Goal: Answer question/provide support: Share knowledge or assist other users

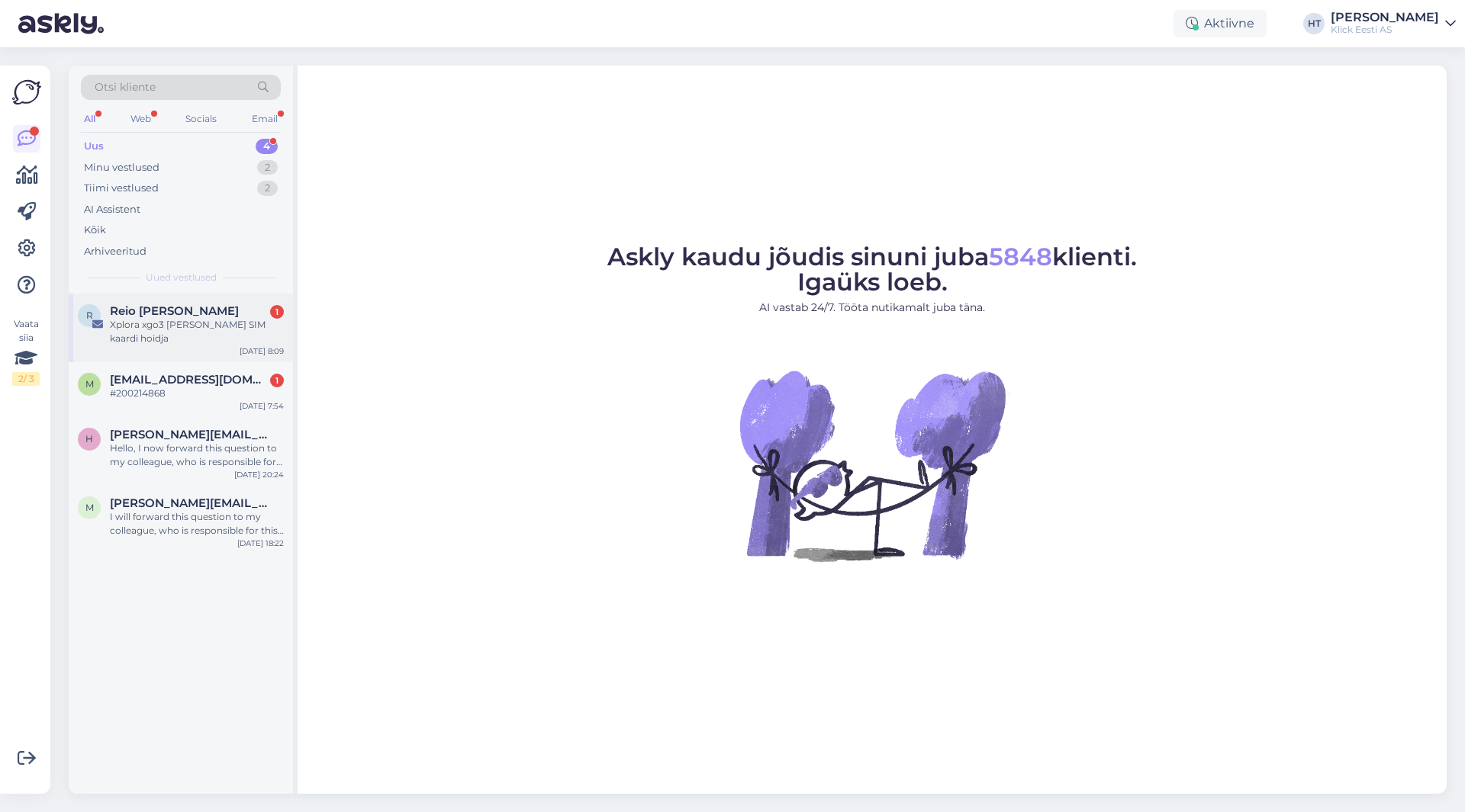
click at [217, 338] on div "Xplora xgo3 [PERSON_NAME] SIM kaardi hoidja" at bounding box center [197, 332] width 174 height 28
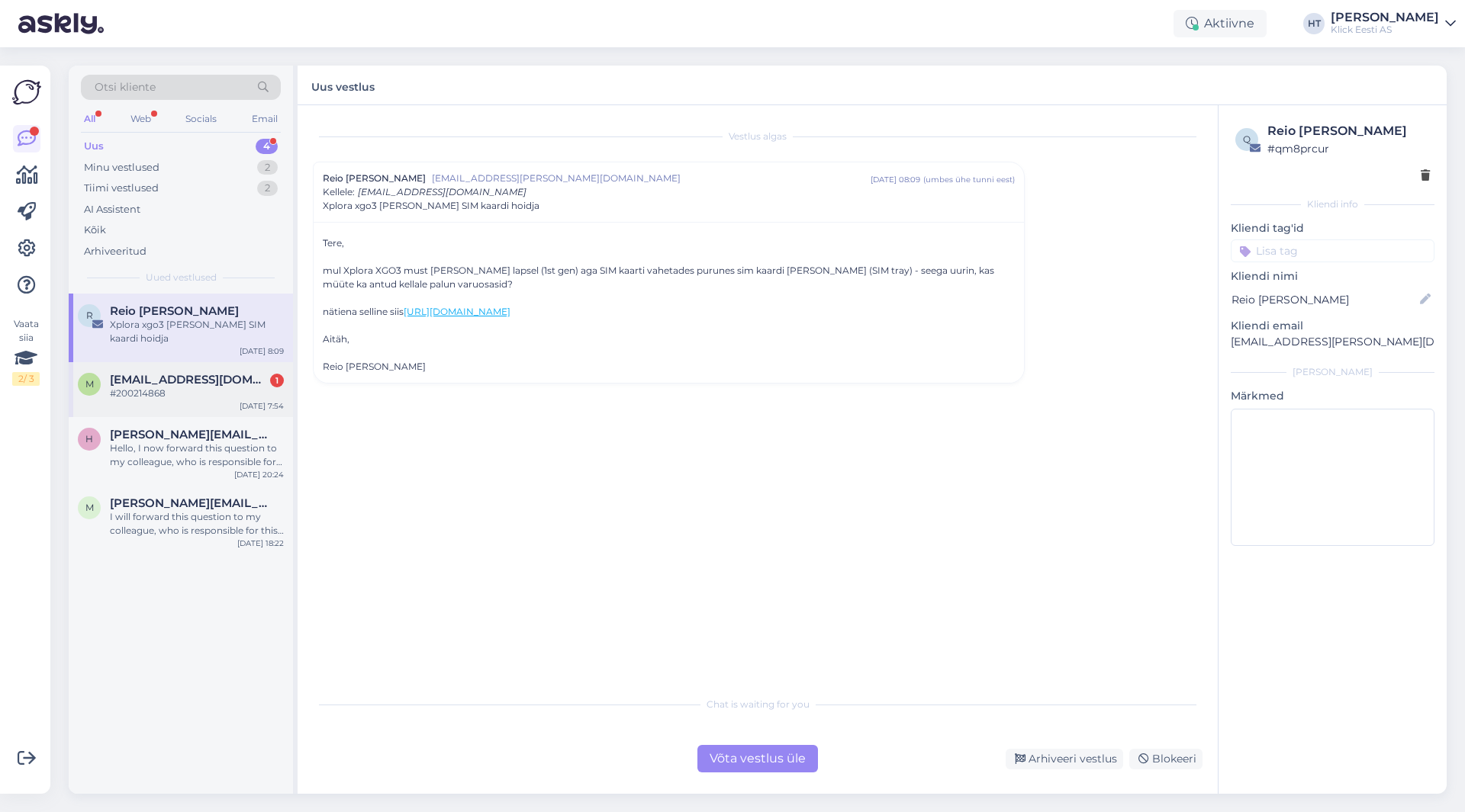
click at [210, 390] on div "#200214868" at bounding box center [197, 393] width 174 height 14
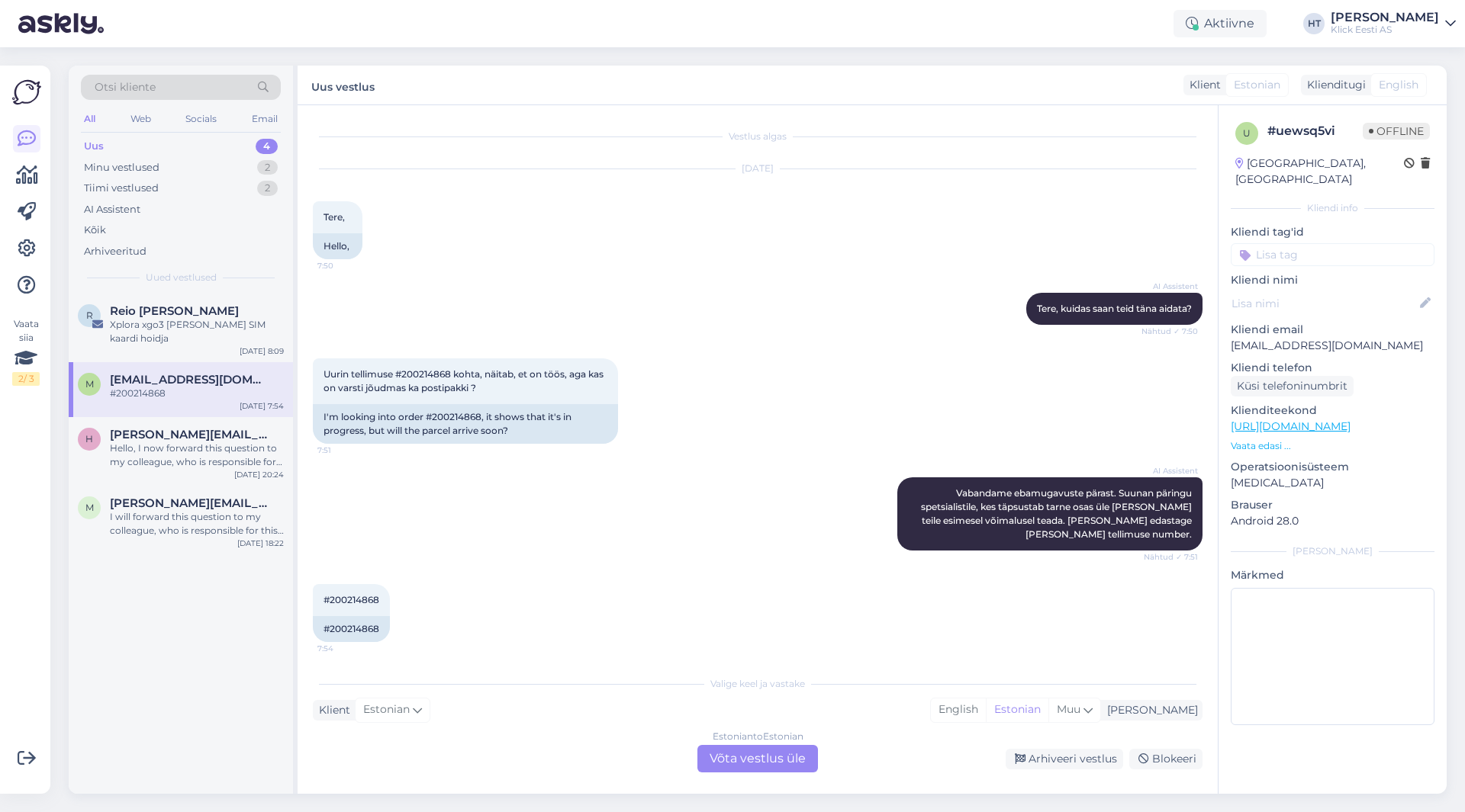
scroll to position [5, 0]
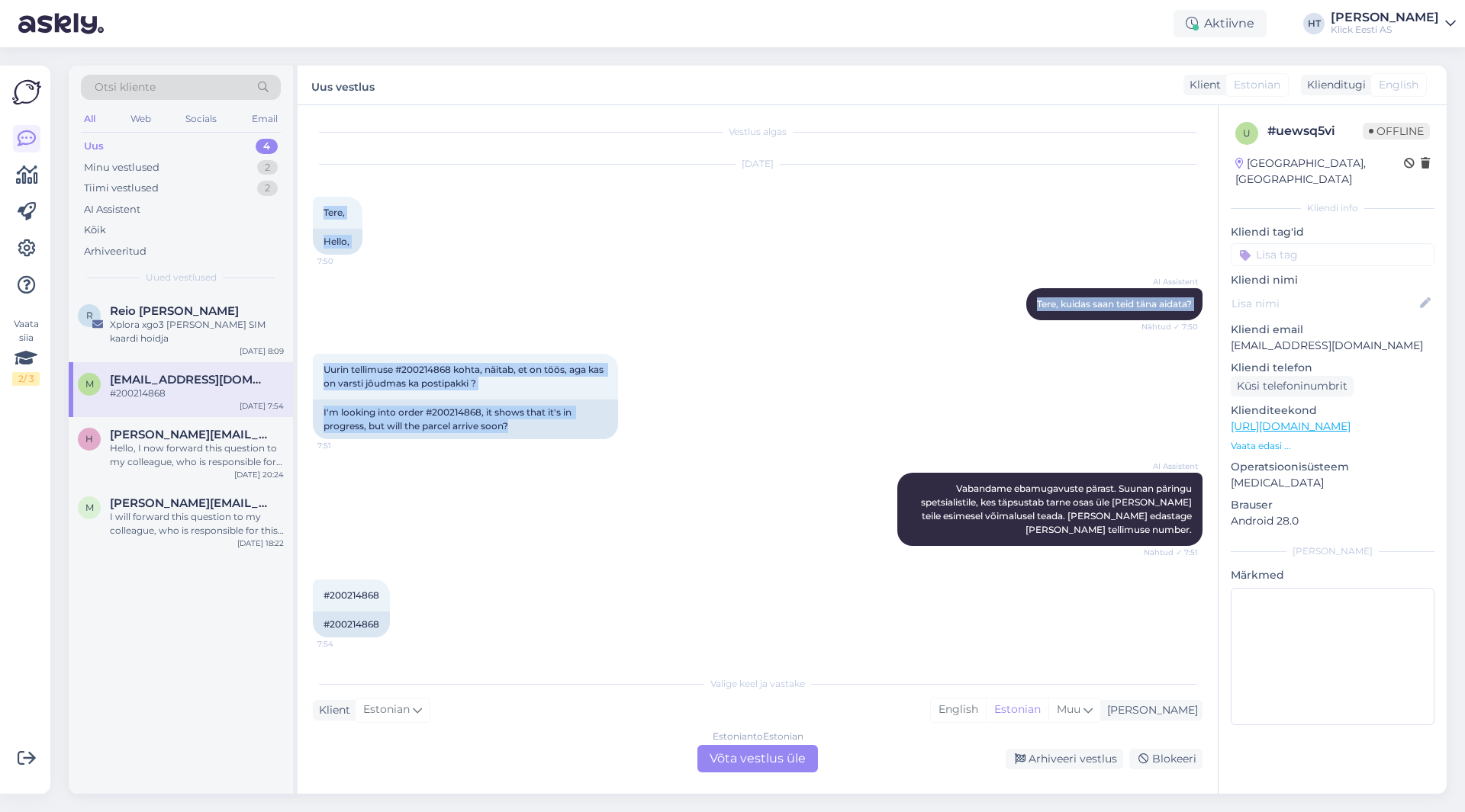
drag, startPoint x: 323, startPoint y: 212, endPoint x: 738, endPoint y: 456, distance: 481.4
click at [738, 456] on div "Vestlus algas [DATE] Tere, 7:50 Hello, AI Assistent [PERSON_NAME], kuidas saan …" at bounding box center [764, 387] width 903 height 534
click at [738, 456] on div "Uurin tellimuse #200214868 kohta, näitab, et on töös, aga kas on varsti jõudmas…" at bounding box center [757, 396] width 890 height 119
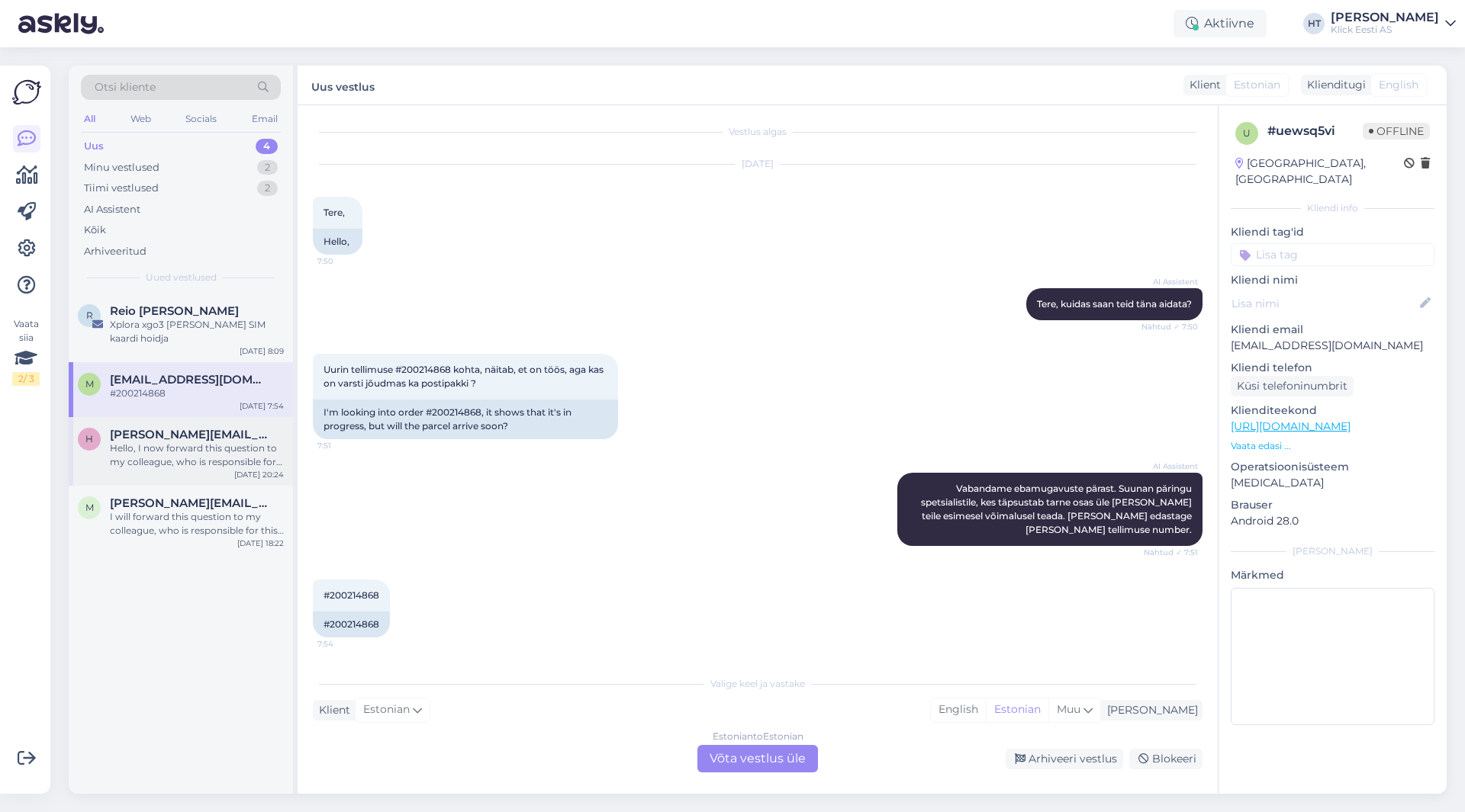
click at [259, 442] on div "Hello, I now forward this question to my colleague, who is responsible for this…" at bounding box center [197, 456] width 174 height 28
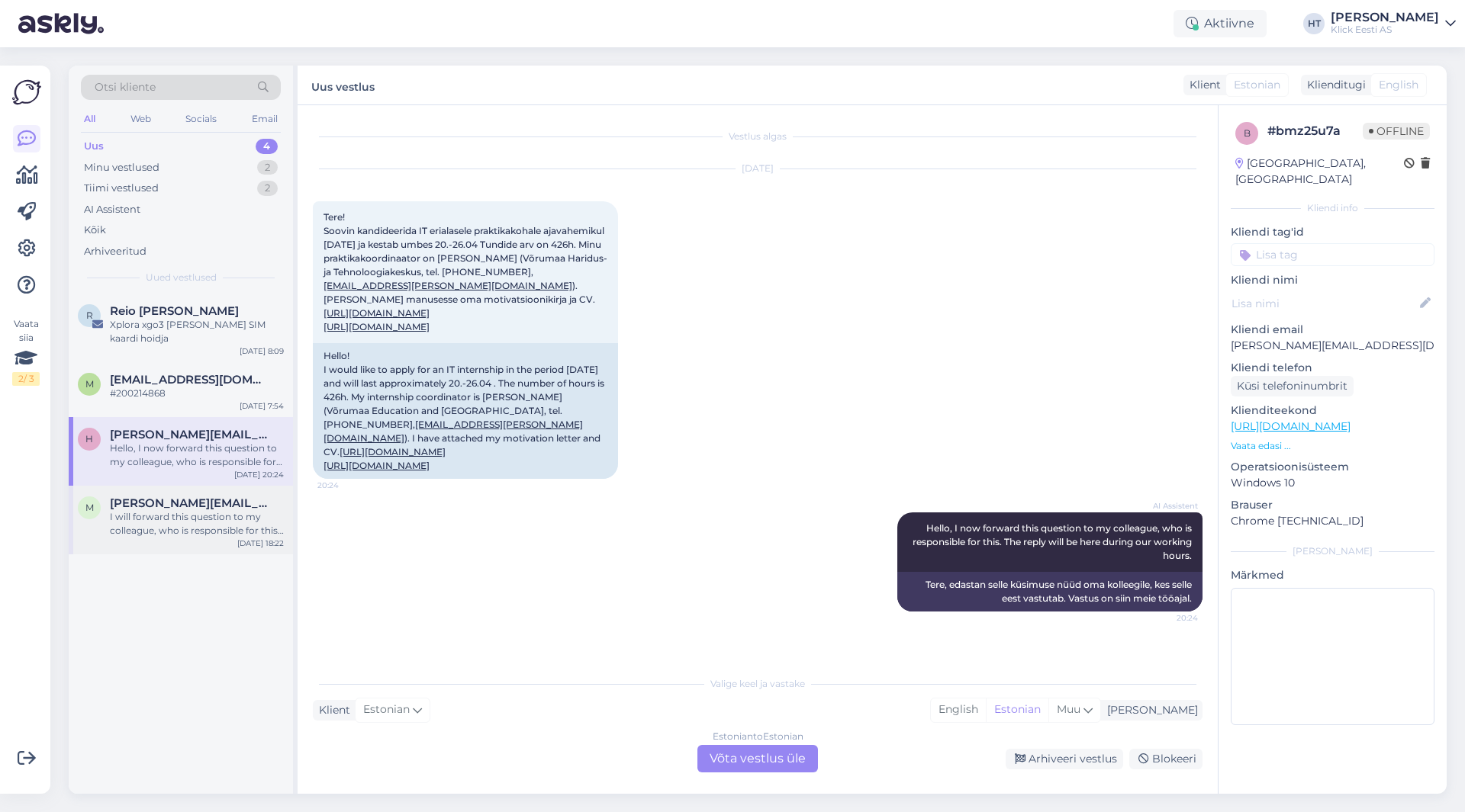
click at [235, 528] on div "I will forward this question to my colleague, who is responsible for this. The …" at bounding box center [197, 524] width 174 height 28
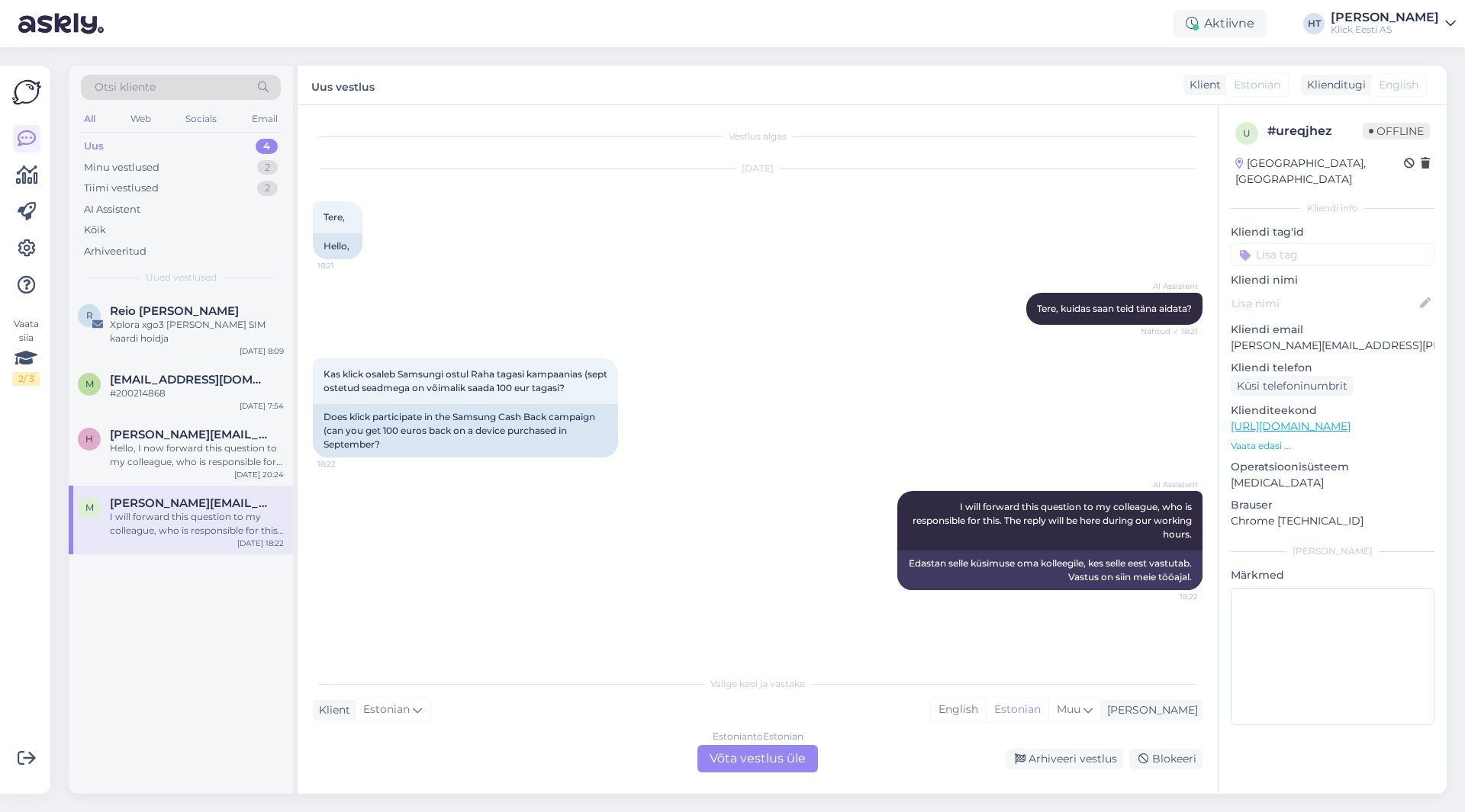
click at [139, 593] on div "R Reio [PERSON_NAME] Xplora xgo3 [PERSON_NAME] SIM kaardi hoidja [DATE] 8:09 [P…" at bounding box center [181, 544] width 225 height 500
click at [177, 434] on span "[PERSON_NAME][EMAIL_ADDRESS][DOMAIN_NAME]" at bounding box center [189, 434] width 159 height 14
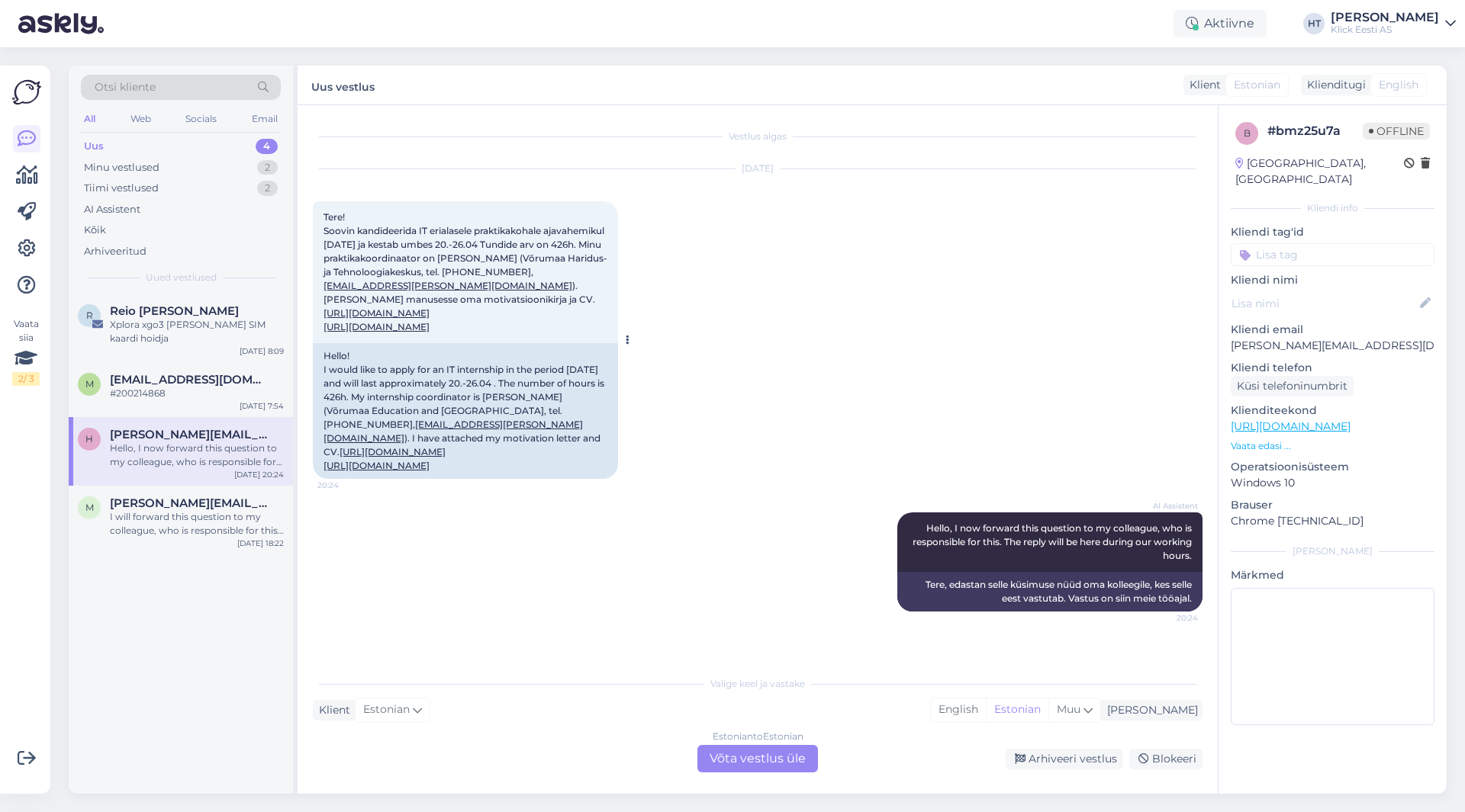
scroll to position [139, 0]
click at [199, 391] on div "#200214868" at bounding box center [197, 393] width 174 height 14
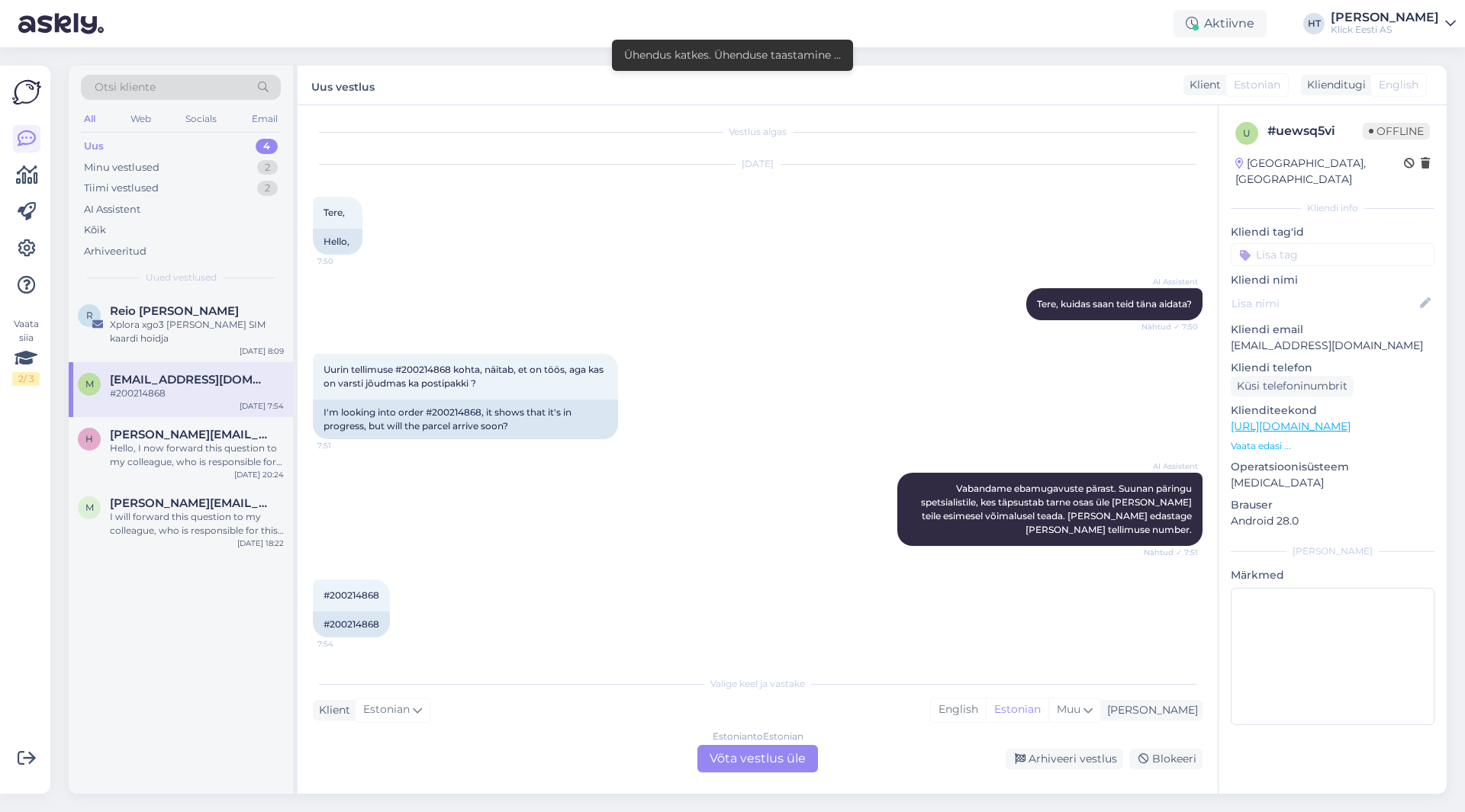
click at [494, 317] on div "AI Assistent [PERSON_NAME], kuidas saan teid [PERSON_NAME] aidata? Nähtud ✓ 7:50" at bounding box center [757, 304] width 890 height 66
click at [212, 530] on div "I will forward this question to my colleague, who is responsible for this. The …" at bounding box center [197, 524] width 174 height 28
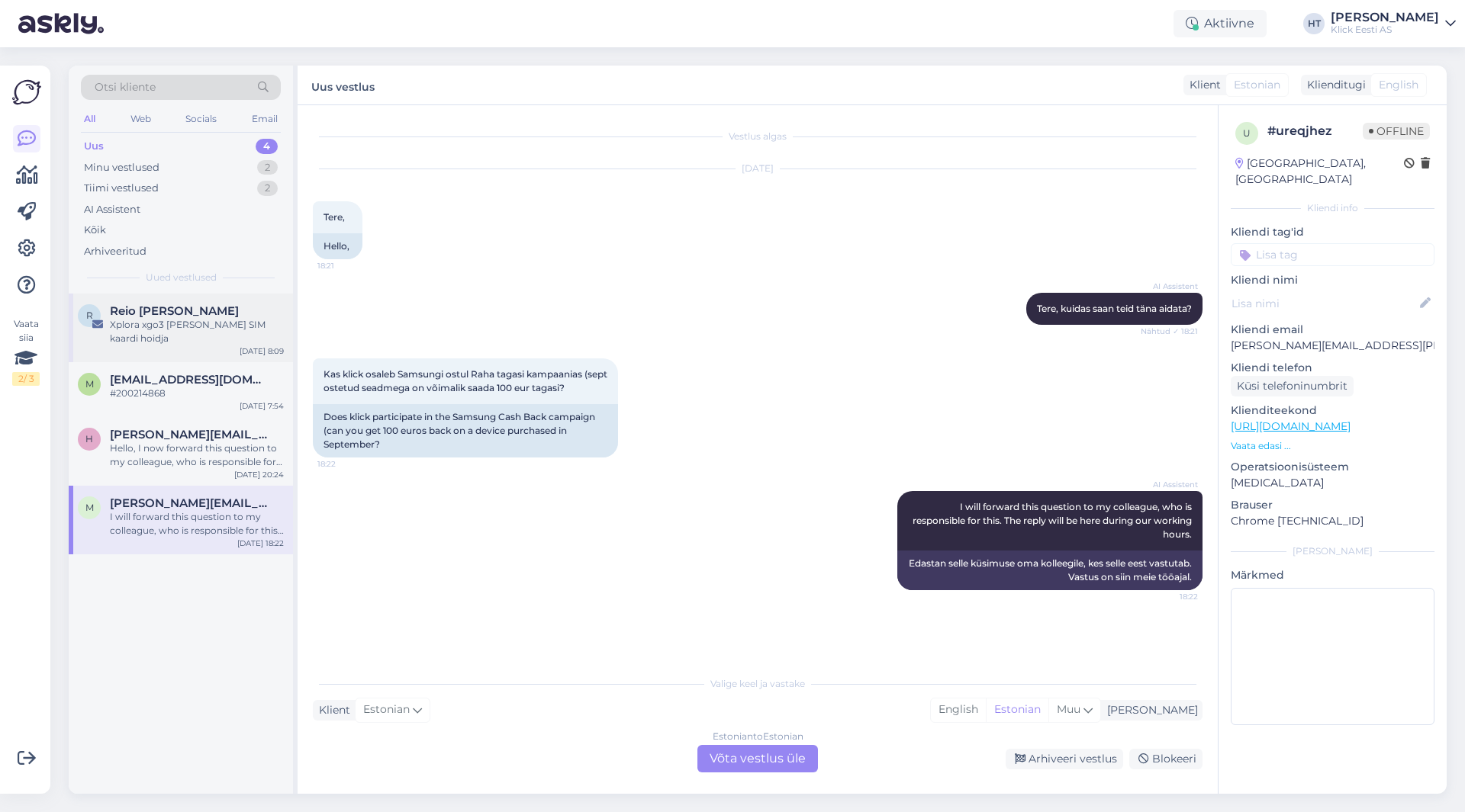
click at [230, 334] on div "Xplora xgo3 [PERSON_NAME] SIM kaardi hoidja" at bounding box center [197, 332] width 174 height 28
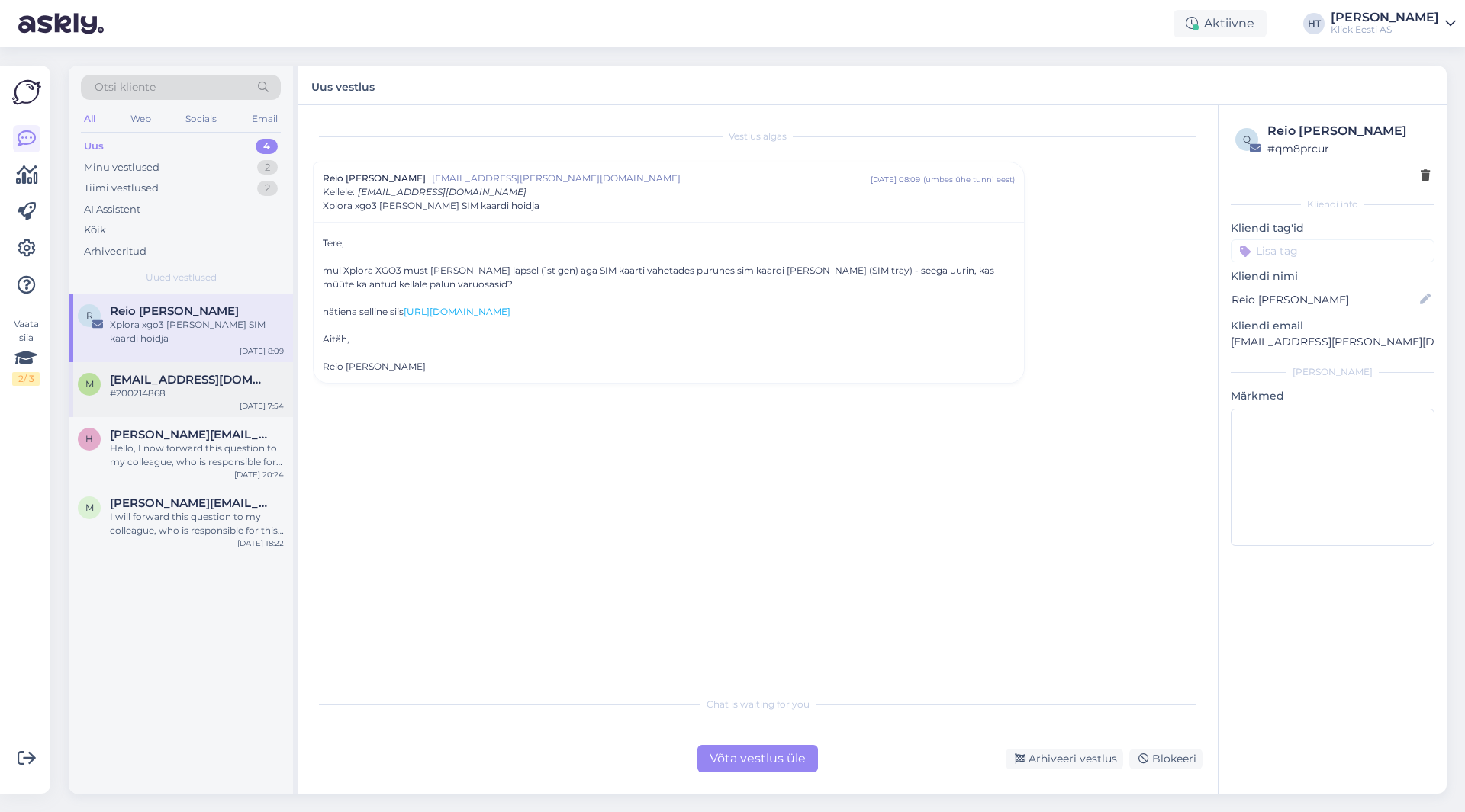
click at [203, 408] on div "M [PERSON_NAME][EMAIL_ADDRESS][DOMAIN_NAME] #200214868 [DATE] 7:54" at bounding box center [181, 389] width 225 height 55
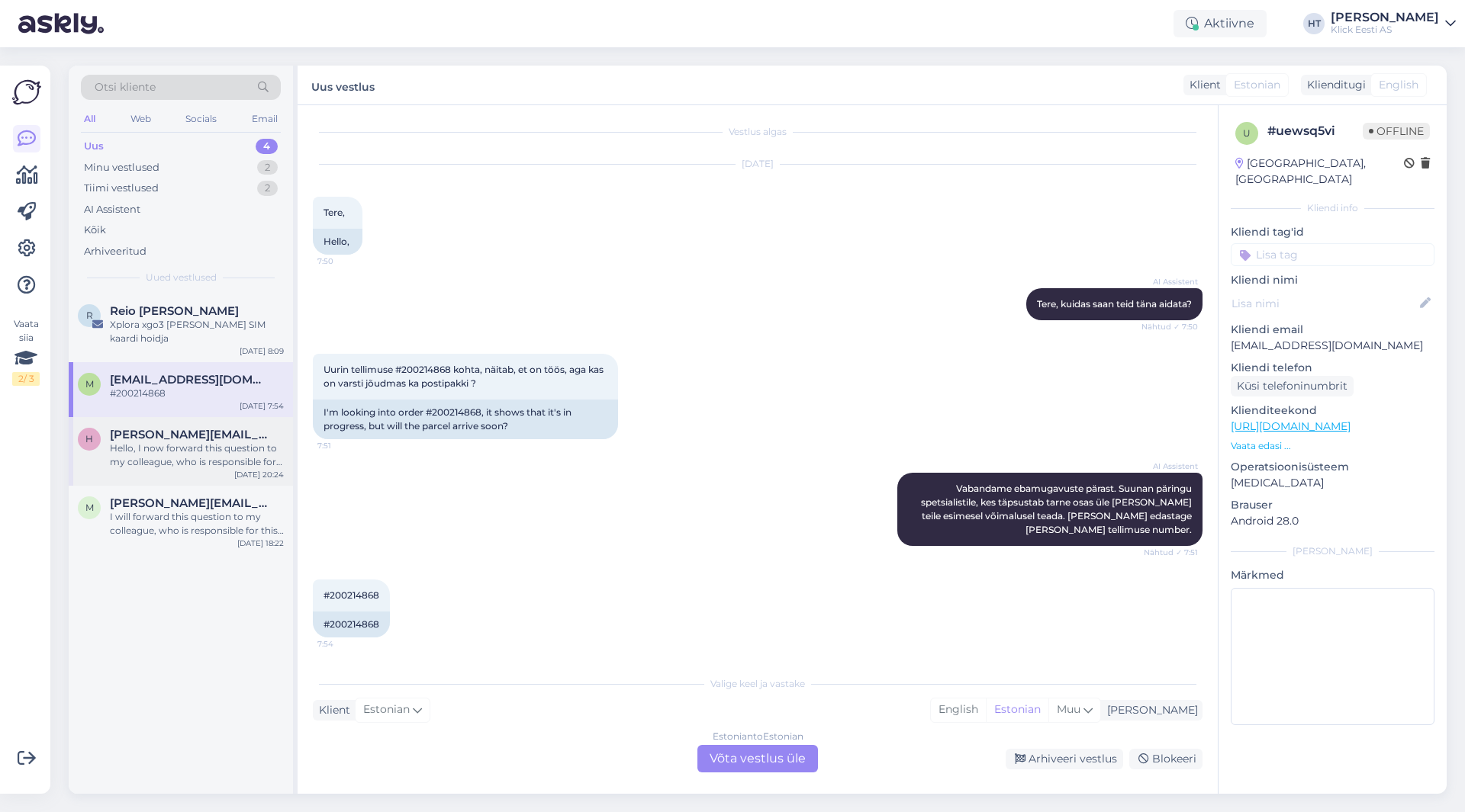
click at [208, 429] on span "[PERSON_NAME][EMAIL_ADDRESS][DOMAIN_NAME]" at bounding box center [189, 434] width 159 height 14
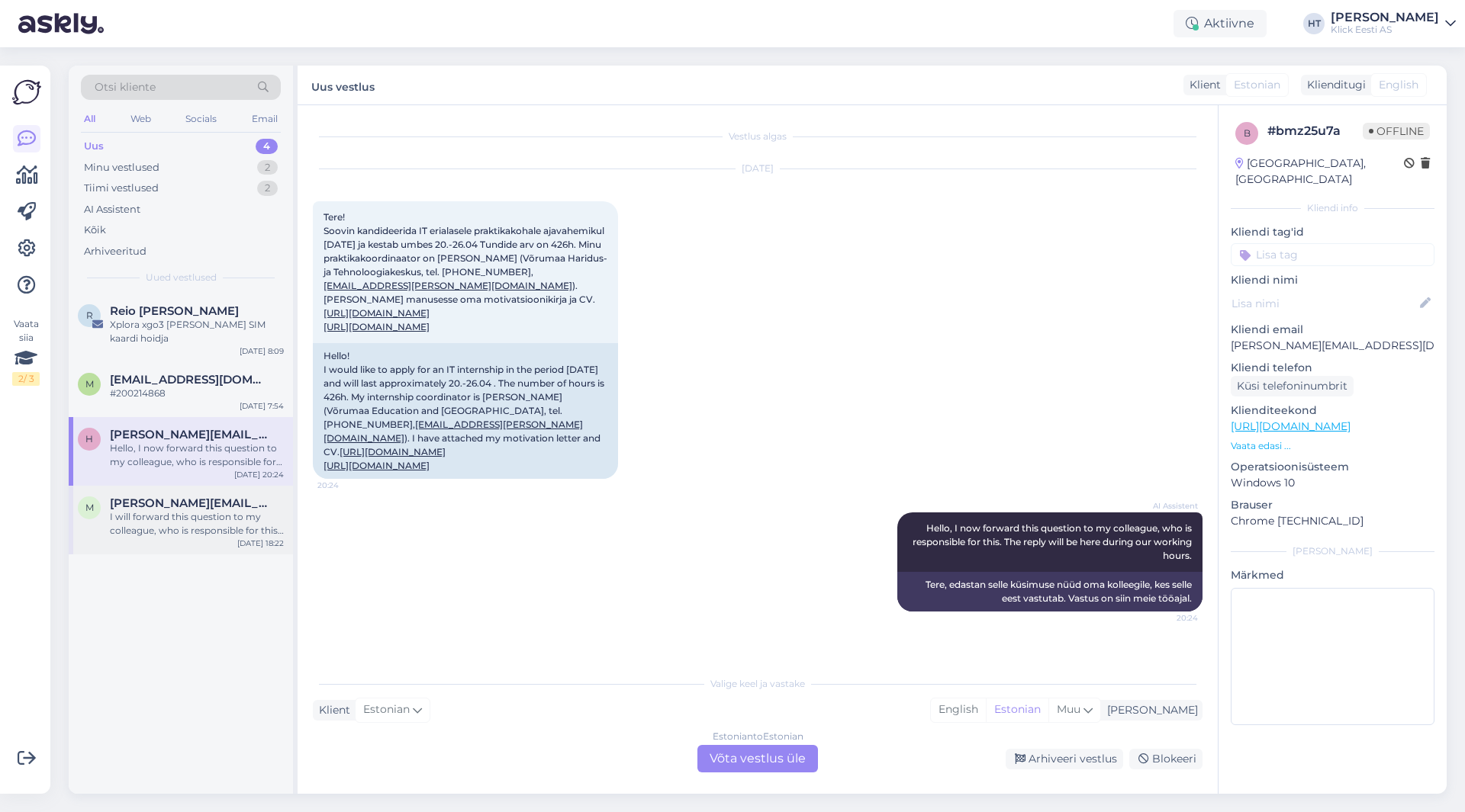
scroll to position [139, 0]
click at [226, 502] on span "[PERSON_NAME][EMAIL_ADDRESS][PERSON_NAME][DOMAIN_NAME]" at bounding box center [189, 503] width 159 height 14
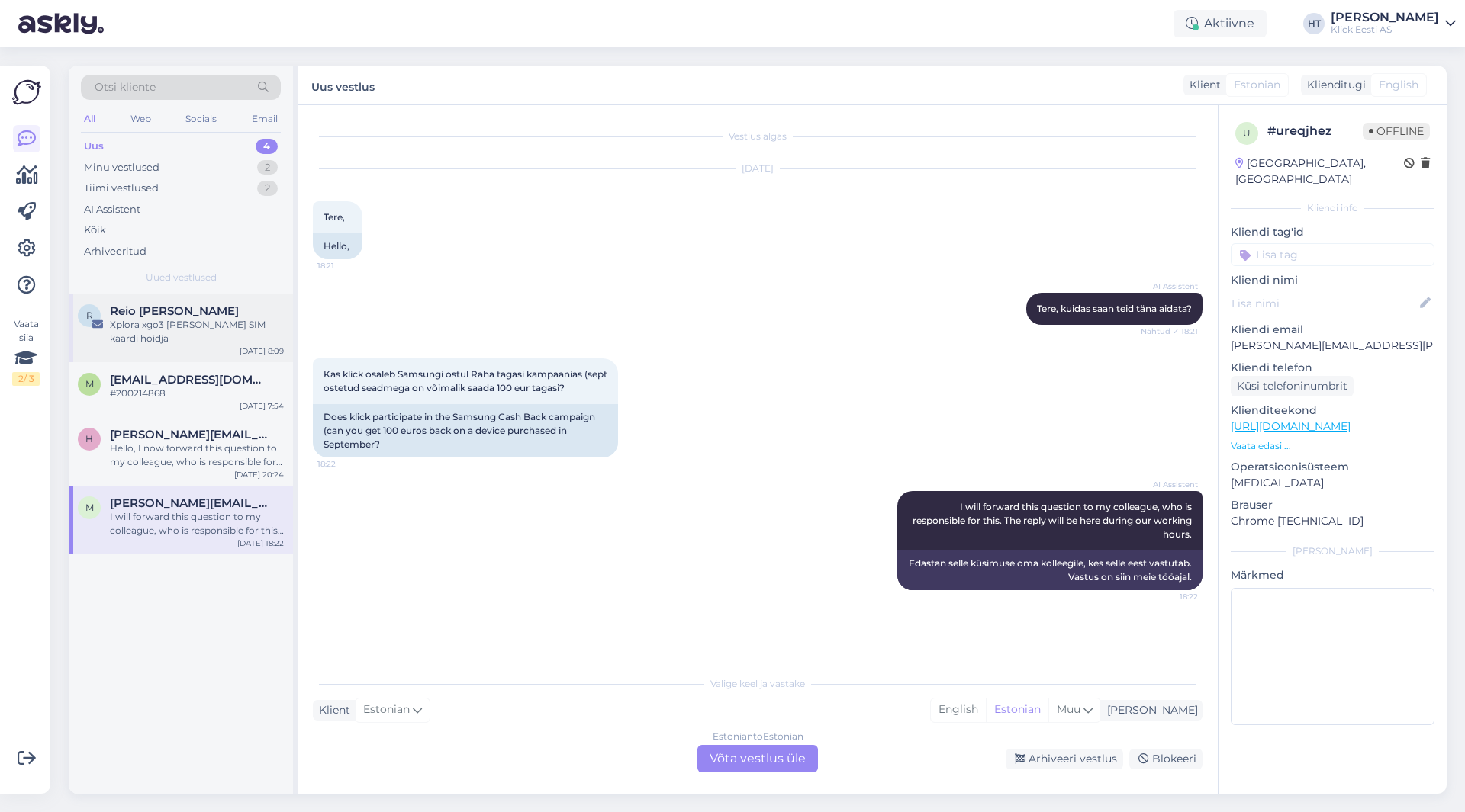
click at [214, 338] on div "Xplora xgo3 [PERSON_NAME] SIM kaardi hoidja" at bounding box center [197, 332] width 174 height 28
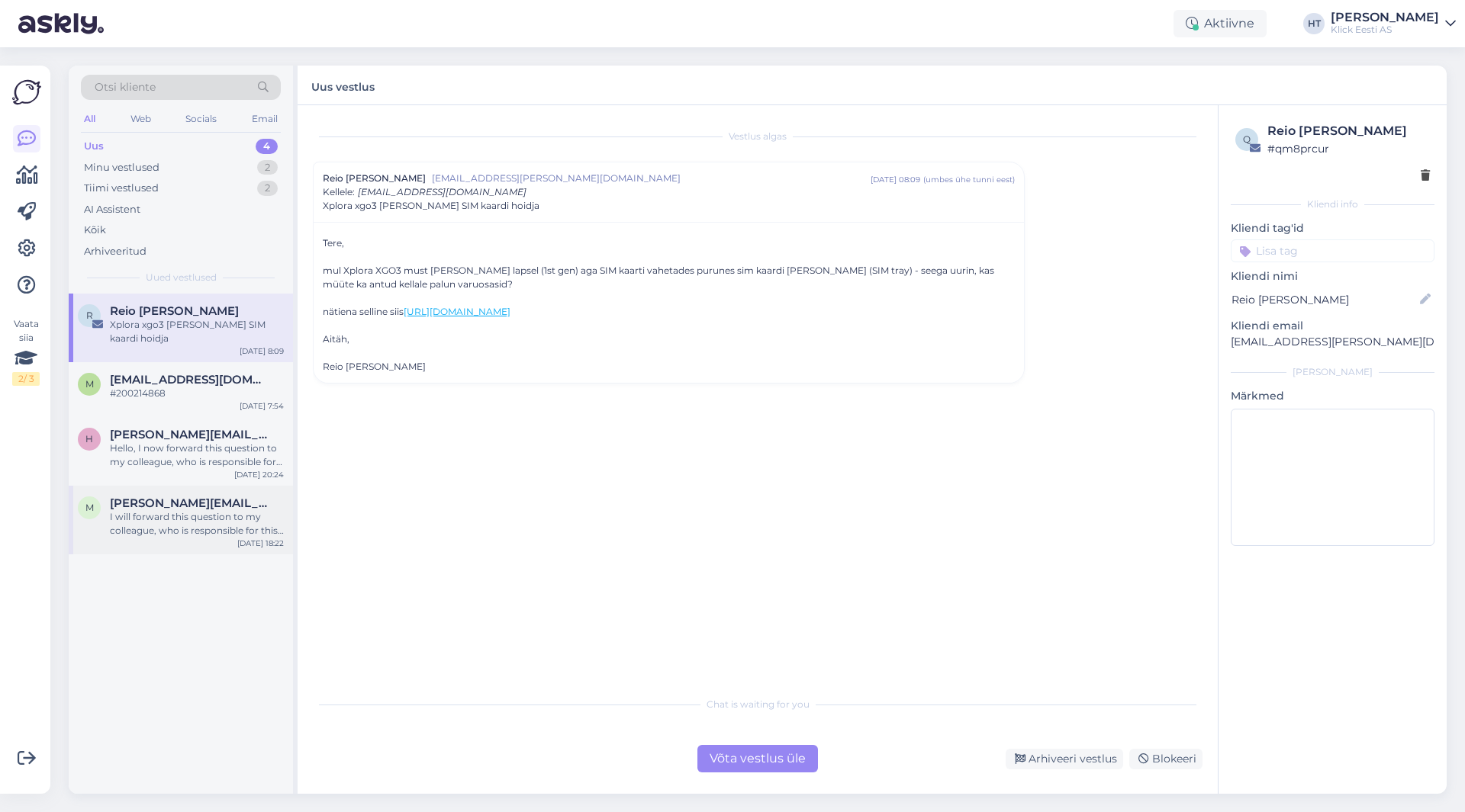
click at [187, 520] on div "I will forward this question to my colleague, who is responsible for this. The …" at bounding box center [197, 524] width 174 height 28
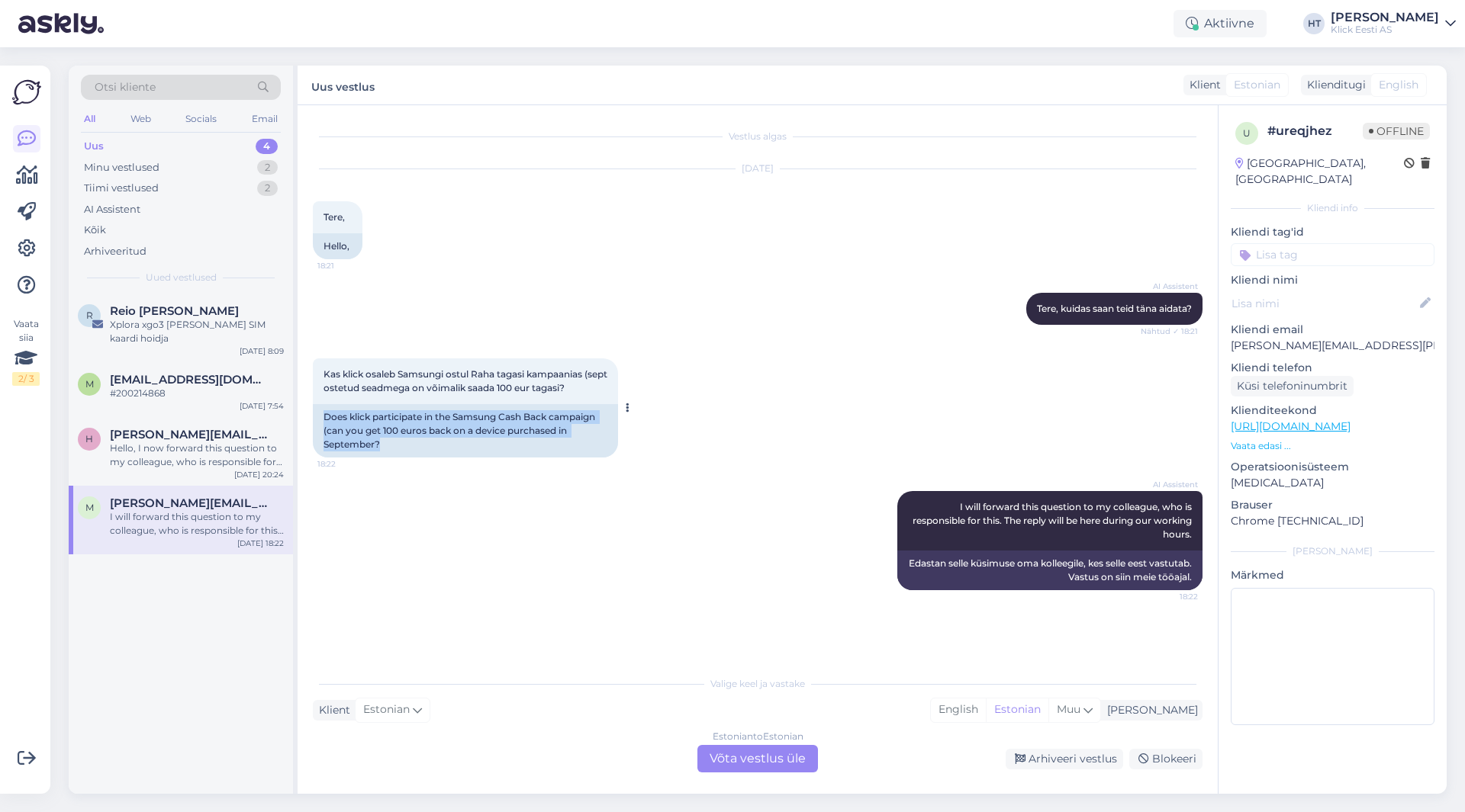
drag, startPoint x: 383, startPoint y: 442, endPoint x: 323, endPoint y: 415, distance: 65.8
click at [323, 415] on div "Does klick participate in the Samsung Cash Back campaign (can you get 100 euros…" at bounding box center [465, 431] width 305 height 54
drag, startPoint x: 323, startPoint y: 415, endPoint x: 493, endPoint y: 445, distance: 172.6
click at [493, 445] on div "Does klick participate in the Samsung Cash Back campaign (can you get 100 euros…" at bounding box center [465, 431] width 305 height 54
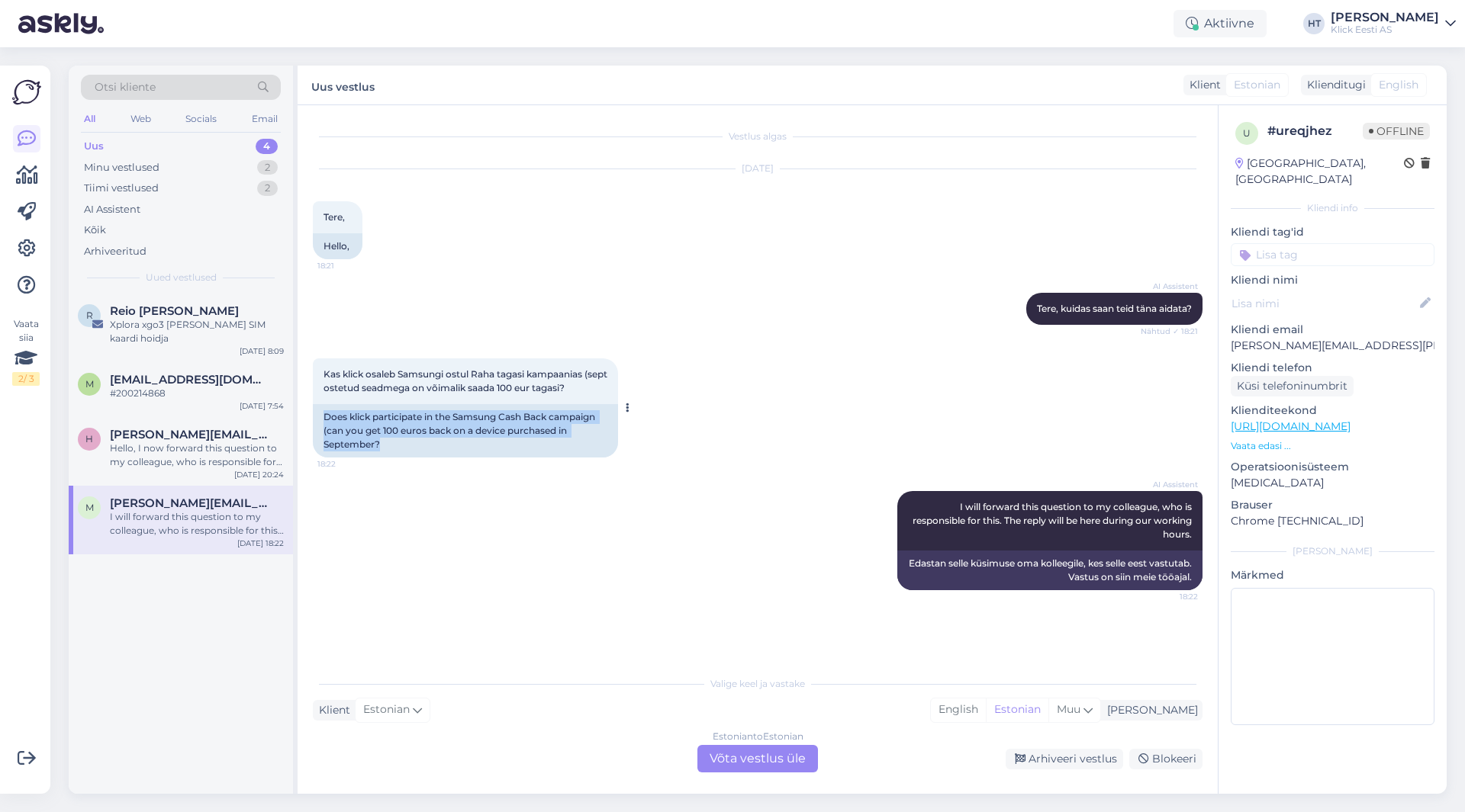
click at [493, 445] on div "Does klick participate in the Samsung Cash Back campaign (can you get 100 euros…" at bounding box center [465, 431] width 305 height 54
drag, startPoint x: 493, startPoint y: 445, endPoint x: 319, endPoint y: 409, distance: 177.7
click at [319, 409] on div "Does klick participate in the Samsung Cash Back campaign (can you get 100 euros…" at bounding box center [465, 431] width 305 height 54
click at [322, 415] on div "Does klick participate in the Samsung Cash Back campaign (can you get 100 euros…" at bounding box center [465, 431] width 305 height 54
drag, startPoint x: 323, startPoint y: 415, endPoint x: 404, endPoint y: 448, distance: 87.5
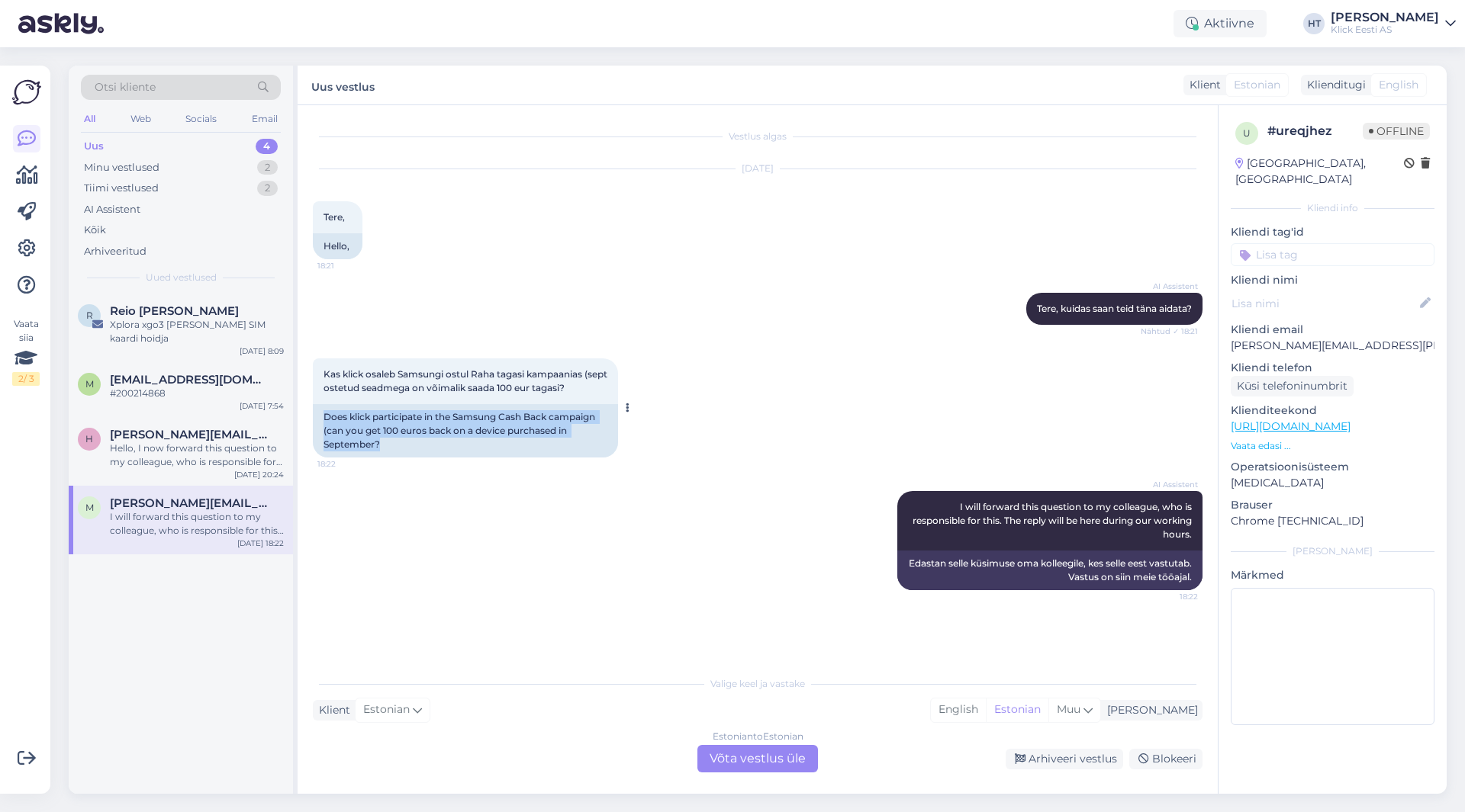
click at [404, 448] on div "Does klick participate in the Samsung Cash Back campaign (can you get 100 euros…" at bounding box center [465, 431] width 305 height 54
drag, startPoint x: 404, startPoint y: 448, endPoint x: 324, endPoint y: 417, distance: 85.8
click at [324, 417] on div "Does klick participate in the Samsung Cash Back campaign (can you get 100 euros…" at bounding box center [465, 431] width 305 height 54
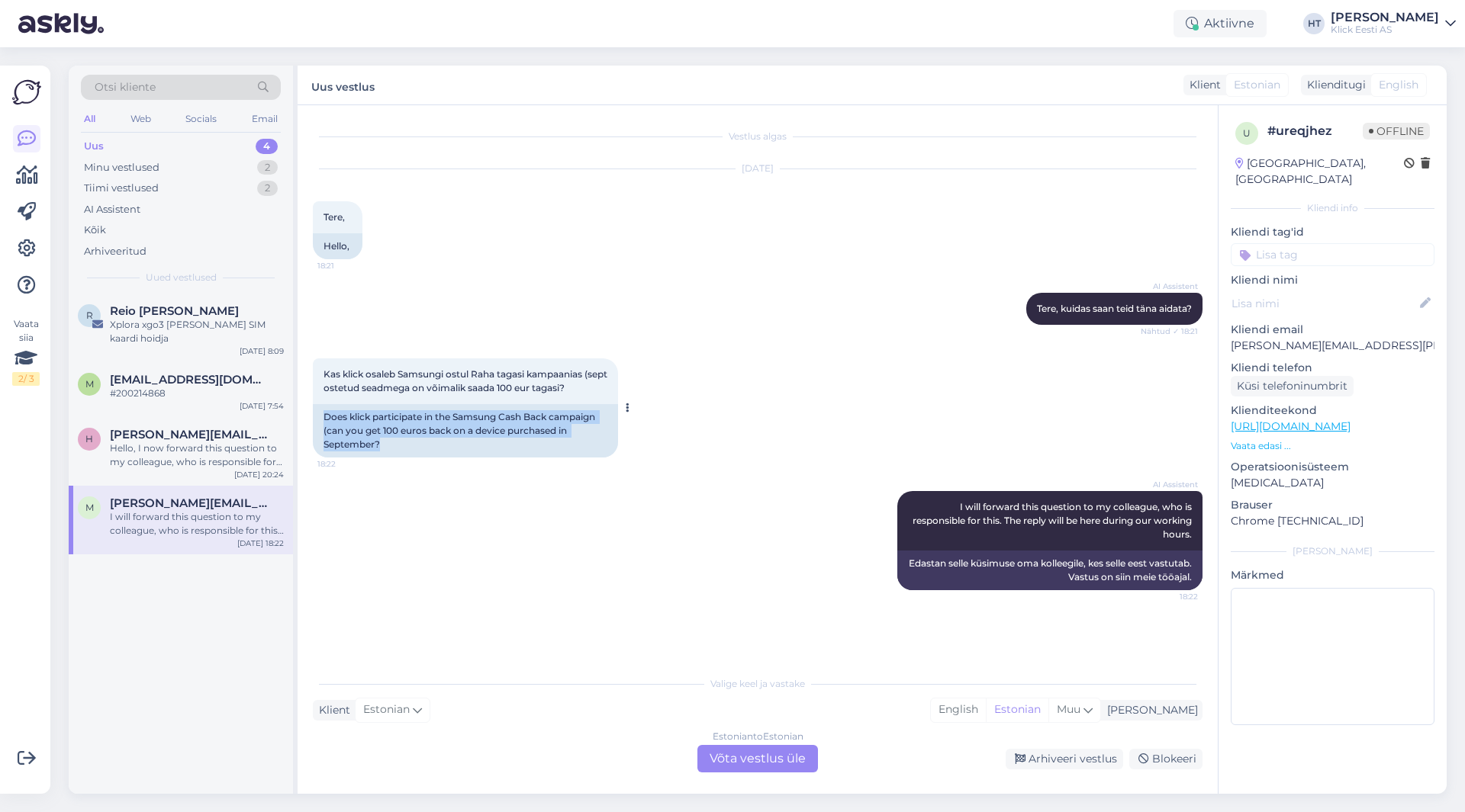
drag, startPoint x: 324, startPoint y: 417, endPoint x: 584, endPoint y: 445, distance: 261.5
click at [584, 445] on div "Does klick participate in the Samsung Cash Back campaign (can you get 100 euros…" at bounding box center [465, 431] width 305 height 54
drag, startPoint x: 382, startPoint y: 444, endPoint x: 323, endPoint y: 418, distance: 64.5
click at [323, 419] on div "Does klick participate in the Samsung Cash Back campaign (can you get 100 euros…" at bounding box center [465, 431] width 305 height 54
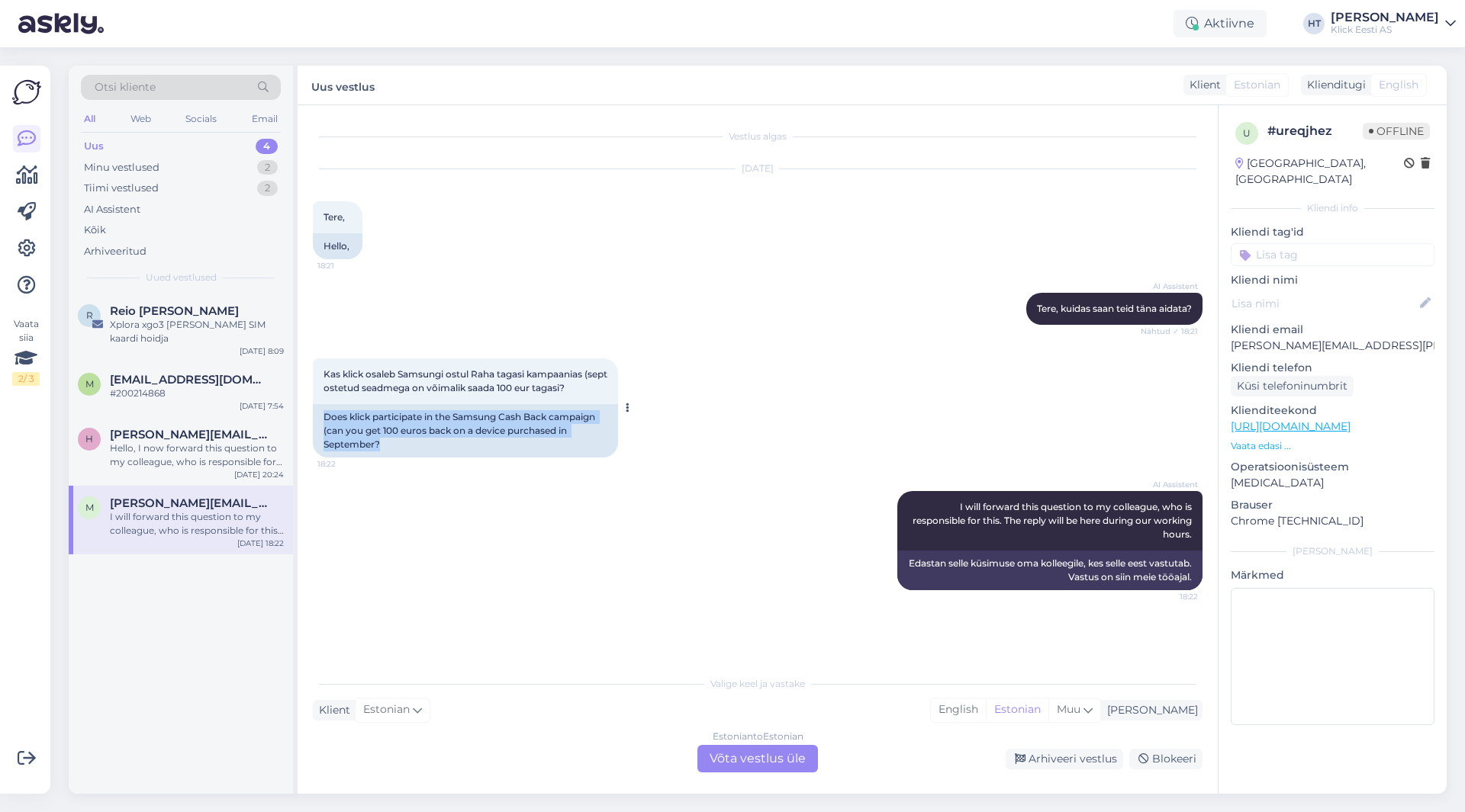
click at [323, 418] on div "Does klick participate in the Samsung Cash Back campaign (can you get 100 euros…" at bounding box center [465, 431] width 305 height 54
drag, startPoint x: 323, startPoint y: 417, endPoint x: 485, endPoint y: 443, distance: 164.1
click at [485, 443] on div "Does klick participate in the Samsung Cash Back campaign (can you get 100 euros…" at bounding box center [465, 431] width 305 height 54
click at [463, 445] on div "Does klick participate in the Samsung Cash Back campaign (can you get 100 euros…" at bounding box center [465, 431] width 305 height 54
click at [221, 423] on div "[PERSON_NAME] [PERSON_NAME][EMAIL_ADDRESS][DOMAIN_NAME] Hello, I now forward th…" at bounding box center [181, 452] width 225 height 68
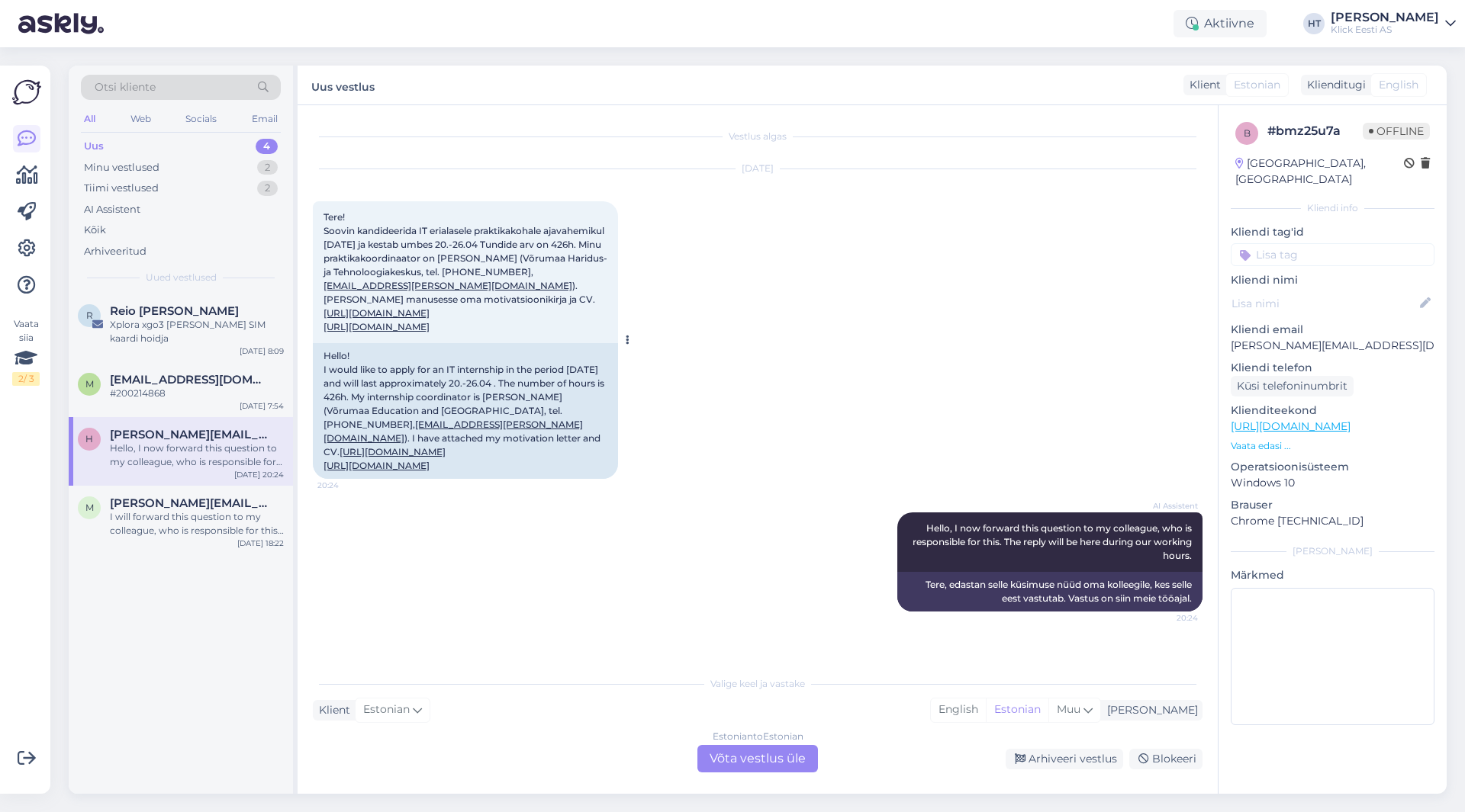
scroll to position [139, 0]
click at [750, 759] on div "Estonian to Estonian Võta vestlus üle" at bounding box center [758, 759] width 120 height 28
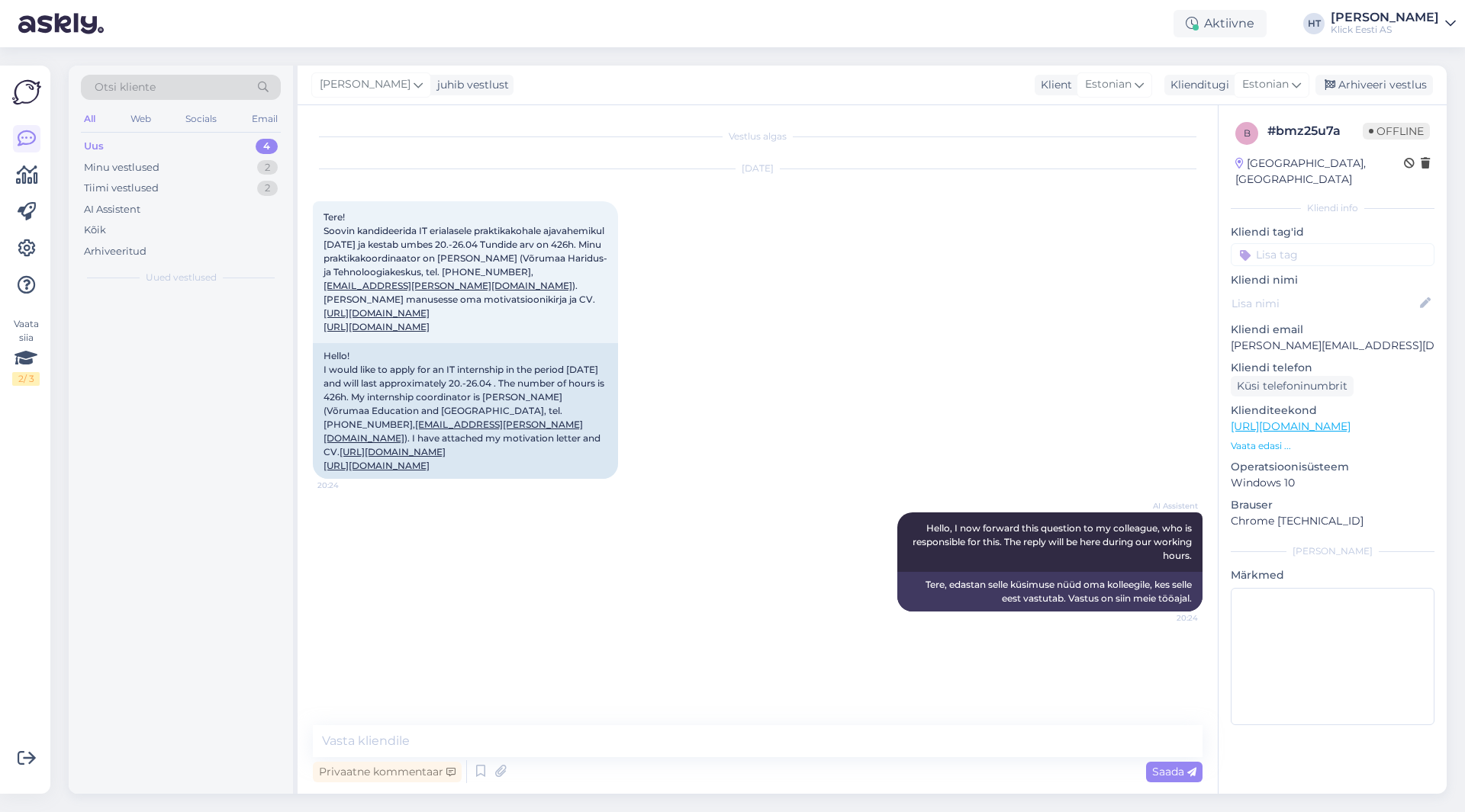
scroll to position [81, 0]
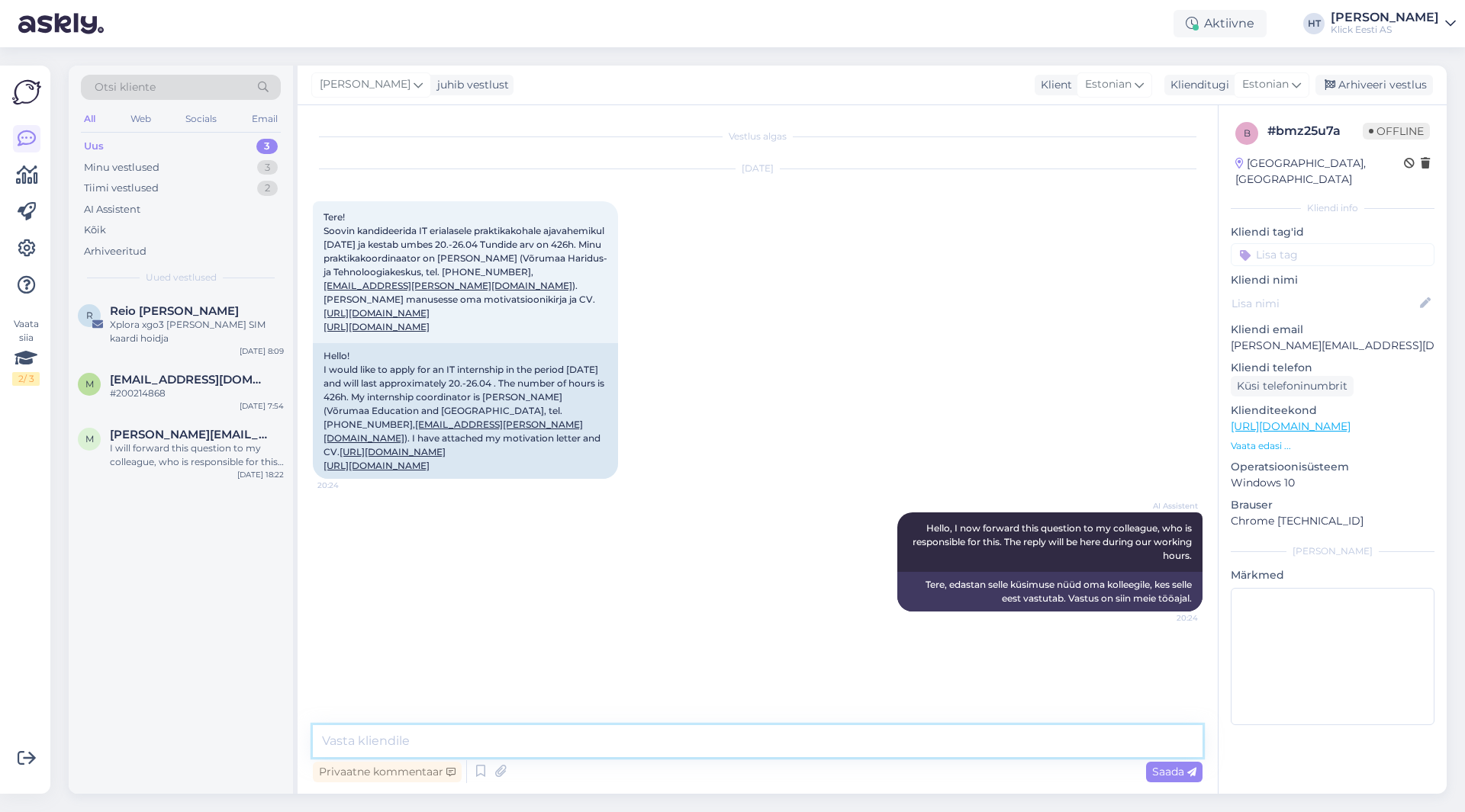
click at [750, 749] on textarea at bounding box center [757, 740] width 890 height 32
type textarea "Kandideerimisega seotud kirjad tuleks saata [EMAIL_ADDRESS][DOMAIN_NAME] aadres…"
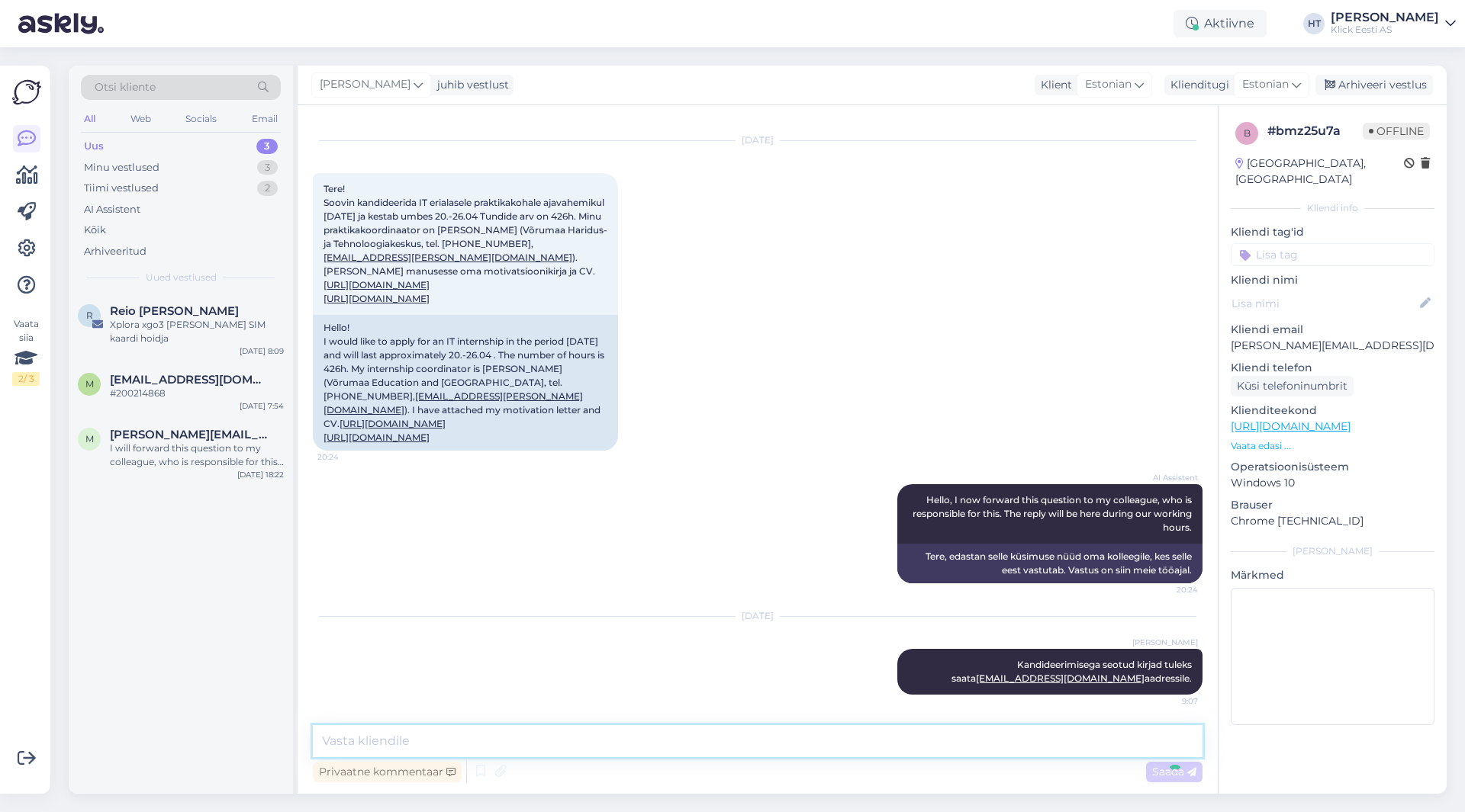
scroll to position [193, 0]
click at [1305, 226] on div "Kliendi tag'id" at bounding box center [1332, 246] width 203 height 42
click at [1310, 243] on input at bounding box center [1332, 255] width 203 height 23
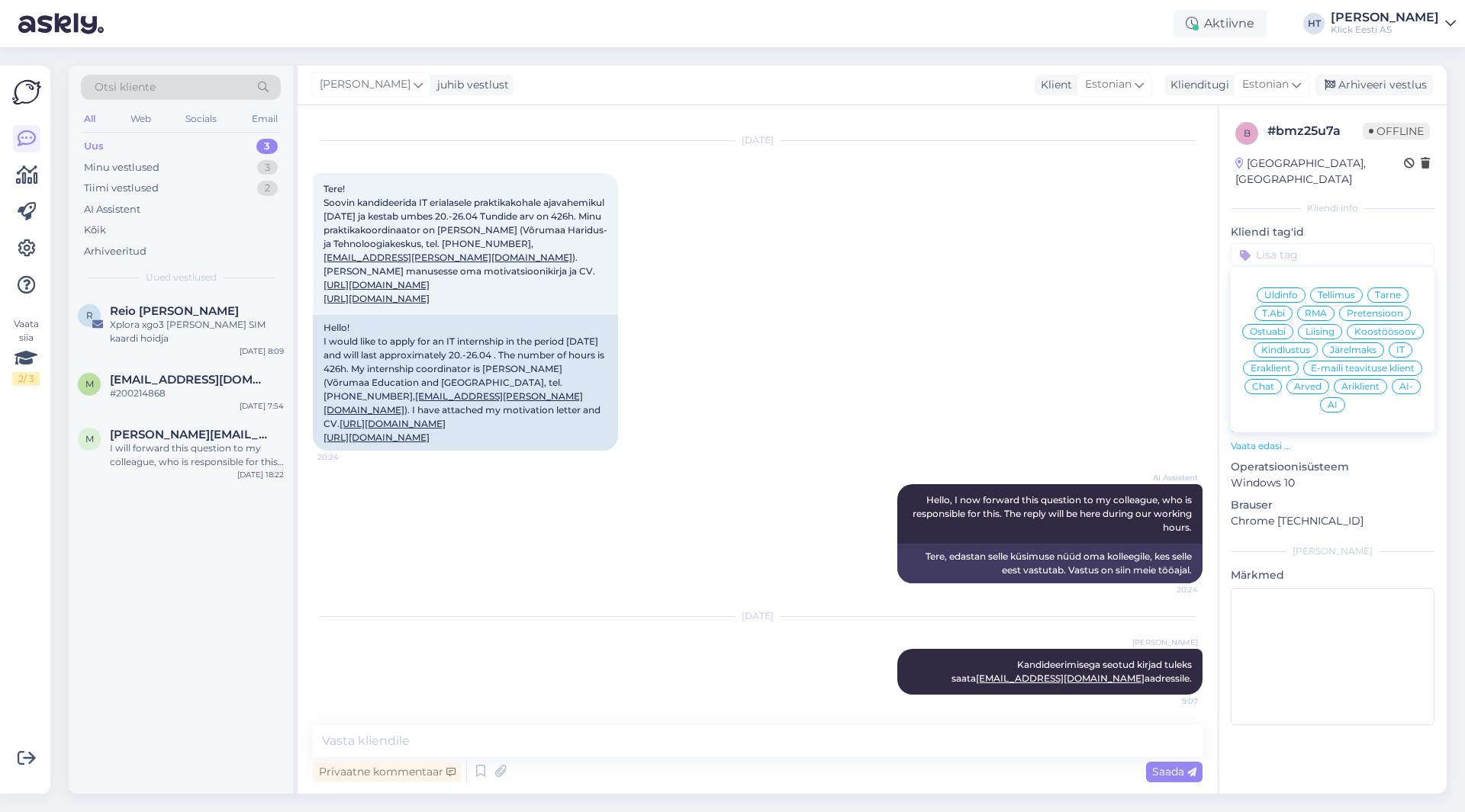
click at [1282, 290] on span "Üldinfo" at bounding box center [1280, 295] width 33 height 9
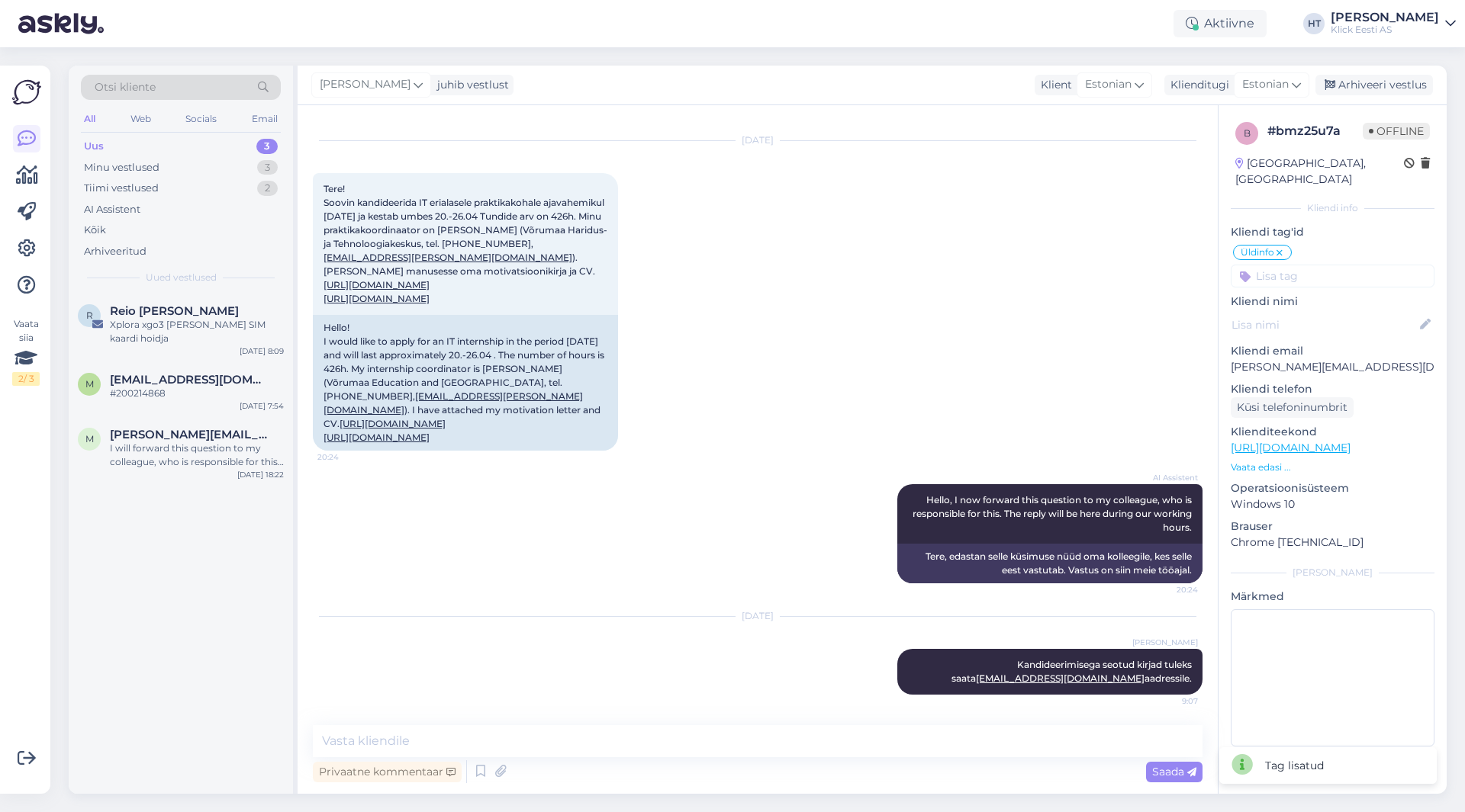
click at [1286, 264] on input at bounding box center [1332, 276] width 203 height 23
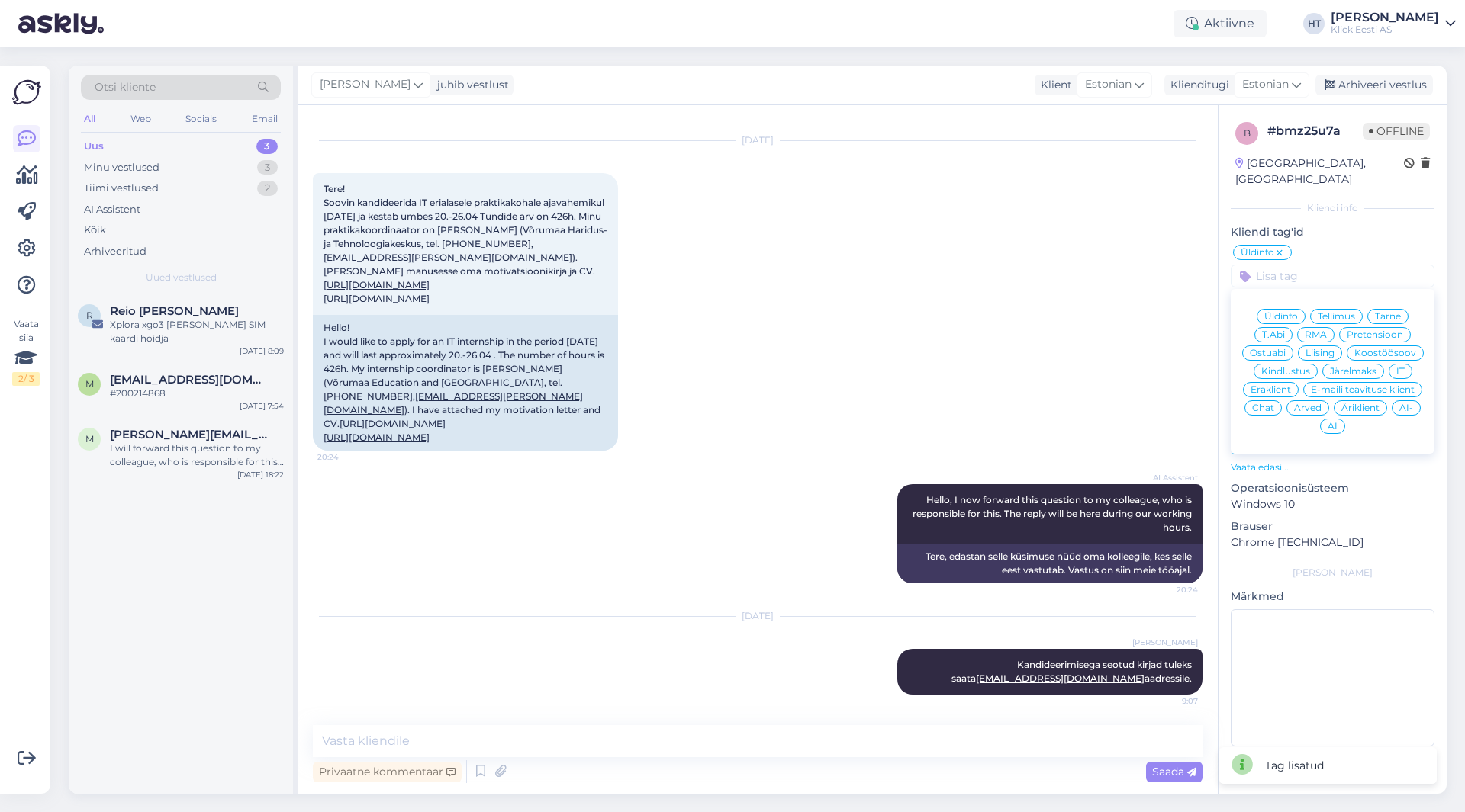
click at [1274, 385] on span "Eraklient" at bounding box center [1270, 389] width 41 height 9
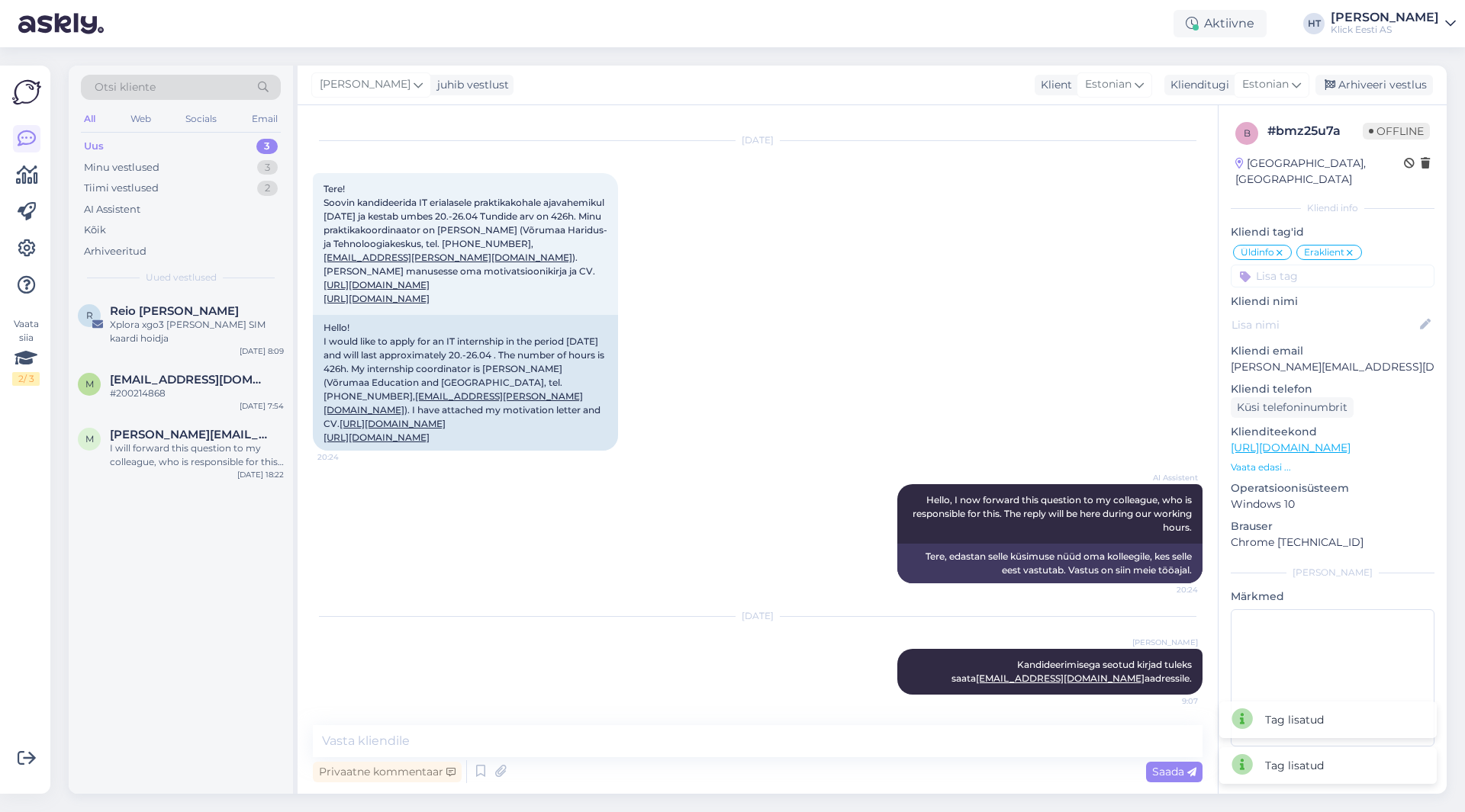
click at [1289, 264] on input at bounding box center [1332, 276] width 203 height 23
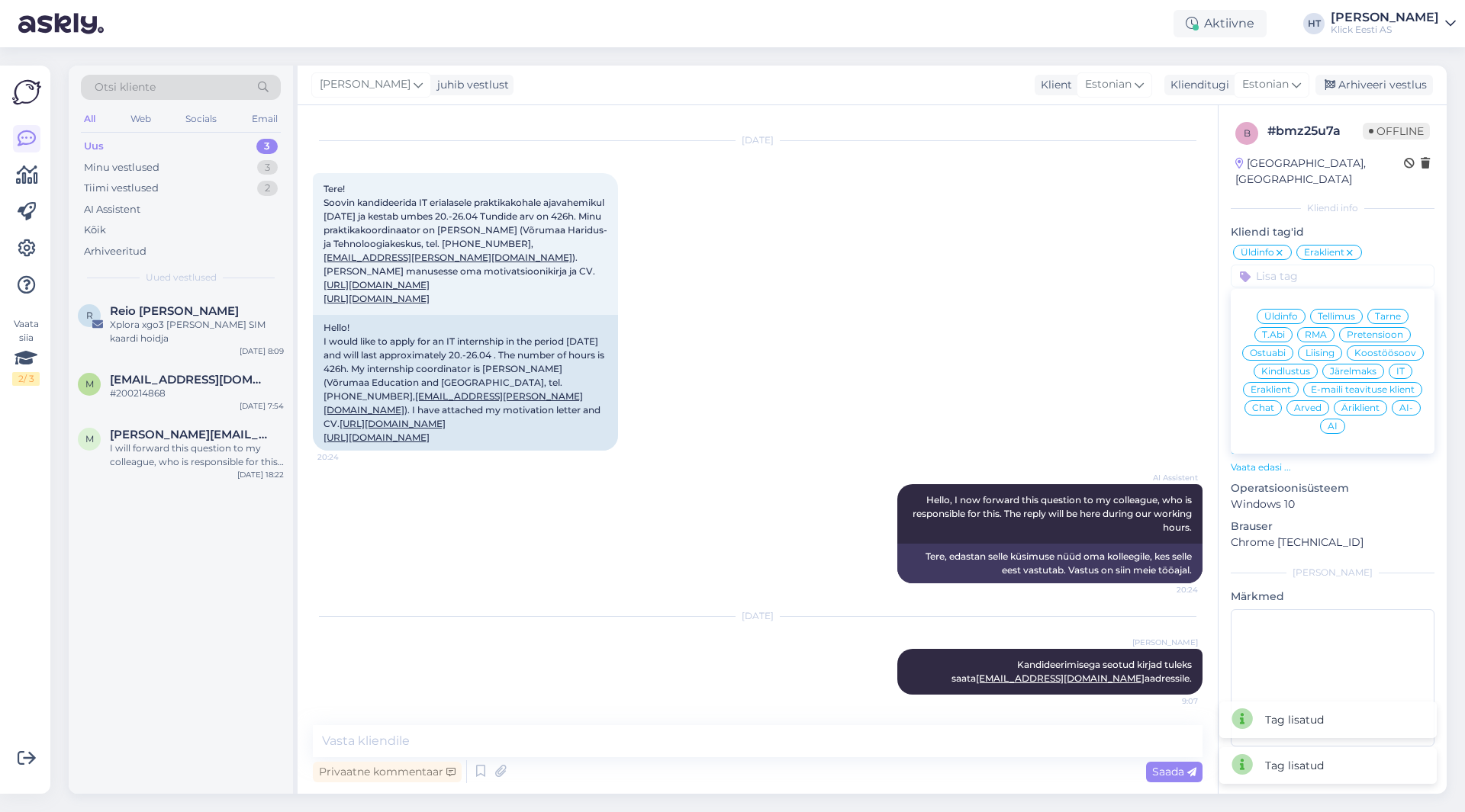
click at [1333, 421] on span "AI" at bounding box center [1332, 426] width 10 height 9
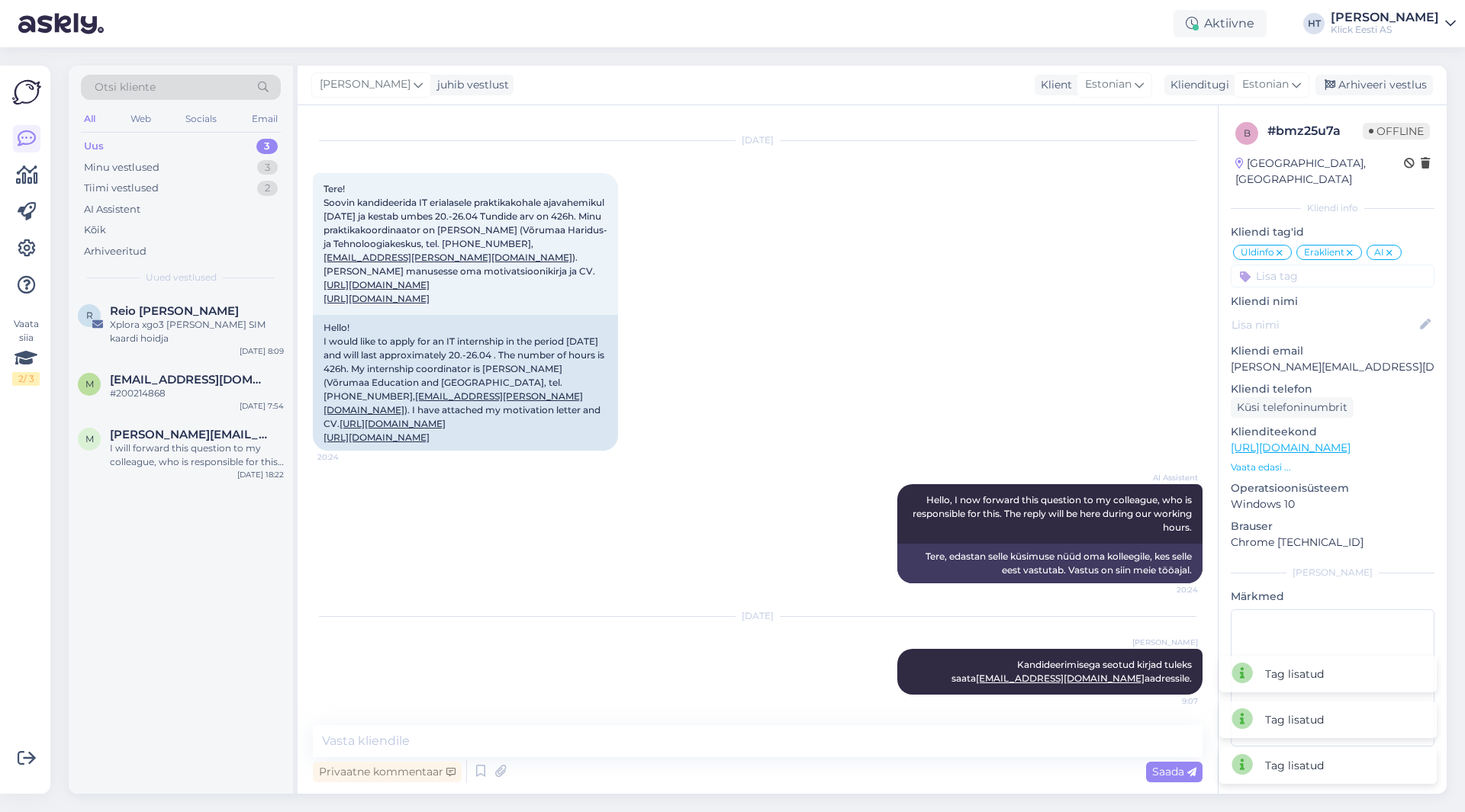
click at [1025, 385] on div "[DATE] Tere! Soovin kandideerida IT erialasele praktikakohale ajavahemikul [DAT…" at bounding box center [757, 296] width 890 height 343
click at [189, 430] on span "[PERSON_NAME][EMAIL_ADDRESS][PERSON_NAME][DOMAIN_NAME]" at bounding box center [189, 434] width 159 height 14
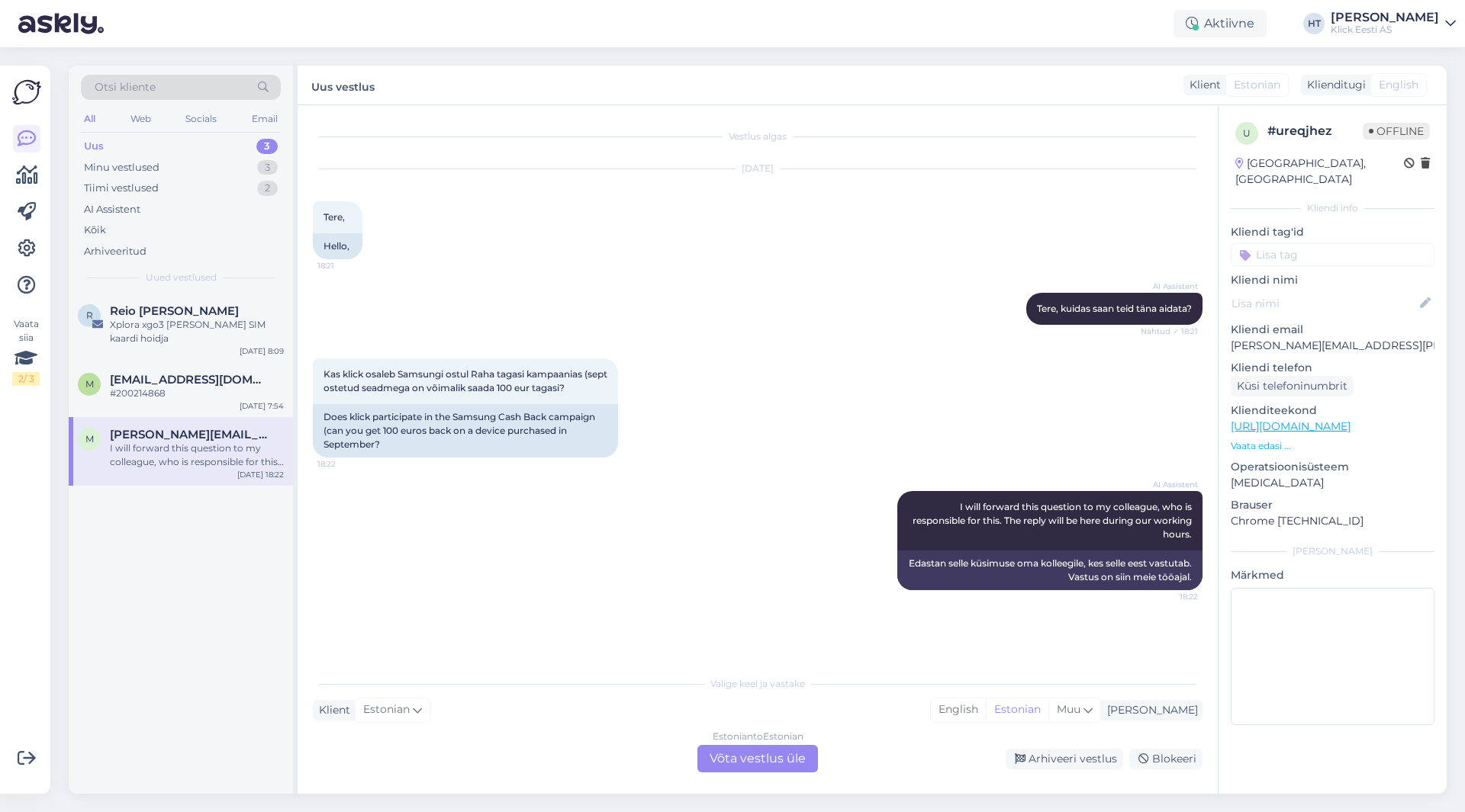
click at [384, 565] on div "AI Assistent I will forward this question to my colleague, who is responsible f…" at bounding box center [757, 540] width 890 height 133
click at [234, 405] on div "M [PERSON_NAME][EMAIL_ADDRESS][DOMAIN_NAME] #200214868 [DATE] 7:54" at bounding box center [181, 389] width 225 height 55
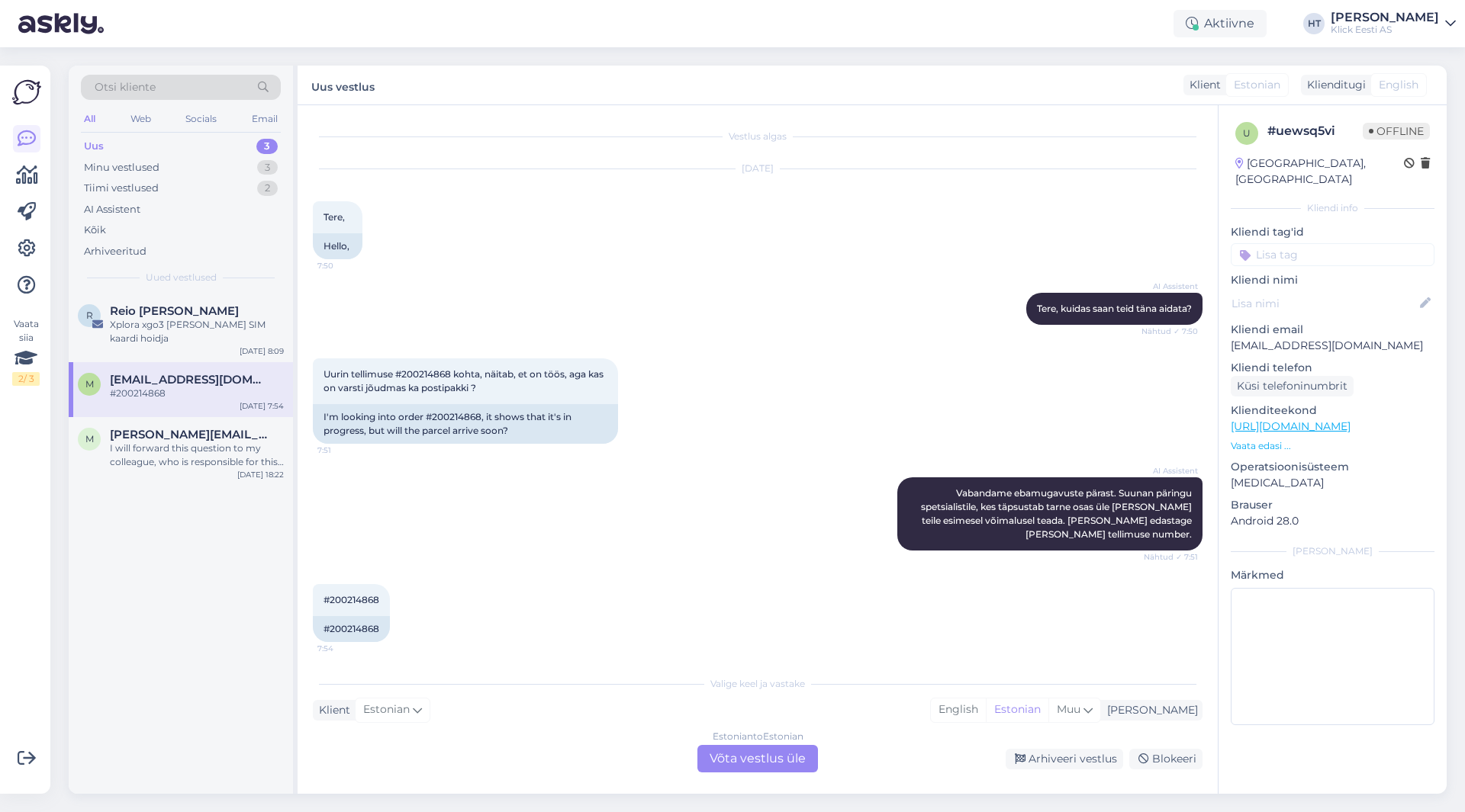
scroll to position [5, 0]
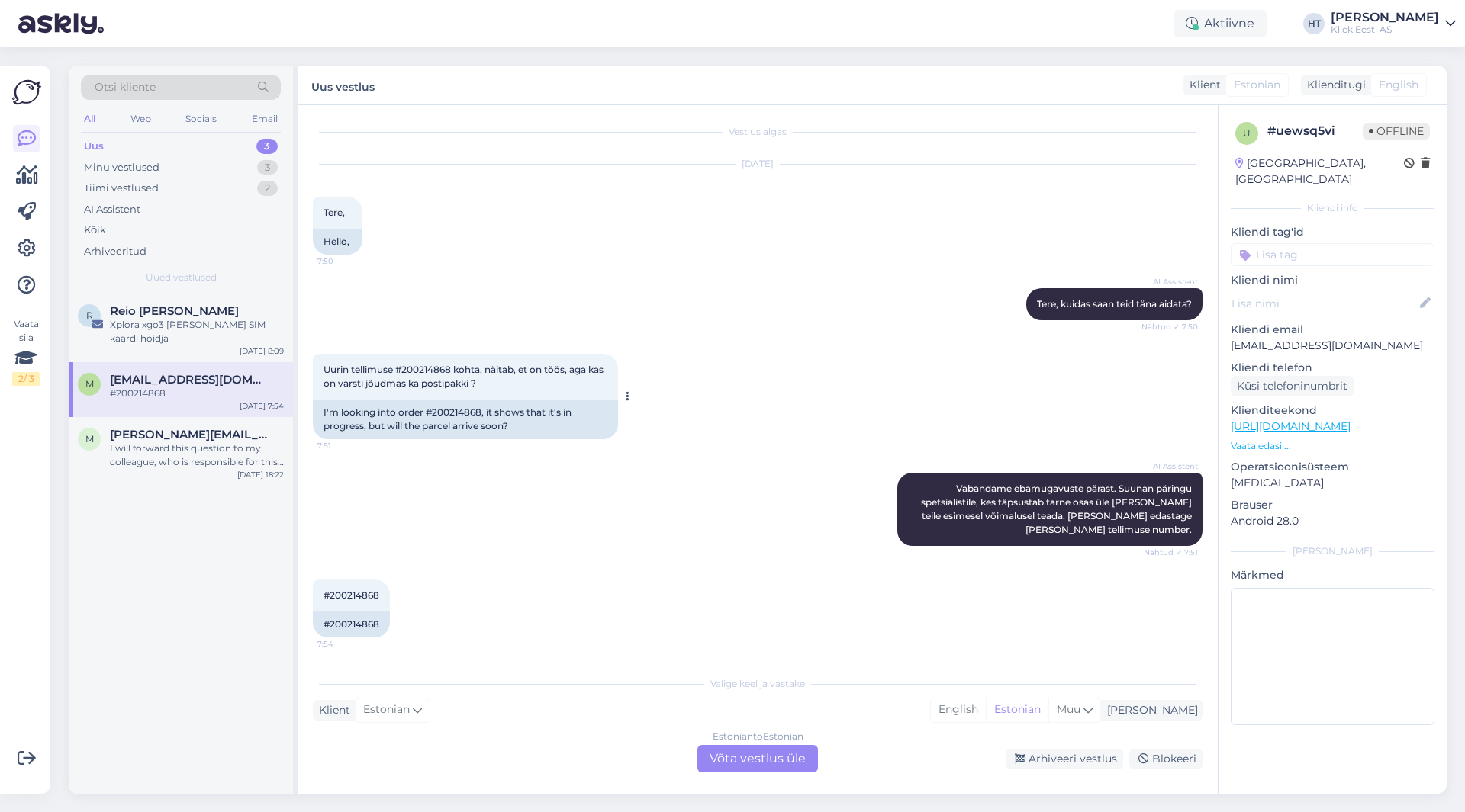
click at [421, 365] on span "Uurin tellimuse #200214868 kohta, näitab, et on töös, aga kas on varsti jõudmas…" at bounding box center [464, 376] width 282 height 25
copy span "200214868"
click at [532, 533] on div "AI Assistent Vabandame ebamugavuste pärast. Suunan päringu spetsialistile, kes …" at bounding box center [757, 509] width 890 height 107
click at [201, 464] on div "I will forward this question to my colleague, who is responsible for this. The …" at bounding box center [197, 456] width 174 height 28
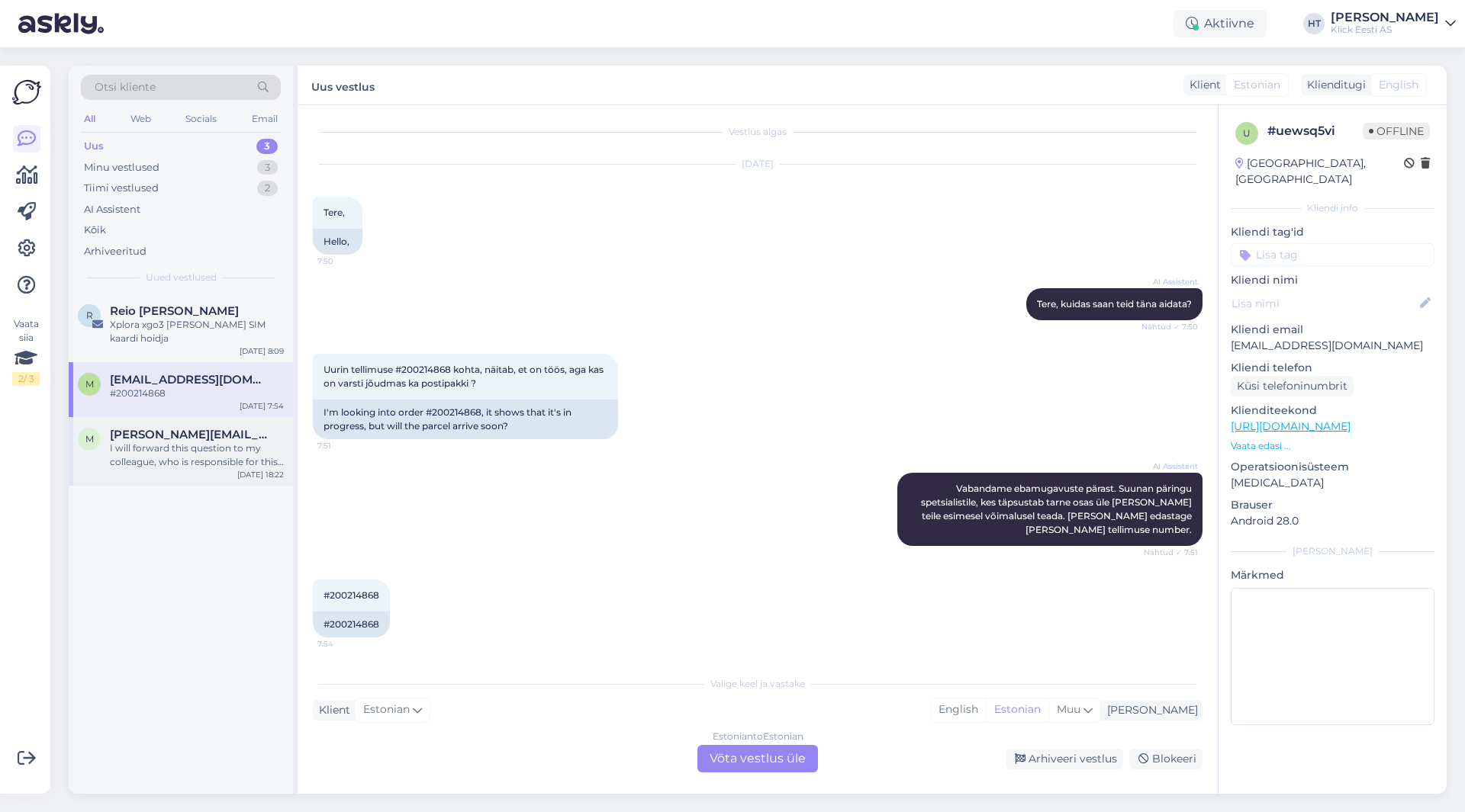
scroll to position [0, 0]
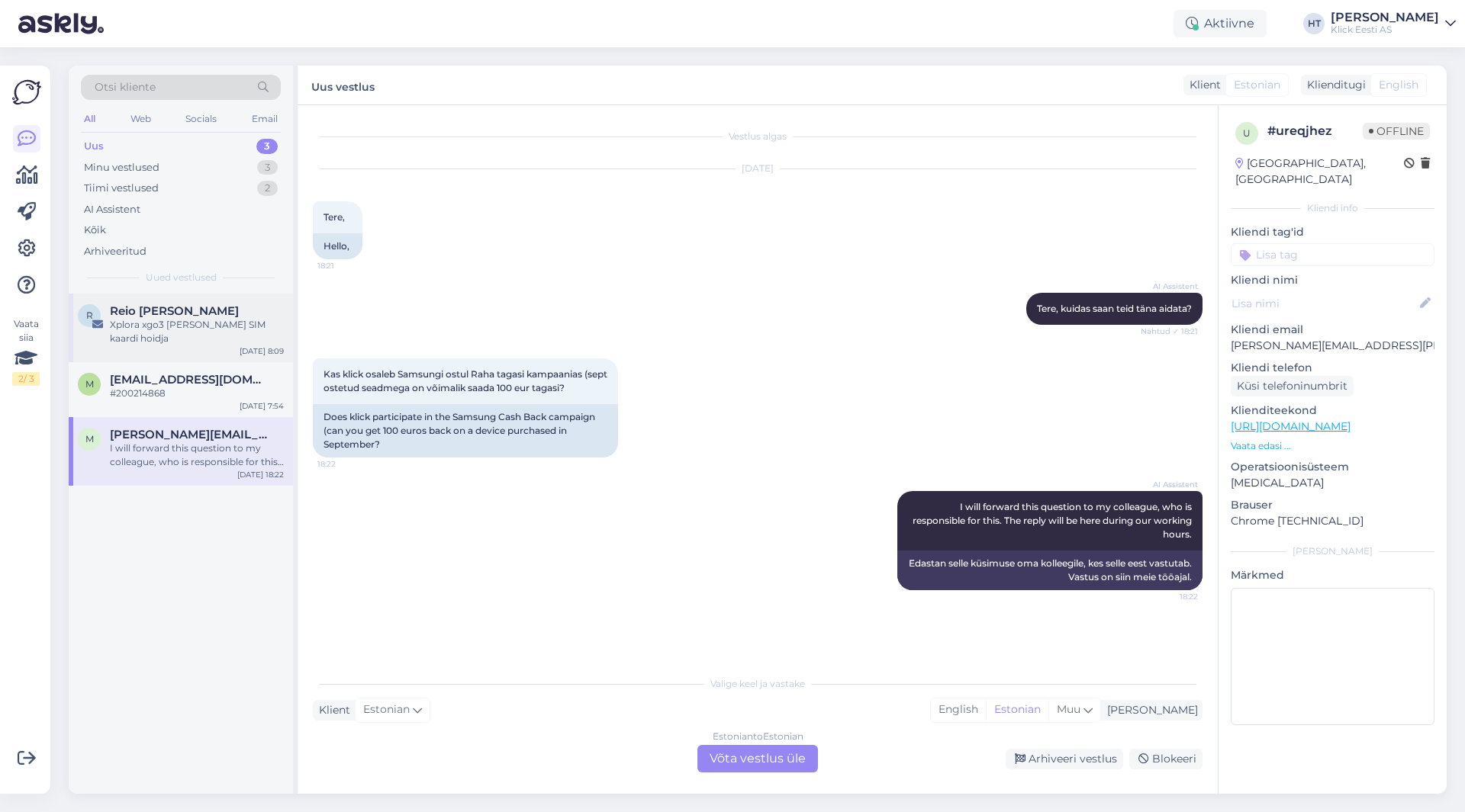
click at [215, 334] on div "Xplora xgo3 [PERSON_NAME] SIM kaardi hoidja" at bounding box center [197, 332] width 174 height 28
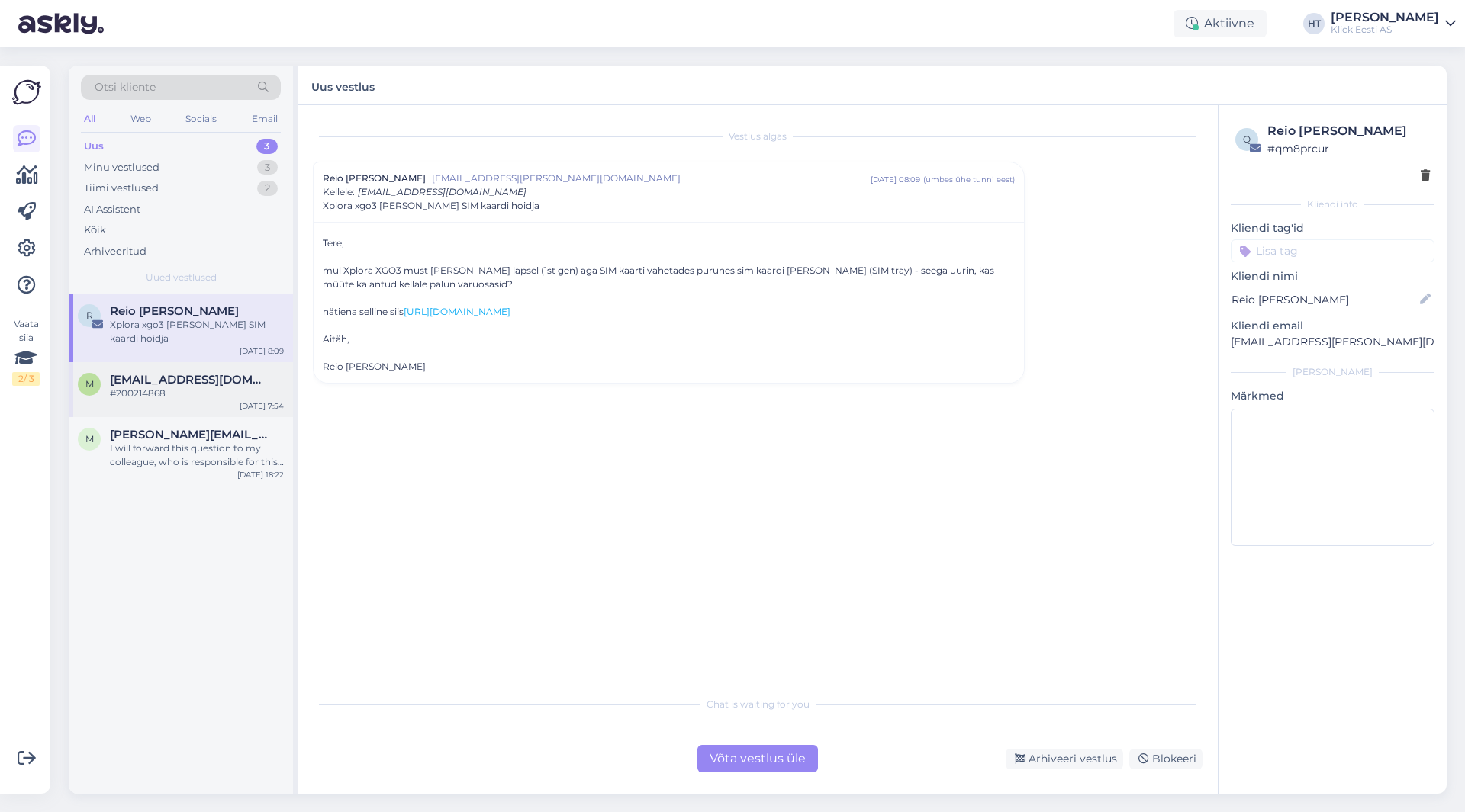
click at [217, 400] on div "M [PERSON_NAME][EMAIL_ADDRESS][DOMAIN_NAME] #200214868 [DATE] 7:54" at bounding box center [181, 389] width 225 height 55
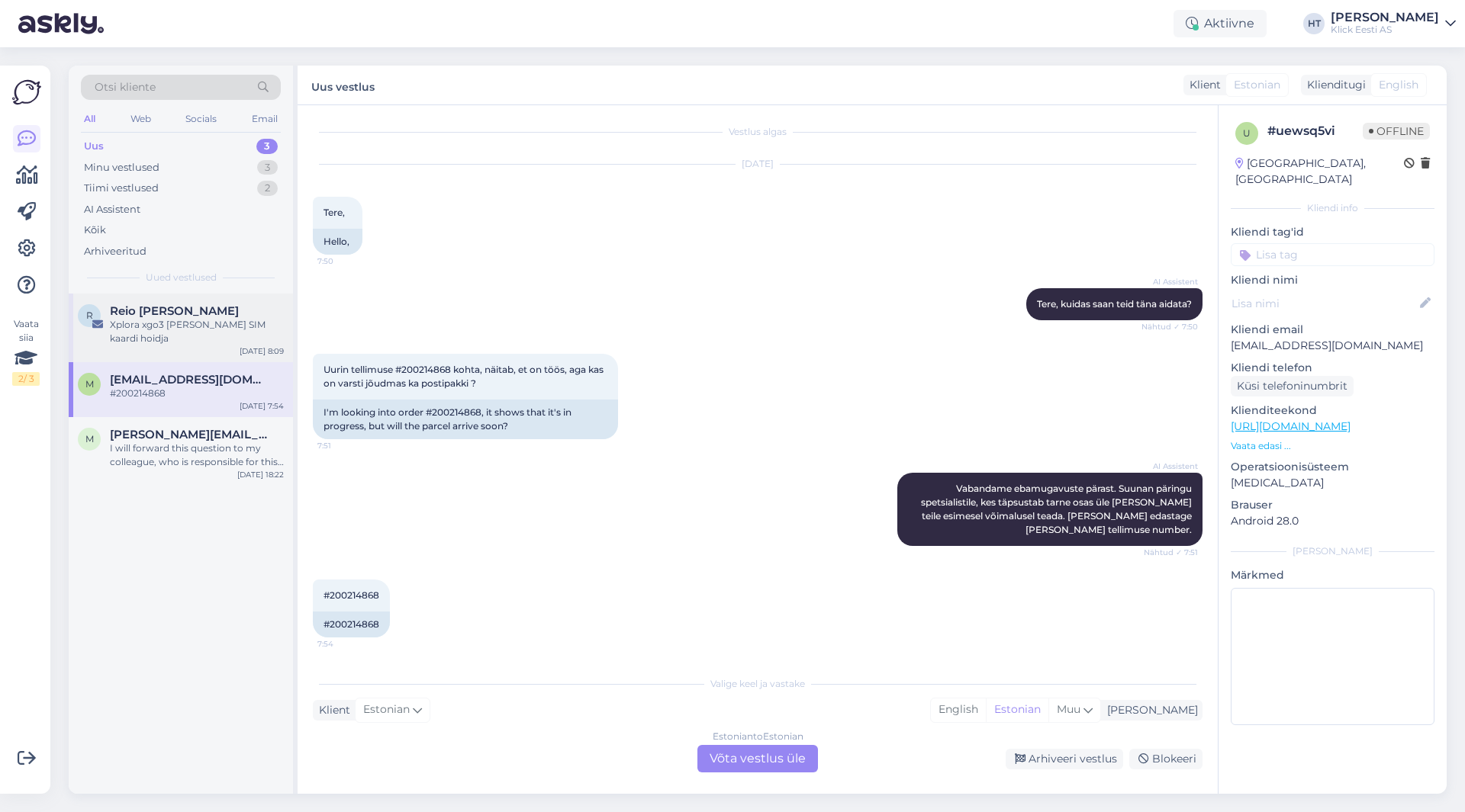
click at [213, 351] on div "R Reio [PERSON_NAME] Xplora xgo3 [PERSON_NAME] SIM kaardi hoidja [DATE] 8:09" at bounding box center [181, 328] width 225 height 68
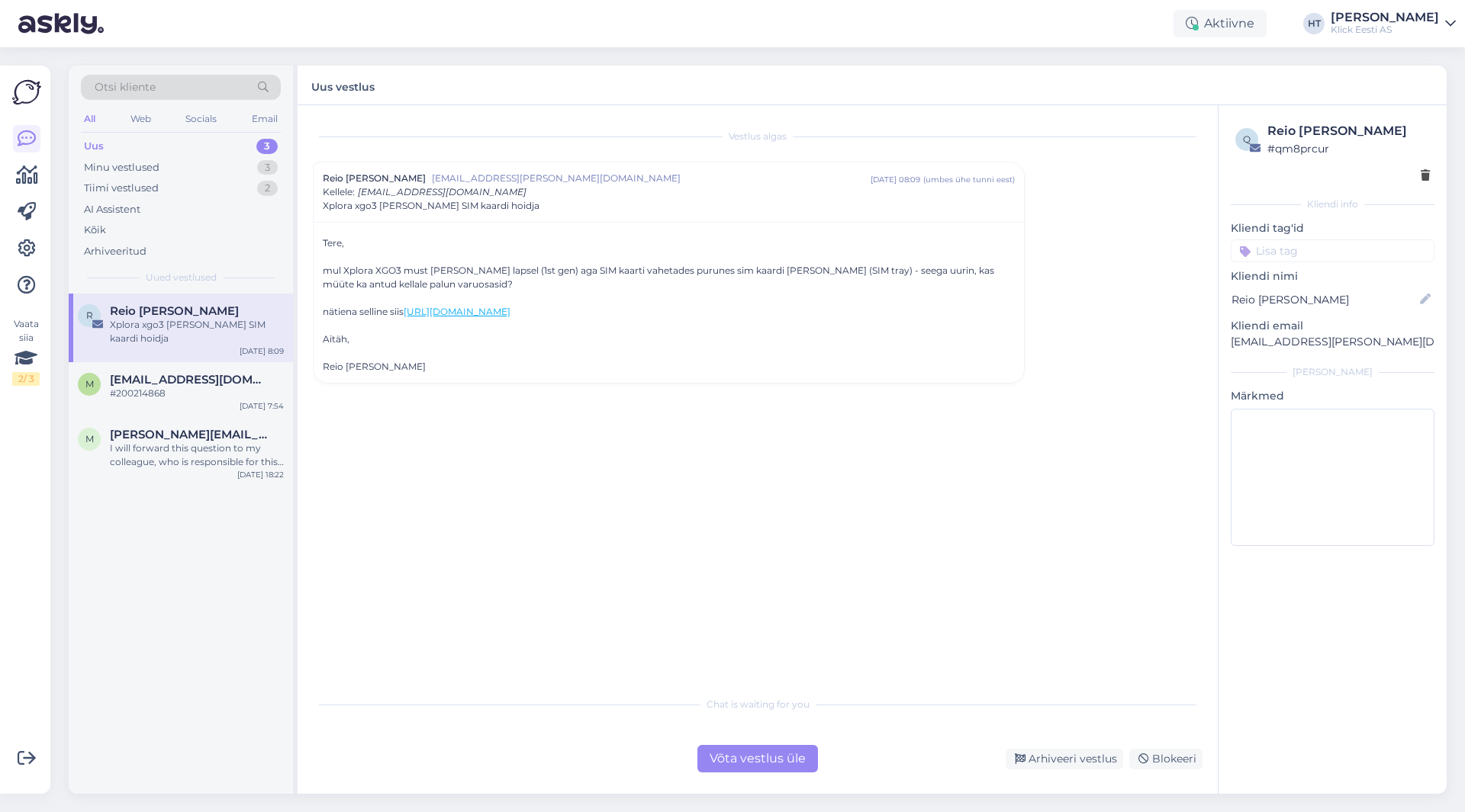
scroll to position [0, 0]
click at [181, 136] on div "Uus 3" at bounding box center [181, 146] width 200 height 21
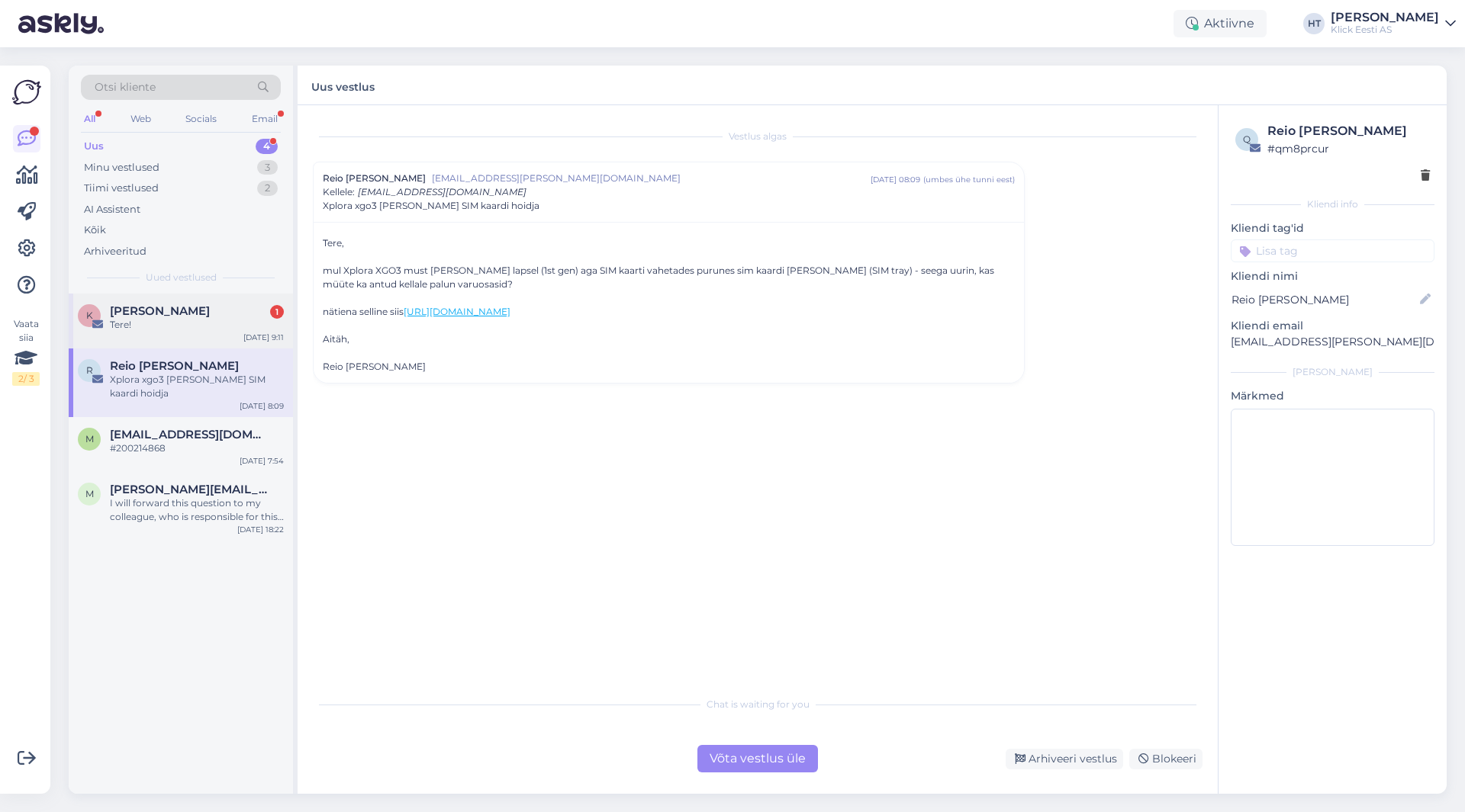
click at [230, 310] on div "[PERSON_NAME] 1" at bounding box center [197, 311] width 174 height 14
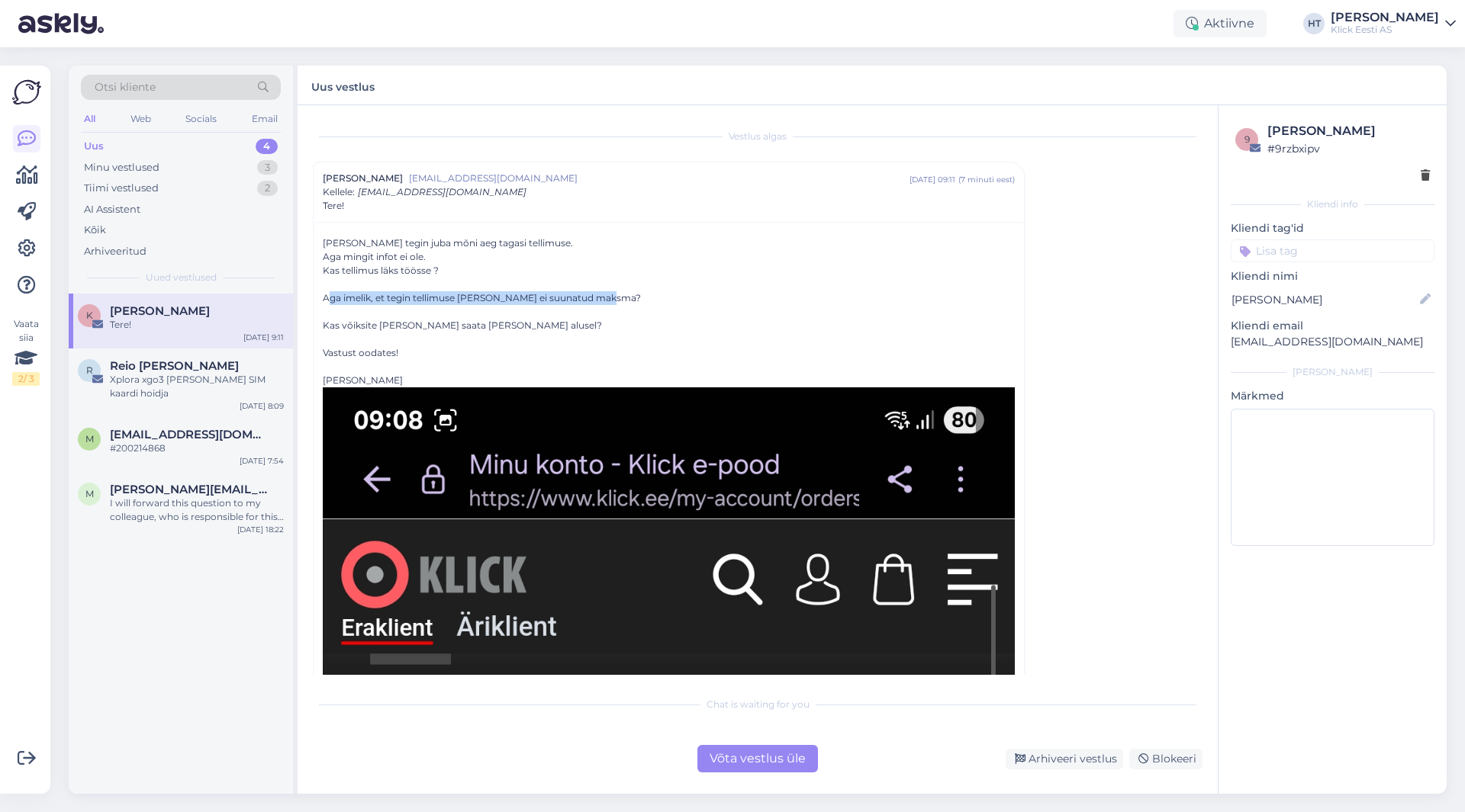
drag, startPoint x: 326, startPoint y: 299, endPoint x: 606, endPoint y: 303, distance: 280.0
click at [606, 303] on div "Aga imelik, et tegin tellimuse [PERSON_NAME] ei suunatud maksma?" at bounding box center [669, 298] width 692 height 14
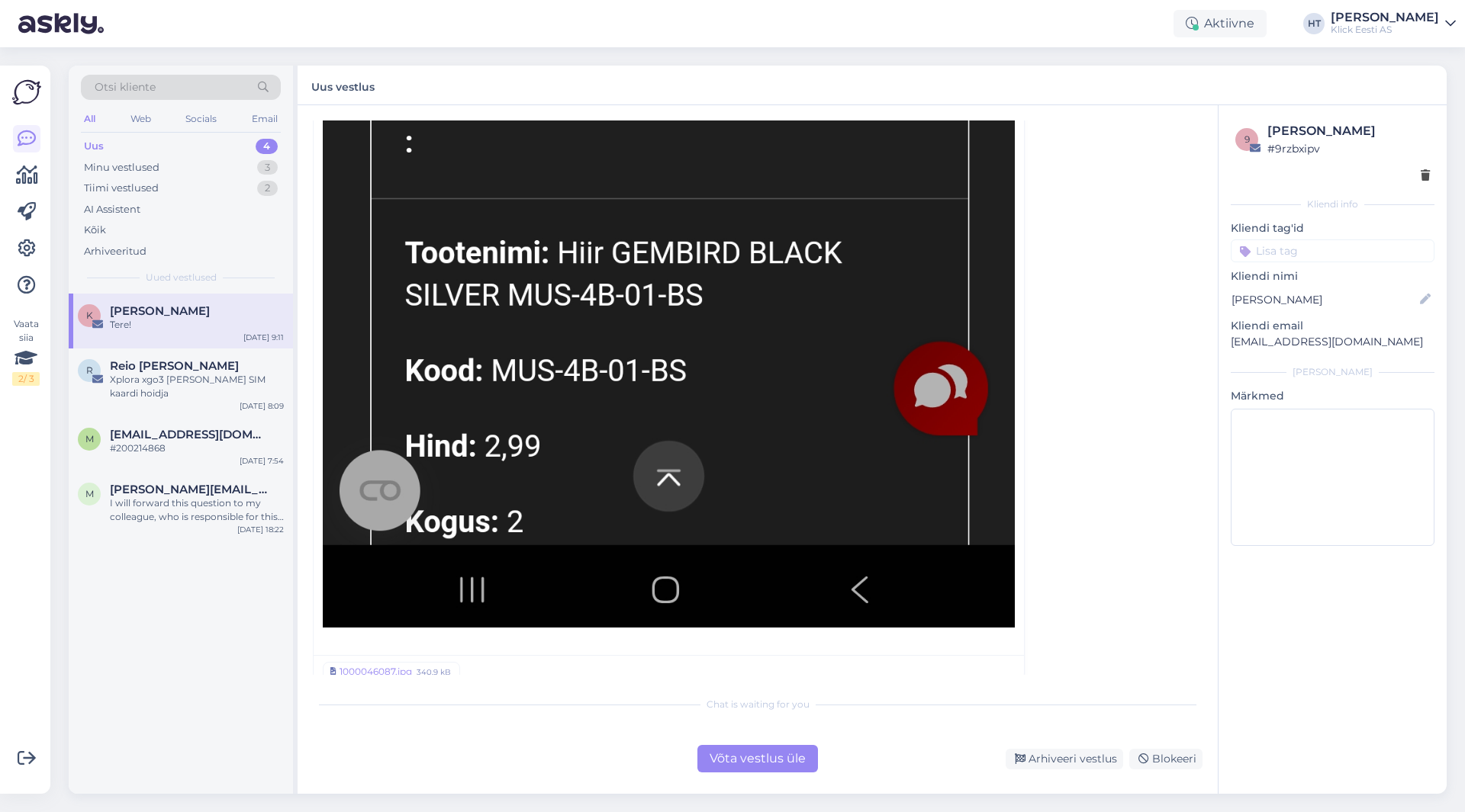
scroll to position [1299, 0]
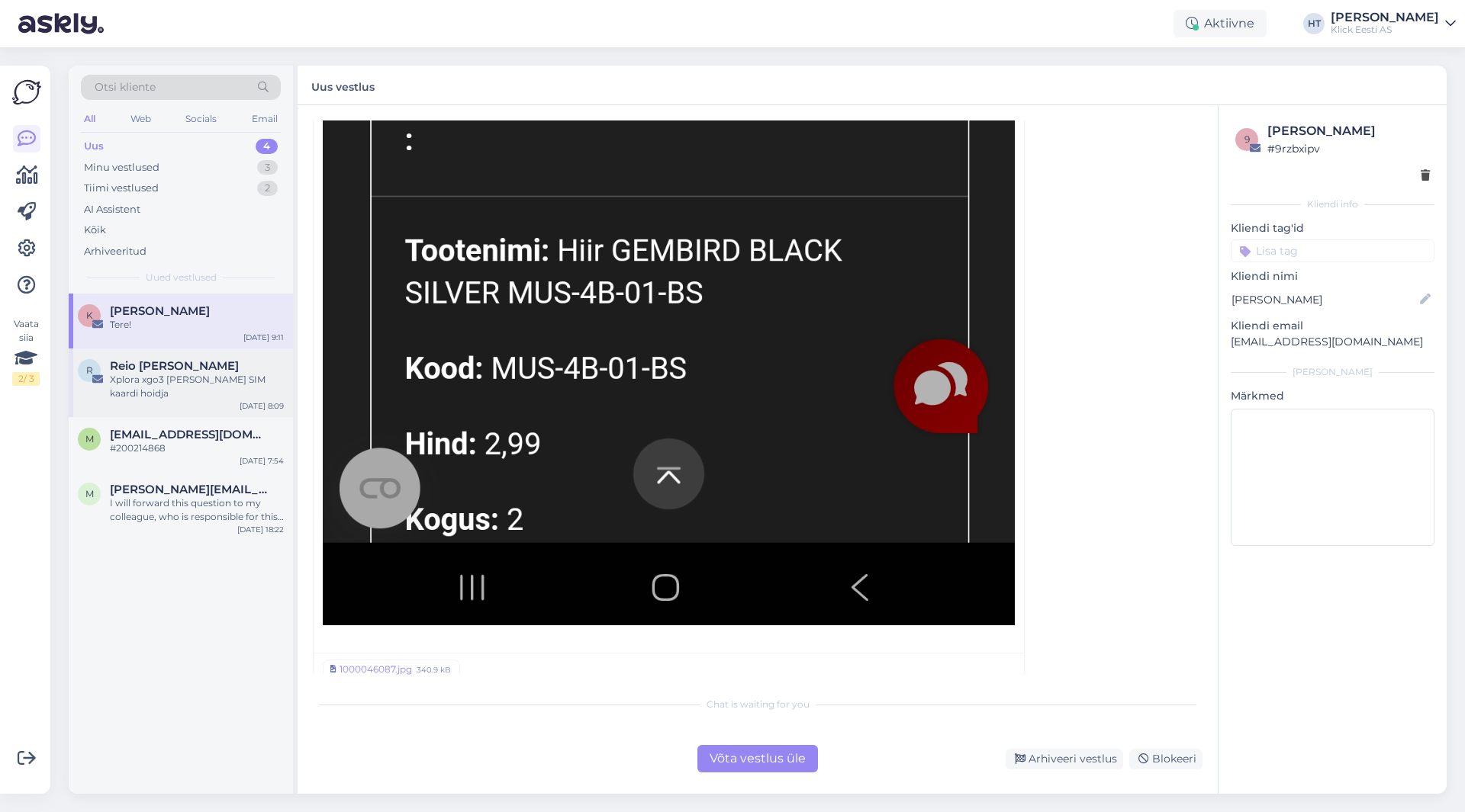
click at [278, 367] on div "Reio [PERSON_NAME]" at bounding box center [197, 366] width 174 height 14
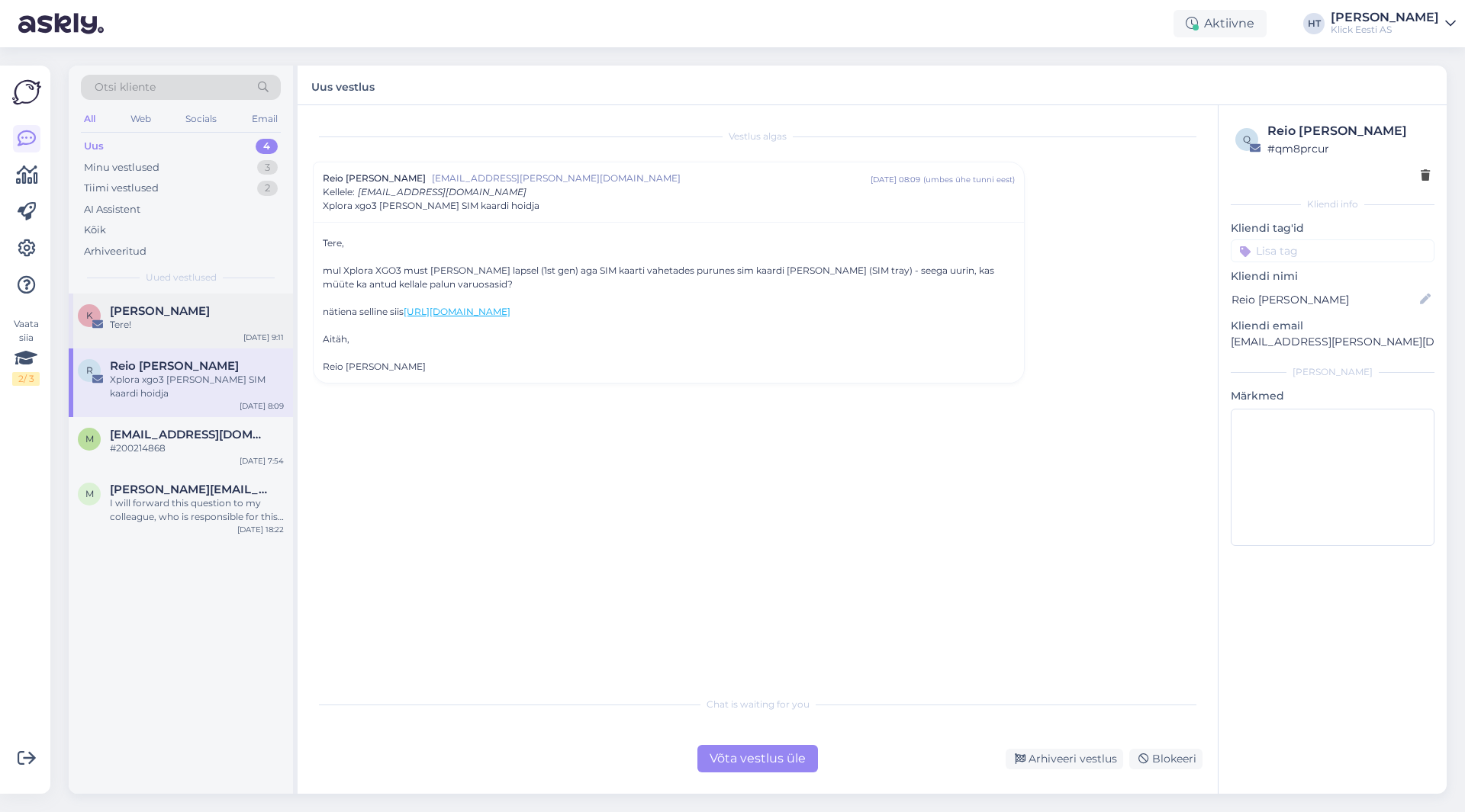
click at [263, 337] on div "[DATE] 9:11" at bounding box center [264, 338] width 41 height 11
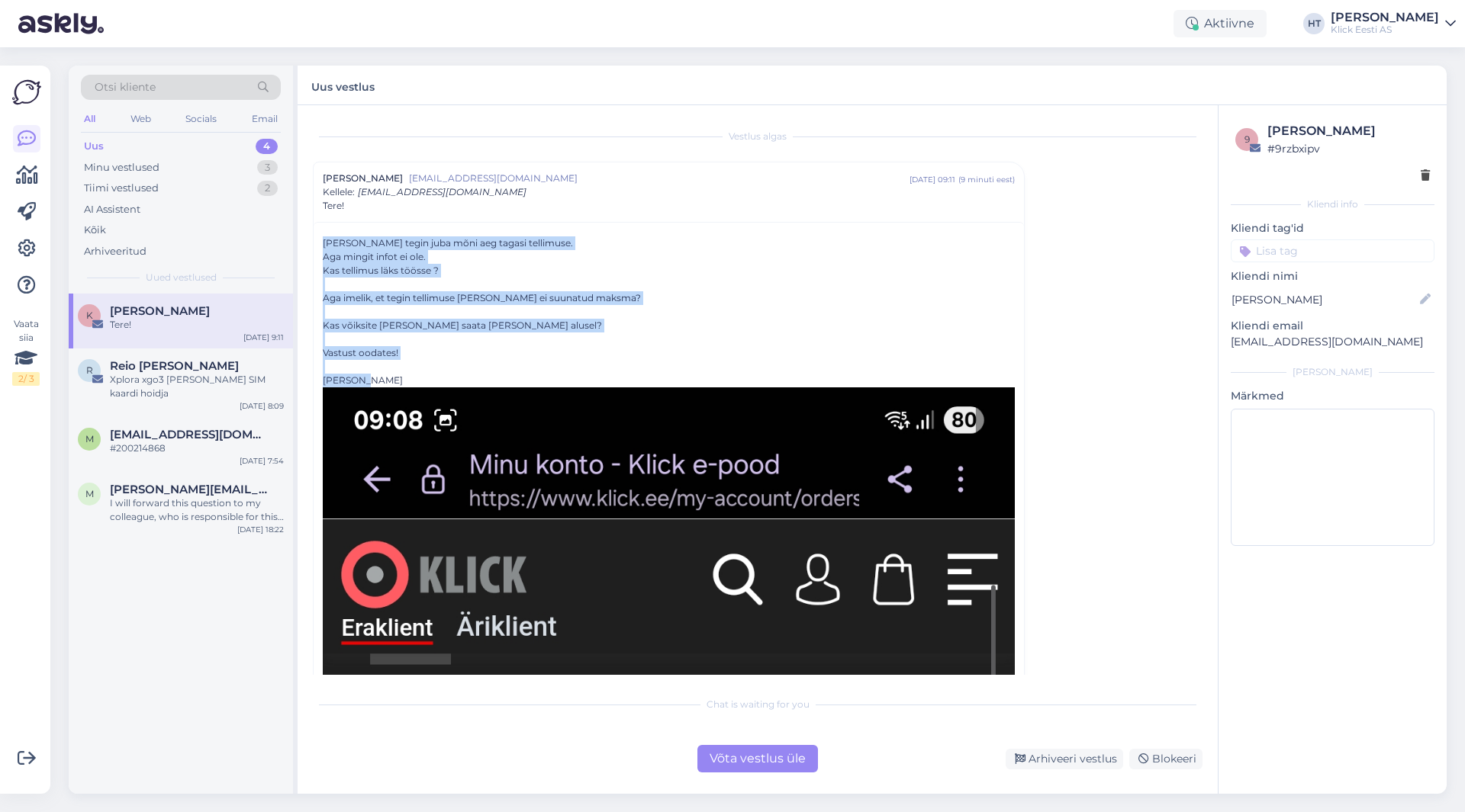
drag, startPoint x: 320, startPoint y: 239, endPoint x: 689, endPoint y: 378, distance: 394.3
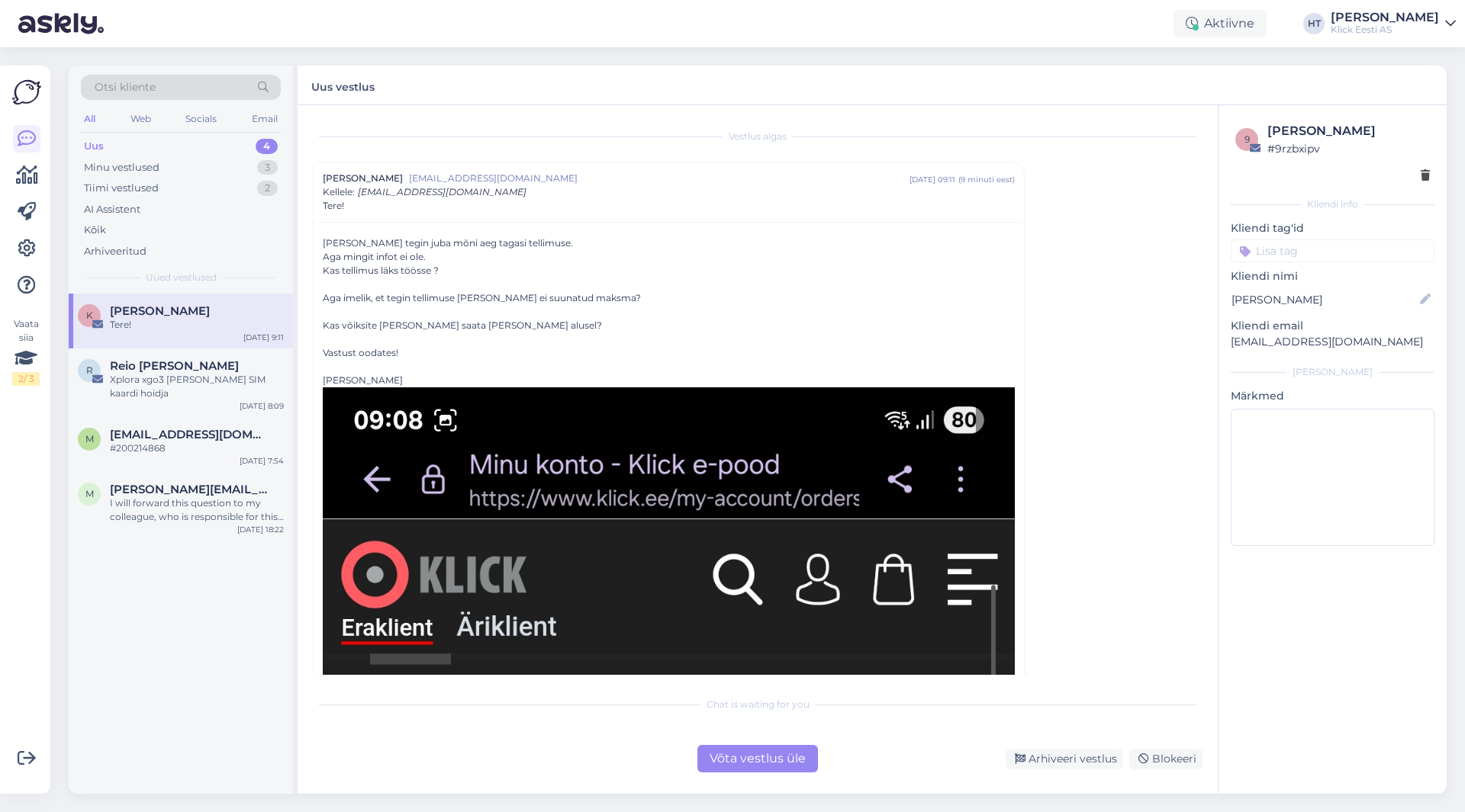
click at [218, 90] on div "Otsi kliente" at bounding box center [181, 87] width 200 height 25
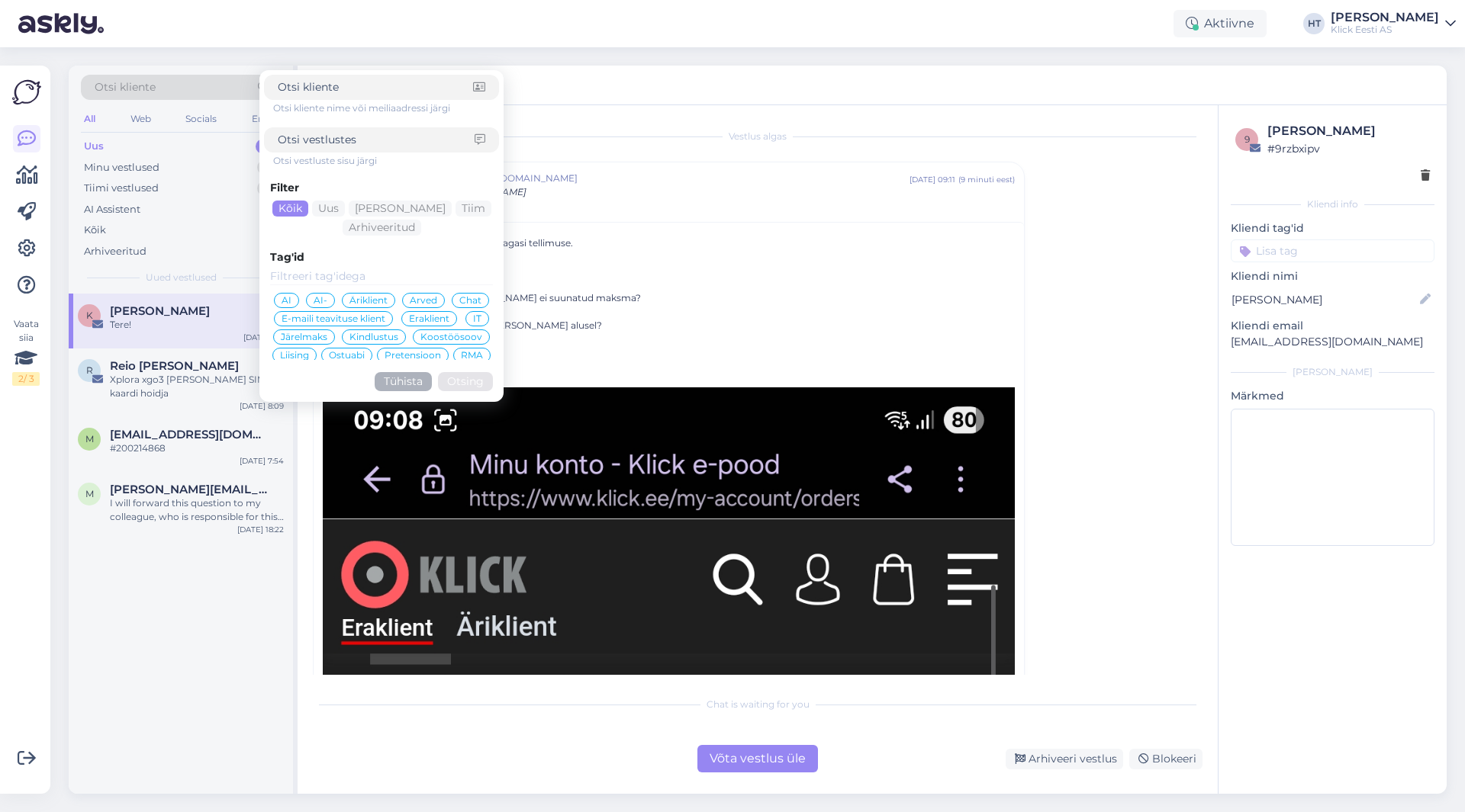
click at [348, 138] on input at bounding box center [376, 140] width 197 height 16
type input "[PERSON_NAME]"
click button "Otsing" at bounding box center [465, 381] width 55 height 19
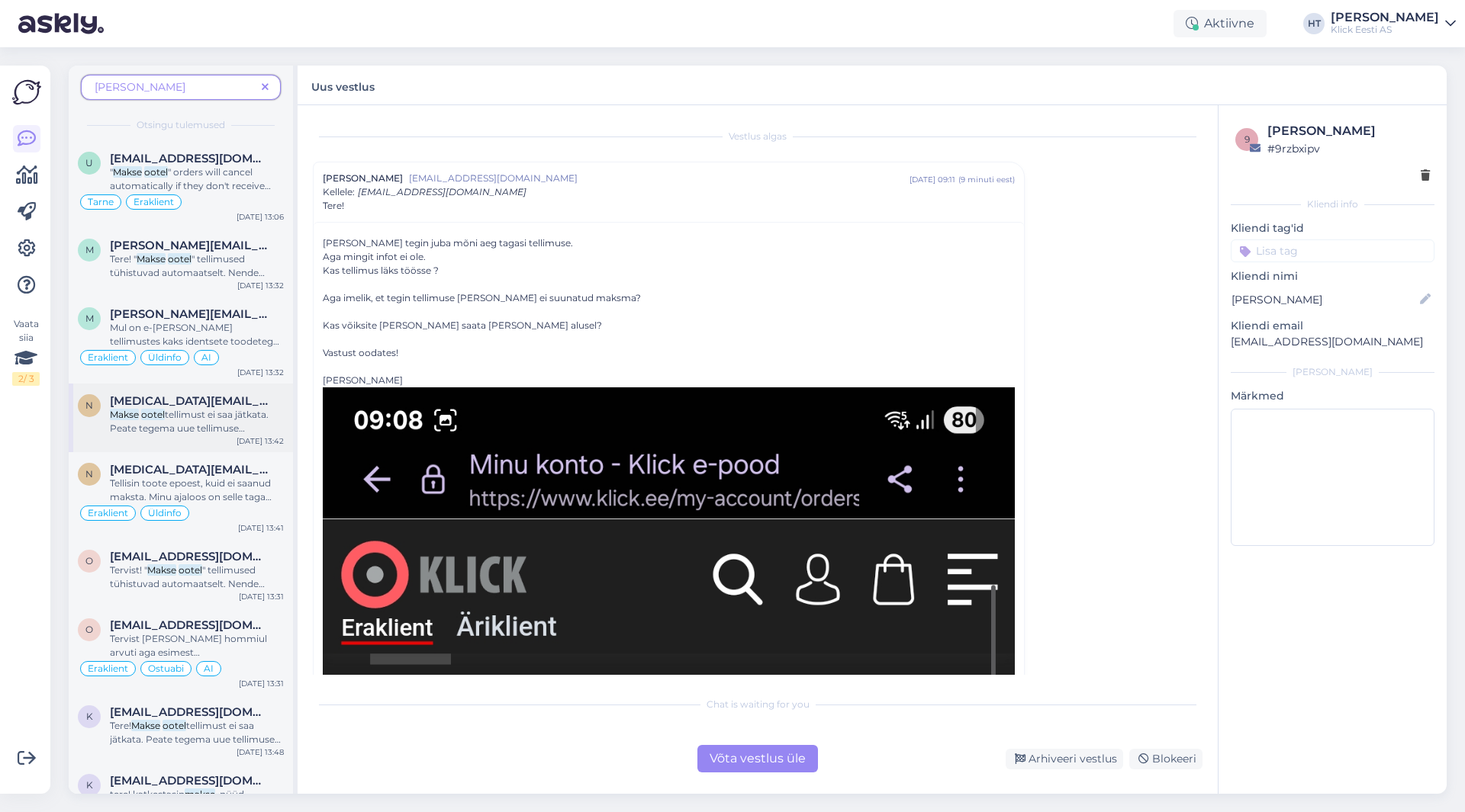
click at [258, 401] on div "[MEDICAL_DATA][EMAIL_ADDRESS][DOMAIN_NAME]" at bounding box center [197, 401] width 174 height 14
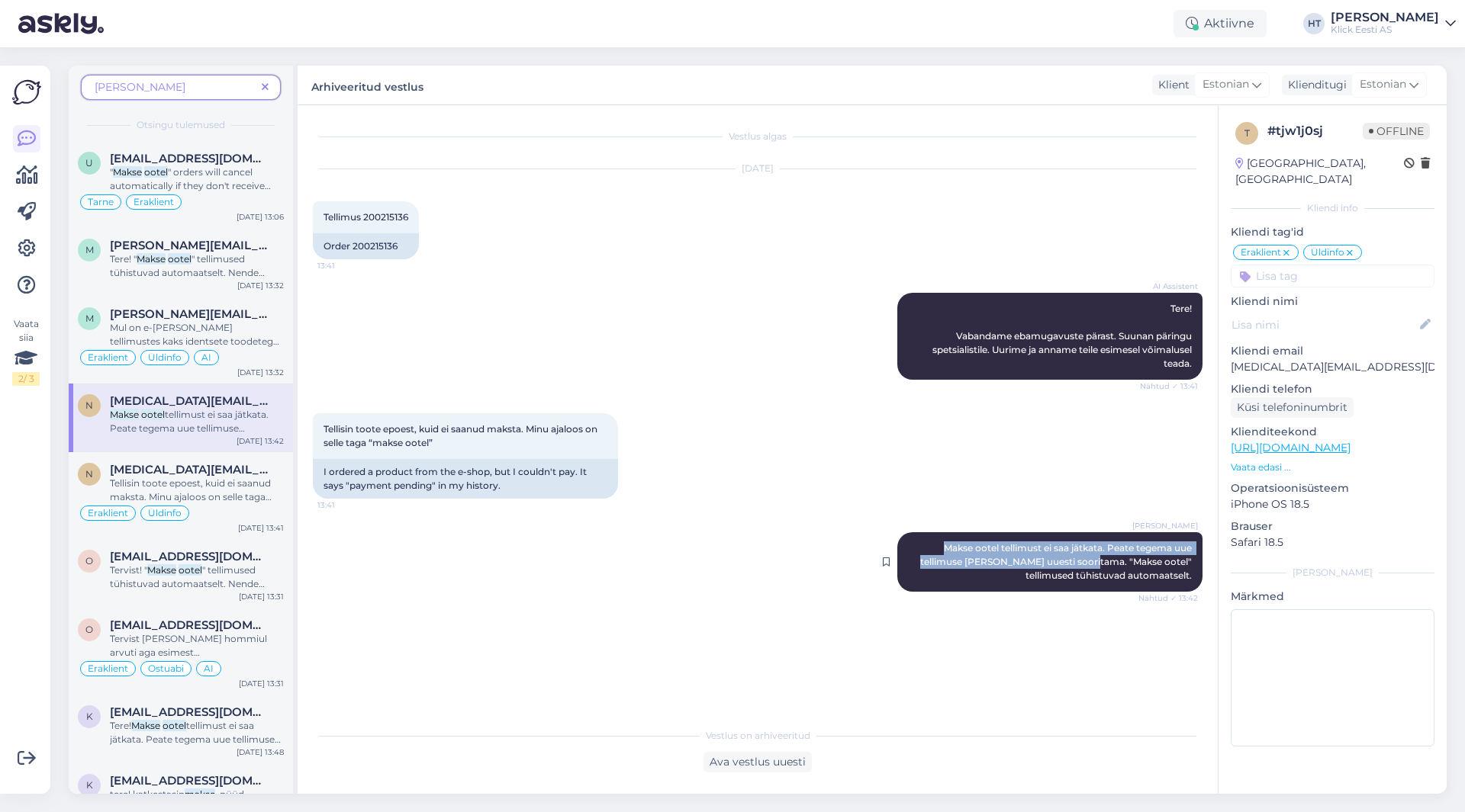
drag, startPoint x: 937, startPoint y: 545, endPoint x: 1126, endPoint y: 566, distance: 190.2
click at [1126, 566] on div "[PERSON_NAME] Makse ootel tellimust ei saa jätkata. Peate tegema uue tellimuse …" at bounding box center [1049, 561] width 305 height 59
copy span "Makse ootel tellimust ei saa jätkata. Peate tegema uue tellimuse [PERSON_NAME] …"
click at [269, 88] on span at bounding box center [265, 87] width 19 height 16
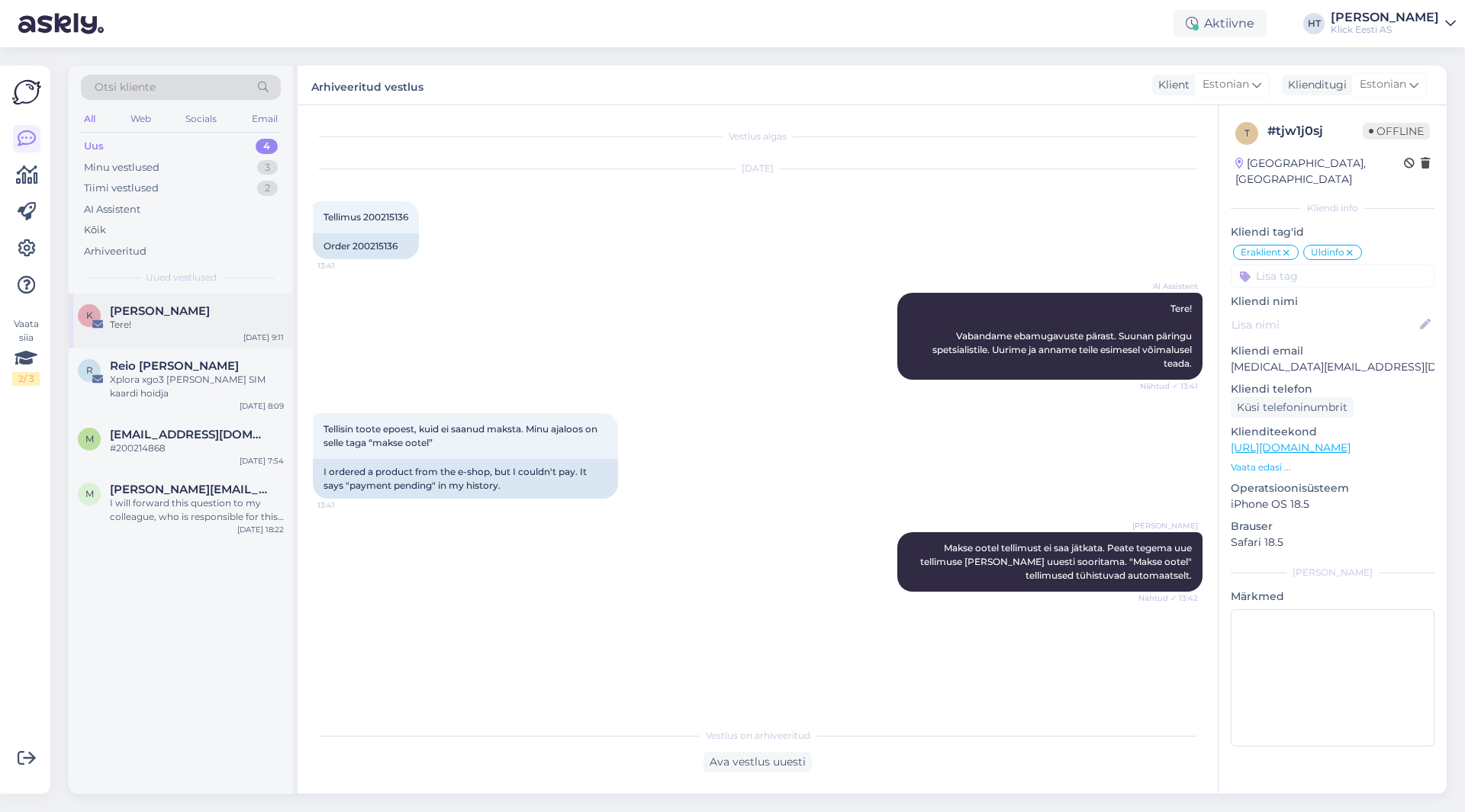
click at [200, 303] on div "K [PERSON_NAME] Tere! [DATE] 9:11" at bounding box center [181, 321] width 225 height 55
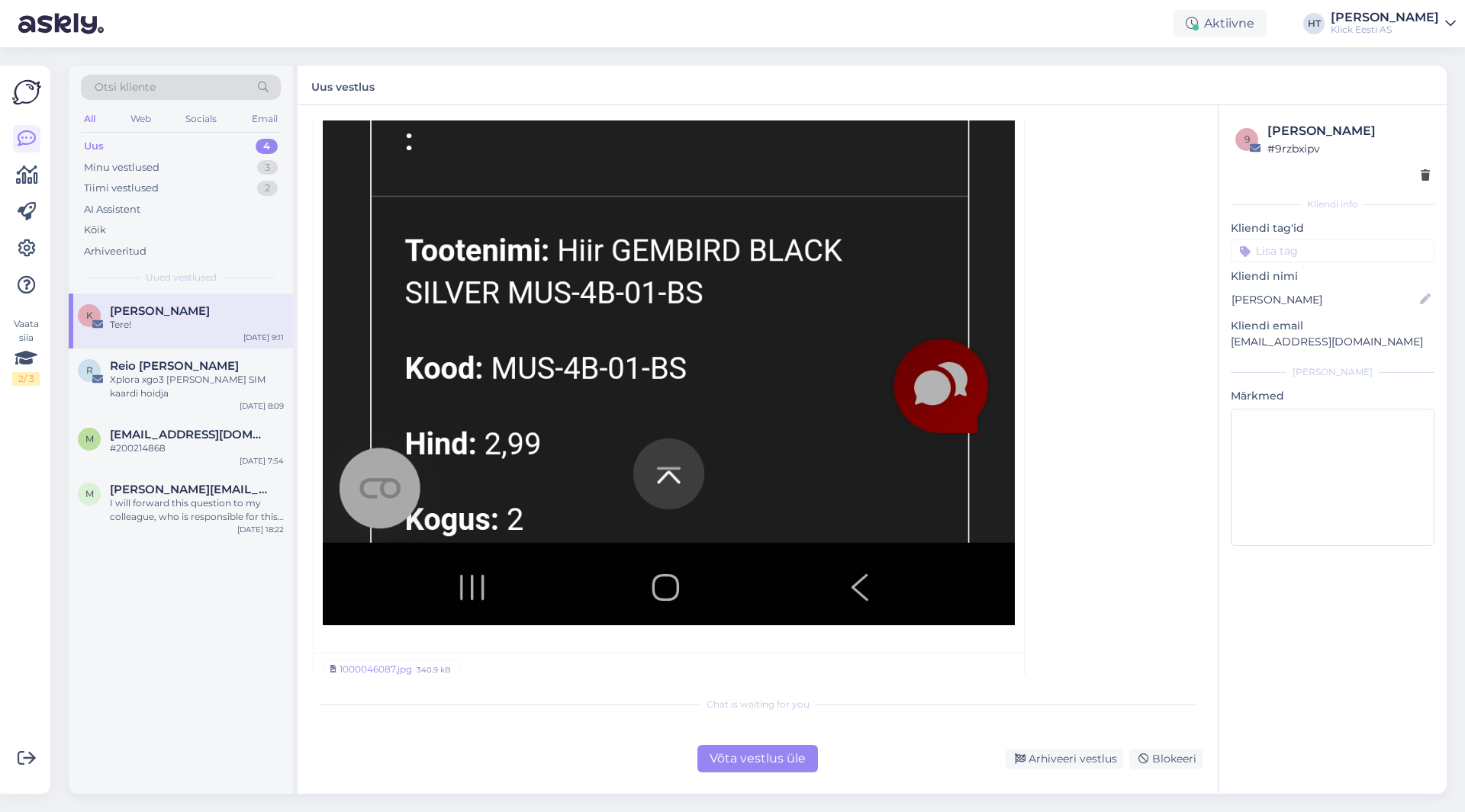
click at [744, 753] on div "Võta vestlus üle" at bounding box center [758, 759] width 120 height 28
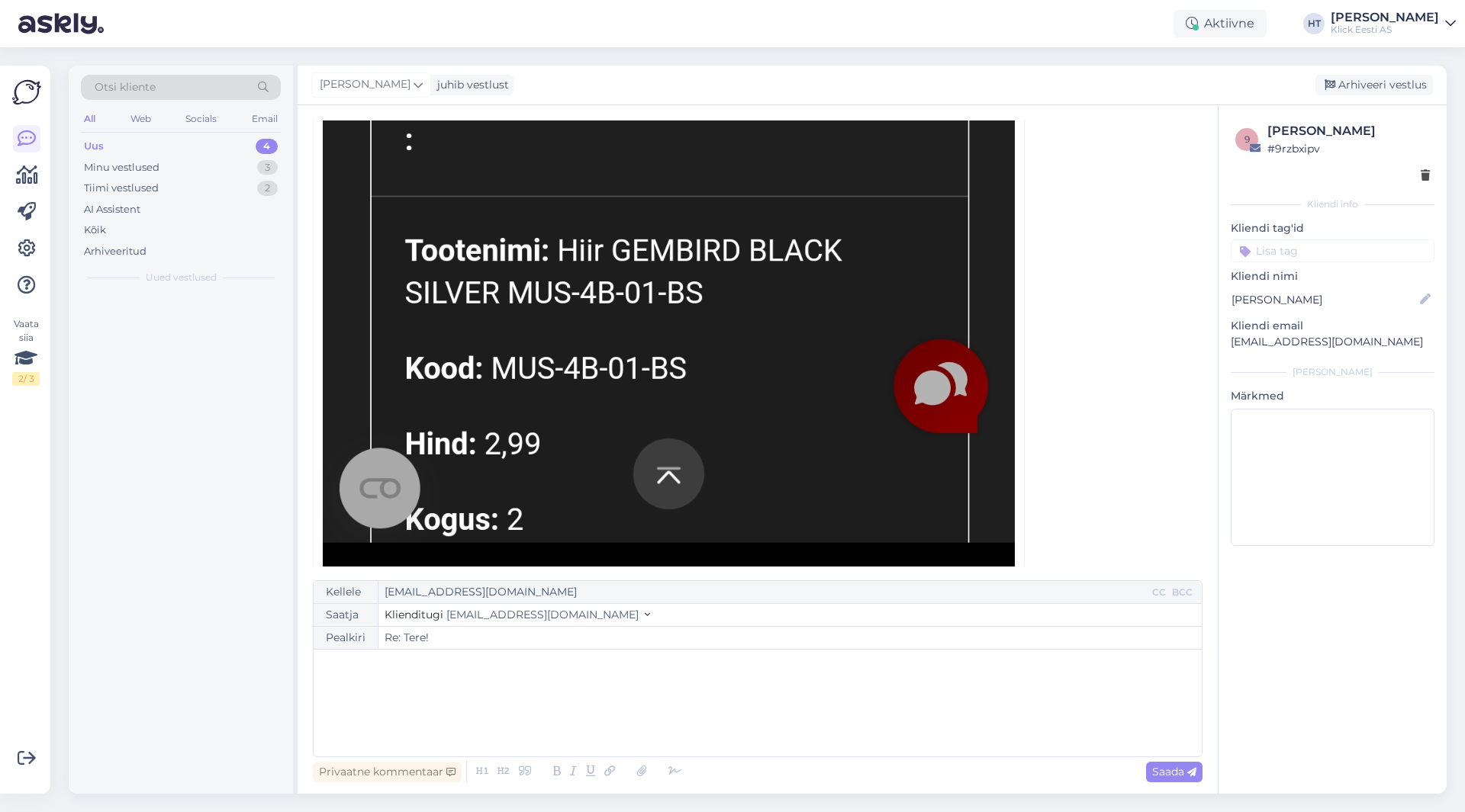
scroll to position [41, 0]
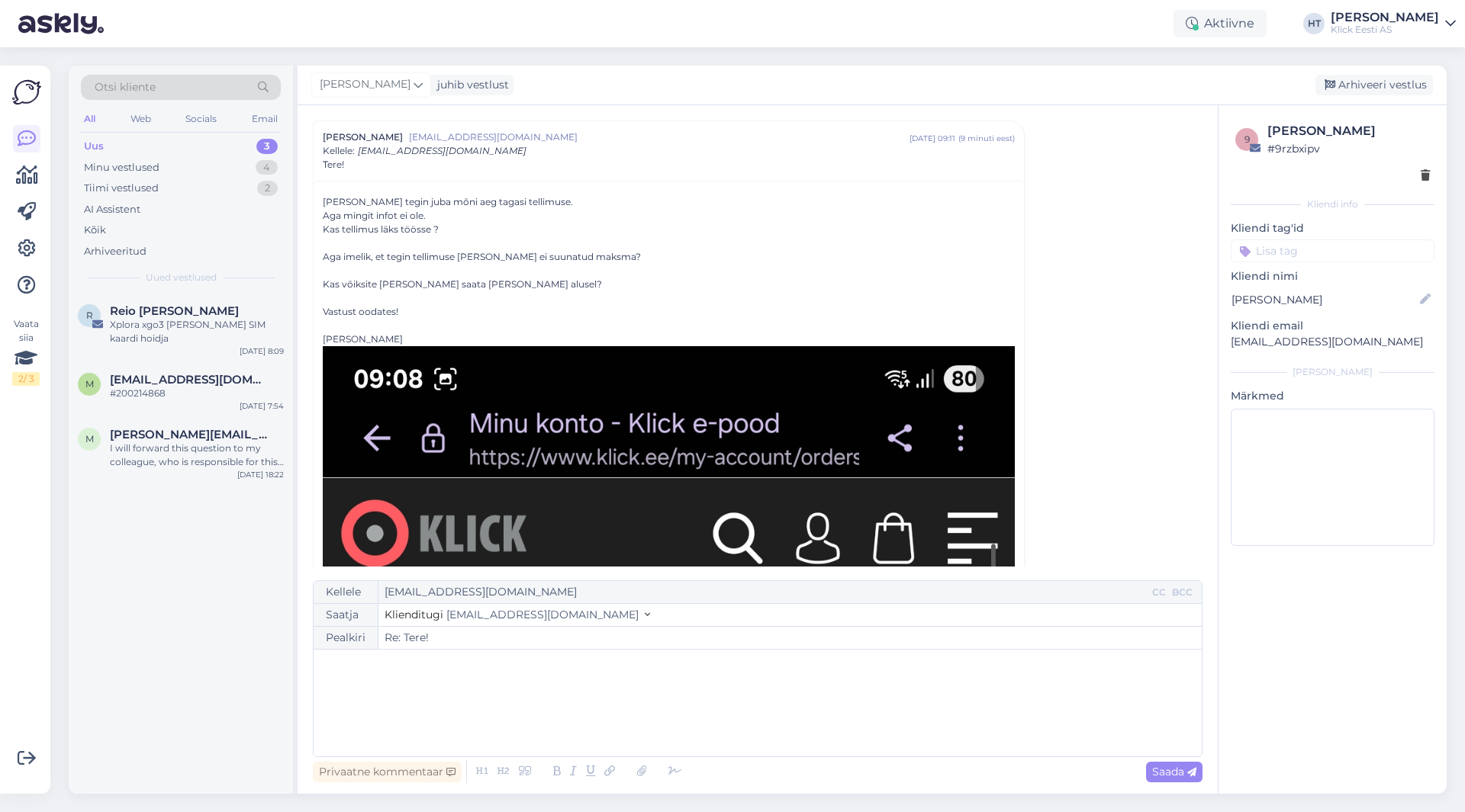
click at [543, 672] on p "﻿" at bounding box center [758, 666] width 872 height 16
drag, startPoint x: 542, startPoint y: 698, endPoint x: 531, endPoint y: 701, distance: 11.4
click at [531, 701] on span "Makse ootel tellimust ei saa jätkata. Peate tegema uue tellimuse [PERSON_NAME] …" at bounding box center [588, 696] width 534 height 14
click at [815, 694] on p "Makse ootel tellimust ei saa jätkata. Peaks tegema uue tellimuse [PERSON_NAME] …" at bounding box center [758, 697] width 872 height 16
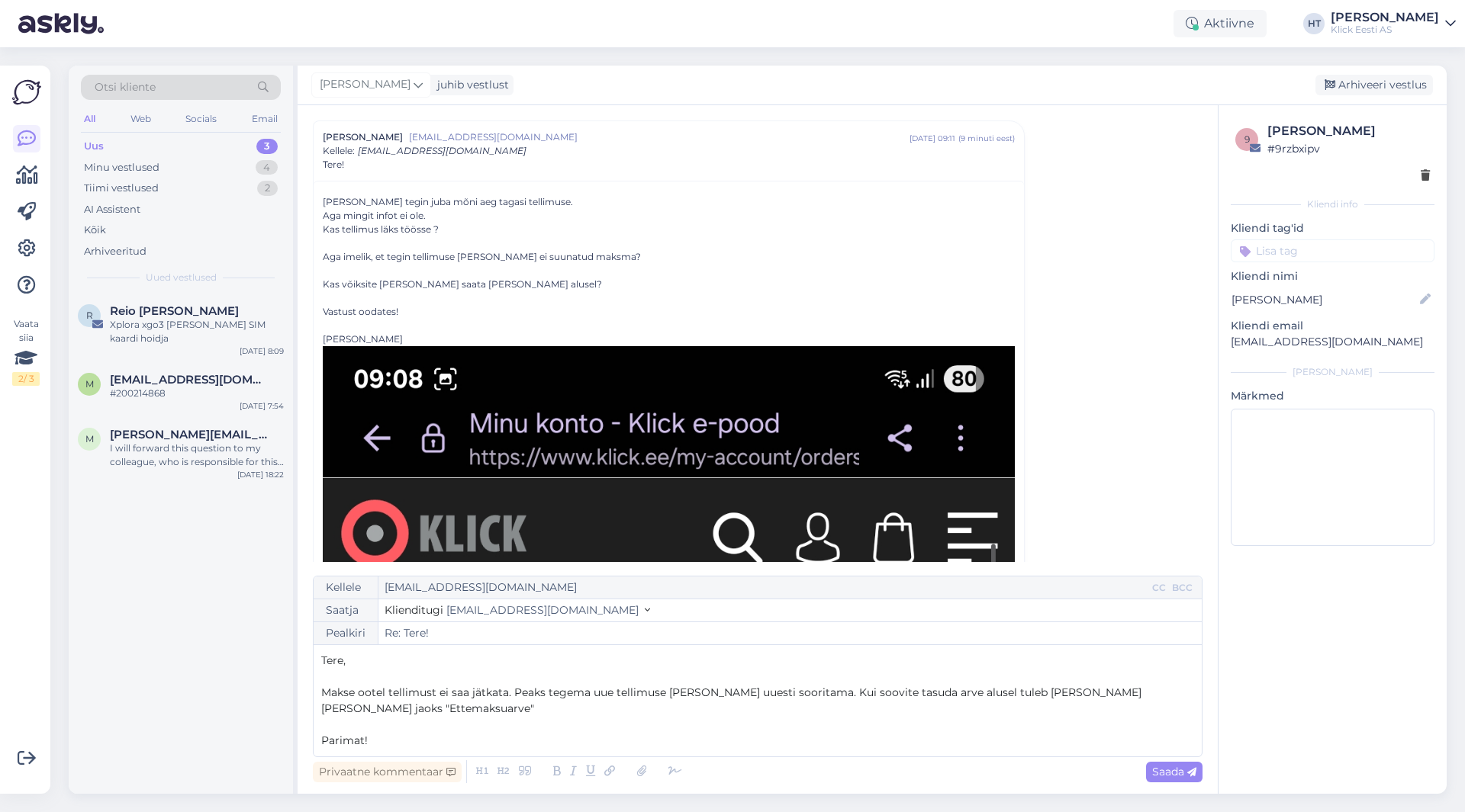
click at [566, 702] on p "Makse ootel tellimust ei saa jätkata. Peaks tegema uue tellimuse [PERSON_NAME] …" at bounding box center [758, 701] width 872 height 32
click at [1170, 774] on span "Saada" at bounding box center [1174, 771] width 44 height 14
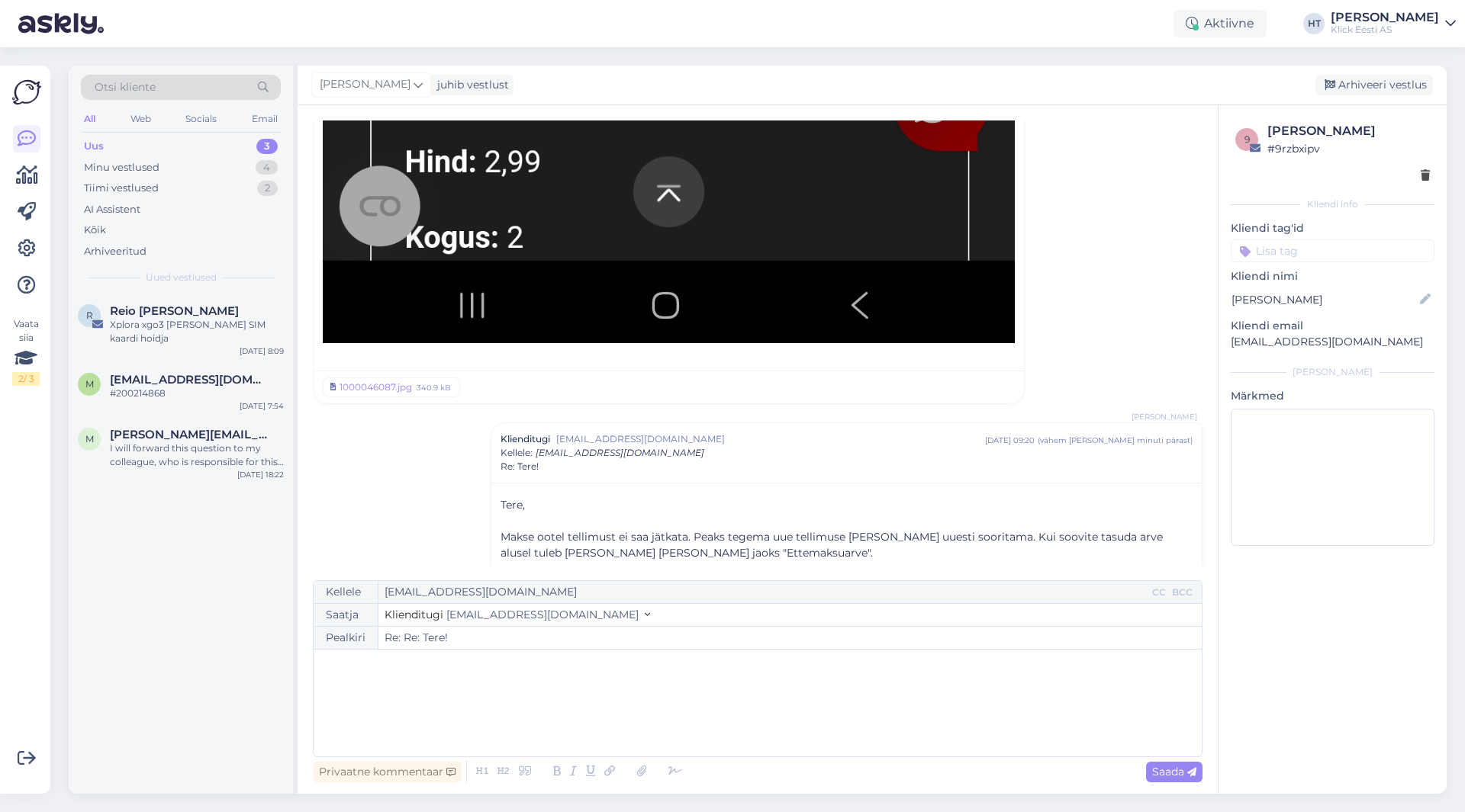
scroll to position [1606, 0]
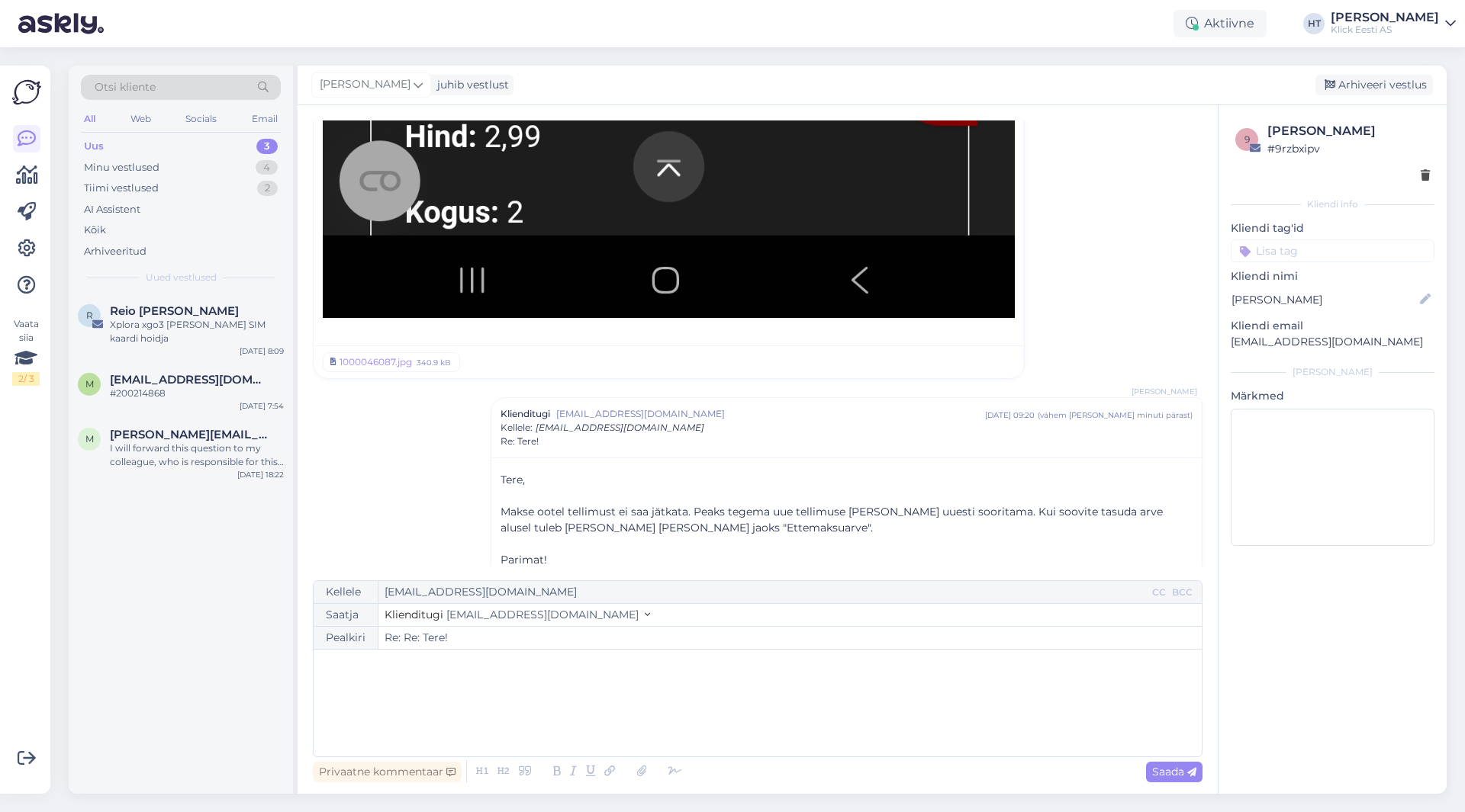
click at [1295, 247] on input at bounding box center [1332, 251] width 203 height 23
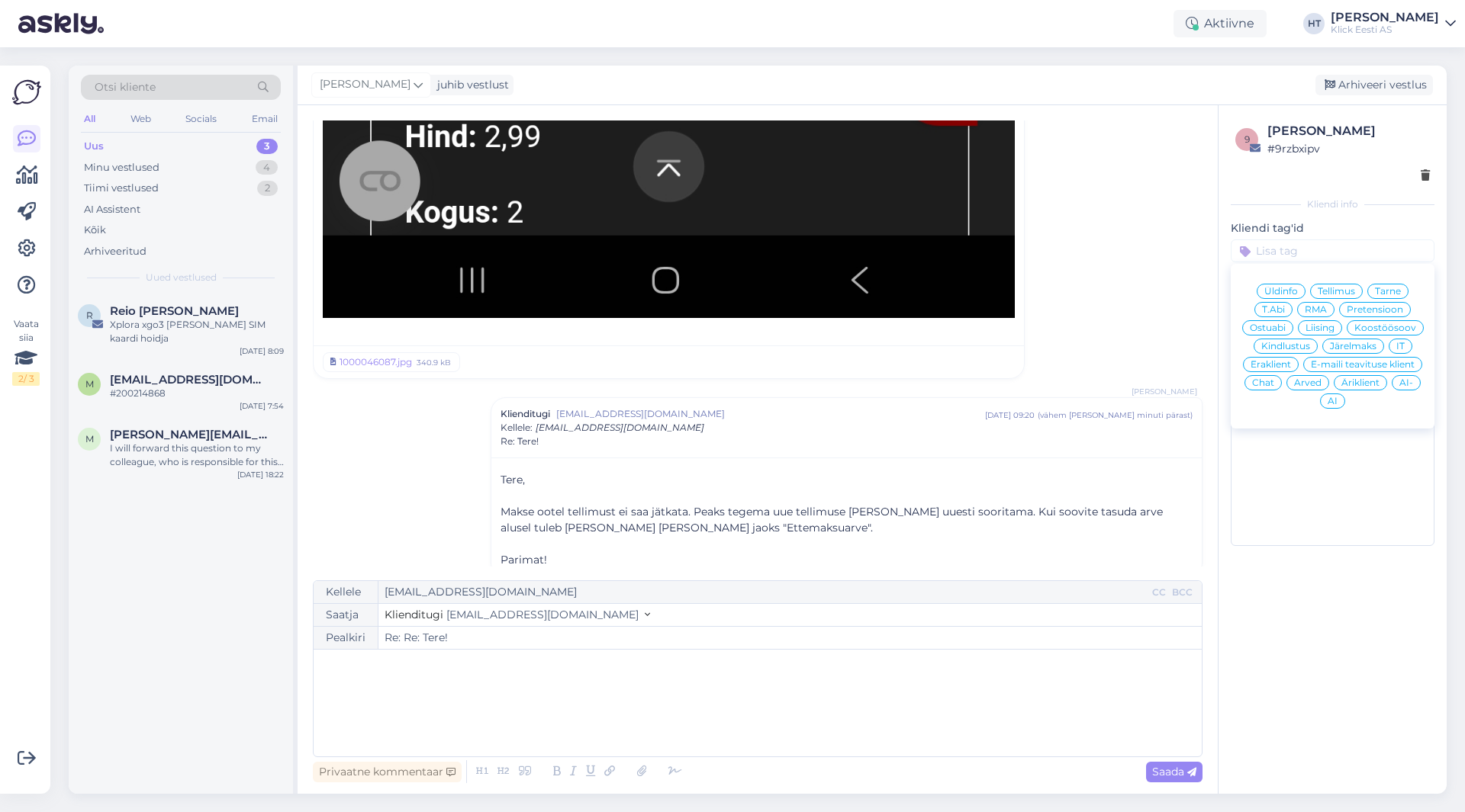
click at [1279, 326] on span "Ostuabi" at bounding box center [1267, 327] width 36 height 9
type input "Re: Tere!"
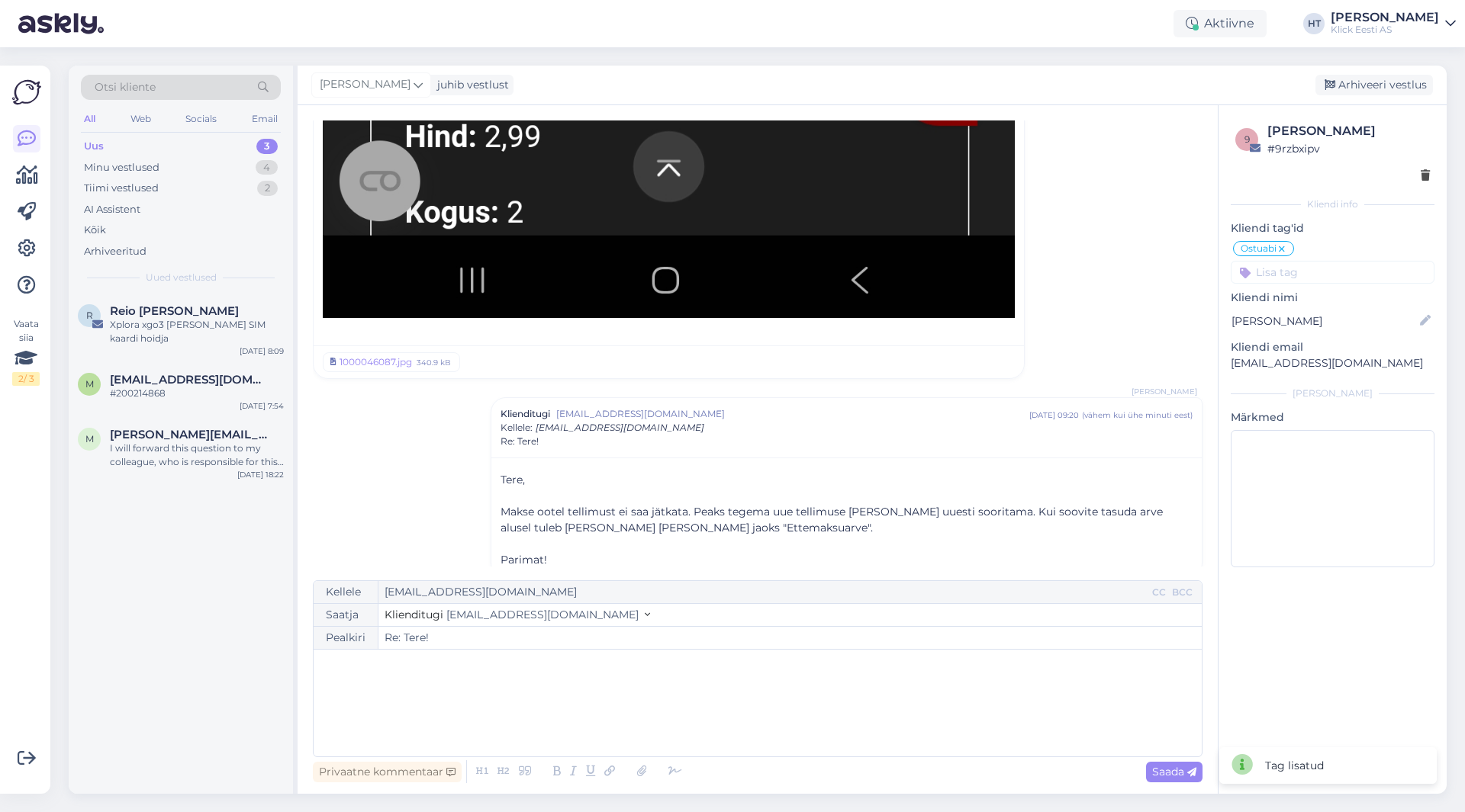
click at [1313, 275] on input at bounding box center [1332, 273] width 203 height 23
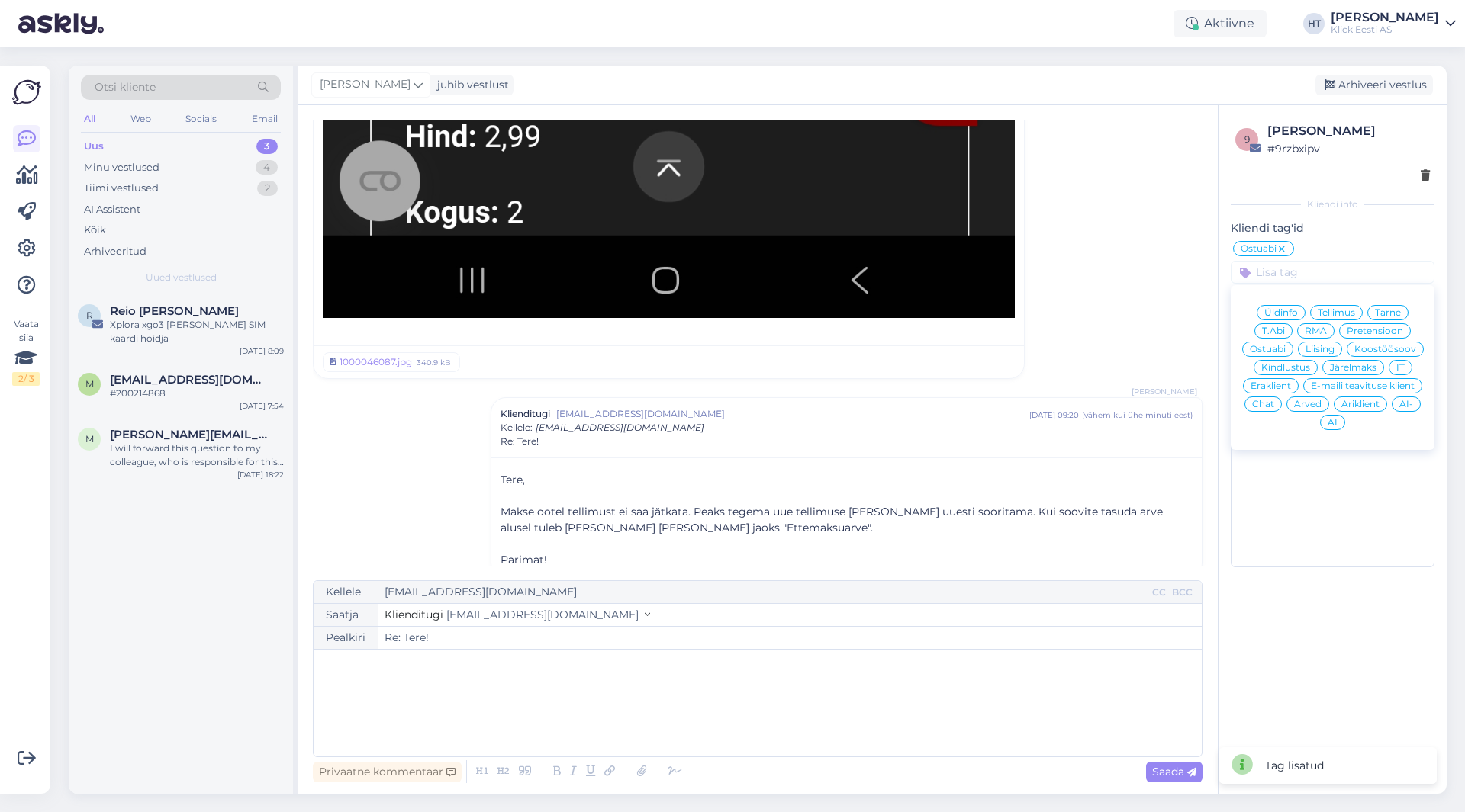
click at [1266, 385] on span "Eraklient" at bounding box center [1270, 386] width 41 height 9
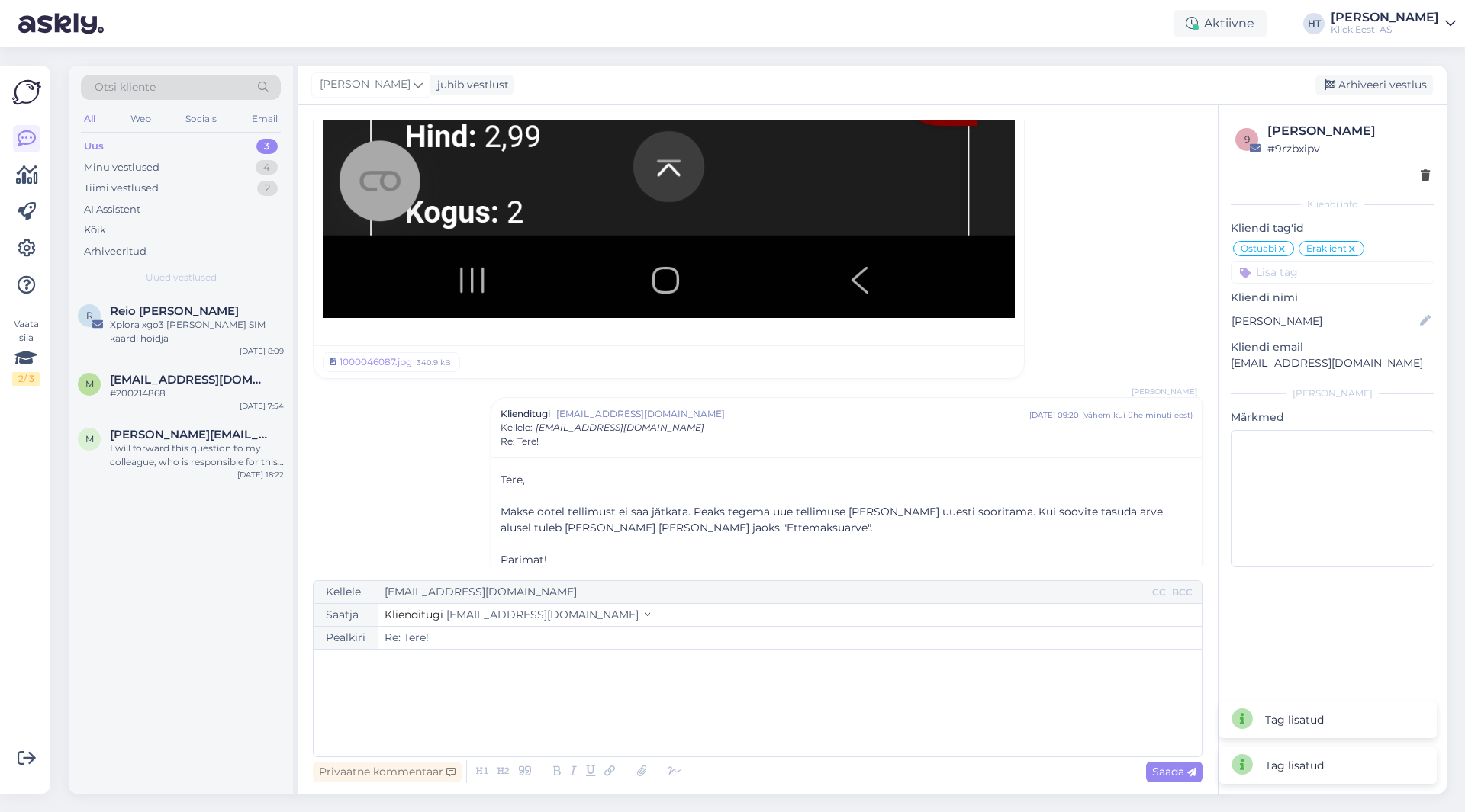
click at [1387, 72] on div "[PERSON_NAME] juhib vestlust [GEOGRAPHIC_DATA] vestlus" at bounding box center [872, 85] width 1149 height 40
click at [1385, 81] on div "Arhiveeri vestlus" at bounding box center [1374, 85] width 117 height 20
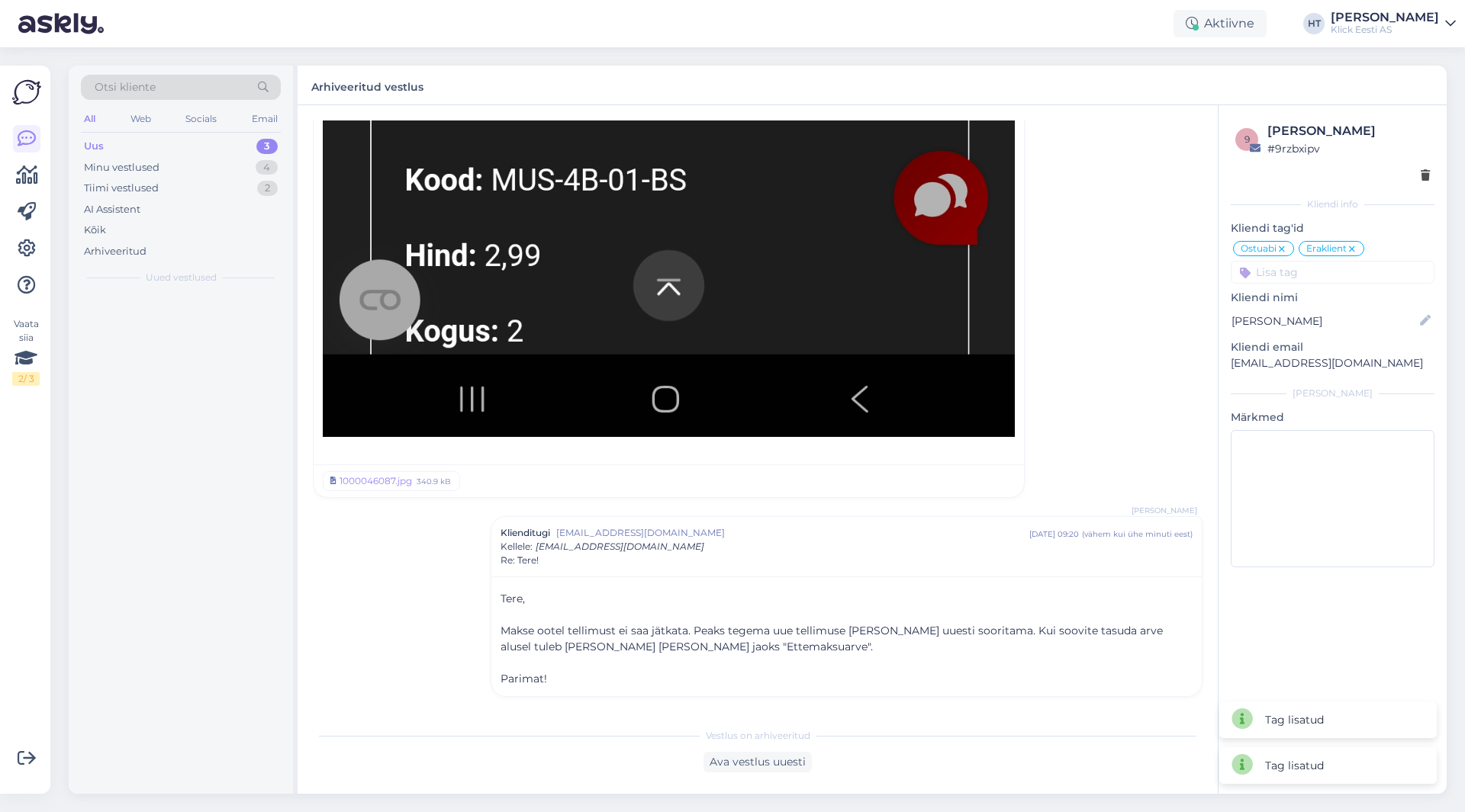
scroll to position [1467, 0]
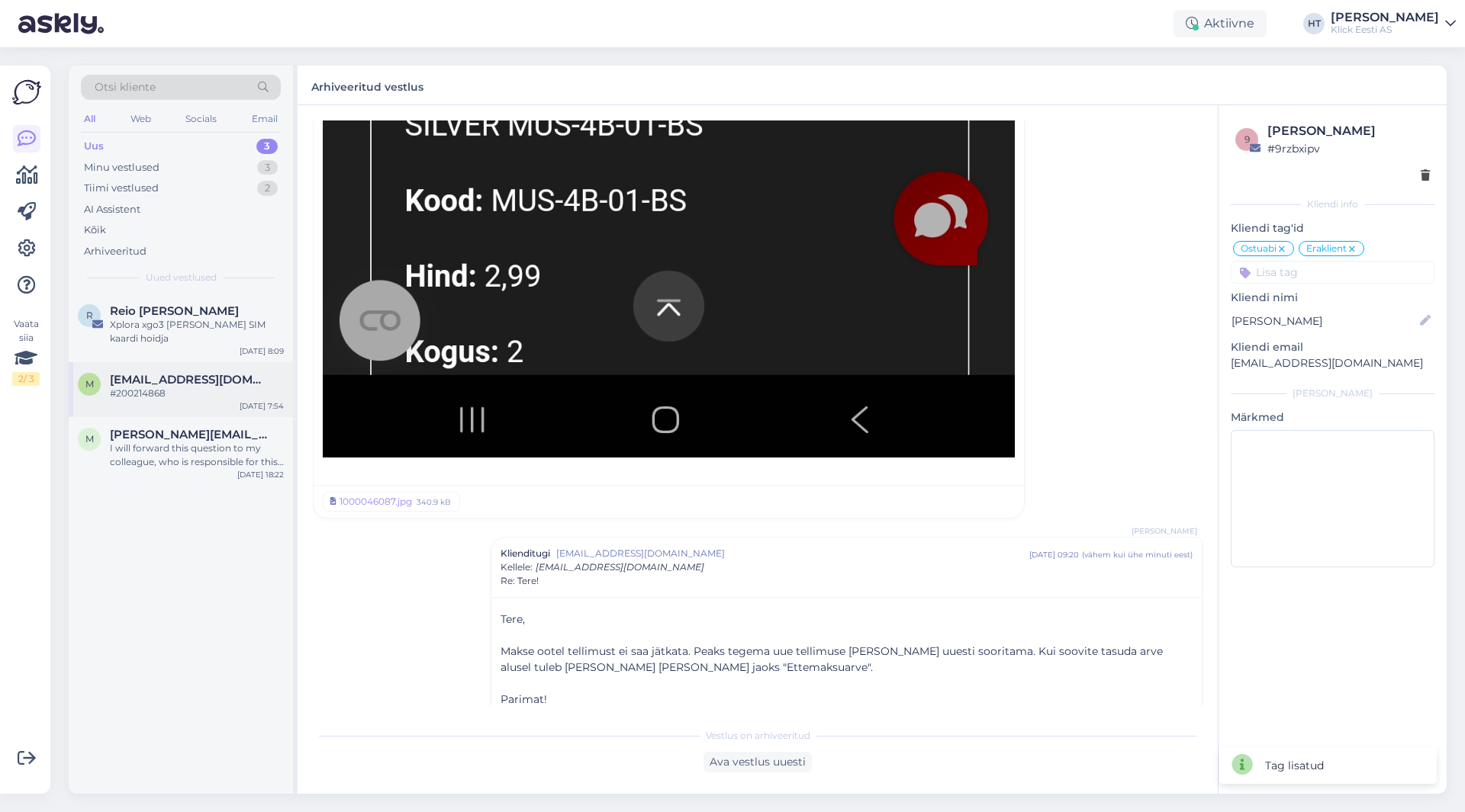
click at [227, 404] on div "M [PERSON_NAME][EMAIL_ADDRESS][DOMAIN_NAME] #200214868 [DATE] 7:54" at bounding box center [181, 389] width 225 height 55
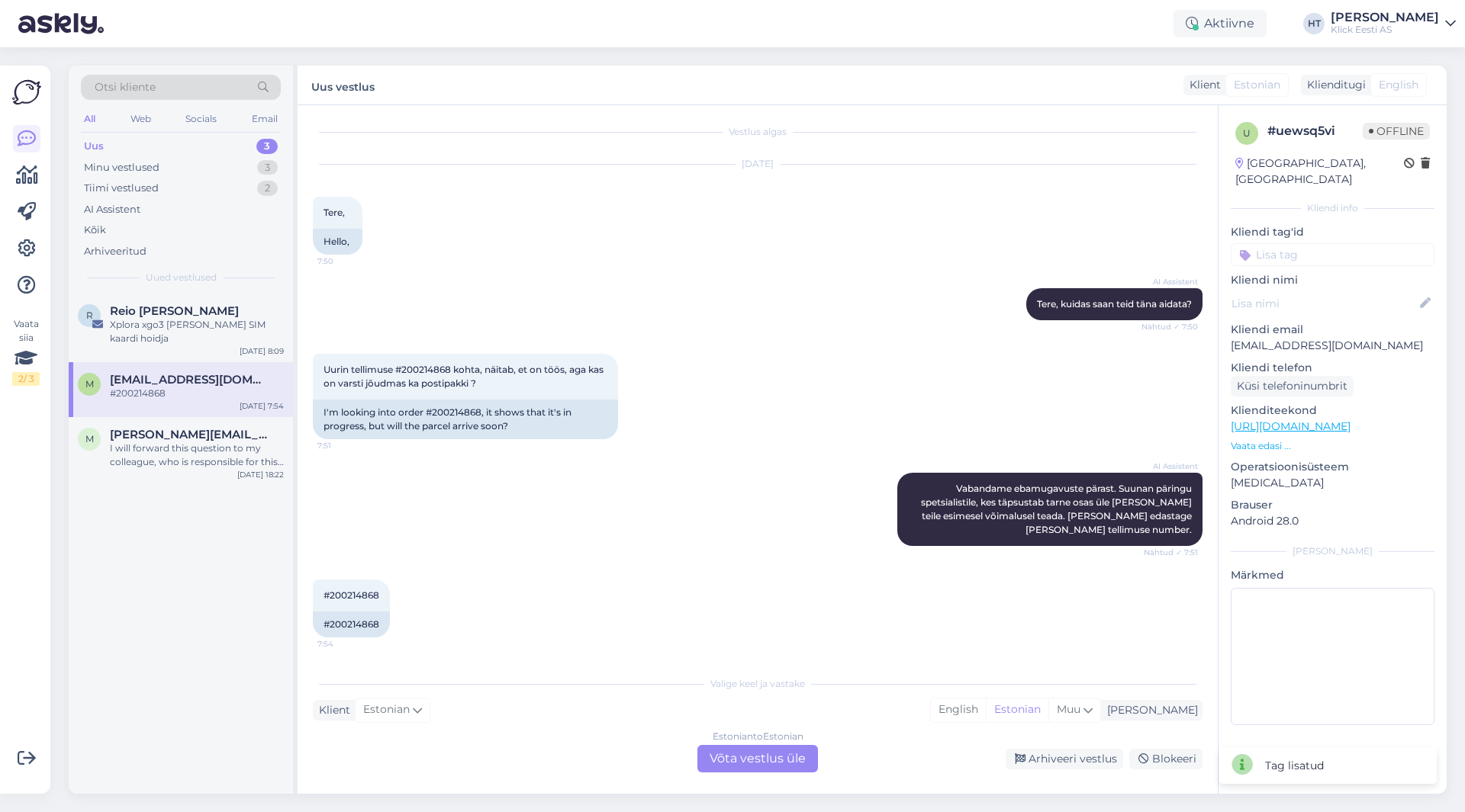
scroll to position [5, 0]
click at [226, 334] on div "Xplora xgo3 [PERSON_NAME] SIM kaardi hoidja" at bounding box center [197, 332] width 174 height 28
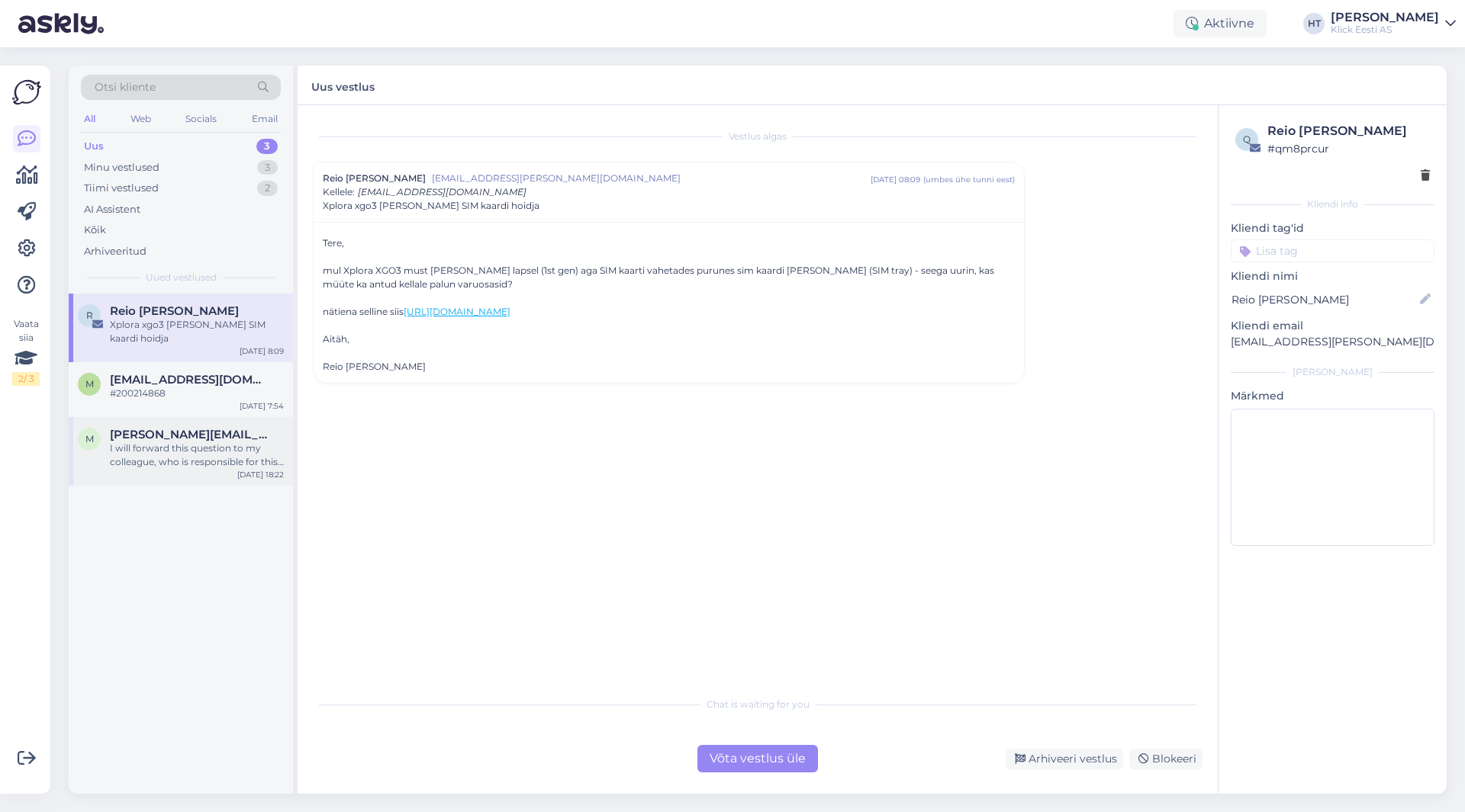
click at [169, 454] on div "I will forward this question to my colleague, who is responsible for this. The …" at bounding box center [197, 456] width 174 height 28
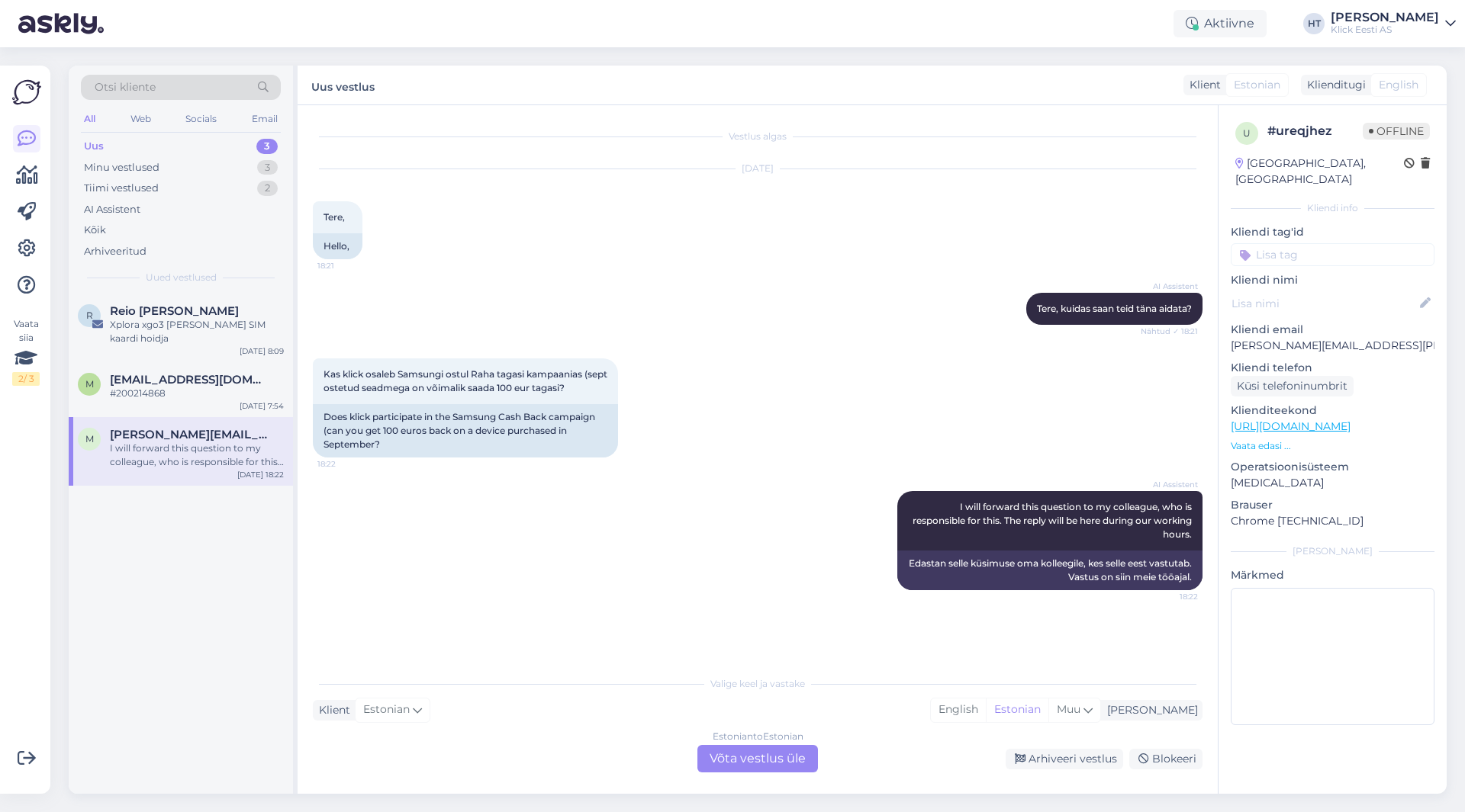
click at [767, 757] on div "Estonian to Estonian Võta vestlus üle" at bounding box center [758, 759] width 120 height 28
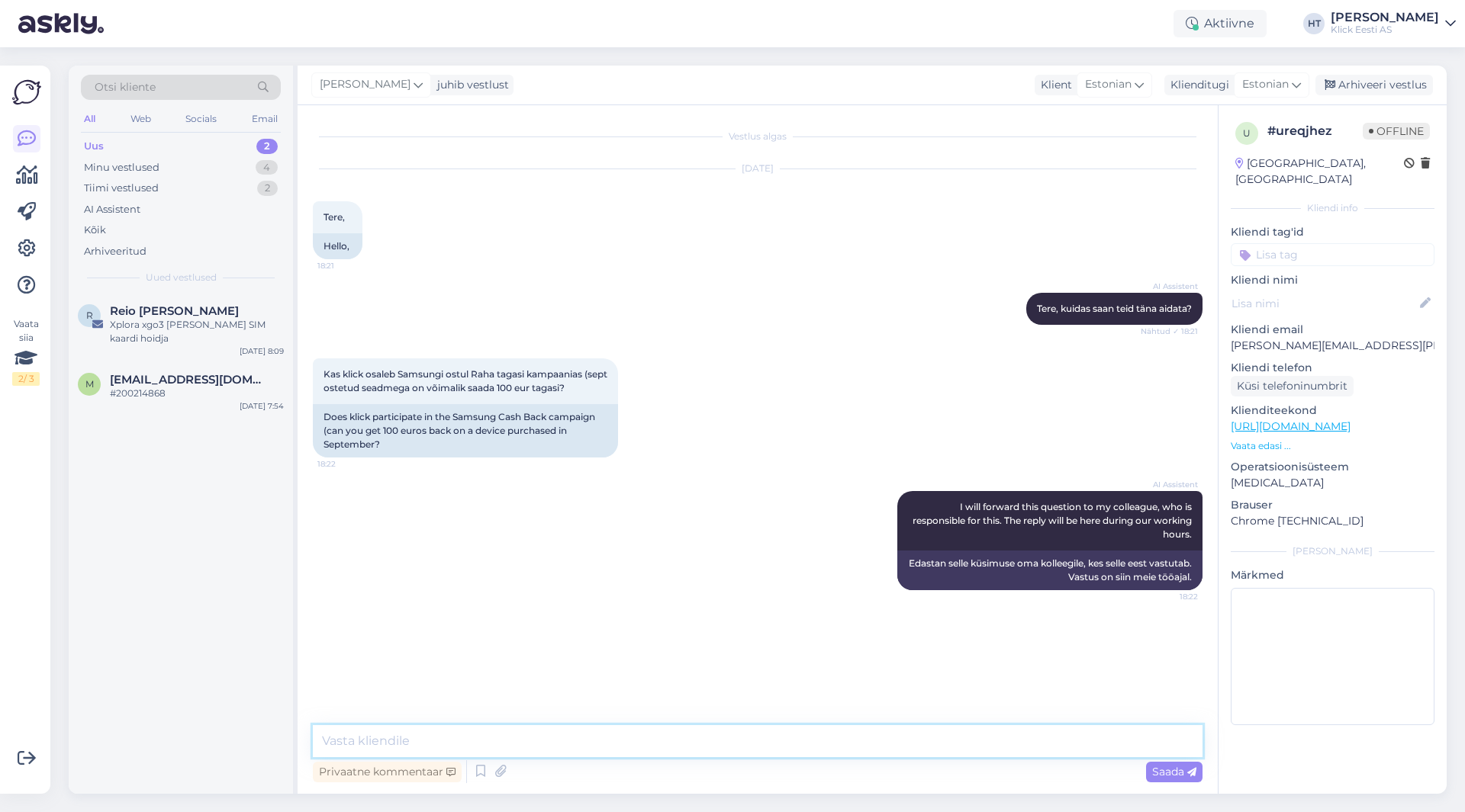
click at [759, 746] on textarea at bounding box center [757, 740] width 890 height 32
type textarea "T"
type textarea "Antud kampaania ei [PERSON_NAME] käimas."
click at [1321, 243] on input at bounding box center [1332, 255] width 203 height 23
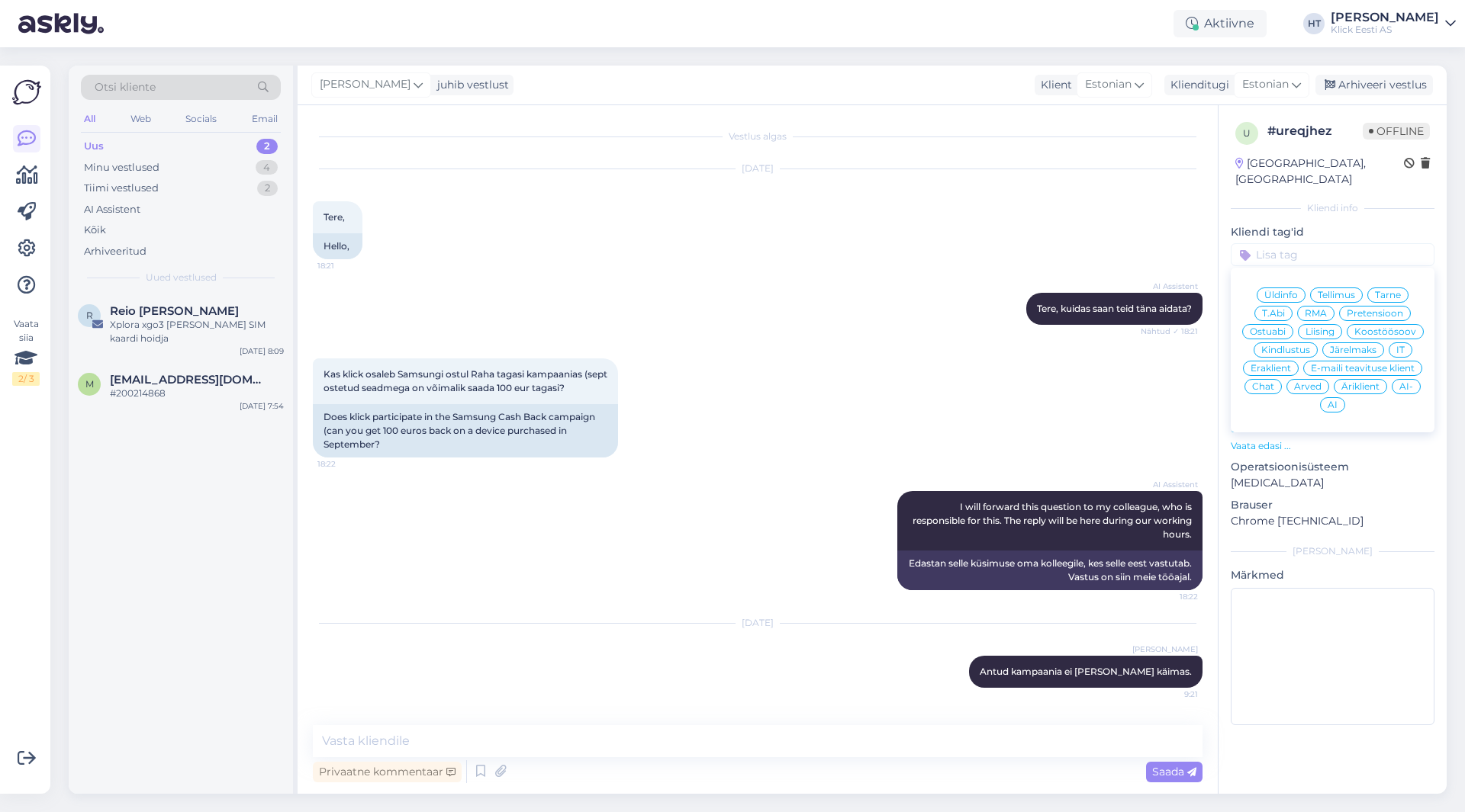
click at [1292, 290] on span "Üldinfo" at bounding box center [1280, 295] width 33 height 9
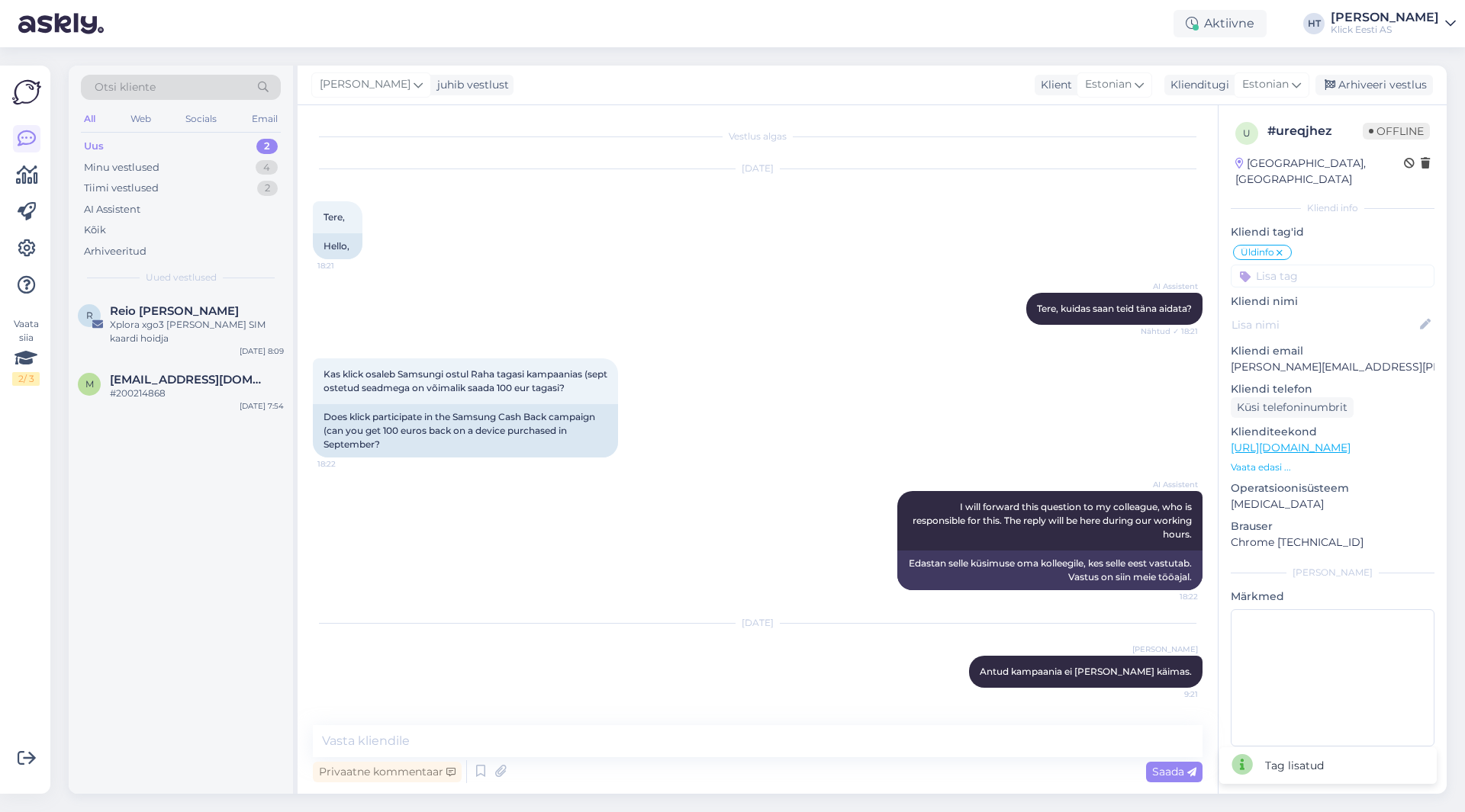
click at [1294, 264] on input at bounding box center [1332, 276] width 203 height 23
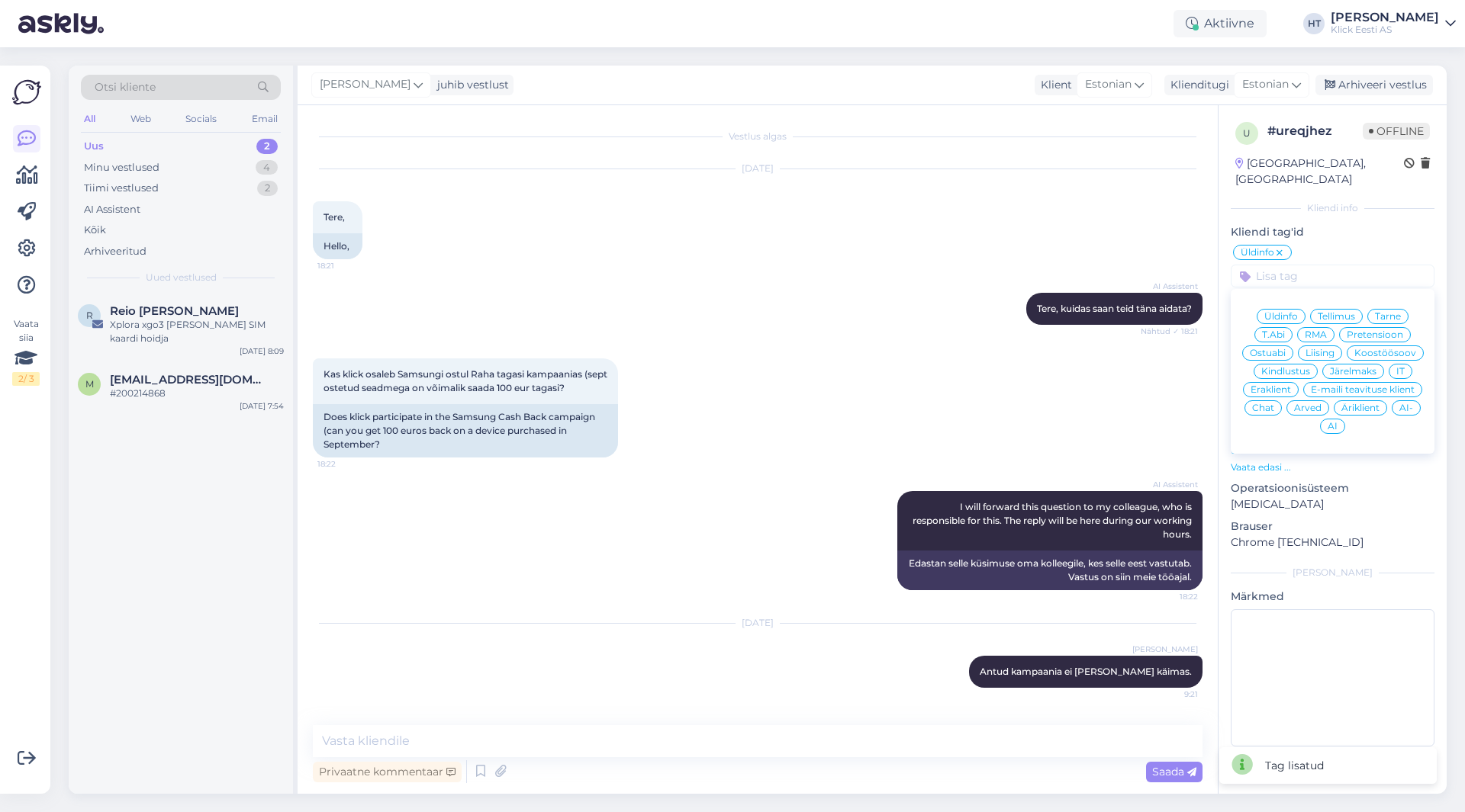
click at [1280, 382] on div "Eraklient" at bounding box center [1270, 390] width 55 height 15
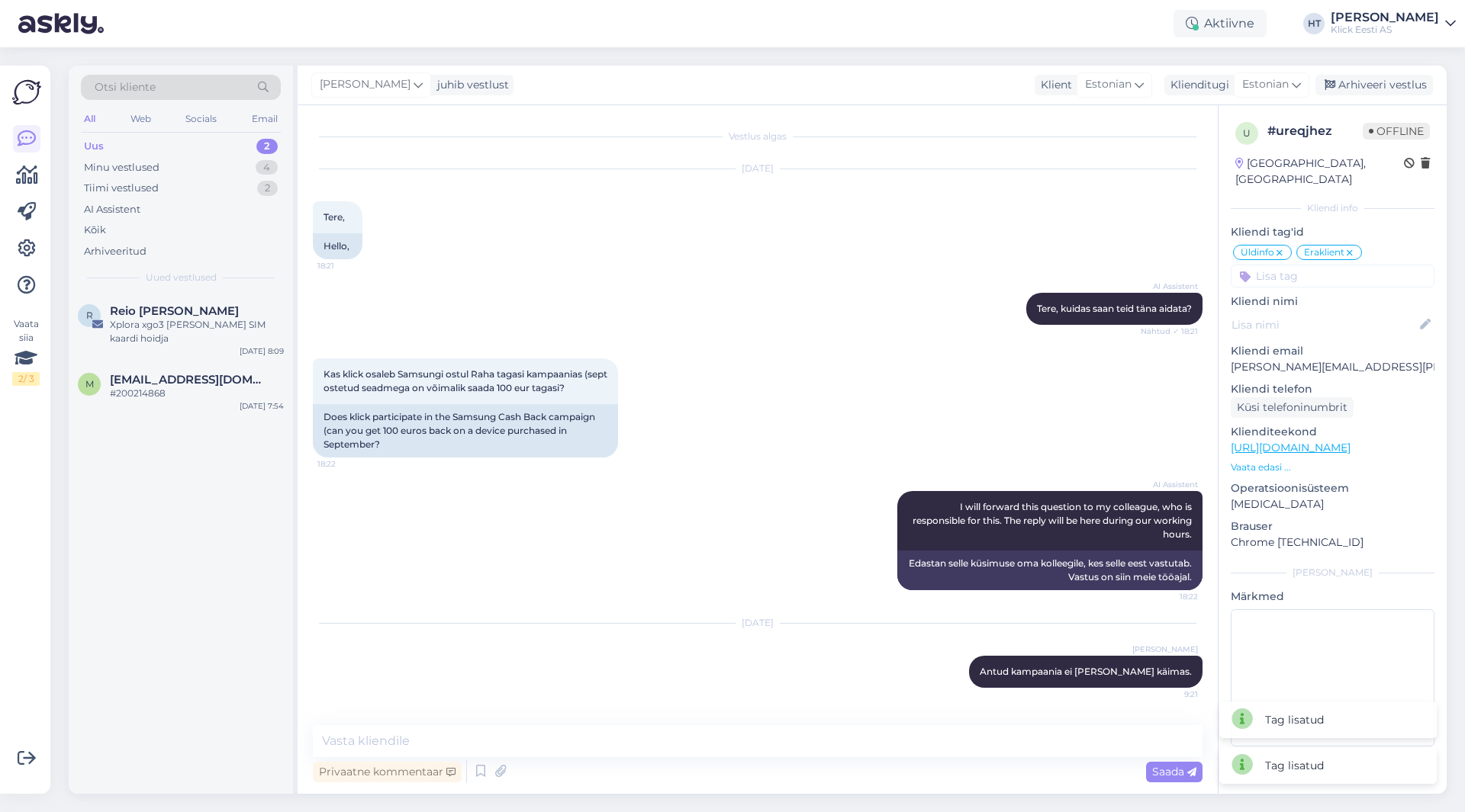
click at [1295, 267] on input at bounding box center [1332, 276] width 203 height 23
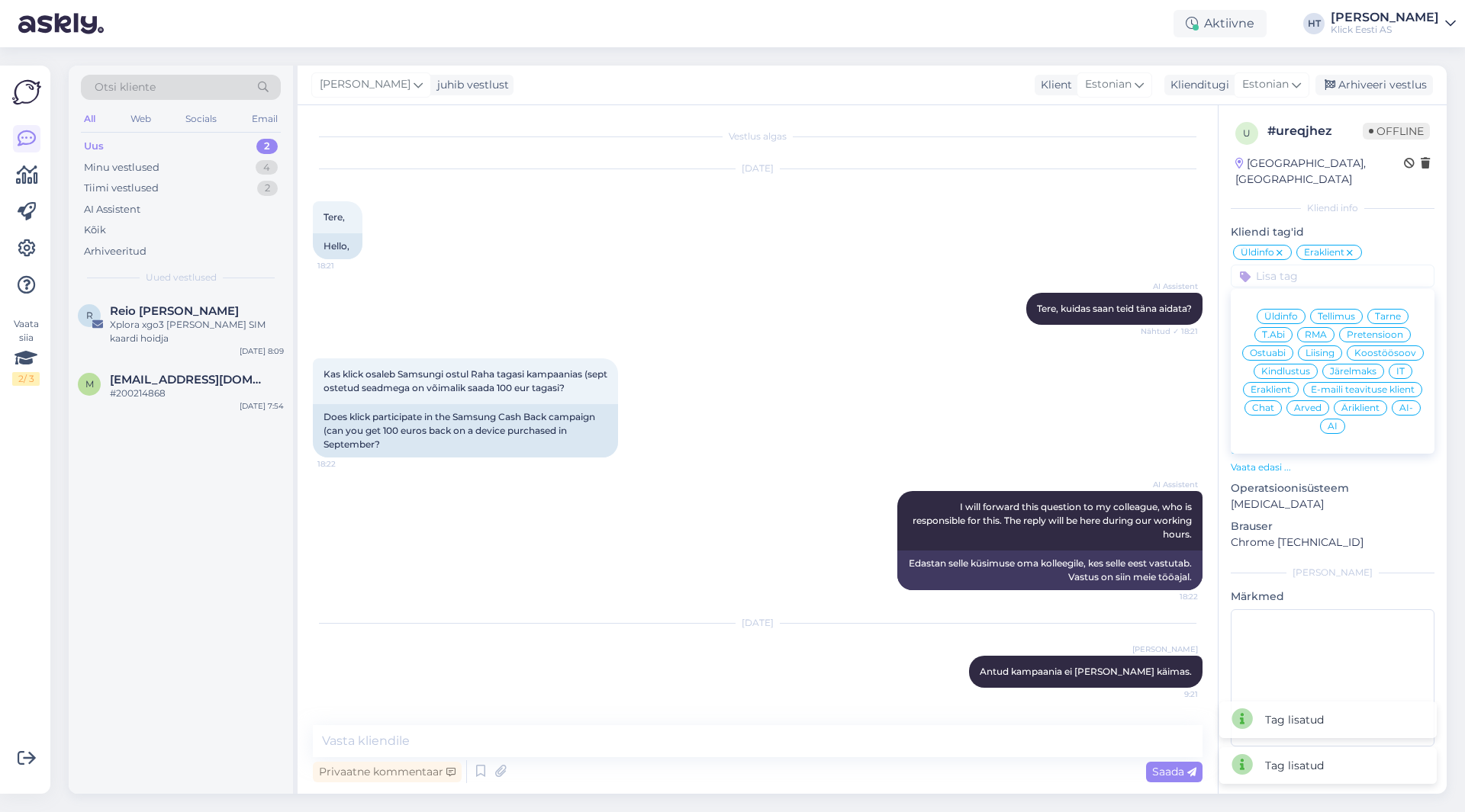
click at [819, 326] on div "AI Assistent [PERSON_NAME], kuidas saan teid [PERSON_NAME] aidata? Nähtud ✓ 18:…" at bounding box center [757, 308] width 890 height 66
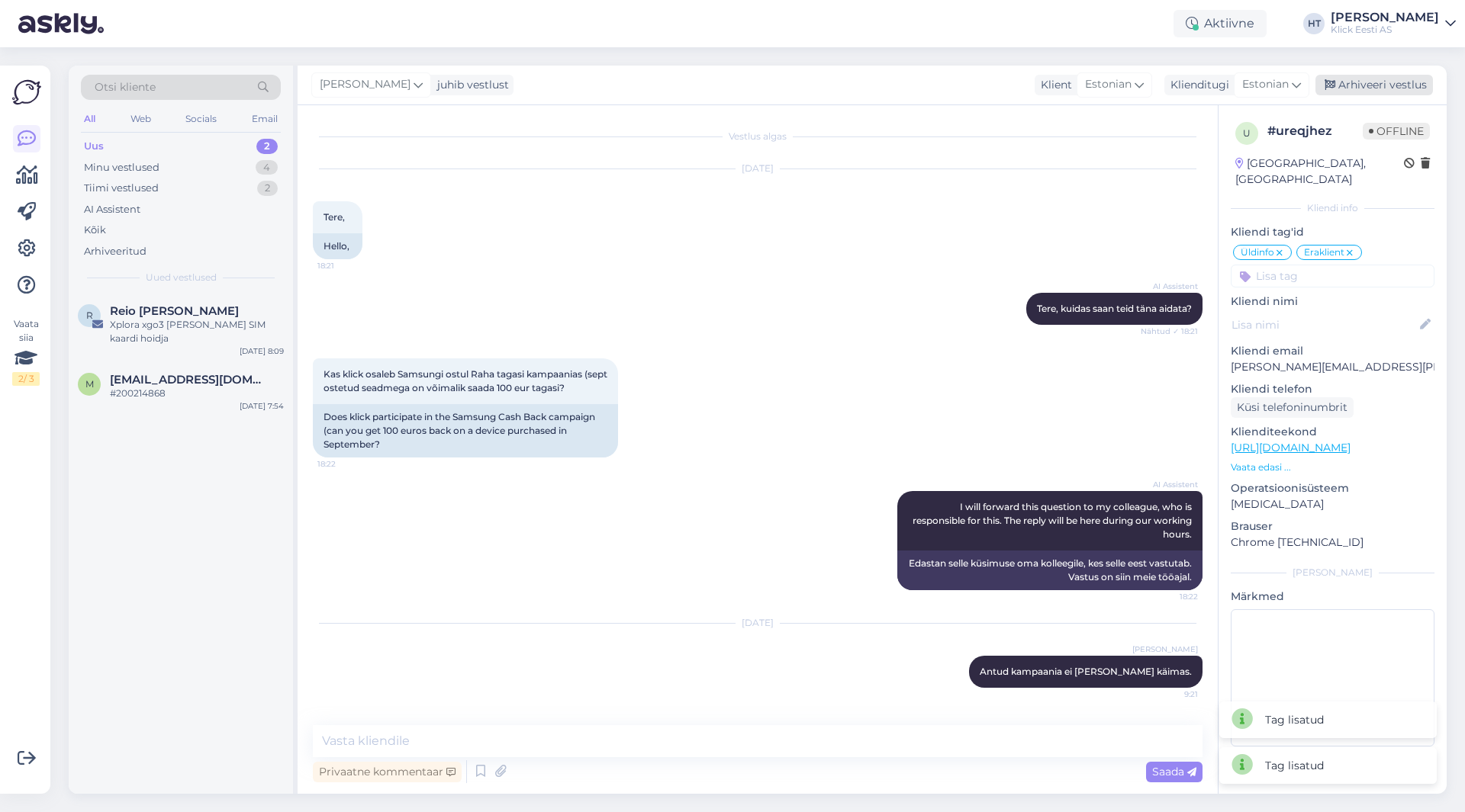
click at [1386, 83] on div "Arhiveeri vestlus" at bounding box center [1374, 85] width 117 height 20
click at [164, 384] on span "[EMAIL_ADDRESS][DOMAIN_NAME]" at bounding box center [189, 379] width 159 height 14
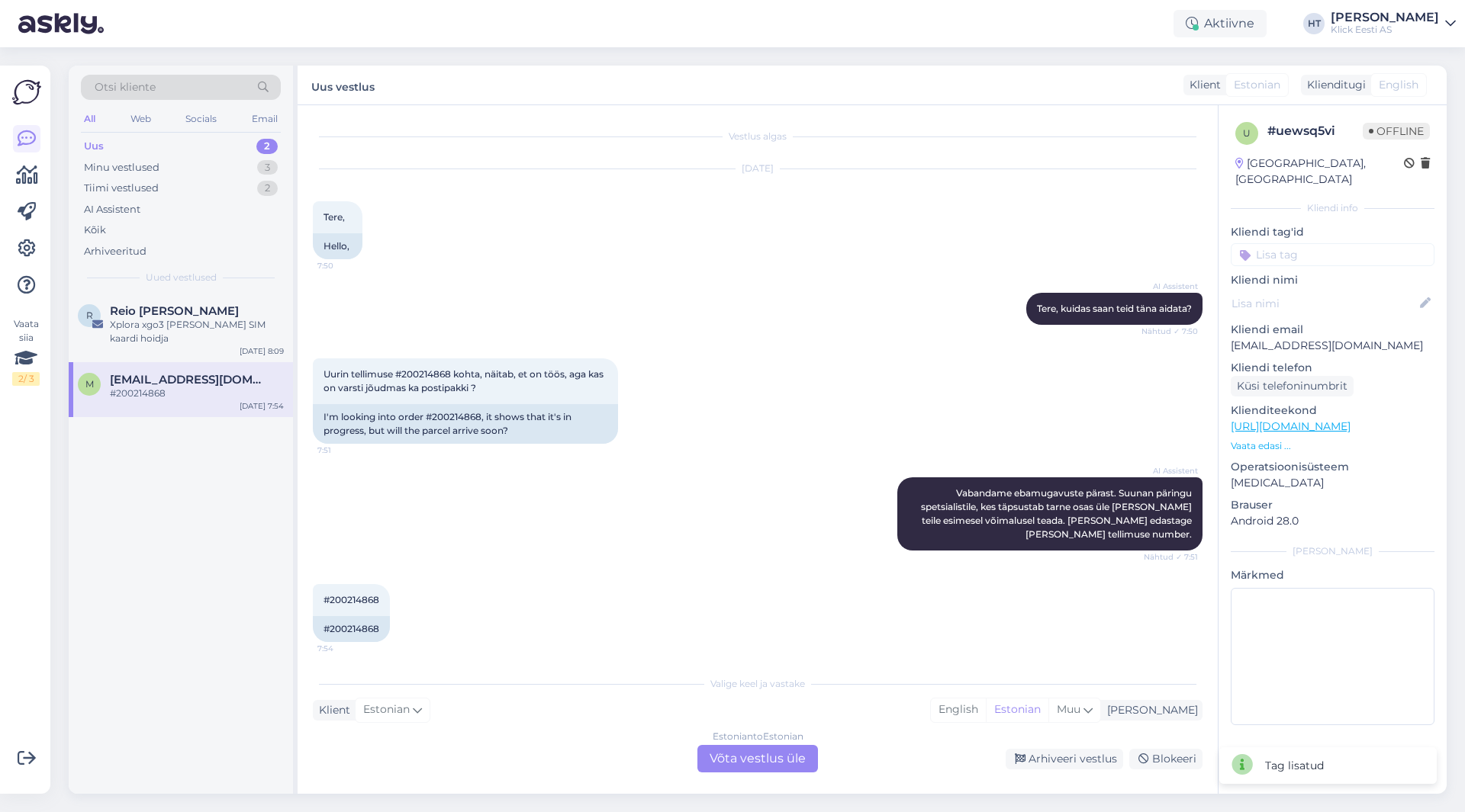
scroll to position [5, 0]
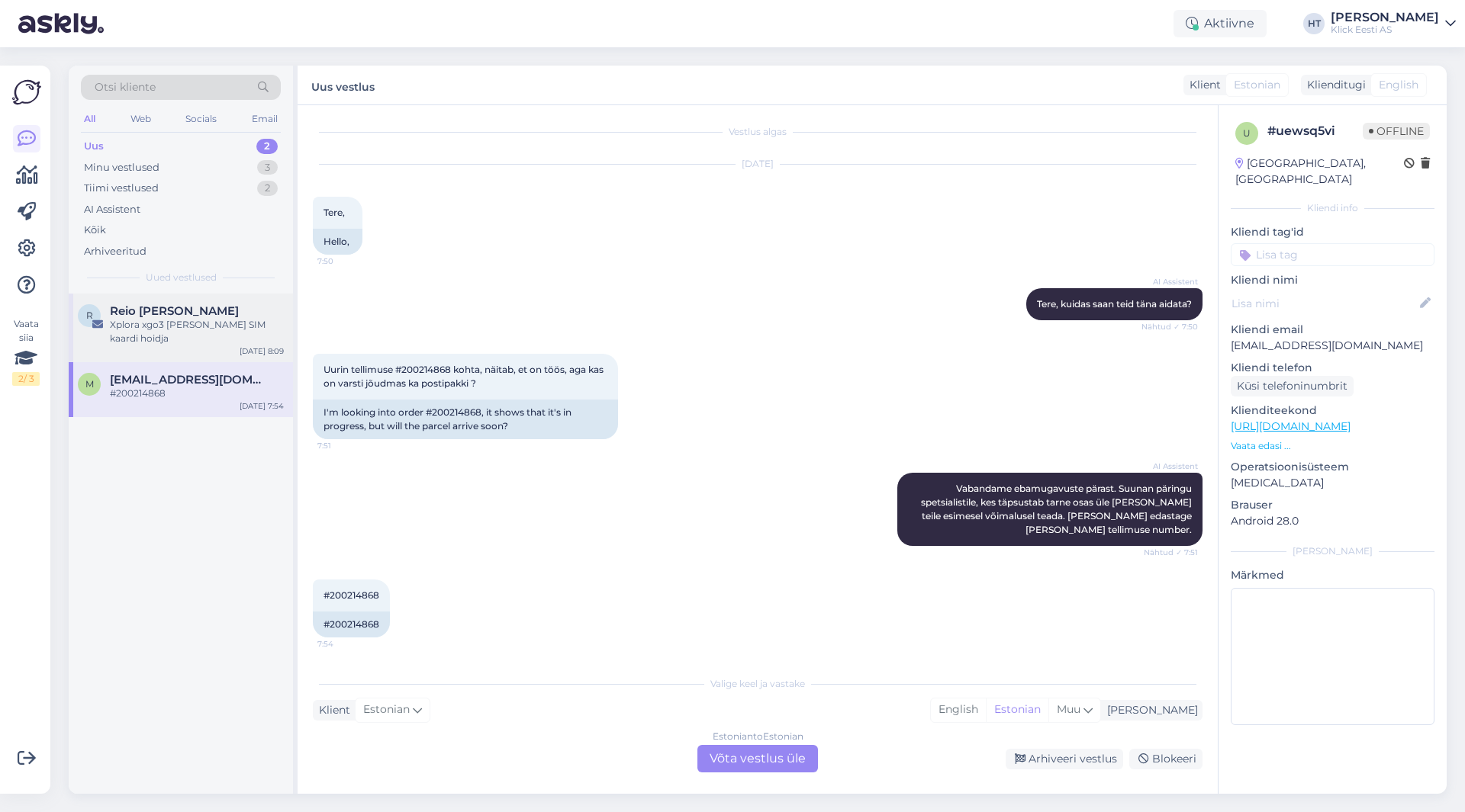
click at [202, 317] on div "Reio [PERSON_NAME]" at bounding box center [197, 311] width 174 height 14
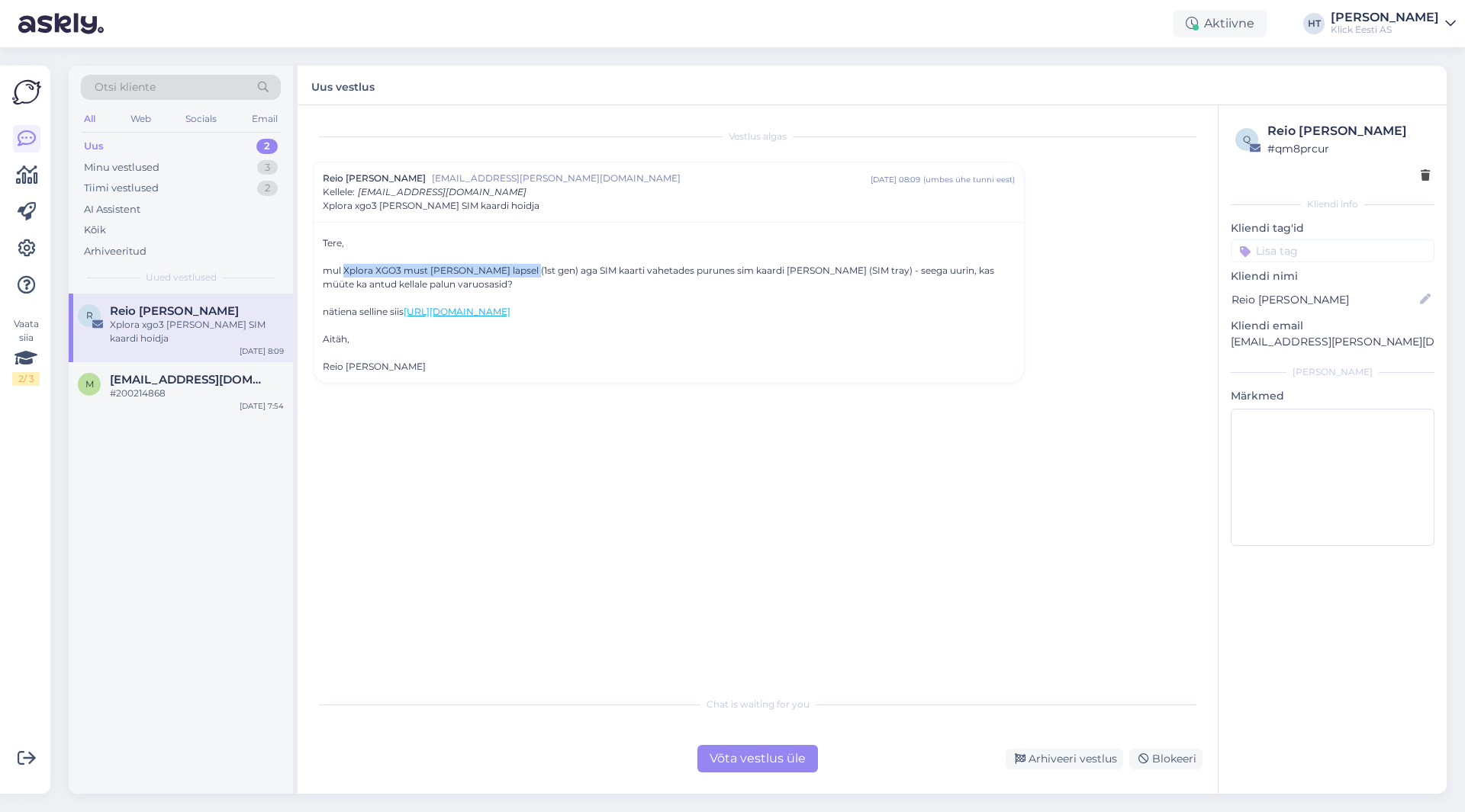
drag, startPoint x: 346, startPoint y: 271, endPoint x: 515, endPoint y: 273, distance: 169.0
click at [515, 273] on div "mul Xplora XGO3 must [PERSON_NAME] lapsel (1st gen) aga SIM kaarti vahetades pu…" at bounding box center [669, 277] width 692 height 28
copy div "Xplora XGO3 must [PERSON_NAME] lapsel (1st gen)"
click at [1276, 345] on p "[EMAIL_ADDRESS][PERSON_NAME][DOMAIN_NAME]" at bounding box center [1332, 343] width 203 height 16
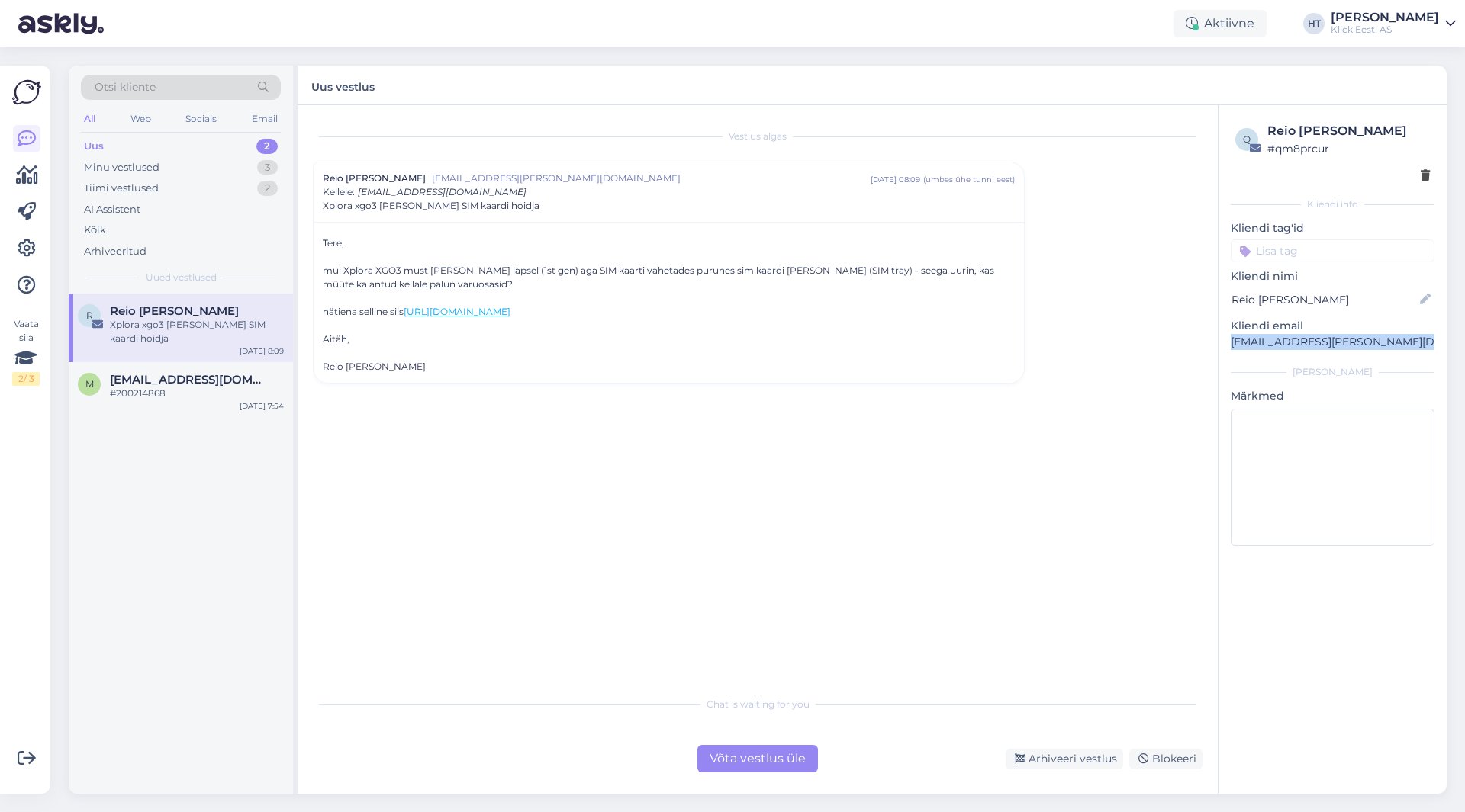
click at [1276, 345] on p "[EMAIL_ADDRESS][PERSON_NAME][DOMAIN_NAME]" at bounding box center [1332, 343] width 203 height 16
copy div "[EMAIL_ADDRESS][PERSON_NAME][DOMAIN_NAME] [PERSON_NAME]"
click at [219, 334] on div "Xplora xgo3 [PERSON_NAME] SIM kaardi hoidja" at bounding box center [197, 332] width 174 height 28
click at [225, 168] on div "Minu vestlused 3" at bounding box center [181, 168] width 200 height 21
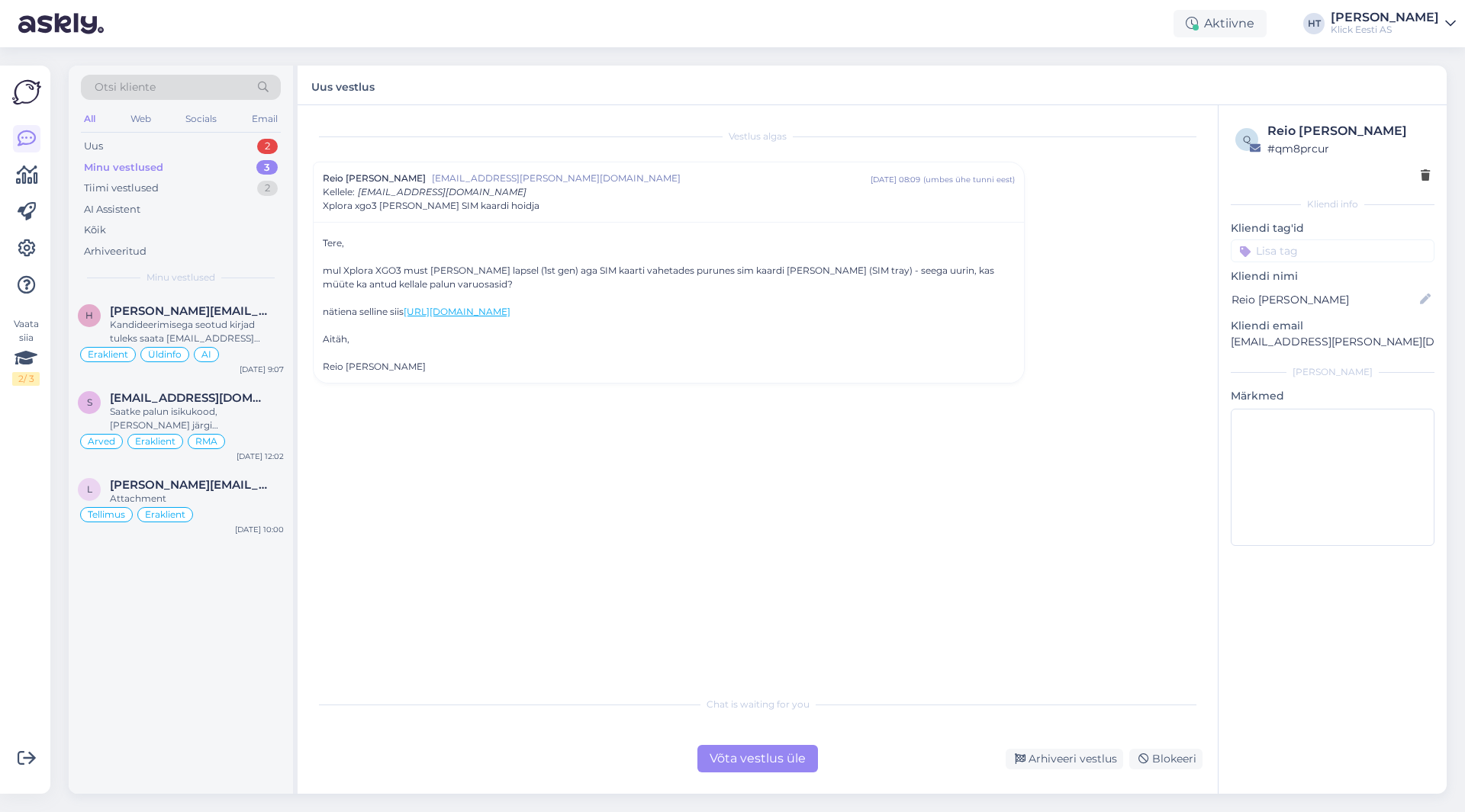
click at [1284, 346] on p "[EMAIL_ADDRESS][PERSON_NAME][DOMAIN_NAME]" at bounding box center [1332, 343] width 203 height 16
copy div "[EMAIL_ADDRESS][PERSON_NAME][DOMAIN_NAME] [PERSON_NAME]"
click at [164, 83] on div "Otsi kliente" at bounding box center [181, 87] width 200 height 25
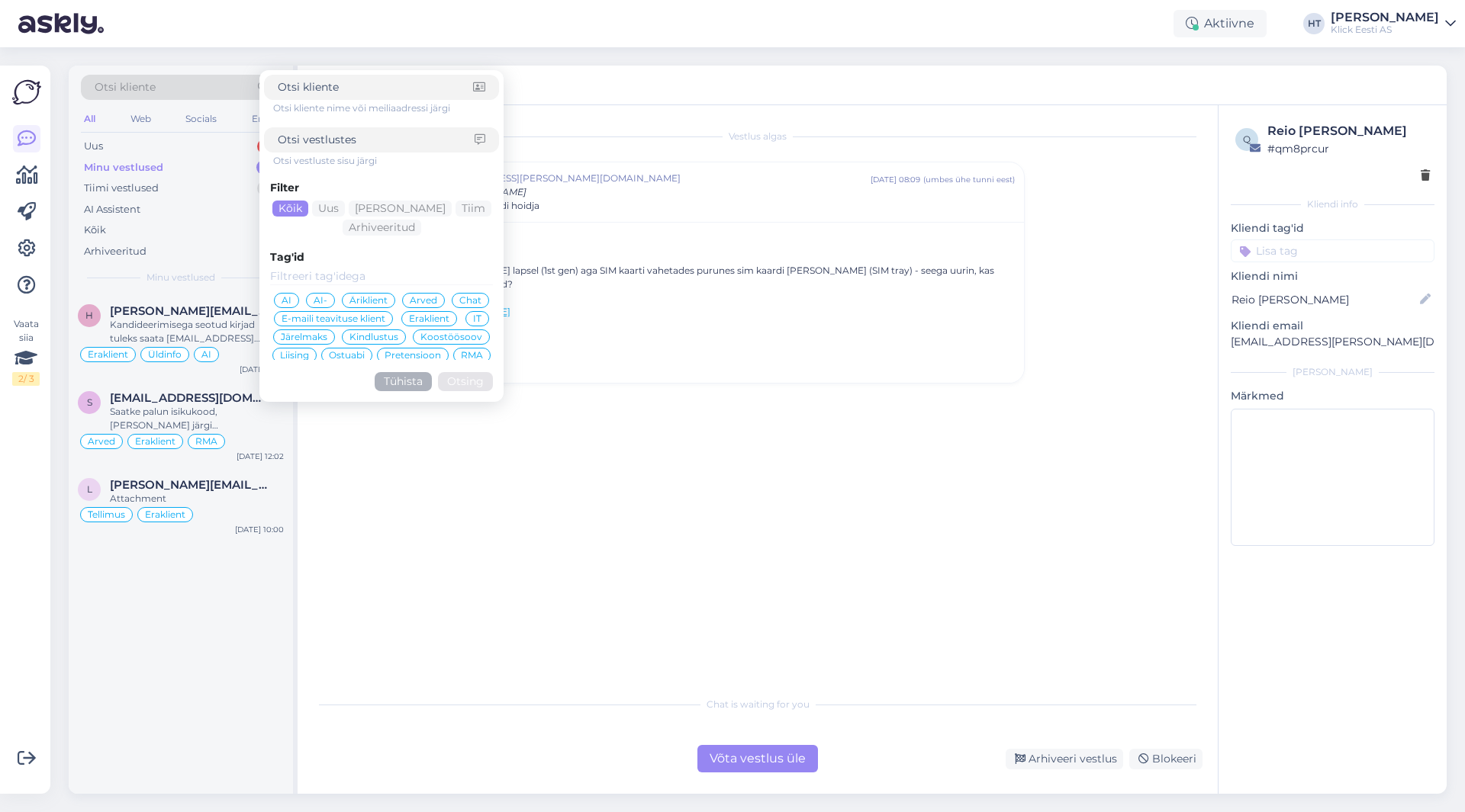
click at [361, 133] on input at bounding box center [376, 140] width 197 height 16
click at [356, 85] on input at bounding box center [375, 87] width 195 height 16
paste input "[EMAIL_ADDRESS][PERSON_NAME][DOMAIN_NAME]"
type input "[EMAIL_ADDRESS][PERSON_NAME][DOMAIN_NAME]"
click button "Otsing" at bounding box center [465, 381] width 55 height 19
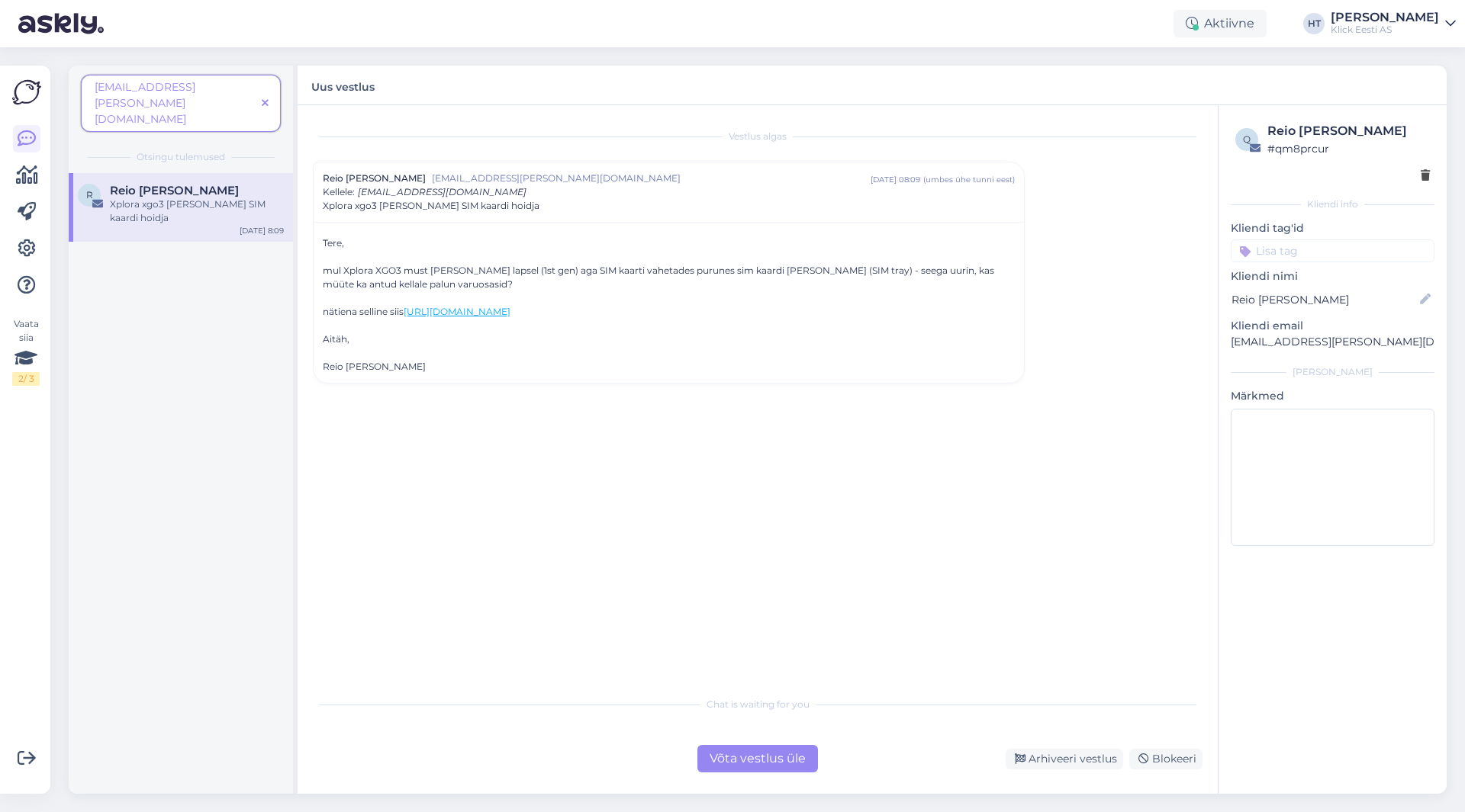
click at [265, 98] on icon at bounding box center [265, 103] width 7 height 11
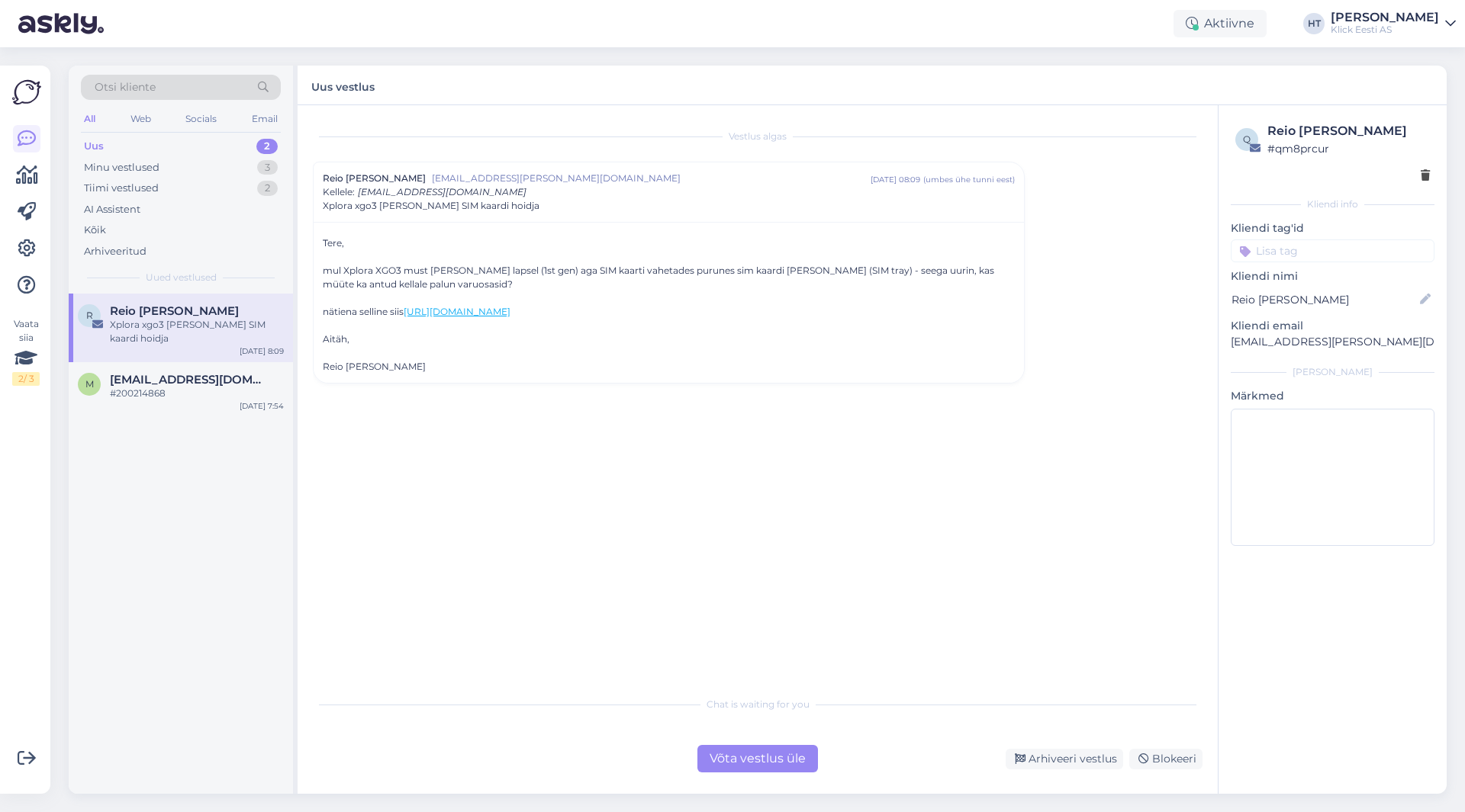
click at [760, 766] on div "Võta vestlus üle" at bounding box center [758, 759] width 120 height 28
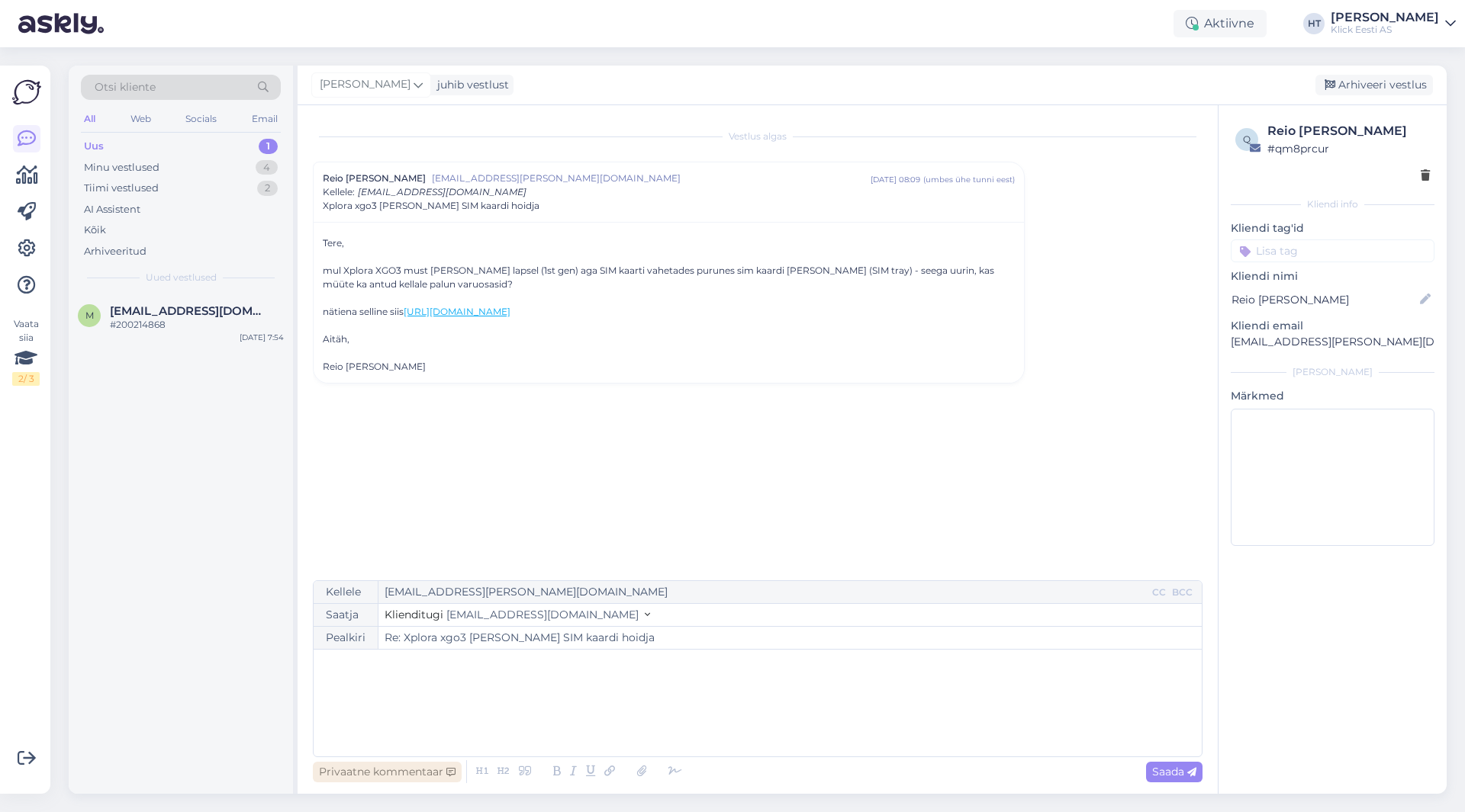
click at [409, 770] on div "Privaatne kommentaar" at bounding box center [387, 771] width 149 height 20
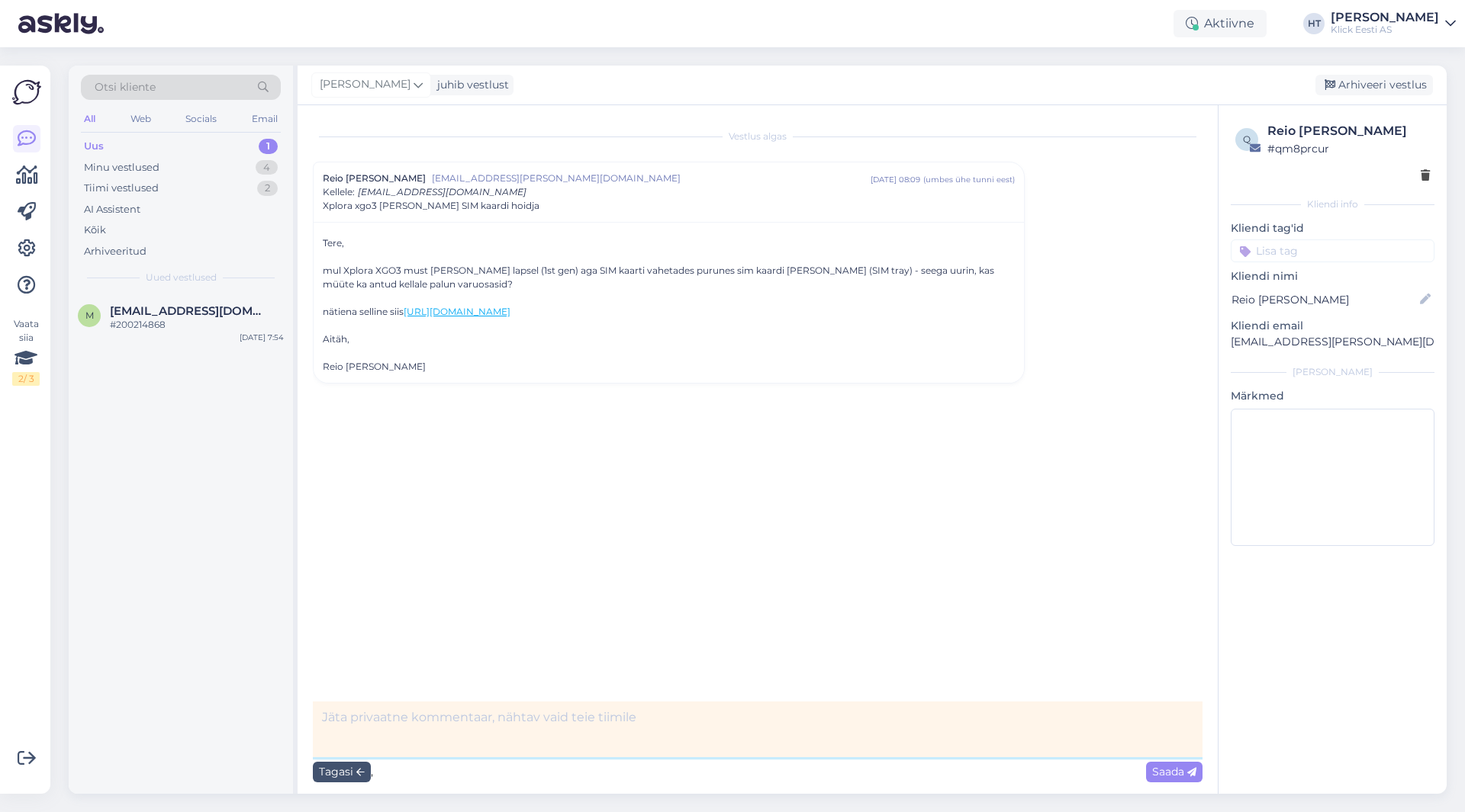
click at [432, 715] on textarea at bounding box center [757, 729] width 890 height 55
type textarea "[PERSON_NAME]."
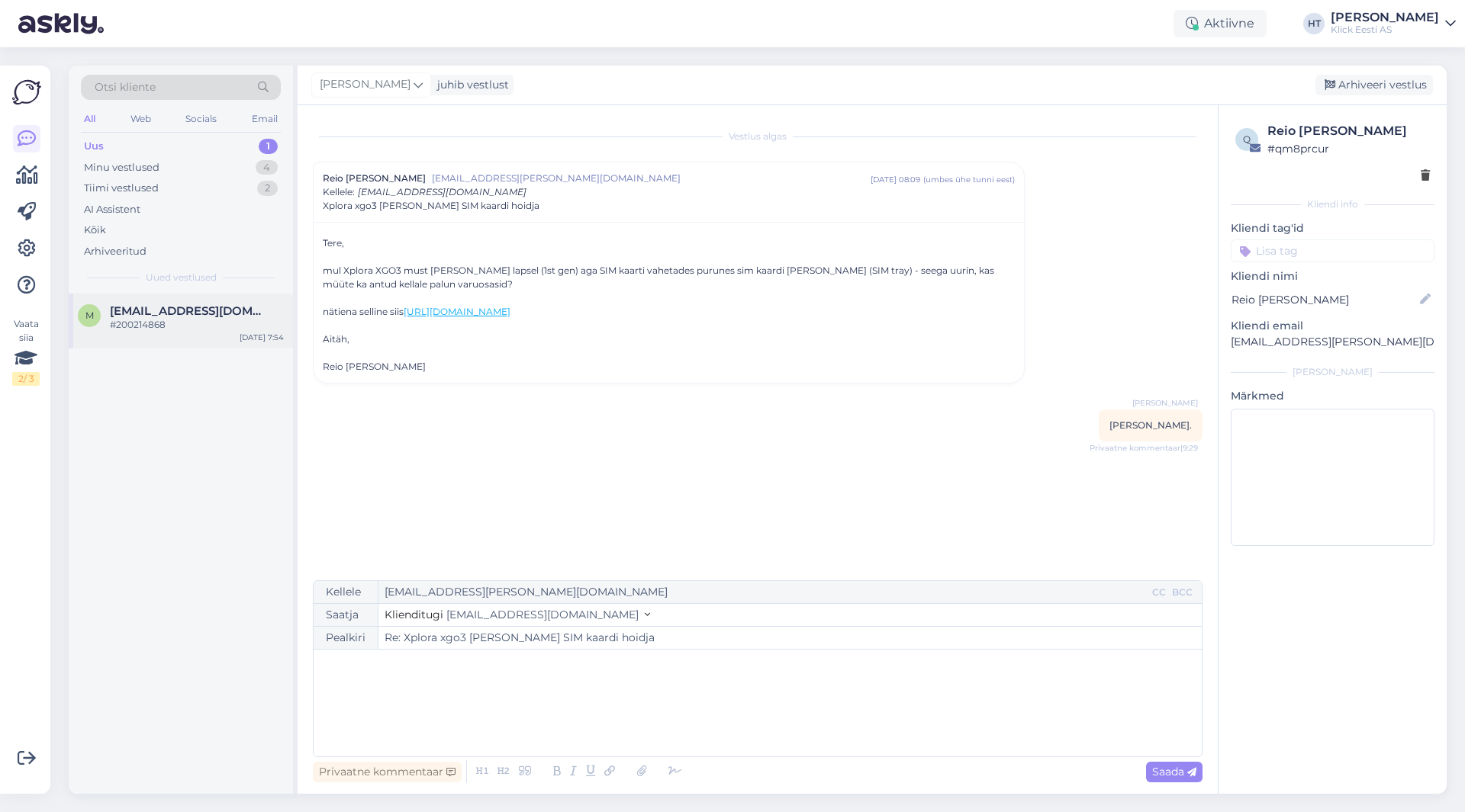
click at [187, 311] on span "[EMAIL_ADDRESS][DOMAIN_NAME]" at bounding box center [189, 311] width 159 height 14
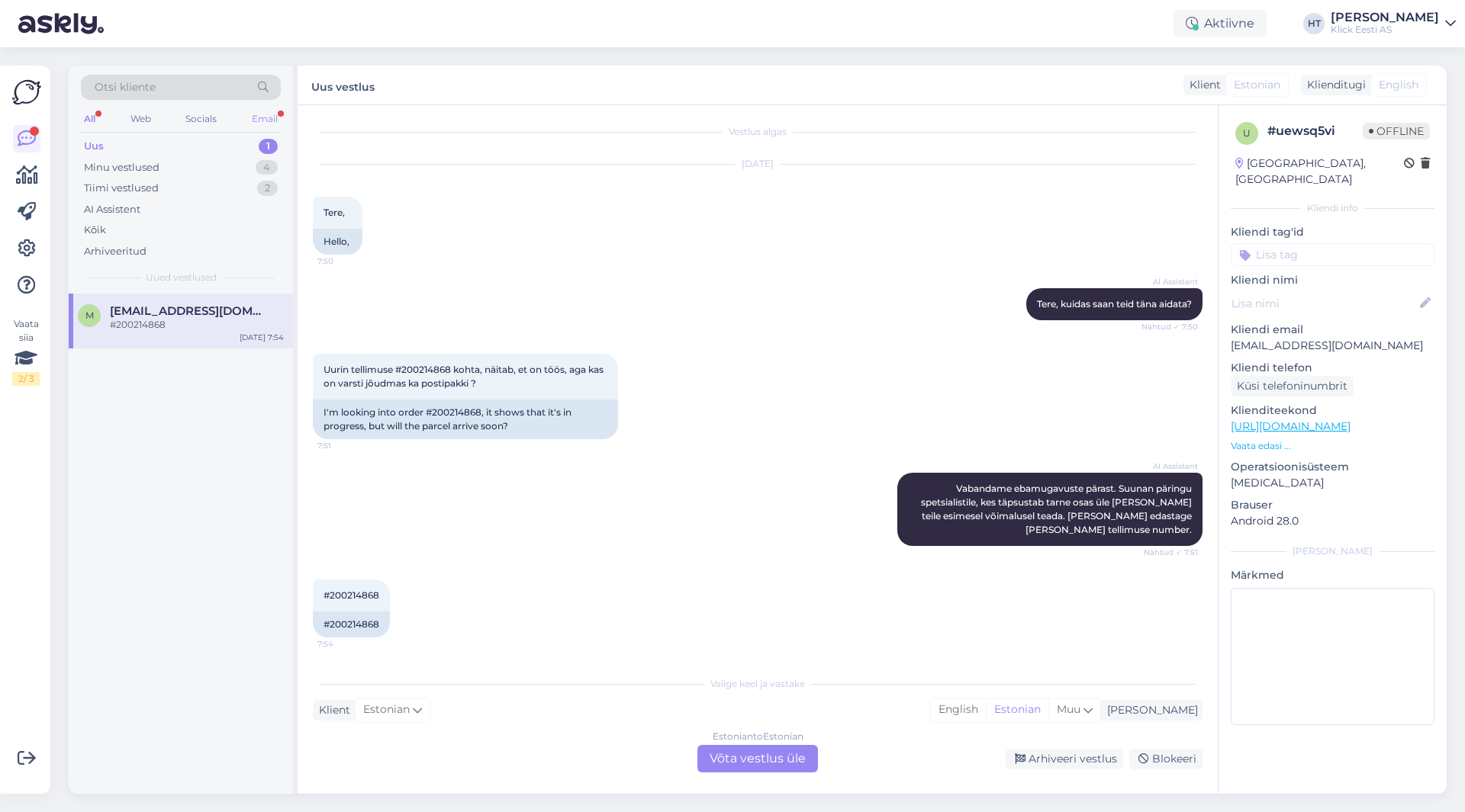
click at [269, 124] on div "Email" at bounding box center [265, 119] width 32 height 20
click at [232, 340] on div "Eraklient Ostuabi" at bounding box center [181, 341] width 206 height 18
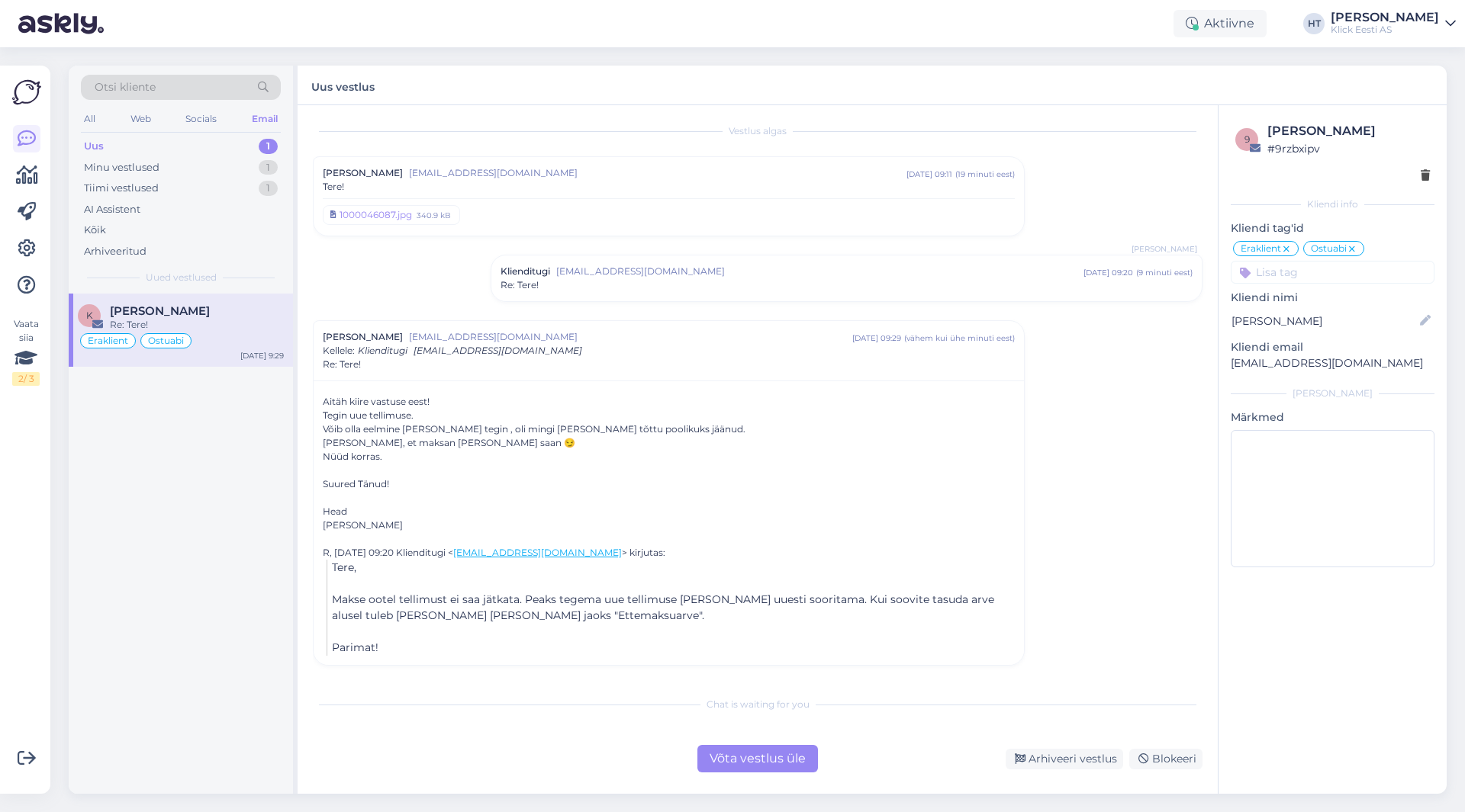
scroll to position [0, 0]
click at [1031, 762] on div "Arhiveeri vestlus" at bounding box center [1065, 759] width 117 height 20
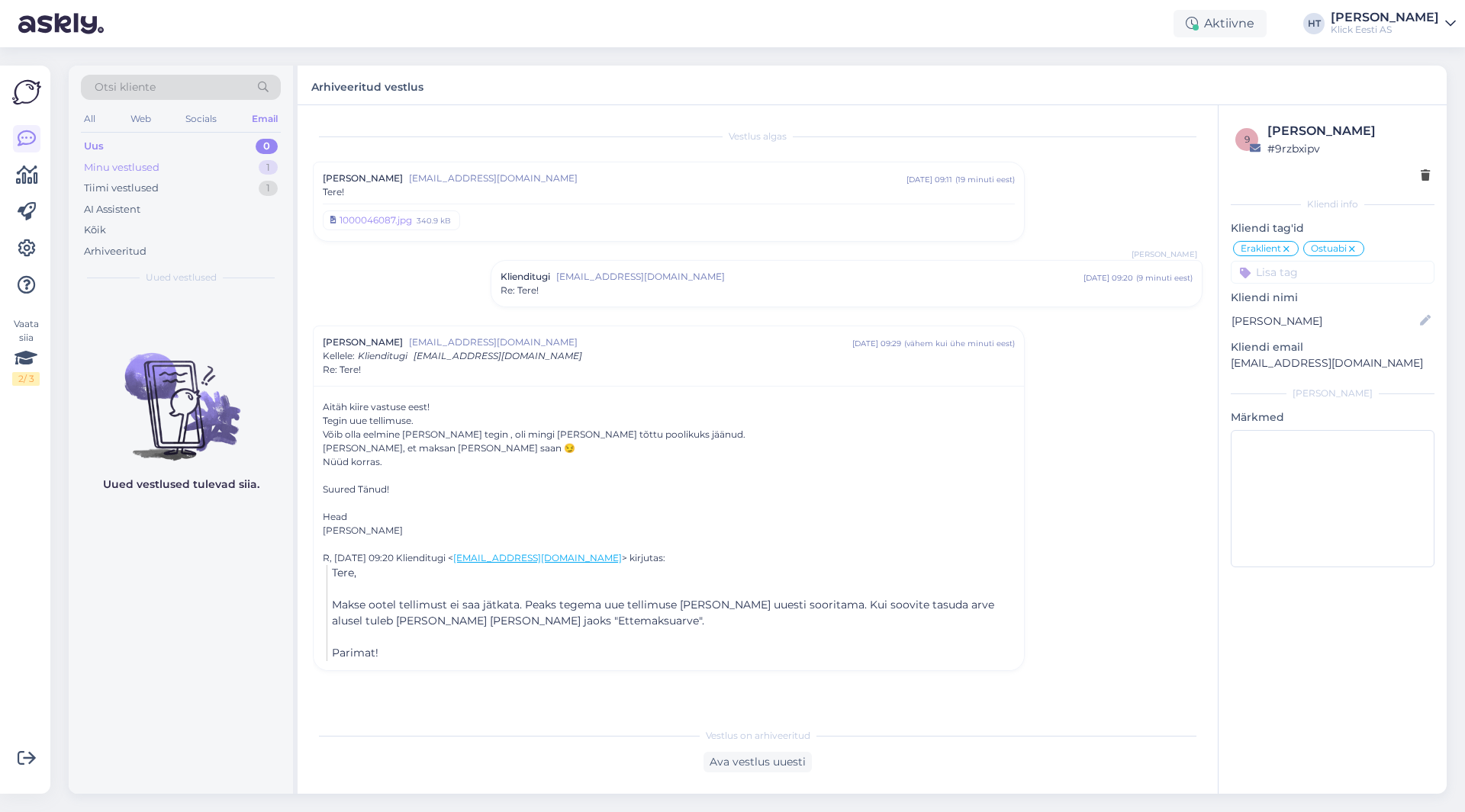
click at [234, 161] on div "Minu vestlused 1" at bounding box center [181, 168] width 200 height 21
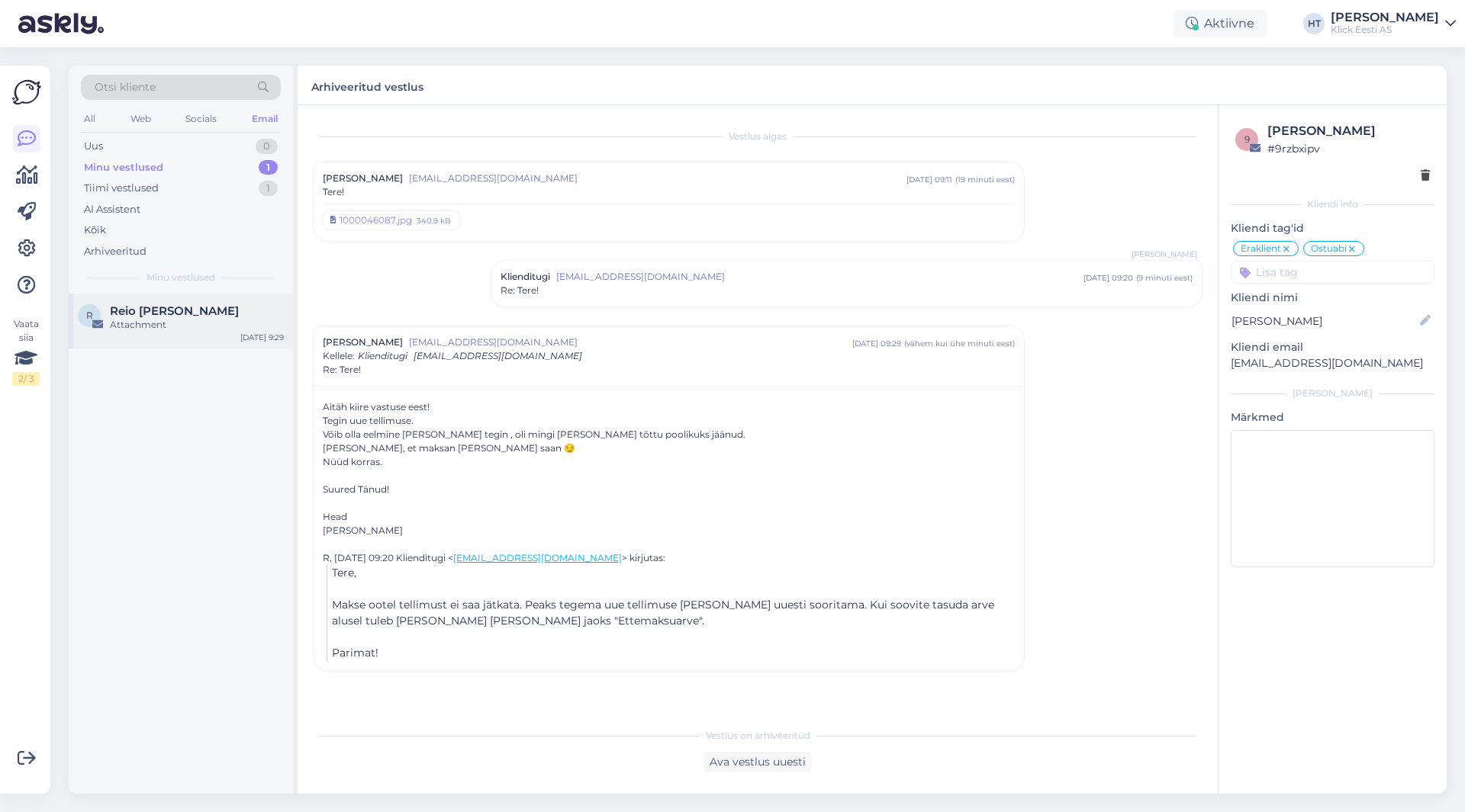
click at [223, 305] on div "Reio [PERSON_NAME]" at bounding box center [197, 311] width 174 height 14
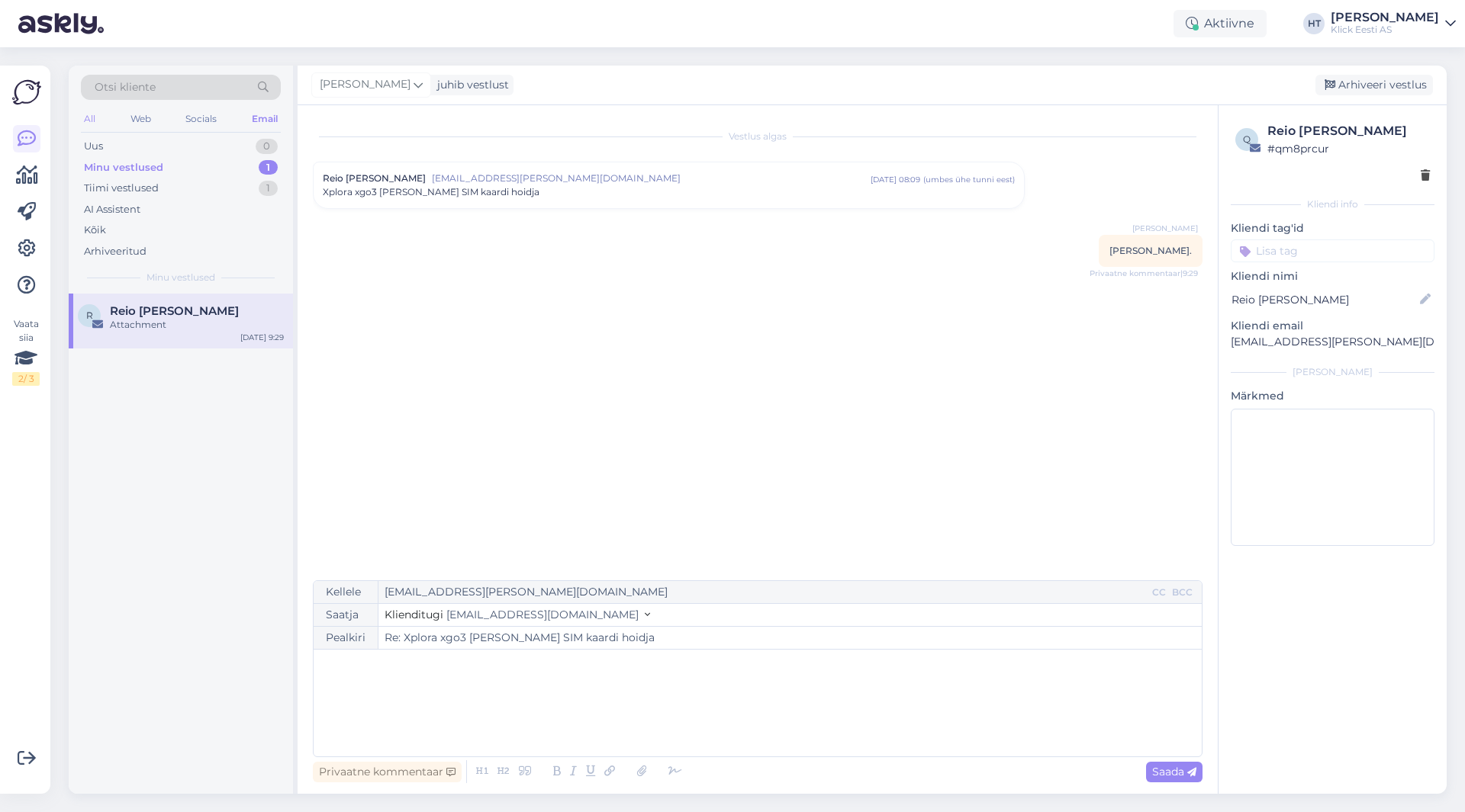
click at [96, 118] on div "All" at bounding box center [90, 119] width 18 height 20
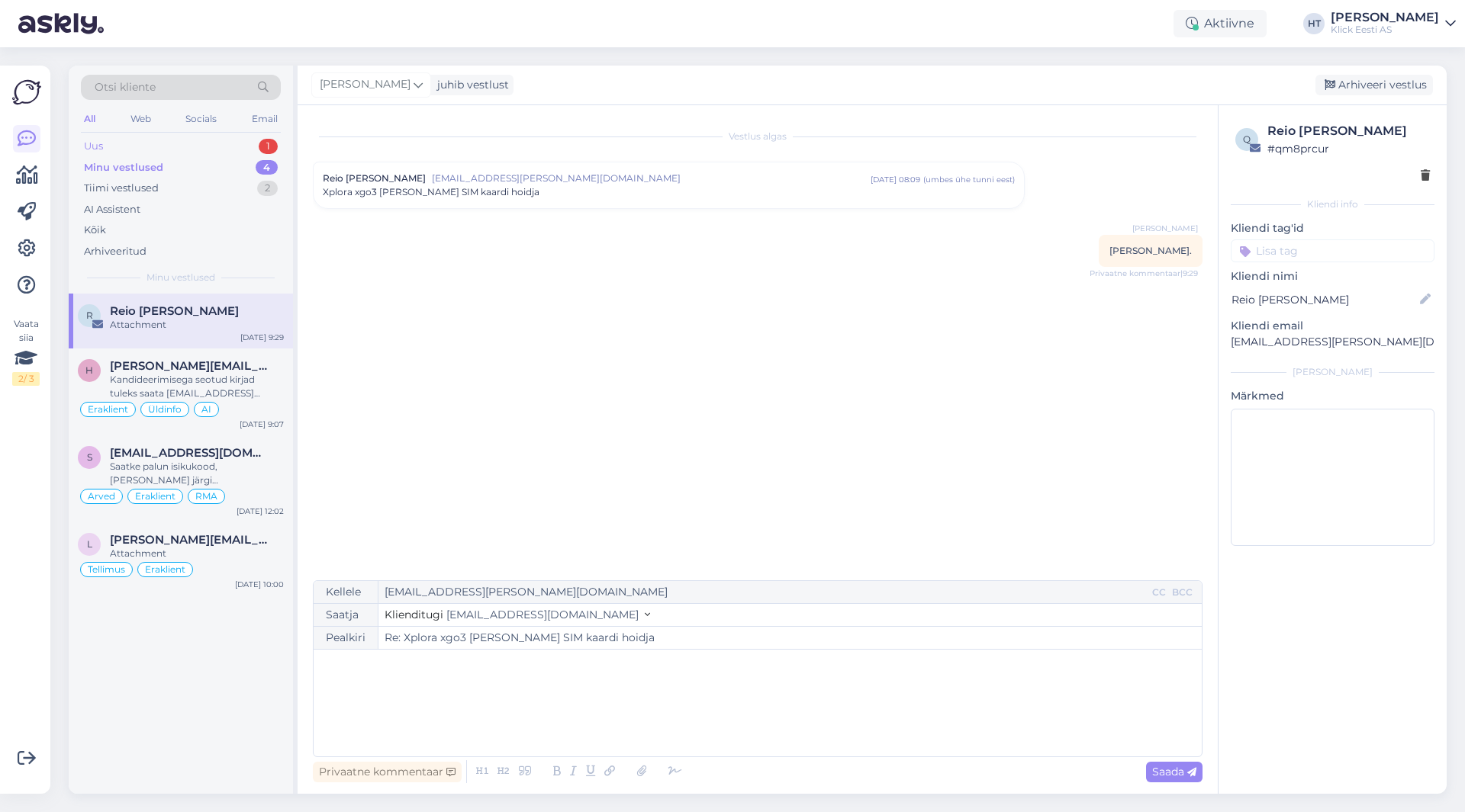
click at [216, 152] on div "Uus 1" at bounding box center [181, 146] width 200 height 21
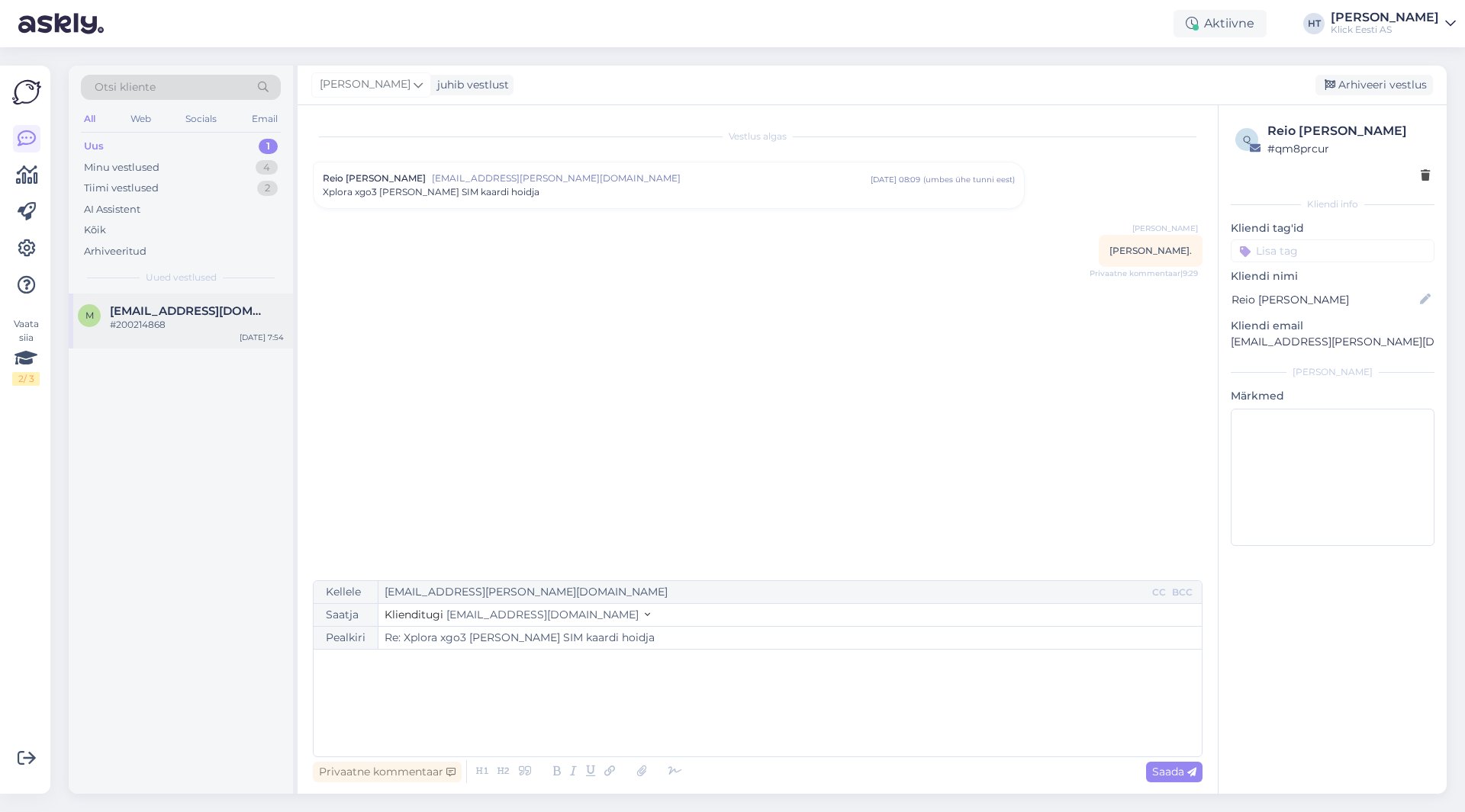
click at [222, 302] on div "M [PERSON_NAME][EMAIL_ADDRESS][DOMAIN_NAME] #200214868 [DATE] 7:54" at bounding box center [181, 321] width 225 height 55
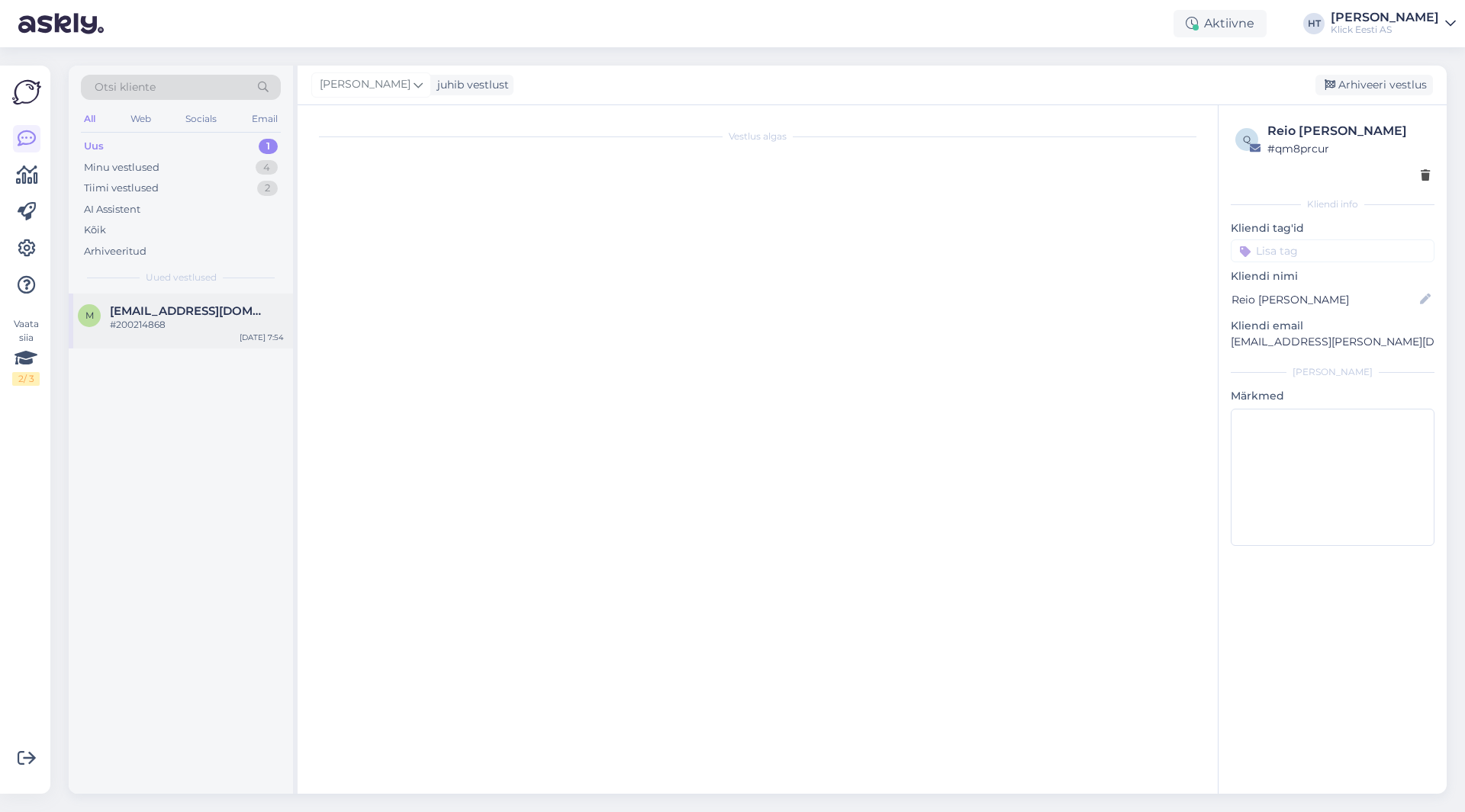
scroll to position [5, 0]
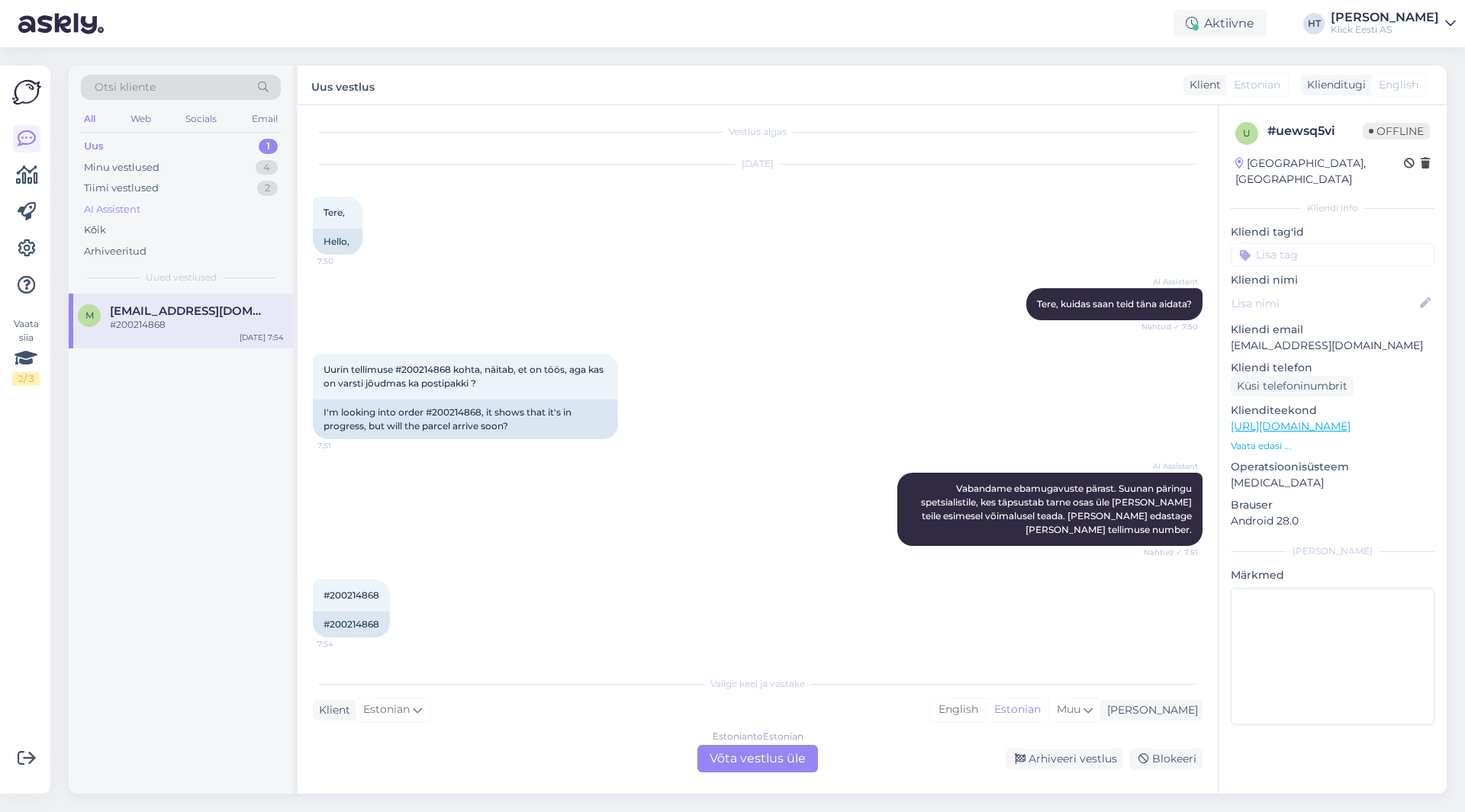
click at [189, 206] on div "AI Assistent" at bounding box center [181, 210] width 200 height 21
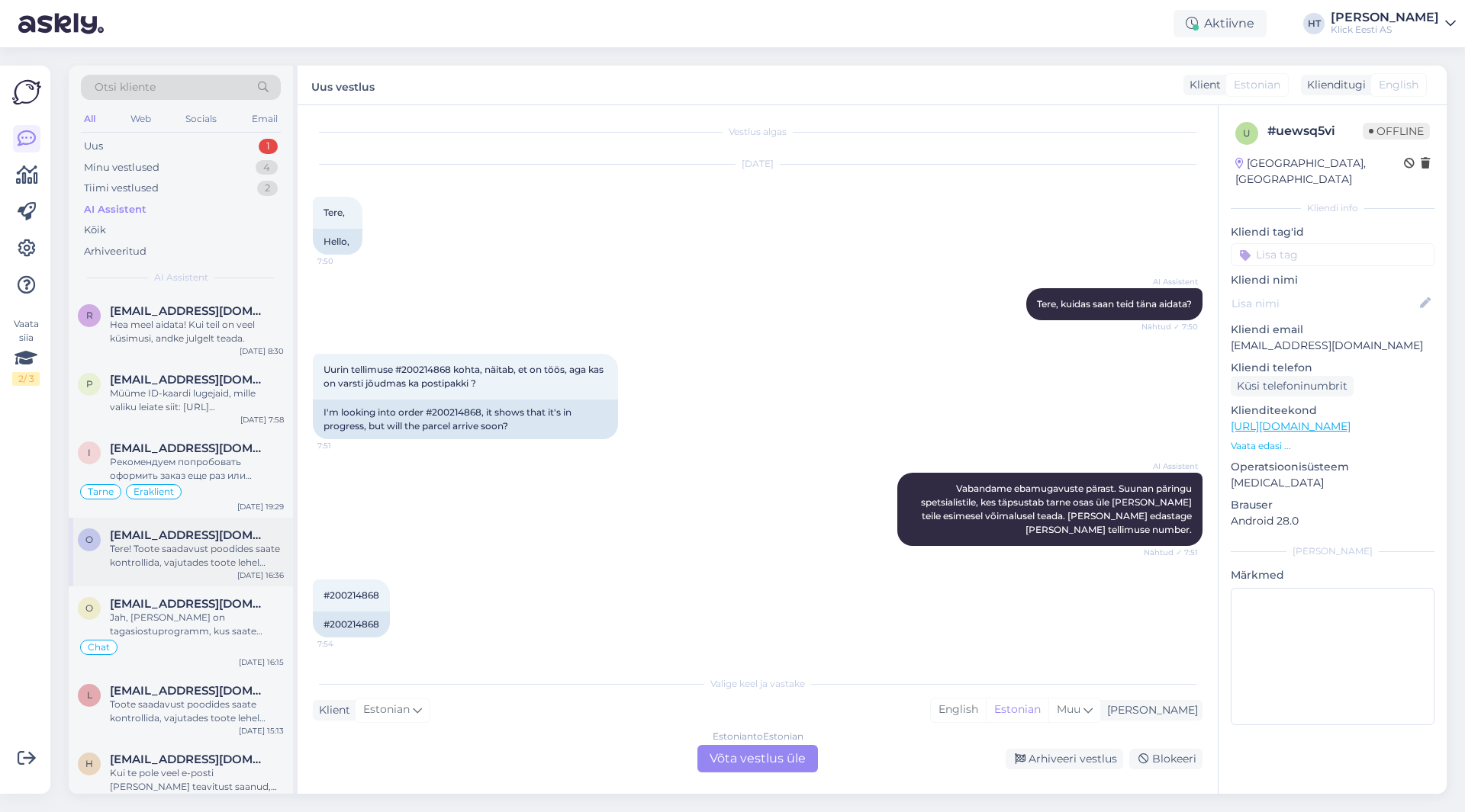
click at [219, 554] on div "Tere! Toote saadavust poodides saate kontrollida, vajutades toote lehel "Saadav…" at bounding box center [197, 556] width 174 height 28
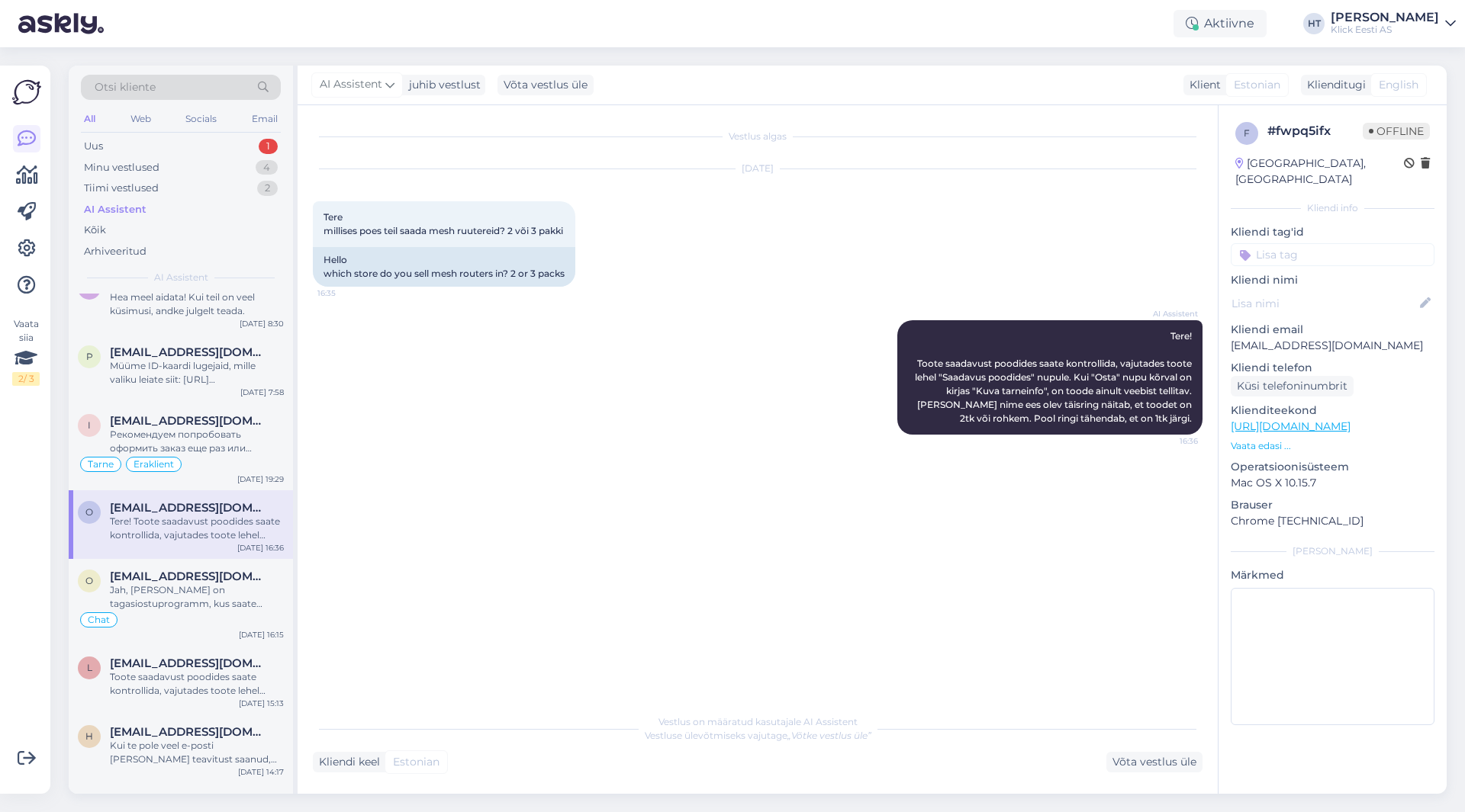
scroll to position [0, 0]
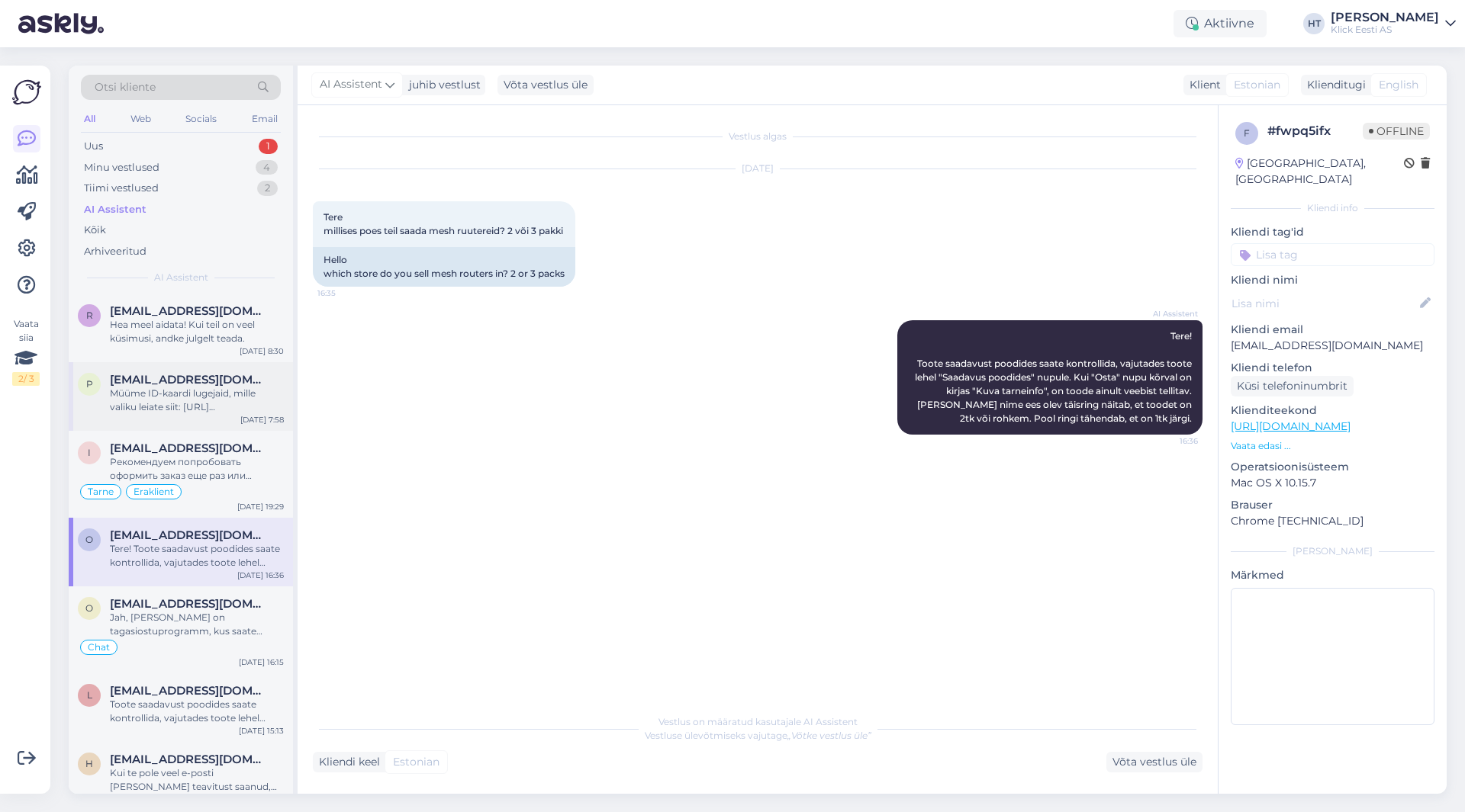
click at [226, 416] on div "p [EMAIL_ADDRESS][DOMAIN_NAME] Müüme ID-kaardi lugejaid, mille valiku leiate si…" at bounding box center [181, 396] width 225 height 68
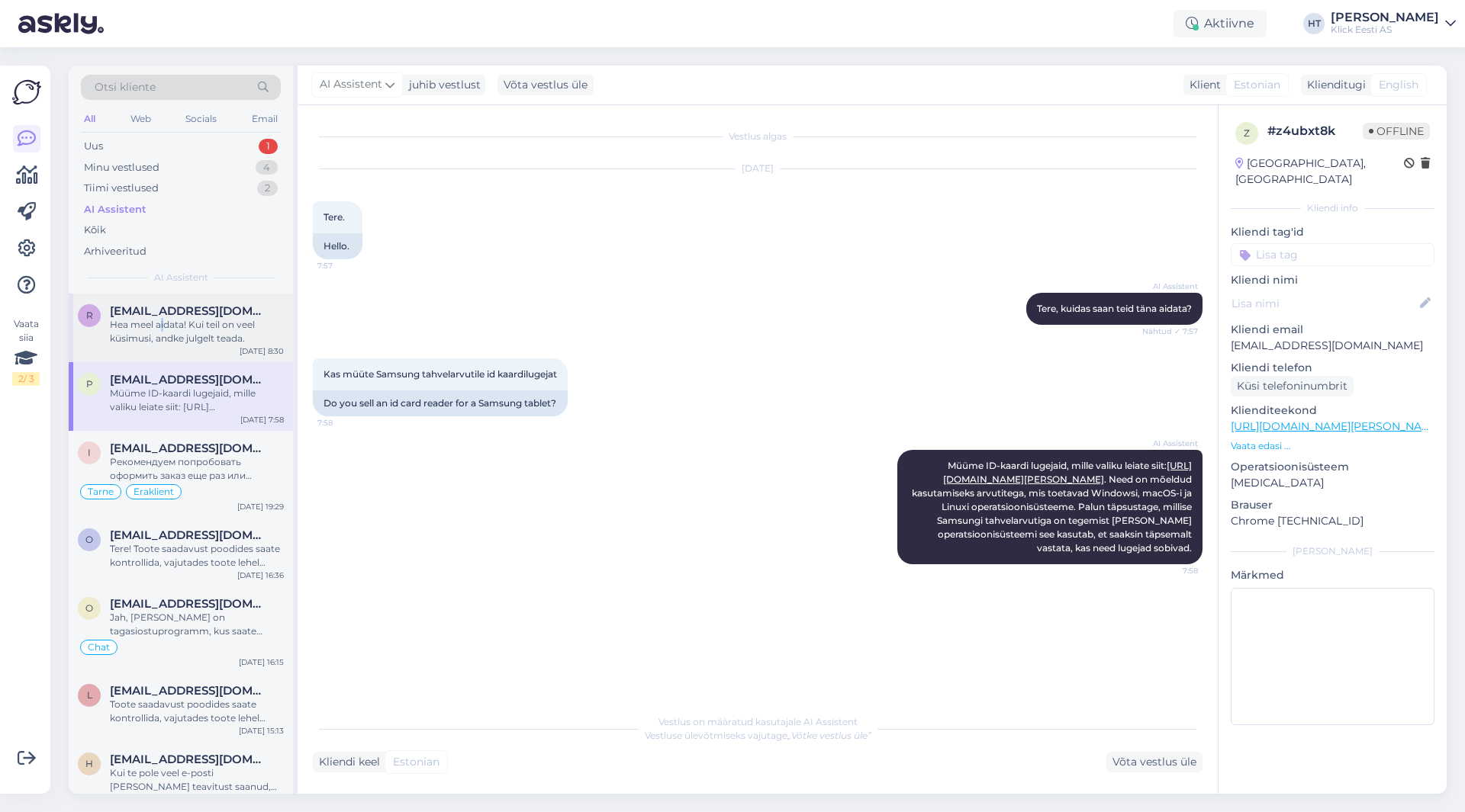
click at [163, 325] on div "Hea meel aidata! Kui teil on veel küsimusi, andke julgelt teada." at bounding box center [197, 332] width 174 height 28
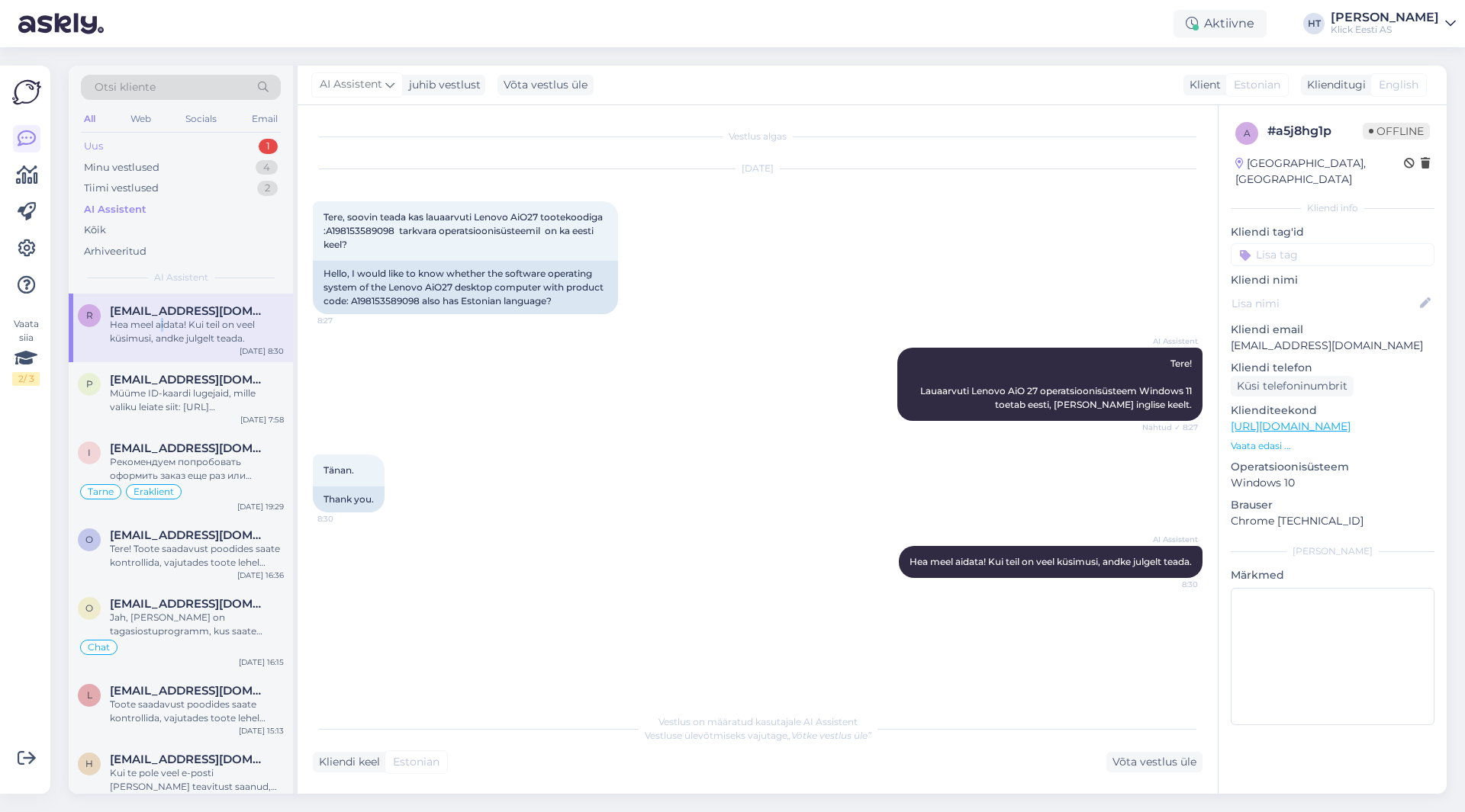
click at [216, 142] on div "Uus 1" at bounding box center [181, 146] width 200 height 21
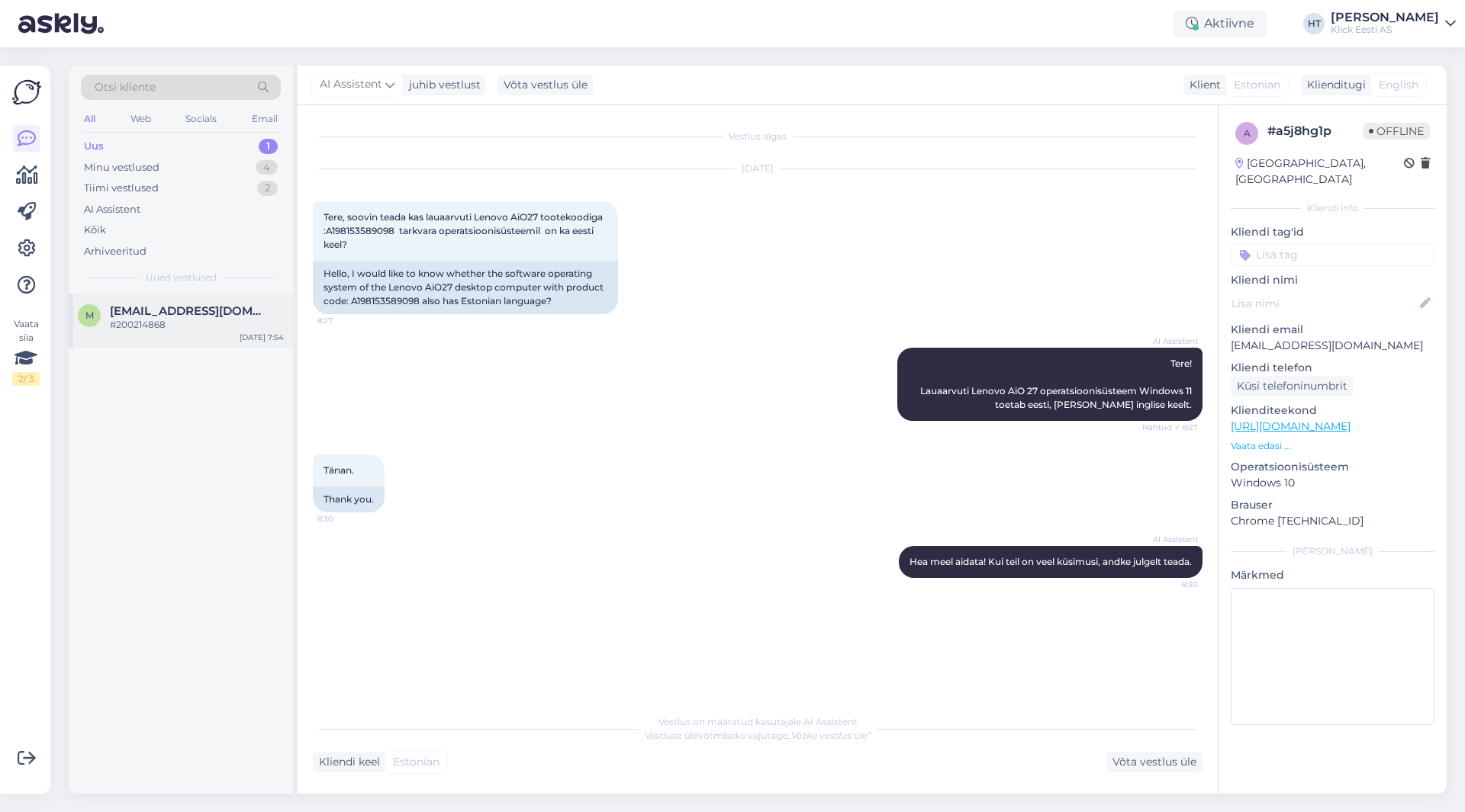
click at [199, 316] on span "[EMAIL_ADDRESS][DOMAIN_NAME]" at bounding box center [189, 311] width 159 height 14
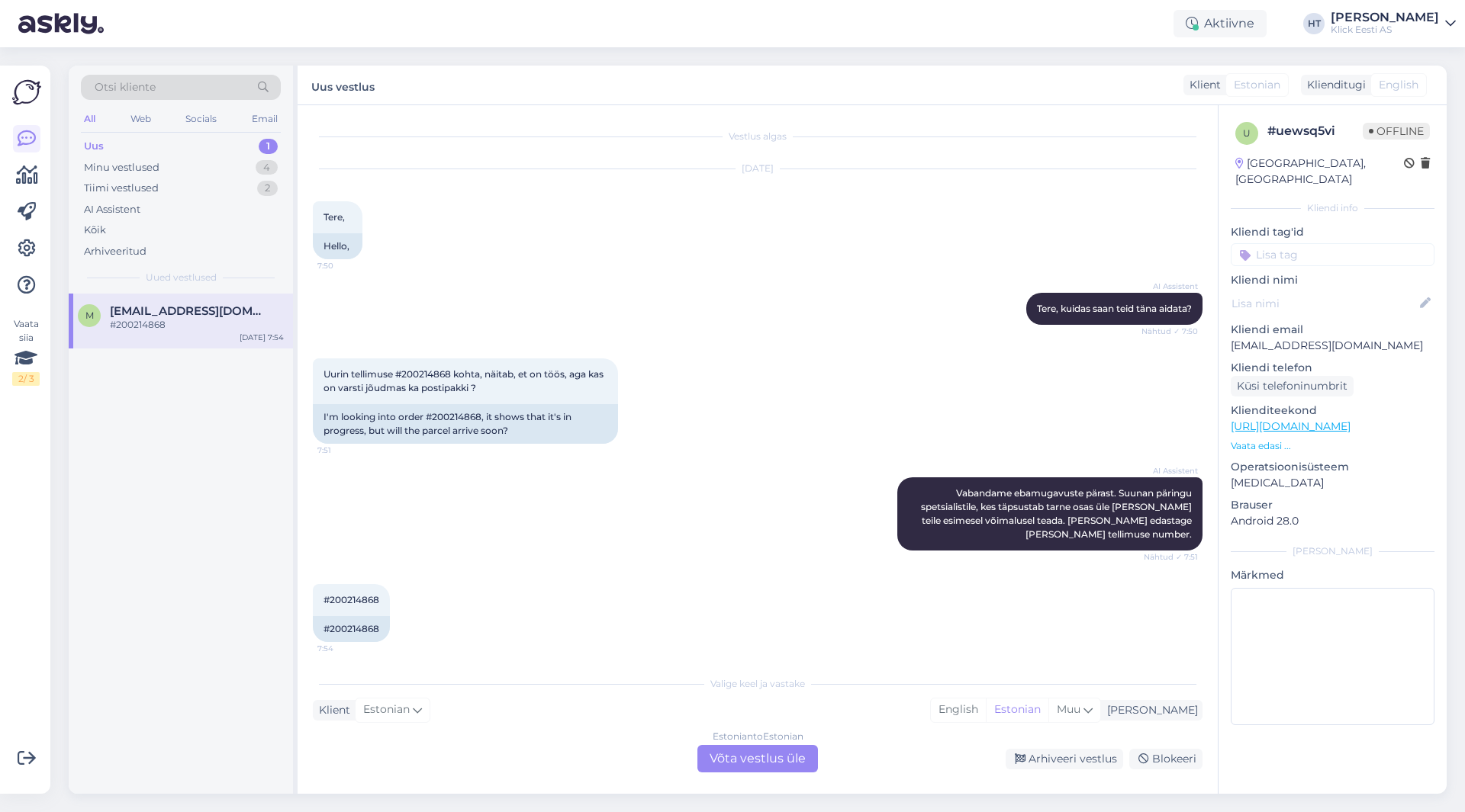
scroll to position [5, 0]
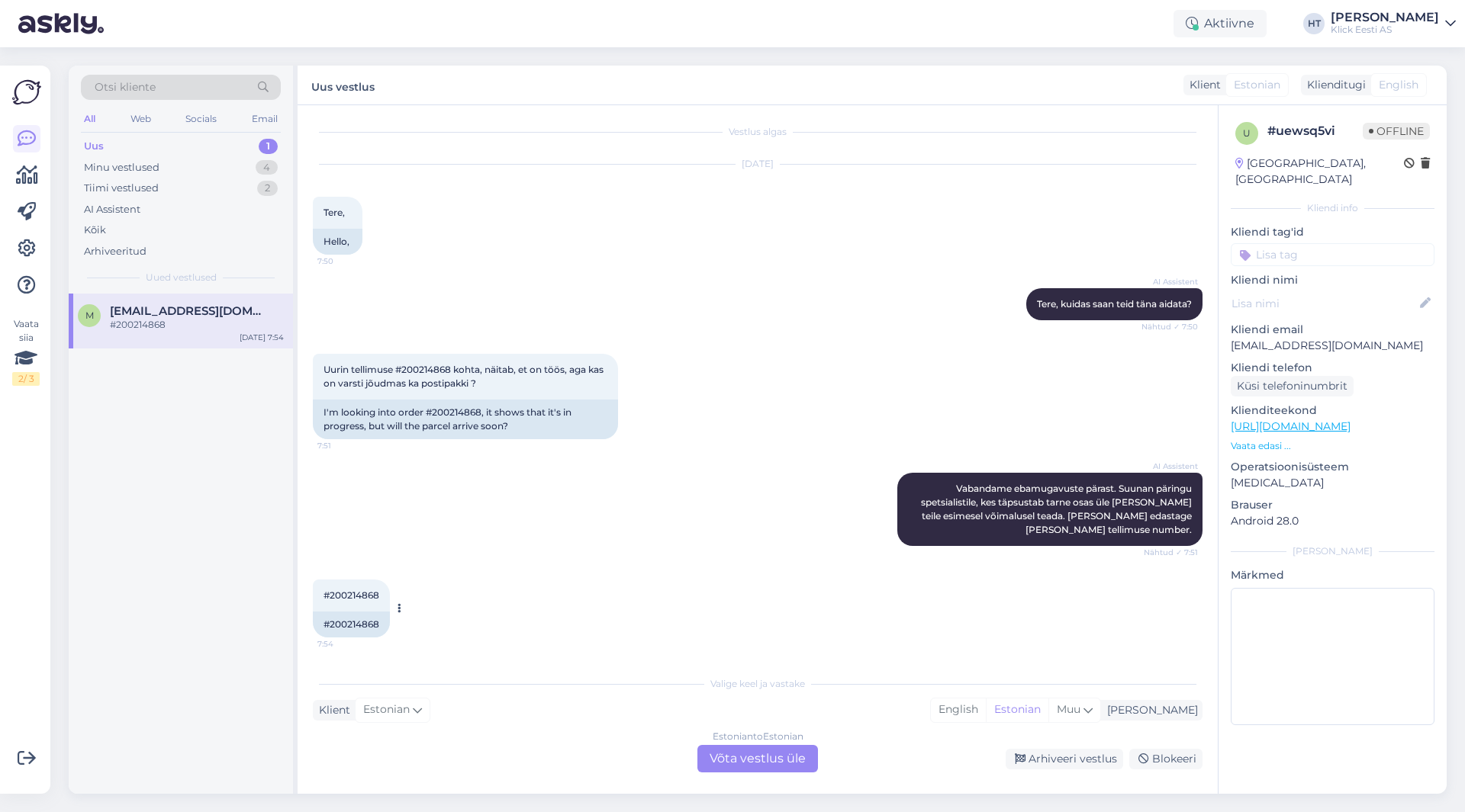
click at [360, 598] on span "#200214868" at bounding box center [351, 596] width 55 height 11
click at [361, 599] on span "#200214868" at bounding box center [351, 596] width 55 height 11
copy div "200214868 7:54"
click at [777, 764] on div "Estonian to Estonian Võta vestlus üle" at bounding box center [758, 759] width 120 height 28
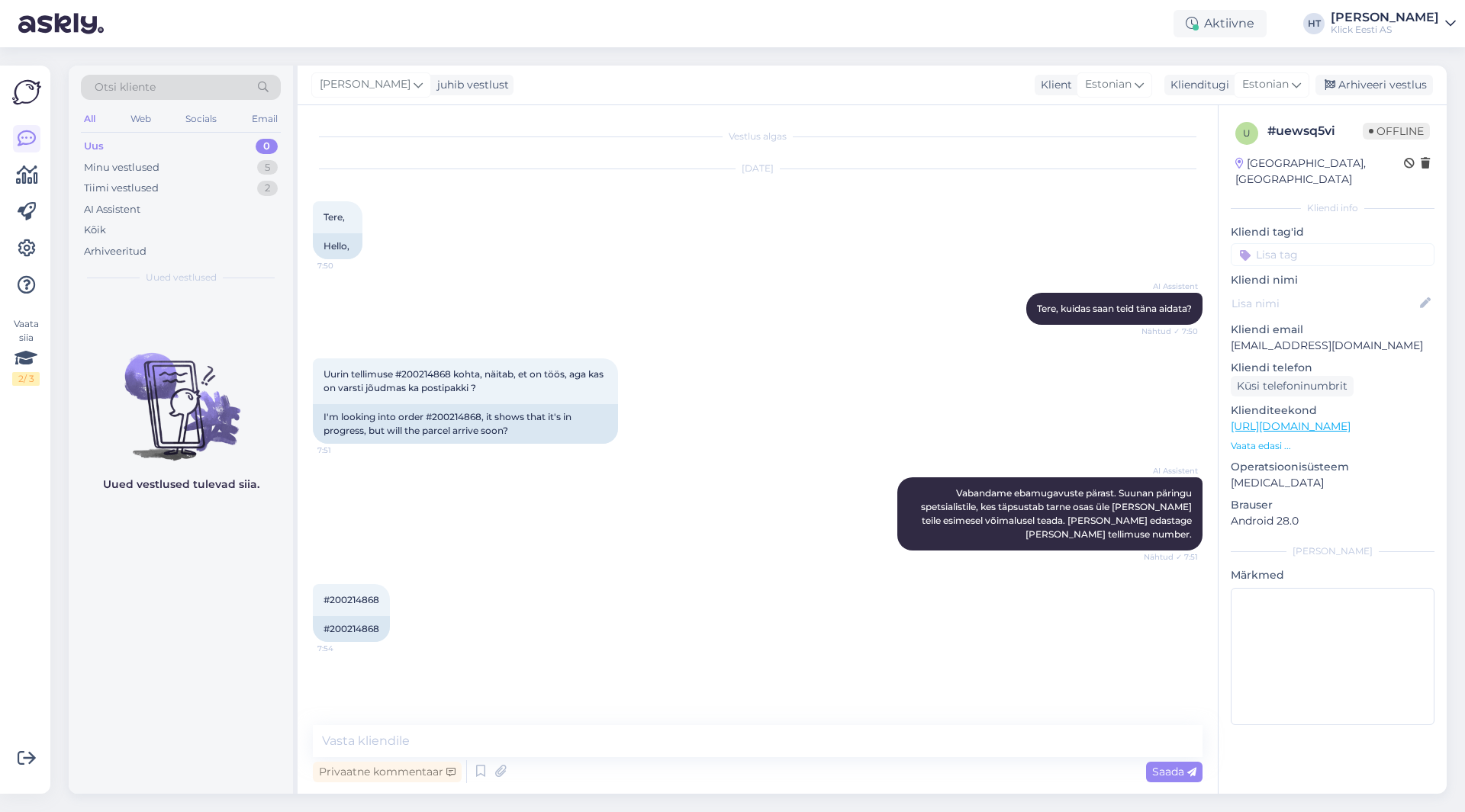
click at [667, 679] on div "Vestlus algas [DATE] Tere, 7:50 Hello, AI Assistent [PERSON_NAME], kuidas saan …" at bounding box center [764, 416] width 903 height 591
click at [632, 745] on textarea at bounding box center [757, 740] width 890 height 32
click at [227, 527] on div "Uued vestlused tulevad siia." at bounding box center [181, 544] width 225 height 500
click at [567, 593] on div "#200214868 7:54 #200214868" at bounding box center [757, 613] width 890 height 91
click at [499, 744] on textarea at bounding box center [757, 740] width 890 height 32
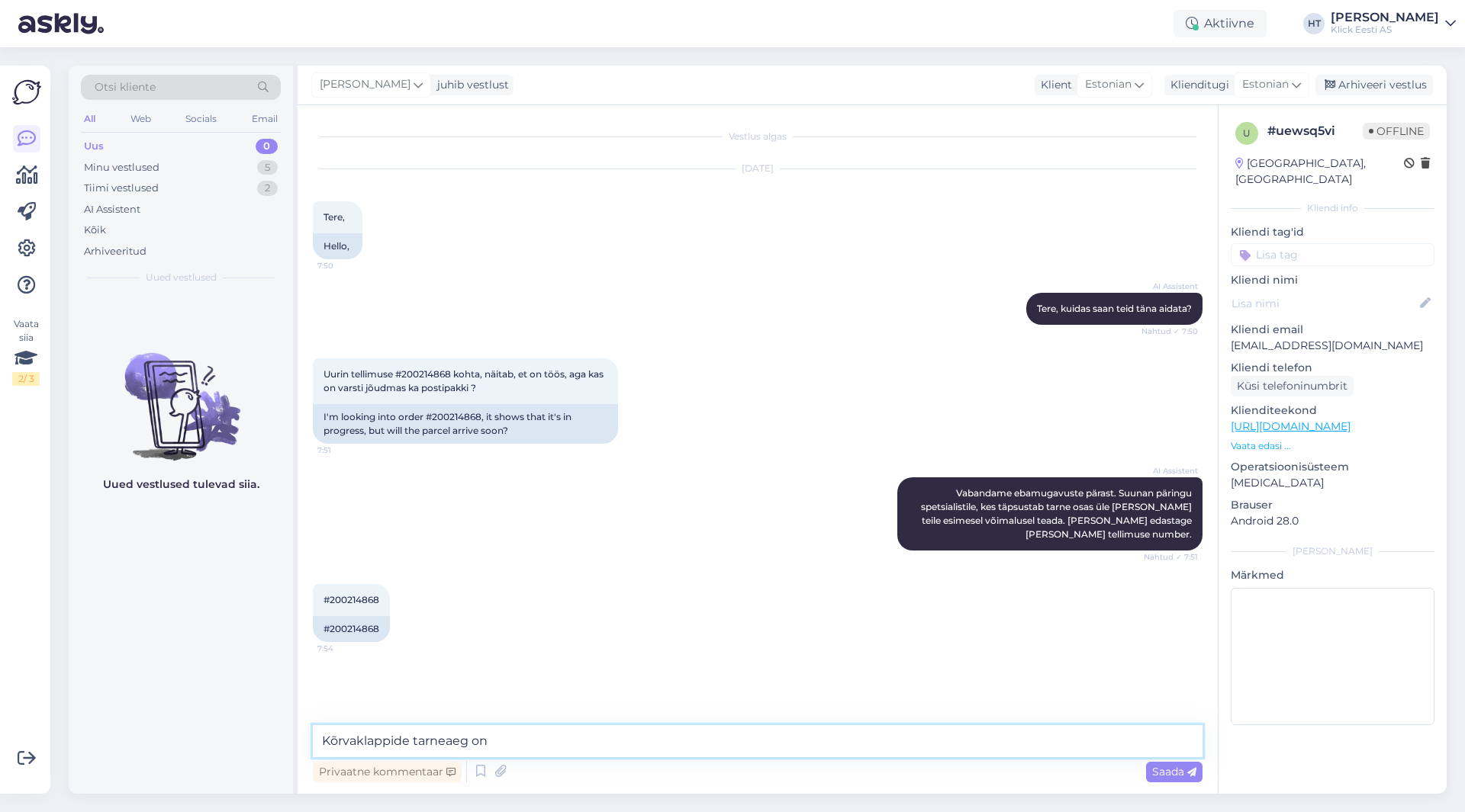
paste textarea "4-6 tööpäeva"
type textarea "Kõrvaklappide tarneaeg on 4-6 tööpäeva. Hilisemalt jõuab automaati järgmise näd…"
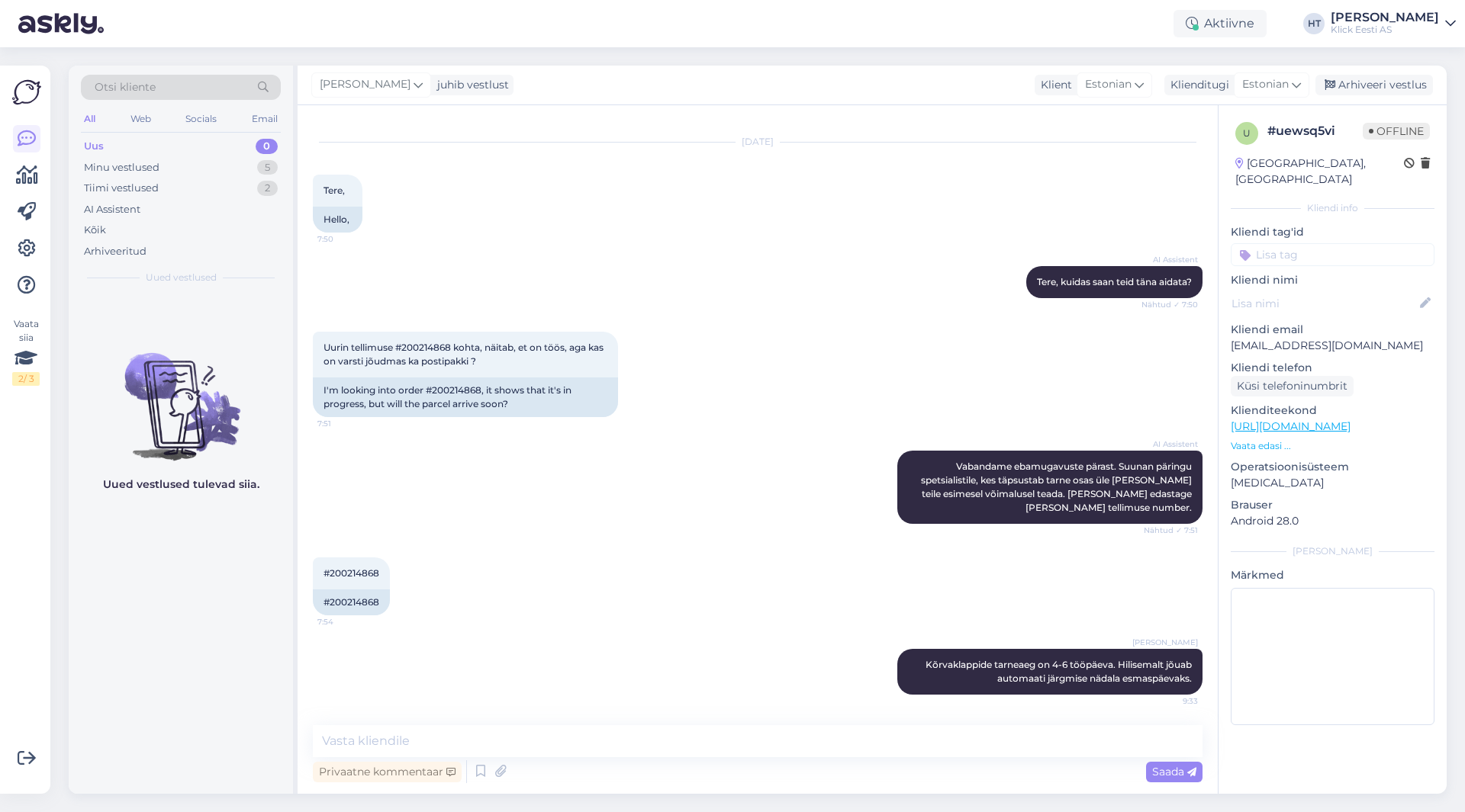
click at [1328, 243] on input at bounding box center [1332, 255] width 203 height 23
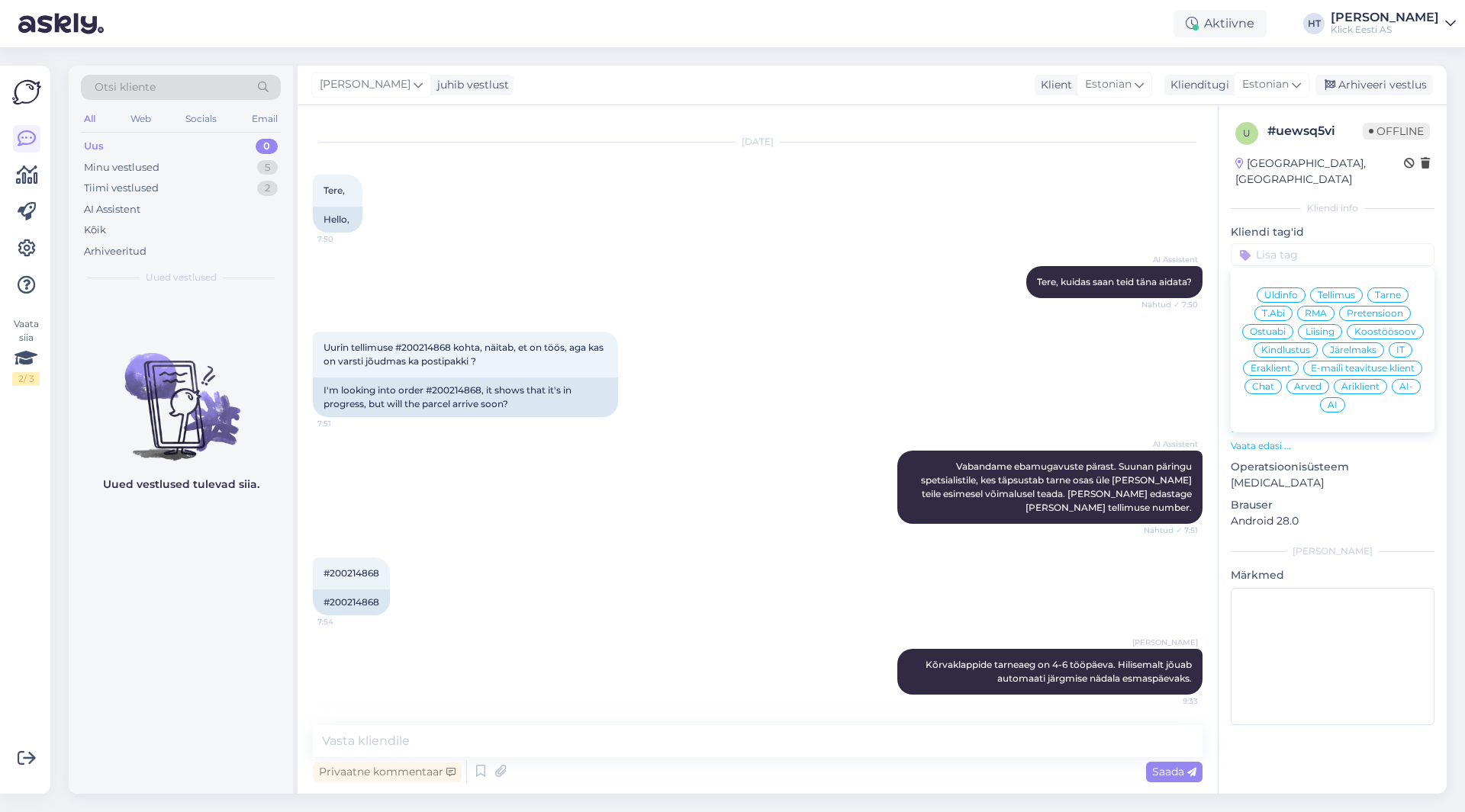
drag, startPoint x: 1265, startPoint y: 316, endPoint x: 1371, endPoint y: 278, distance: 112.6
click at [1371, 287] on div "Tarne" at bounding box center [1388, 295] width 42 height 15
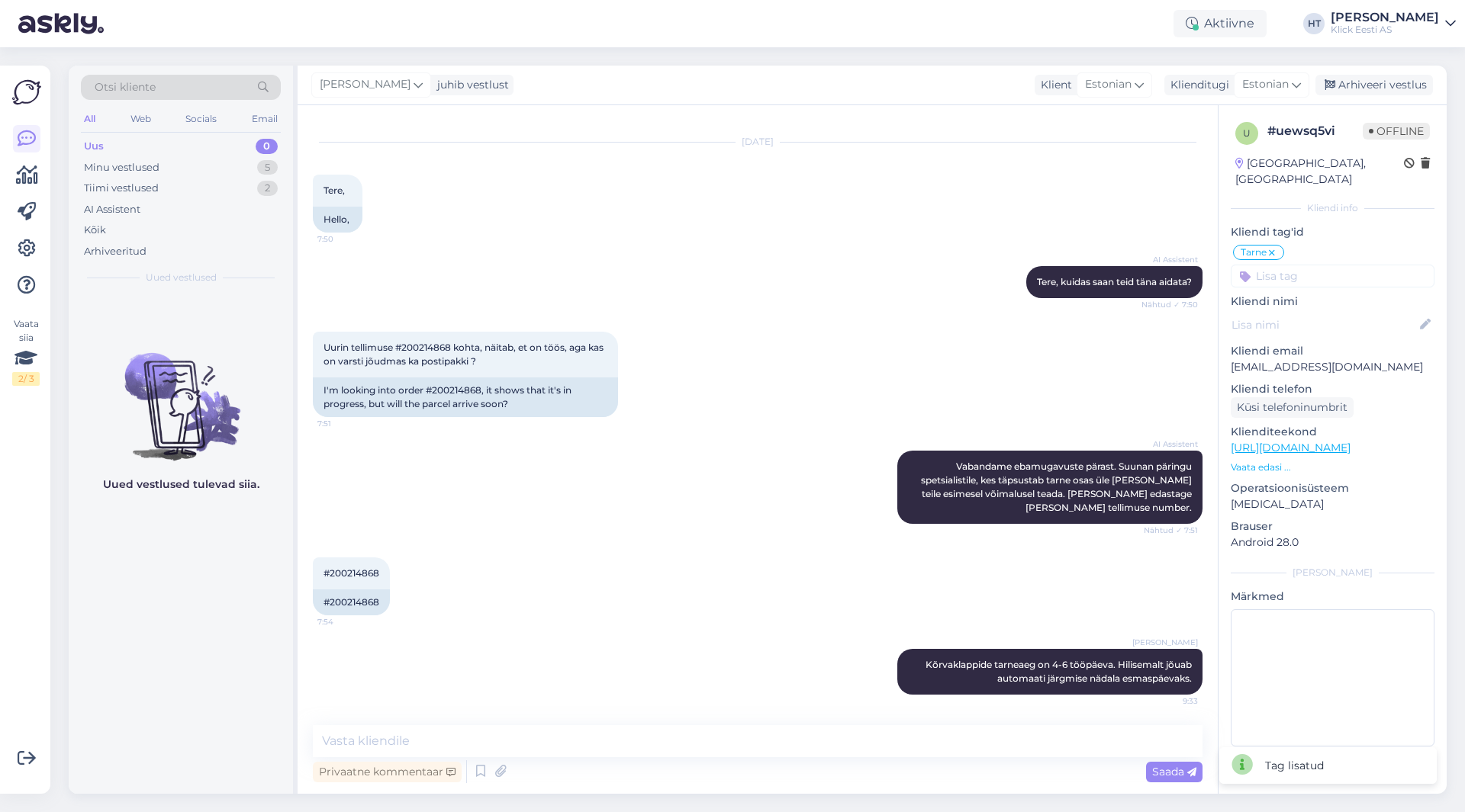
click at [1340, 264] on input at bounding box center [1332, 276] width 203 height 23
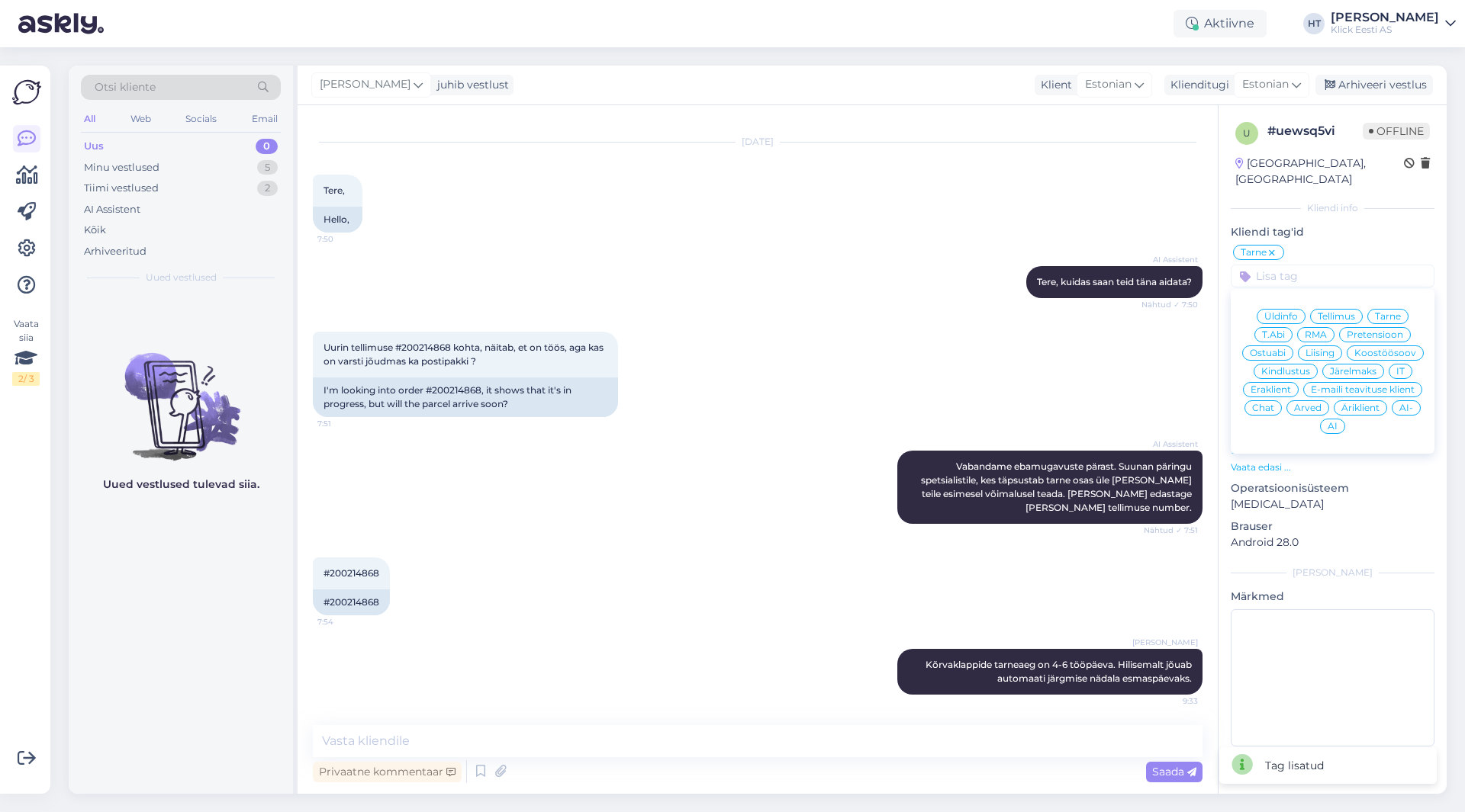
click at [1281, 385] on span "Eraklient" at bounding box center [1270, 389] width 41 height 9
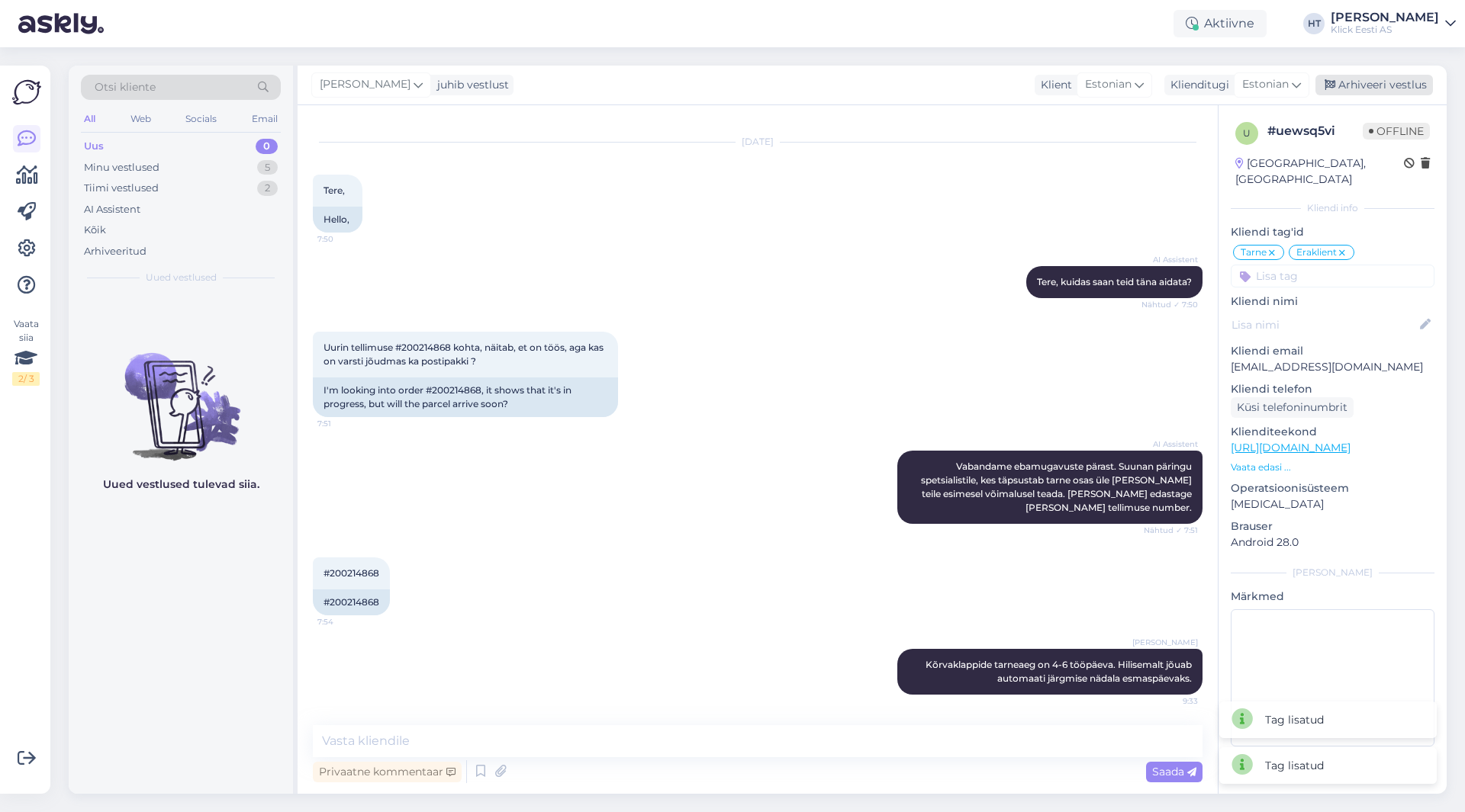
click at [1375, 79] on div "Arhiveeri vestlus" at bounding box center [1374, 85] width 117 height 20
click at [728, 318] on div "Uurin tellimuse #200214868 kohta, näitab, et on töös, aga kas on varsti jõudmas…" at bounding box center [757, 374] width 890 height 119
click at [252, 159] on div "Minu vestlused 4" at bounding box center [181, 168] width 200 height 21
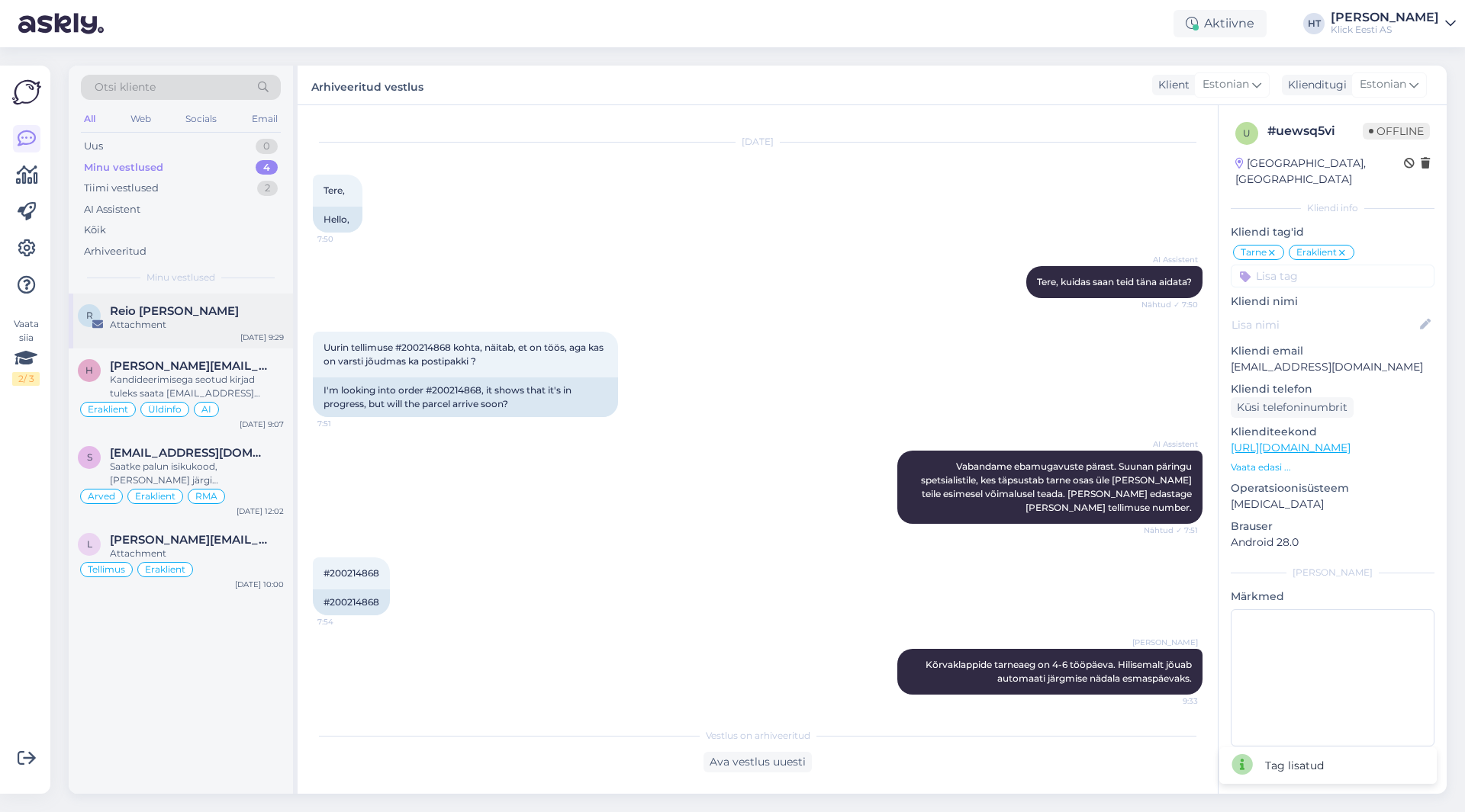
click at [218, 338] on div "R Reio [PERSON_NAME] Attachment [DATE] 9:29" at bounding box center [181, 321] width 225 height 55
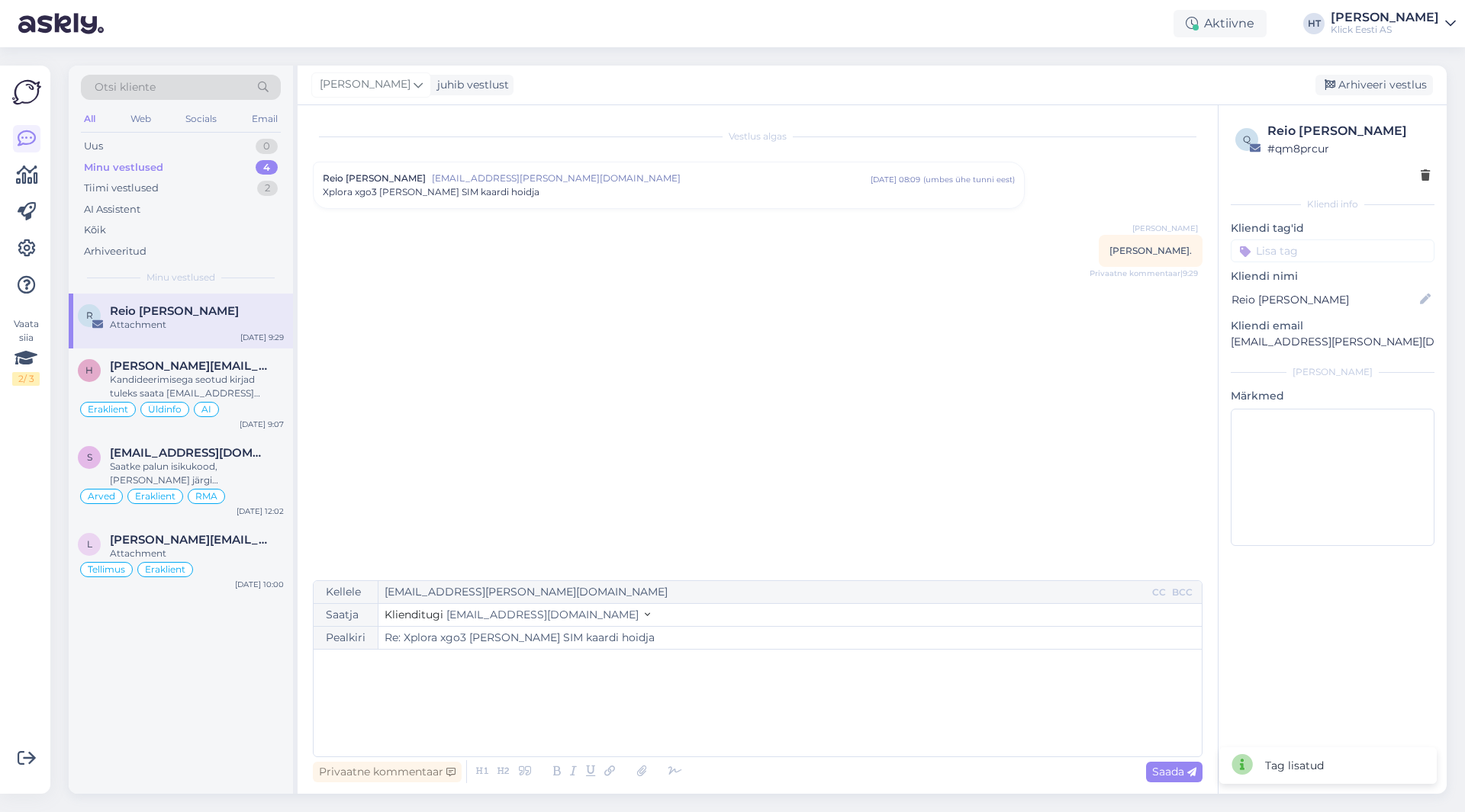
click at [1322, 239] on input at bounding box center [1332, 251] width 203 height 23
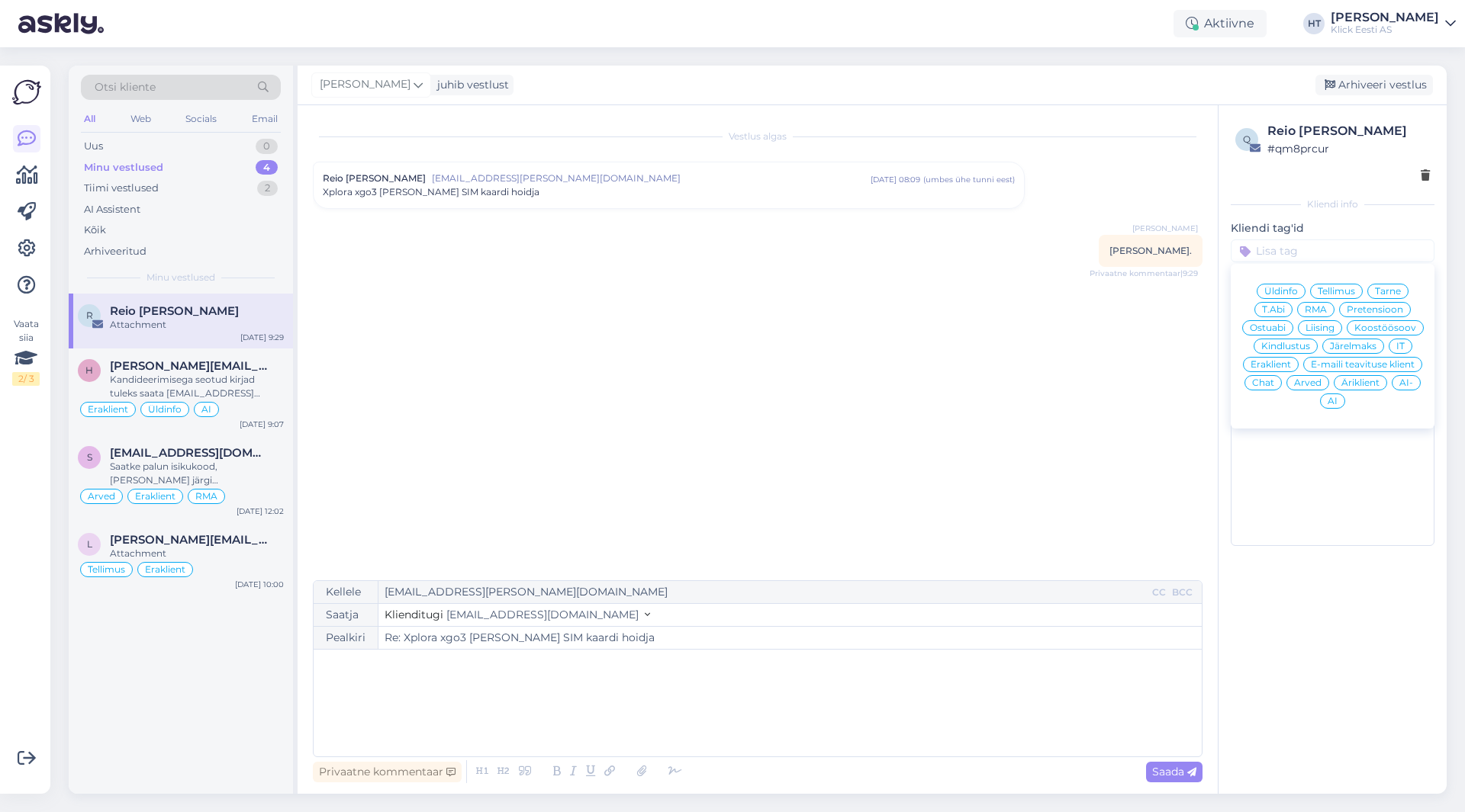
click at [1283, 324] on span "Ostuabi" at bounding box center [1267, 327] width 36 height 9
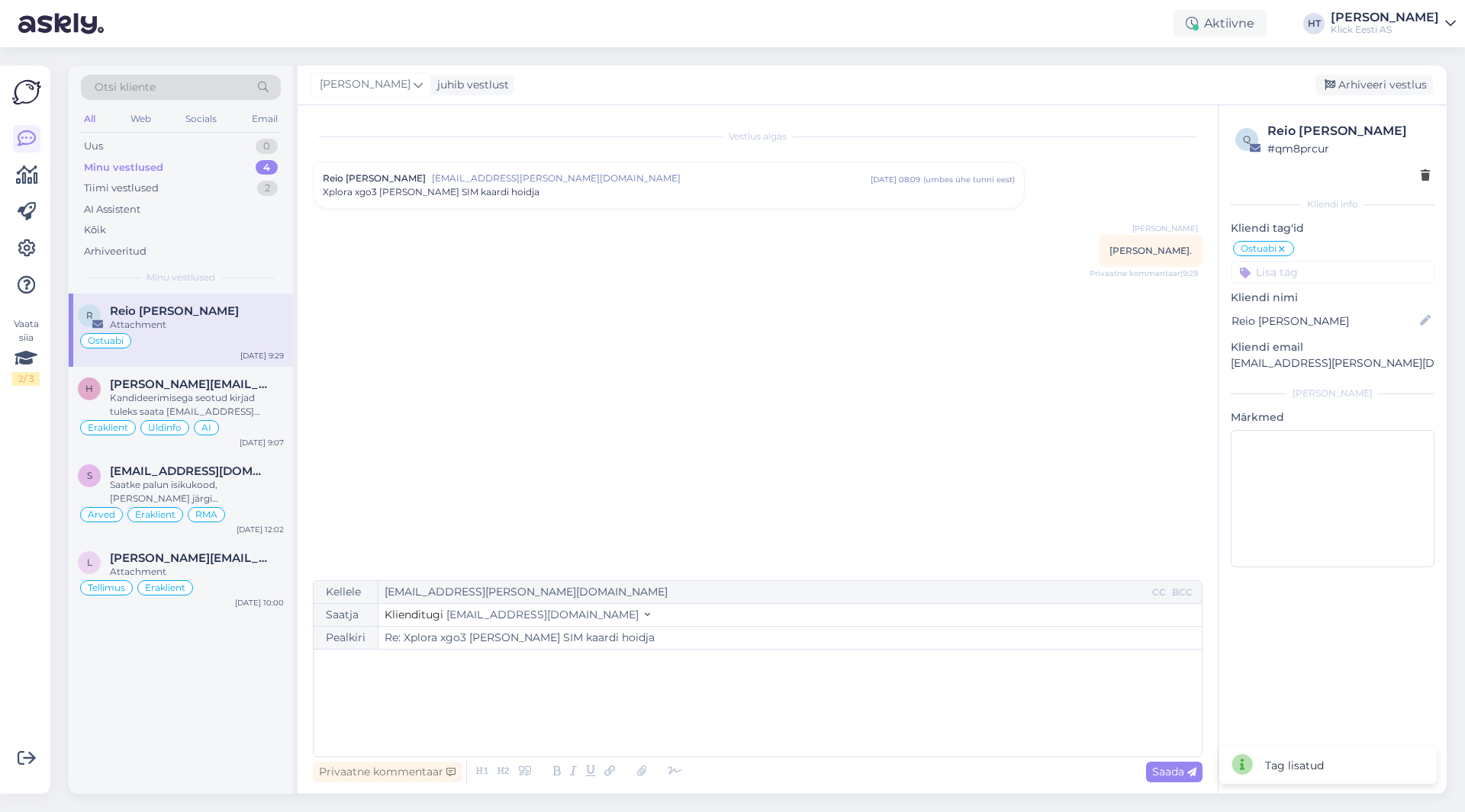
click at [1326, 270] on input at bounding box center [1332, 273] width 203 height 23
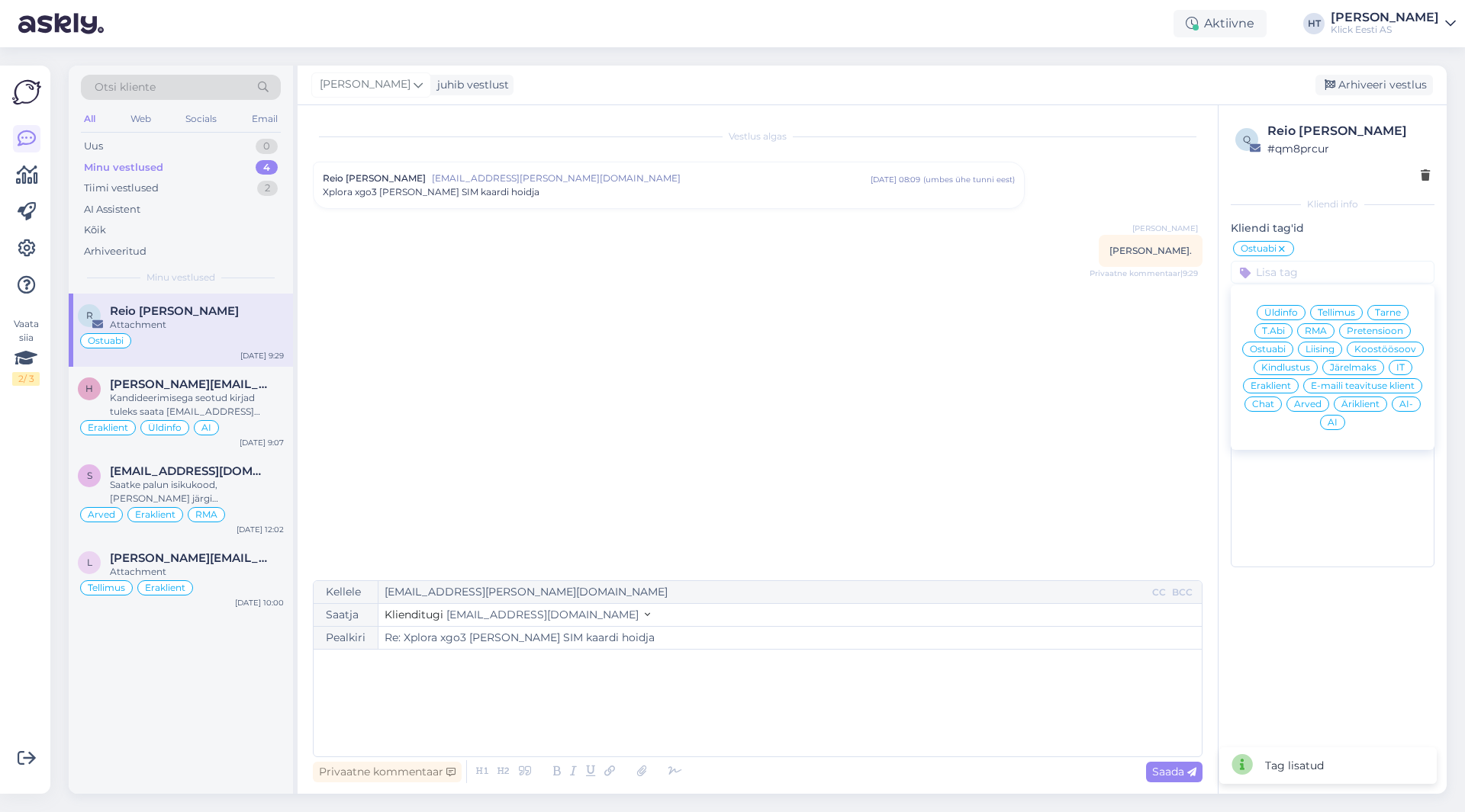
click at [1274, 385] on span "Eraklient" at bounding box center [1270, 386] width 41 height 9
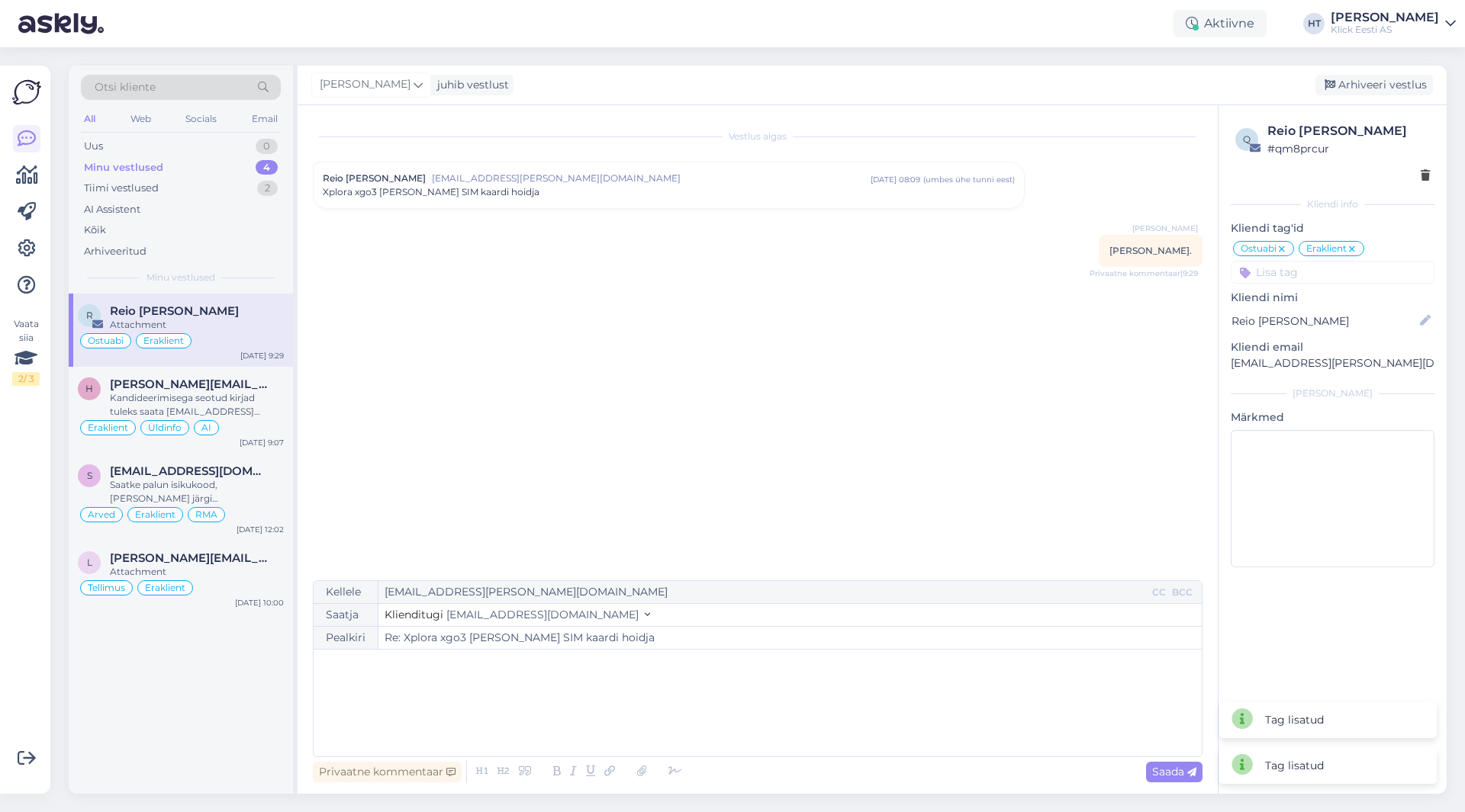
click at [1107, 336] on div "Vestlus algas Reio [PERSON_NAME] [PERSON_NAME][EMAIL_ADDRESS][PERSON_NAME][DOMA…" at bounding box center [764, 343] width 903 height 446
click at [200, 384] on span "[PERSON_NAME][EMAIL_ADDRESS][DOMAIN_NAME]" at bounding box center [189, 384] width 159 height 14
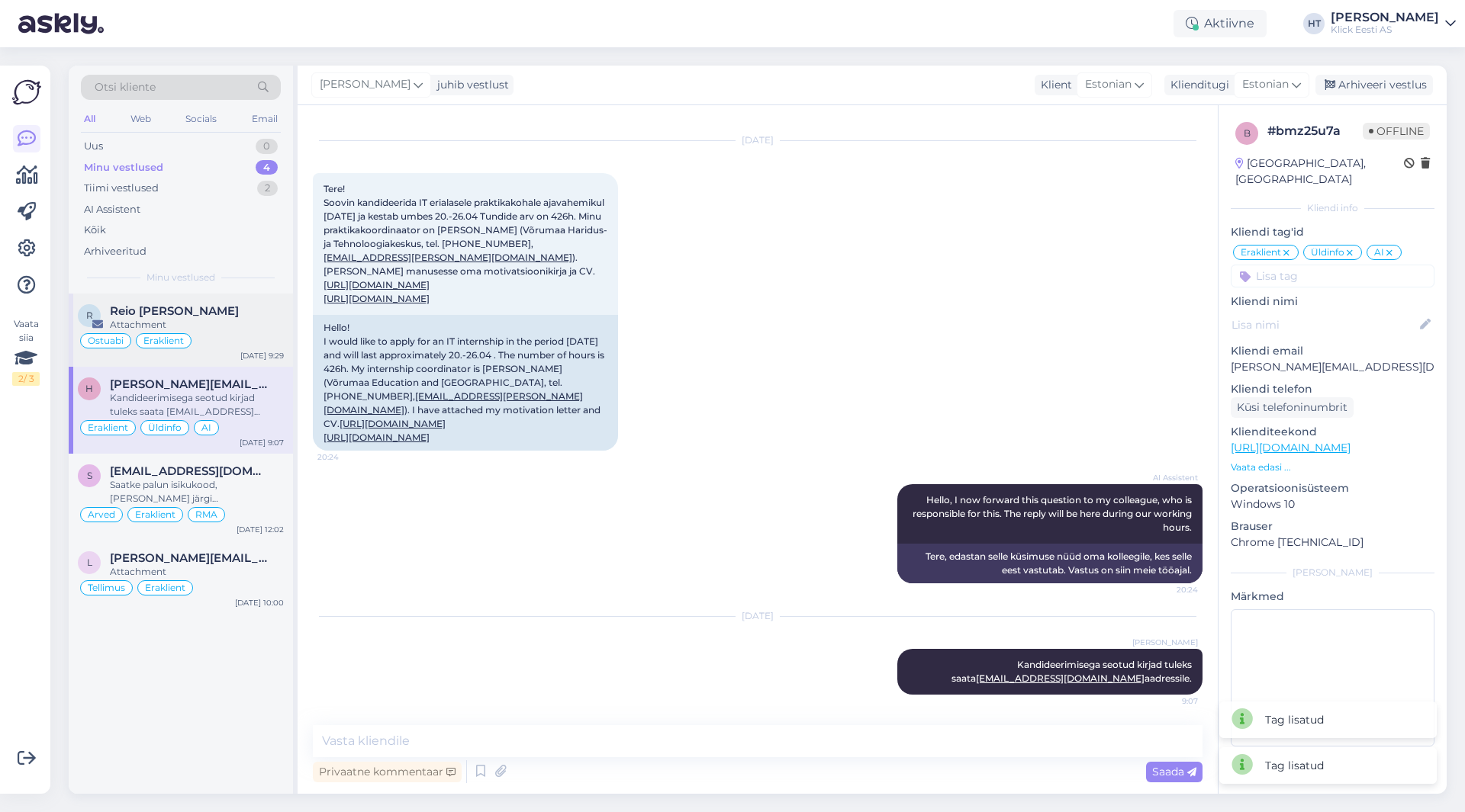
click at [220, 342] on div "Ostuabi Eraklient" at bounding box center [181, 341] width 206 height 18
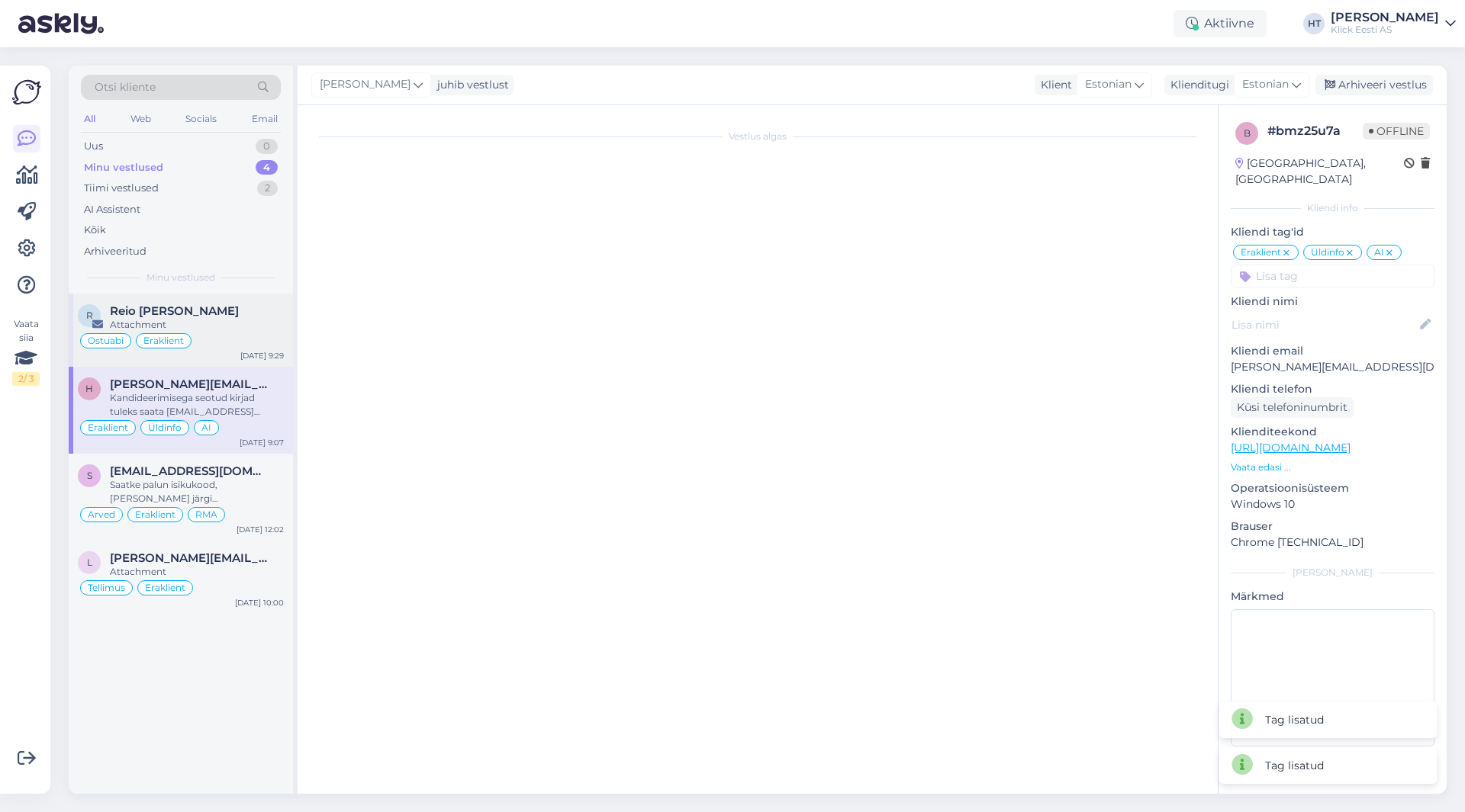
scroll to position [0, 0]
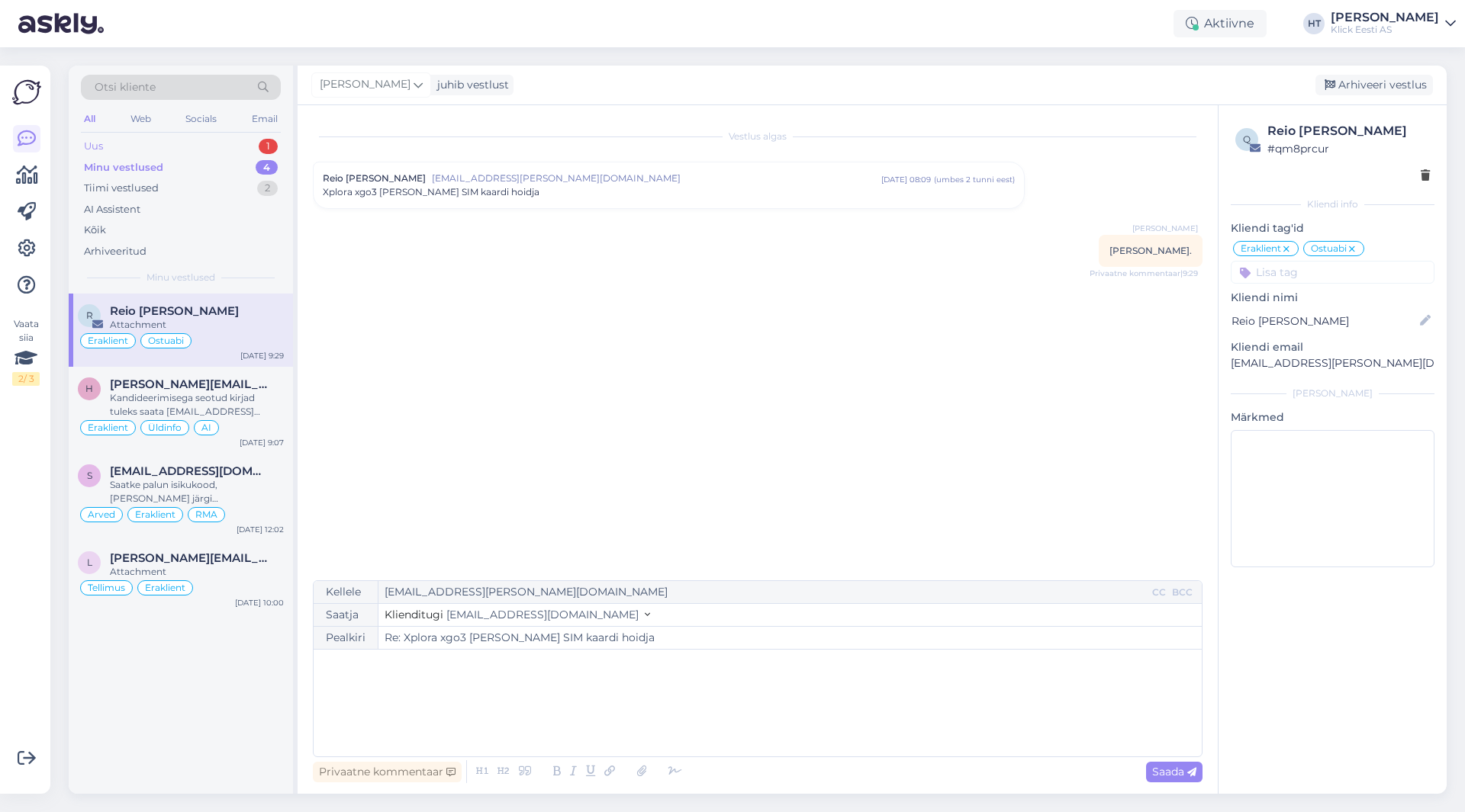
click at [203, 143] on div "Uus 1" at bounding box center [181, 146] width 200 height 21
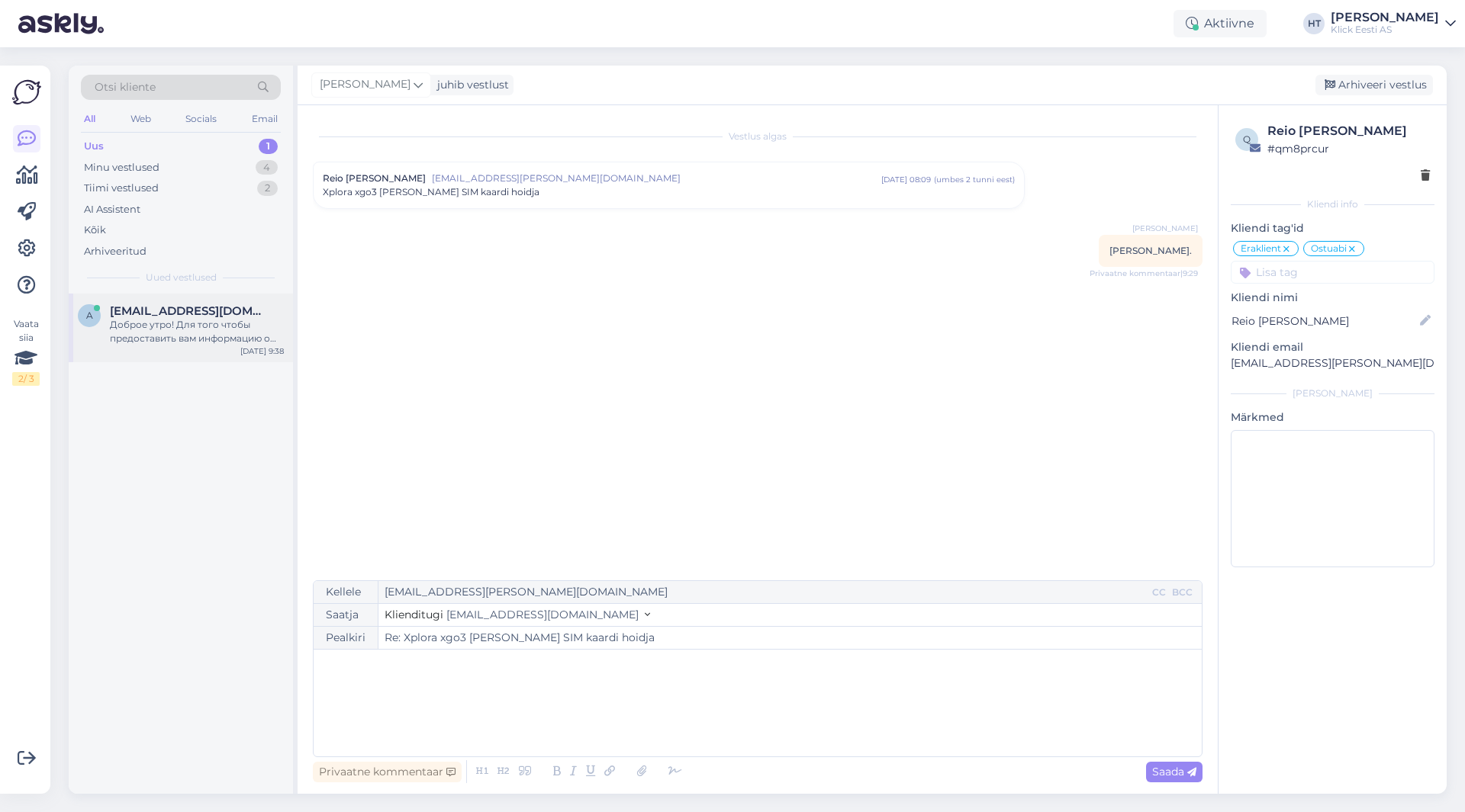
click at [197, 321] on div "Доброе утро! Для того чтобы предоставить вам информацию о ваших заказах, включа…" at bounding box center [197, 332] width 174 height 28
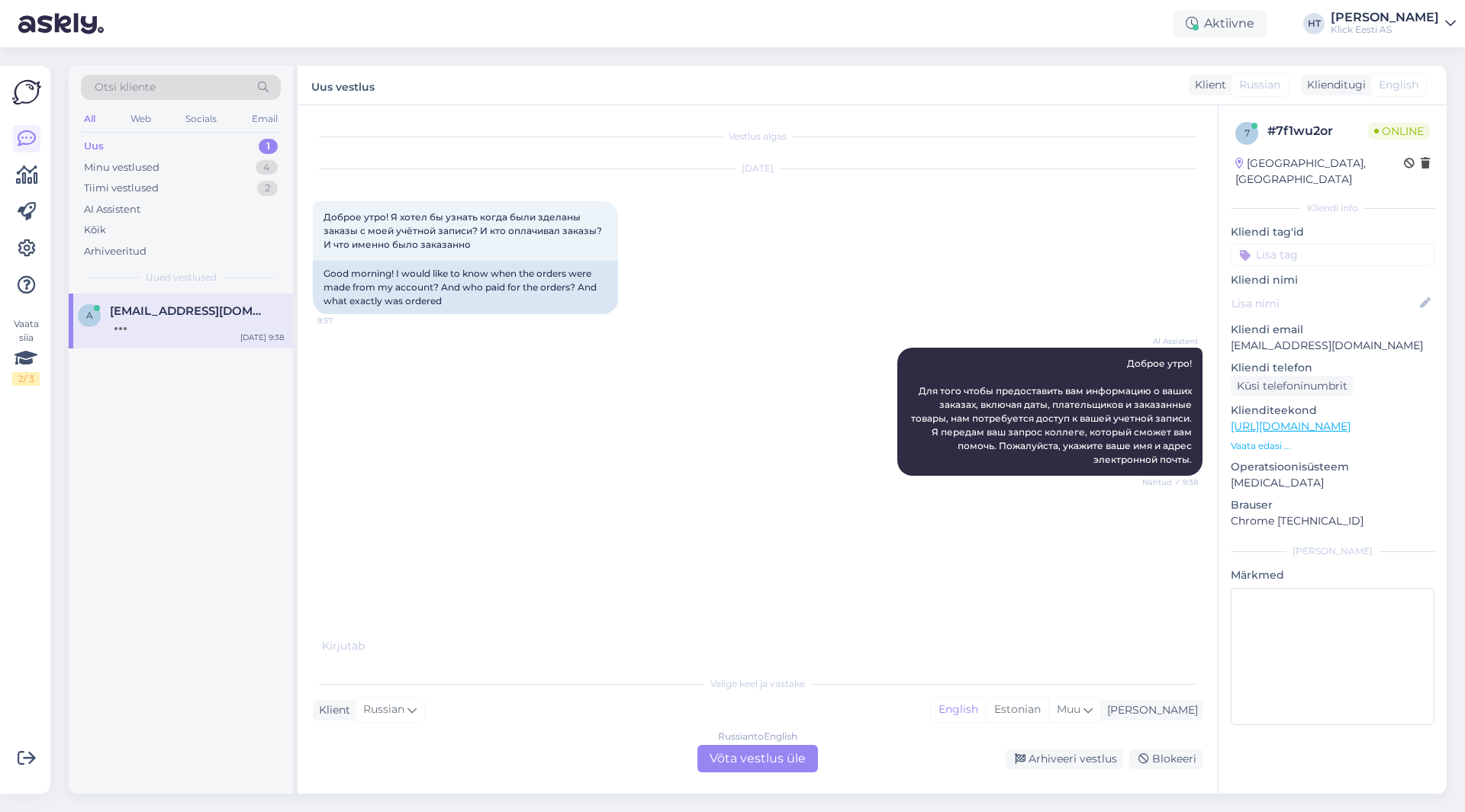
click at [1325, 338] on p "[EMAIL_ADDRESS][DOMAIN_NAME]" at bounding box center [1332, 346] width 203 height 16
copy p "[EMAIL_ADDRESS][DOMAIN_NAME]"
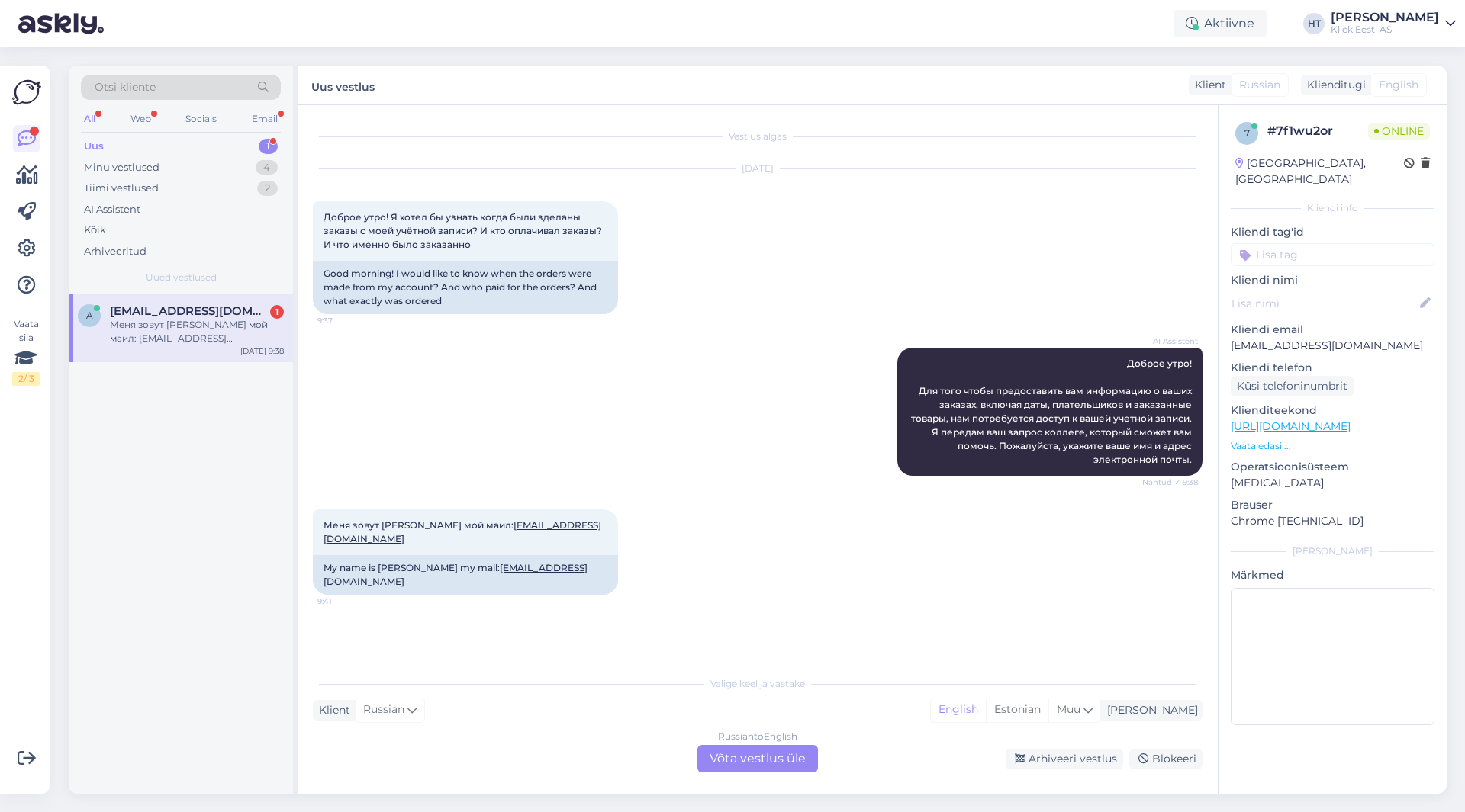
click at [767, 261] on div "[DATE] Доброе утро! Я хотел бы узнать когда были зделаны заказы с моей учётной …" at bounding box center [757, 241] width 890 height 178
click at [729, 439] on div "AI Assistent [PERSON_NAME] утро! Для того чтобы предоставить вам информацию о в…" at bounding box center [757, 412] width 890 height 162
click at [983, 292] on div "[DATE] Доброе утро! Я хотел бы узнать когда были зделаны заказы с моей учётной …" at bounding box center [757, 241] width 890 height 178
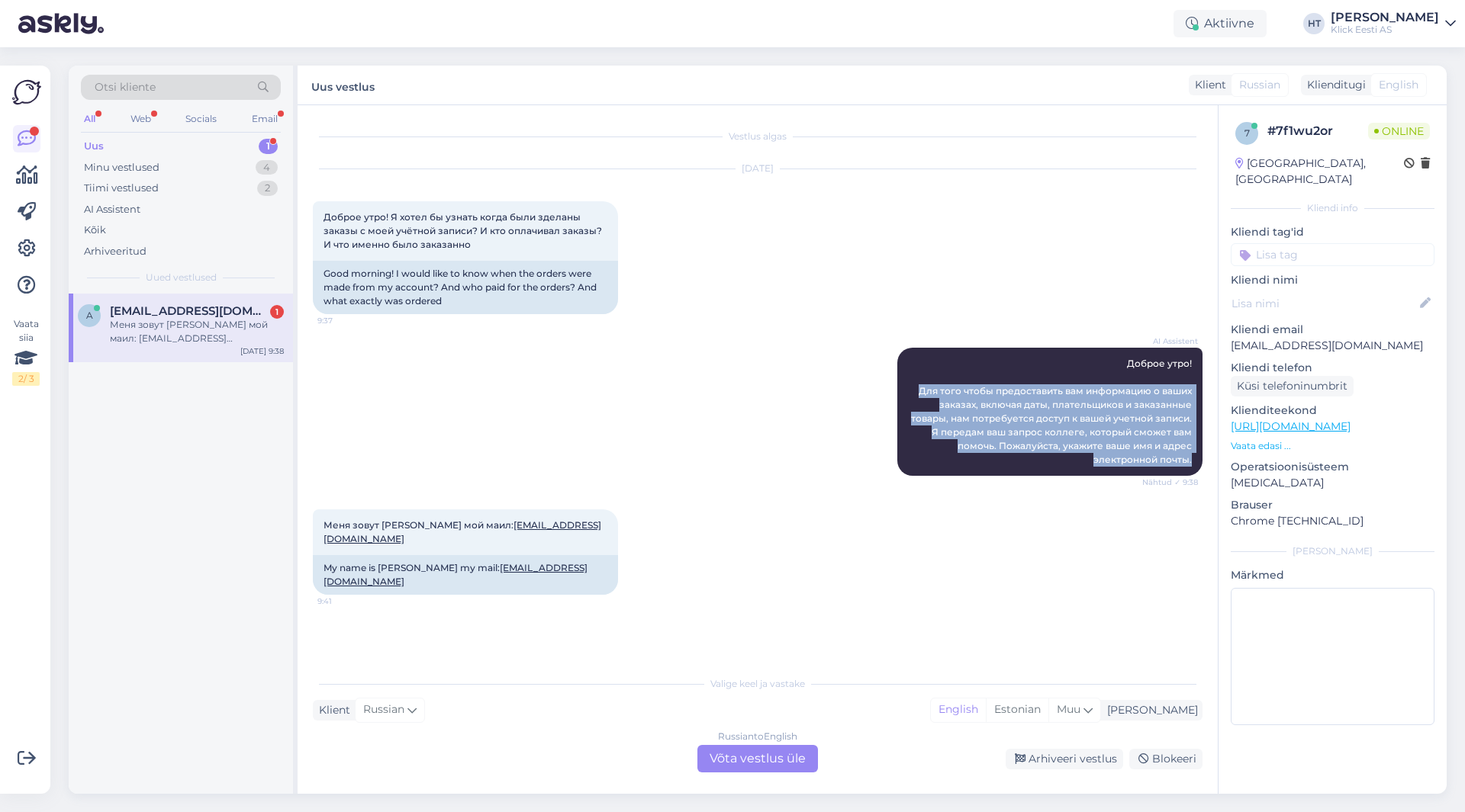
drag, startPoint x: 921, startPoint y: 386, endPoint x: 1197, endPoint y: 476, distance: 290.3
click at [1197, 476] on div "AI Assistent [PERSON_NAME] утро! Для того чтобы предоставить вам информацию о в…" at bounding box center [757, 412] width 890 height 162
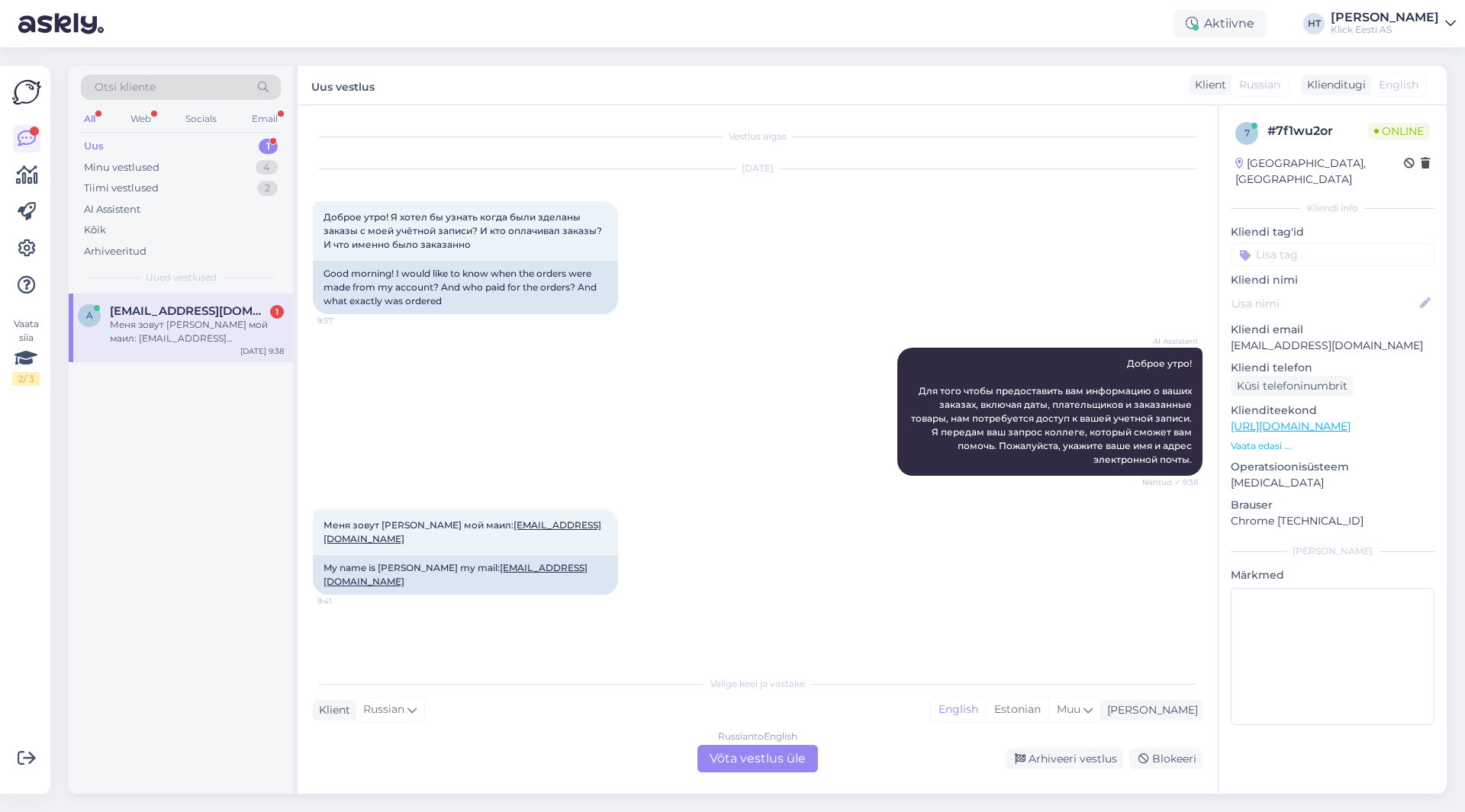
click at [1165, 497] on div "Меня зовут [PERSON_NAME] мой маил: [EMAIL_ADDRESS][DOMAIN_NAME] 9:41 My name is…" at bounding box center [757, 552] width 890 height 119
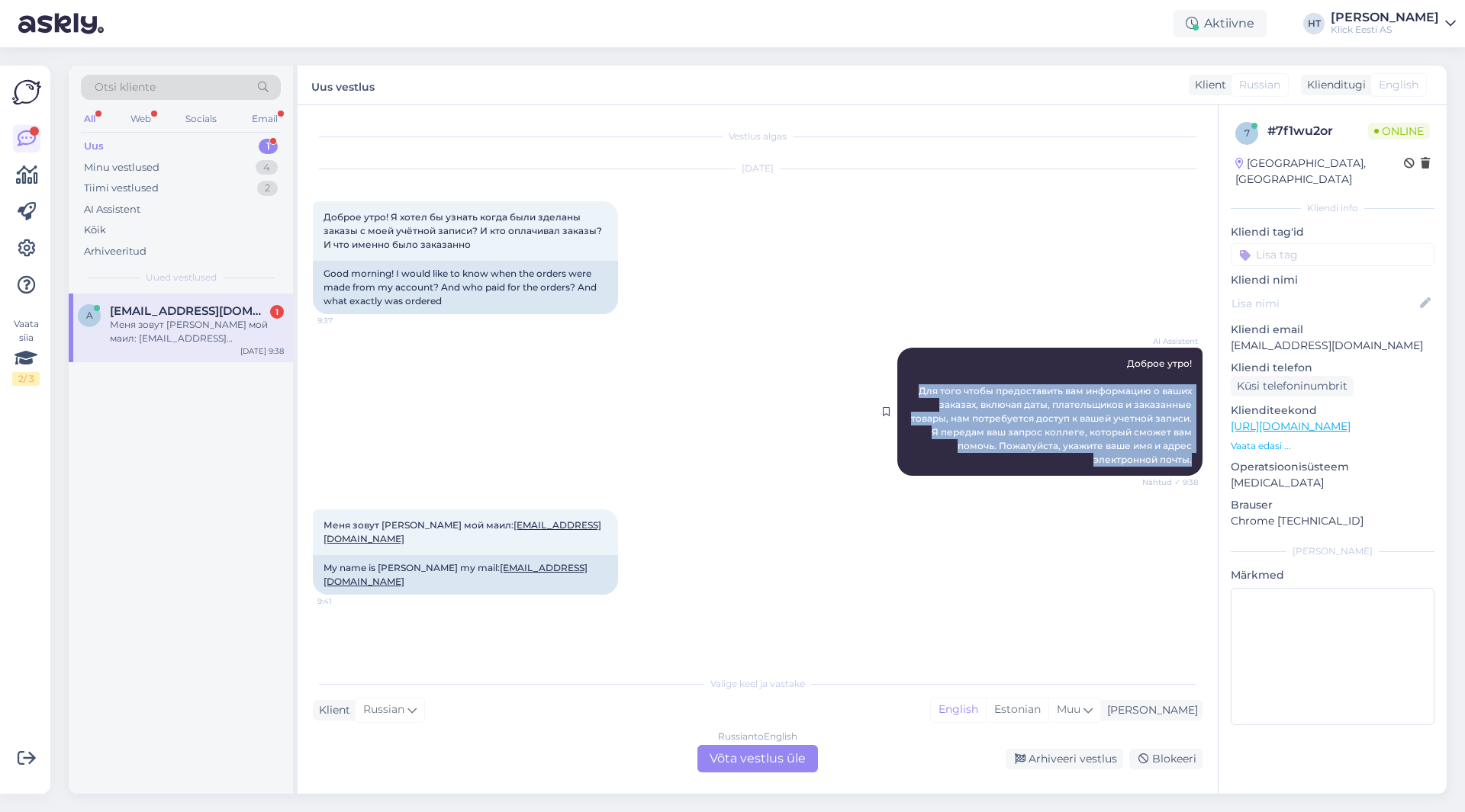
drag, startPoint x: 1194, startPoint y: 461, endPoint x: 903, endPoint y: 391, distance: 299.3
click at [903, 391] on div "AI Assistent [PERSON_NAME] утро! Для того чтобы предоставить вам информацию о в…" at bounding box center [1049, 411] width 305 height 128
copy span "Для того чтобы предоставить вам информацию о ваших заказах, включая даты, плате…"
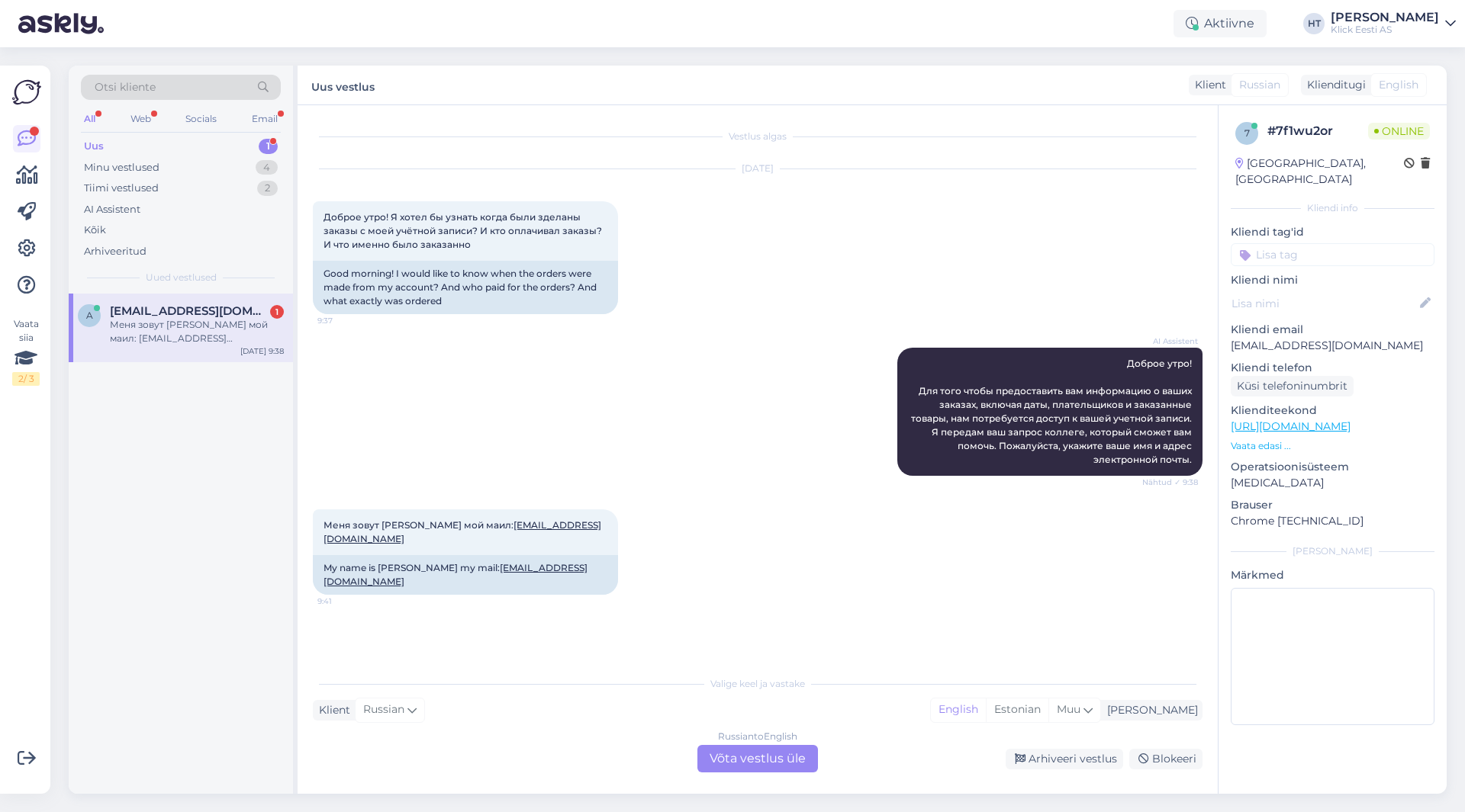
click at [811, 382] on div "AI Assistent [PERSON_NAME] утро! Для того чтобы предоставить вам информацию о в…" at bounding box center [757, 412] width 890 height 162
click at [660, 531] on div "Меня зовут [PERSON_NAME] мой маил: [EMAIL_ADDRESS][DOMAIN_NAME] 9:41 My name is…" at bounding box center [757, 552] width 890 height 119
click at [749, 761] on div "Russian to English Võta vestlus üle" at bounding box center [758, 759] width 120 height 28
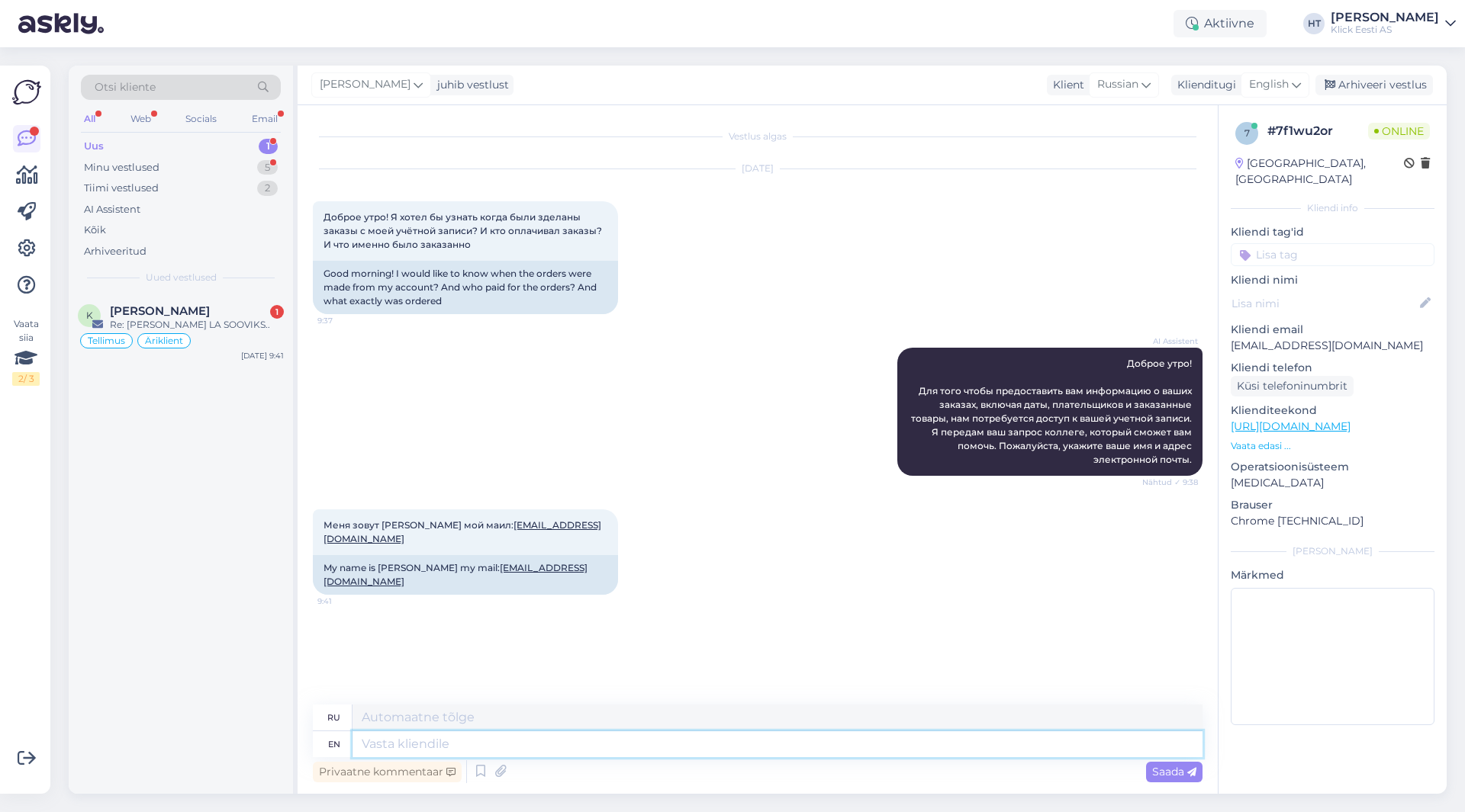
click at [750, 744] on textarea at bounding box center [777, 744] width 850 height 26
click at [701, 484] on div "AI Assistent [PERSON_NAME] утро! Для того чтобы предоставить вам информацию о в…" at bounding box center [757, 412] width 890 height 162
click at [607, 753] on textarea at bounding box center [777, 744] width 850 height 26
type textarea "Every o"
type textarea "Каждый"
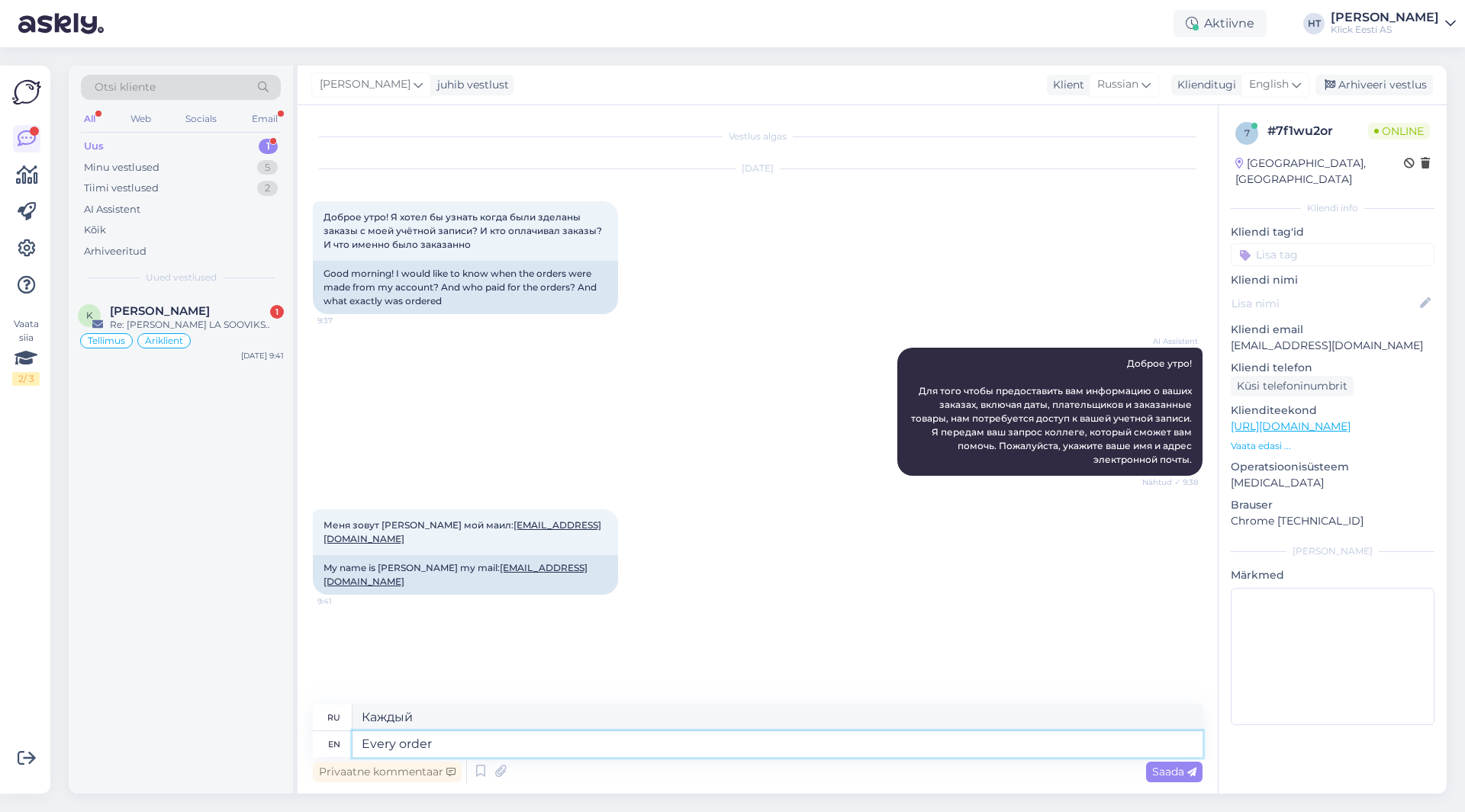
type textarea "Every order"
type textarea "Каждый заказ"
type textarea "Every order asso"
type textarea "Каждый заказ ассоциативно"
type textarea "Every order associated wi"
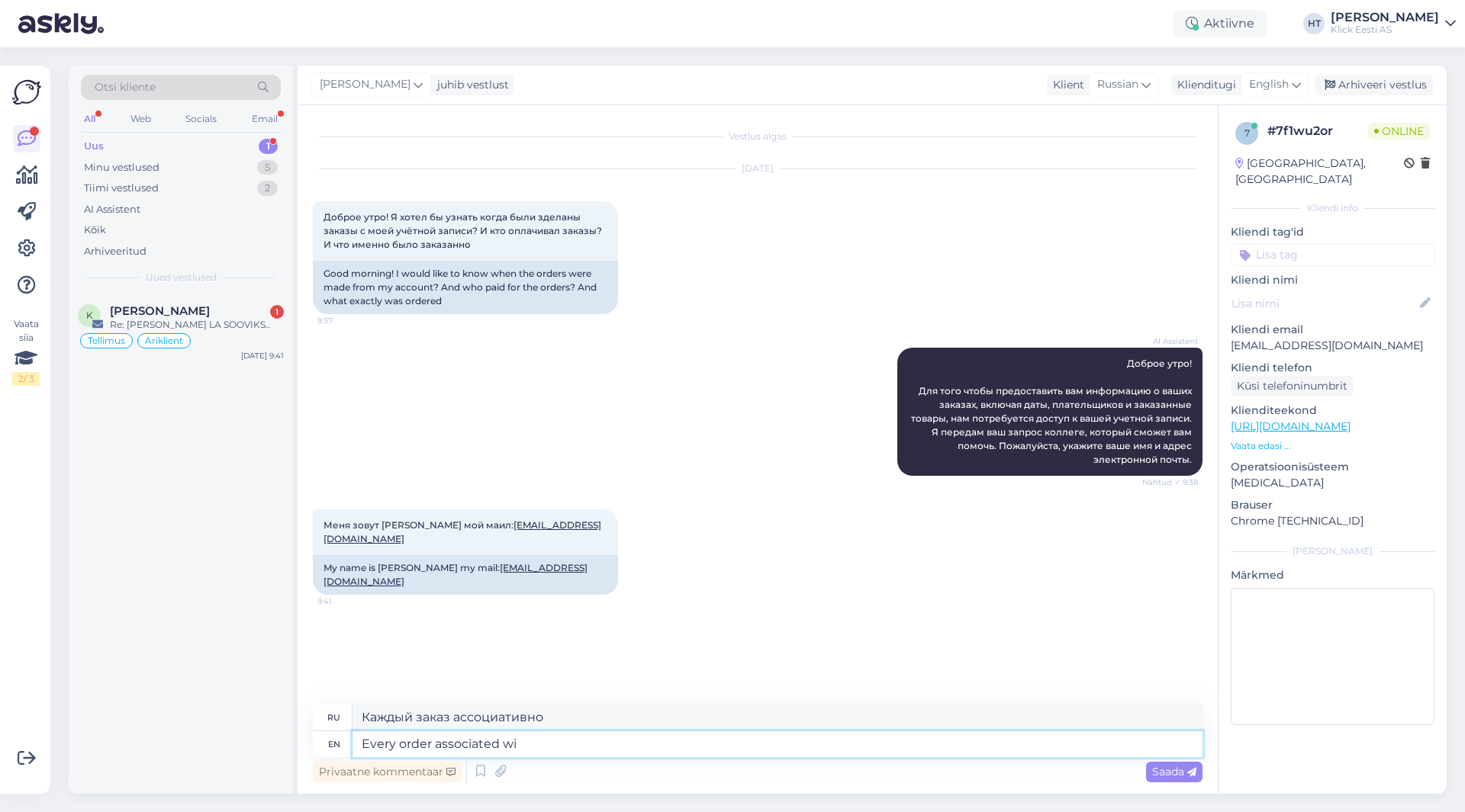
type textarea "Каждый заказ связан"
type textarea "Every order associated with the"
type textarea "Каждый заказ, связанный с"
type textarea "Every order associated with the e-mail is"
type textarea "Каждый заказ, связанный с электронной почтой"
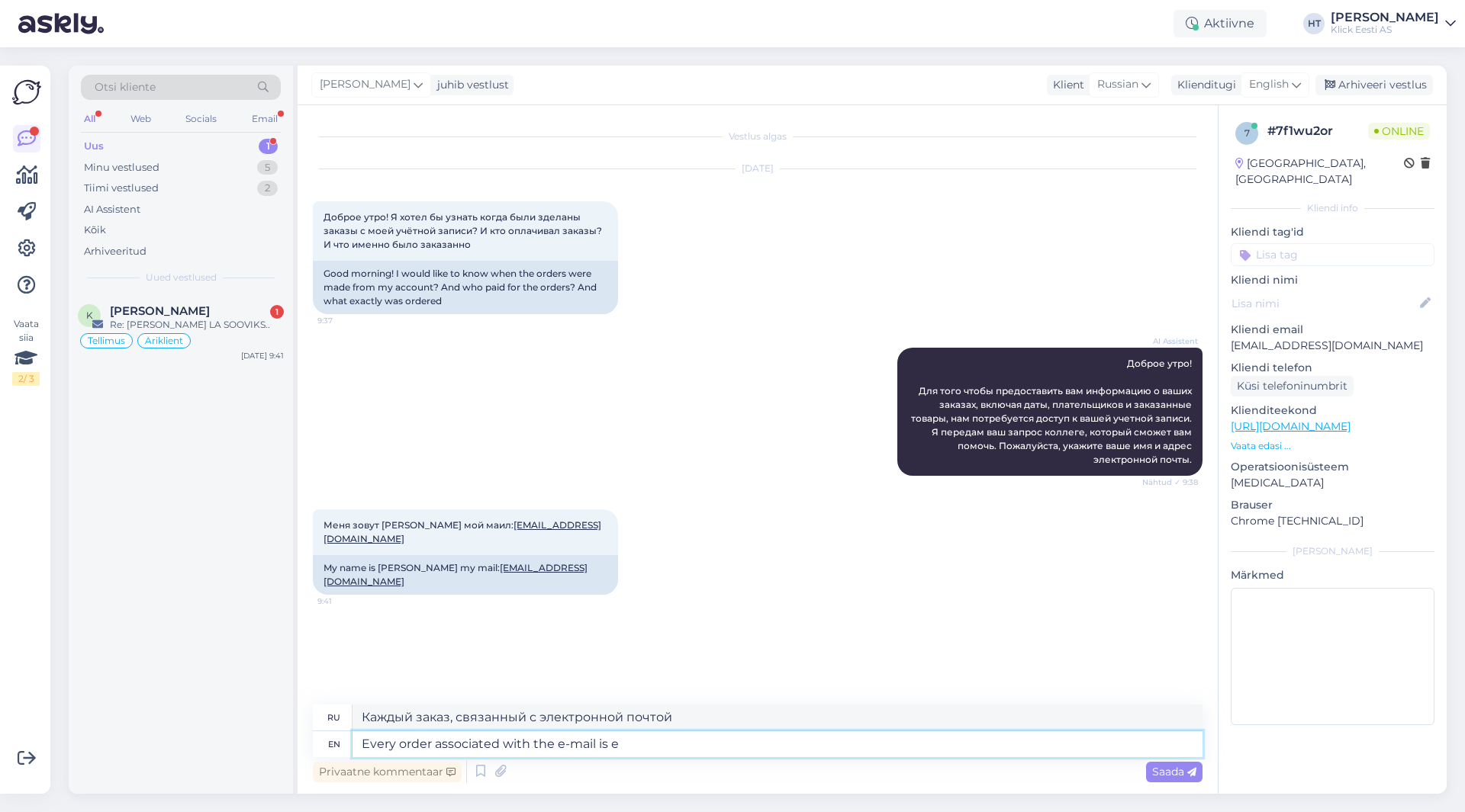
type textarea "Every order associated with the e-mail is ei"
type textarea "Каждый заказ, связанный с электронной почтой,"
type textarea "Every order associated with the e-mail is either a"
type textarea "Каждый заказ, связанный с электронной почтой, либо"
type textarea "Every order associated with the e-mail is either awaiting p"
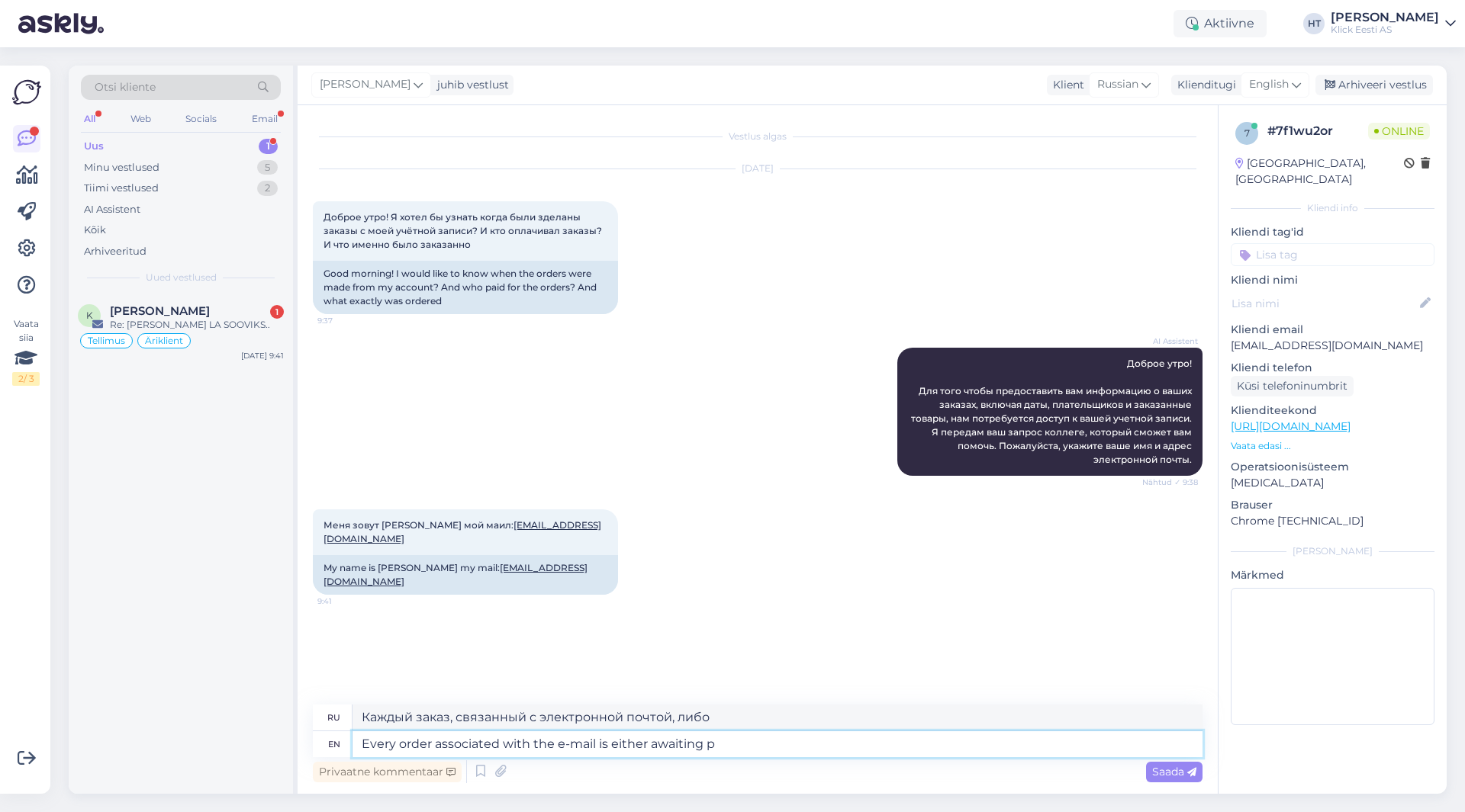
type textarea "Каждый заказ, связанный с электронной почтой, либо ожидает"
type textarea "Every order associated with the e-mail is either awaiting payyment or"
type textarea "Каждый заказ, связанный с этим письмом, либо ожидает оплаты"
type textarea "Every order associated with the e-mail is either awaiting payyment or c"
type textarea "Каждый заказ, связанный с этим письмом, либо ожидает оплаты, либо"
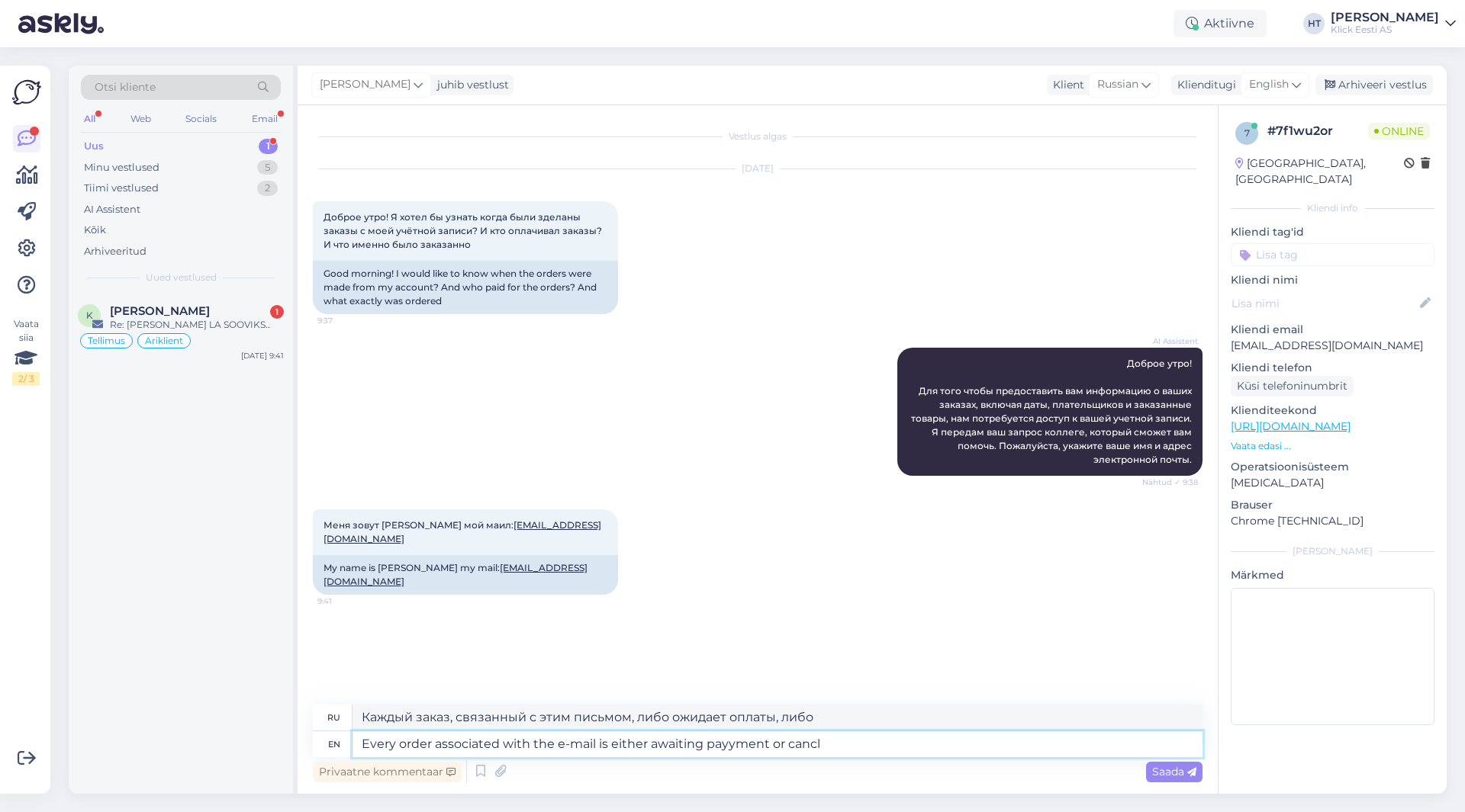
type textarea "Every order associated with the e-mail is either awaiting payyment or cancle"
type textarea "Каждый заказ, связанный с этим письмом, либо ожидает оплаты, либо отменен."
type textarea "Every order associated with the e-mail is either awaiting payyment or canceled."
type textarea "Каждый заказ, связанный с этим электронным письмом, либо ожидает оплаты, либо о…"
type textarea "Every order associated with the e-mail is either awaiting payment or canceled."
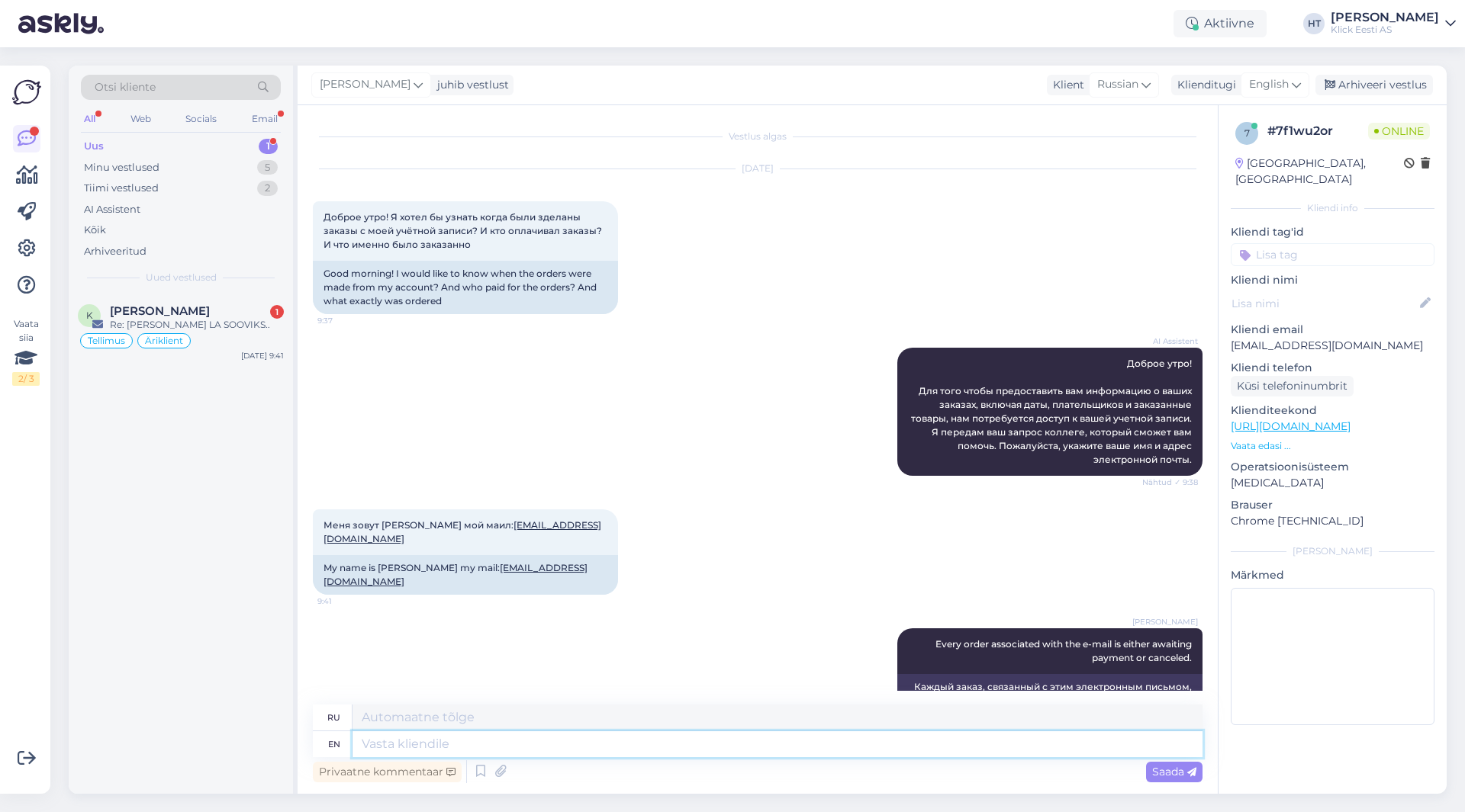
scroll to position [40, 0]
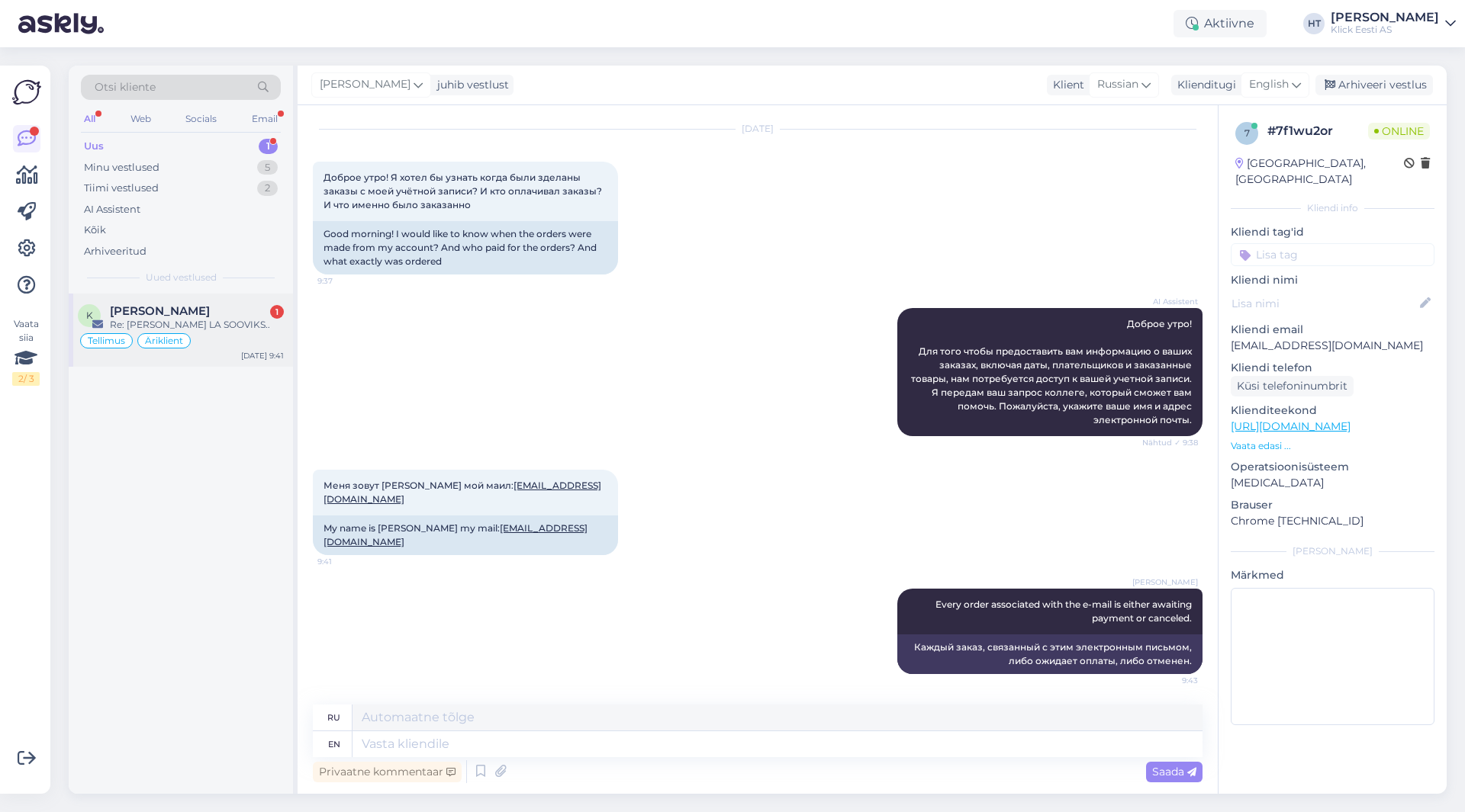
click at [226, 317] on div "[PERSON_NAME] 1" at bounding box center [197, 311] width 174 height 14
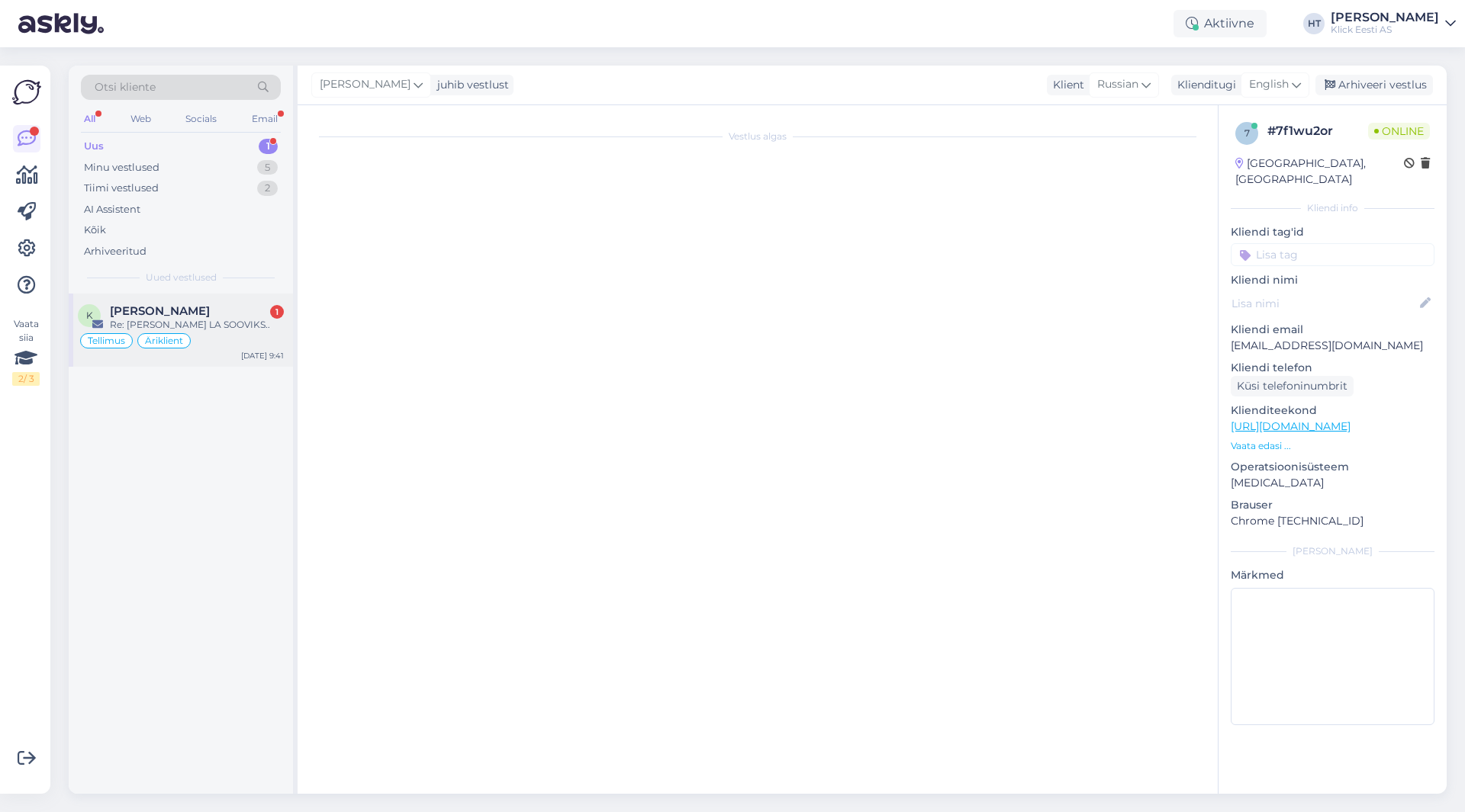
scroll to position [0, 0]
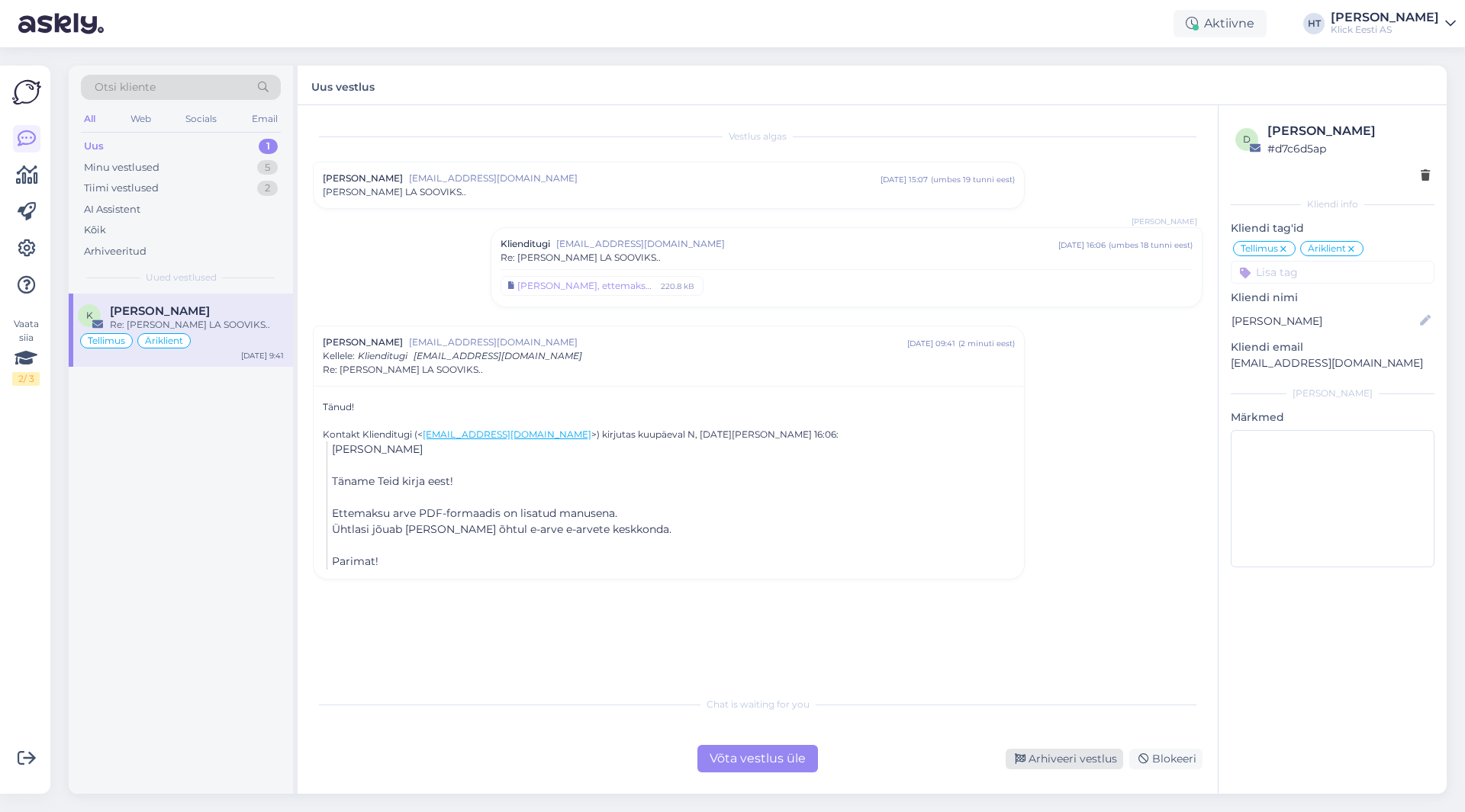
click at [1052, 751] on div "Arhiveeri vestlus" at bounding box center [1065, 759] width 117 height 20
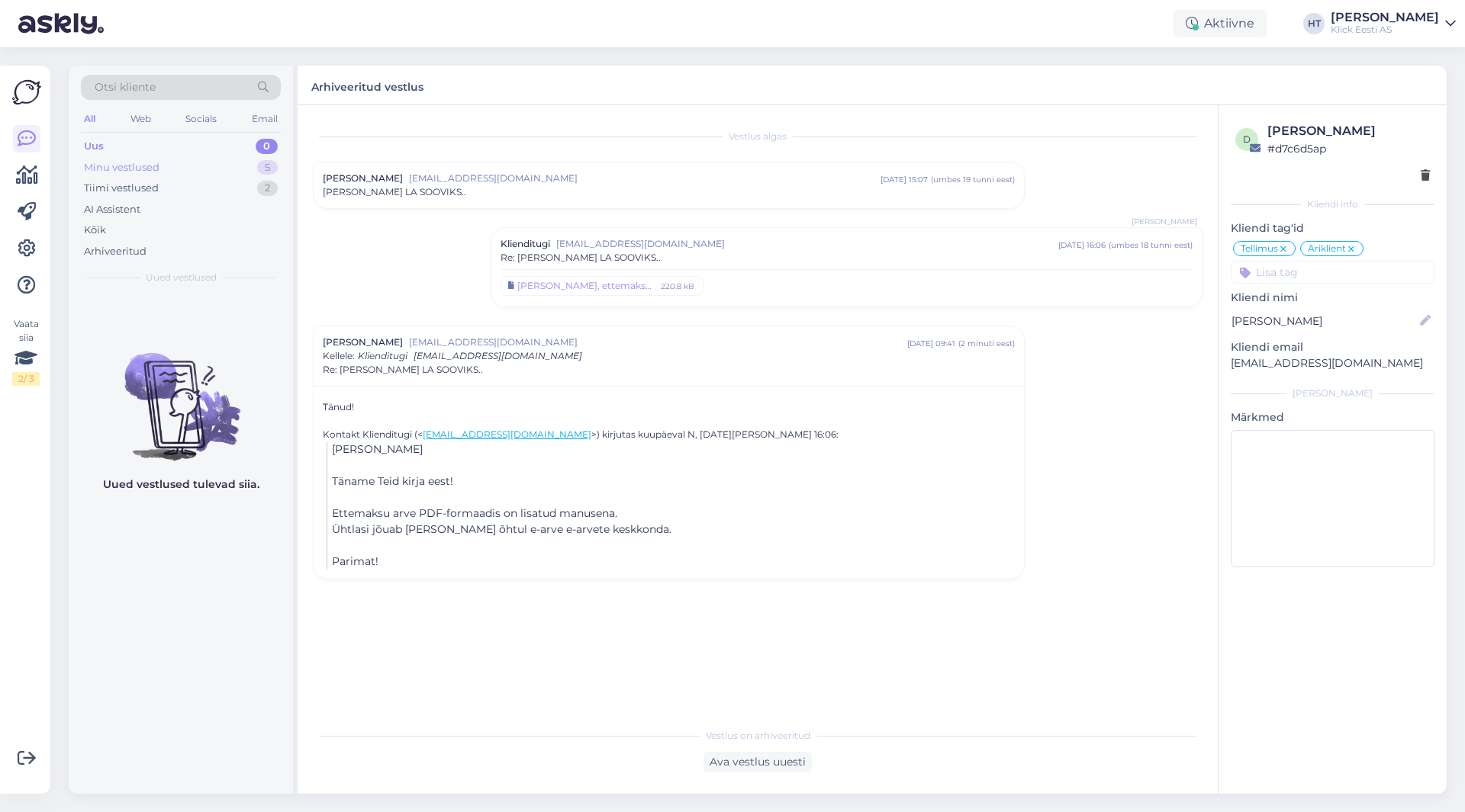
click at [241, 163] on div "Minu vestlused 5" at bounding box center [181, 168] width 200 height 21
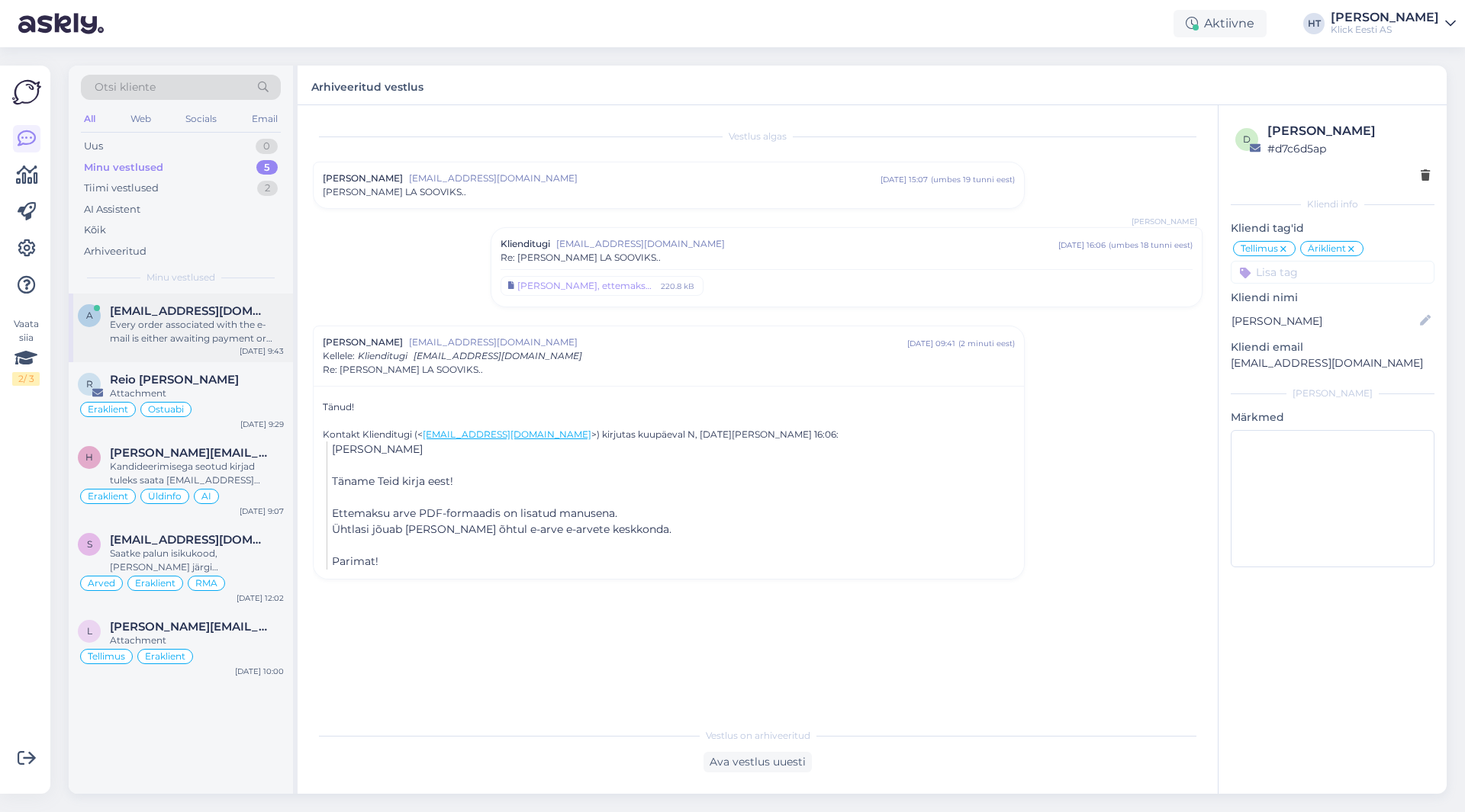
click at [235, 313] on span "[EMAIL_ADDRESS][DOMAIN_NAME]" at bounding box center [189, 311] width 159 height 14
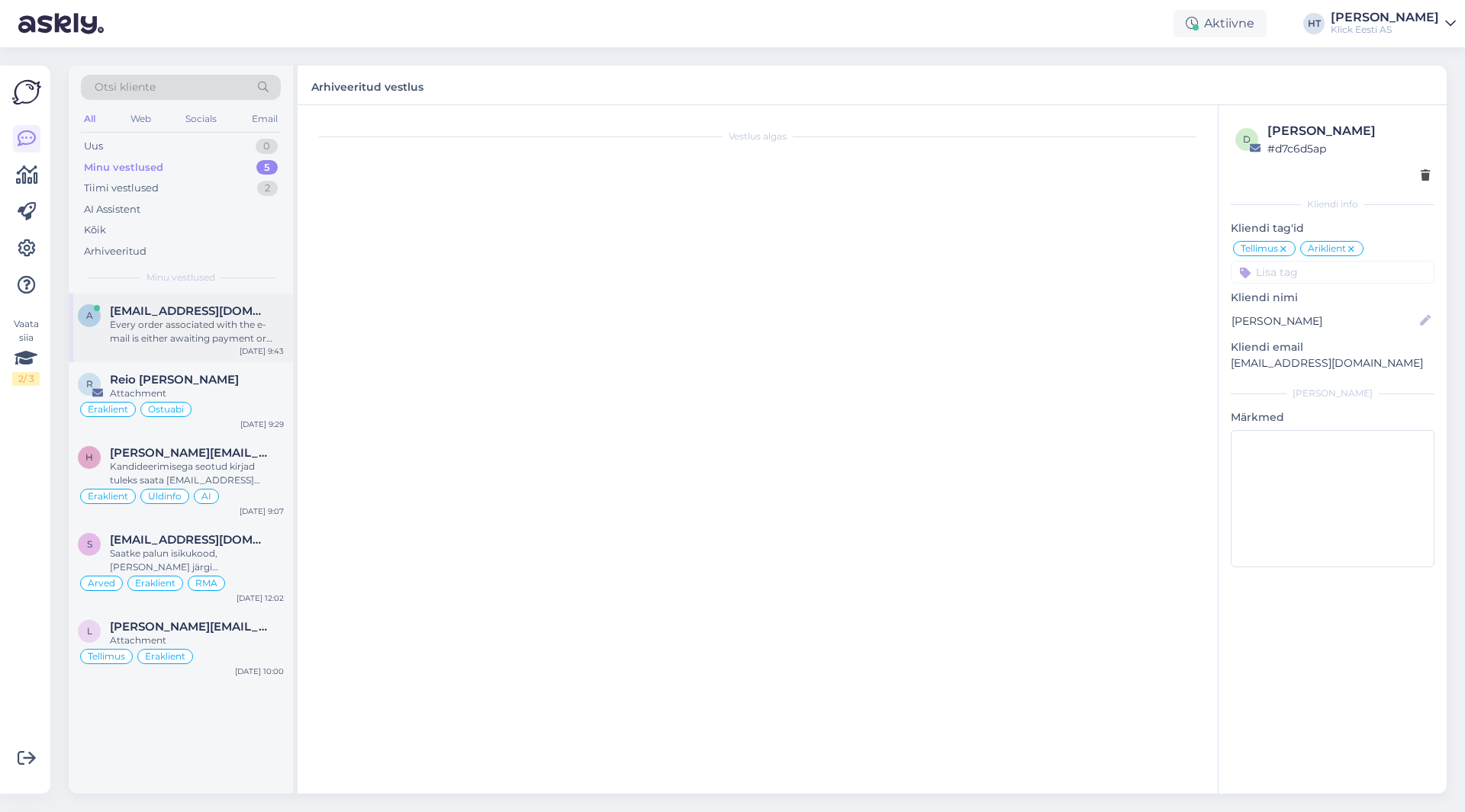
scroll to position [40, 0]
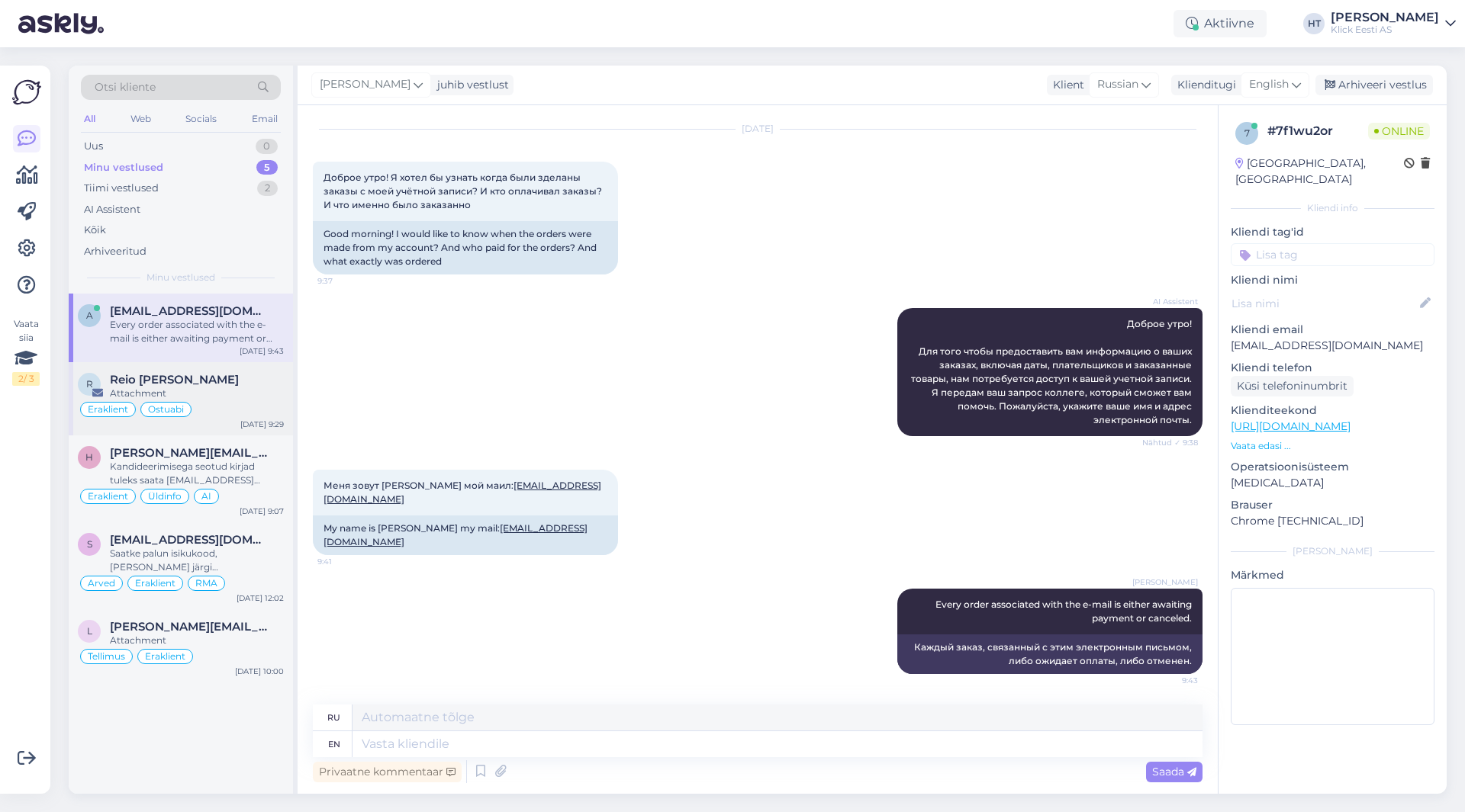
click at [285, 377] on div "R Reio [PERSON_NAME] Attachment Eraklient Ostuabi [DATE] 9:29" at bounding box center [181, 399] width 225 height 73
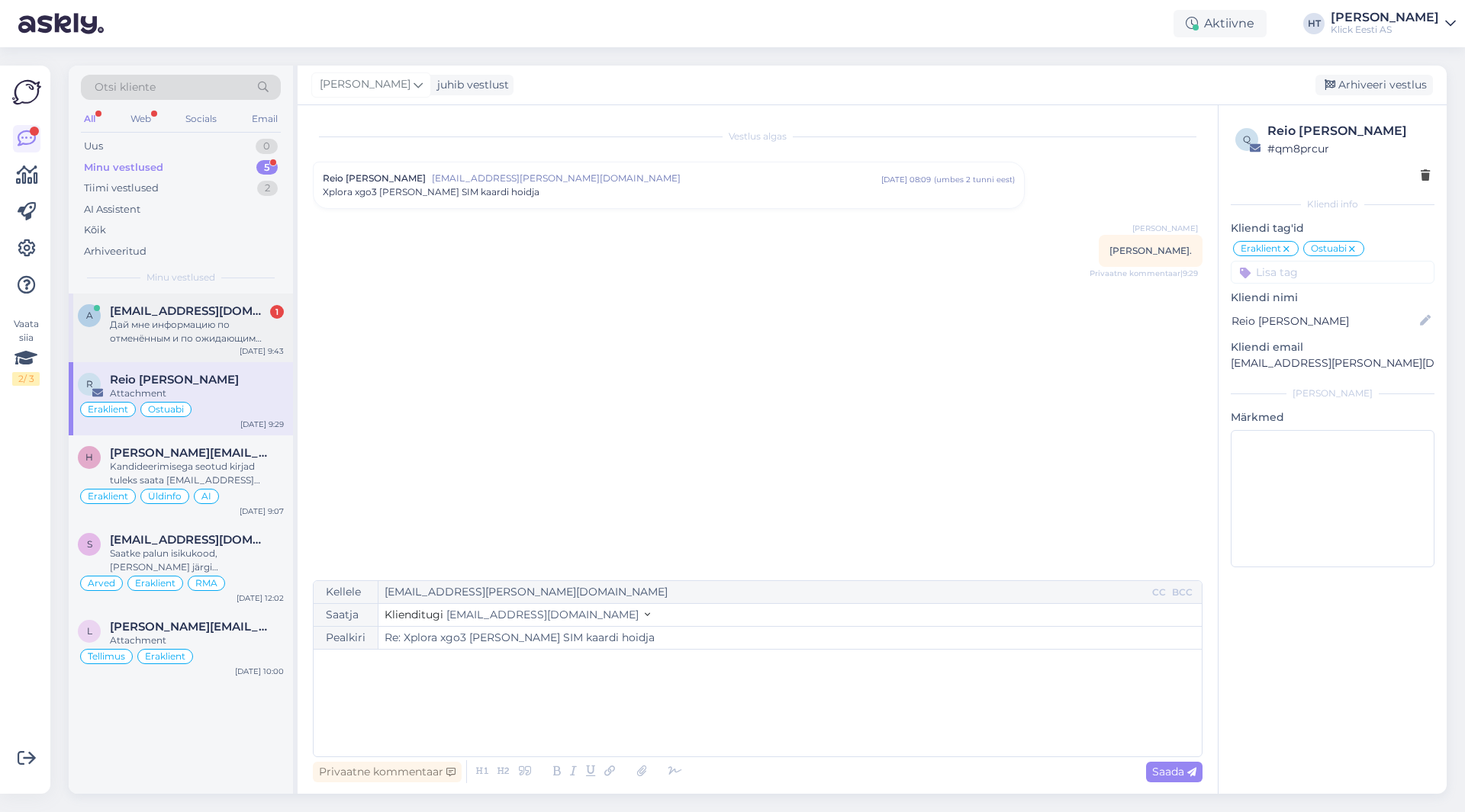
click at [187, 340] on div "Дай мне информацию по отменённым и по ожидающим оплату! Конкретно когда? Какой …" at bounding box center [197, 332] width 174 height 28
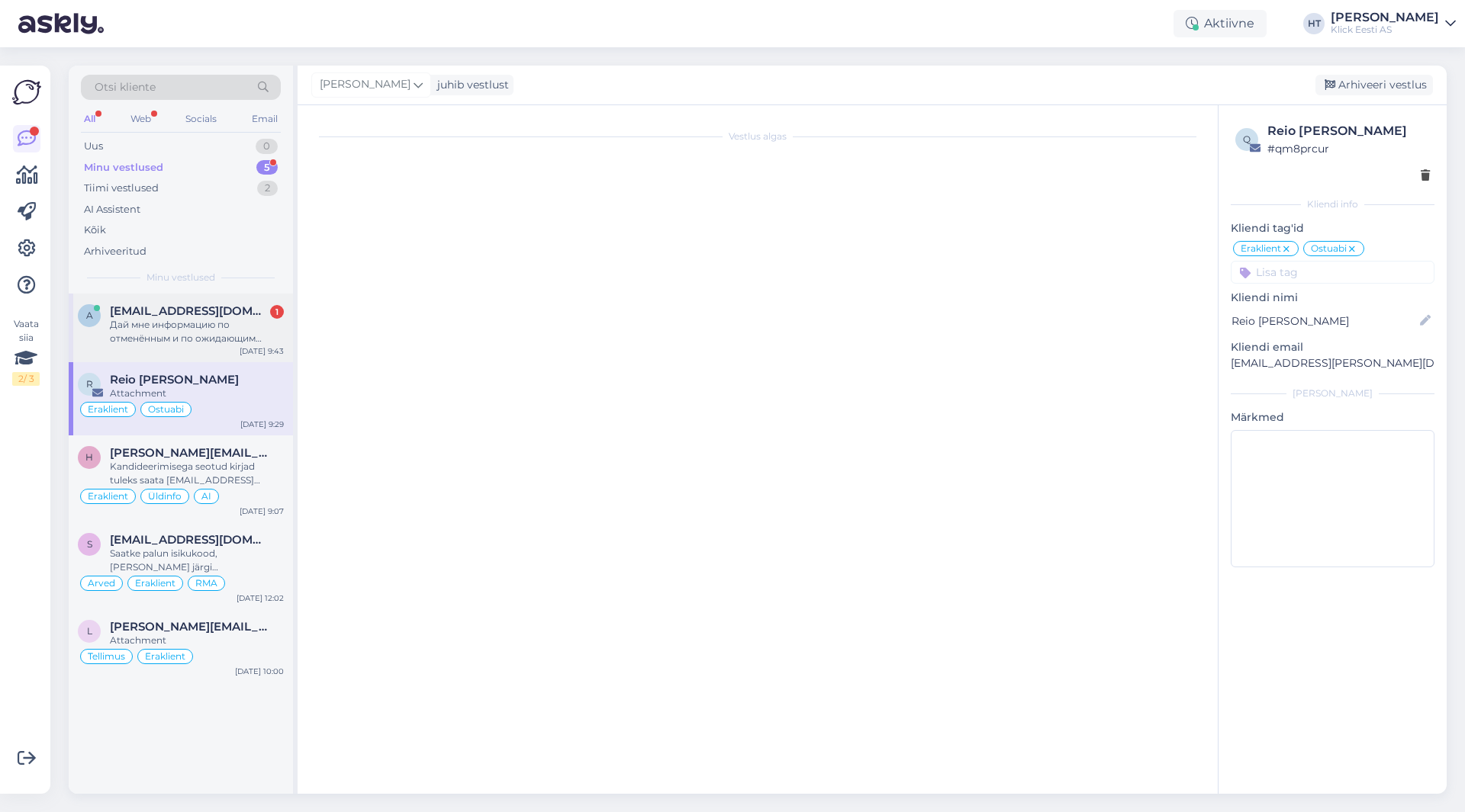
scroll to position [159, 0]
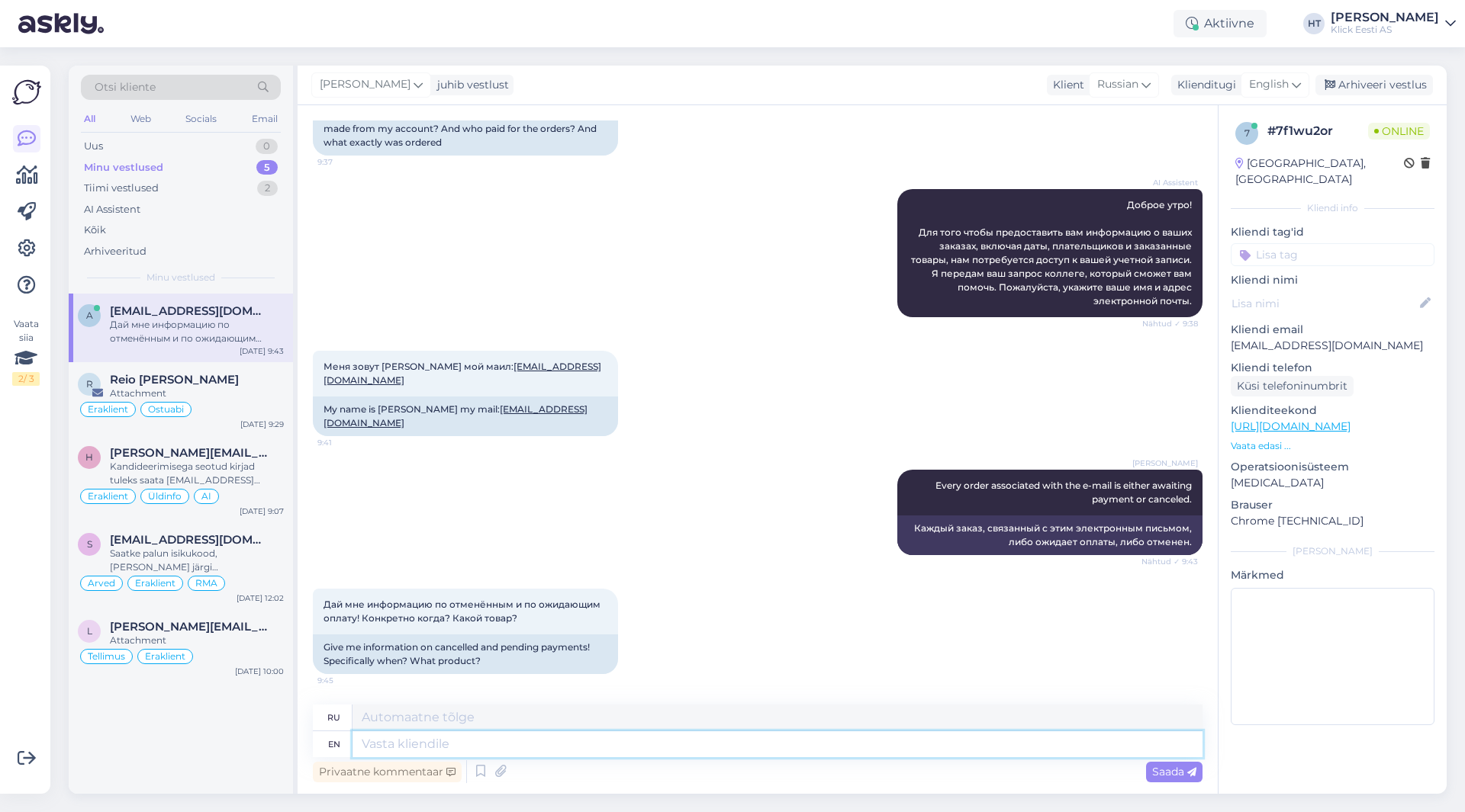
click at [682, 741] on textarea at bounding box center [777, 744] width 850 height 26
type textarea "If"
type textarea "Если"
type textarea "If someone"
type textarea "Если кто-то"
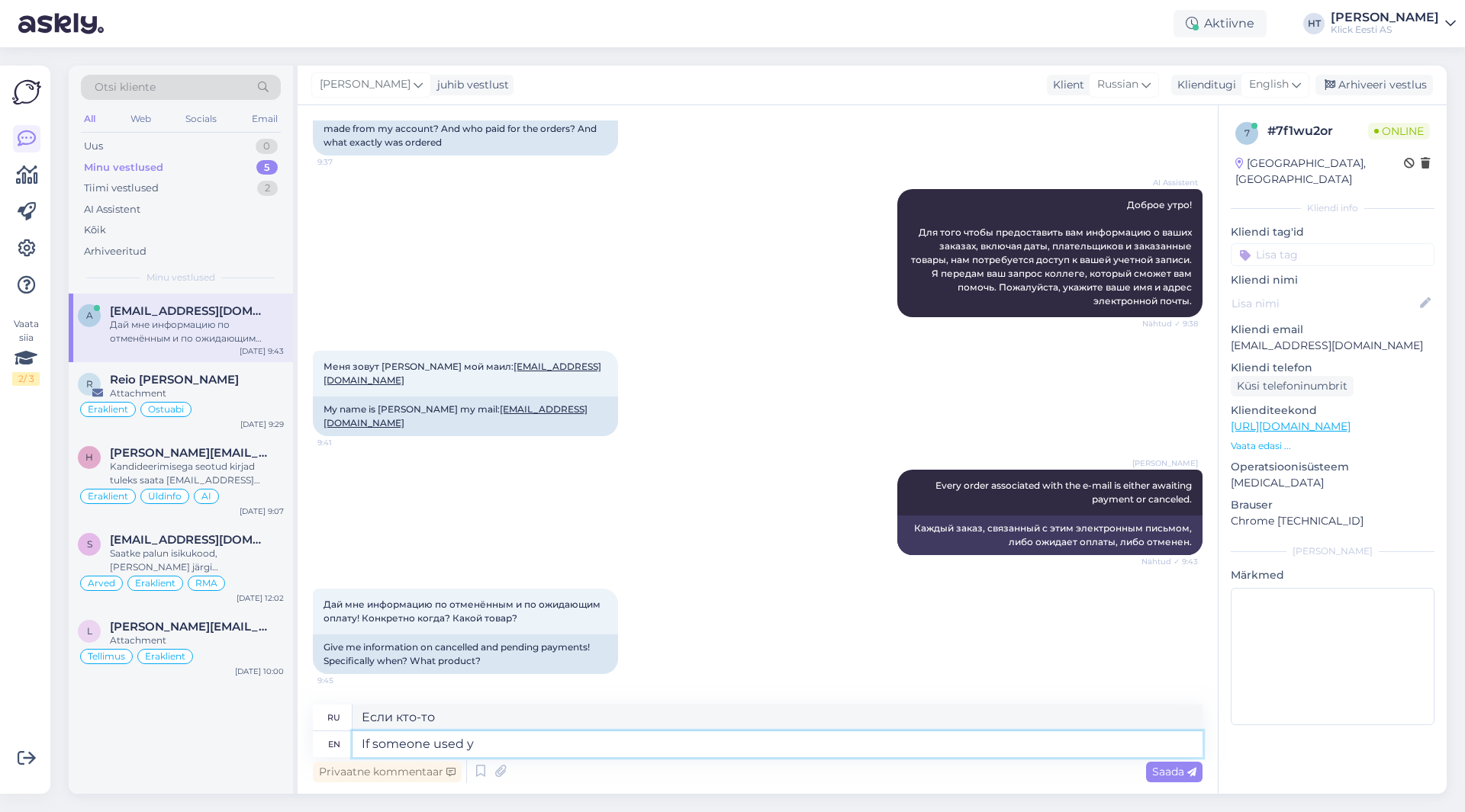
type textarea "If someone used yo"
type textarea "Если кто-то использовал"
type textarea "If someone used your"
type textarea "Если кто-то использовал ваш"
type textarea "If someone used your card"
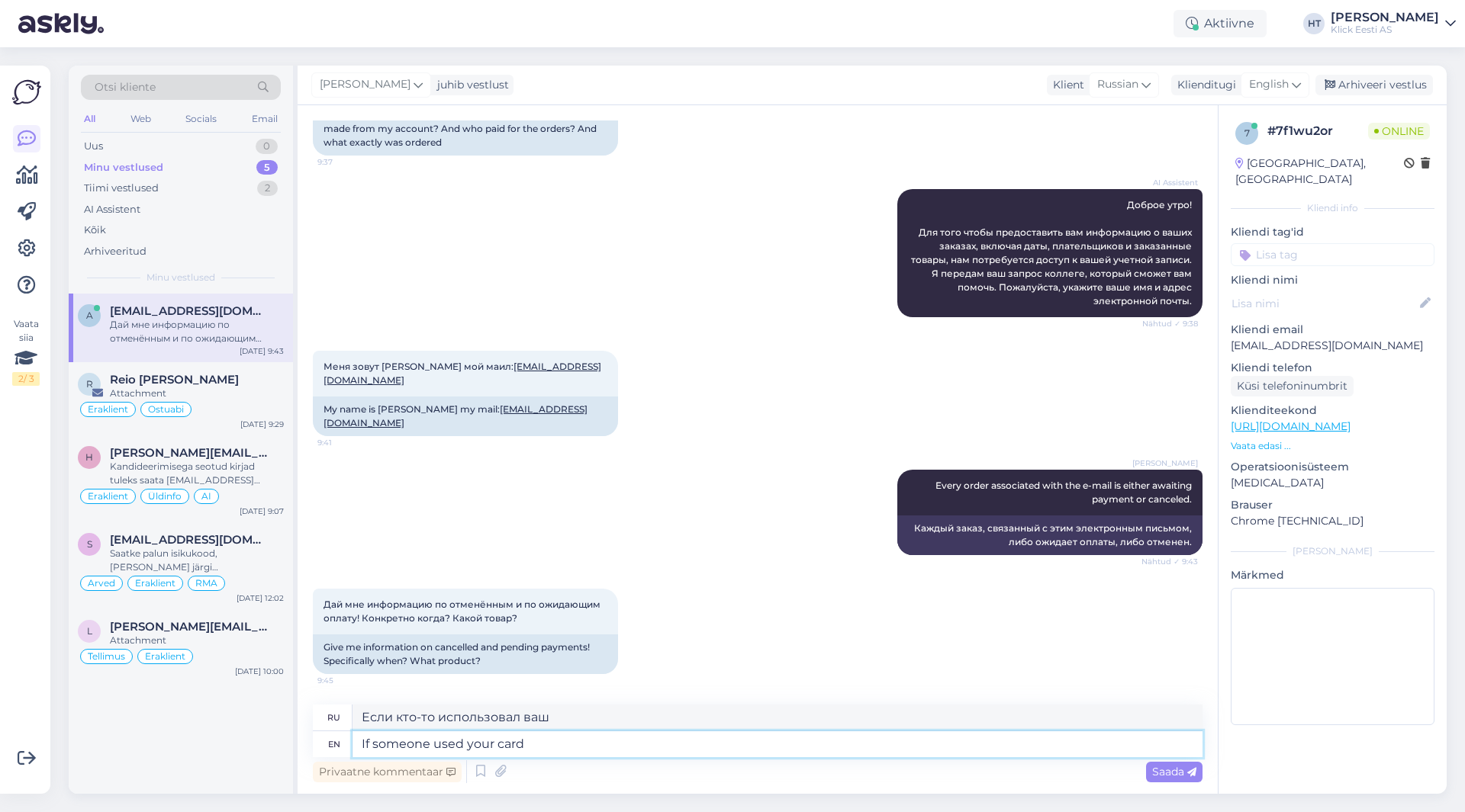
type textarea "Если кто-то воспользовался вашей картой"
type textarea "If someone used your card to ma"
type textarea "Если кто-то использовал вашу карту для"
type textarea "If someone used your card to make"
type textarea "Если кто-то использовал вашу карту, чтобы сделать"
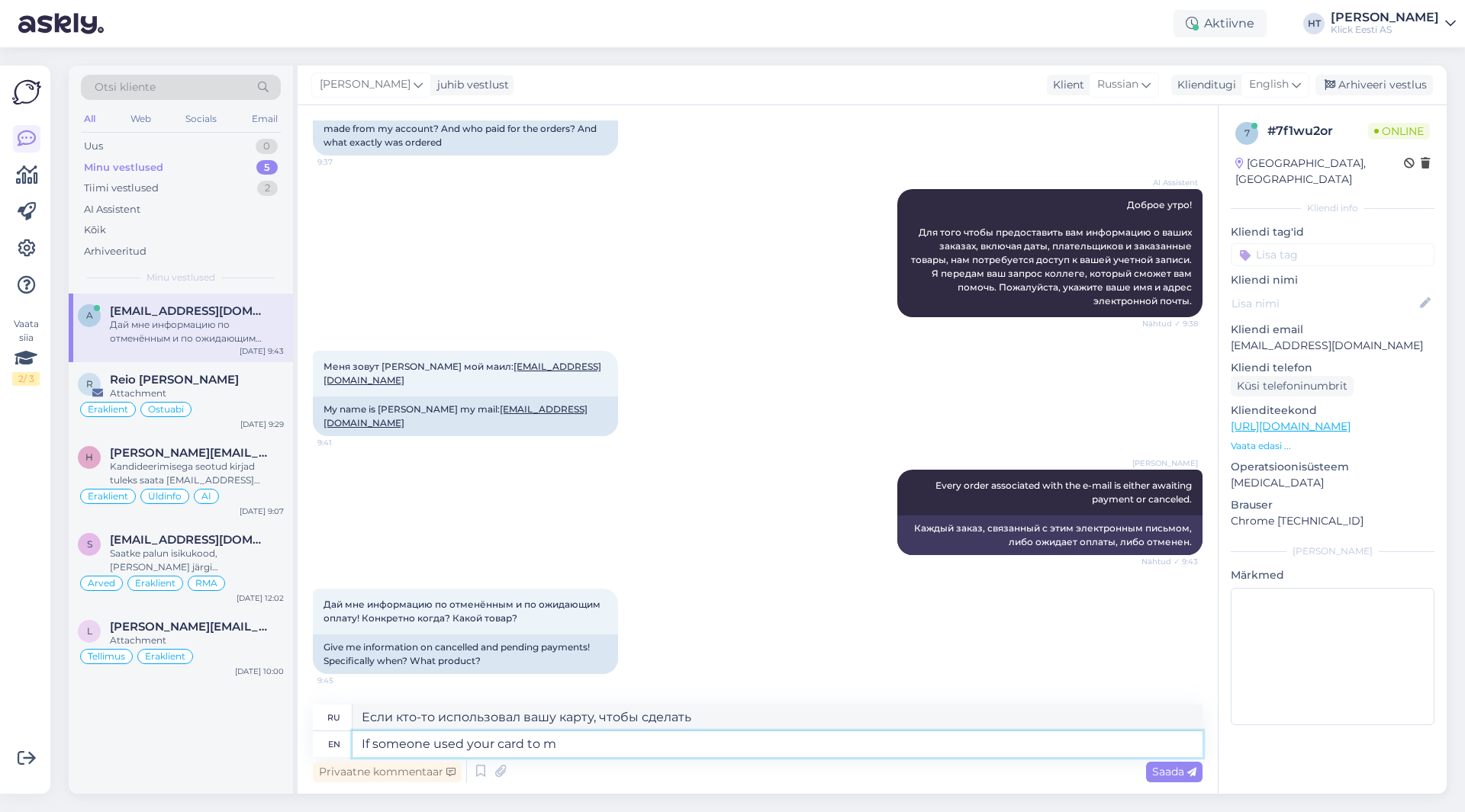
type textarea "If someone used your card to"
type textarea "Если кто-то использовал вашу карту для"
type textarea "If someone used your card to make"
type textarea "Если кто-то использовал вашу карту, чтобы сделать"
type textarea "If someone used your card to make payments wi"
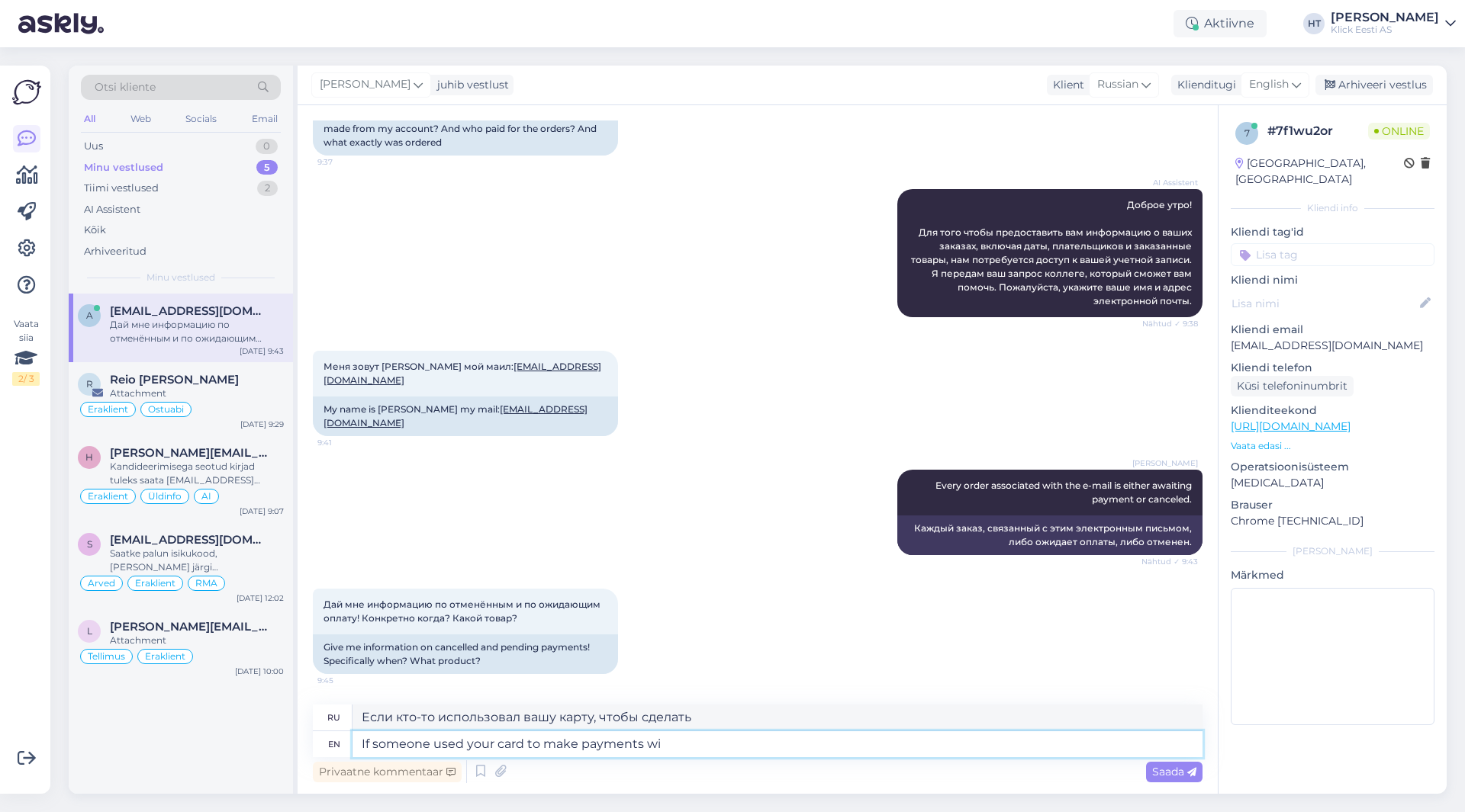
type textarea "Если кто-то использовал вашу карту для совершения платежей"
type textarea "If someone used your card to make payments without"
type textarea "Если кто-то использовал вашу карту для совершения платежей без вашего ведома"
type textarea "If someone used your card to make payments without your knowledge, t"
type textarea "Если кто-то использовал вашу карту для совершения платежей без вашего ведома,"
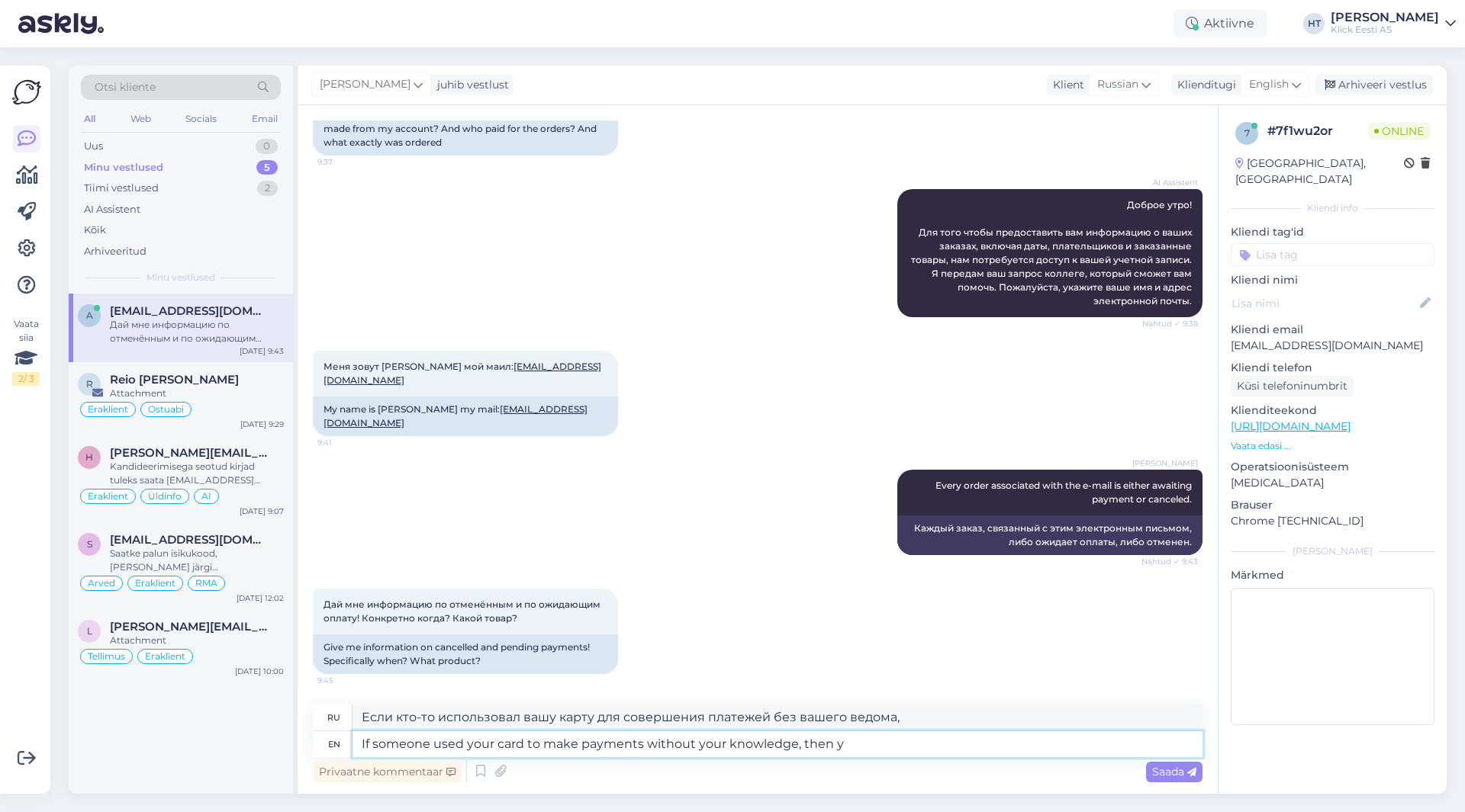
type textarea "If someone used your card to make payments without your knowledge, then yo"
type textarea "Если кто-то использовал вашу карту для совершения платежей без вашего ведома, то"
type textarea "If someone used your card to make payments without your knowledge, then you n"
type textarea "Если кто-то использовал вашу карту для совершения платежей без вашего ведома, т…"
type textarea "If someone used your card to make payments without your knowledge, then you nee…"
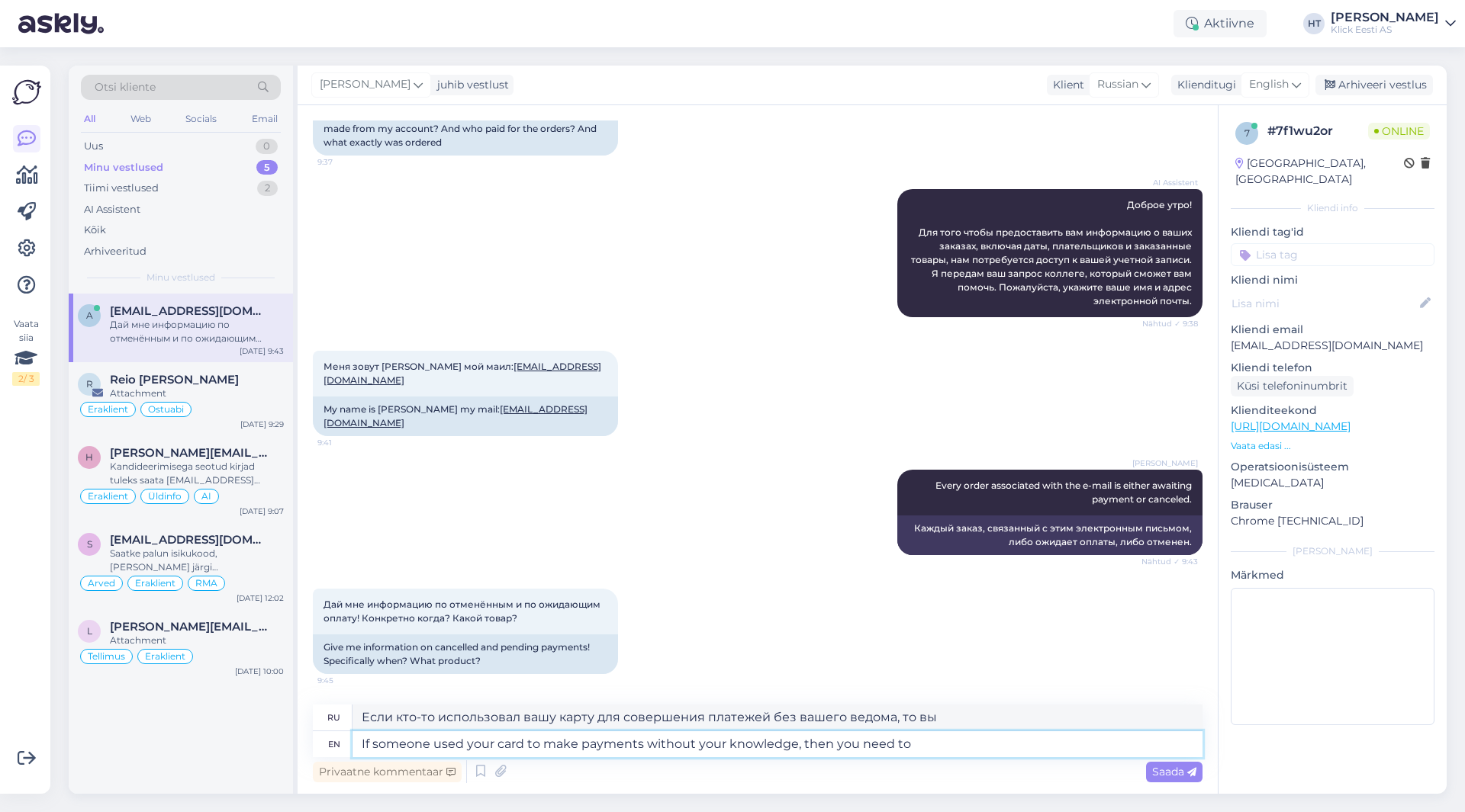
type textarea "Если кто-то использовал вашу карту для совершения платежей без вашего ведома, т…"
type textarea "If someone used your card to make payments without your knowledge, then you nee…"
type textarea "Если кто-то использовал вашу карту для совершения платежей без вашего ведома, т…"
type textarea "If someone used your card to make payments without your knowledge, then you nee…"
type textarea "Если кто-то использовал вашу карту для совершения платежей без вашего ведома, т…"
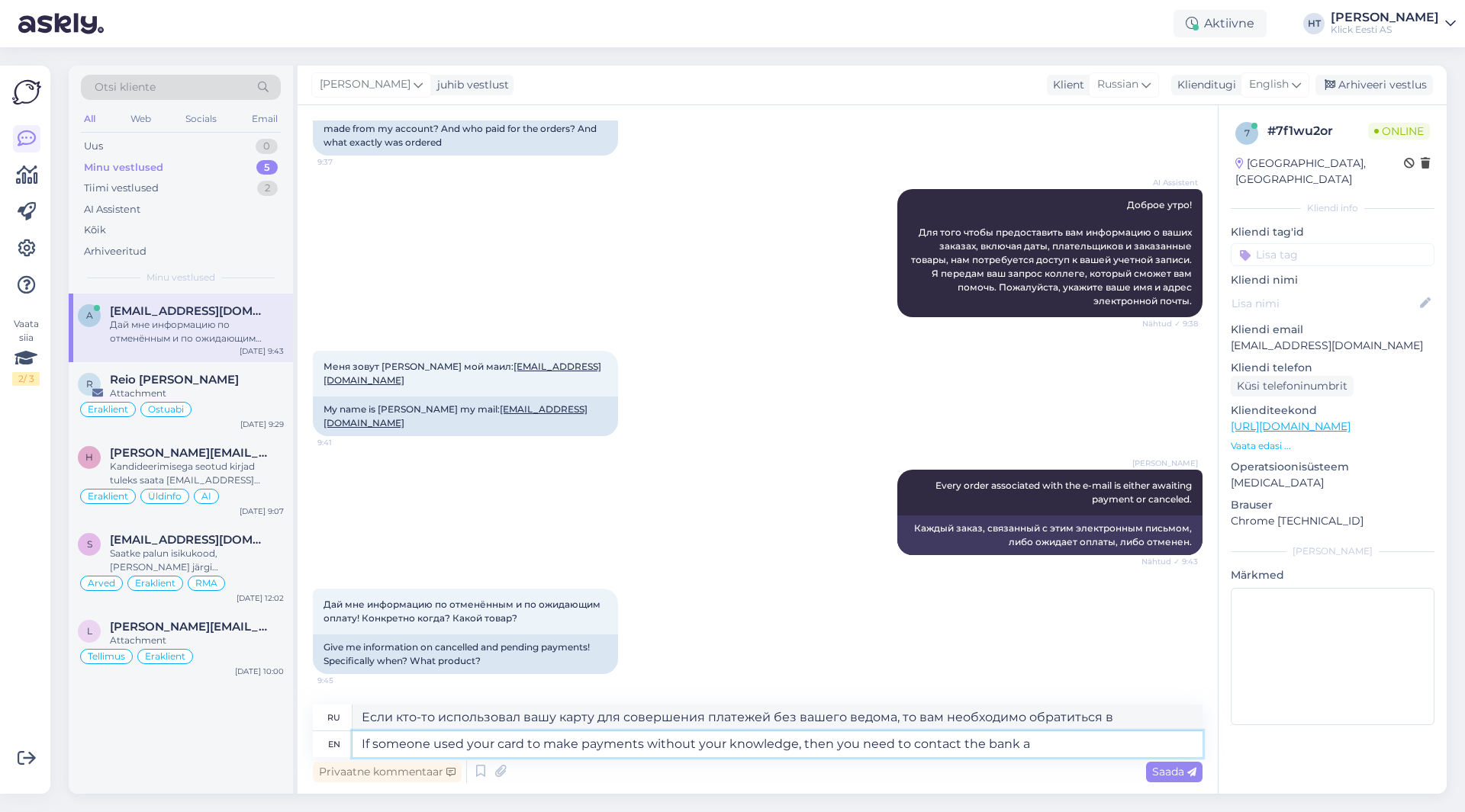
type textarea "If someone used your card to make payments without your knowledge, then you nee…"
type textarea "Если кто-то использовал вашу карту для совершения платежей без вашего ведома, т…"
type textarea "If someone used your card to make payments without your knowledge, then you nee…"
type textarea "Если кто-то использовал вашу карту для совершения платежей без вашего ведома, т…"
type textarea "If someone used your card to make payments without your knowledge, then you nee…"
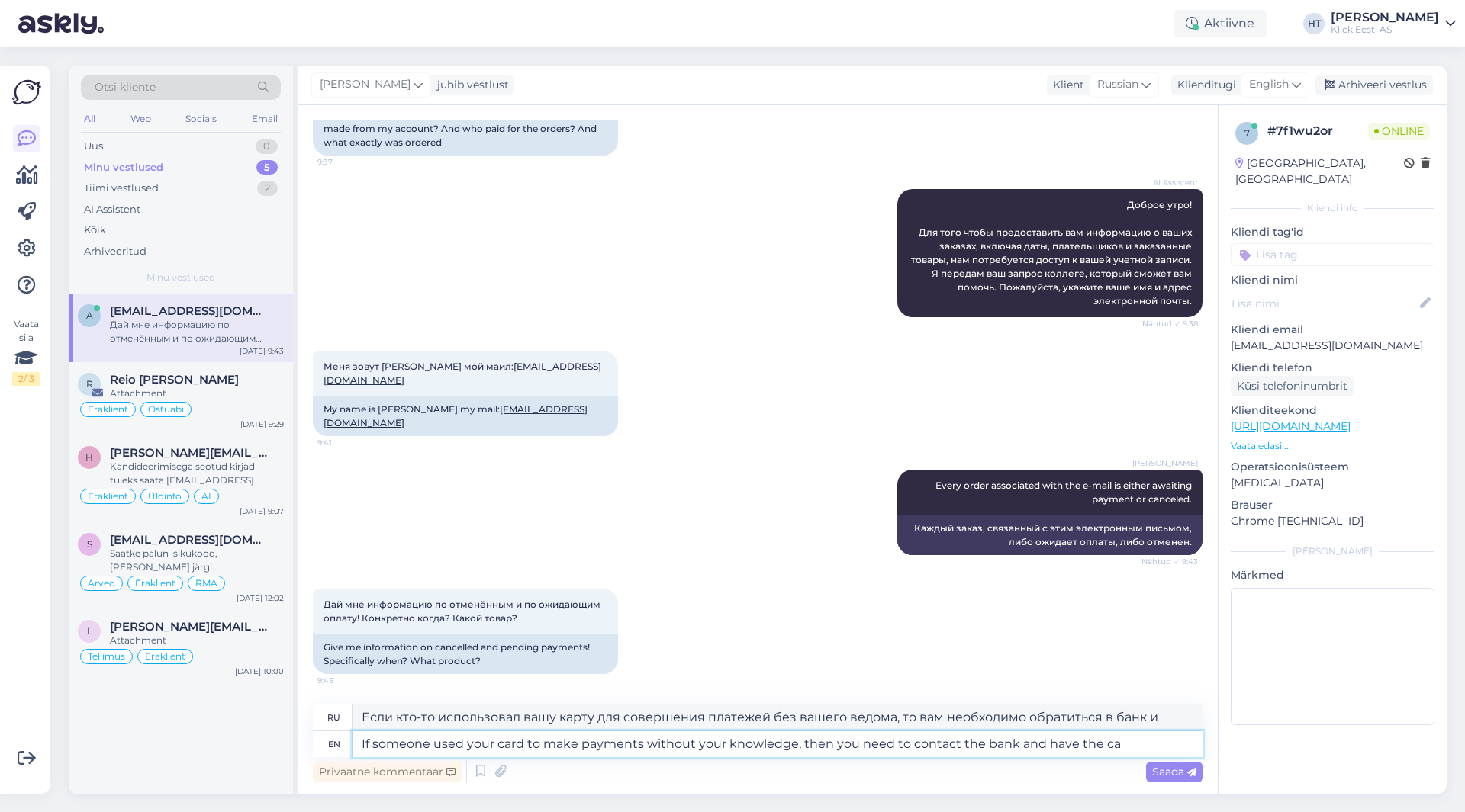
type textarea "Если кто-то использовал вашу карту для совершения платежей без вашего ведома, т…"
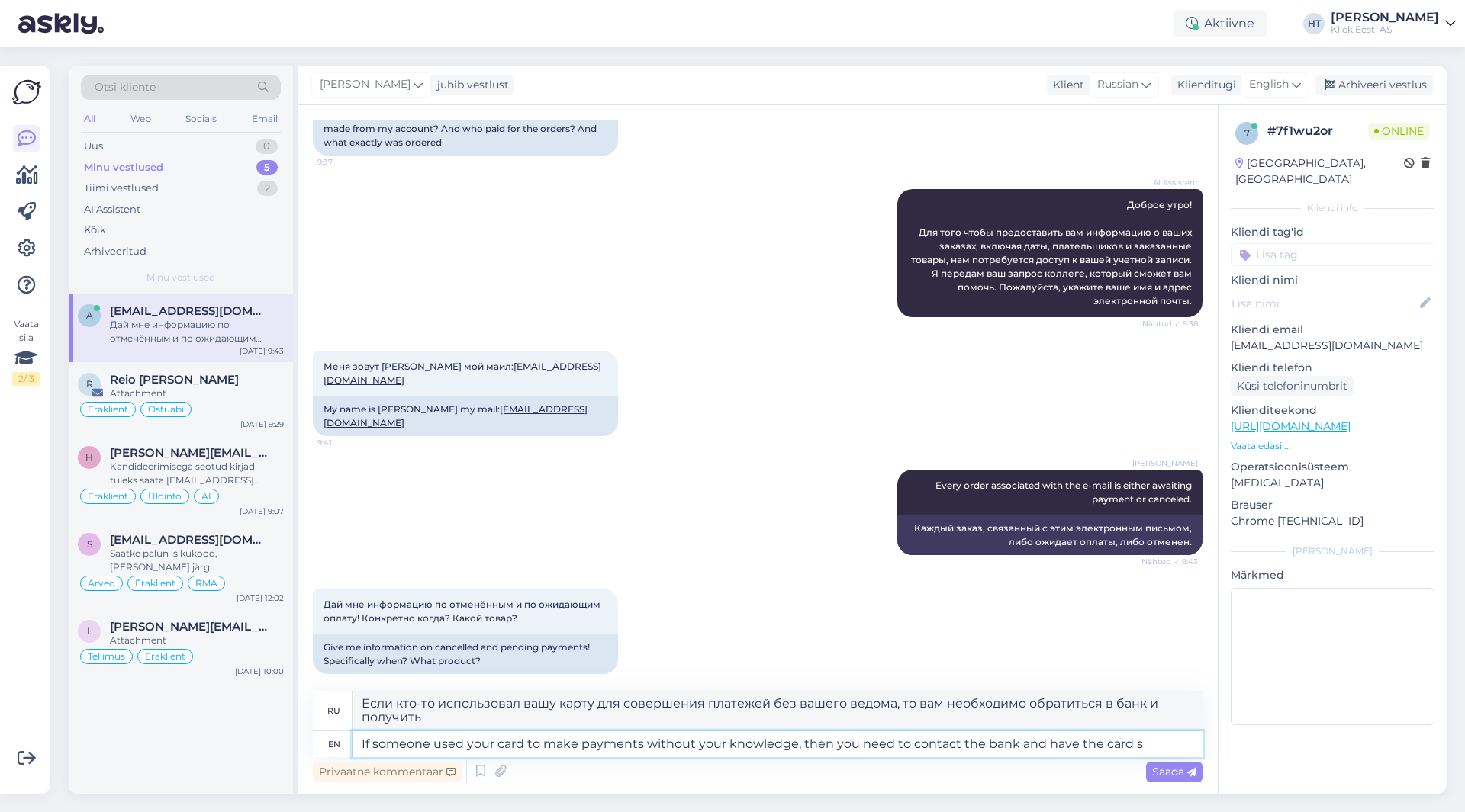
type textarea "If someone used your card to make payments without your knowledge, then you nee…"
type textarea "Если кто-то использовал вашу карту для совершения платежей без вашего ведома, т…"
type textarea "If someone used your card to make payments without your knowledge, then you nee…"
type textarea "Если кто-то использовал вашу карту для совершения платежей без вашего ведома, т…"
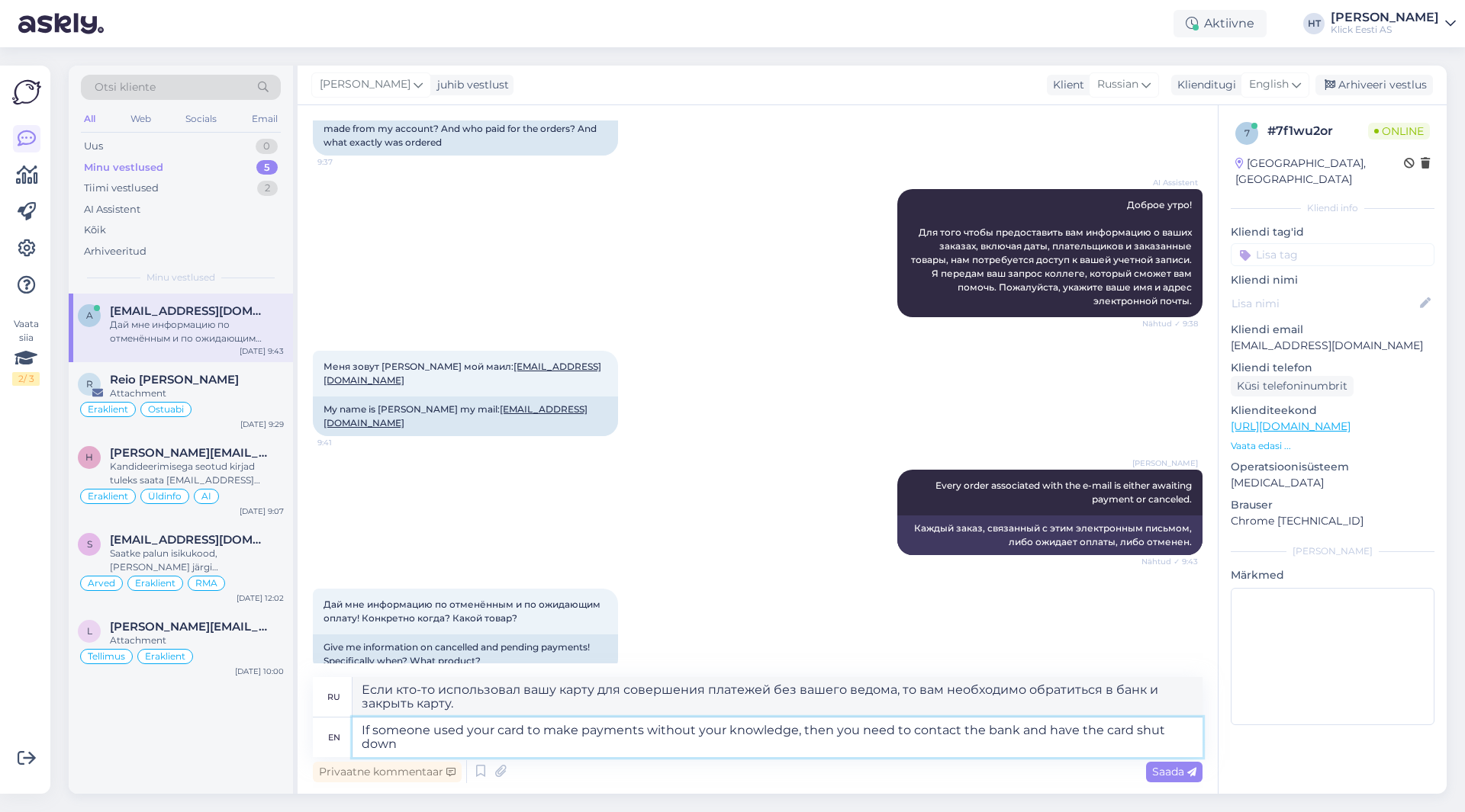
type textarea "If someone used your card to make payments without your knowledge, then you nee…"
type textarea "Если кто-то использовал вашу карту для совершения платежей без вашего ведома, т…"
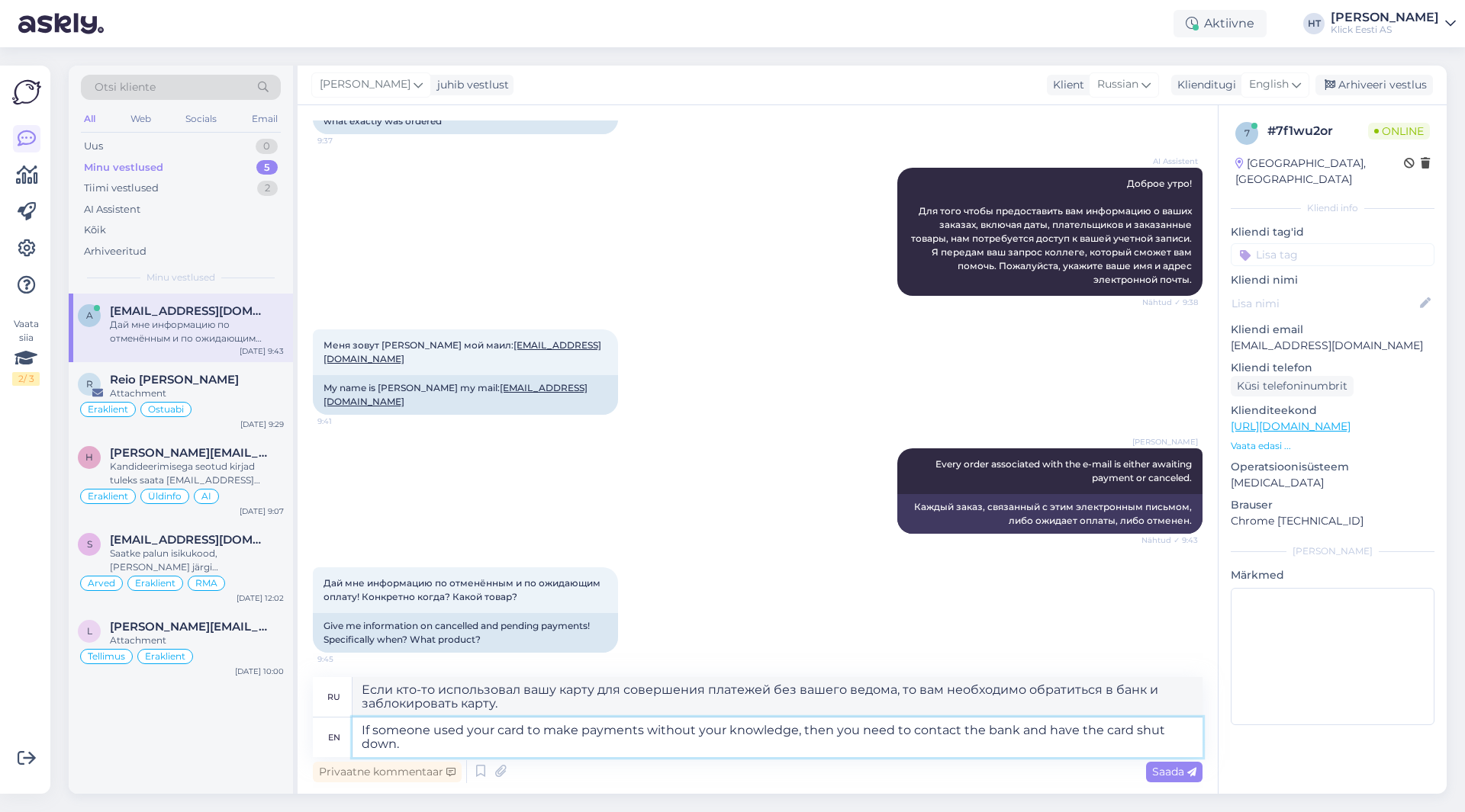
scroll to position [186, 0]
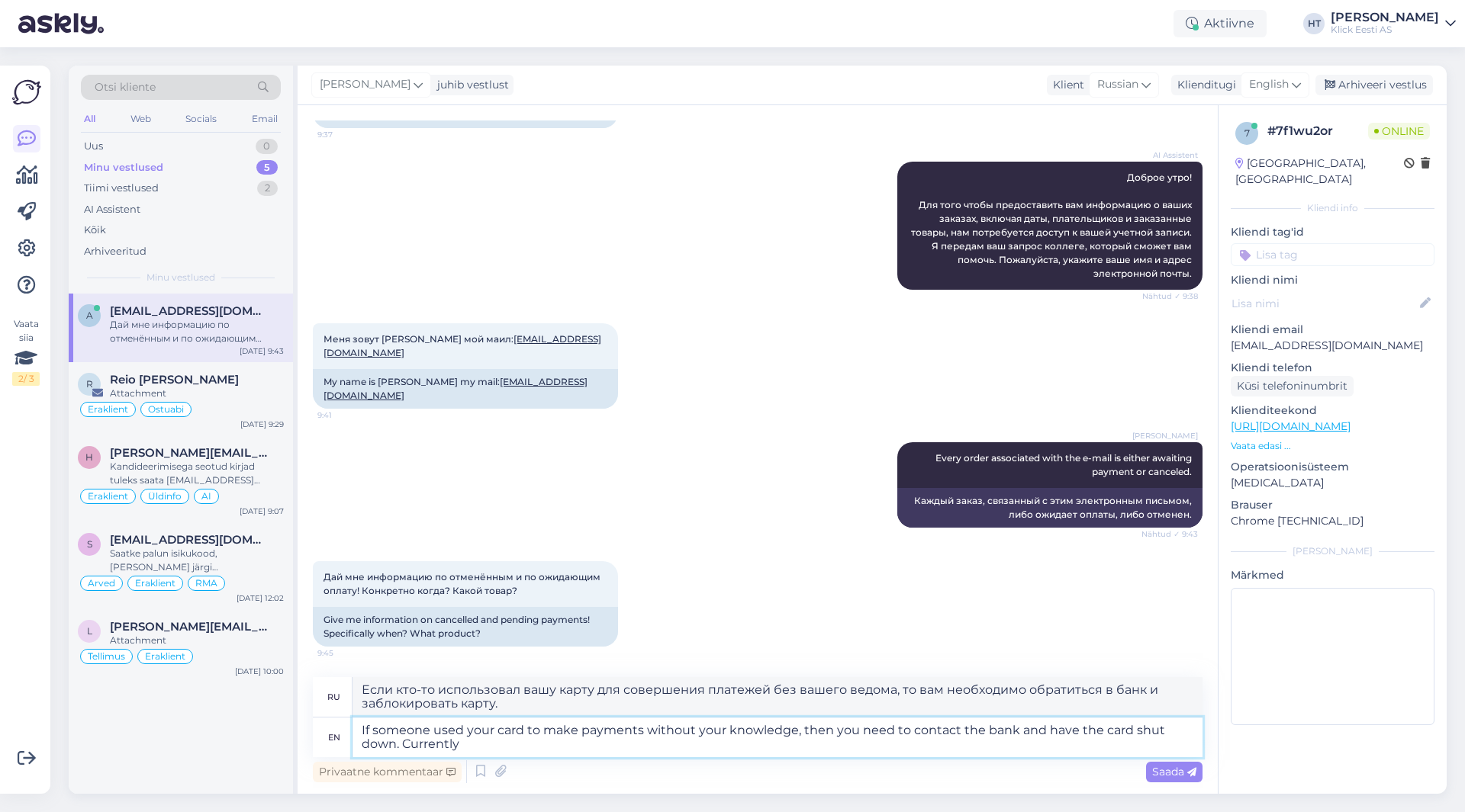
type textarea "If someone used your card to make payments without your knowledge, then you nee…"
type textarea "Если кто-то использовал вашу карту для оплаты без вашего ведома, вам необходимо…"
type textarea "If someone used your card to make payments without your knowledge, then you nee…"
type textarea "Если кто-то использовал вашу карту для оплаты без вашего ведома, вам необходимо…"
type textarea "If someone used your card to make payments without your knowledge, then you nee…"
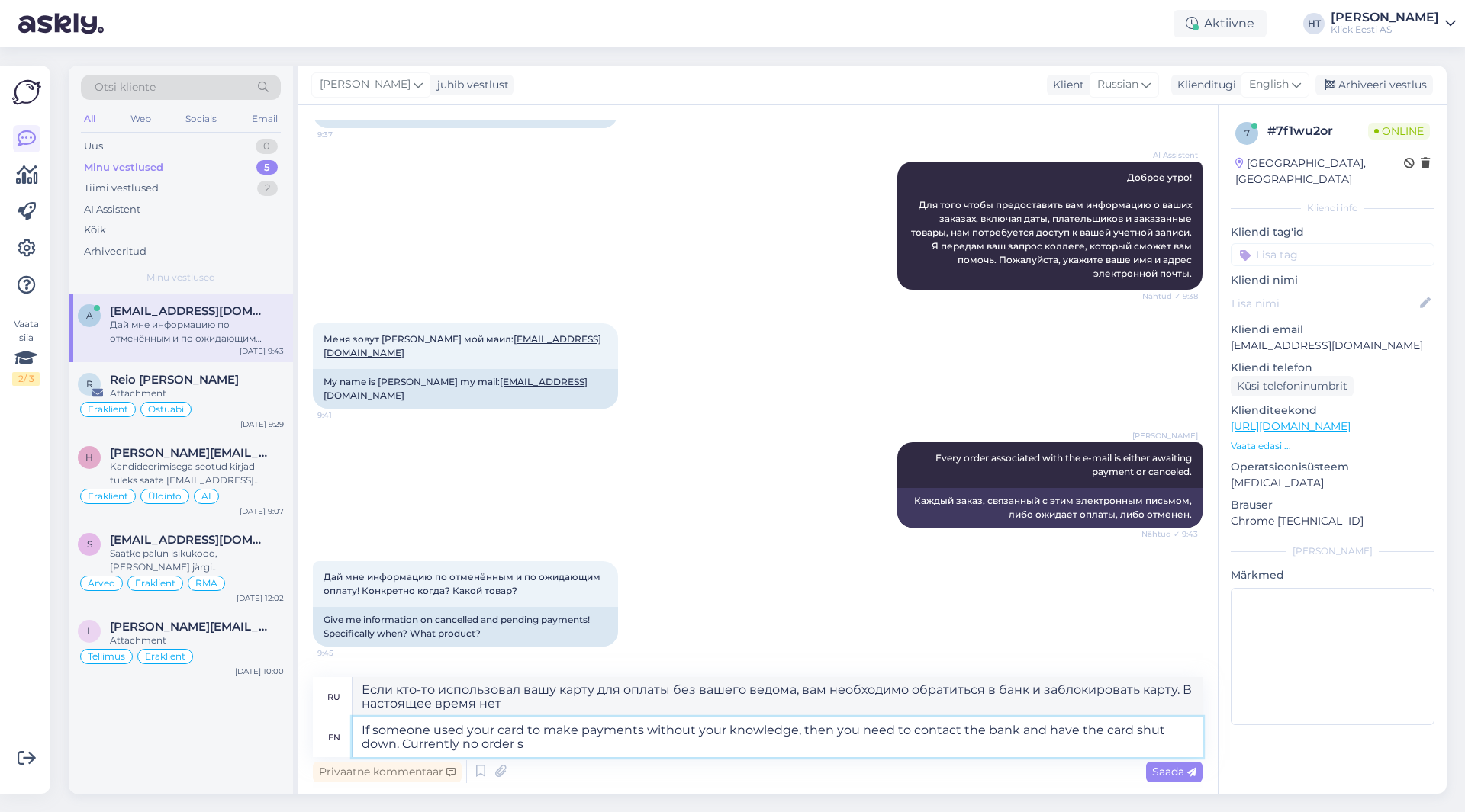
type textarea "Если кто-то использовал вашу карту для оплаты без вашего ведома, вам необходимо…"
type textarea "If someone used your card to make payments without your knowledge, then you nee…"
type textarea "Если кто-то использовал вашу карту для оплаты без вашего ведома, вам необходимо…"
type textarea "If someone used your card to make payments without your knowledge, then you nee…"
type textarea "Если кто-то использовал вашу карту для оплаты без вашего ведома, вам необходимо…"
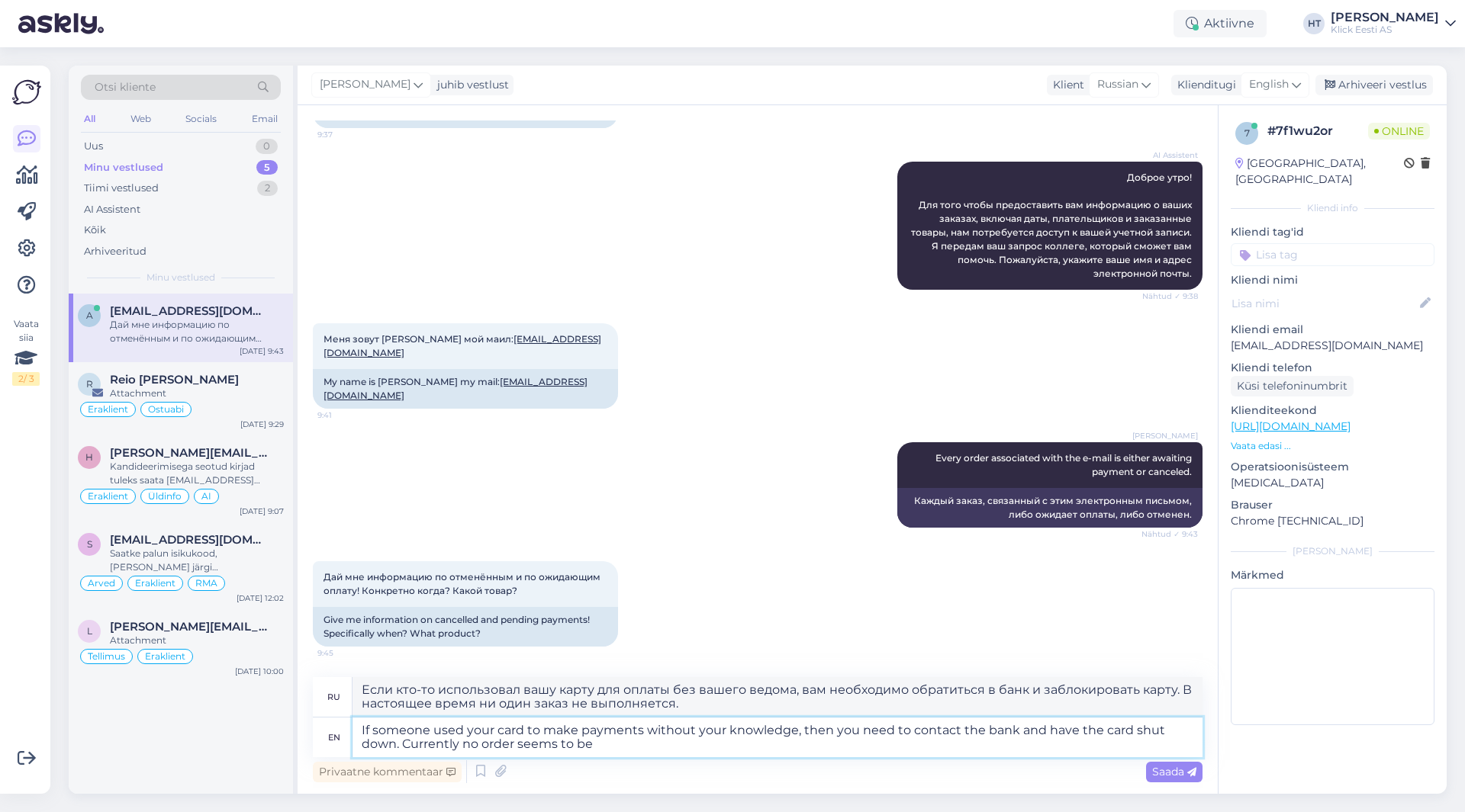
type textarea "If someone used your card to make payments without your knowledge, then you nee…"
type textarea "Если кто-то использовал вашу карту для оплаты без вашего ведома, вам необходимо…"
type textarea "If someone used your card to make payments without your knowledge, then you nee…"
type textarea "Если кто-то использовал вашу карту для оплаты без вашего ведома, вам необходимо…"
type textarea "If someone used your card to make payments without your knowledge, then you nee…"
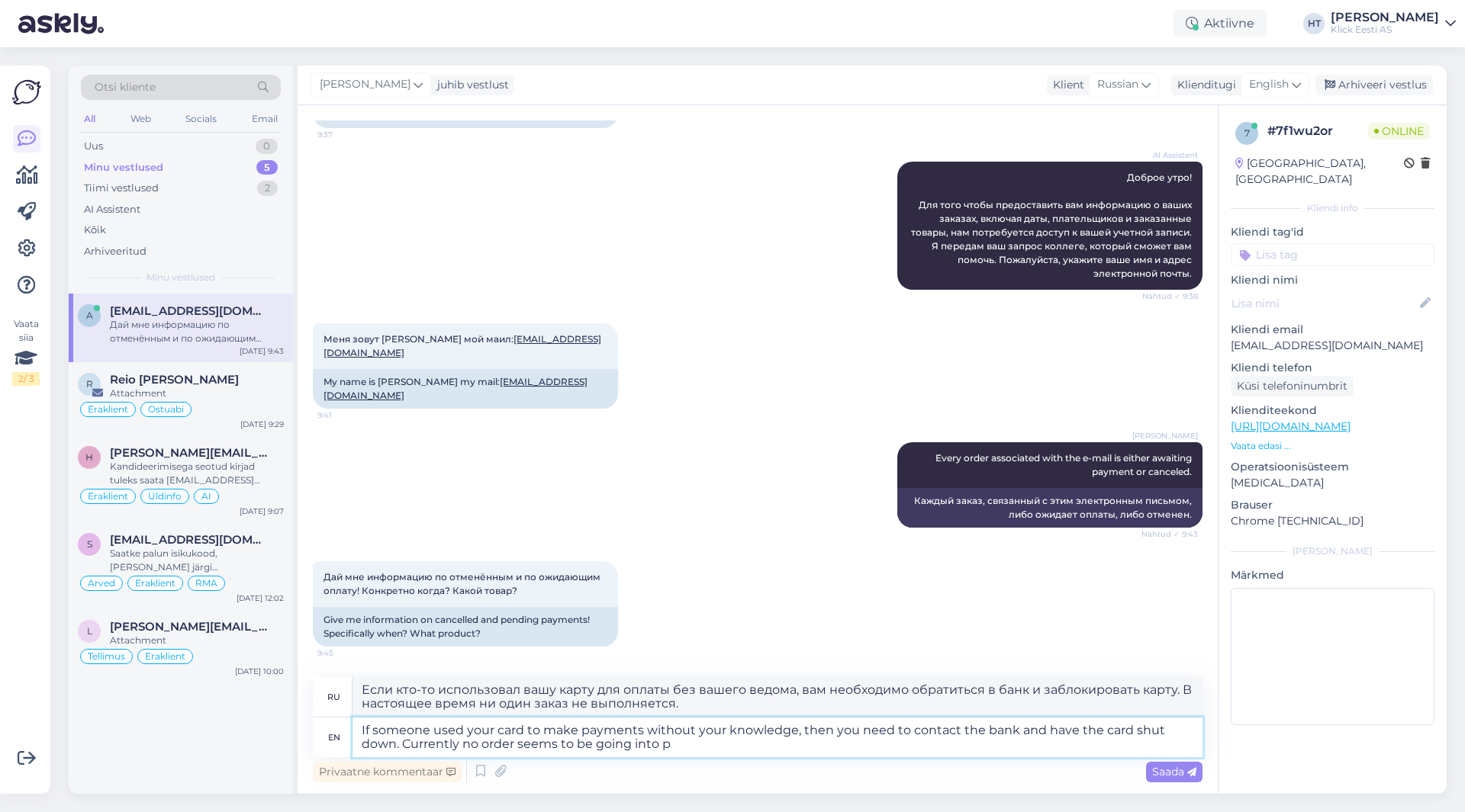
type textarea "Если кто-то использовал вашу карту для оплаты без вашего ведома, вам необходимо…"
type textarea "If someone used your card to make payments without your knowledge, then you nee…"
type textarea "Если кто-то использовал вашу карту для оплаты без вашего ведома, вам необходимо…"
drag, startPoint x: 979, startPoint y: 732, endPoint x: 957, endPoint y: 732, distance: 22.0
click at [957, 732] on textarea "If someone used your card to make payments without your knowledge, then you nee…" at bounding box center [777, 737] width 850 height 40
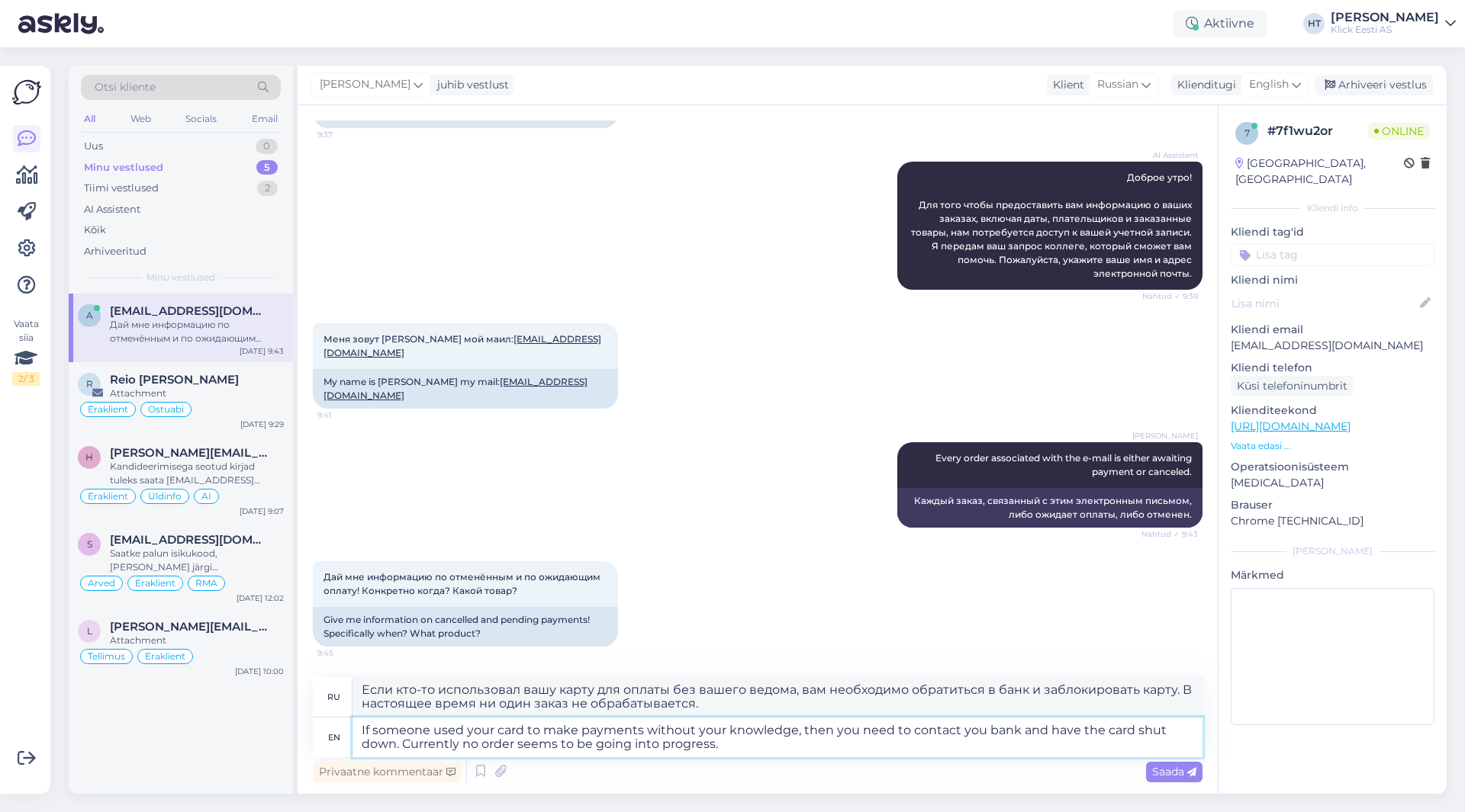
type textarea "If someone used your card to make payments without your knowledge, then you nee…"
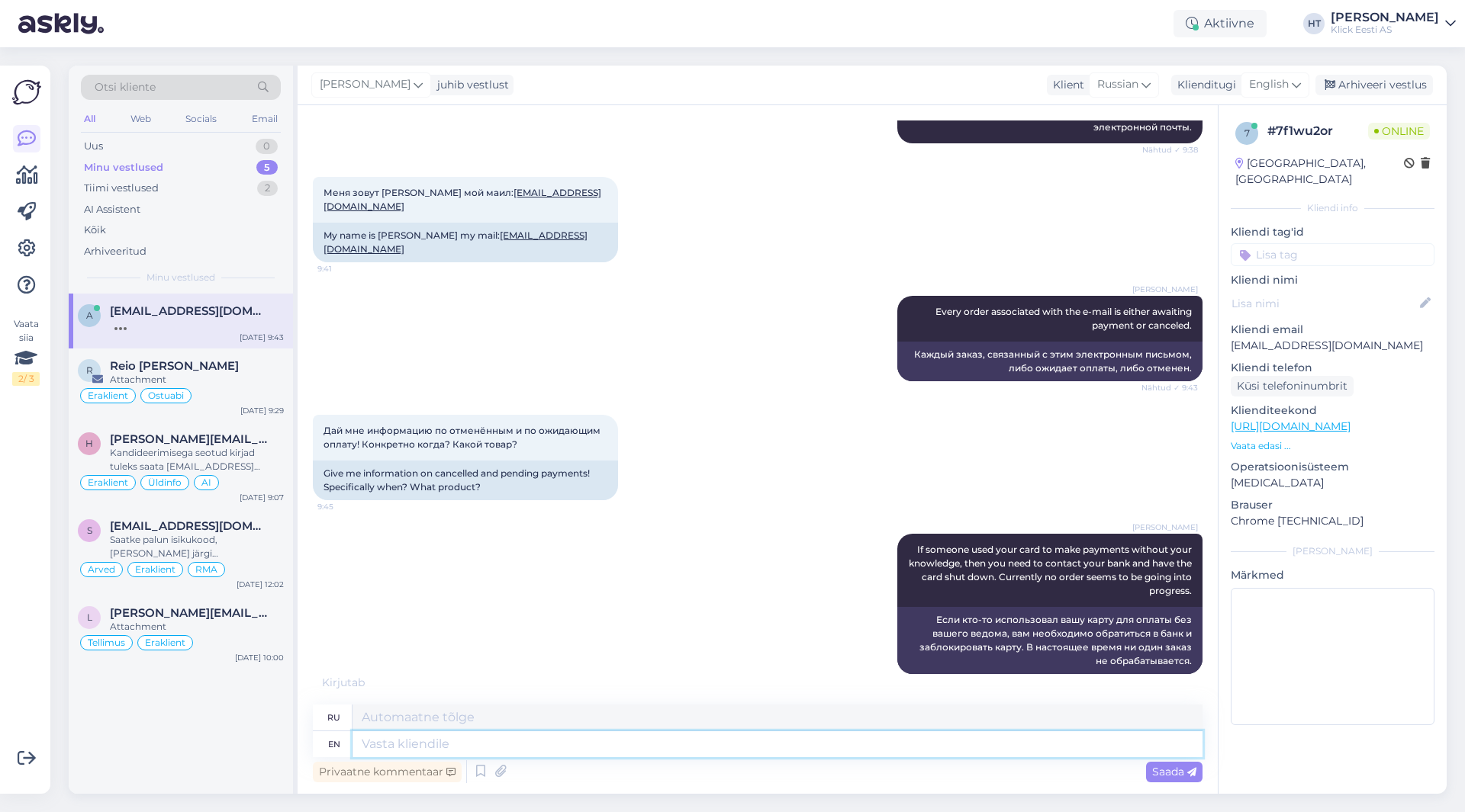
scroll to position [348, 0]
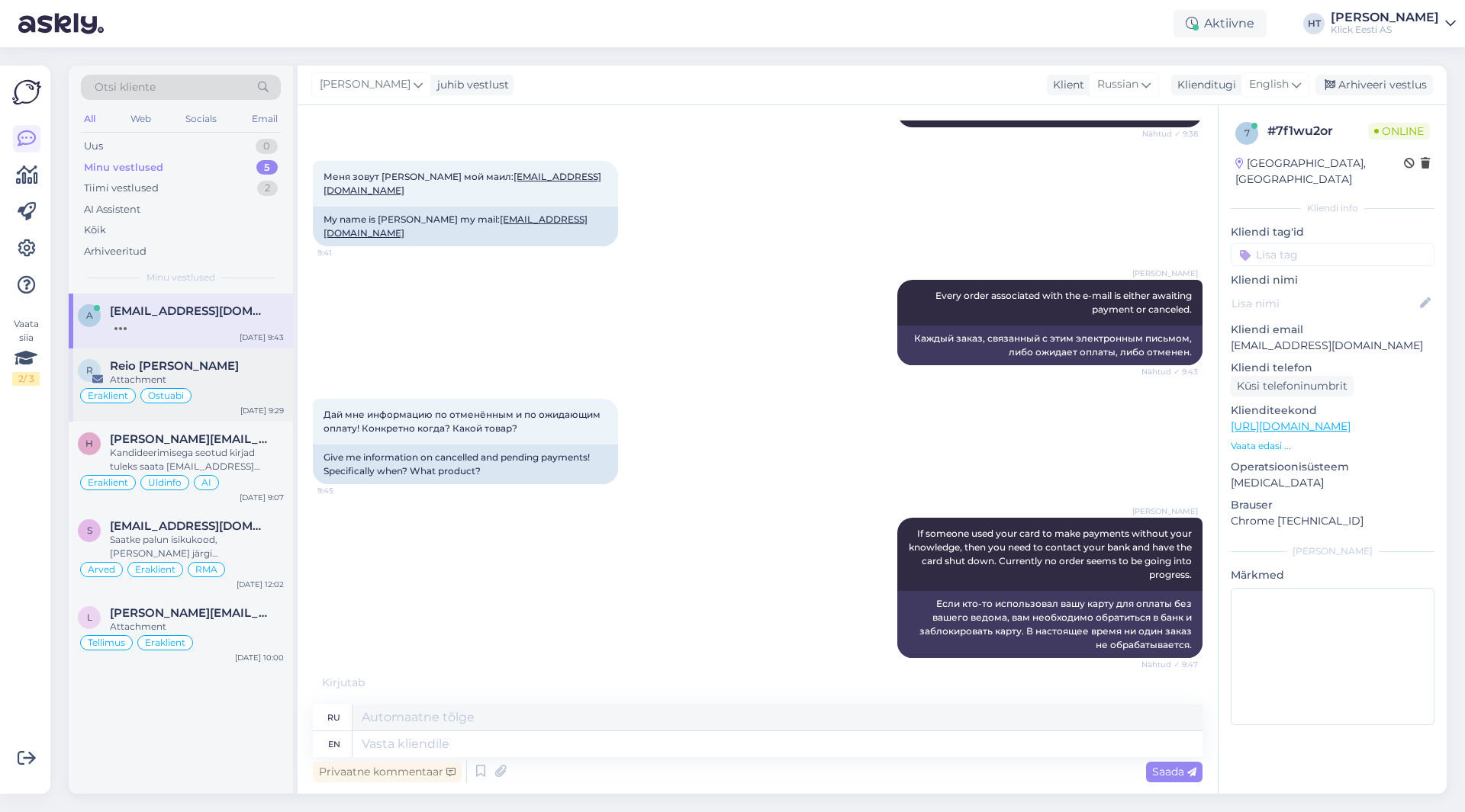
click at [270, 374] on div "Attachment" at bounding box center [197, 379] width 174 height 14
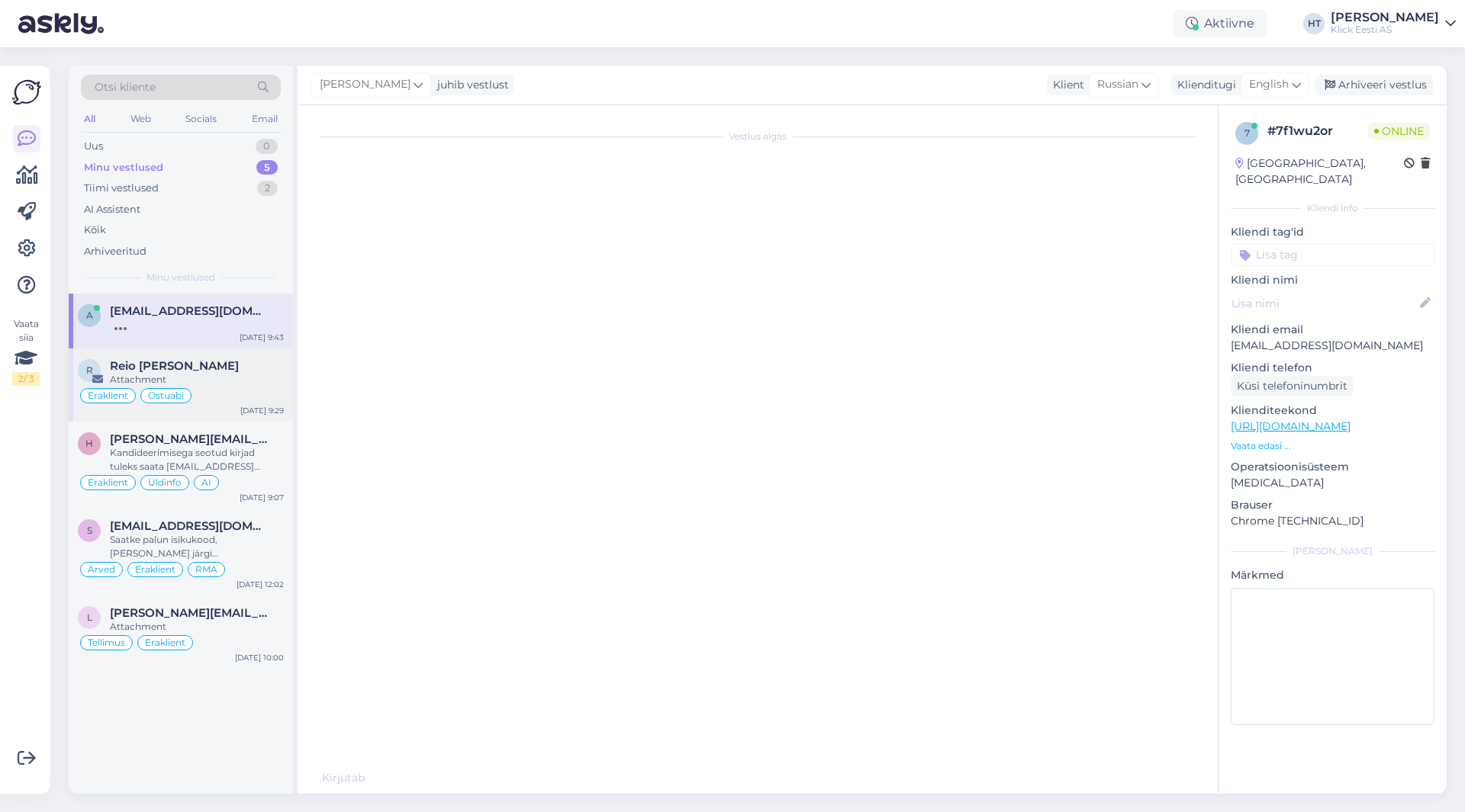
scroll to position [0, 0]
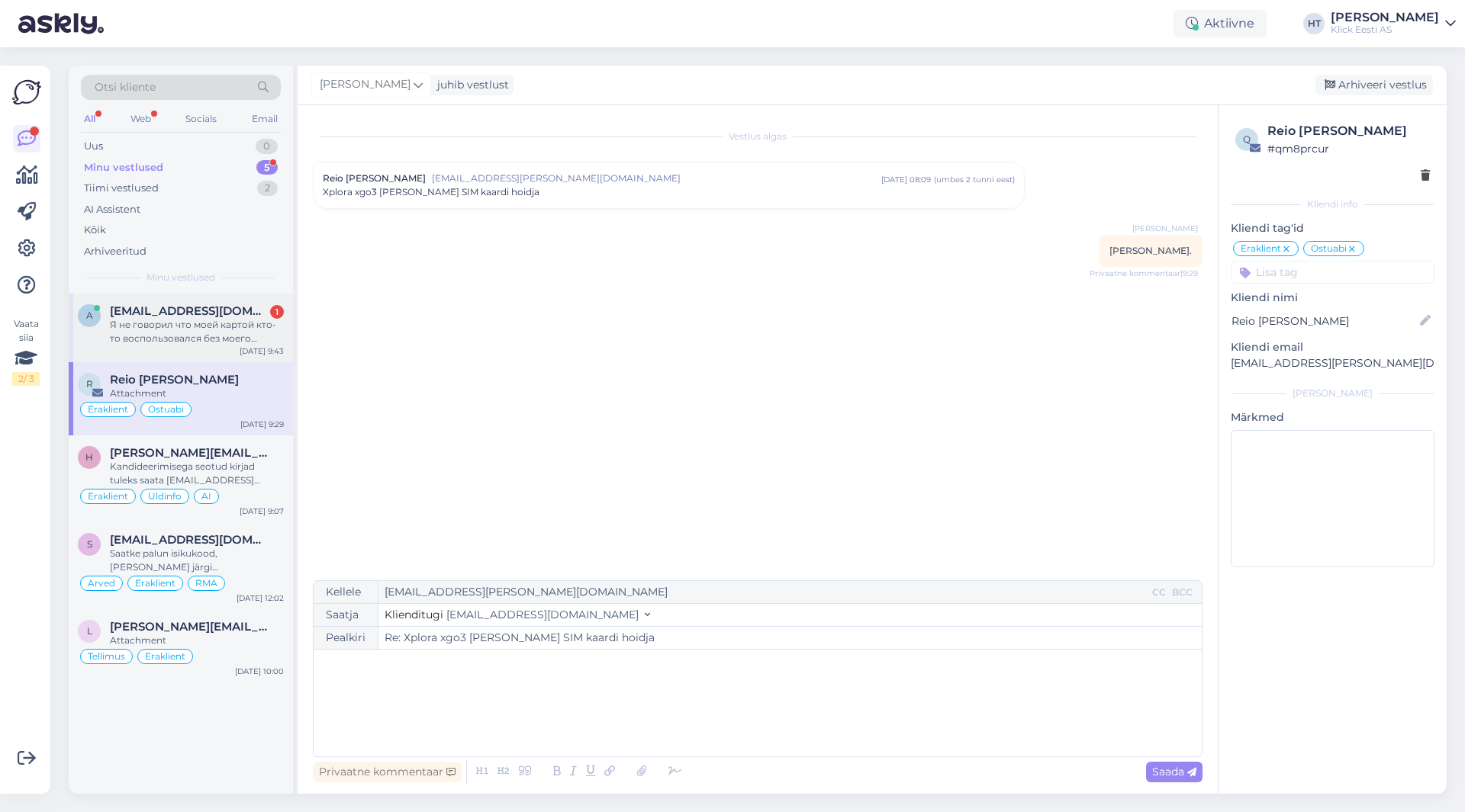
click at [209, 310] on span "[EMAIL_ADDRESS][DOMAIN_NAME]" at bounding box center [189, 311] width 159 height 14
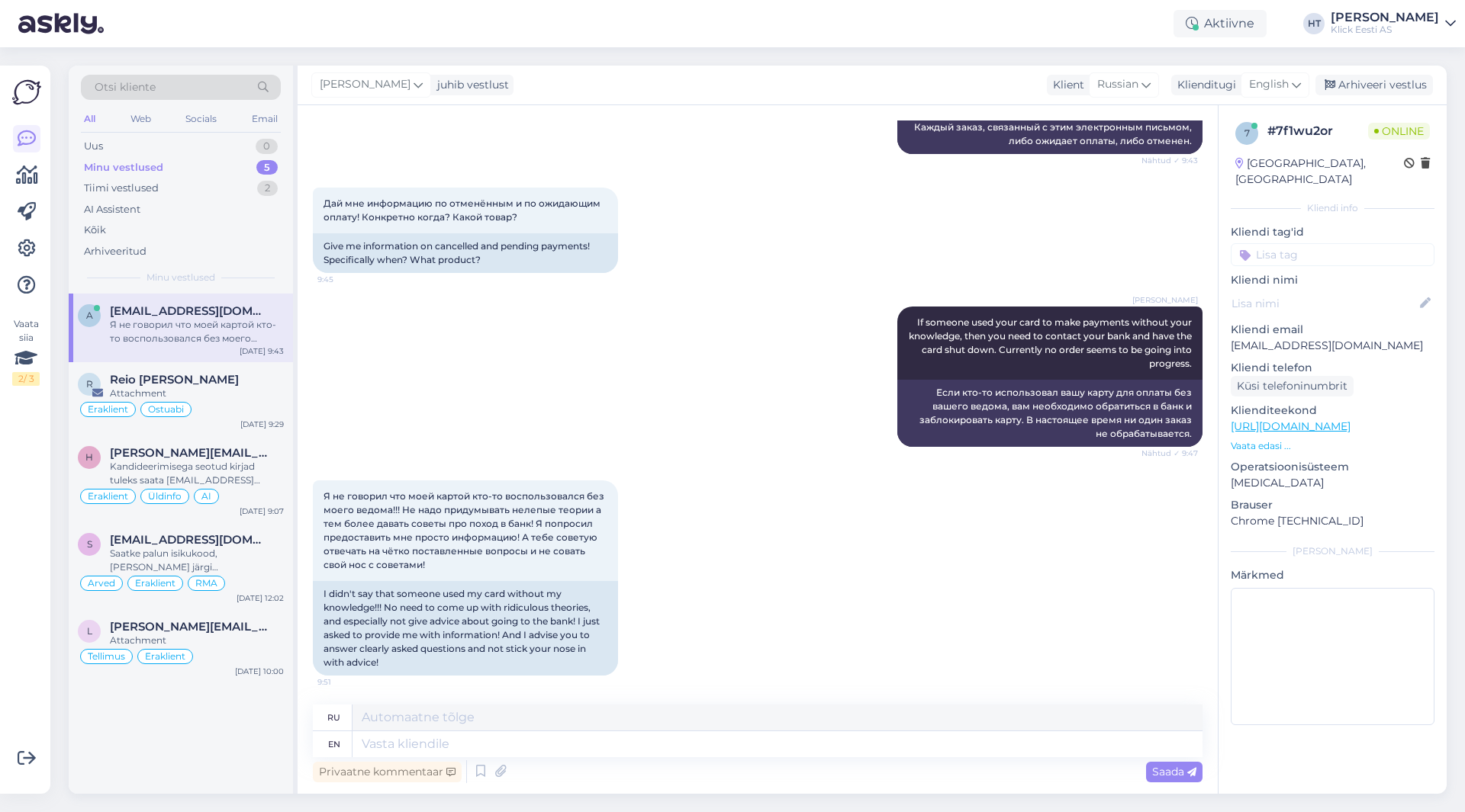
scroll to position [561, 0]
click at [588, 749] on textarea at bounding box center [777, 744] width 850 height 26
type textarea "Gift"
type textarea "Подарок"
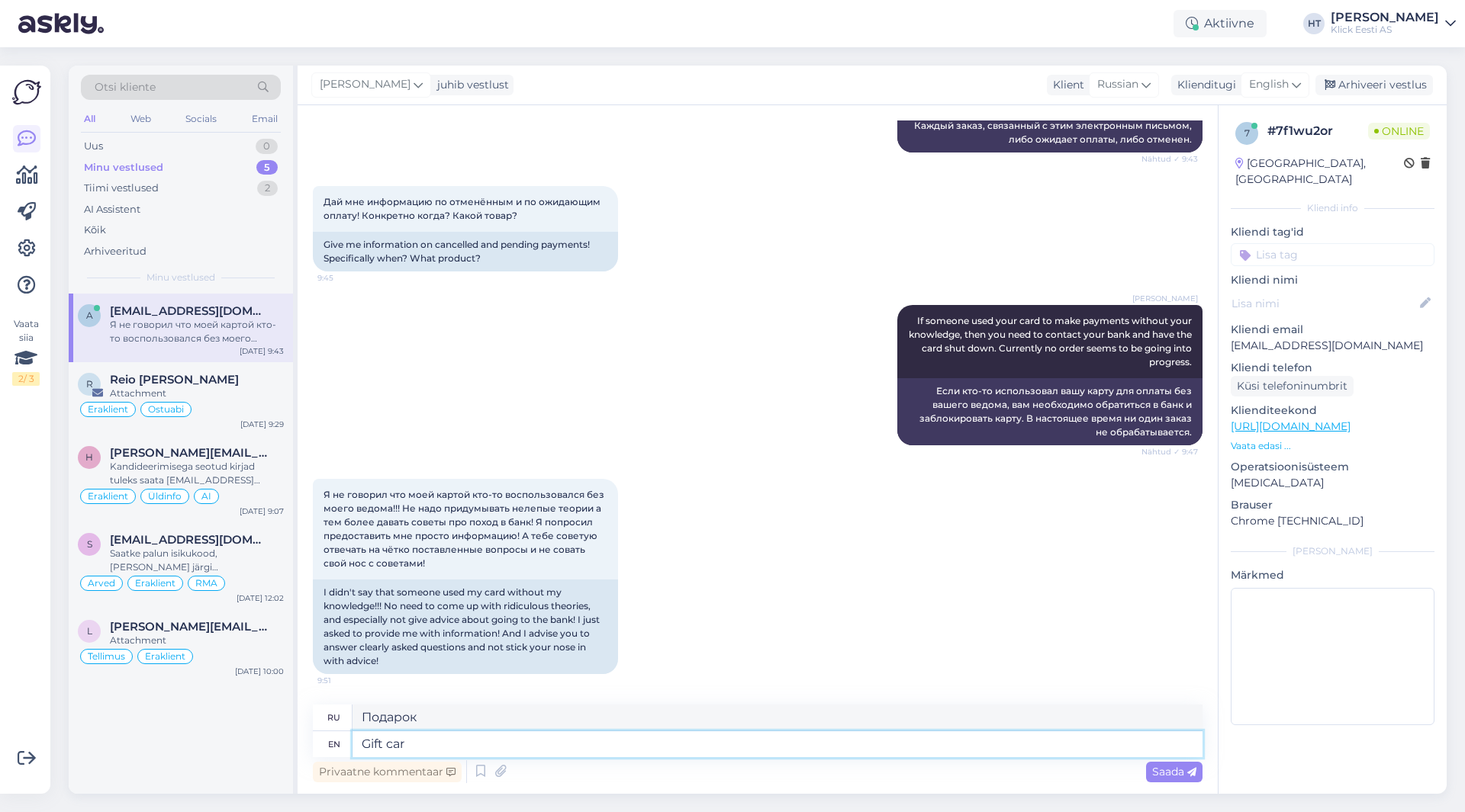
type textarea "Gift card"
type textarea "Подарочная карта"
type textarea "Gift card,"
type textarea "Подарочная карта,"
type textarea "Gift card, 7th of"
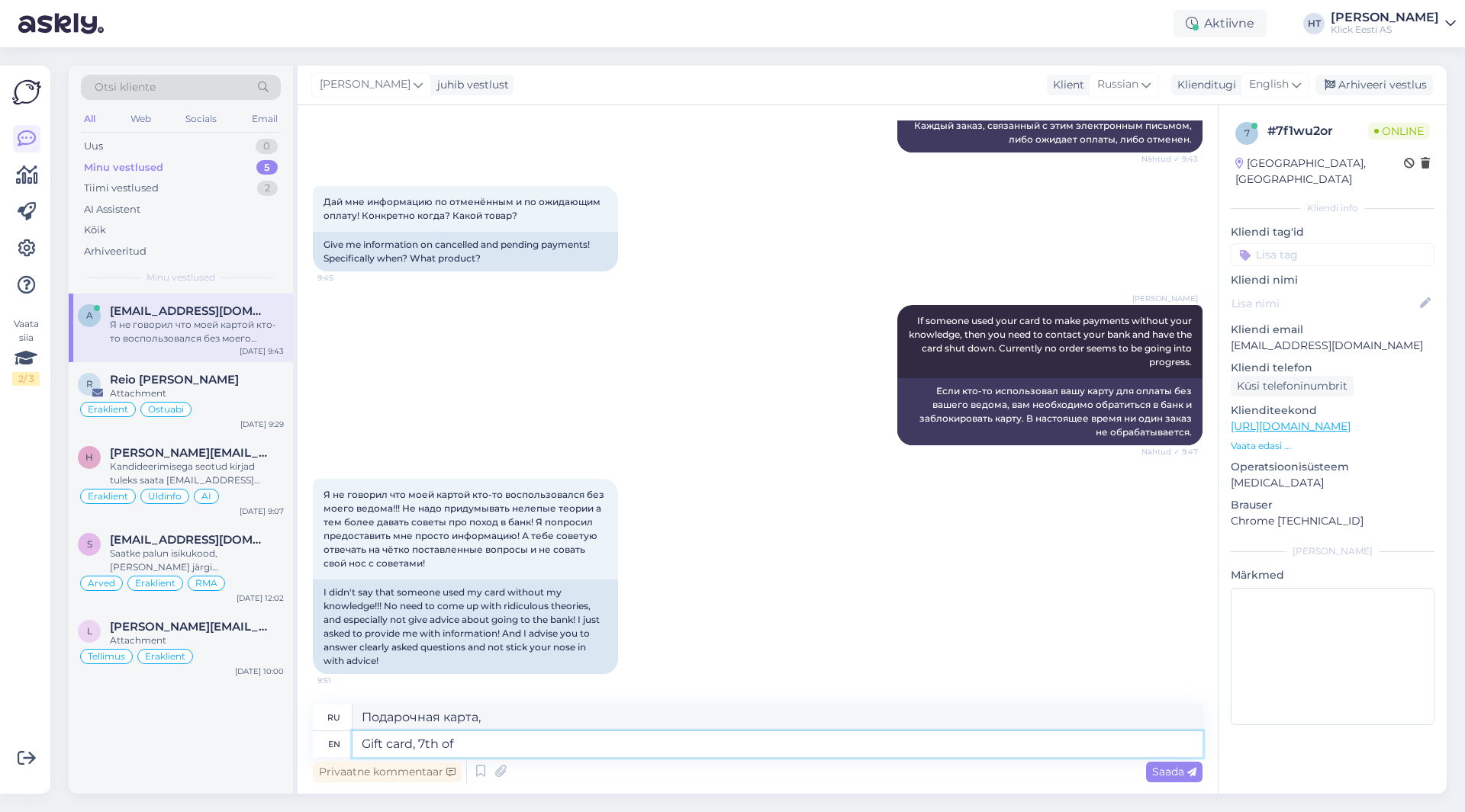
type textarea "Подарочная карта, 7-я"
type textarea "Gift card, 7th of"
type textarea "Подарочная карта, 7-е число"
type textarea "Gift card, 7th of septme"
type textarea "Подарочная карта, 7 сентября"
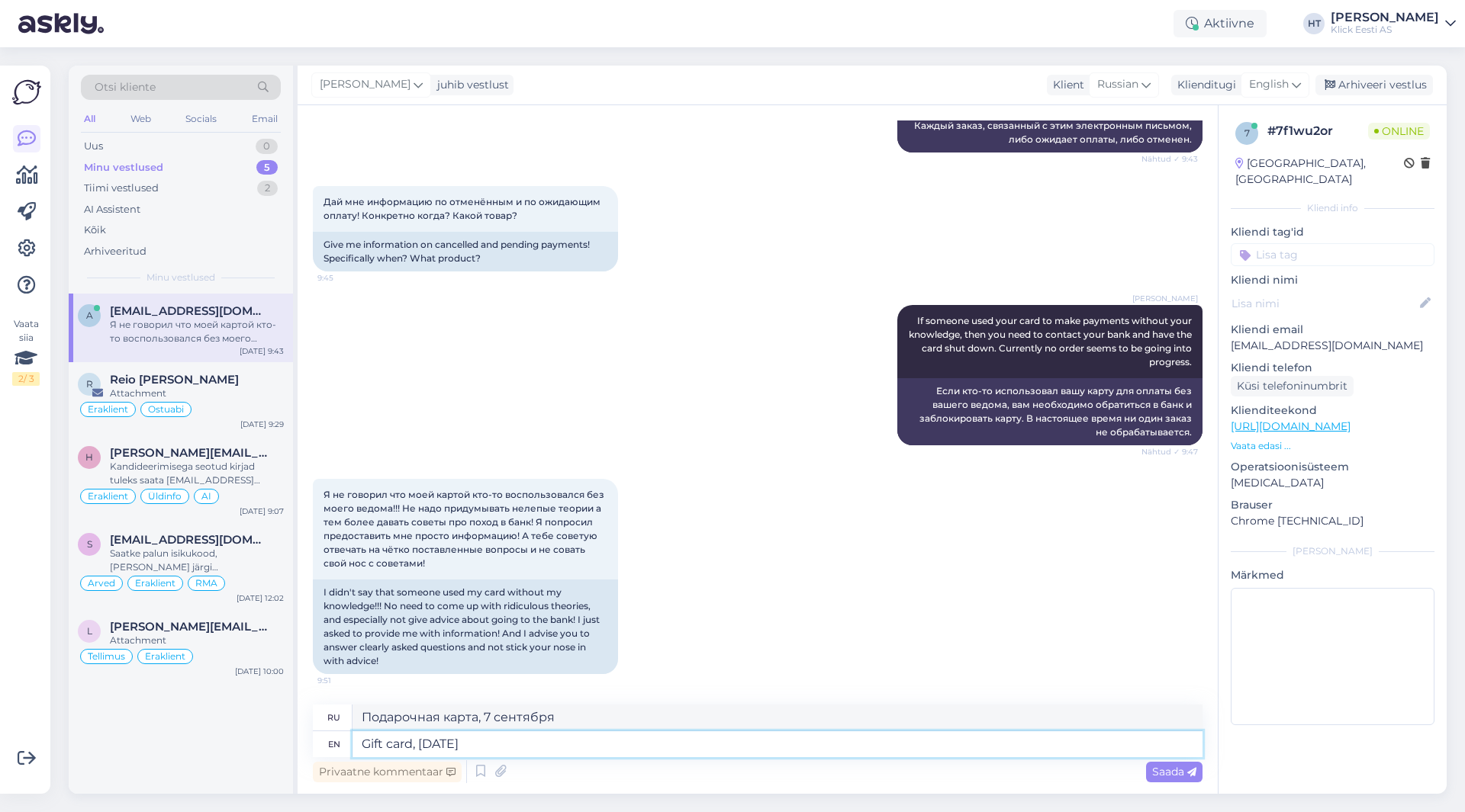
type textarea "Gift card, [DATE]."
type textarea "Подарочная карта, 7 сентября."
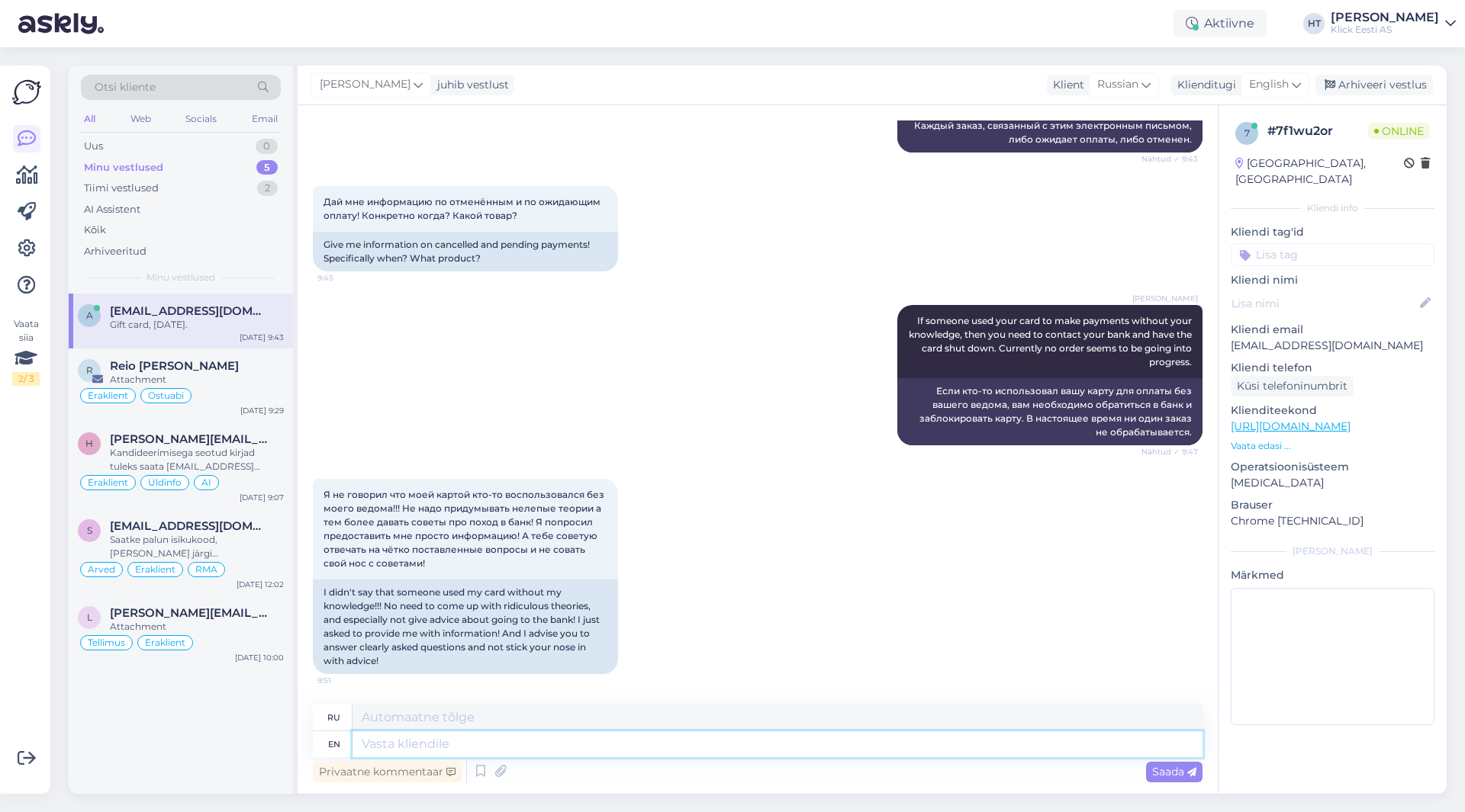
scroll to position [653, 0]
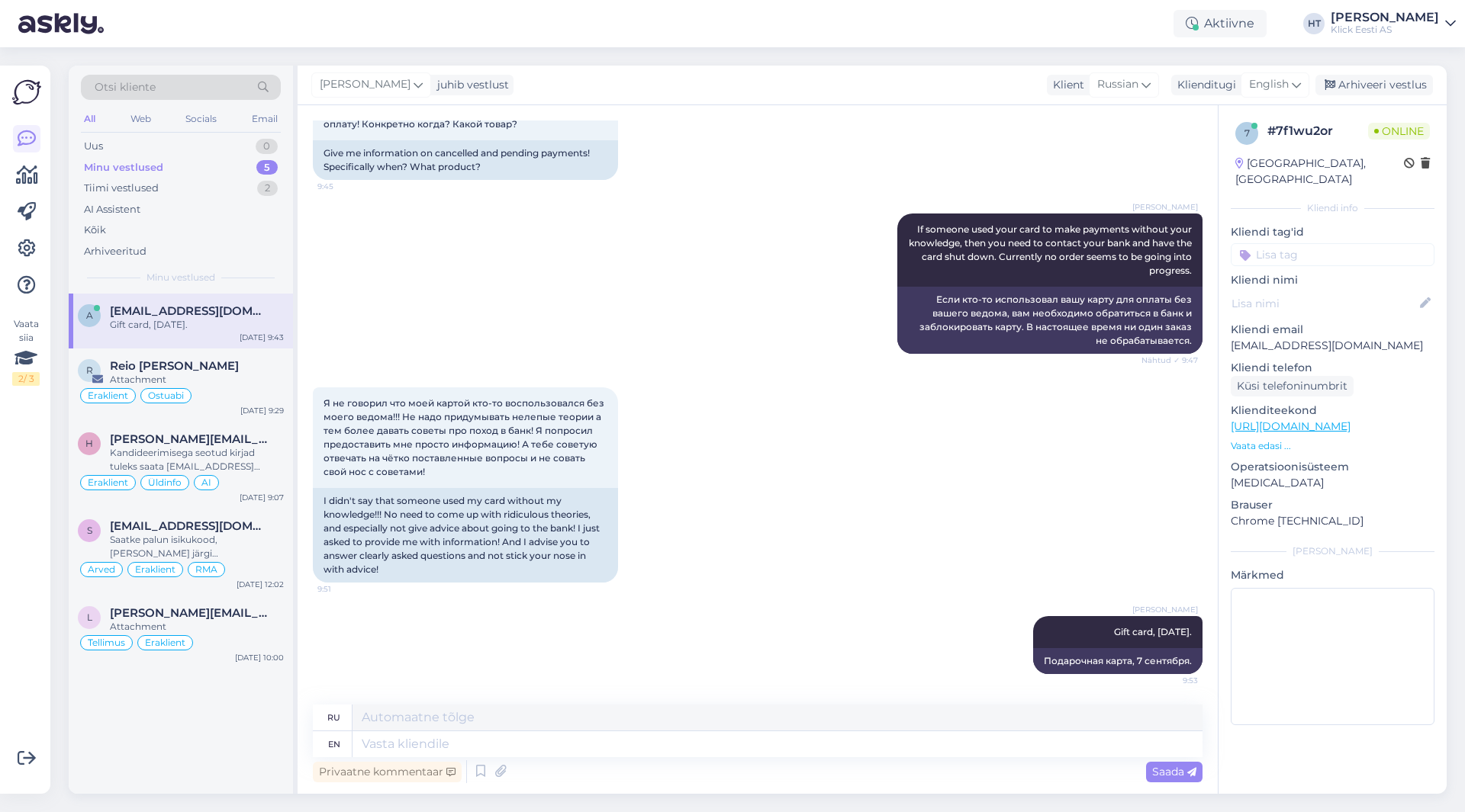
click at [884, 476] on div "Я не говорил что моей картой кто-то воспользовался без моего ведома!!! Не надо …" at bounding box center [757, 485] width 890 height 229
click at [173, 378] on div "Attachment" at bounding box center [197, 379] width 174 height 14
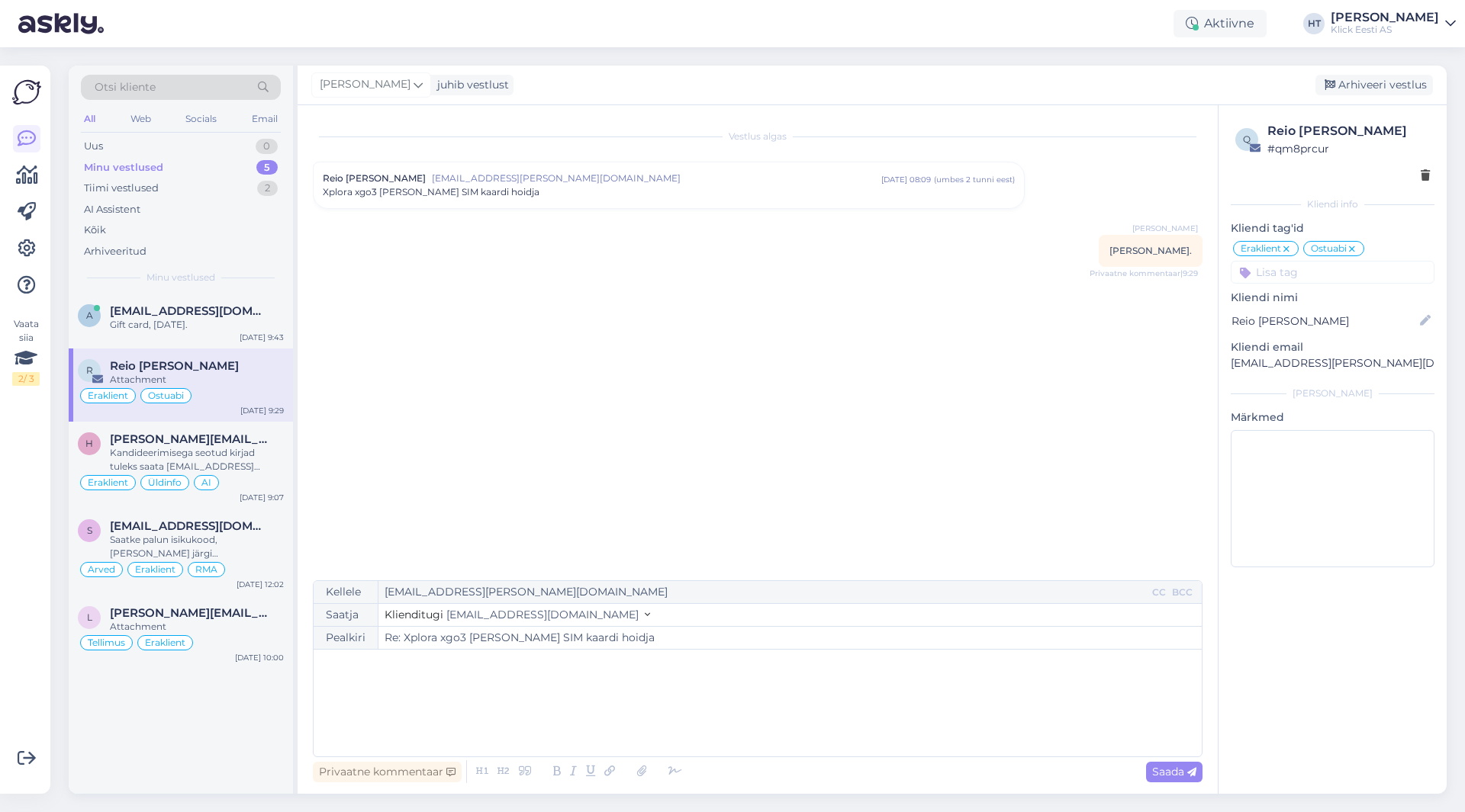
click at [110, 776] on div "a [EMAIL_ADDRESS][DOMAIN_NAME] Gift card, [DATE]. [DATE] 9:43 R Reio [PERSON_NA…" at bounding box center [181, 544] width 225 height 500
click at [157, 326] on div "Gift card, [DATE]." at bounding box center [197, 325] width 174 height 14
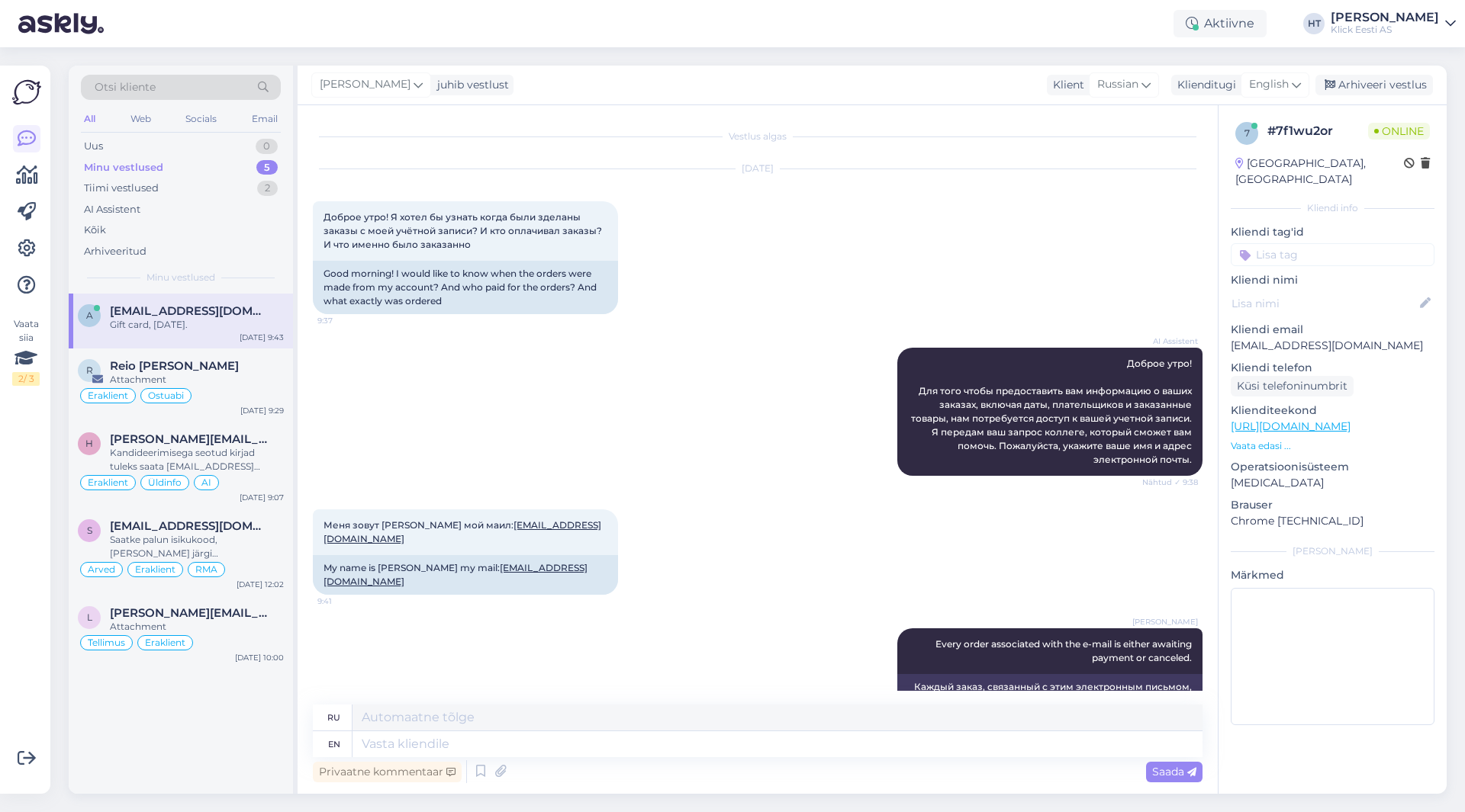
scroll to position [491, 0]
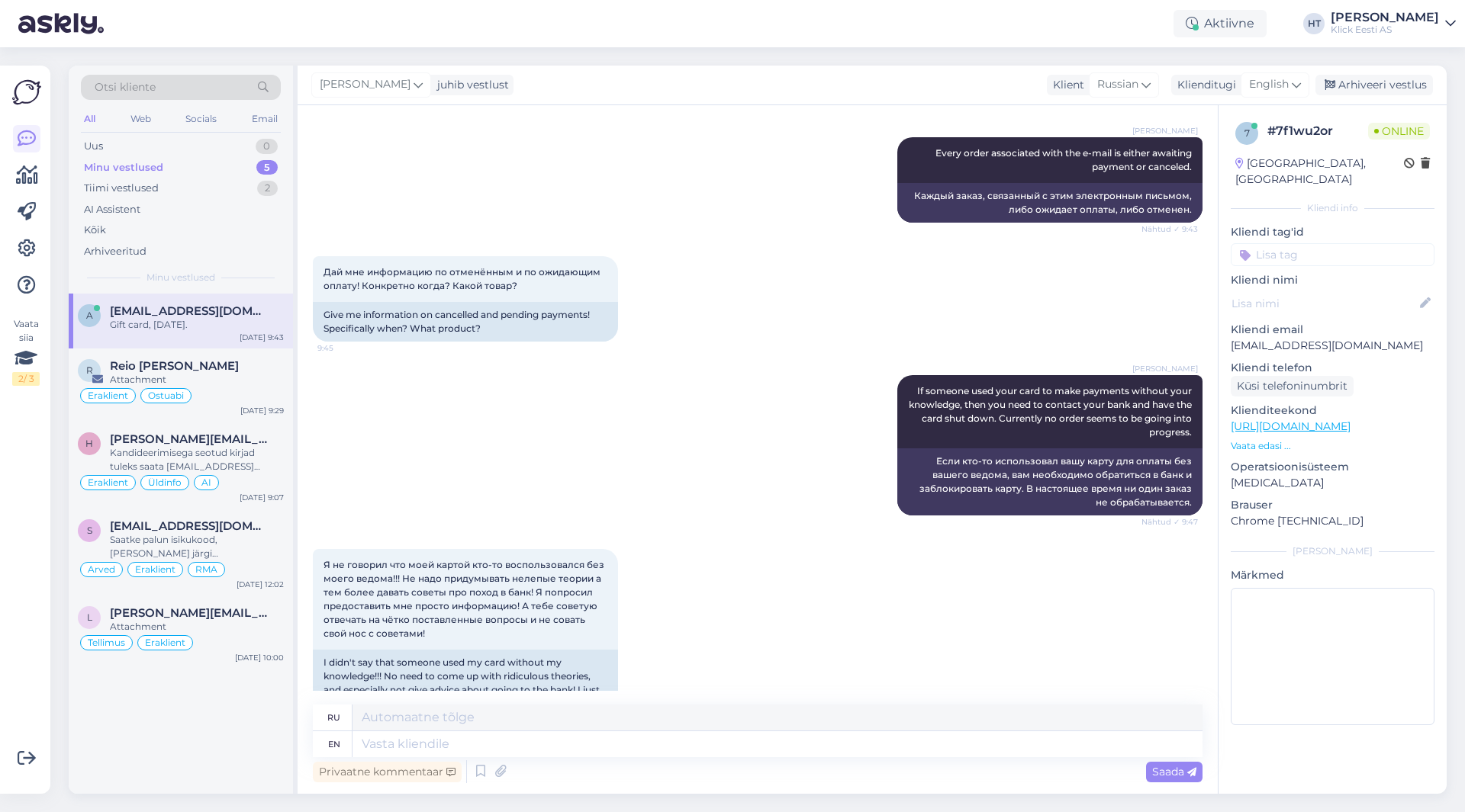
click at [1314, 243] on input at bounding box center [1332, 255] width 203 height 23
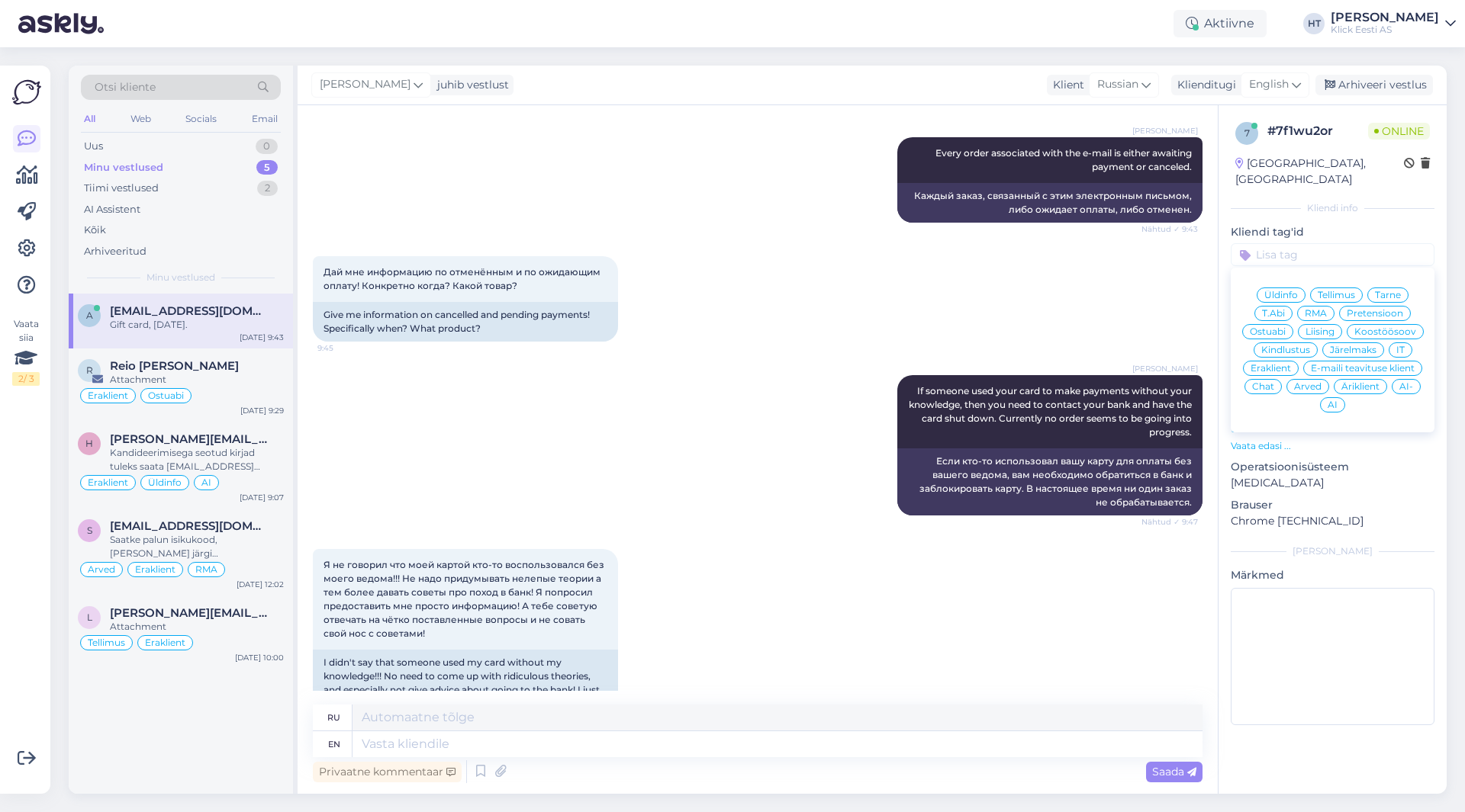
click at [1279, 360] on div "Eraklient" at bounding box center [1270, 368] width 55 height 15
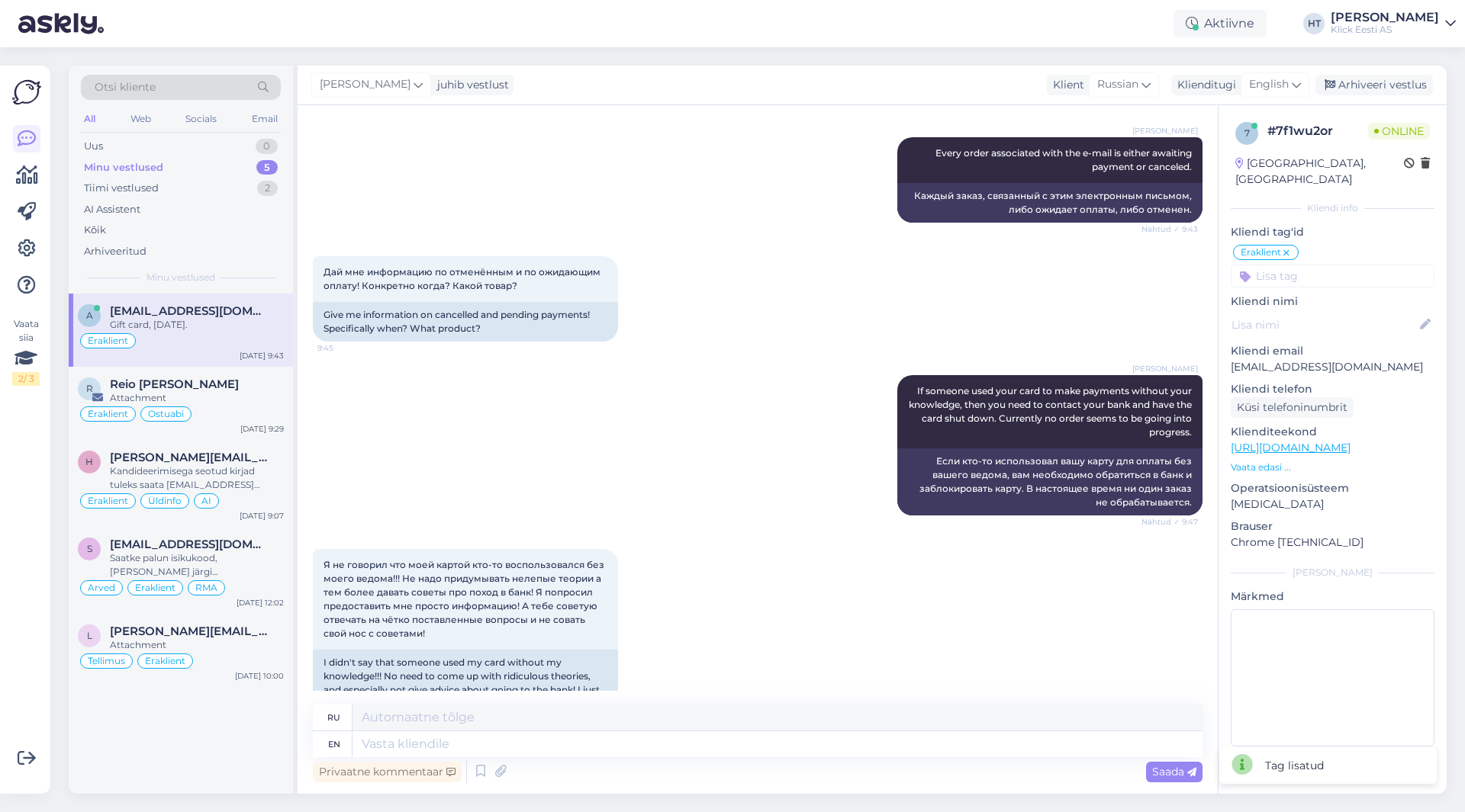
click at [904, 302] on div "Дай мне информацию по отменённым и по ожидающим оплату! Конкретно когда? Какой …" at bounding box center [757, 299] width 890 height 119
click at [248, 396] on div "Attachment" at bounding box center [197, 398] width 174 height 14
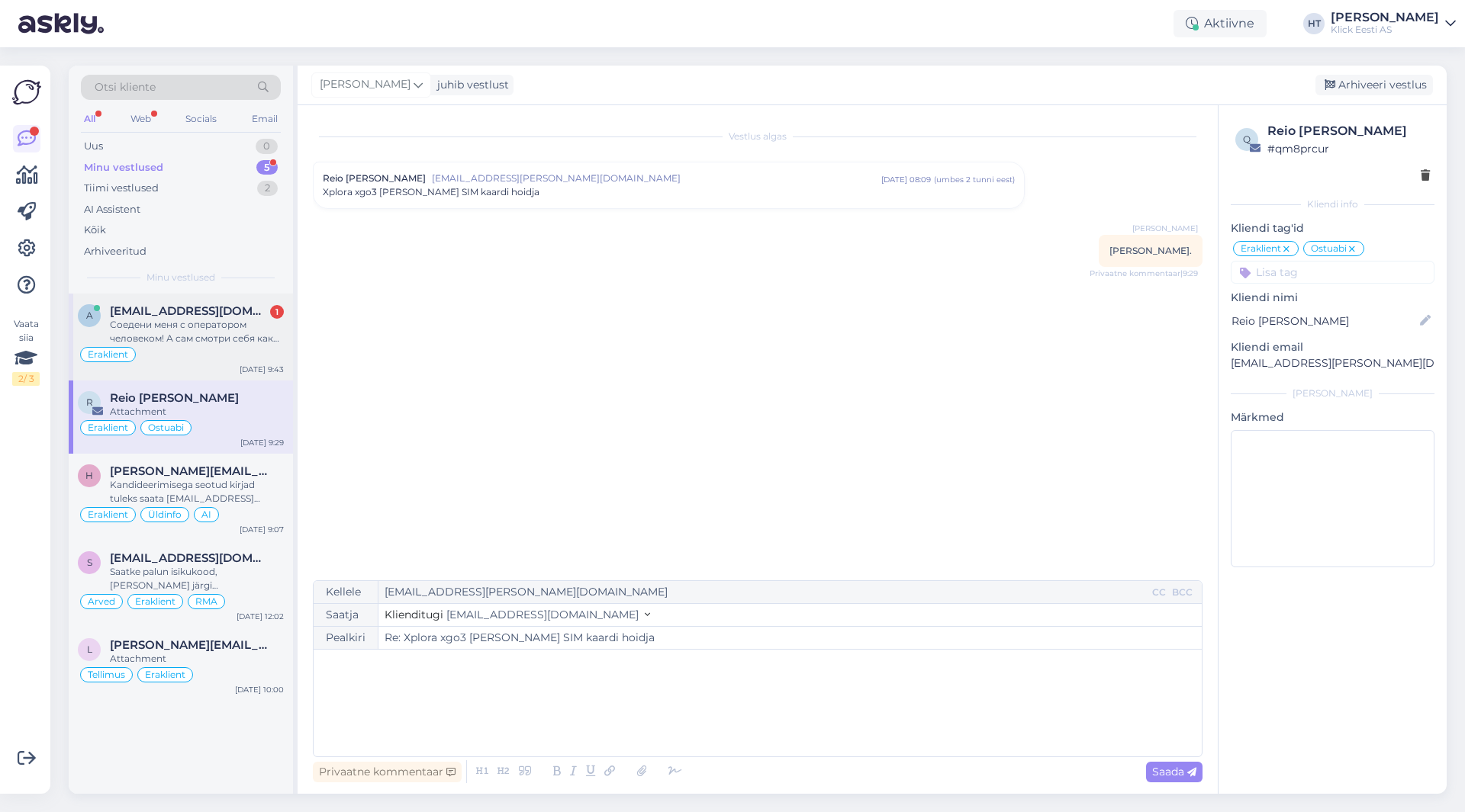
click at [200, 330] on div "Соедени меня с оператором человеком! А сам смотри себя как не удачный помощник!" at bounding box center [197, 332] width 174 height 28
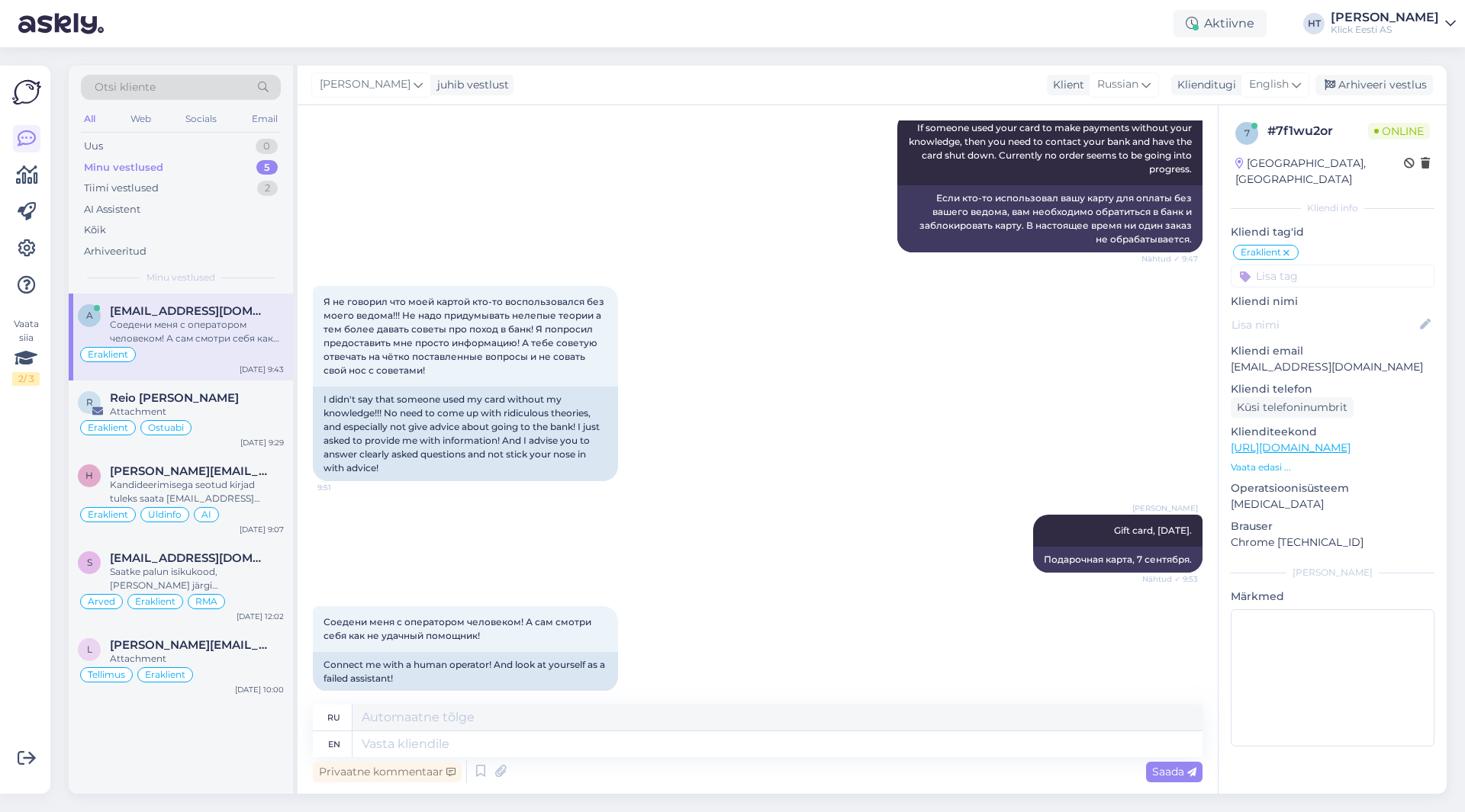
scroll to position [772, 0]
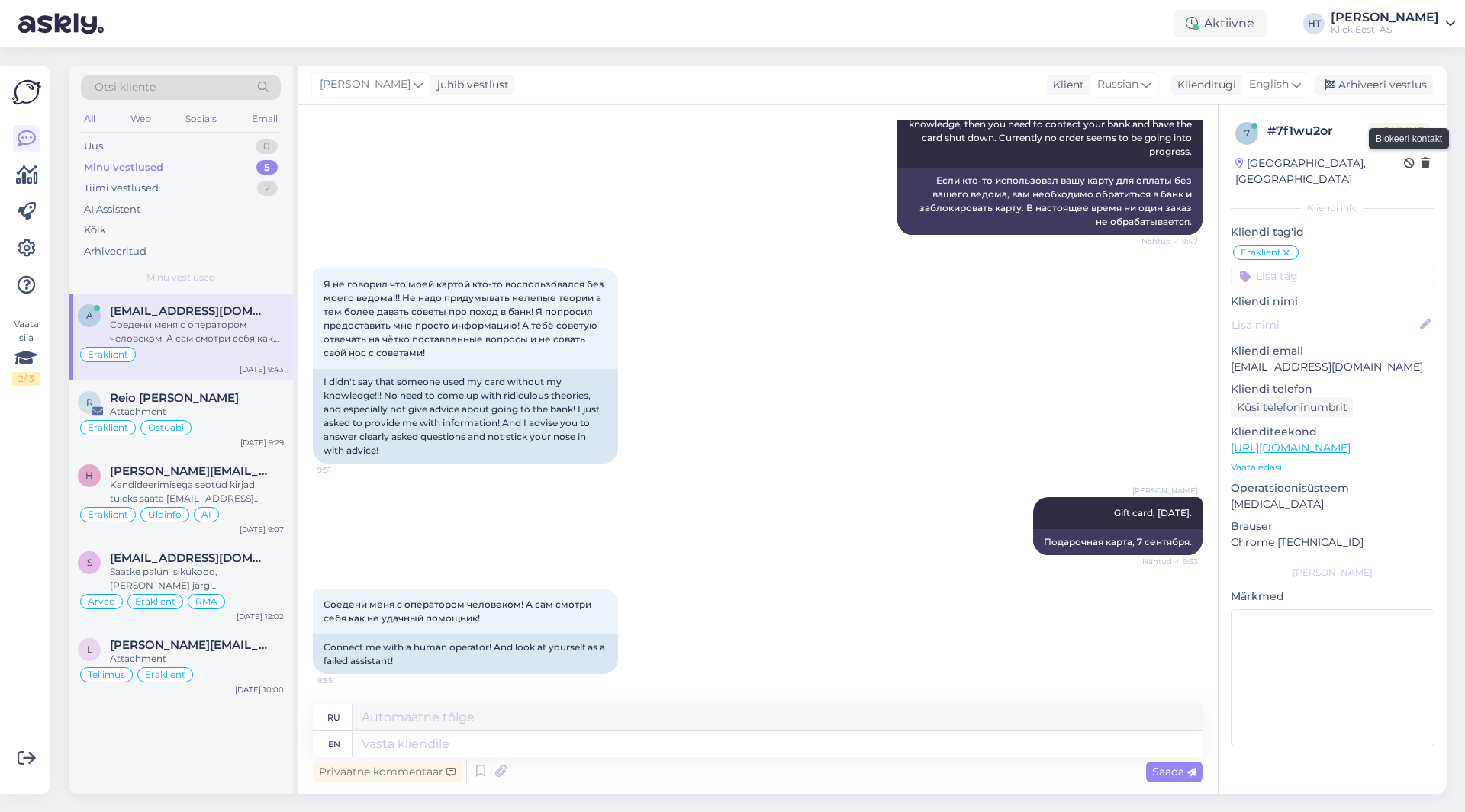
click at [1404, 164] on icon at bounding box center [1409, 164] width 11 height 11
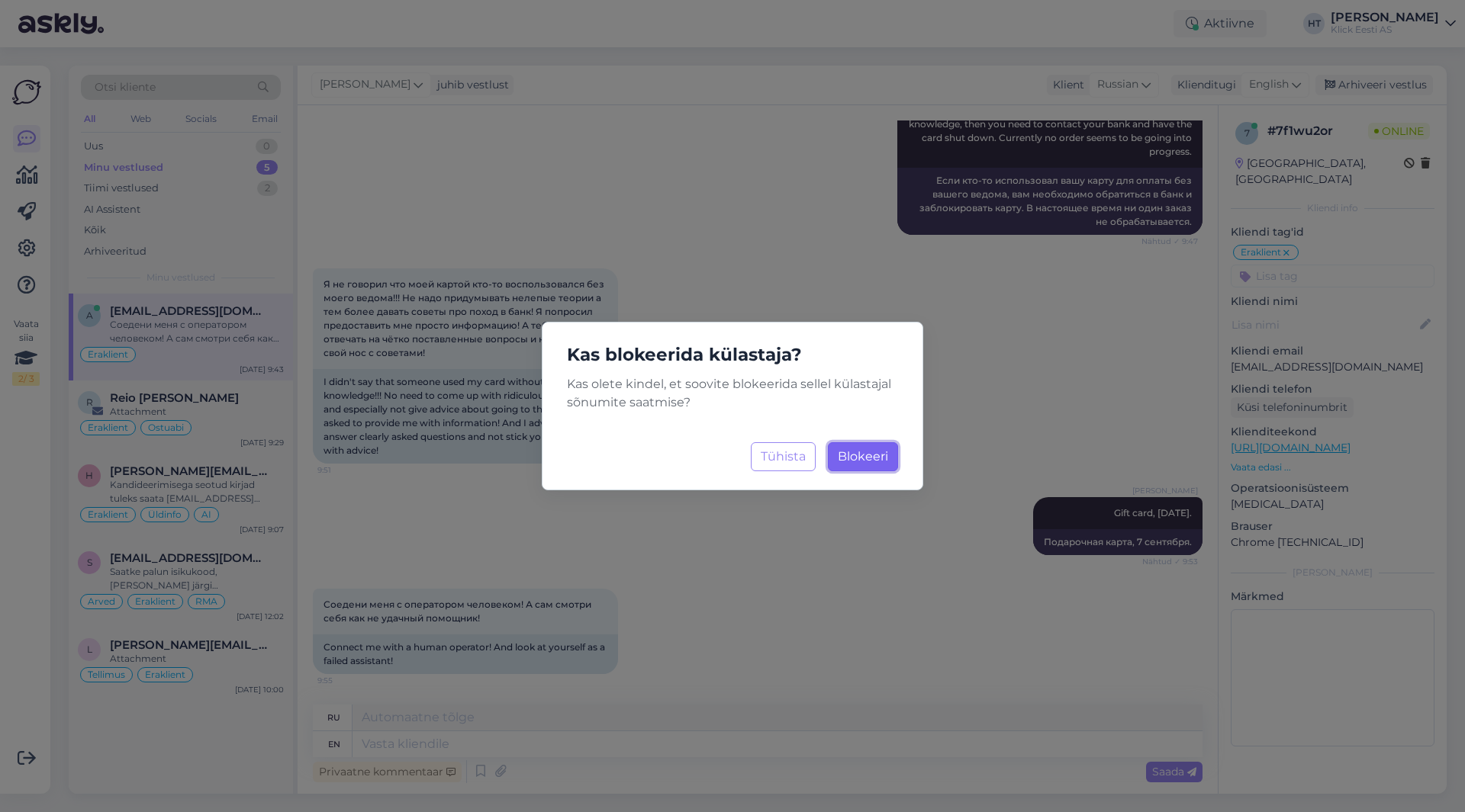
click at [866, 454] on span "Blokeeri" at bounding box center [863, 456] width 50 height 15
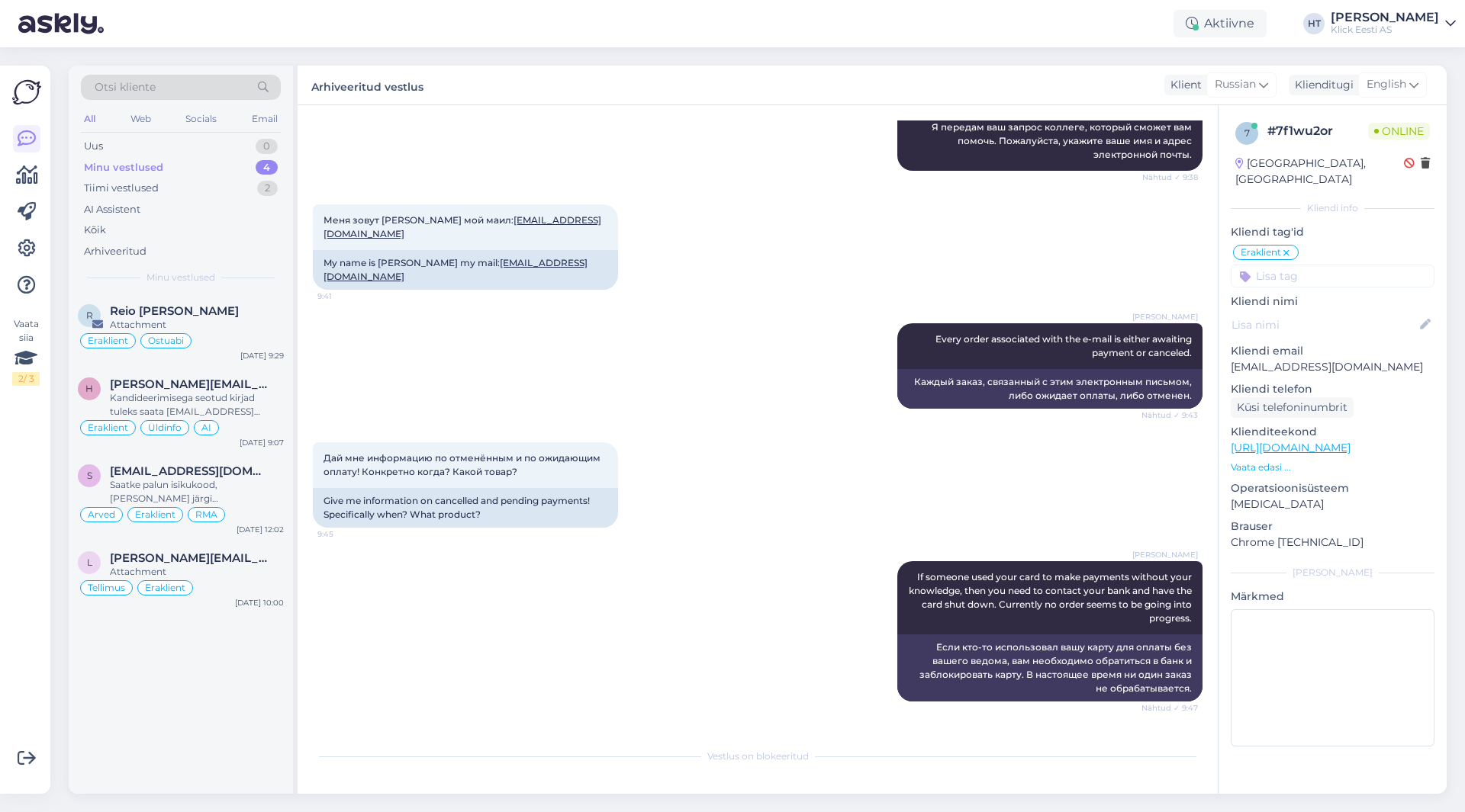
scroll to position [736, 0]
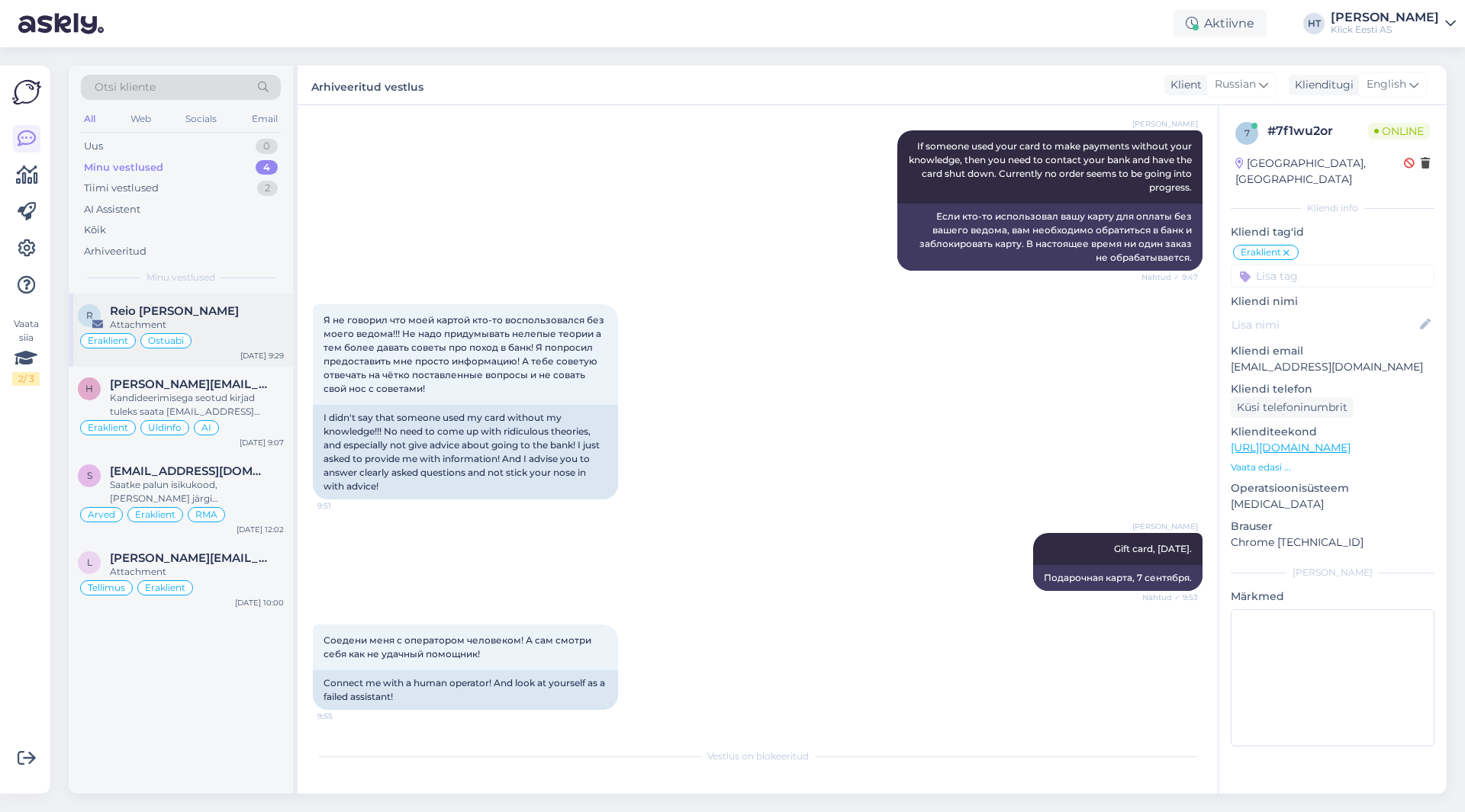
click at [230, 319] on div "Attachment" at bounding box center [197, 325] width 174 height 14
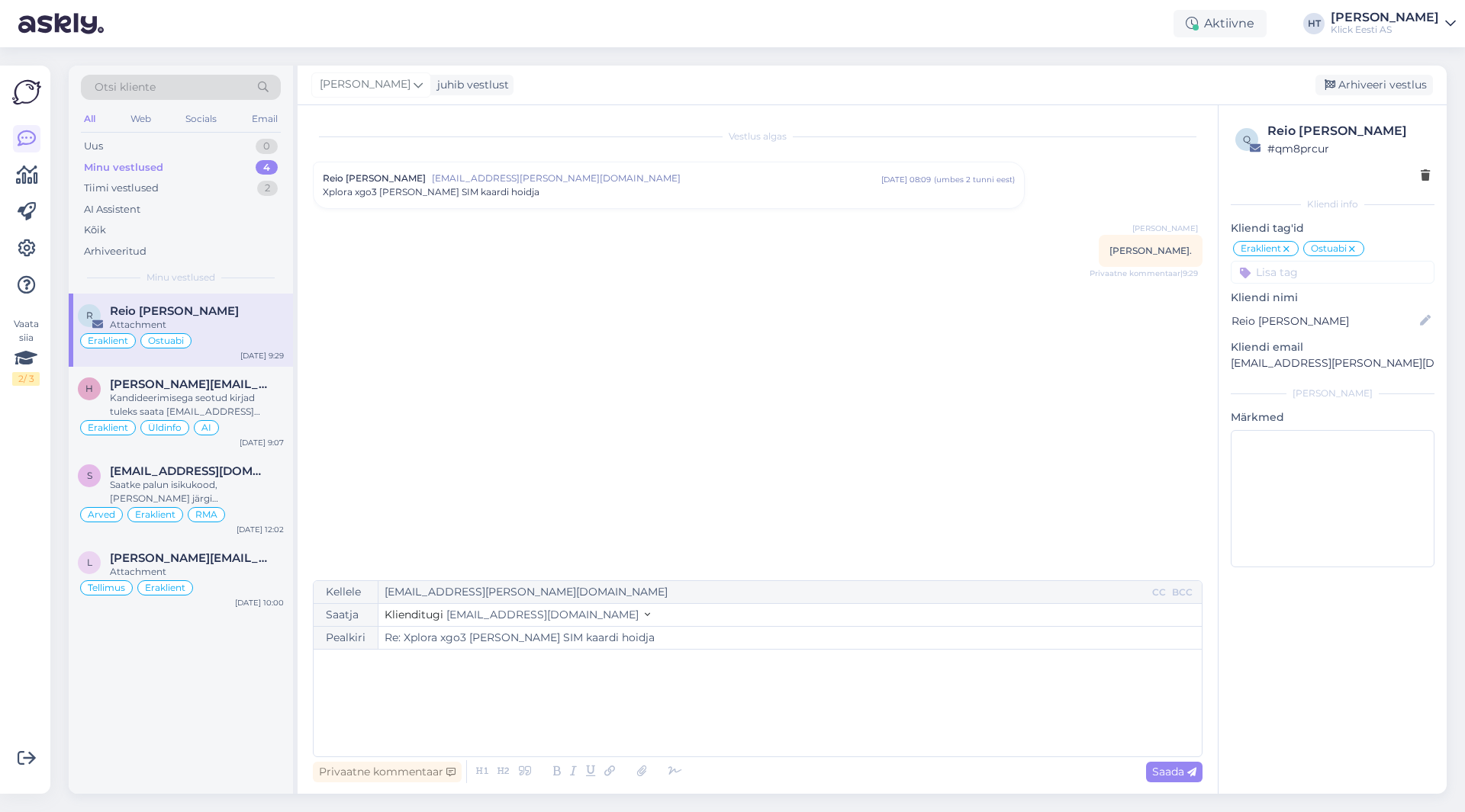
click at [278, 725] on div "R Reio [PERSON_NAME] Attachment Eraklient Ostuabi [DATE] 9:29 h [PERSON_NAME][E…" at bounding box center [181, 544] width 225 height 500
click at [177, 243] on div "Arhiveeritud" at bounding box center [181, 251] width 200 height 21
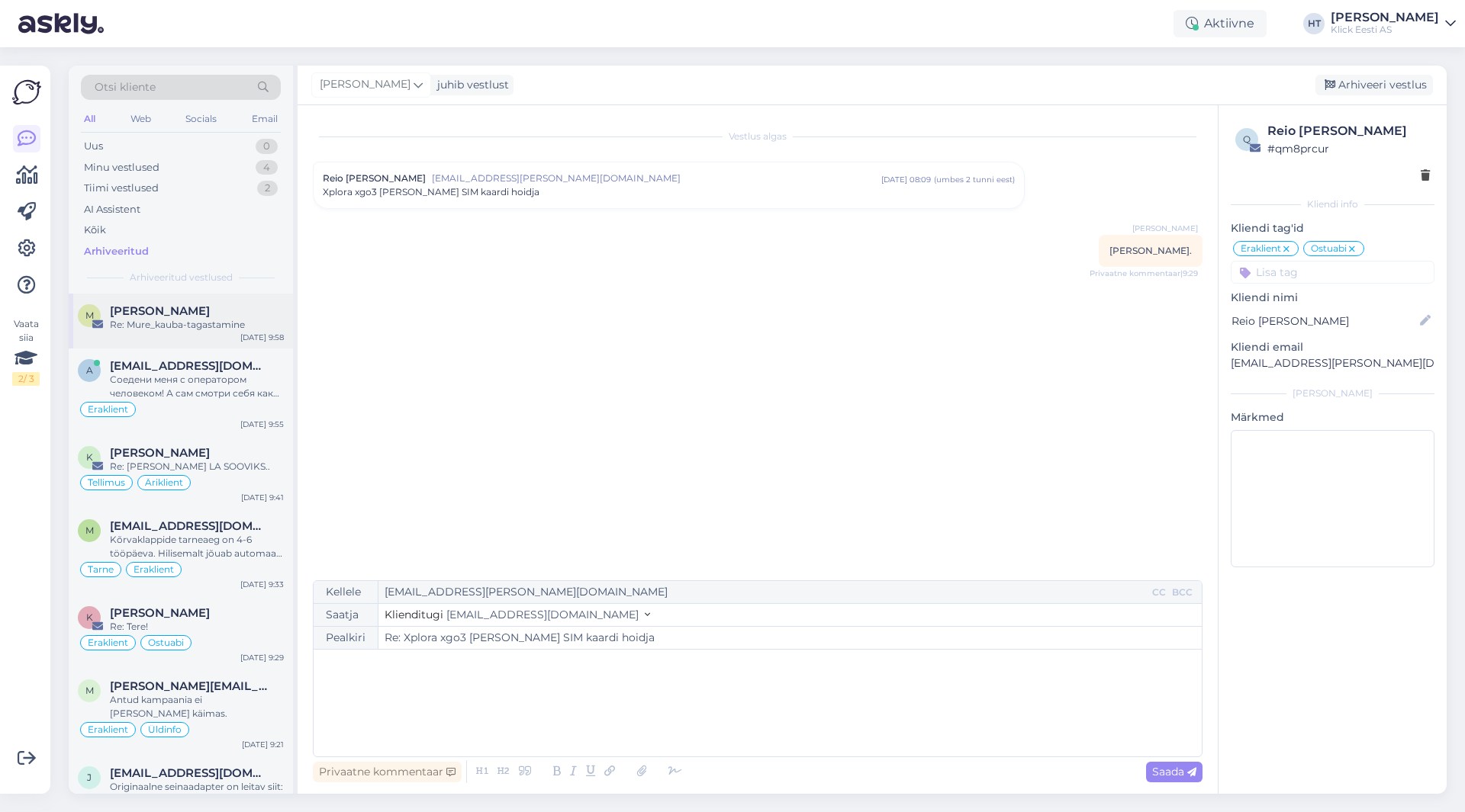
click at [226, 325] on div "Re: Mure_kauba-tagastamine" at bounding box center [197, 325] width 174 height 14
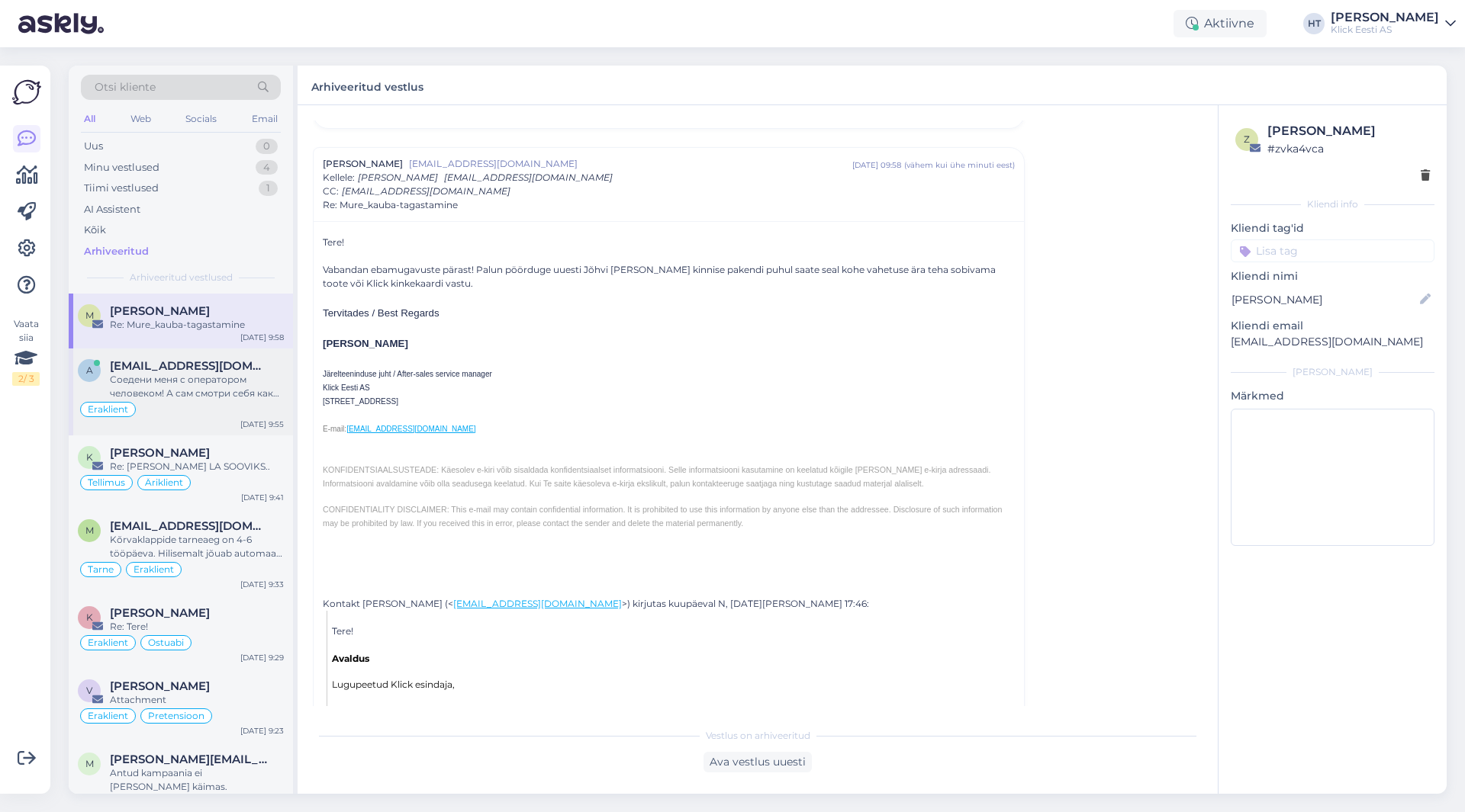
click at [229, 377] on div "Соедени меня с оператором человеком! А сам смотри себя как не удачный помощник!" at bounding box center [197, 386] width 174 height 28
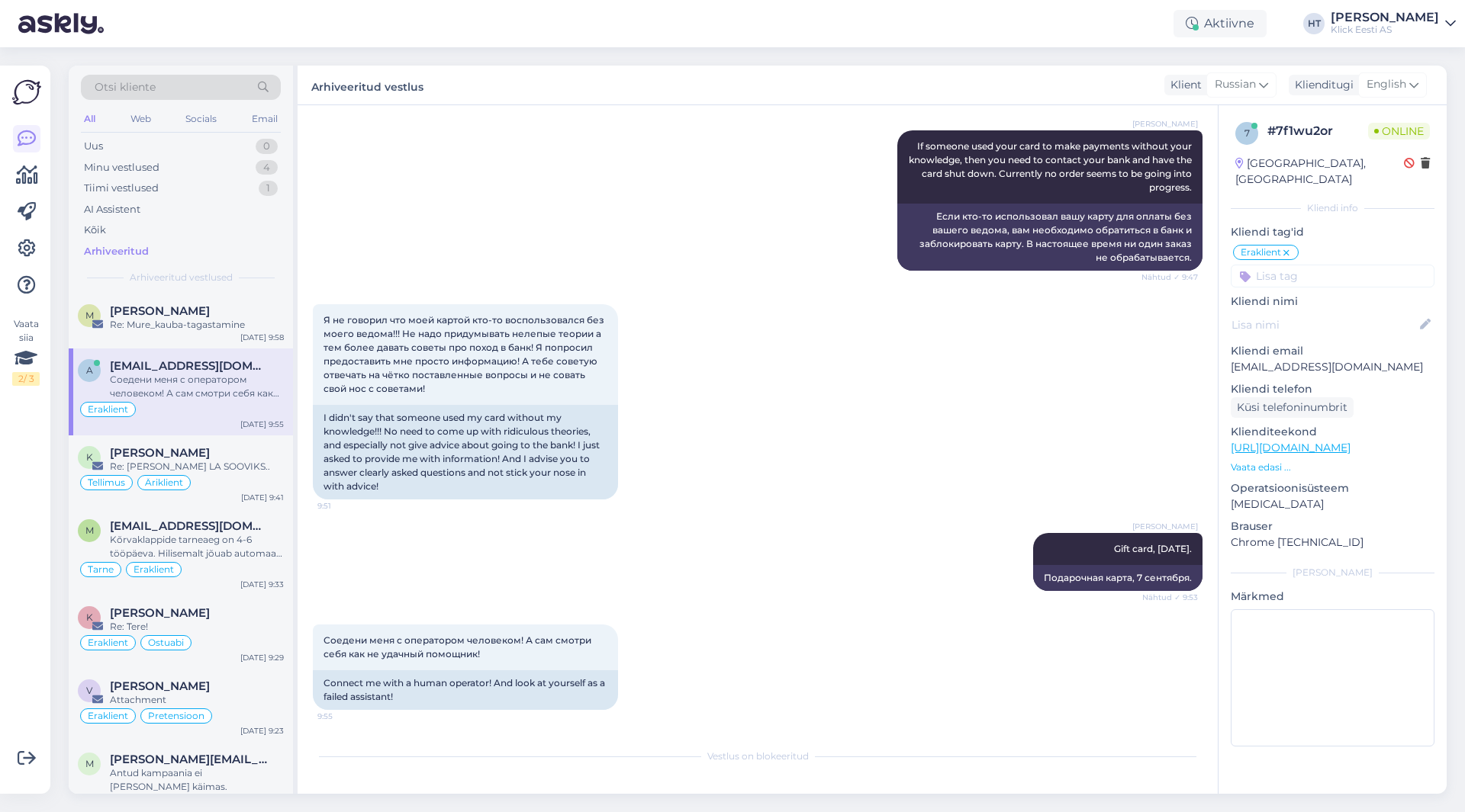
scroll to position [736, 0]
click at [213, 469] on div "Re: [PERSON_NAME] LA SOOVIKS.." at bounding box center [197, 466] width 174 height 14
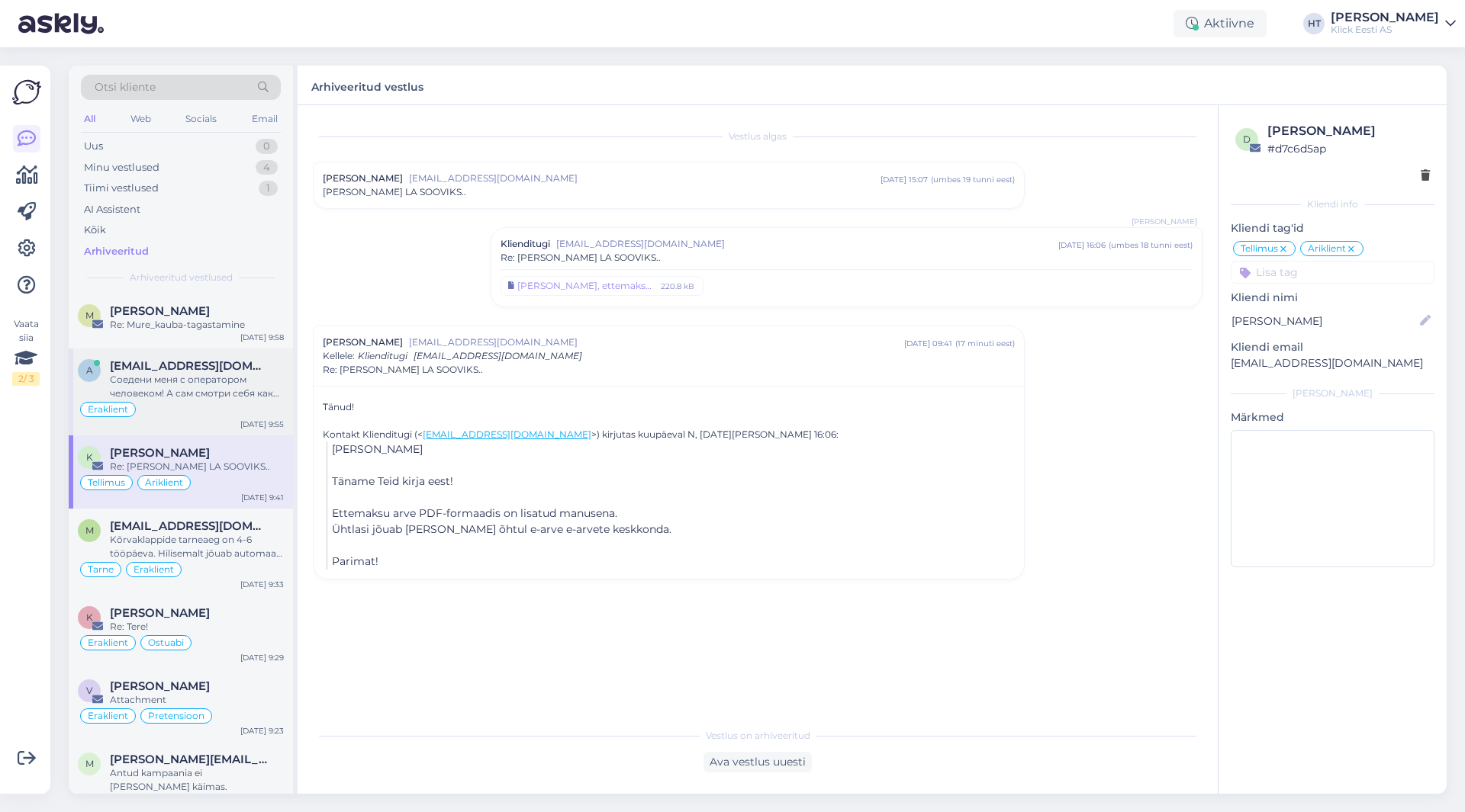
click at [238, 407] on div "Eraklient" at bounding box center [181, 409] width 206 height 18
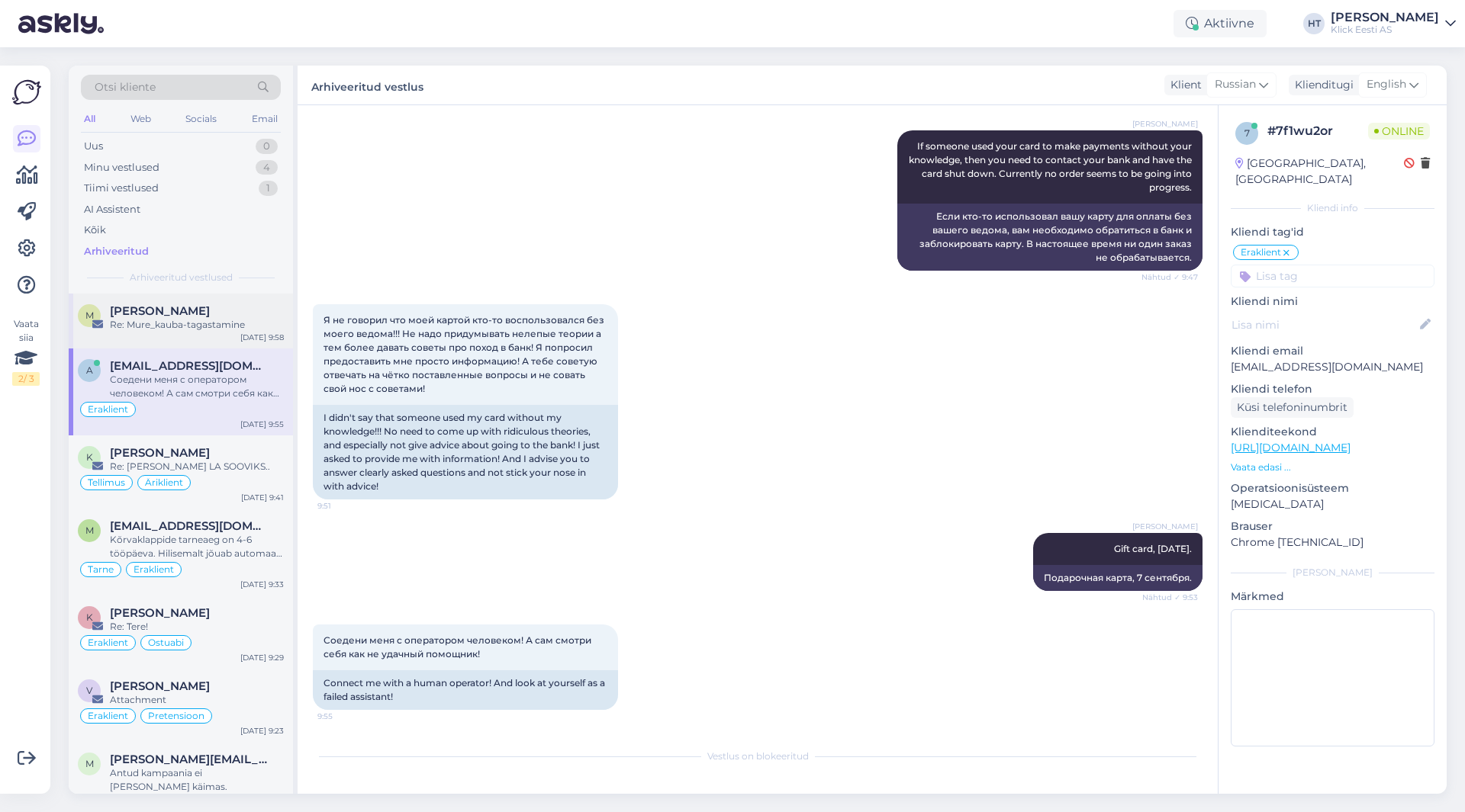
click at [237, 328] on div "Re: Mure_kauba-tagastamine" at bounding box center [197, 325] width 174 height 14
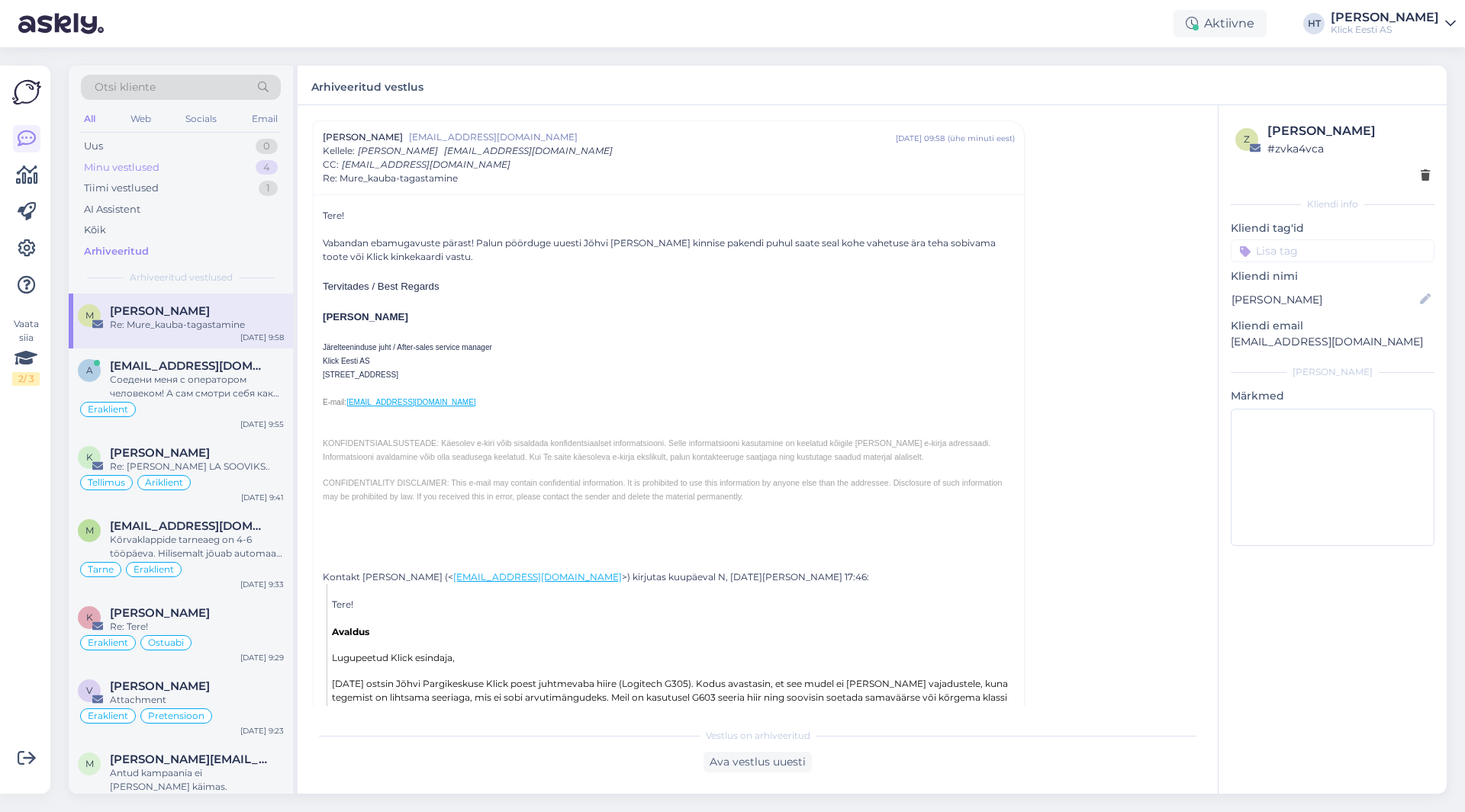
click at [237, 166] on div "Minu vestlused 4" at bounding box center [181, 168] width 200 height 21
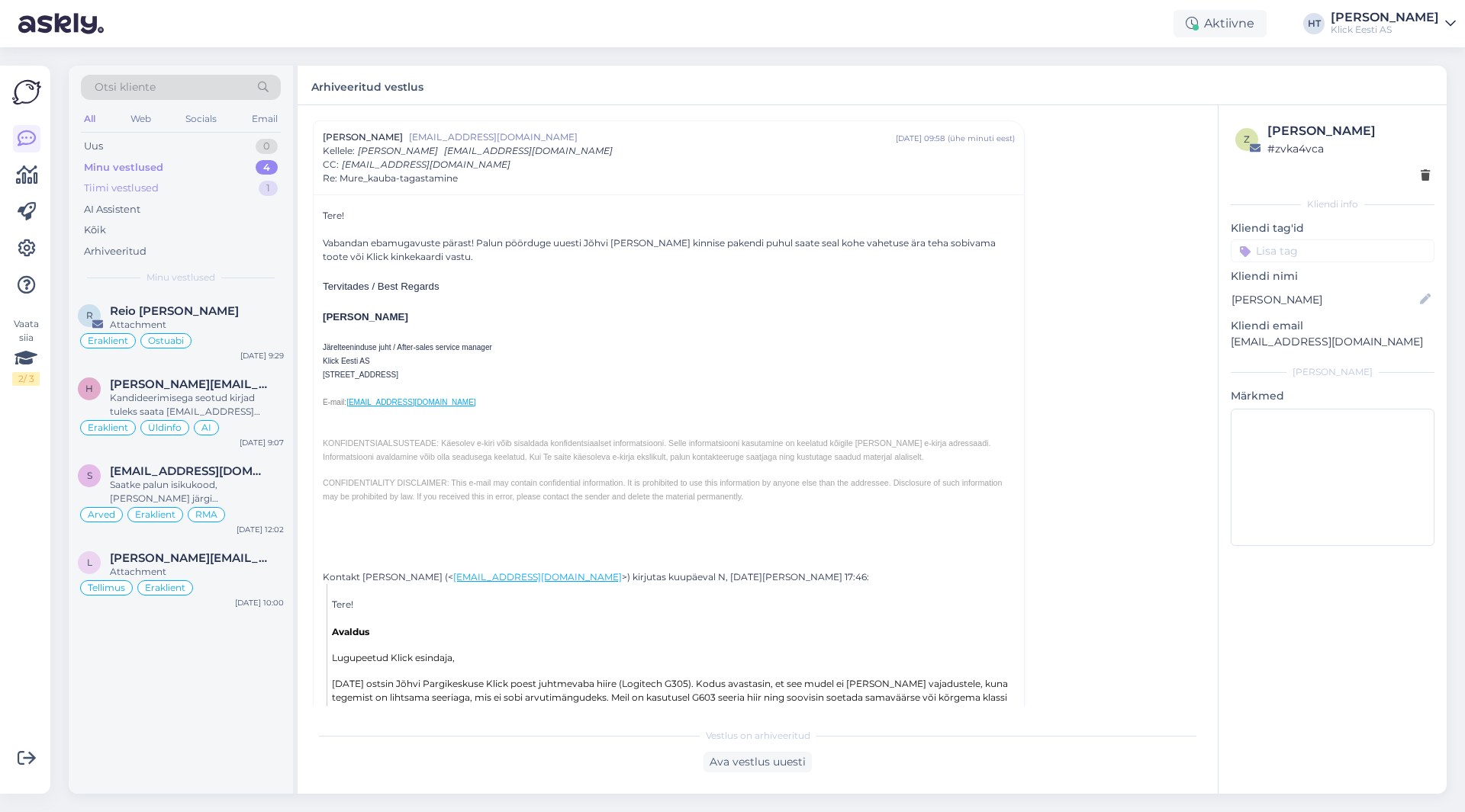
click at [238, 192] on div "Tiimi vestlused 1" at bounding box center [181, 188] width 200 height 21
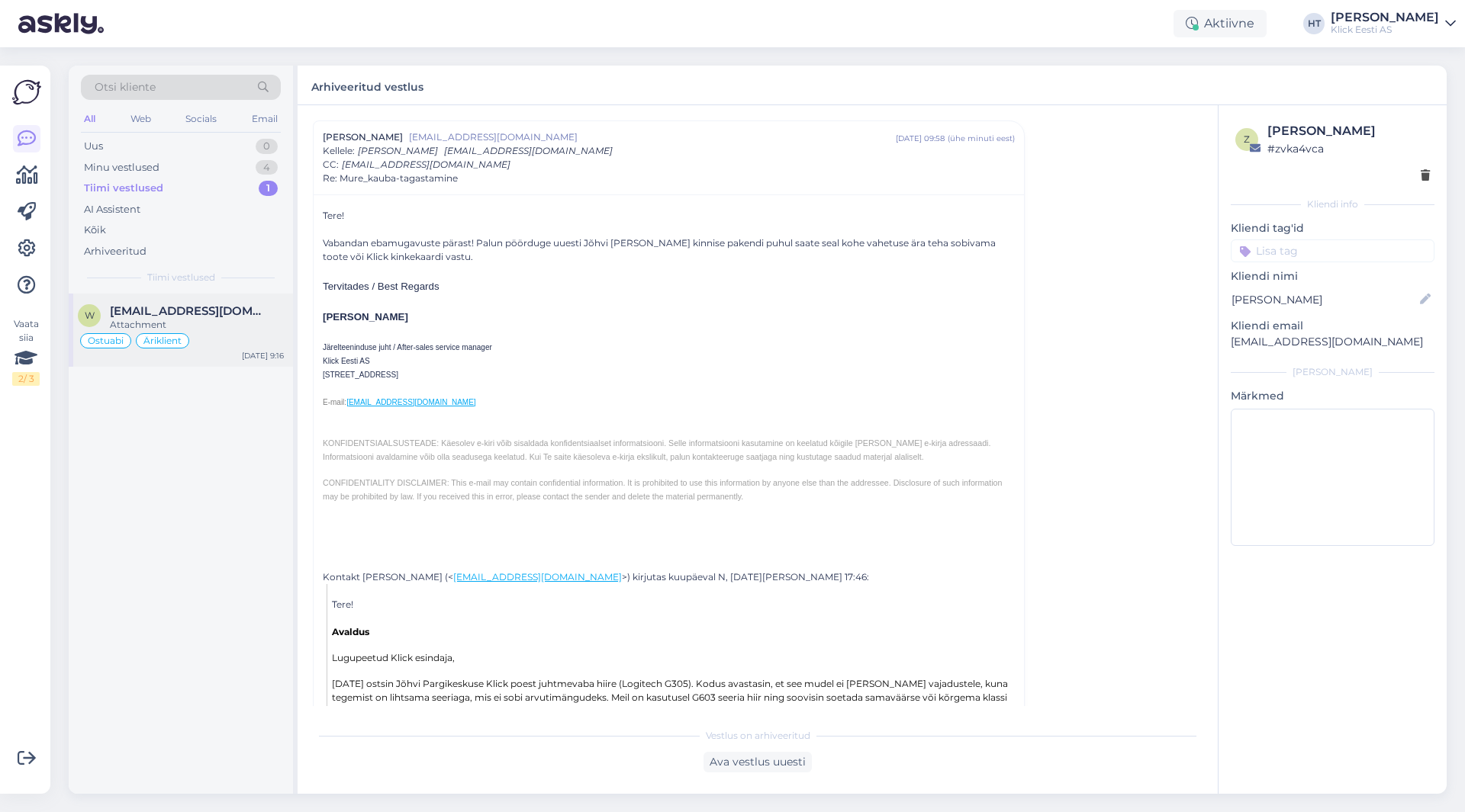
click at [241, 300] on div "w [EMAIL_ADDRESS][DOMAIN_NAME] Attachment Ostuabi Äriklient [DATE] 9:16" at bounding box center [181, 330] width 225 height 73
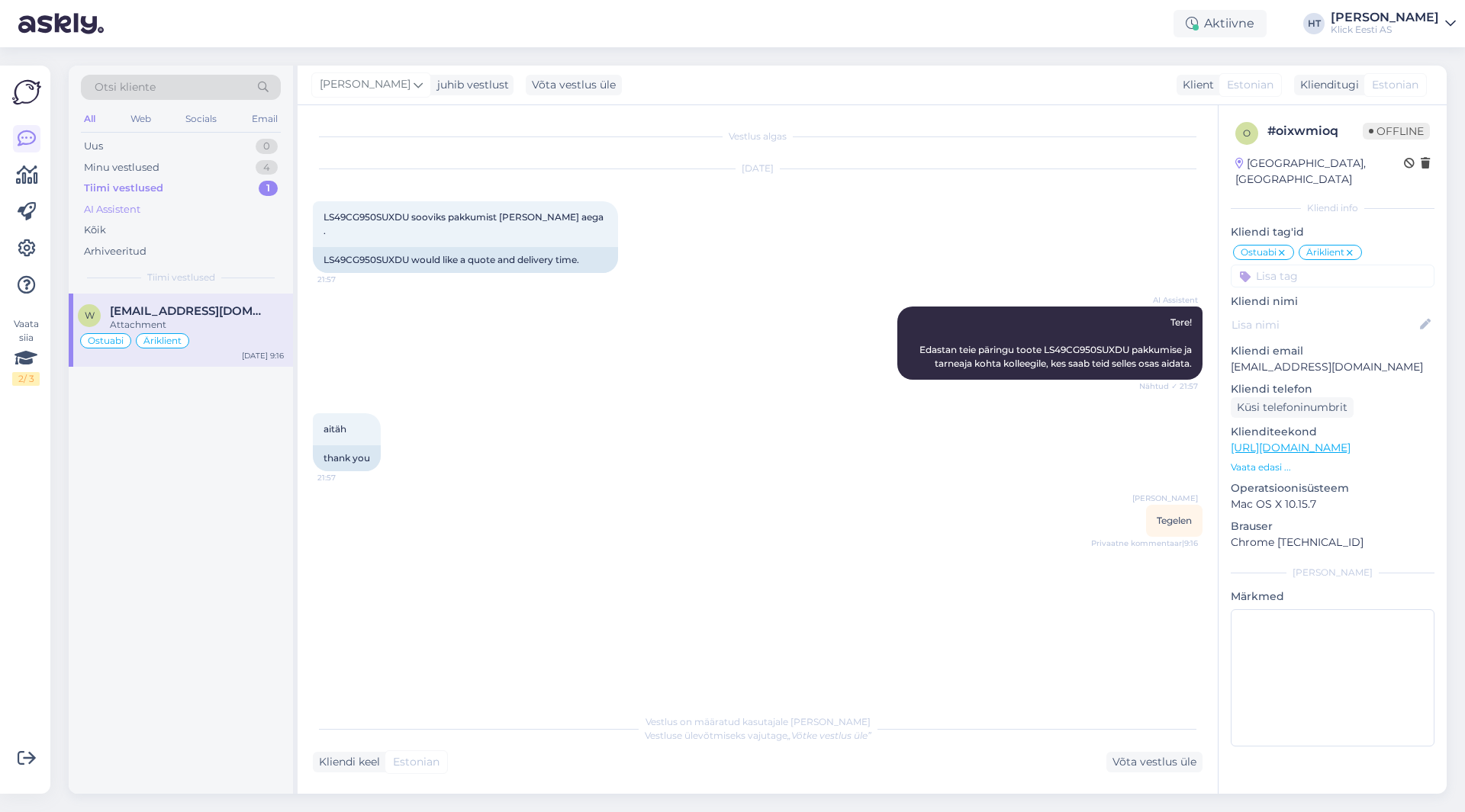
click at [208, 200] on div "AI Assistent" at bounding box center [181, 210] width 200 height 21
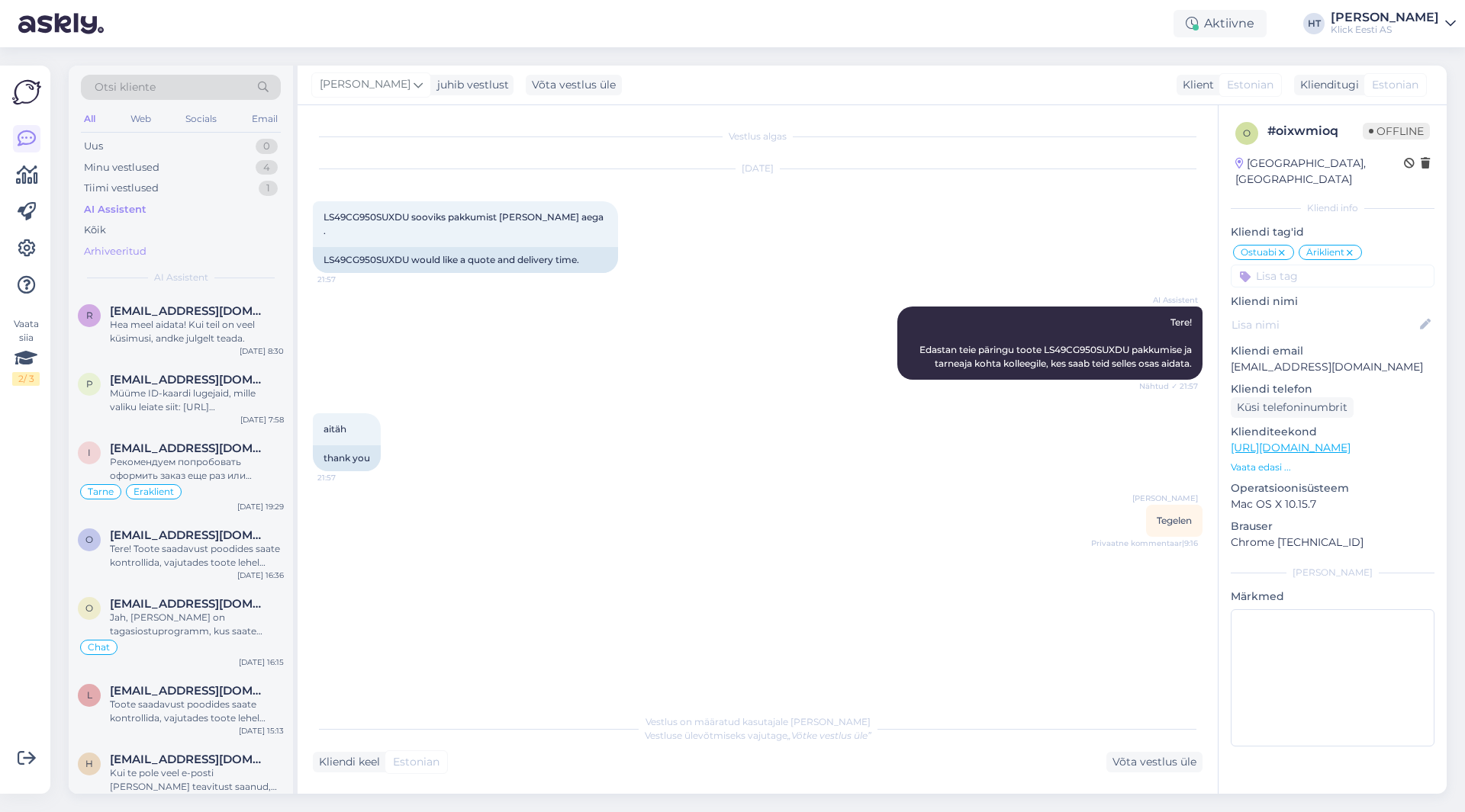
click at [189, 251] on div "Arhiveeritud" at bounding box center [181, 251] width 200 height 21
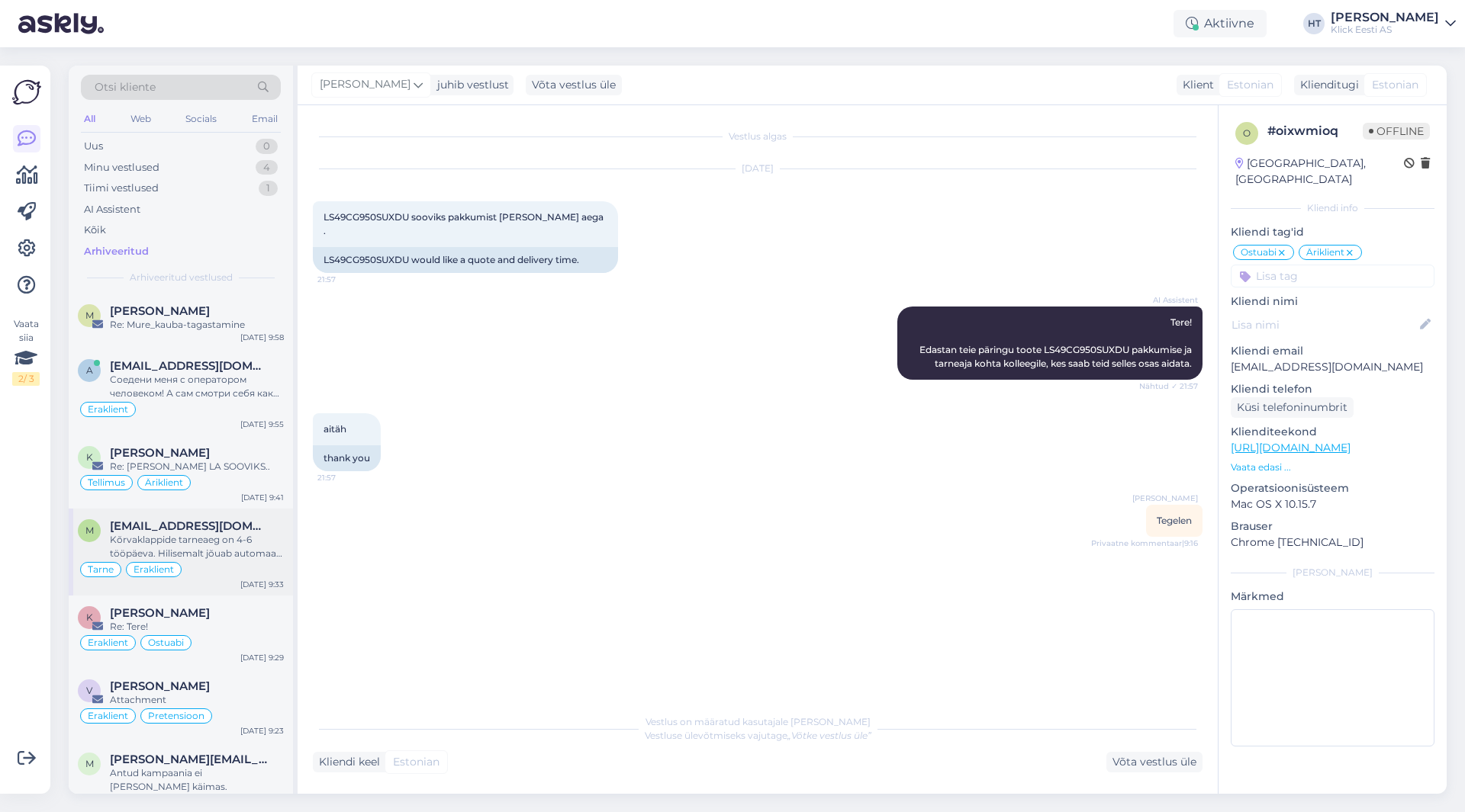
click at [238, 544] on div "Kõrvaklappide tarneaeg on 4-6 tööpäeva. Hilisemalt jõuab automaati järgmise näd…" at bounding box center [197, 547] width 174 height 28
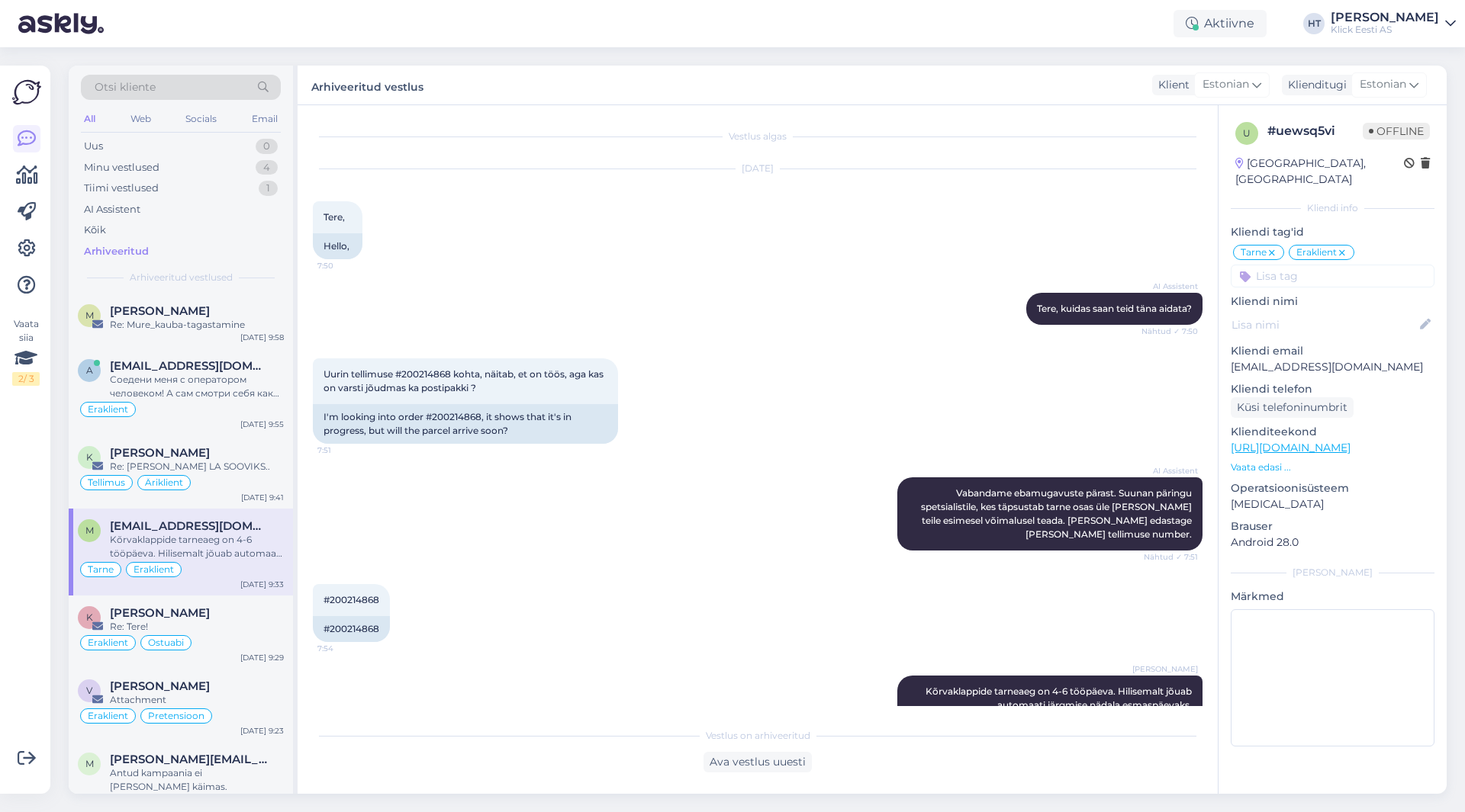
scroll to position [32, 0]
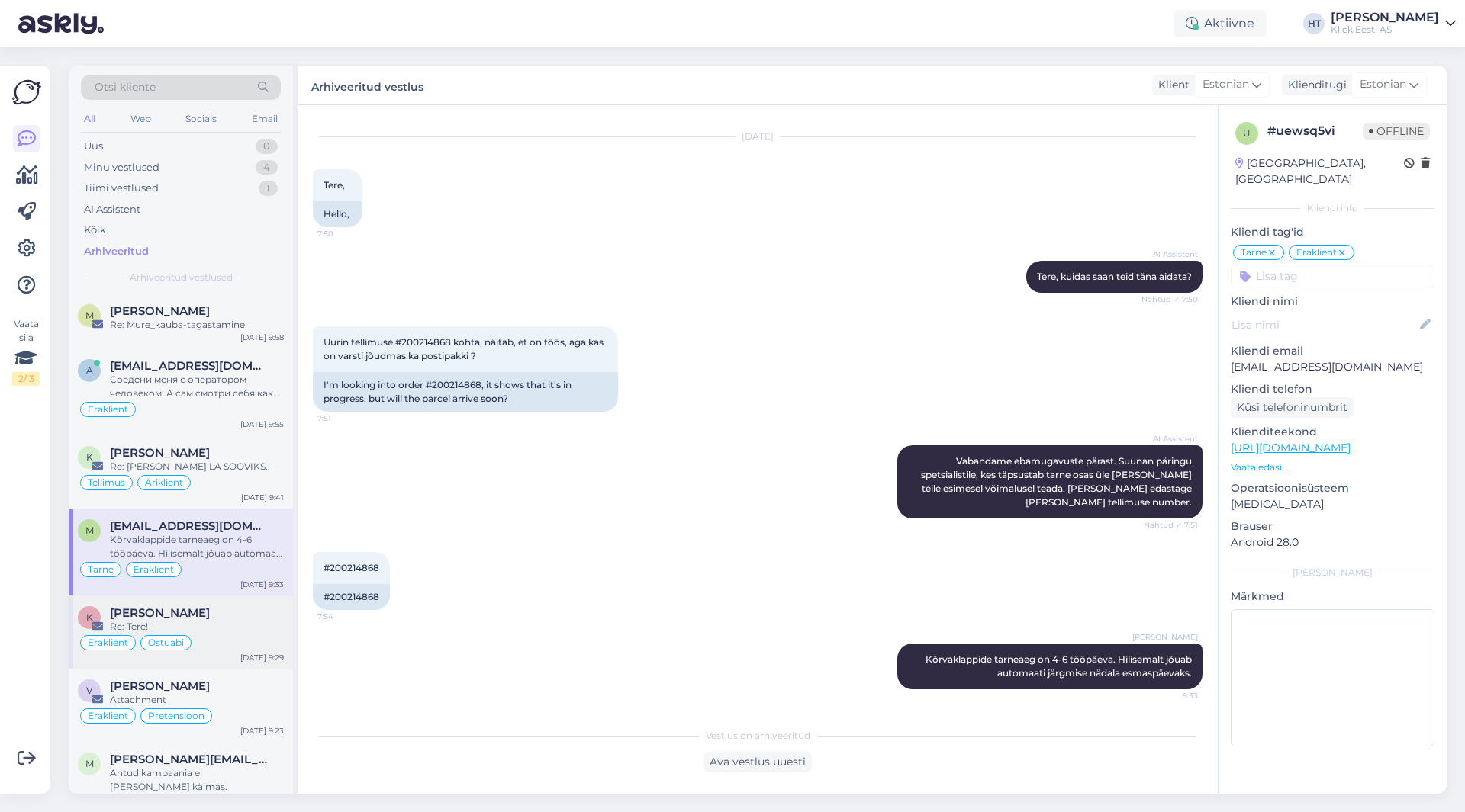
click at [249, 625] on div "Re: Tere!" at bounding box center [197, 626] width 174 height 14
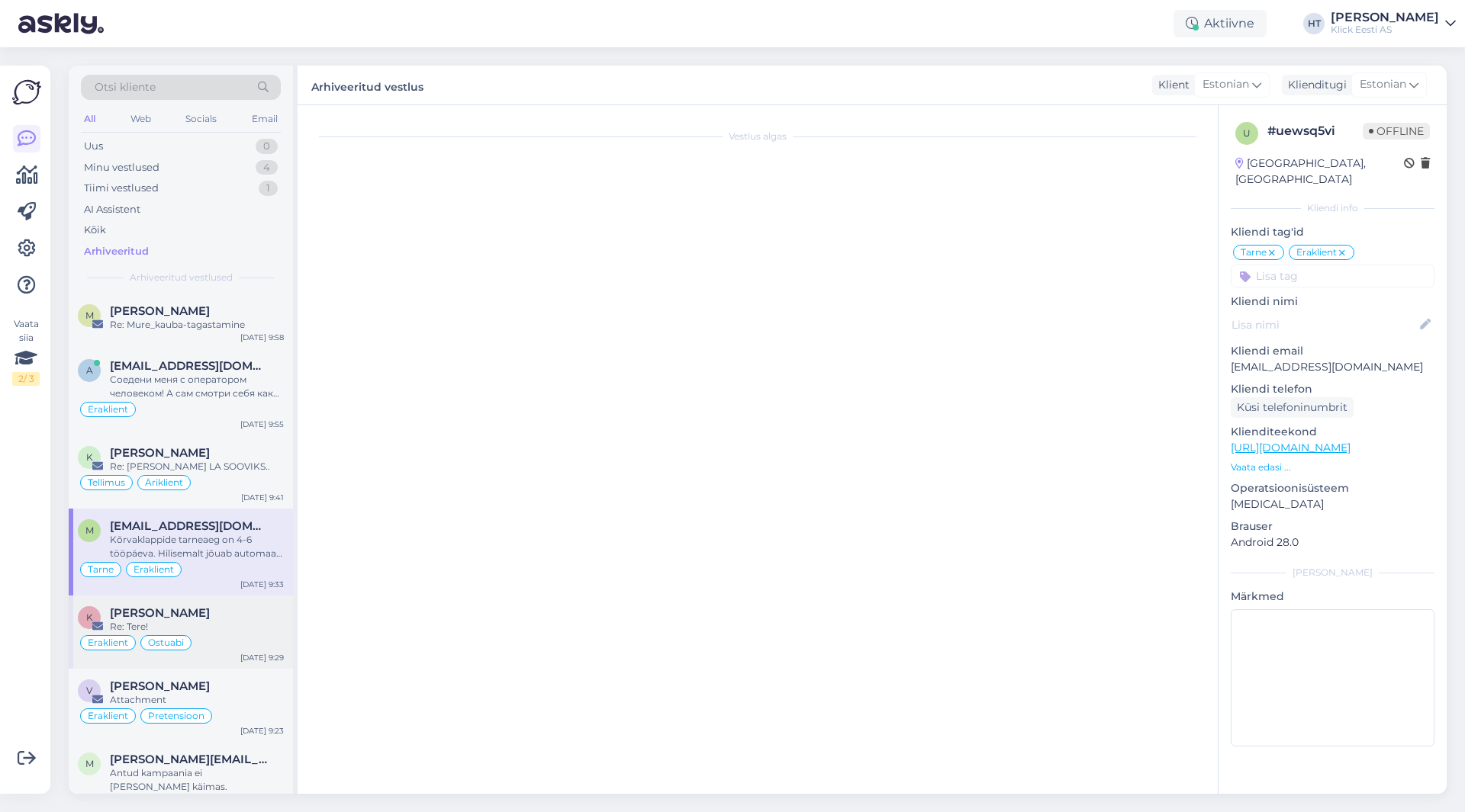
scroll to position [0, 0]
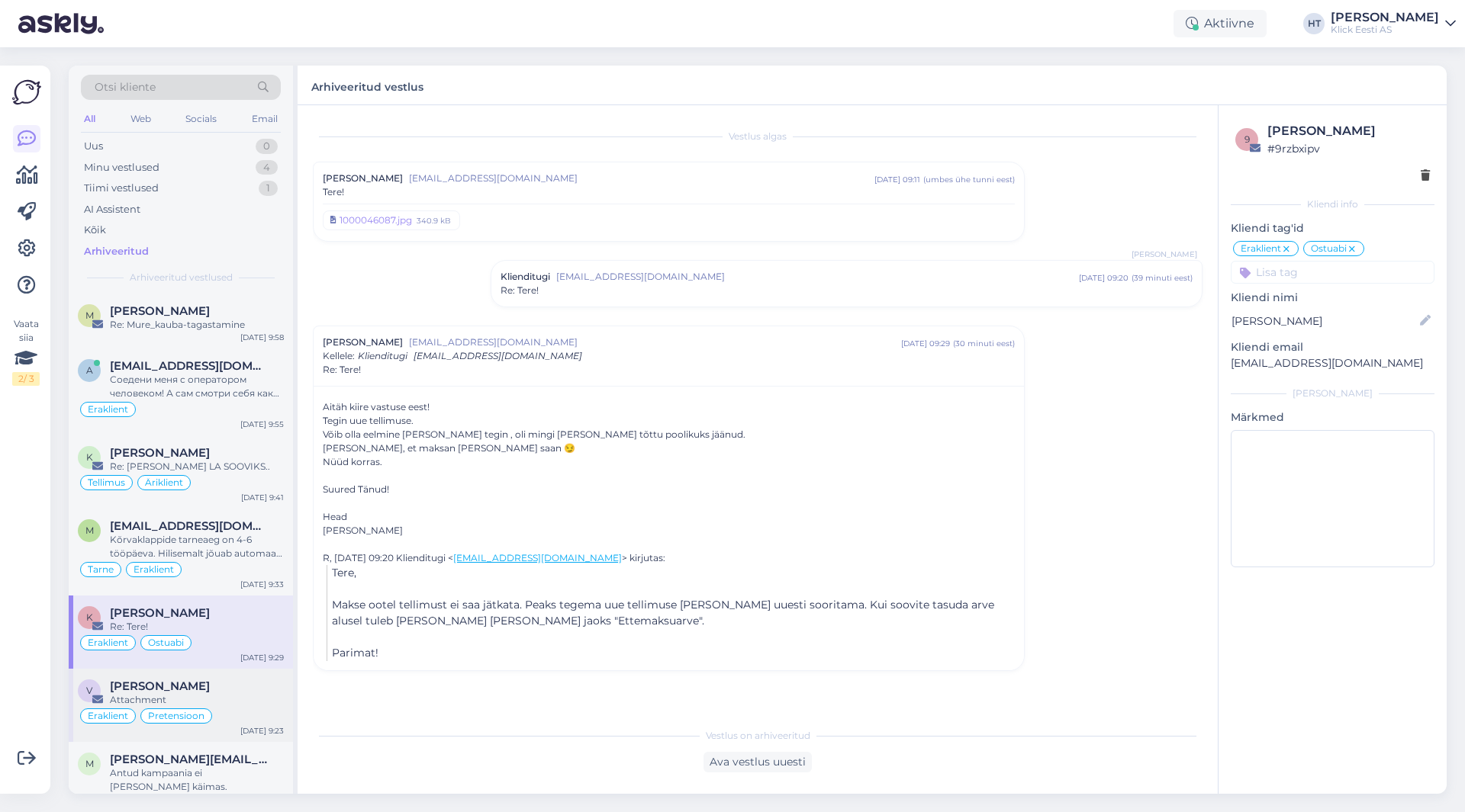
click at [251, 688] on div "[PERSON_NAME]" at bounding box center [197, 686] width 174 height 14
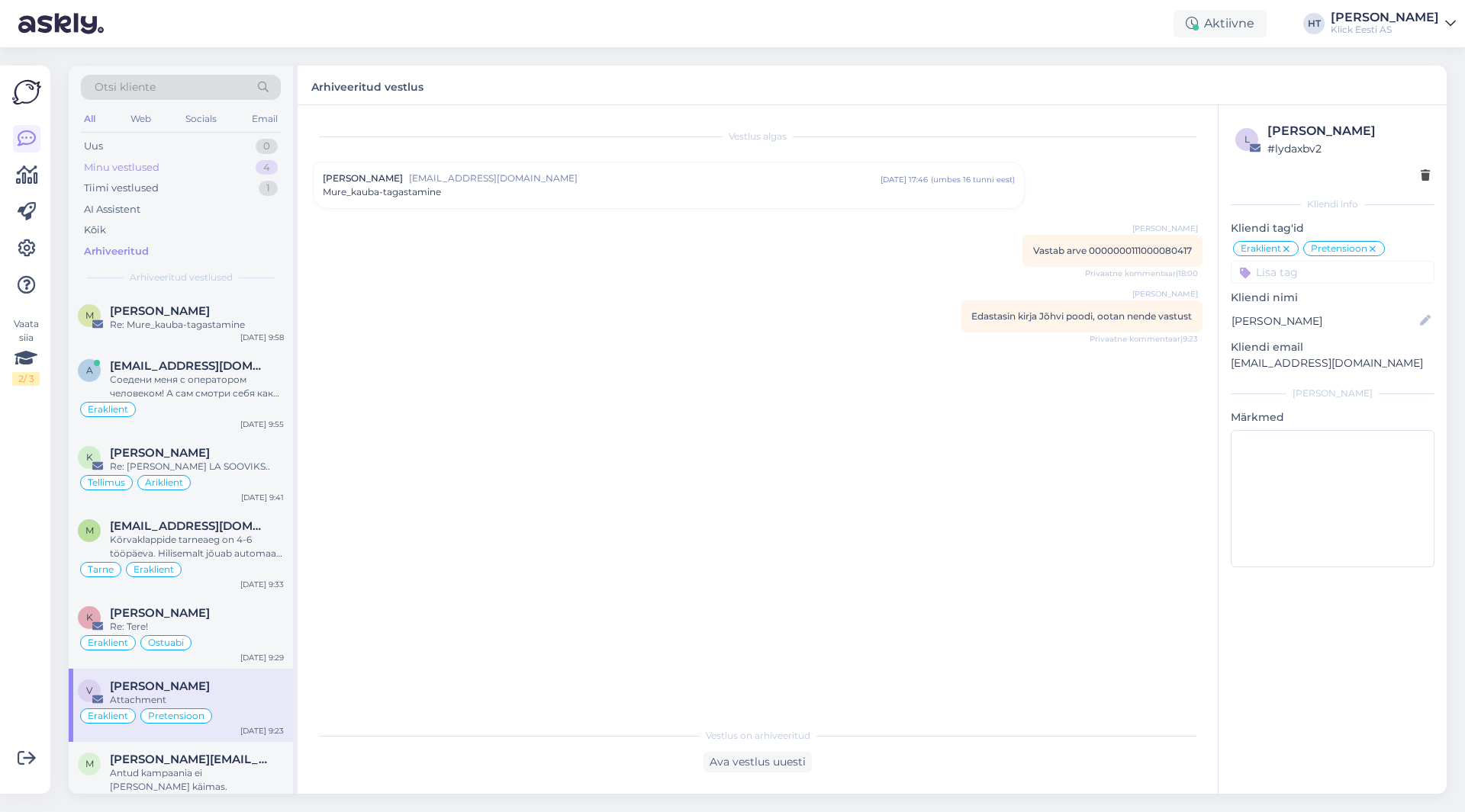
click at [242, 170] on div "Minu vestlused 4" at bounding box center [181, 168] width 200 height 21
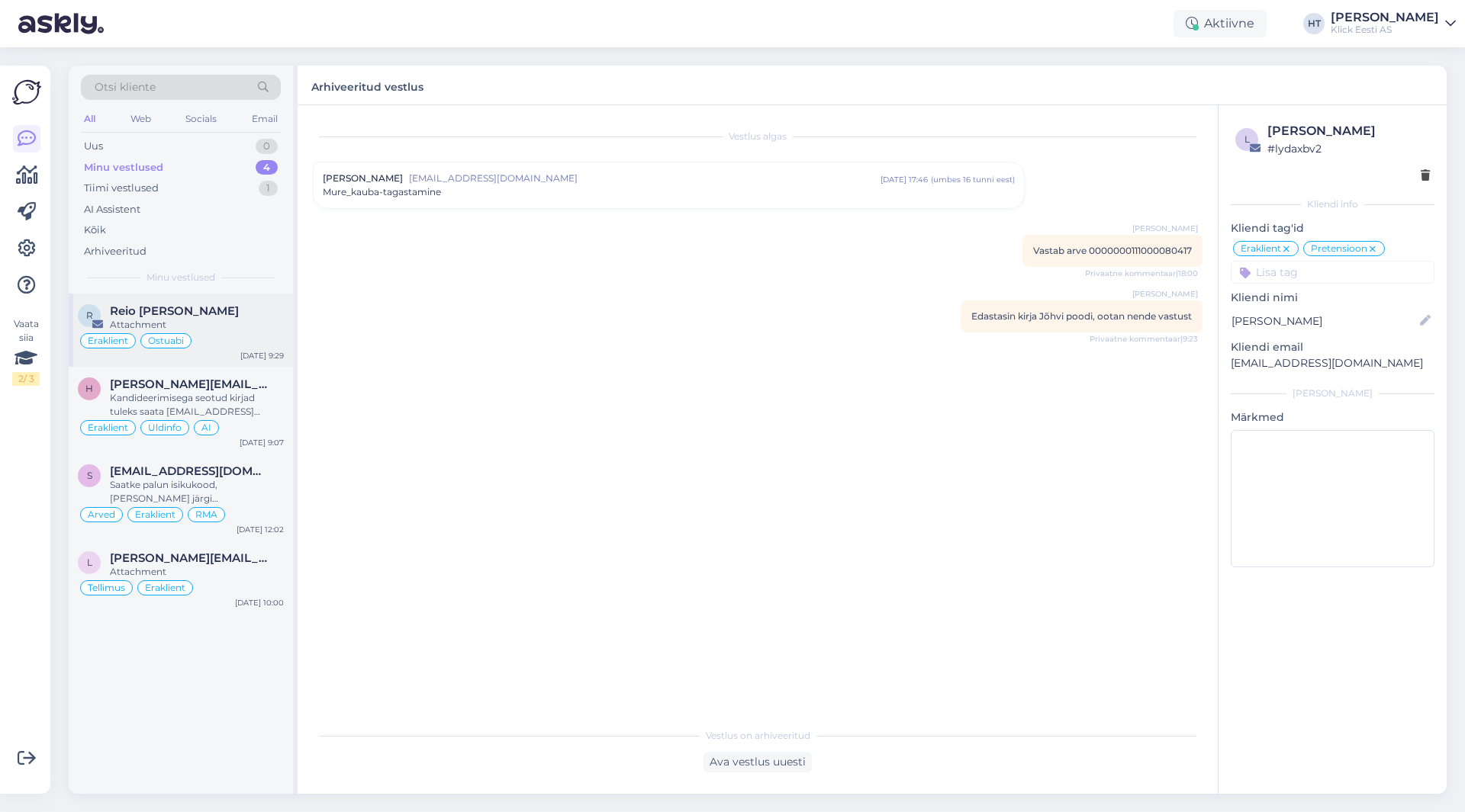
click at [225, 317] on div "Reio [PERSON_NAME]" at bounding box center [197, 311] width 174 height 14
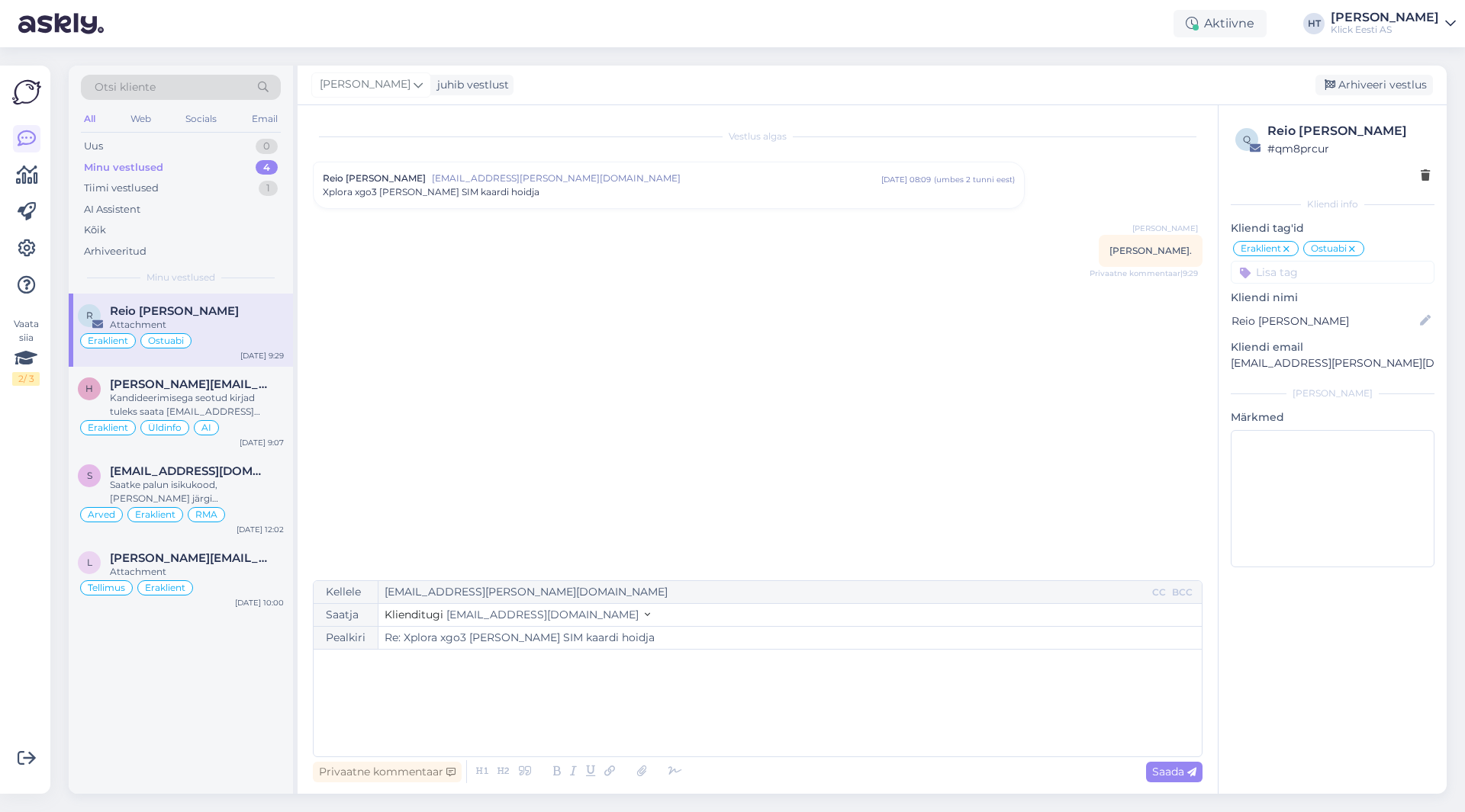
click at [519, 382] on div "Vestlus algas Reio [PERSON_NAME] [PERSON_NAME][EMAIL_ADDRESS][PERSON_NAME][DOMA…" at bounding box center [764, 343] width 903 height 446
click at [233, 136] on div "Otsi kliente All Web Socials Email Uus 0 Minu vestlused 4 Tiimi vestlused 1 AI …" at bounding box center [181, 180] width 225 height 228
click at [233, 138] on div "Uus 0" at bounding box center [181, 146] width 200 height 21
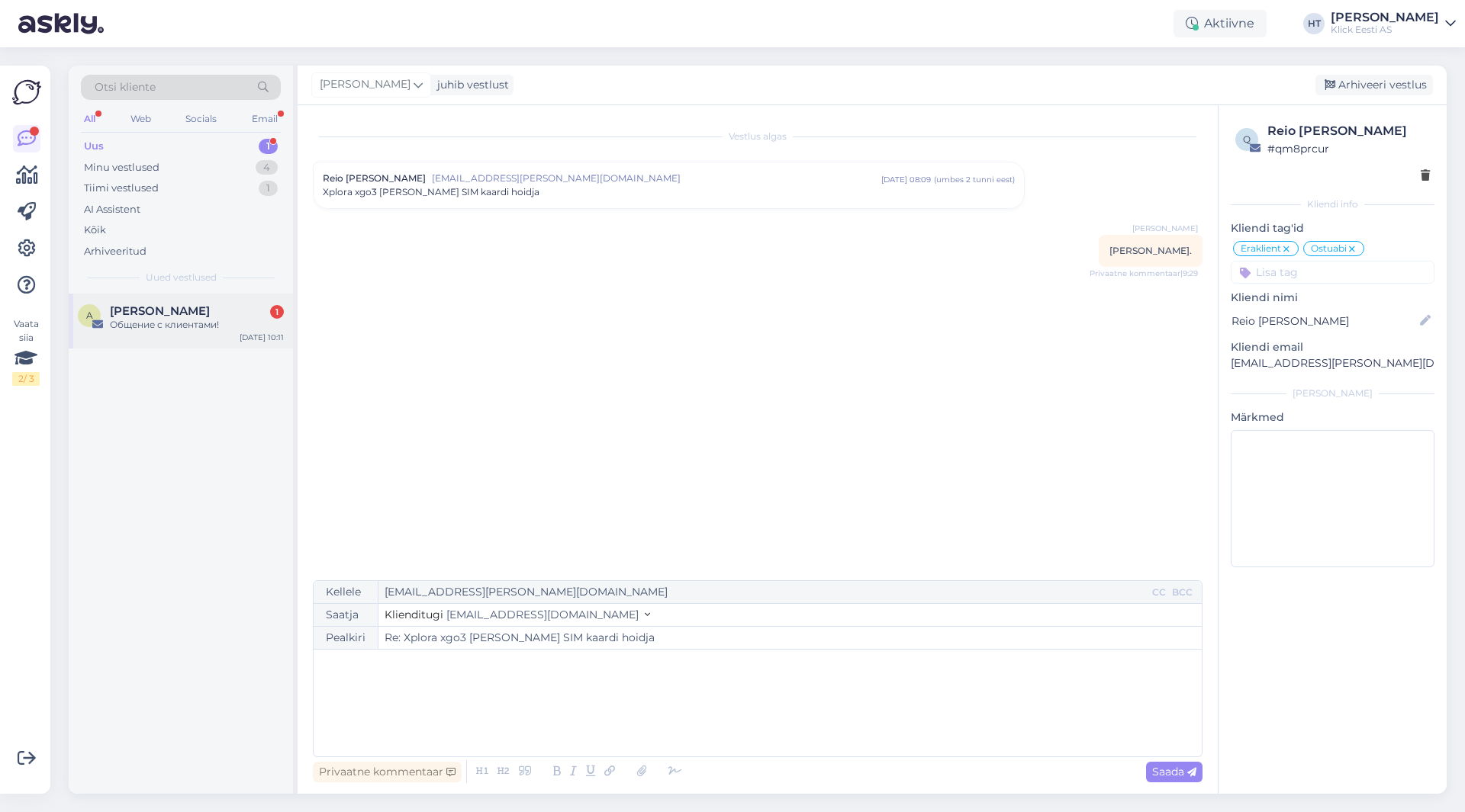
click at [232, 299] on div "A [PERSON_NAME] 1 Общение с клиентами! [DATE] 10:11" at bounding box center [181, 321] width 225 height 55
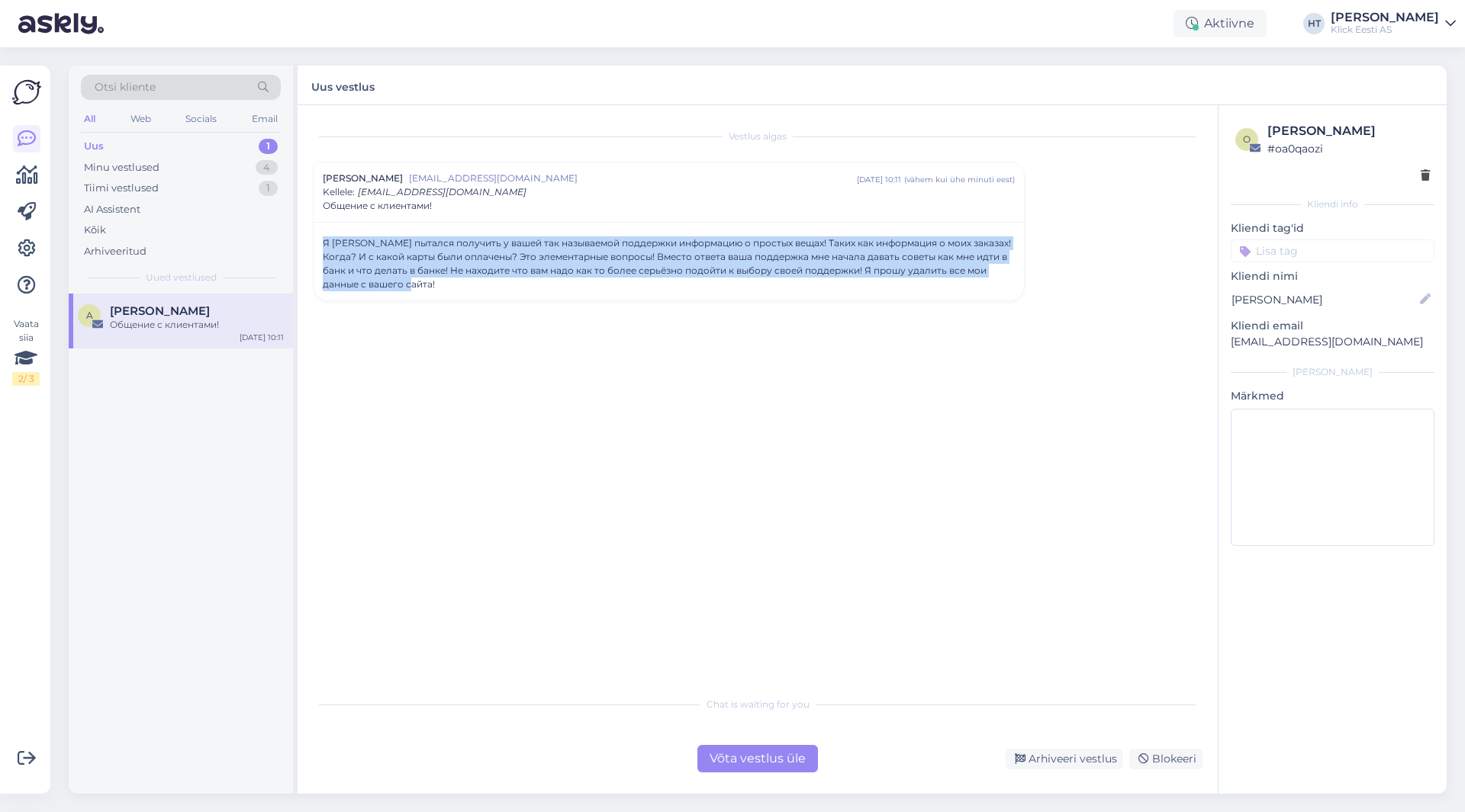
drag, startPoint x: 413, startPoint y: 284, endPoint x: 325, endPoint y: 242, distance: 97.5
click at [325, 242] on div "Я [PERSON_NAME] пытался получить у вашей так называемой поддержки информацию о …" at bounding box center [669, 264] width 692 height 55
copy div "Я [PERSON_NAME] пытался получить у вашей так называемой поддержки информацию о …"
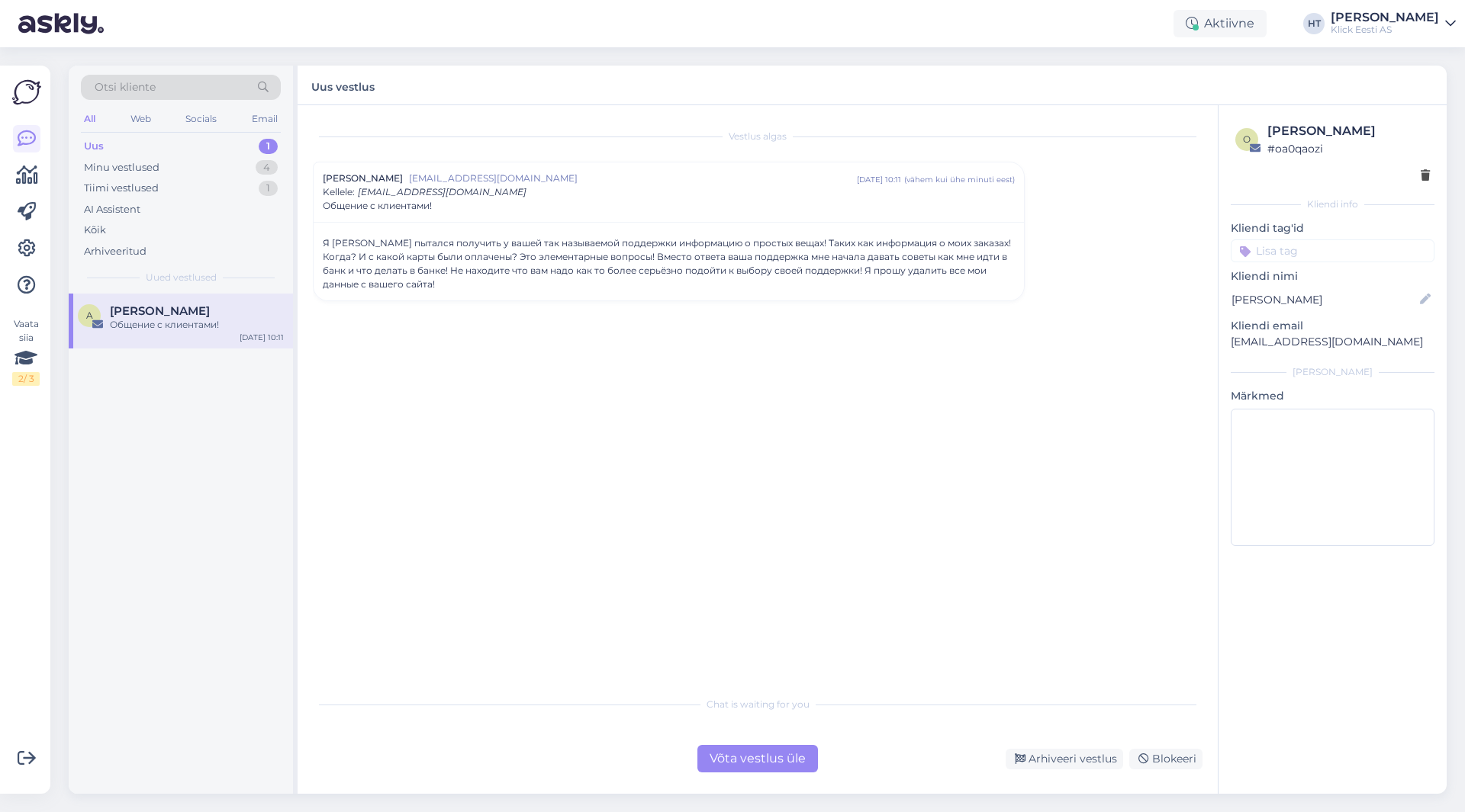
click at [211, 319] on div "Общение с клиентами!" at bounding box center [197, 325] width 174 height 14
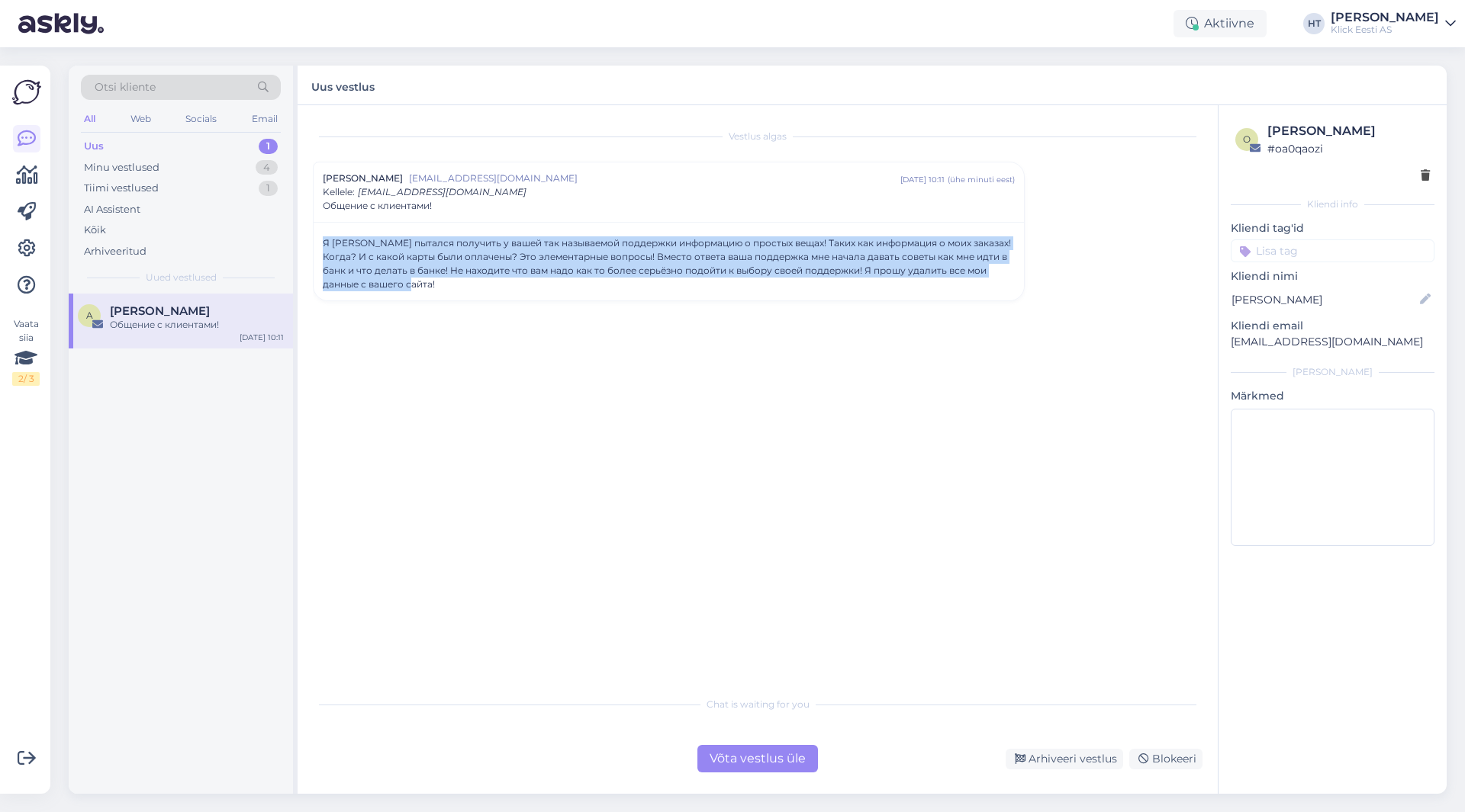
drag, startPoint x: 400, startPoint y: 283, endPoint x: 324, endPoint y: 240, distance: 87.3
click at [324, 240] on div "Я [PERSON_NAME] пытался получить у вашей так называемой поддержки информацию о …" at bounding box center [669, 264] width 692 height 55
drag, startPoint x: 323, startPoint y: 240, endPoint x: 392, endPoint y: 284, distance: 81.8
click at [392, 284] on div "Я [PERSON_NAME] пытался получить у вашей так называемой поддержки информацию о …" at bounding box center [669, 264] width 692 height 55
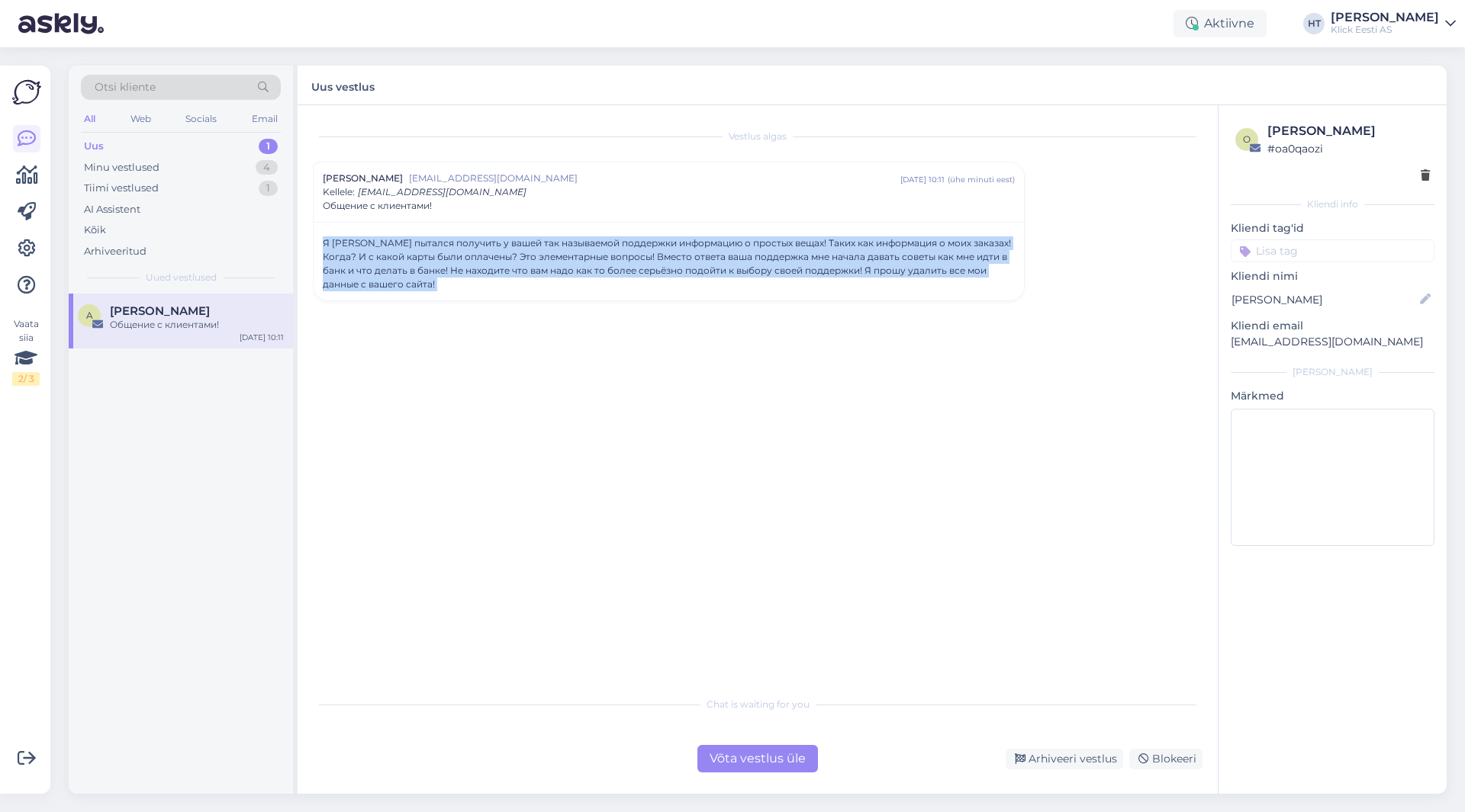
click at [392, 284] on div "Я [PERSON_NAME] пытался получить у вашей так называемой поддержки информацию о …" at bounding box center [669, 264] width 692 height 55
drag, startPoint x: 393, startPoint y: 284, endPoint x: 325, endPoint y: 243, distance: 79.4
click at [325, 243] on div "Я [PERSON_NAME] пытался получить у вашей так называемой поддержки информацию о …" at bounding box center [669, 264] width 692 height 55
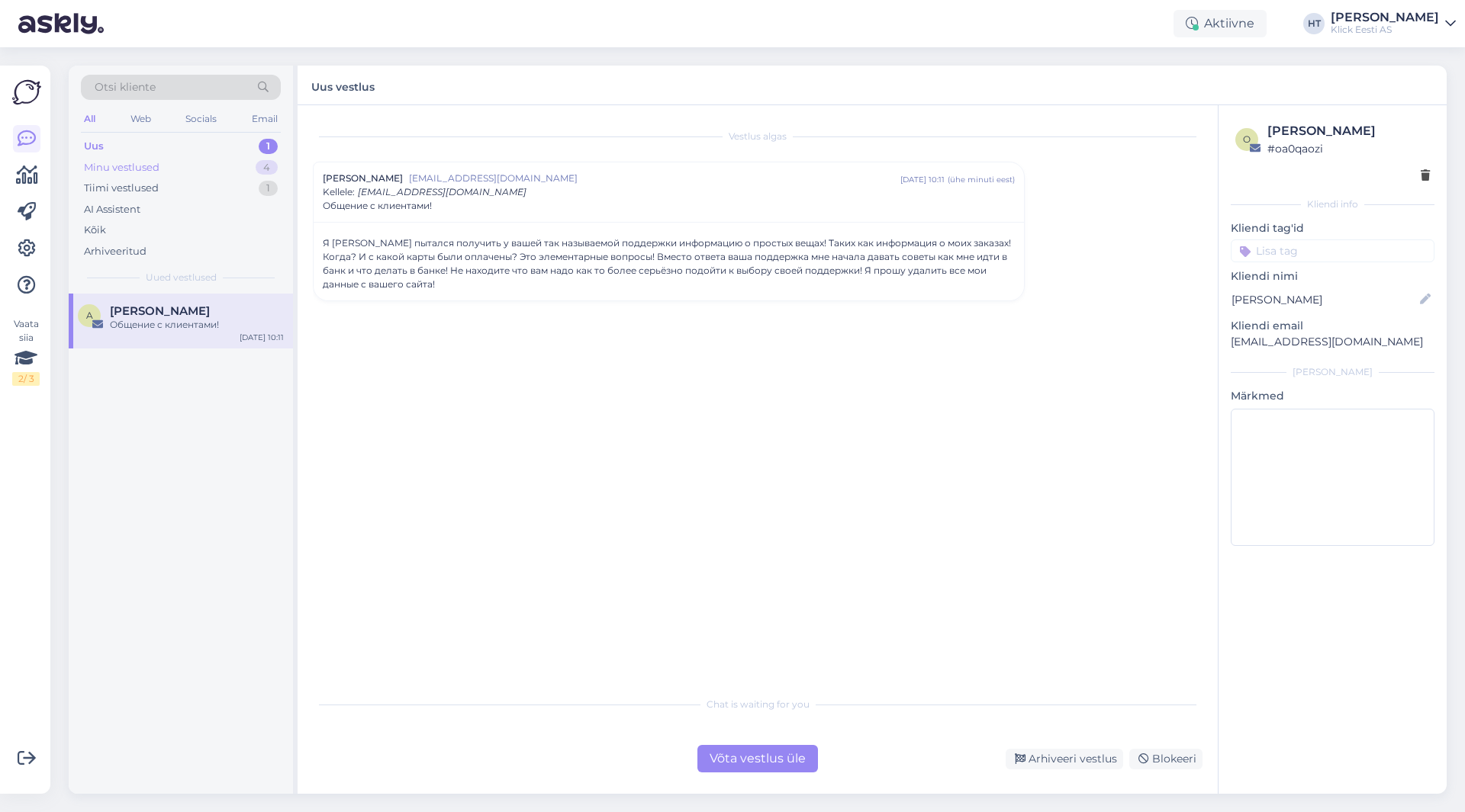
click at [260, 175] on div "Minu vestlused 4" at bounding box center [181, 168] width 200 height 21
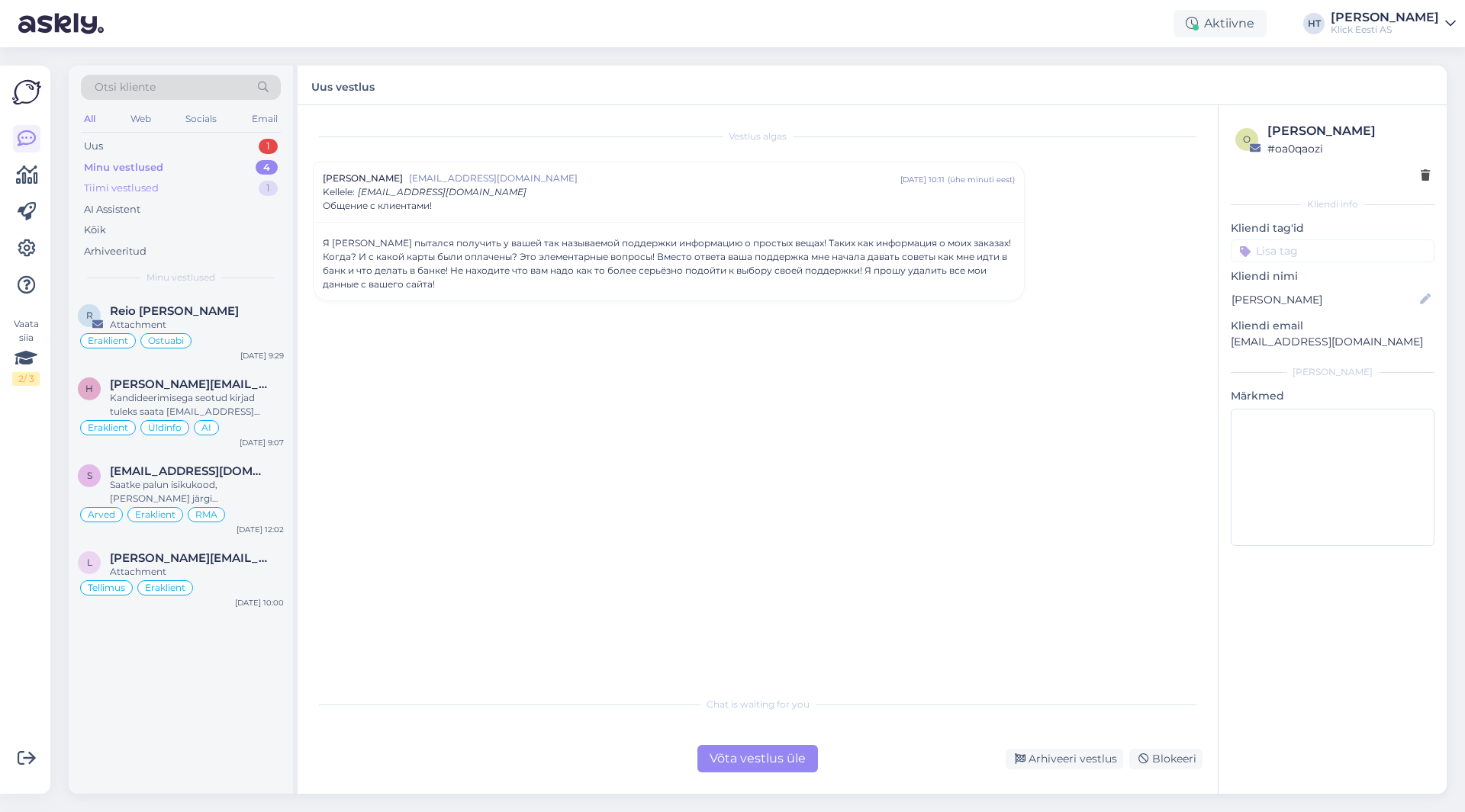
click at [216, 194] on div "Tiimi vestlused 1" at bounding box center [181, 188] width 200 height 21
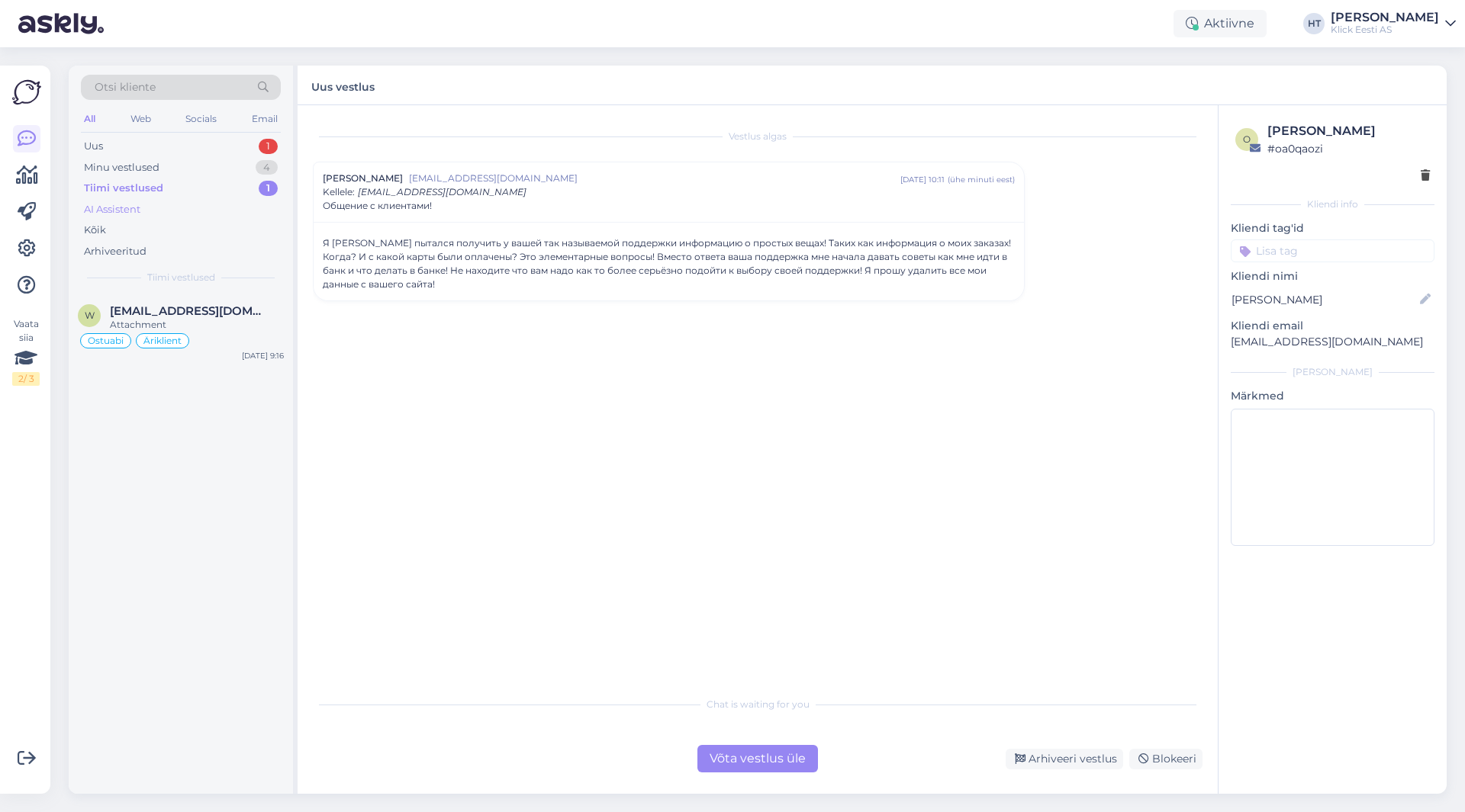
click at [212, 205] on div "AI Assistent" at bounding box center [181, 210] width 200 height 21
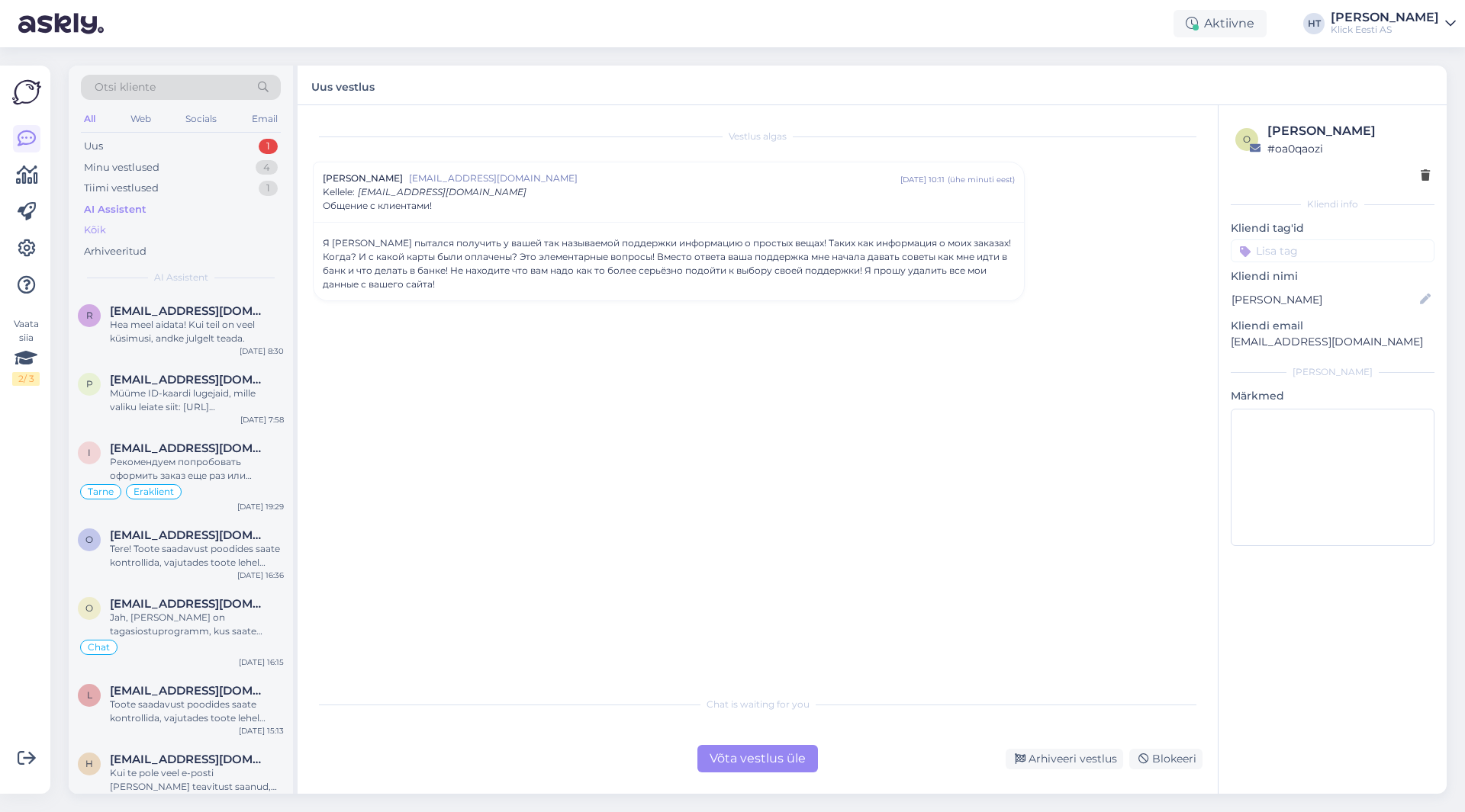
click at [198, 225] on div "Kõik" at bounding box center [181, 230] width 200 height 21
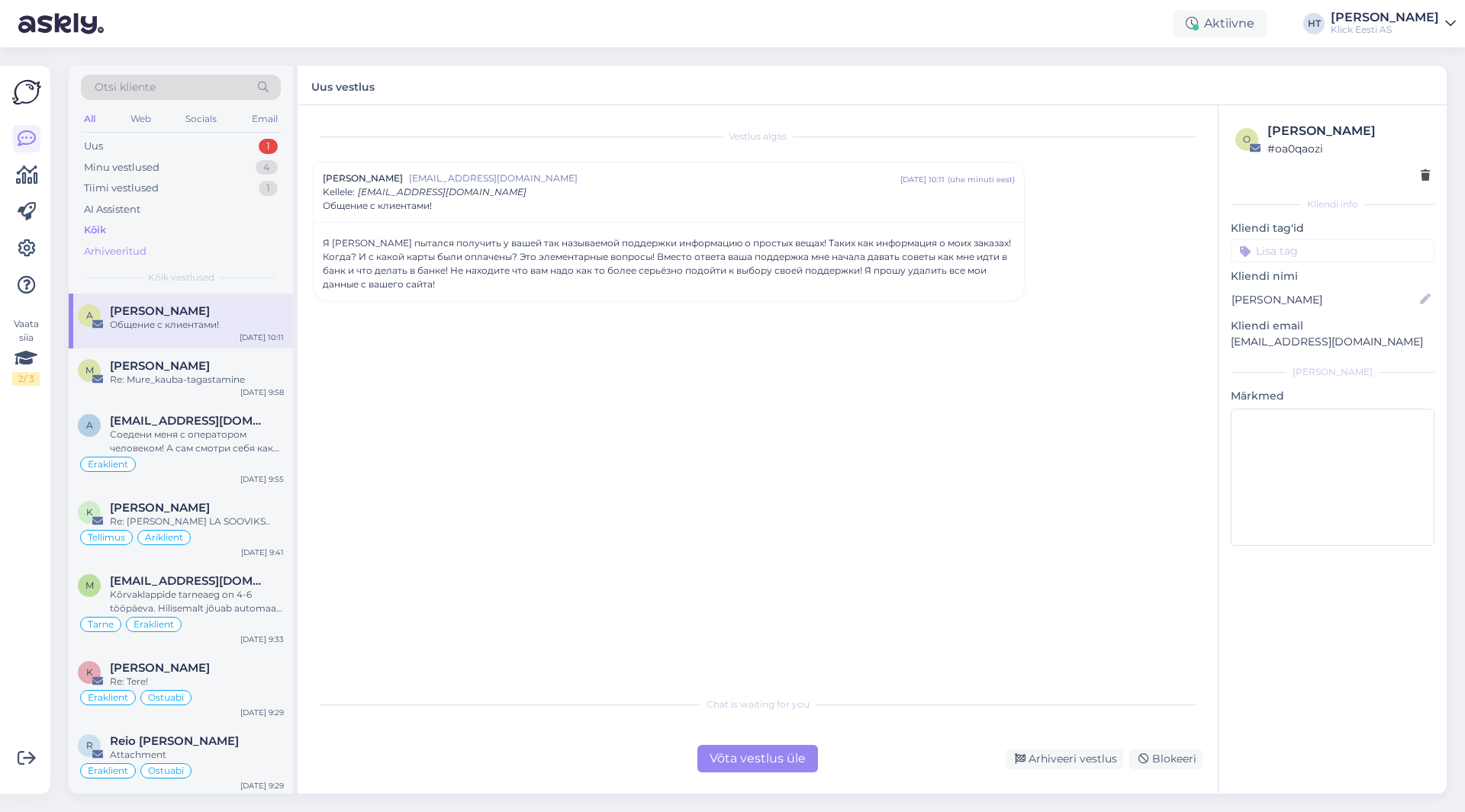
click at [189, 255] on div "Arhiveeritud" at bounding box center [181, 251] width 200 height 21
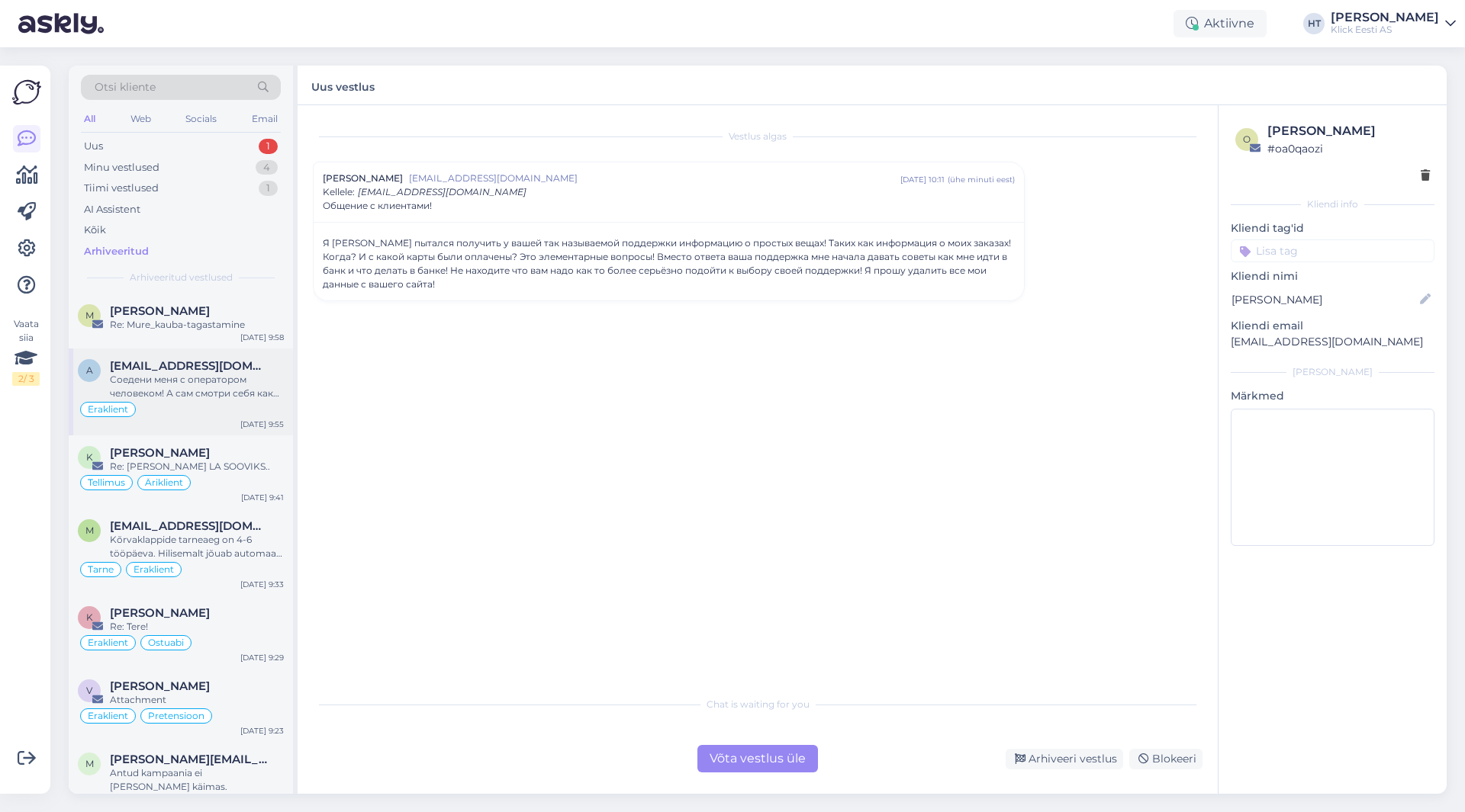
click at [204, 360] on span "[EMAIL_ADDRESS][DOMAIN_NAME]" at bounding box center [189, 366] width 159 height 14
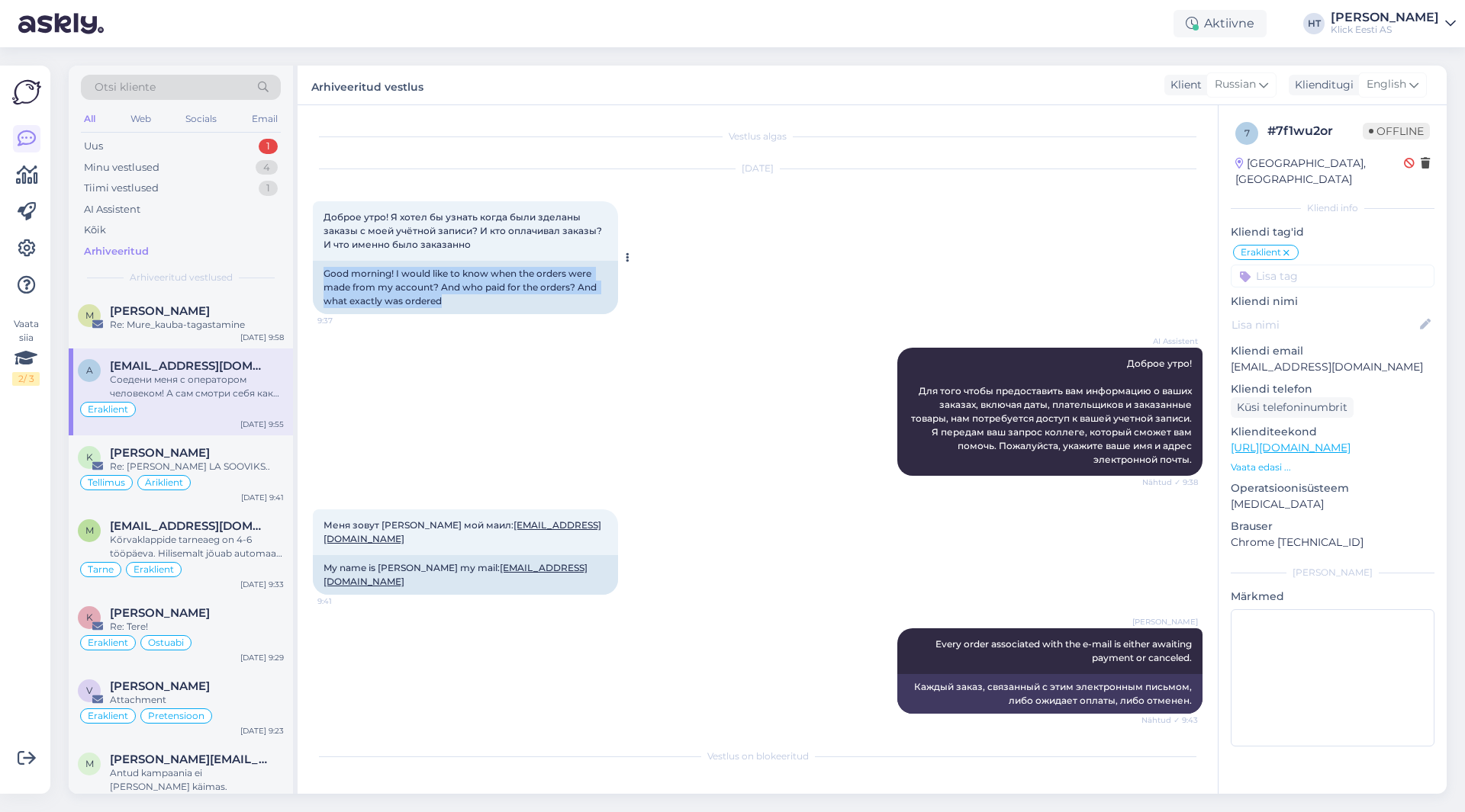
drag, startPoint x: 480, startPoint y: 301, endPoint x: 326, endPoint y: 273, distance: 156.5
click at [326, 273] on div "Good morning! I would like to know when the orders were made from my account? A…" at bounding box center [465, 288] width 305 height 54
drag, startPoint x: 326, startPoint y: 273, endPoint x: 448, endPoint y: 306, distance: 126.4
click at [448, 306] on div "Good morning! I would like to know when the orders were made from my account? A…" at bounding box center [465, 288] width 305 height 54
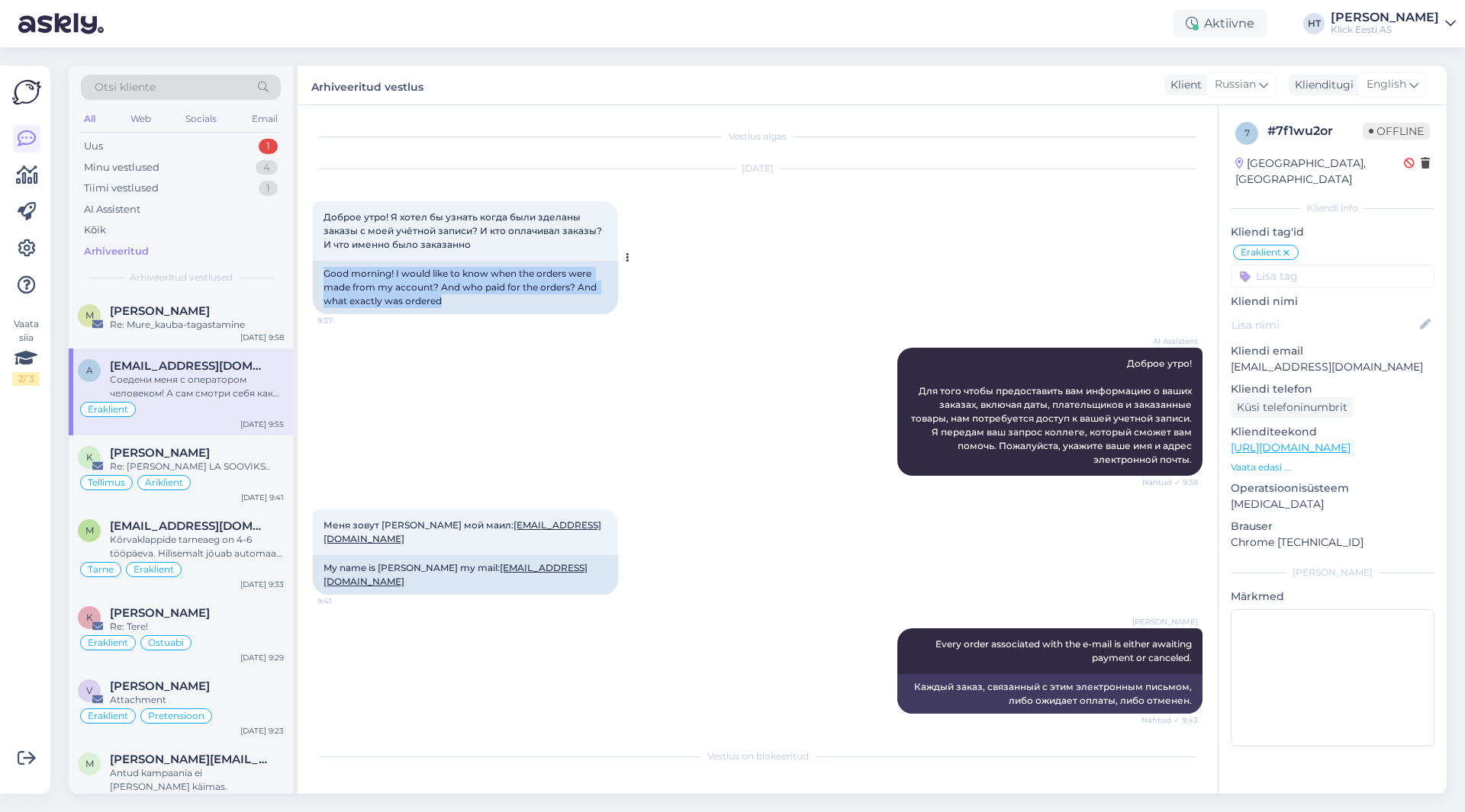
click at [449, 306] on div "Good morning! I would like to know when the orders were made from my account? A…" at bounding box center [465, 288] width 305 height 54
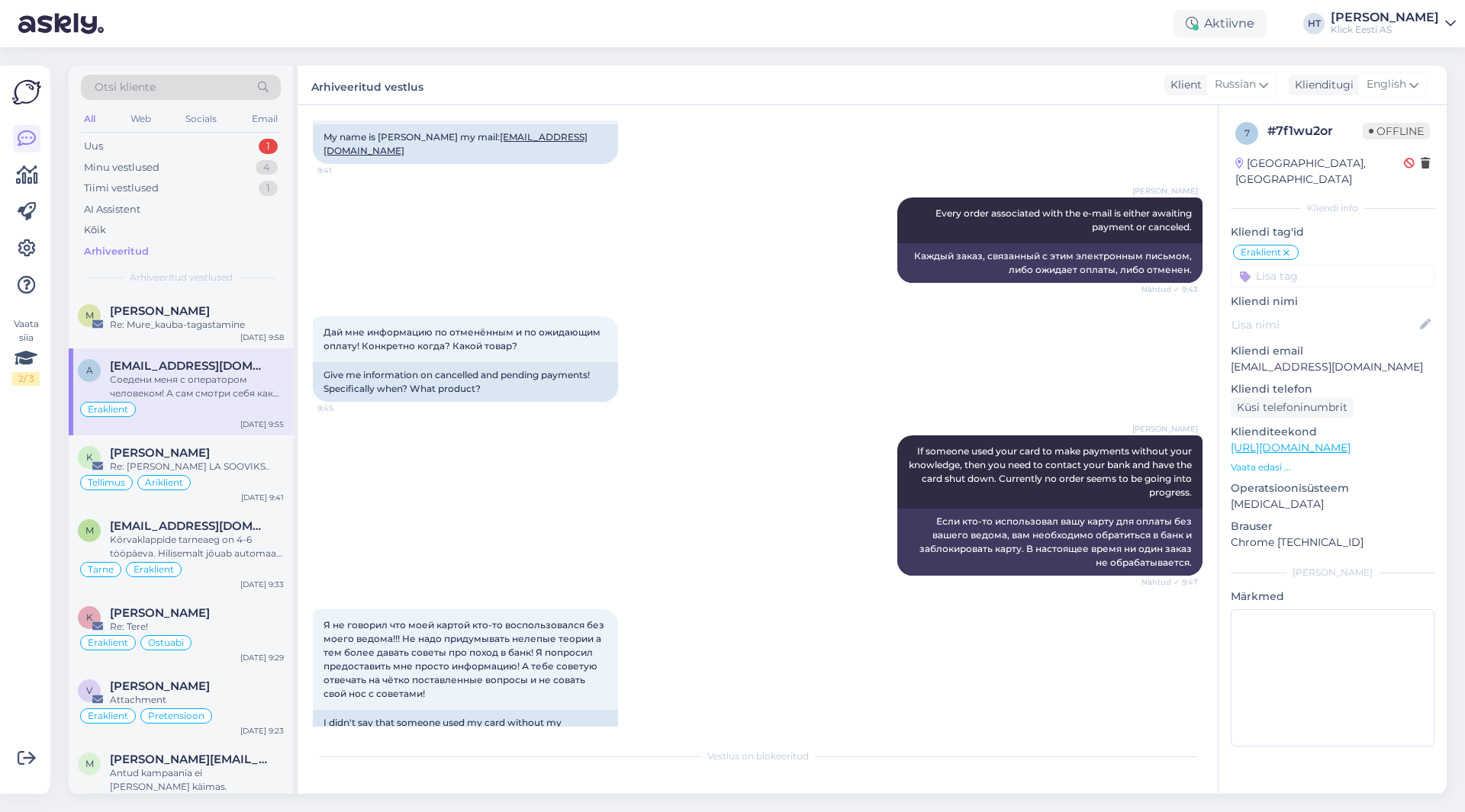
scroll to position [457, 0]
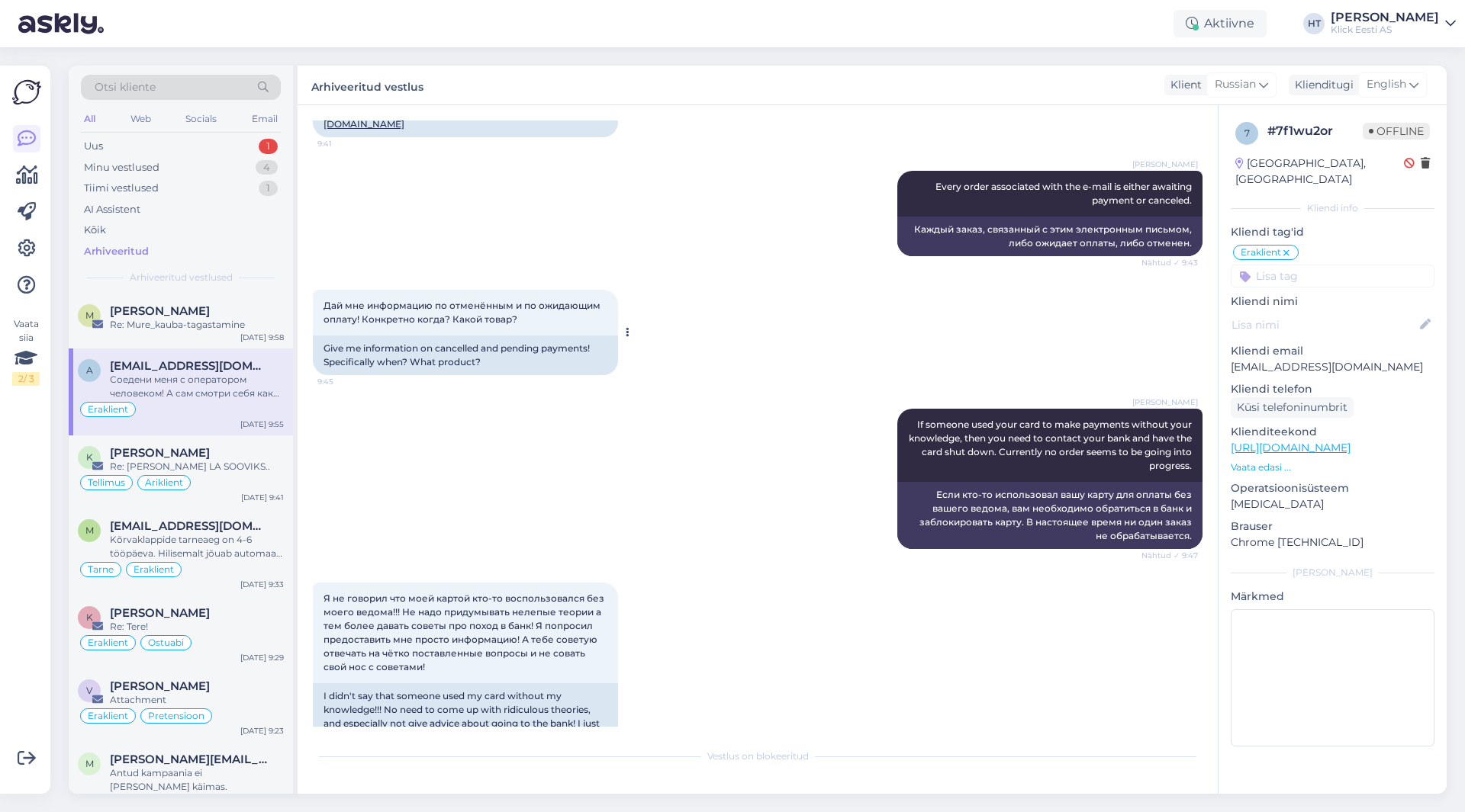
drag, startPoint x: 528, startPoint y: 321, endPoint x: 324, endPoint y: 303, distance: 204.8
click at [324, 303] on div "Дай мне информацию по отменённым и по ожидающим оплату! Конкретно когда? Какой …" at bounding box center [465, 312] width 305 height 46
click at [324, 303] on span "Дай мне информацию по отменённым и по ожидающим оплату! Конкретно когда? Какой …" at bounding box center [462, 312] width 279 height 25
drag, startPoint x: 324, startPoint y: 303, endPoint x: 523, endPoint y: 323, distance: 200.0
click at [523, 323] on div "Дай мне информацию по отменённым и по ожидающим оплату! Конкретно когда? Какой …" at bounding box center [465, 312] width 305 height 46
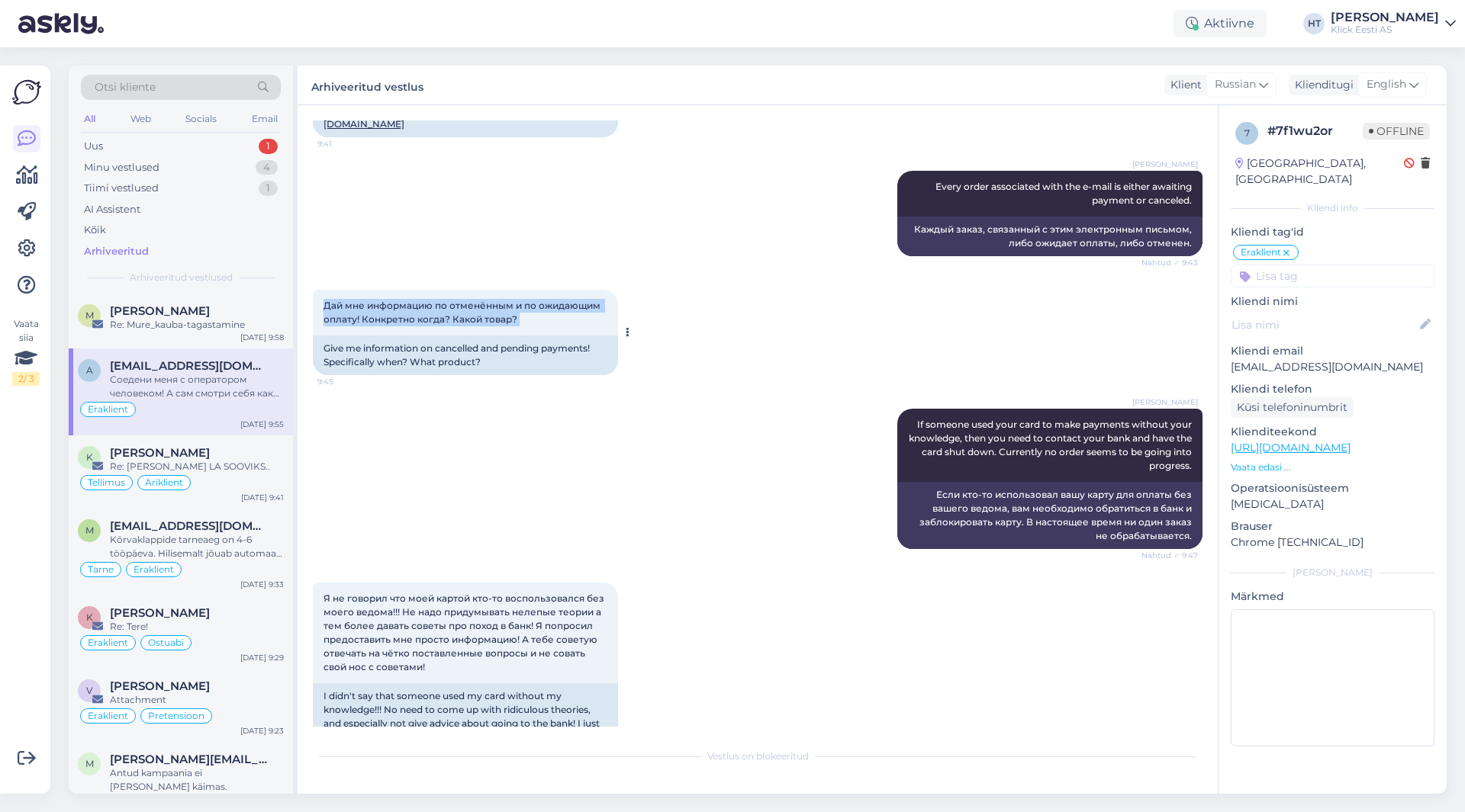
click at [523, 323] on div "Дай мне информацию по отменённым и по ожидающим оплату! Конкретно когда? Какой …" at bounding box center [465, 312] width 305 height 46
drag, startPoint x: 526, startPoint y: 323, endPoint x: 322, endPoint y: 305, distance: 204.8
click at [322, 305] on div "Дай мне информацию по отменённым и по ожидающим оплату! Конкретно когда? Какой …" at bounding box center [465, 312] width 305 height 46
drag, startPoint x: 322, startPoint y: 305, endPoint x: 584, endPoint y: 327, distance: 262.9
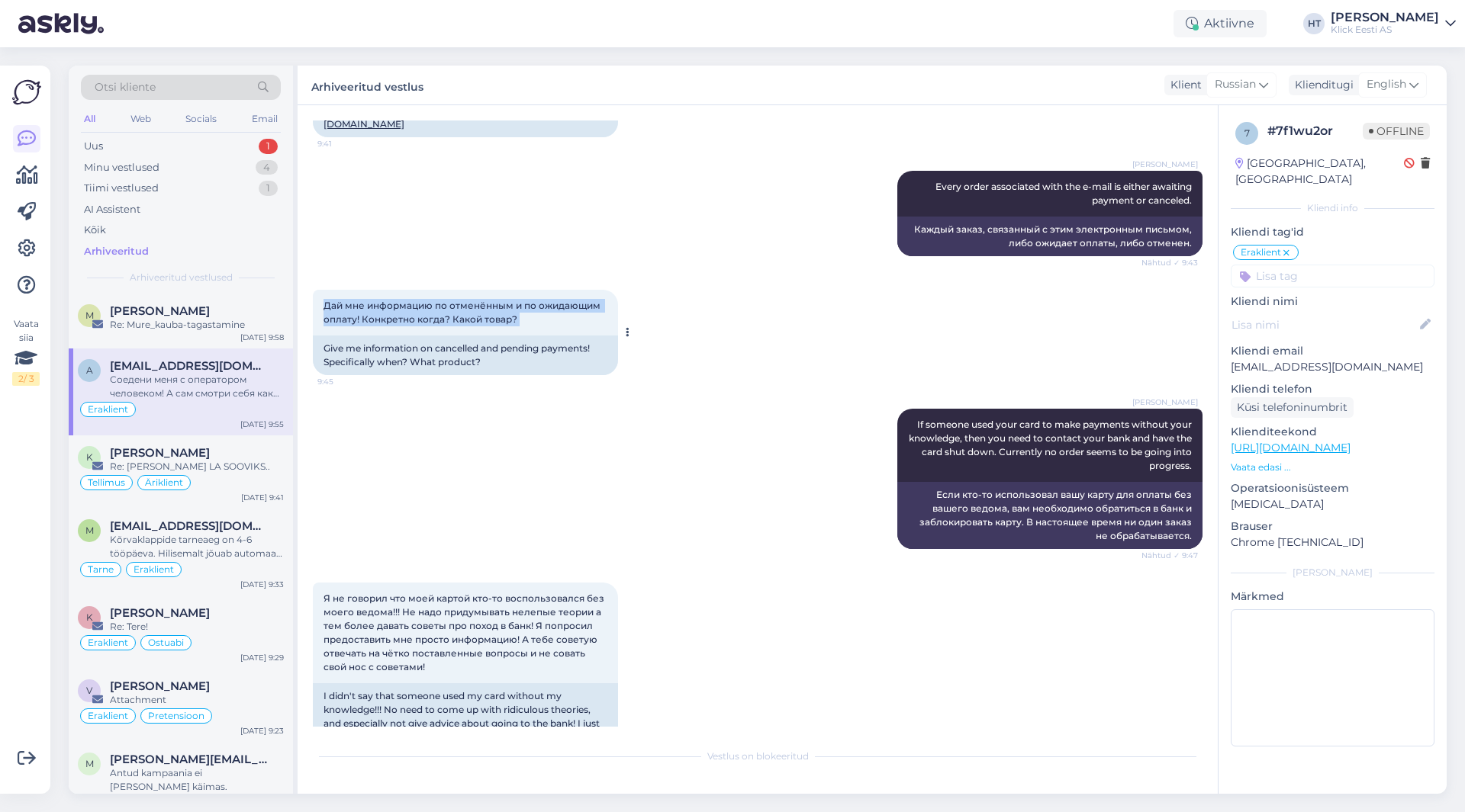
click at [584, 327] on div "Дай мне информацию по отменённым и по ожидающим оплату! Конкретно когда? Какой …" at bounding box center [465, 312] width 305 height 46
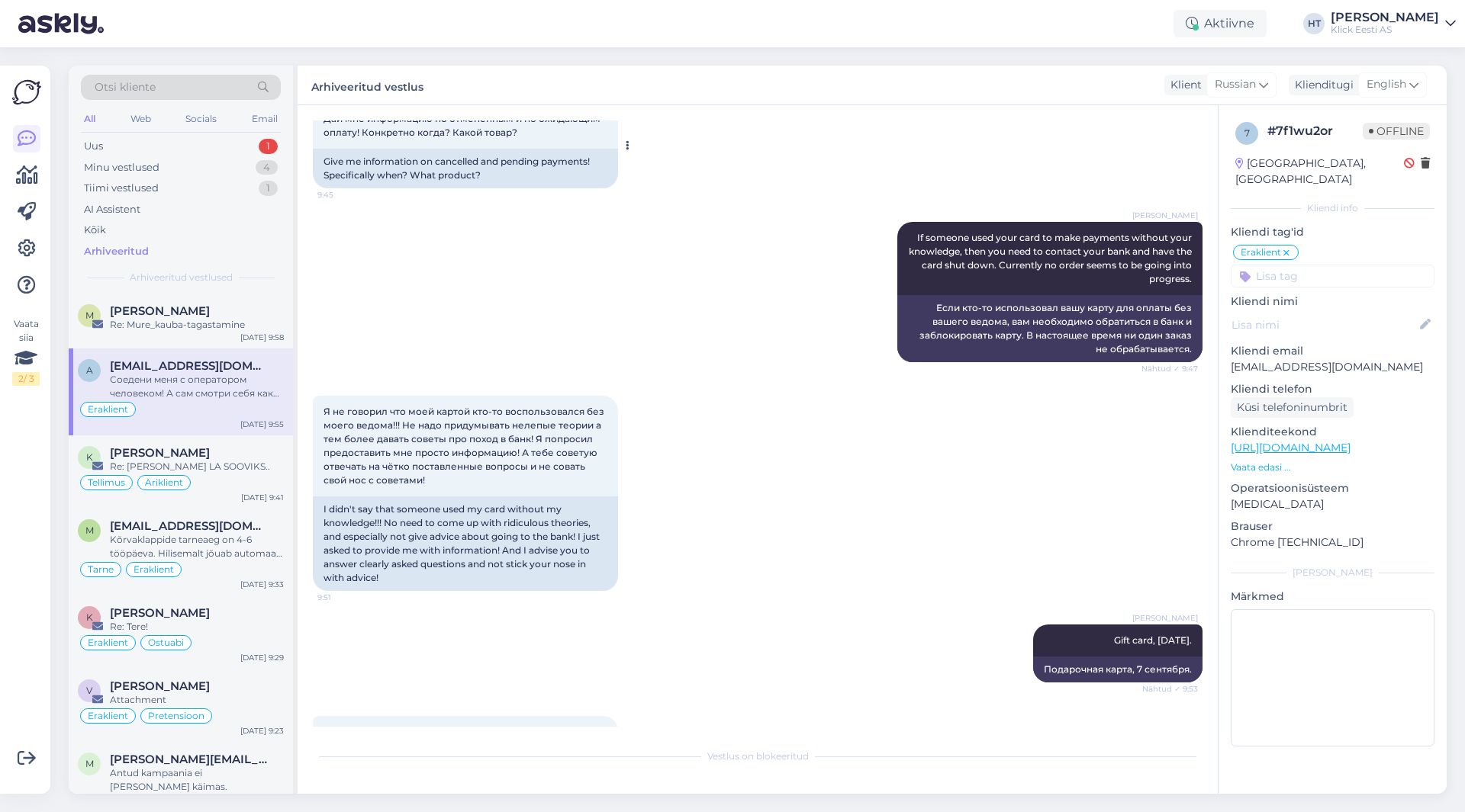
scroll to position [736, 0]
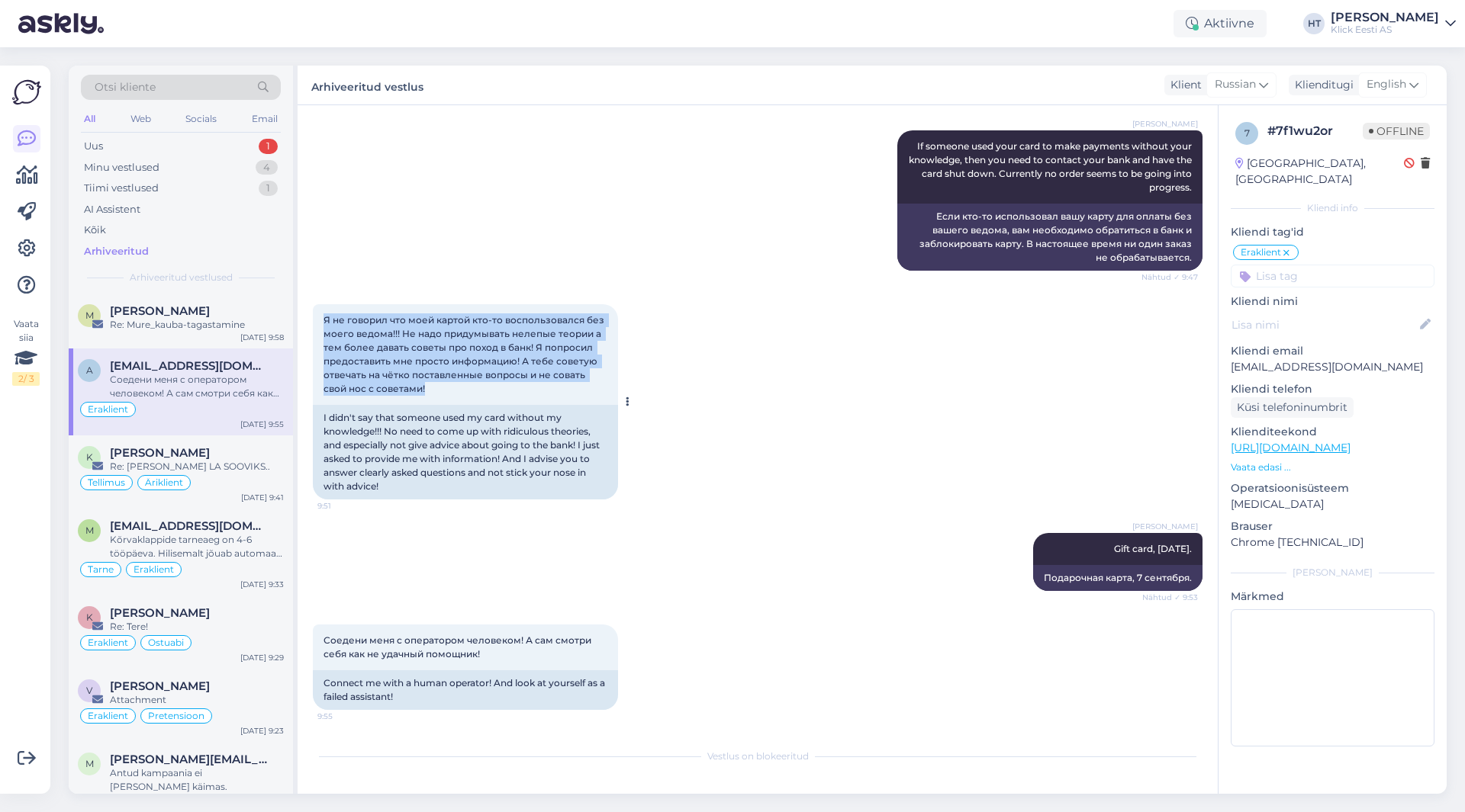
drag, startPoint x: 457, startPoint y: 389, endPoint x: 325, endPoint y: 320, distance: 148.9
click at [325, 320] on div "Я не говорил что моей картой кто-то воспользовался без моего ведома!!! Не надо …" at bounding box center [465, 355] width 305 height 101
click at [325, 320] on span "Я не говорил что моей картой кто-то воспользовался без моего ведома!!! Не надо …" at bounding box center [465, 354] width 283 height 80
drag, startPoint x: 325, startPoint y: 320, endPoint x: 477, endPoint y: 394, distance: 169.1
click at [477, 394] on div "Я не говорил что моей картой кто-то воспользовался без моего ведома!!! Не надо …" at bounding box center [465, 355] width 305 height 101
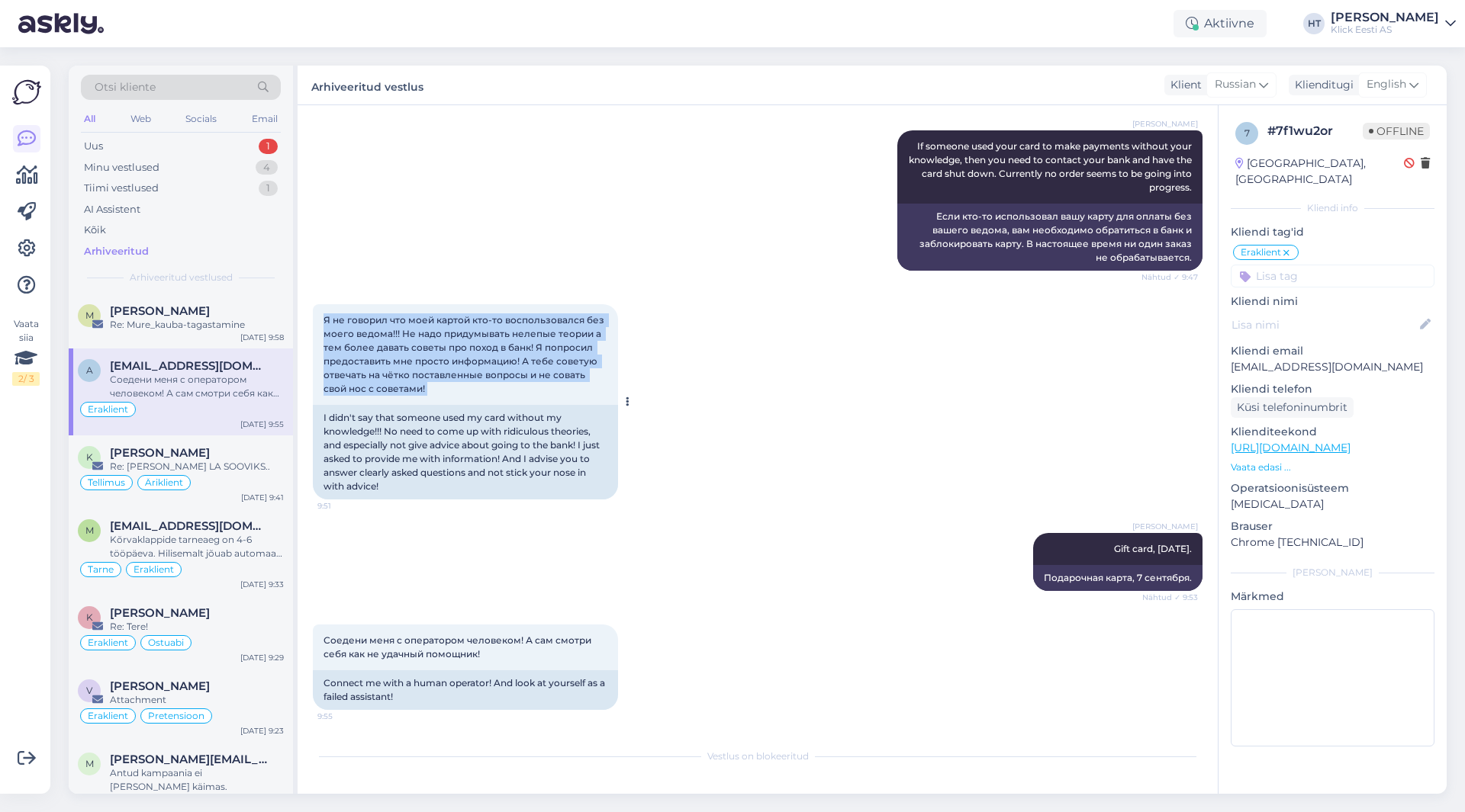
click at [477, 394] on div "Я не говорил что моей картой кто-то воспользовался без моего ведома!!! Не надо …" at bounding box center [465, 355] width 305 height 101
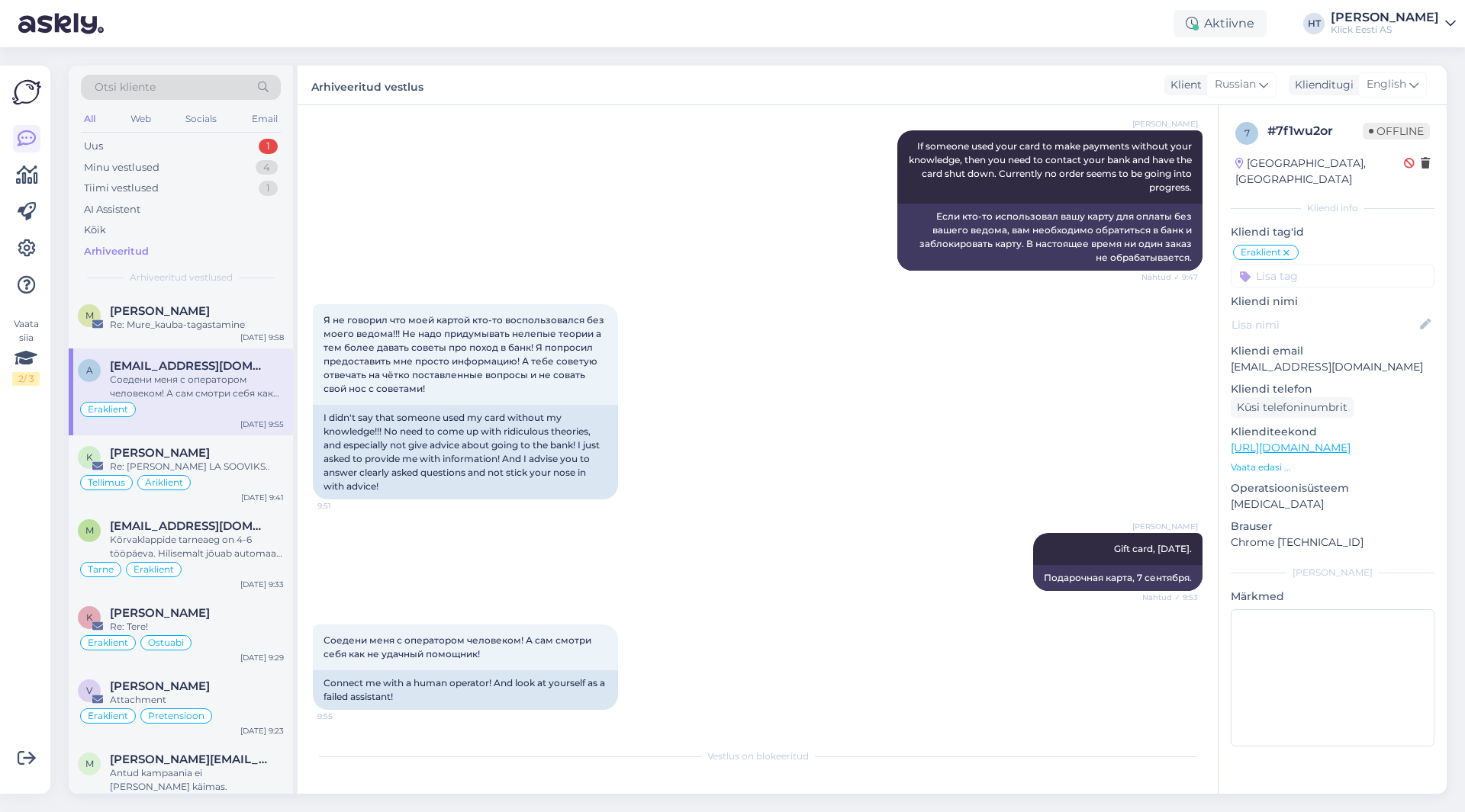
click at [706, 539] on div "[PERSON_NAME] Gift card, [DATE]. Nähtud ✓ 9:53 Подарочная карта, 7 сентября." at bounding box center [757, 562] width 890 height 91
click at [241, 142] on div "Uus 1" at bounding box center [181, 146] width 200 height 21
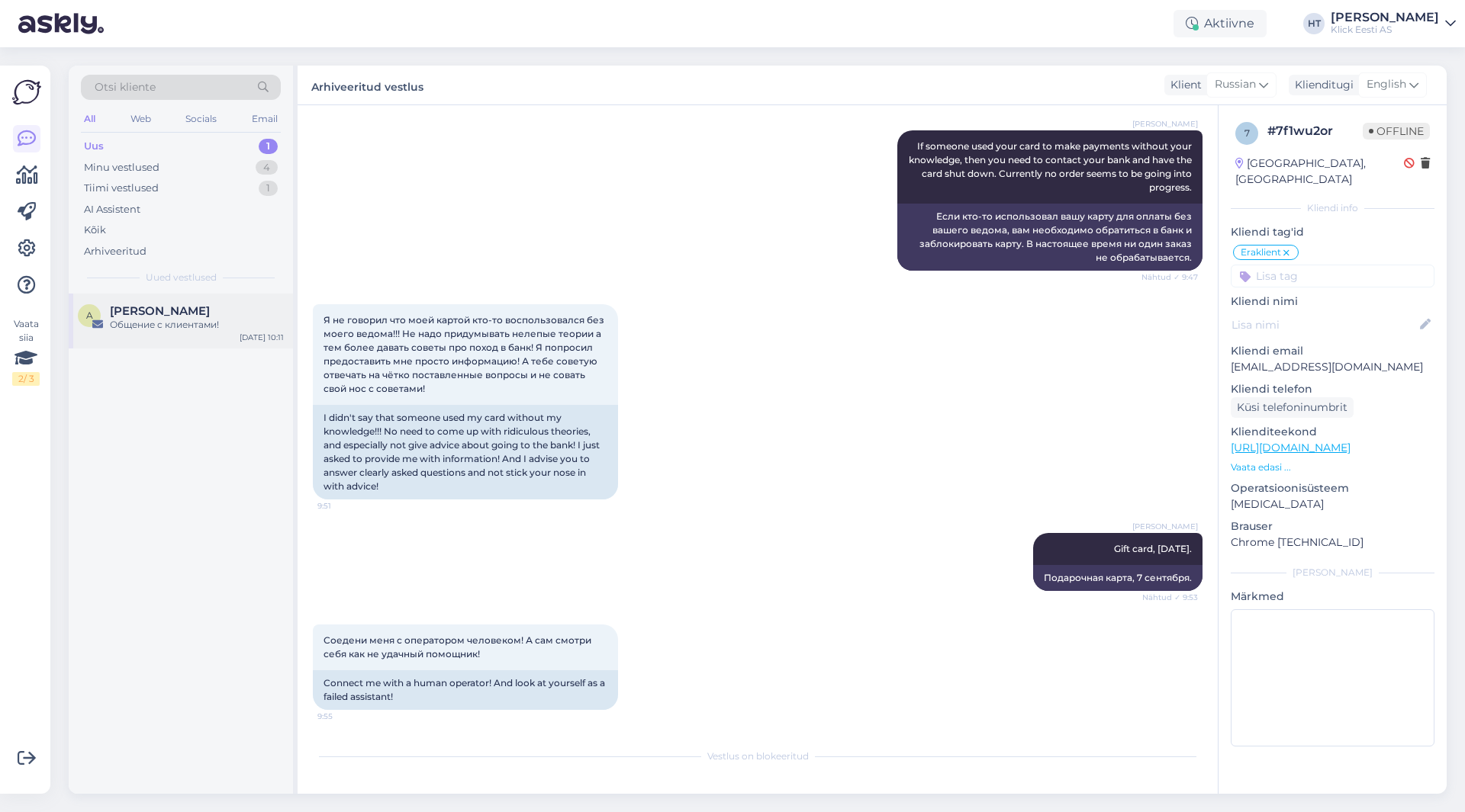
click at [214, 323] on div "Общение с клиентами!" at bounding box center [197, 325] width 174 height 14
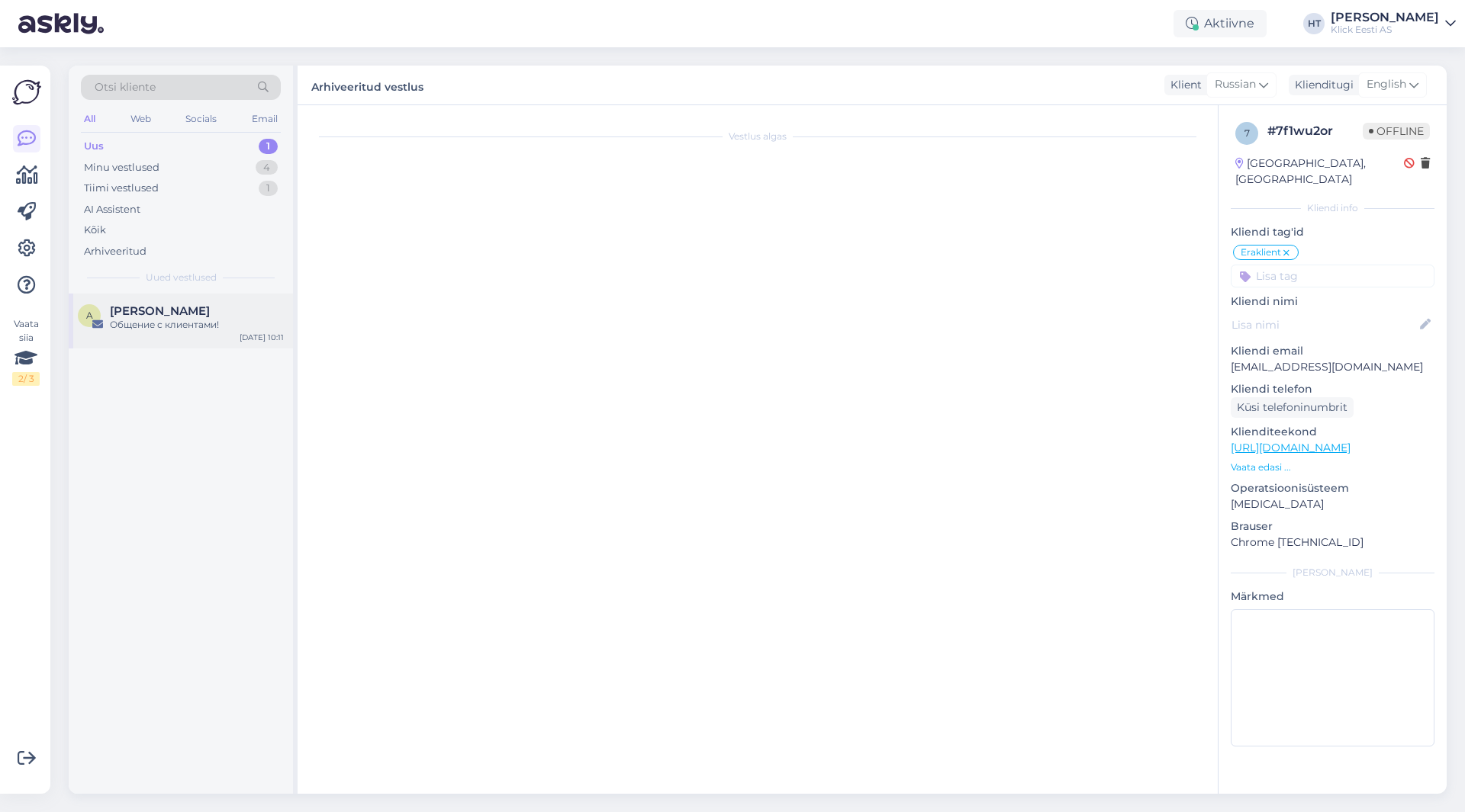
scroll to position [0, 0]
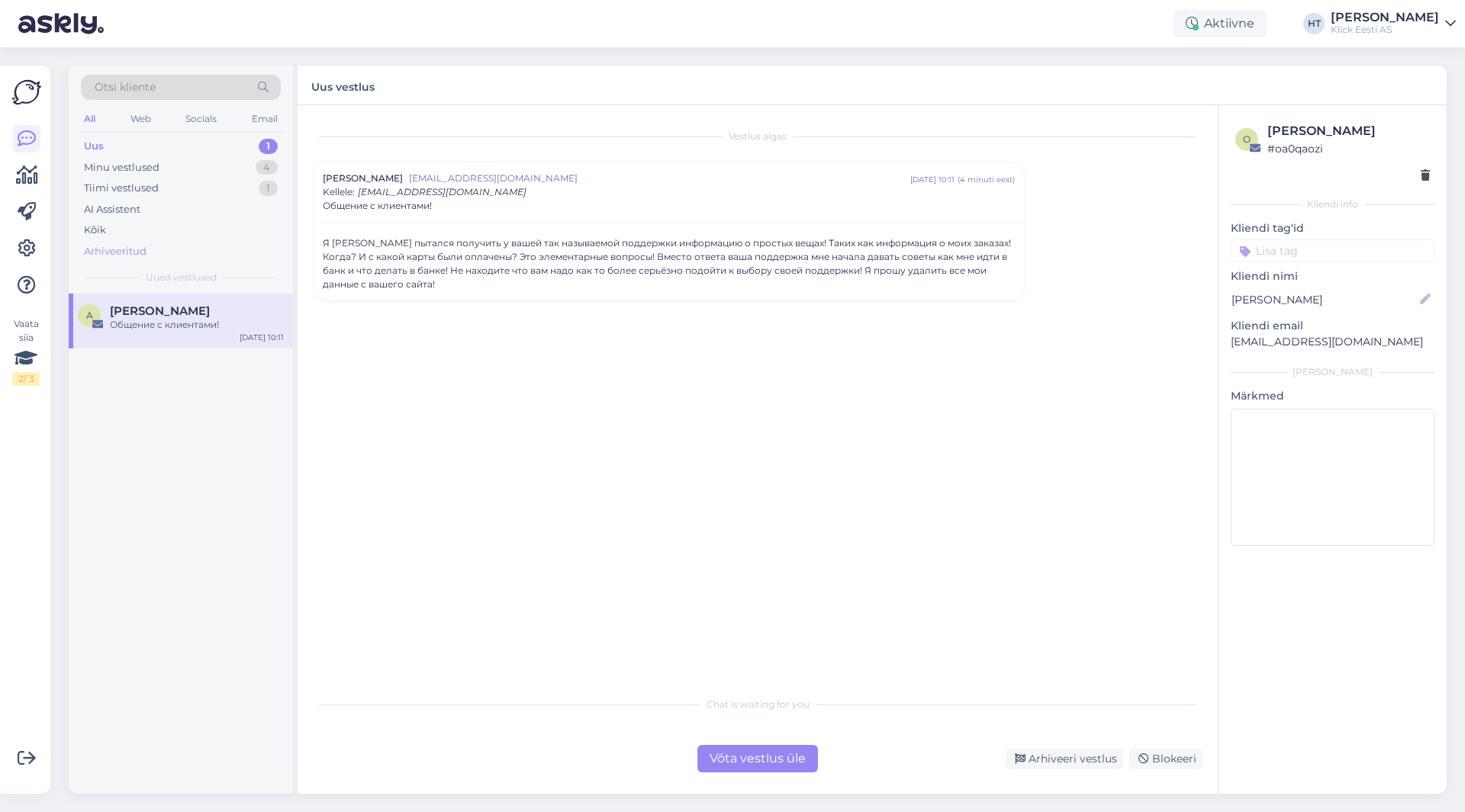
click at [195, 256] on div "Arhiveeritud" at bounding box center [181, 251] width 200 height 21
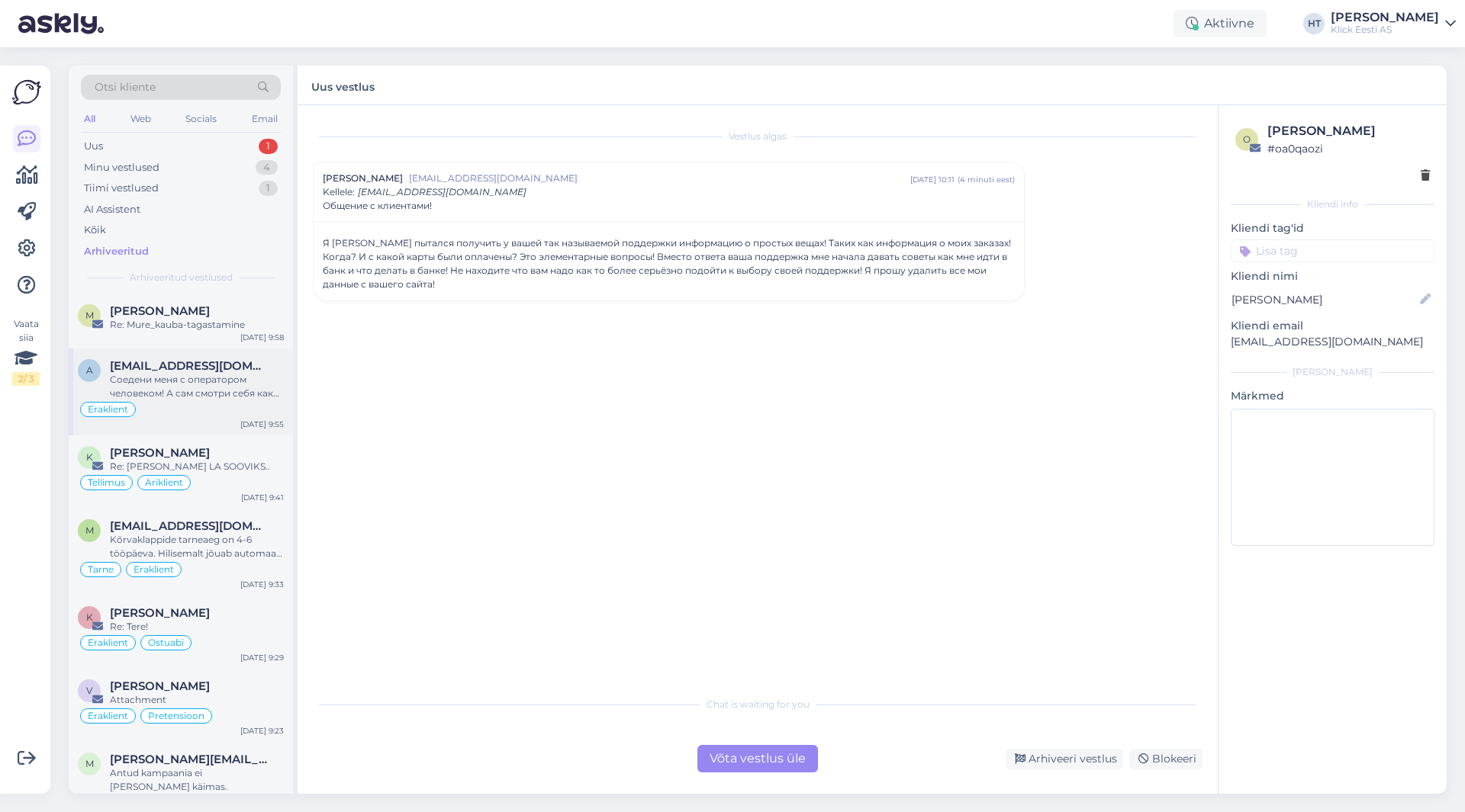
click at [195, 380] on div "Соедени меня с оператором человеком! А сам смотри себя как не удачный помощник!" at bounding box center [197, 386] width 174 height 28
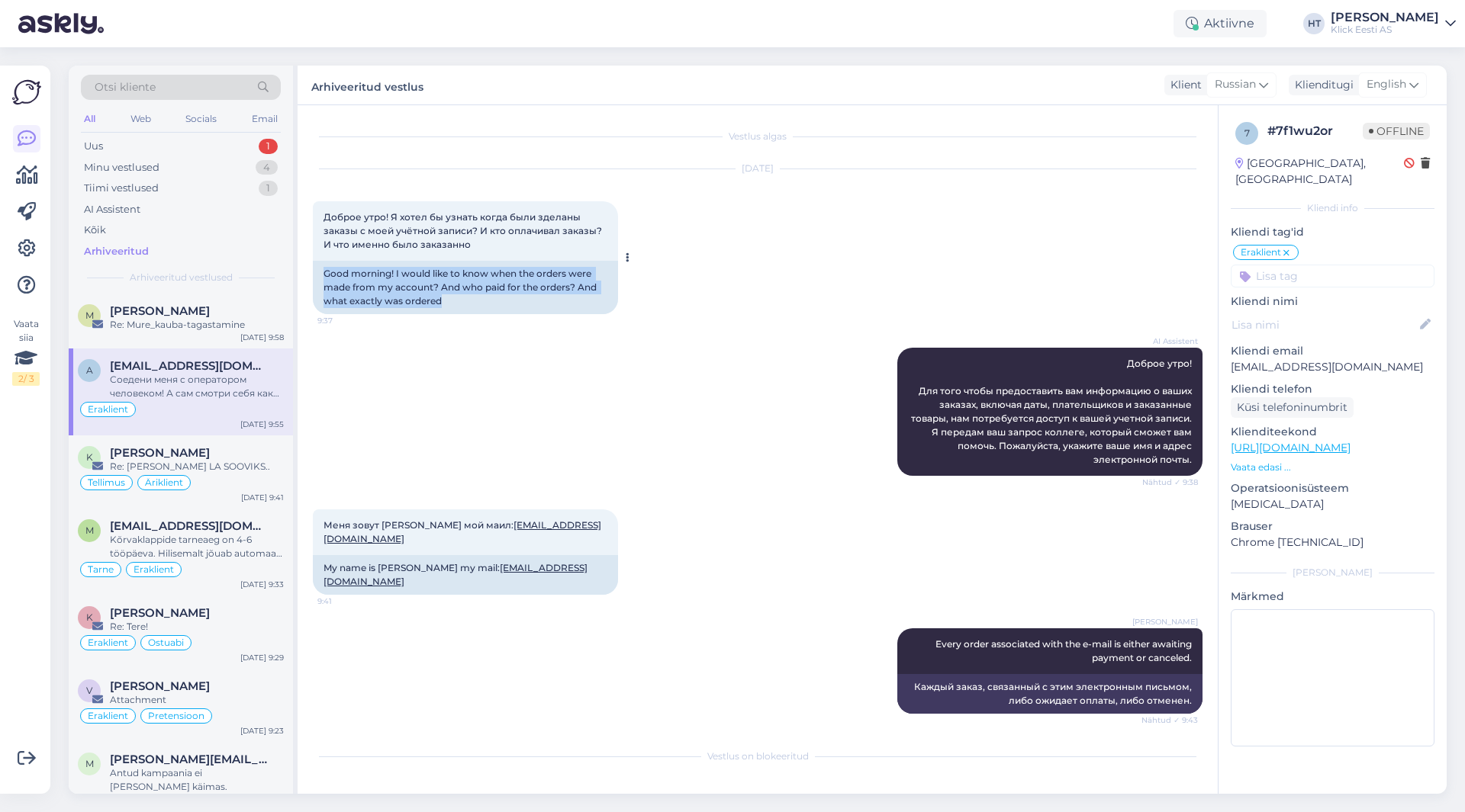
drag, startPoint x: 326, startPoint y: 273, endPoint x: 603, endPoint y: 298, distance: 278.1
click at [603, 298] on div "Good morning! I would like to know when the orders were made from my account? A…" at bounding box center [465, 288] width 305 height 54
click at [461, 305] on div "Good morning! I would like to know when the orders were made from my account? A…" at bounding box center [465, 288] width 305 height 54
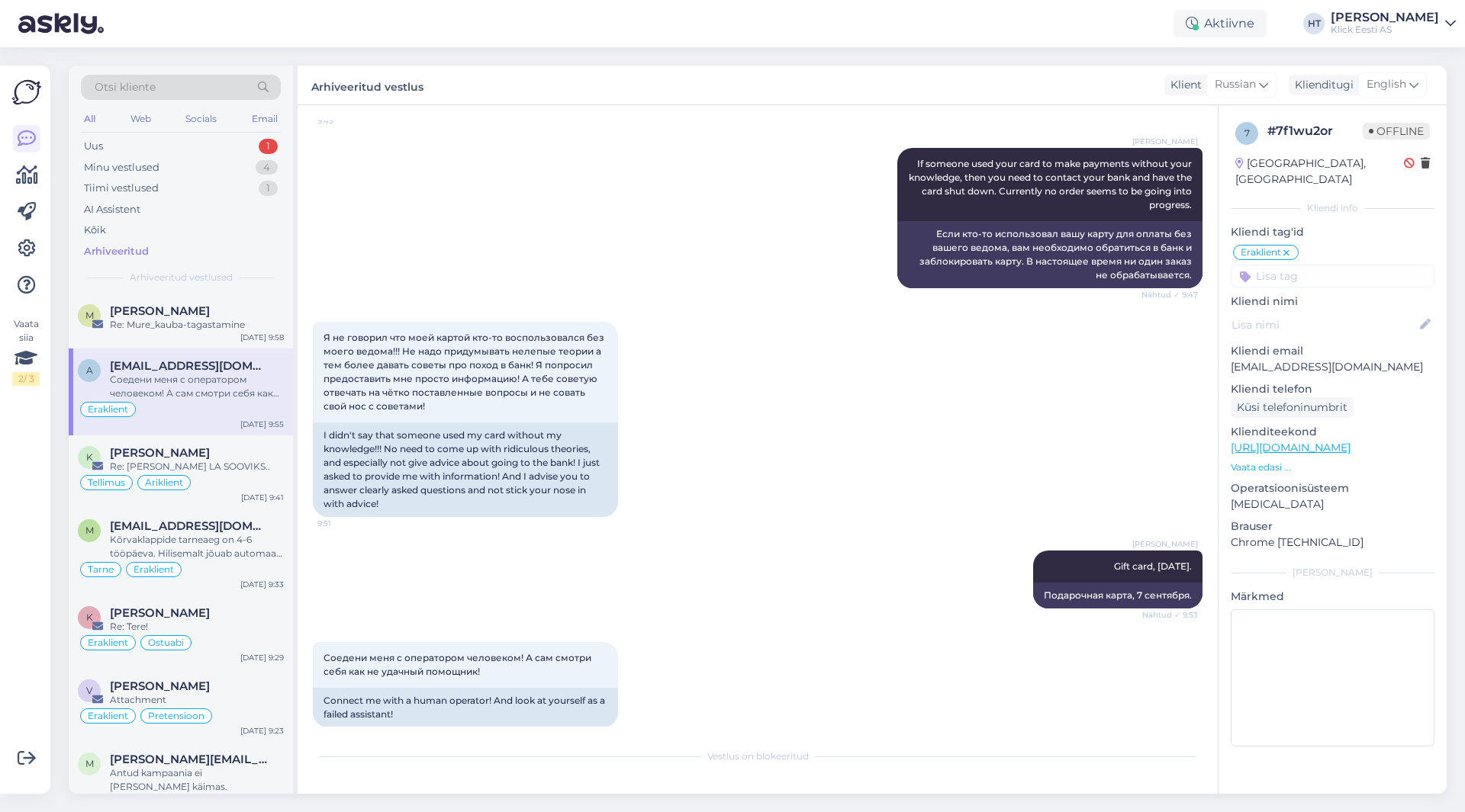
scroll to position [736, 0]
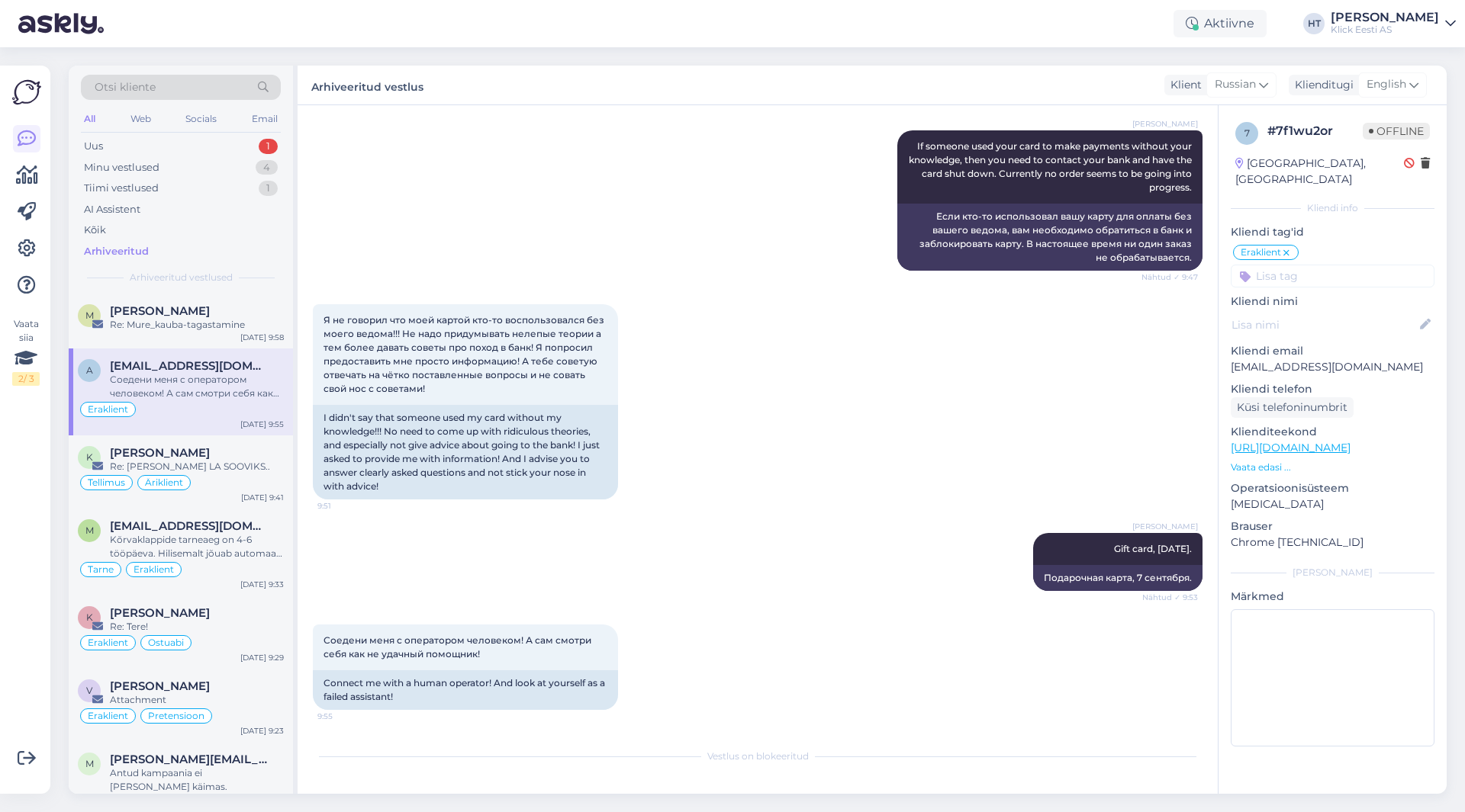
click at [1329, 360] on p "[EMAIL_ADDRESS][DOMAIN_NAME]" at bounding box center [1332, 368] width 203 height 16
copy p "[EMAIL_ADDRESS][DOMAIN_NAME]"
click at [737, 260] on div "[PERSON_NAME] If someone used your card to make payments without your knowledge…" at bounding box center [757, 201] width 890 height 174
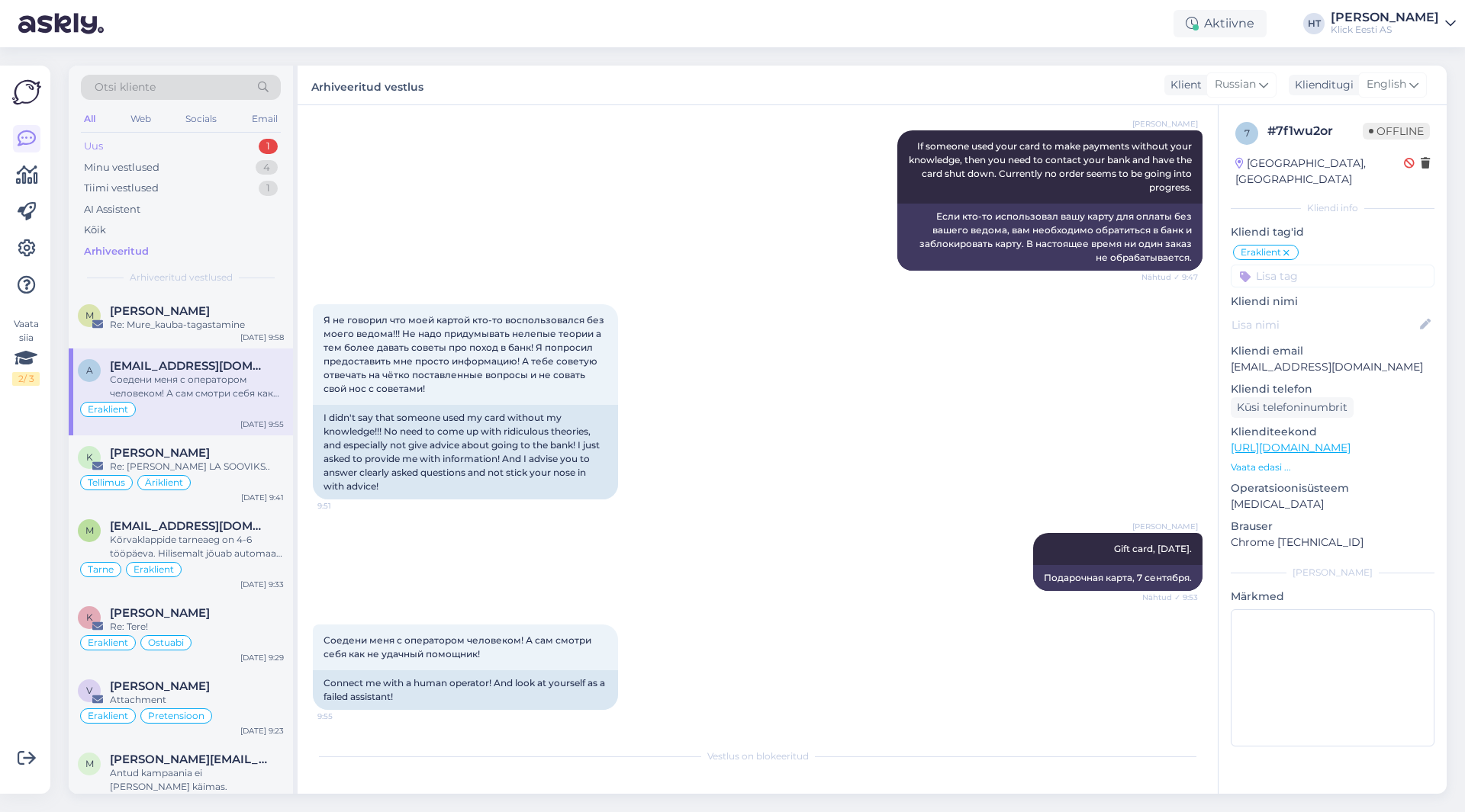
click at [234, 141] on div "Uus 1" at bounding box center [181, 146] width 200 height 21
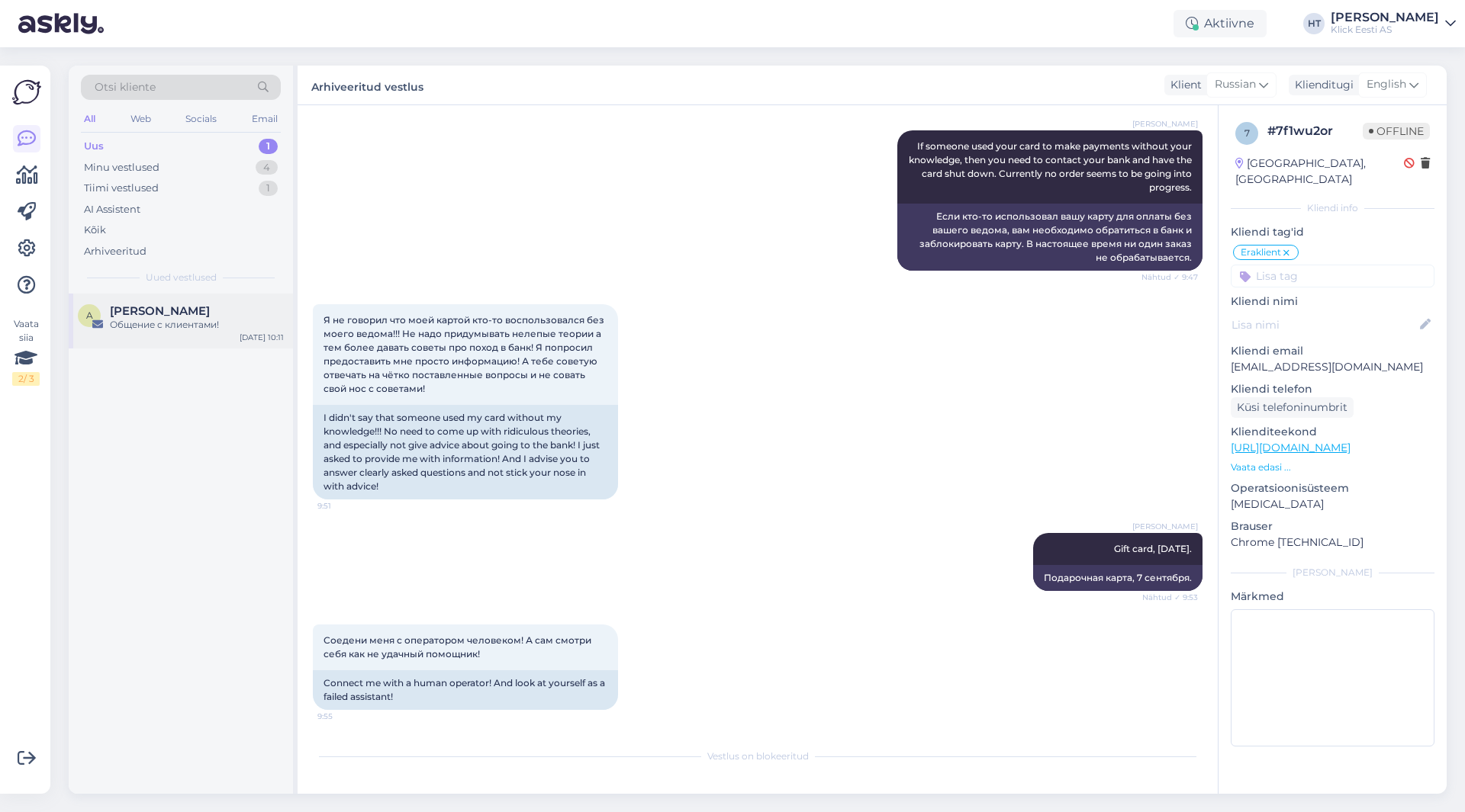
click at [206, 312] on div "[PERSON_NAME]" at bounding box center [197, 311] width 174 height 14
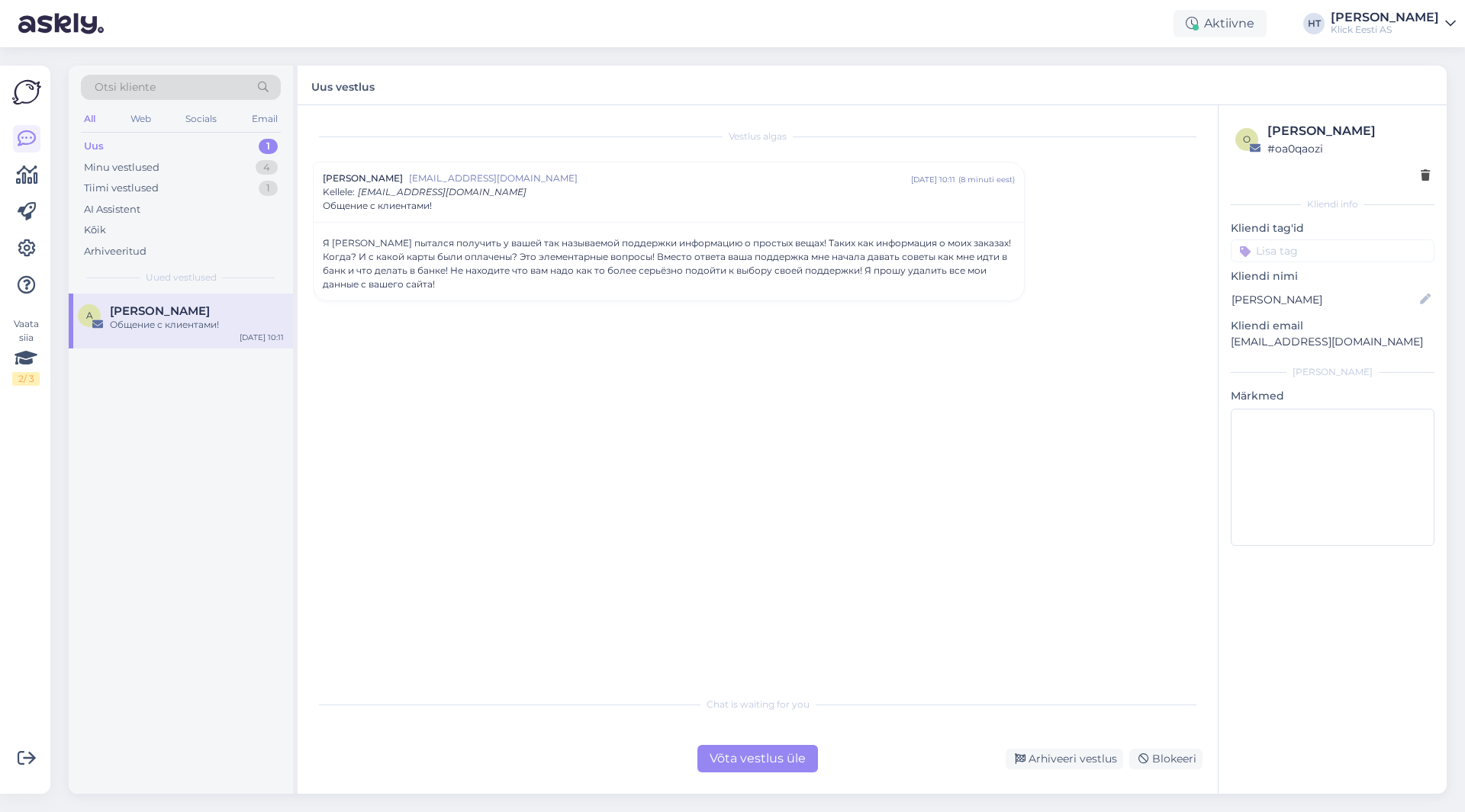
click at [709, 760] on div "Võta vestlus üle" at bounding box center [758, 759] width 120 height 28
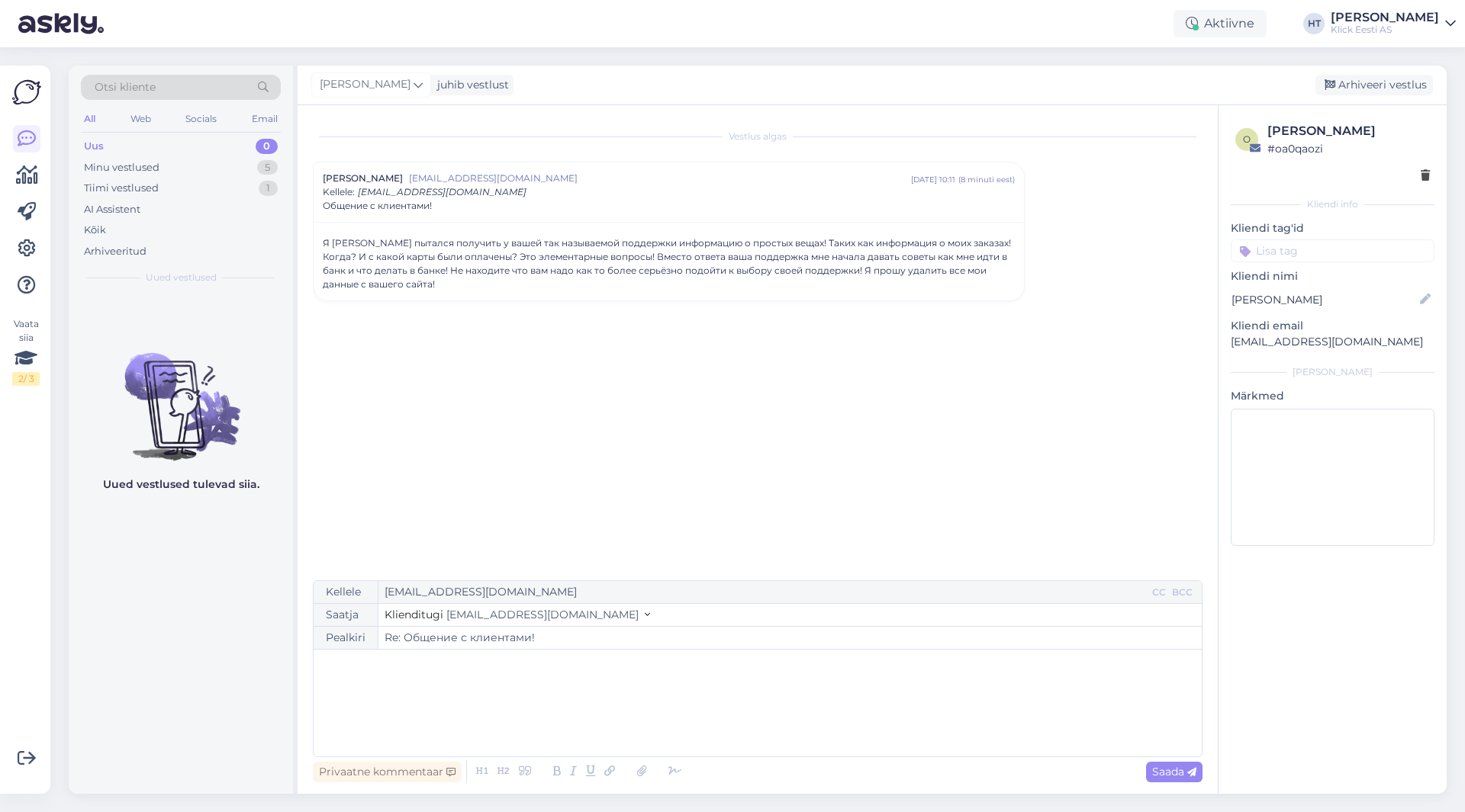
click at [512, 676] on div "﻿" at bounding box center [758, 703] width 872 height 91
click at [433, 409] on div "Vestlus [PERSON_NAME] [EMAIL_ADDRESS][DOMAIN_NAME] [DATE] 10:11 ( 8 minuti eest…" at bounding box center [764, 343] width 903 height 446
click at [606, 667] on p "﻿" at bounding box center [758, 666] width 872 height 16
click at [718, 260] on div "Я [PERSON_NAME] пытался получить у вашей так называемой поддержки информацию о …" at bounding box center [669, 264] width 692 height 55
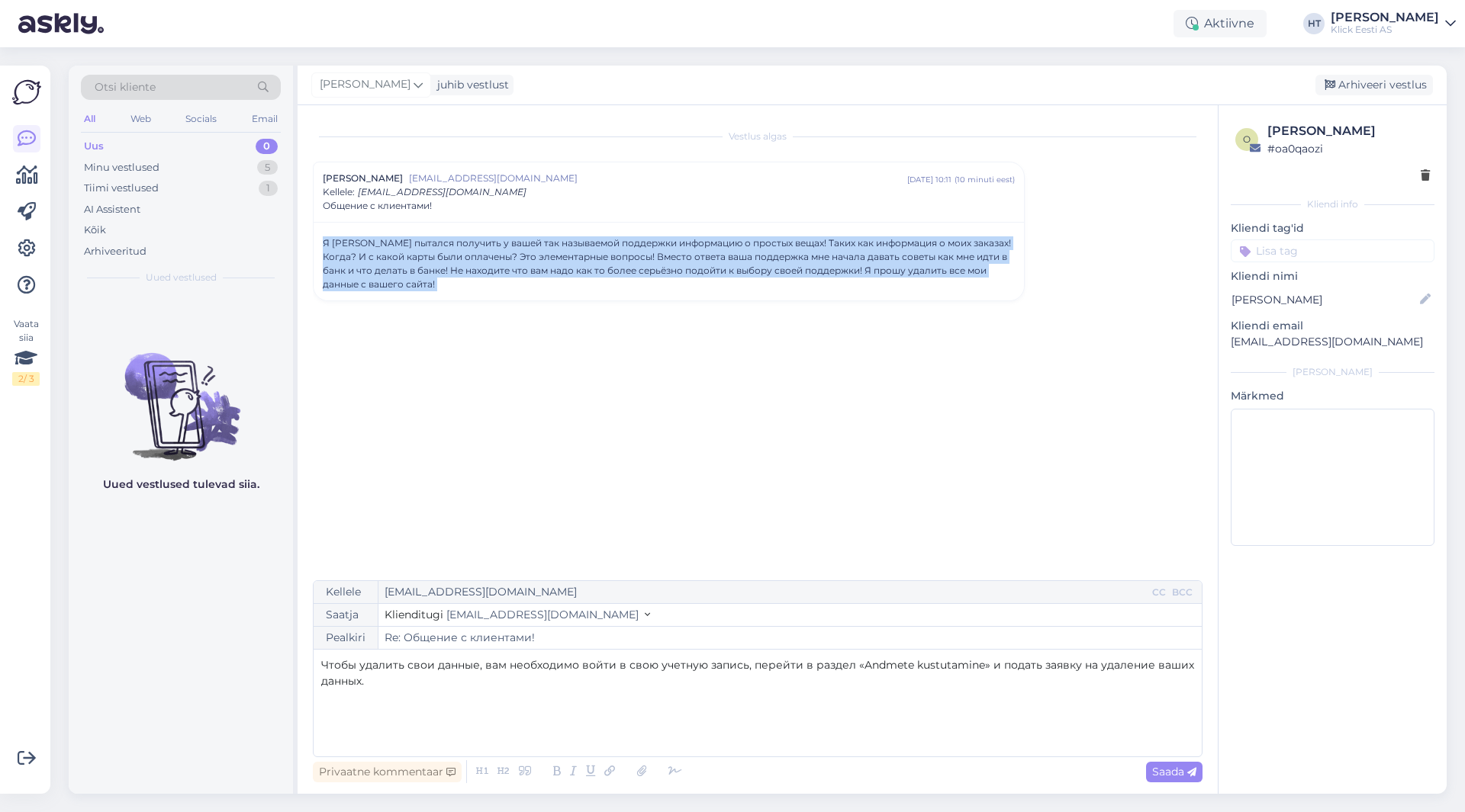
click at [718, 260] on div "Я [PERSON_NAME] пытался получить у вашей так называемой поддержки информацию о …" at bounding box center [669, 264] width 692 height 55
click at [737, 392] on div "Vestlus [PERSON_NAME] [EMAIL_ADDRESS][DOMAIN_NAME] [DATE] 10:11 ( 10 minuti ees…" at bounding box center [764, 343] width 903 height 446
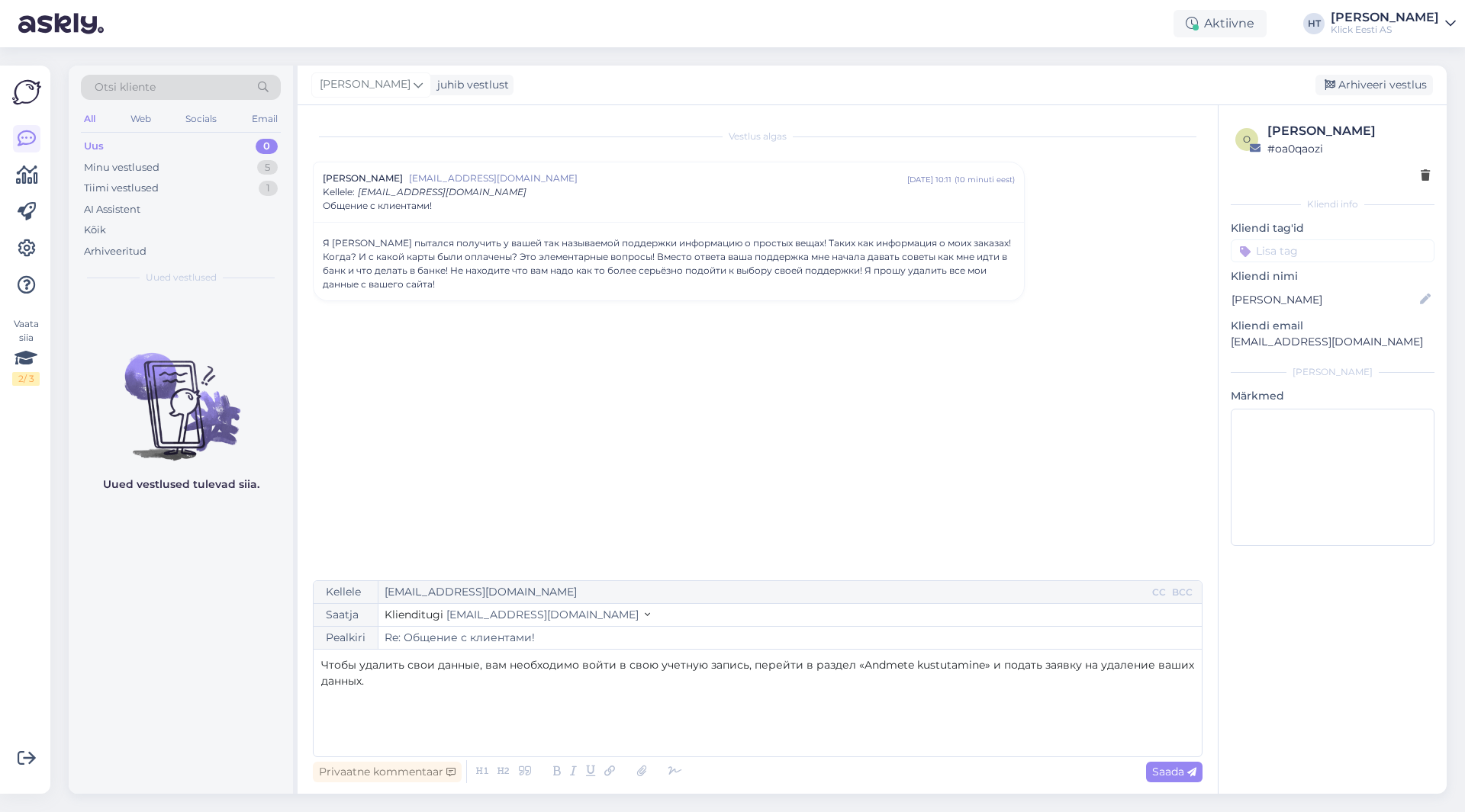
click at [443, 686] on p "Чтобы удалить свои данные, вам необходимо войти в свою учетную запись, перейти …" at bounding box center [758, 673] width 872 height 32
click at [1161, 768] on span "Saada" at bounding box center [1174, 771] width 44 height 14
type input "Re: Re: Общение с клиентами!"
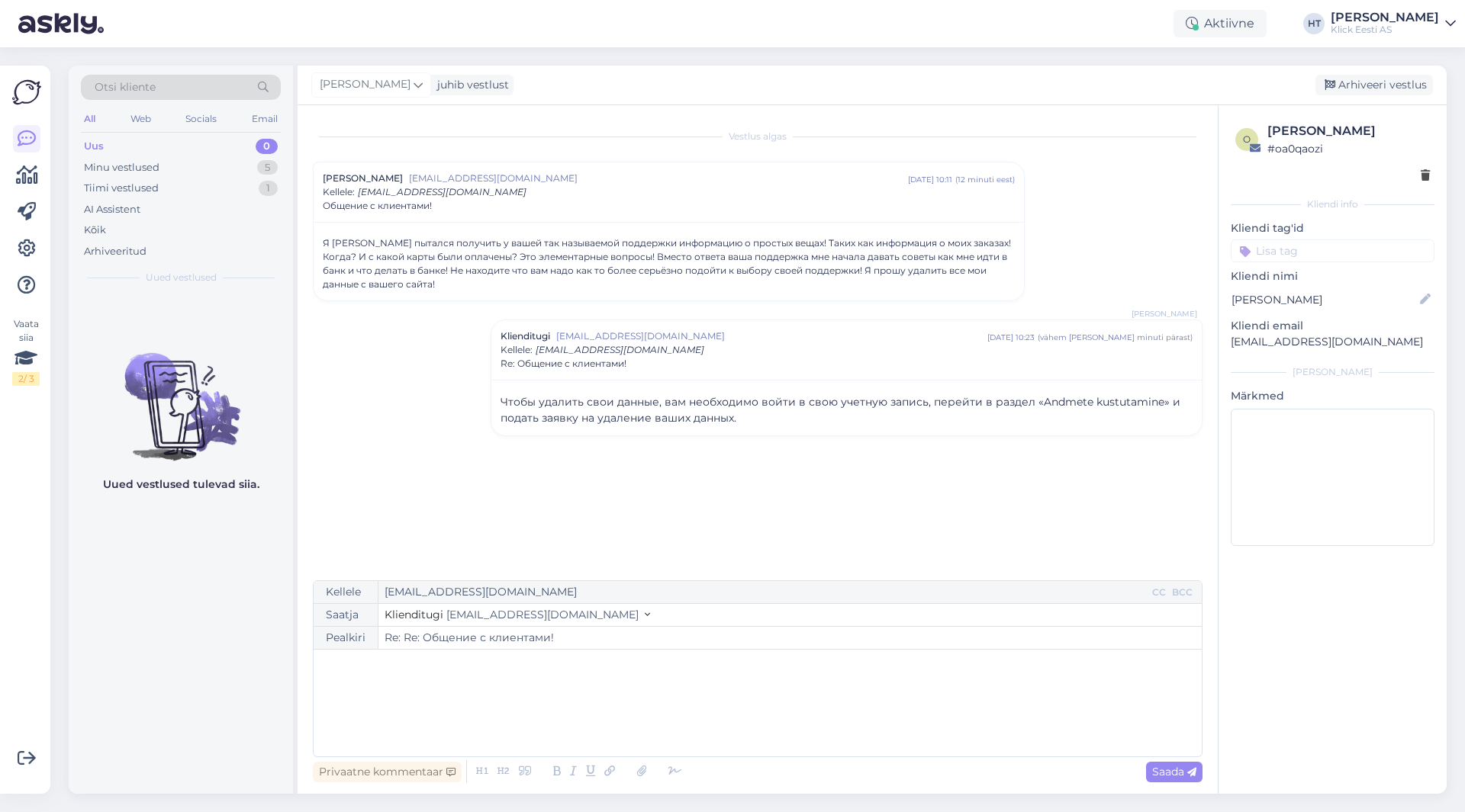
click at [413, 458] on div "Vestlus [PERSON_NAME] [EMAIL_ADDRESS][DOMAIN_NAME] [DATE] 10:11 ( 12 minuti ees…" at bounding box center [764, 343] width 903 height 446
click at [231, 161] on div "Minu vestlused 5" at bounding box center [181, 168] width 200 height 21
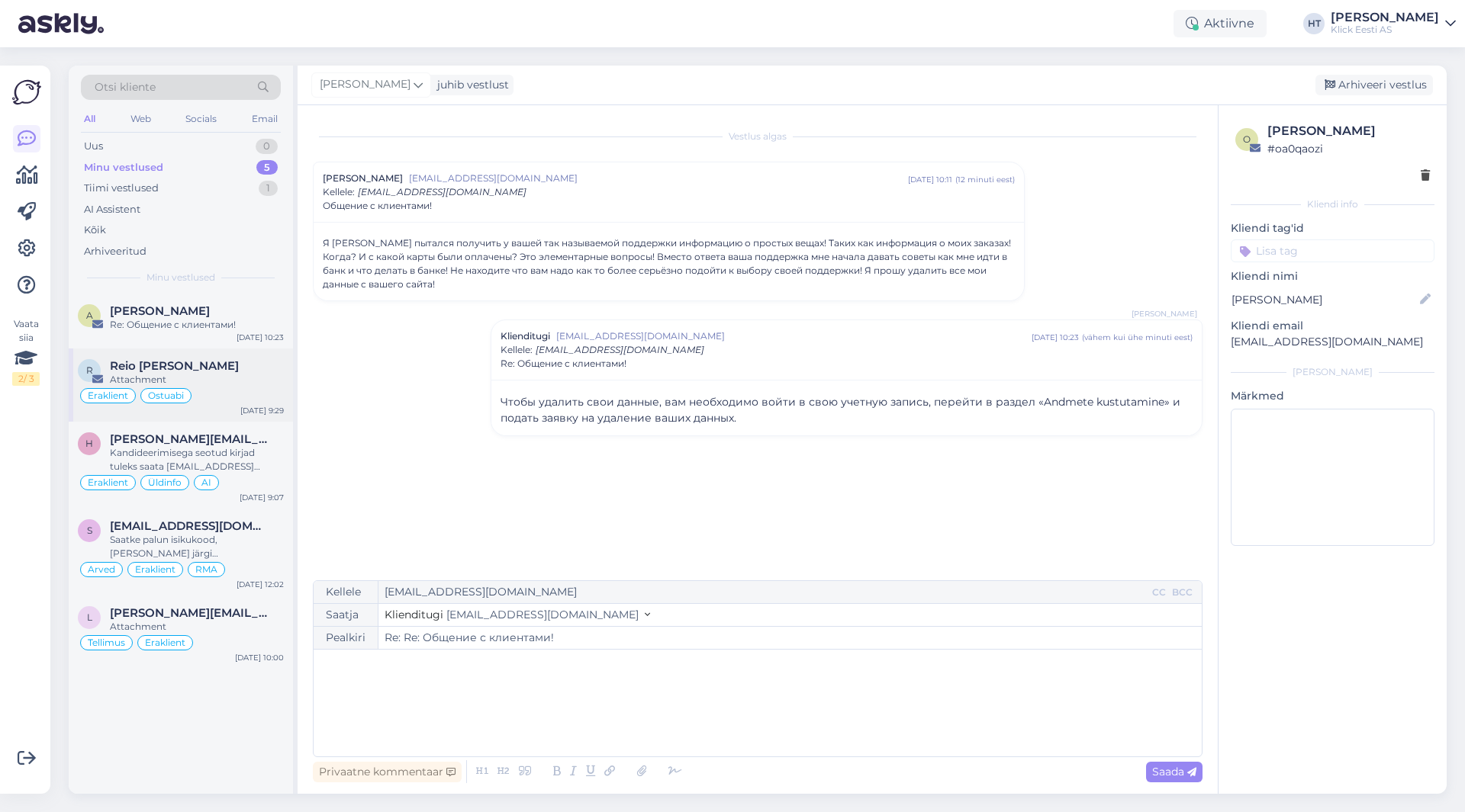
click at [225, 388] on div "Eraklient Ostuabi" at bounding box center [181, 395] width 206 height 18
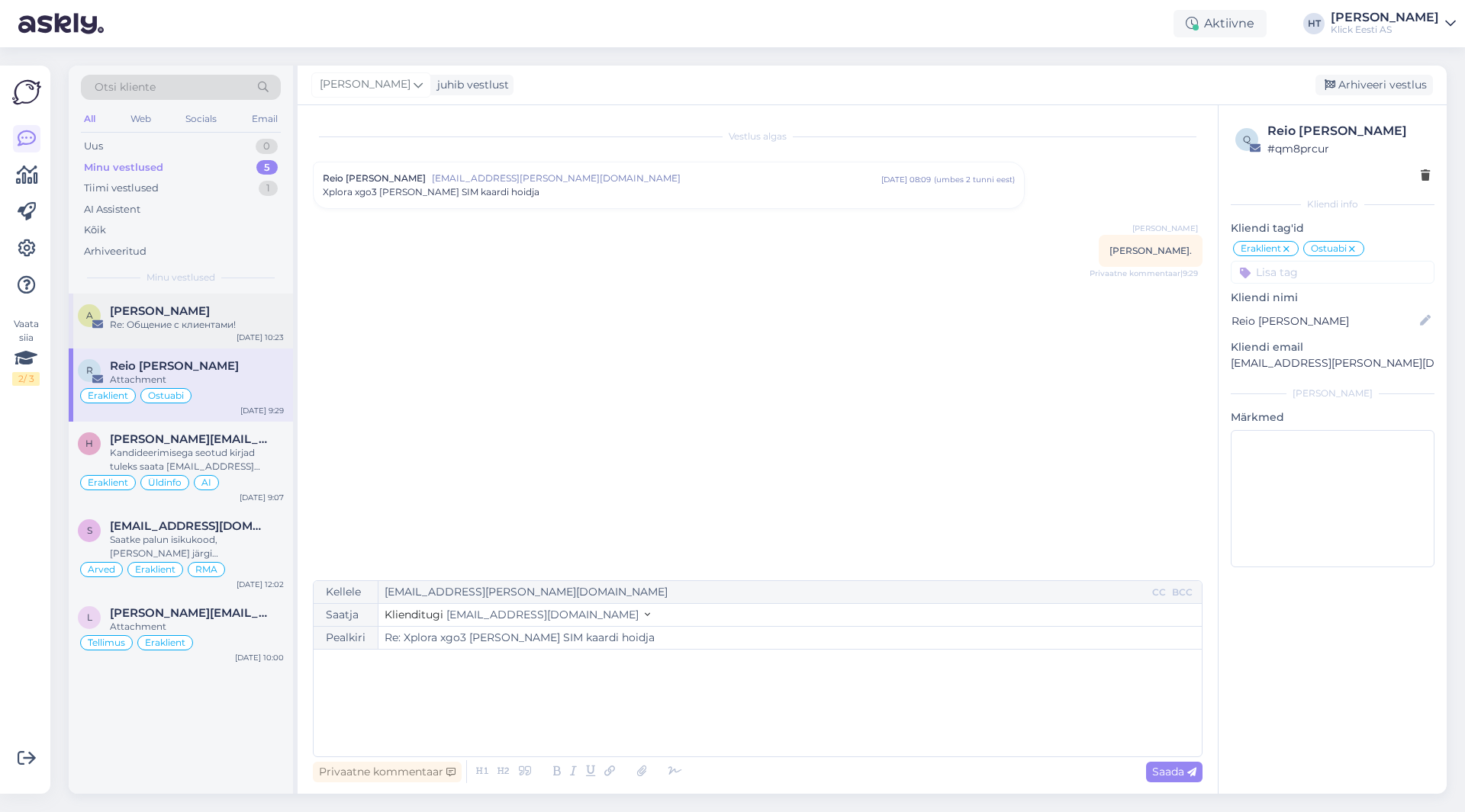
click at [221, 325] on div "Re: Общение с клиентами!" at bounding box center [197, 325] width 174 height 14
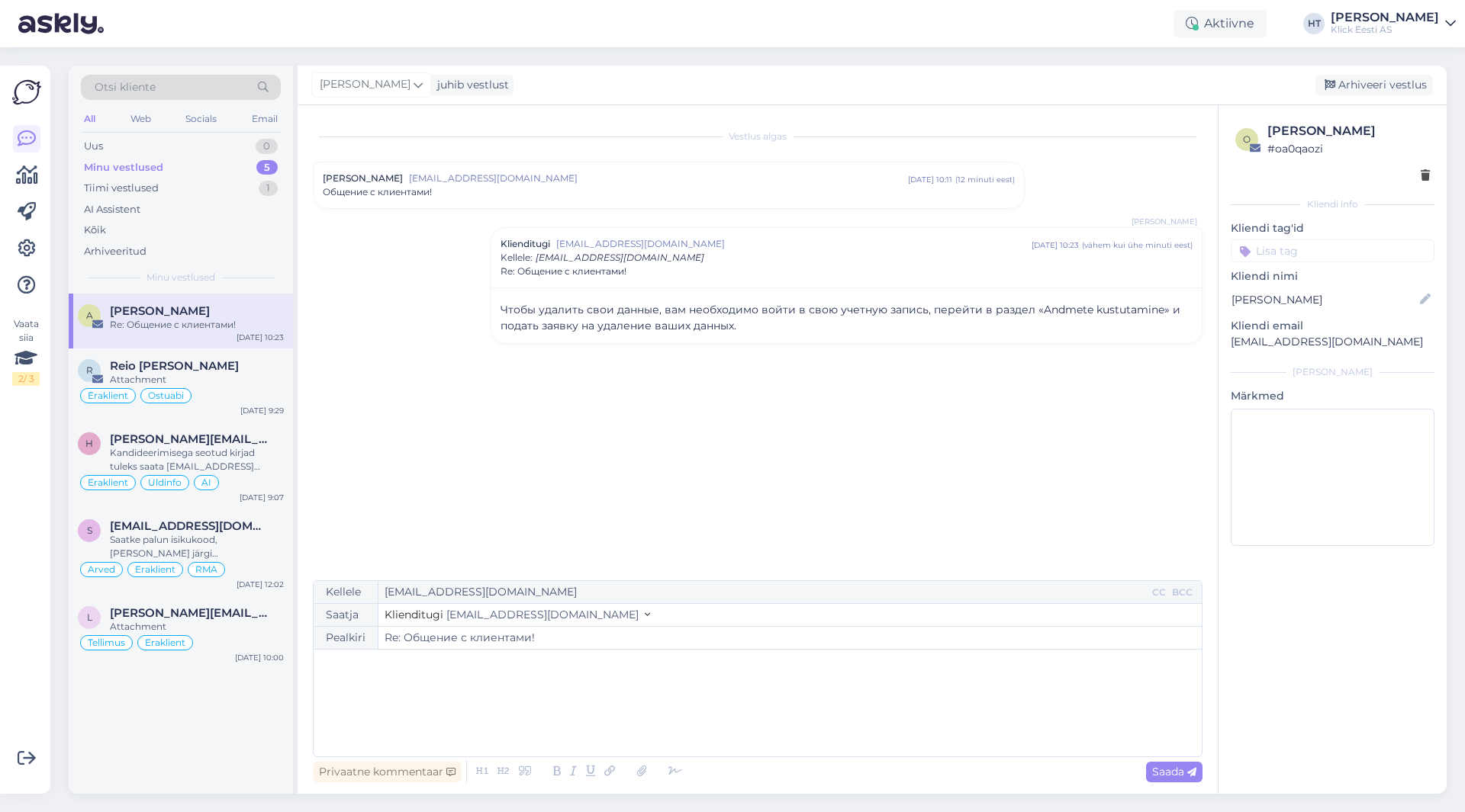
click at [859, 445] on div "Vestlus [PERSON_NAME] [EMAIL_ADDRESS][DOMAIN_NAME] [DATE] 10:11 ( 12 minuti ees…" at bounding box center [764, 343] width 903 height 446
click at [177, 199] on div "AI Assistent" at bounding box center [181, 210] width 200 height 21
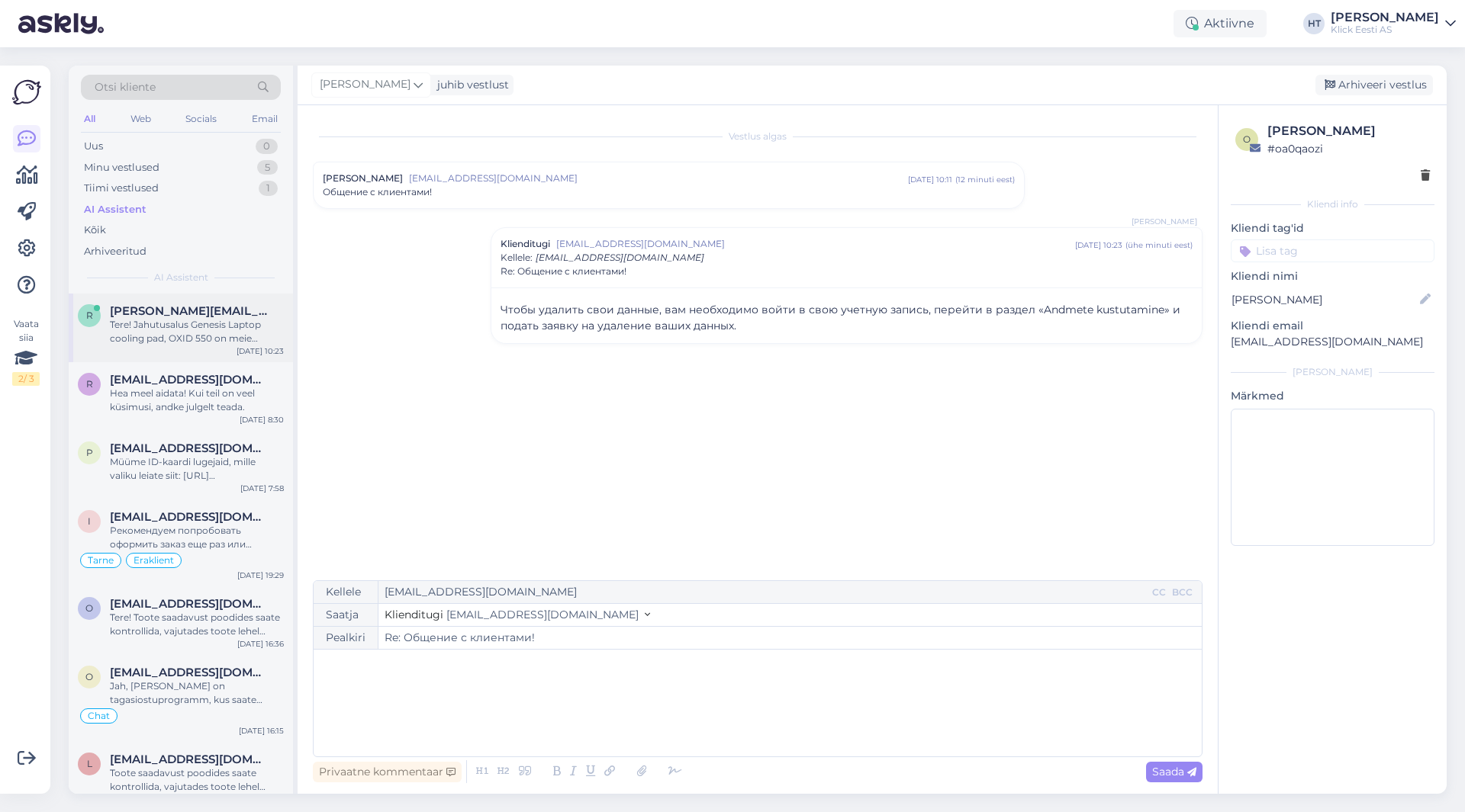
click at [211, 322] on div "Tere! Jahutusalus Genesis Laptop cooling pad, OXID 550 on meie valikus olemas. …" at bounding box center [197, 332] width 174 height 28
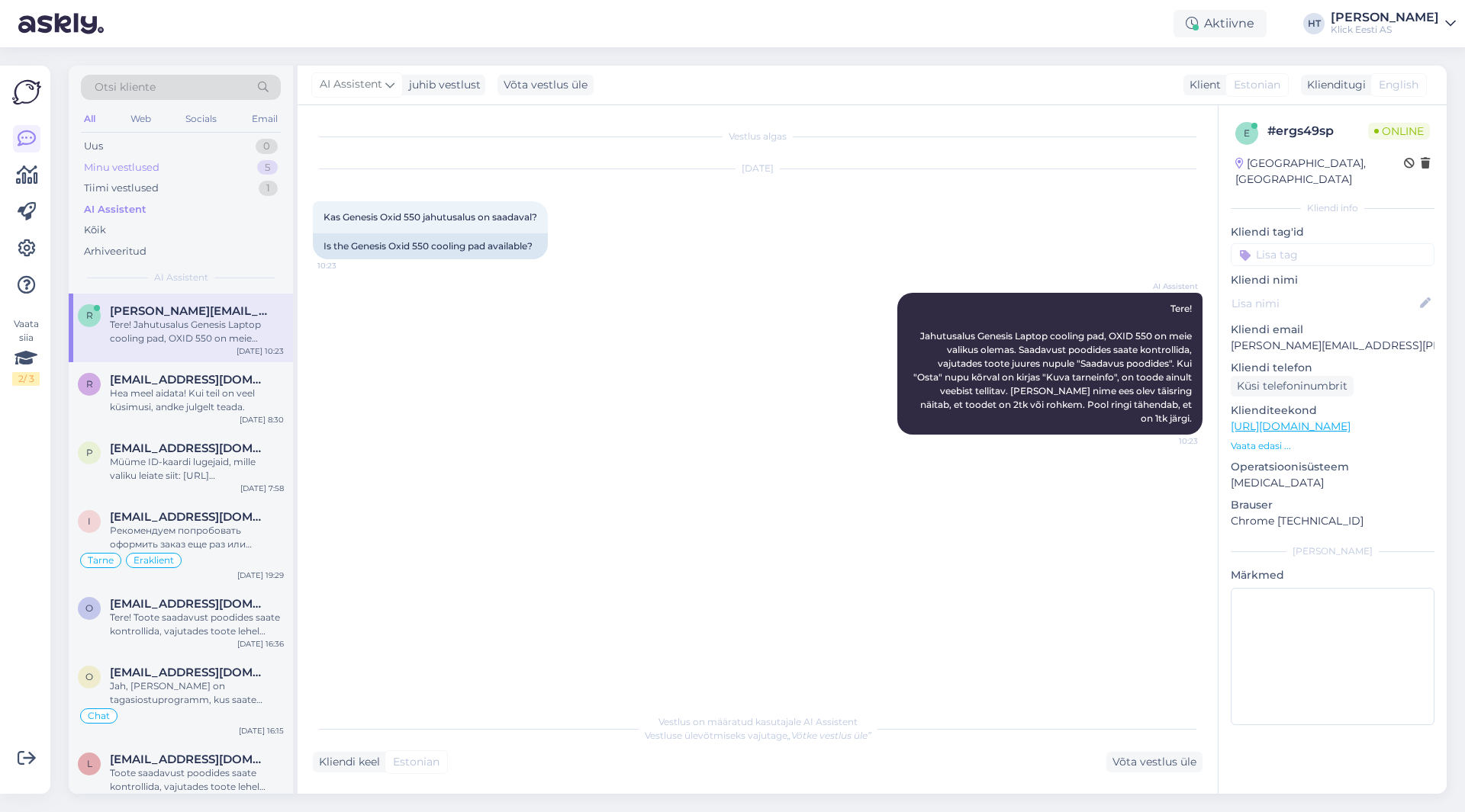
click at [260, 174] on div "Minu vestlused 5" at bounding box center [181, 168] width 200 height 21
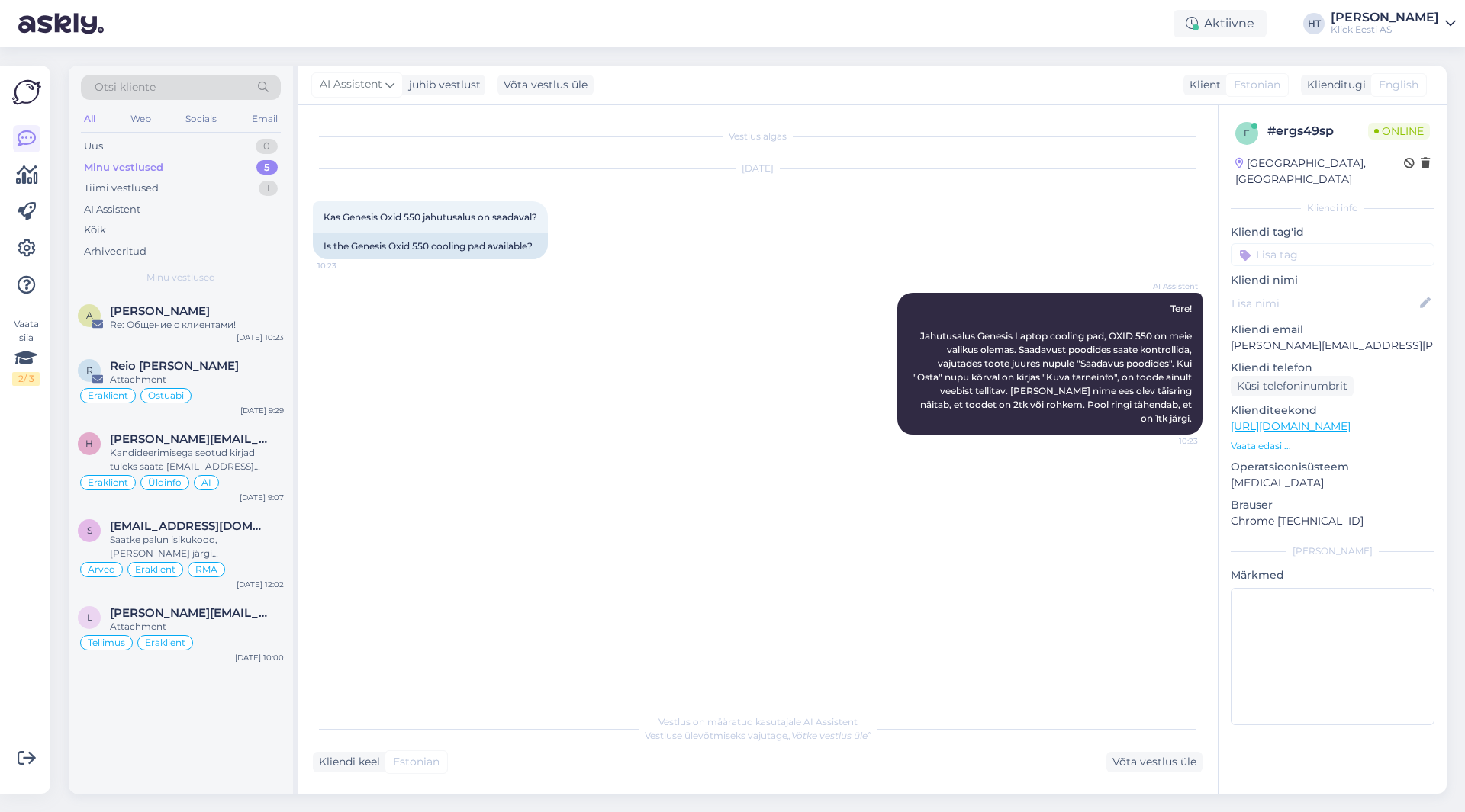
click at [568, 408] on div "AI Assistent Tere! Jahutusalus Genesis Laptop cooling pad, OXID 550 on meie val…" at bounding box center [757, 364] width 890 height 176
click at [208, 323] on div "Re: Общение с клиентами!" at bounding box center [197, 325] width 174 height 14
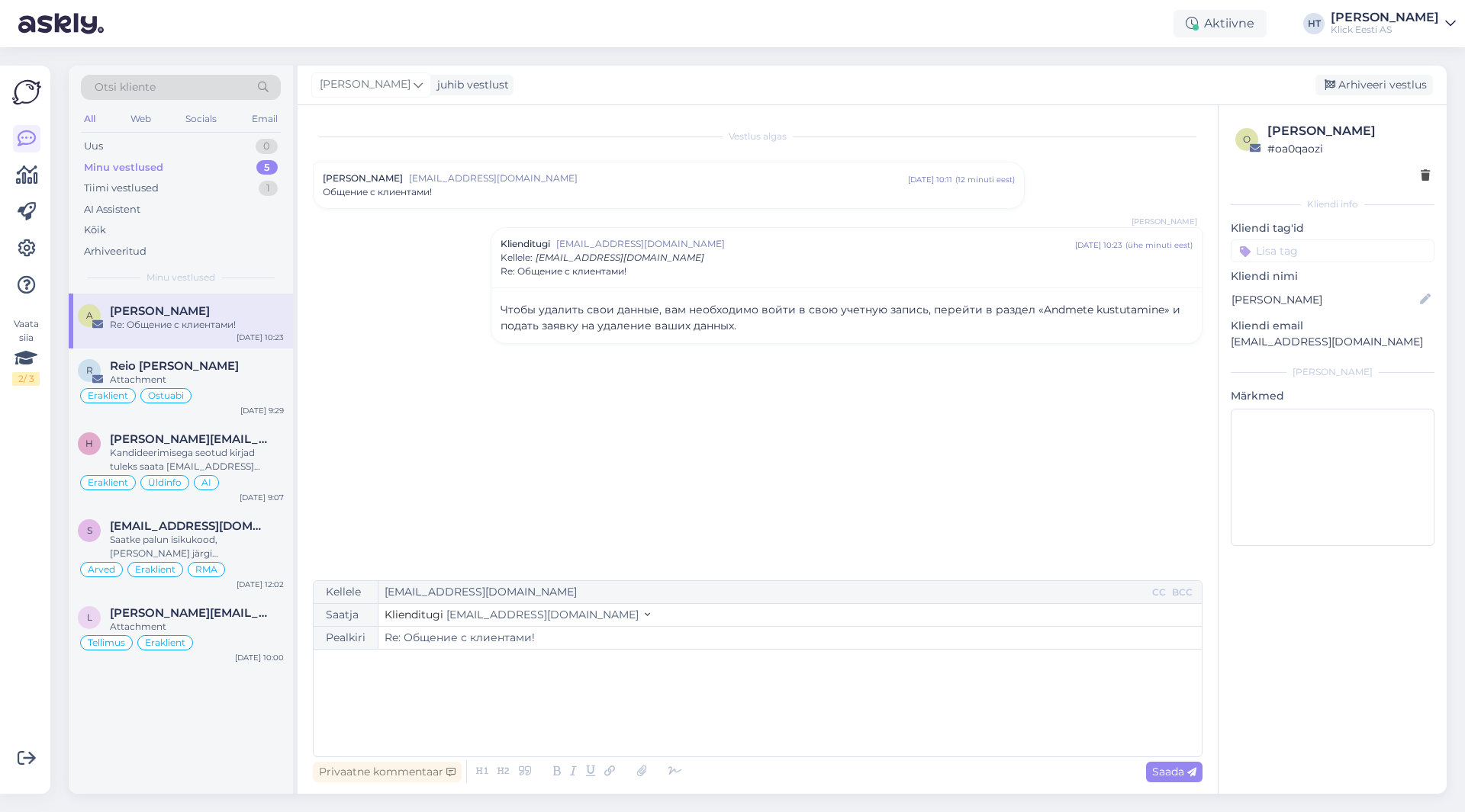
click at [506, 377] on div "Vestlus [PERSON_NAME] [EMAIL_ADDRESS][DOMAIN_NAME] [DATE] 10:11 ( 12 minuti ees…" at bounding box center [764, 343] width 903 height 446
click at [216, 138] on div "Uus 1" at bounding box center [181, 146] width 200 height 21
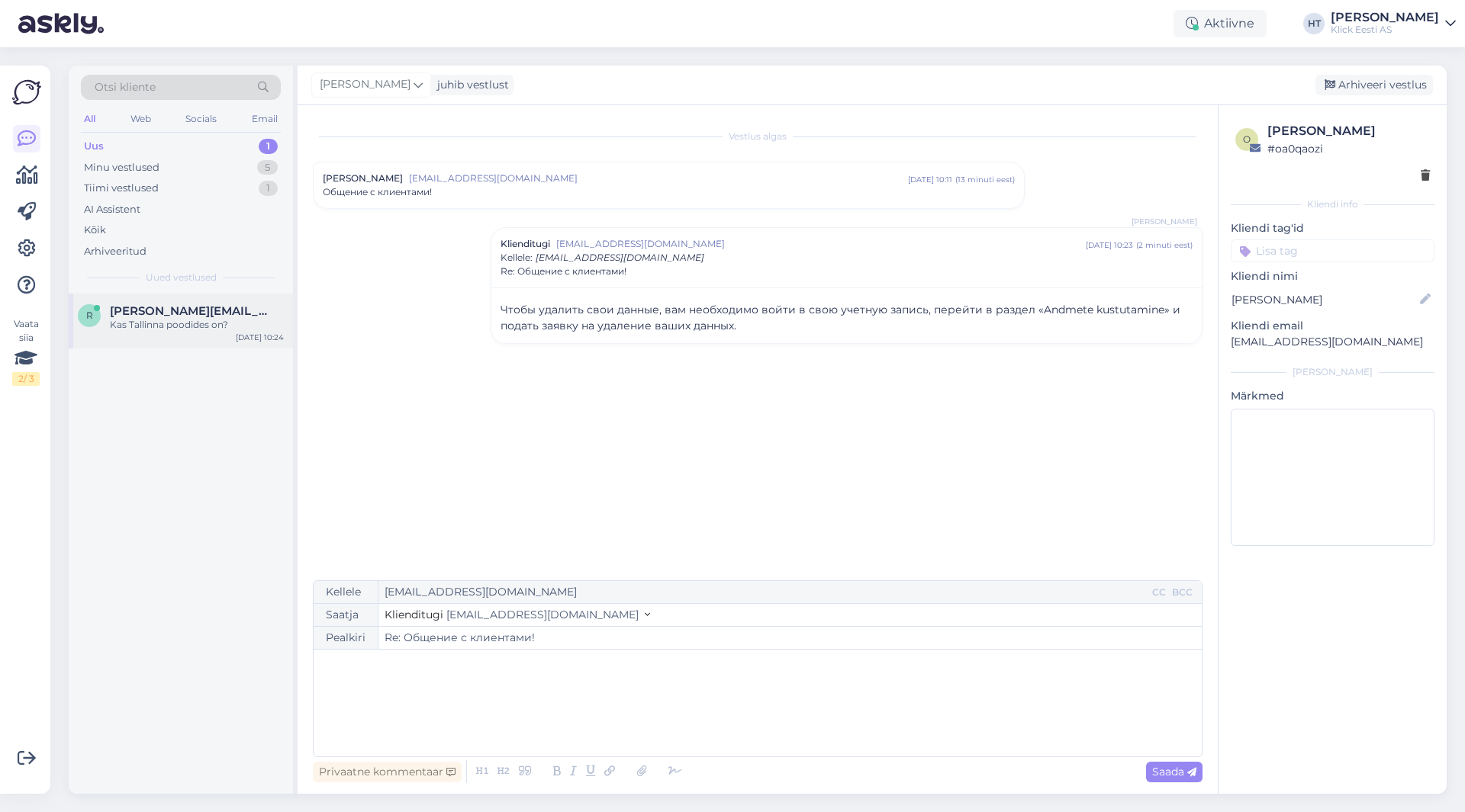
click at [238, 299] on div "r [PERSON_NAME][EMAIL_ADDRESS][PERSON_NAME][DOMAIN_NAME] [PERSON_NAME] Tallinna…" at bounding box center [181, 321] width 225 height 55
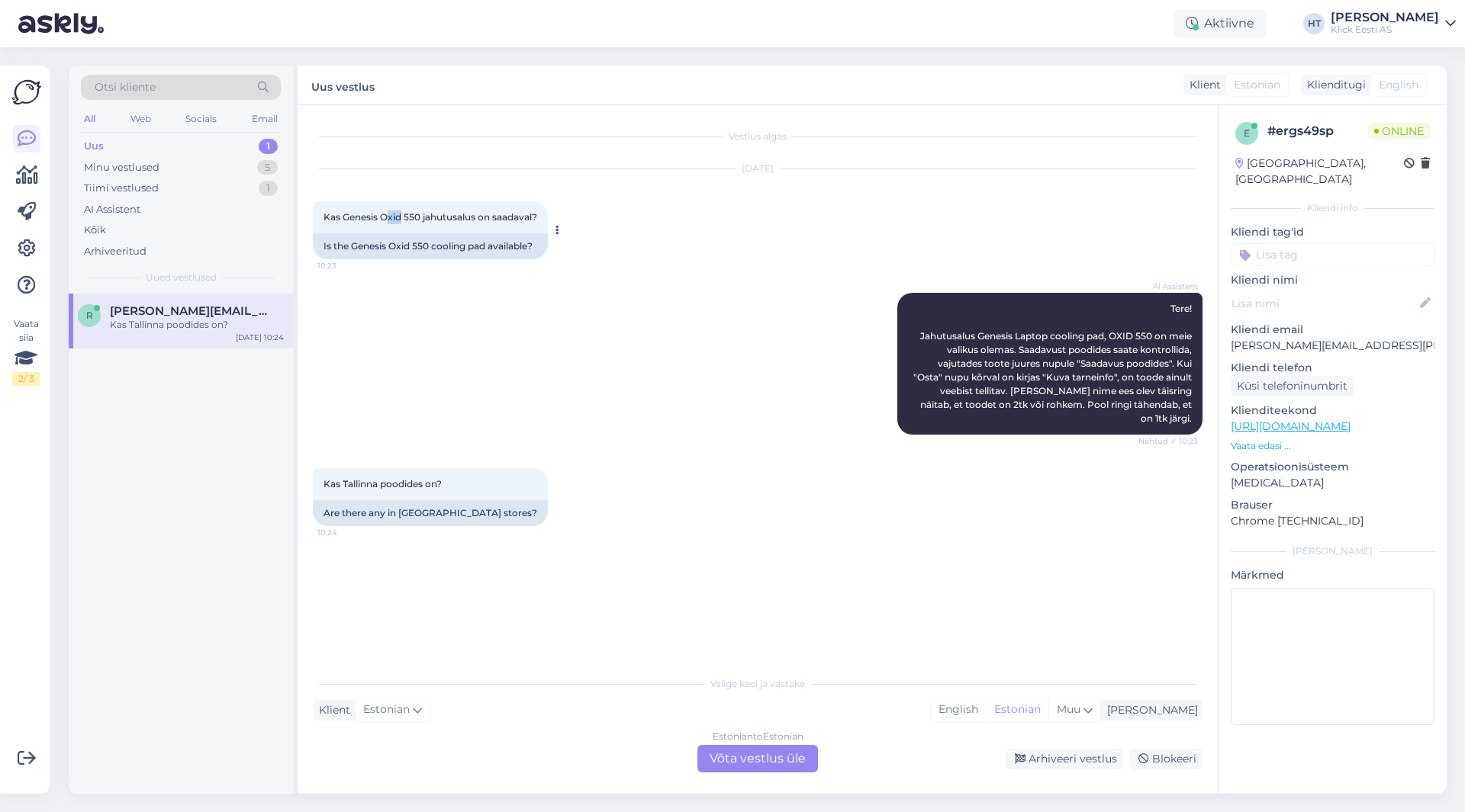
drag, startPoint x: 385, startPoint y: 214, endPoint x: 402, endPoint y: 213, distance: 17.0
click at [402, 213] on span "Kas Genesis Oxid 550 jahutusalus on saadaval?" at bounding box center [430, 217] width 213 height 11
click at [396, 218] on span "Kas Genesis Oxid 550 jahutusalus on saadaval?" at bounding box center [430, 217] width 213 height 11
drag, startPoint x: 343, startPoint y: 216, endPoint x: 419, endPoint y: 216, distance: 76.0
click at [419, 216] on span "Kas Genesis Oxid 550 jahutusalus on saadaval?" at bounding box center [430, 217] width 213 height 11
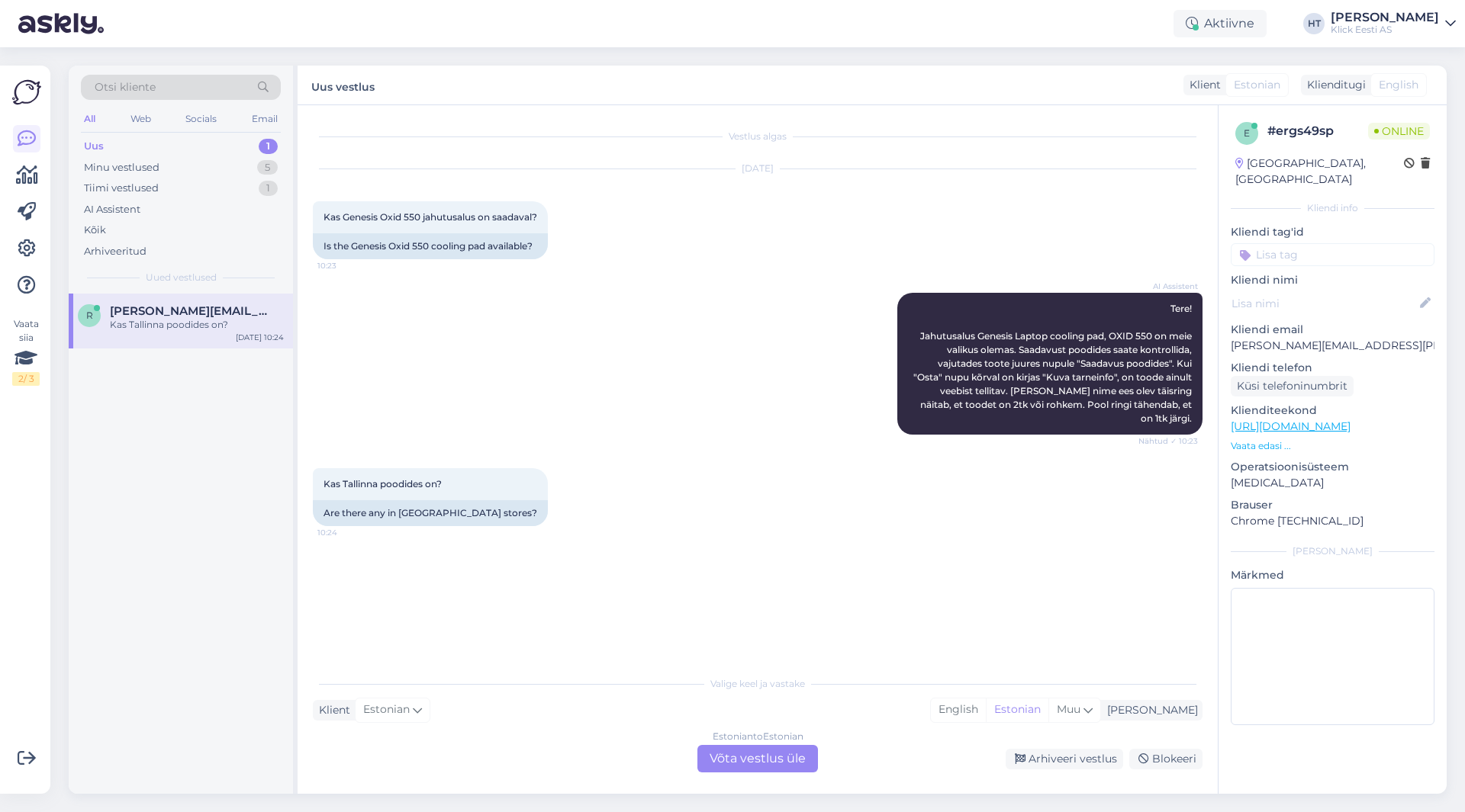
click at [480, 395] on div "AI Assistent Tere! Jahutusalus Genesis Laptop cooling pad, OXID 550 on meie val…" at bounding box center [757, 364] width 890 height 176
click at [754, 765] on div "Estonian to Estonian Võta vestlus üle" at bounding box center [758, 759] width 120 height 28
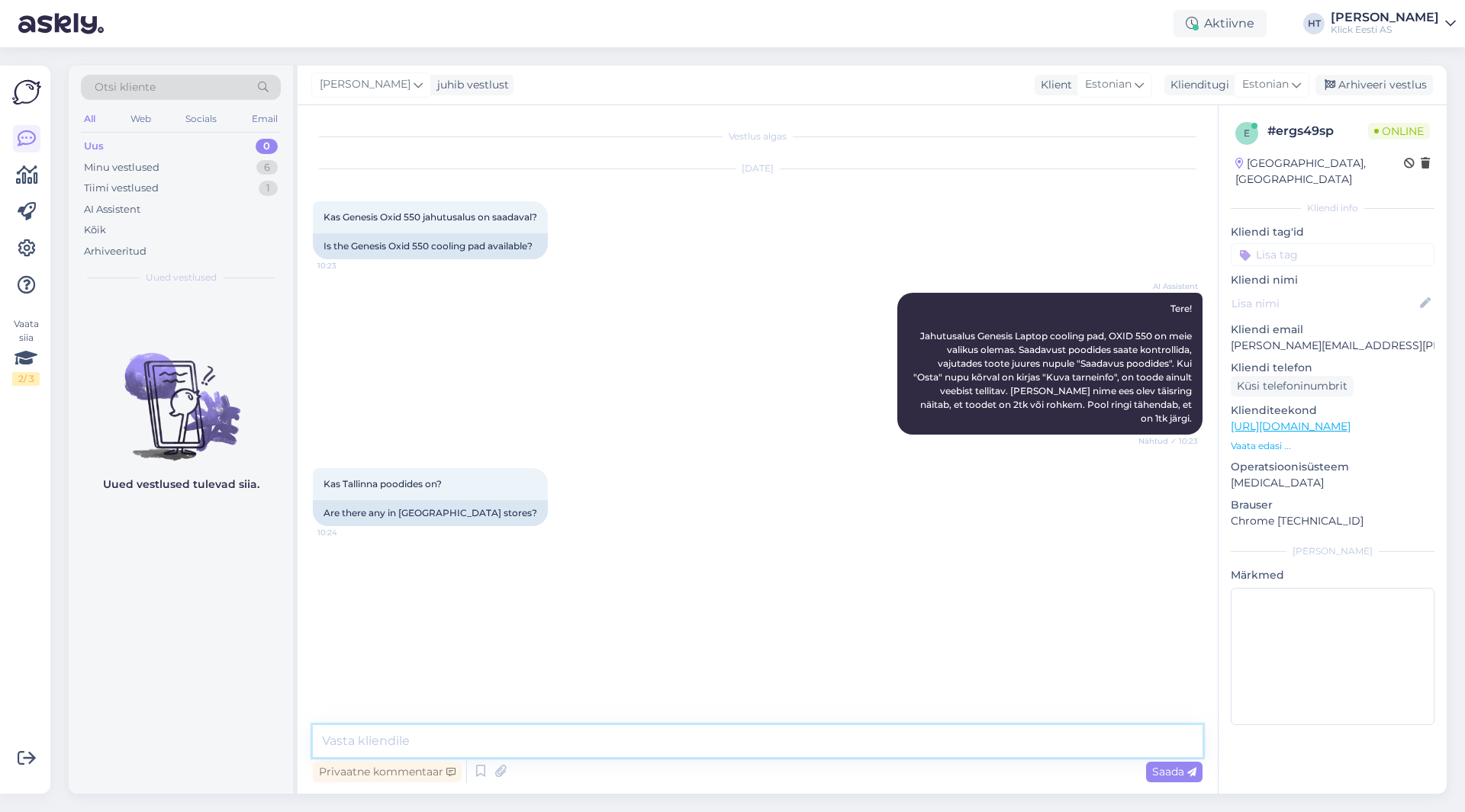
click at [734, 744] on textarea at bounding box center [757, 740] width 890 height 32
type textarea "See on ainult tellitav, poodides ei leidu."
type textarea "Palun."
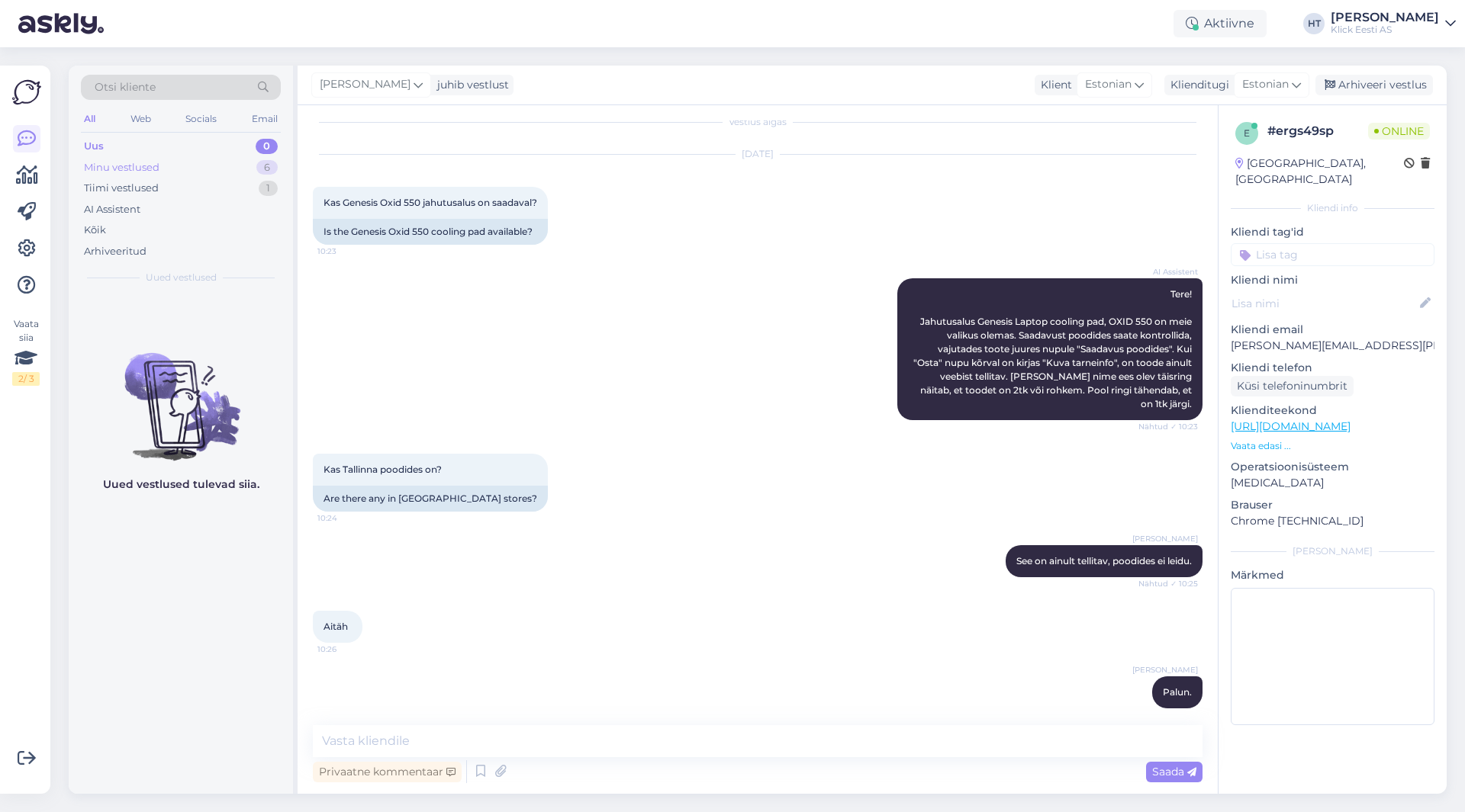
click at [237, 170] on div "Minu vestlused 6" at bounding box center [181, 168] width 200 height 21
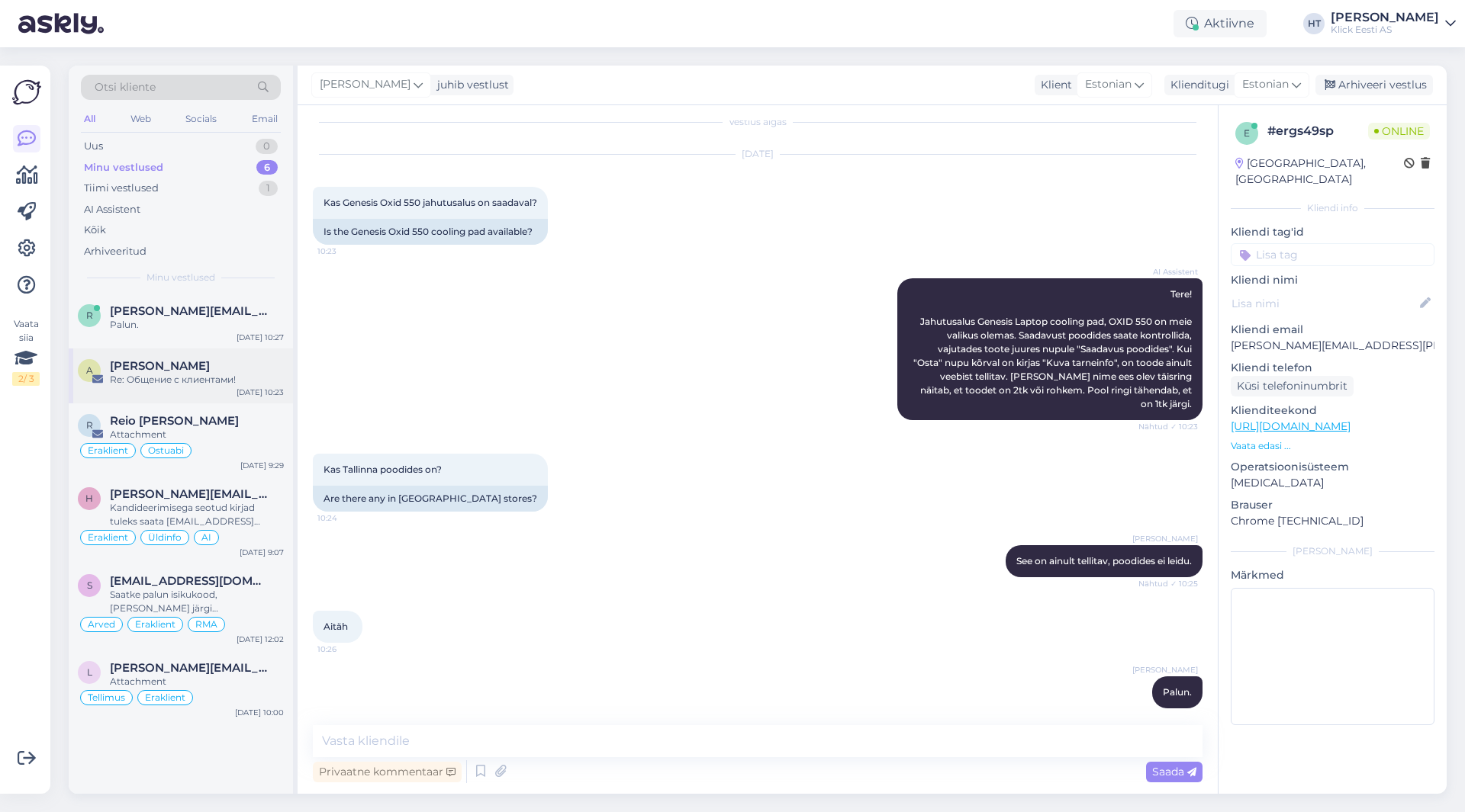
click at [254, 361] on div "[PERSON_NAME]" at bounding box center [197, 366] width 174 height 14
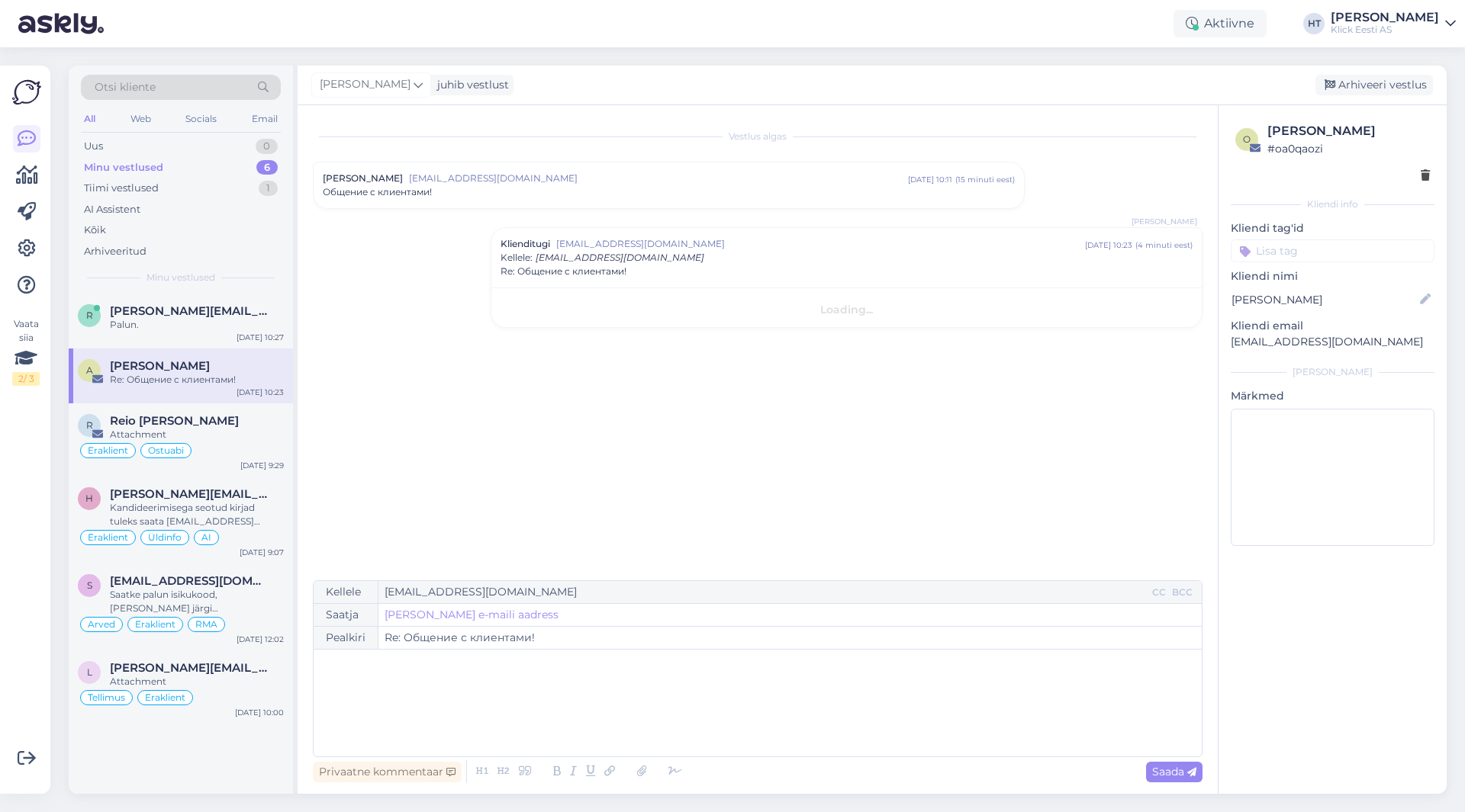
scroll to position [0, 0]
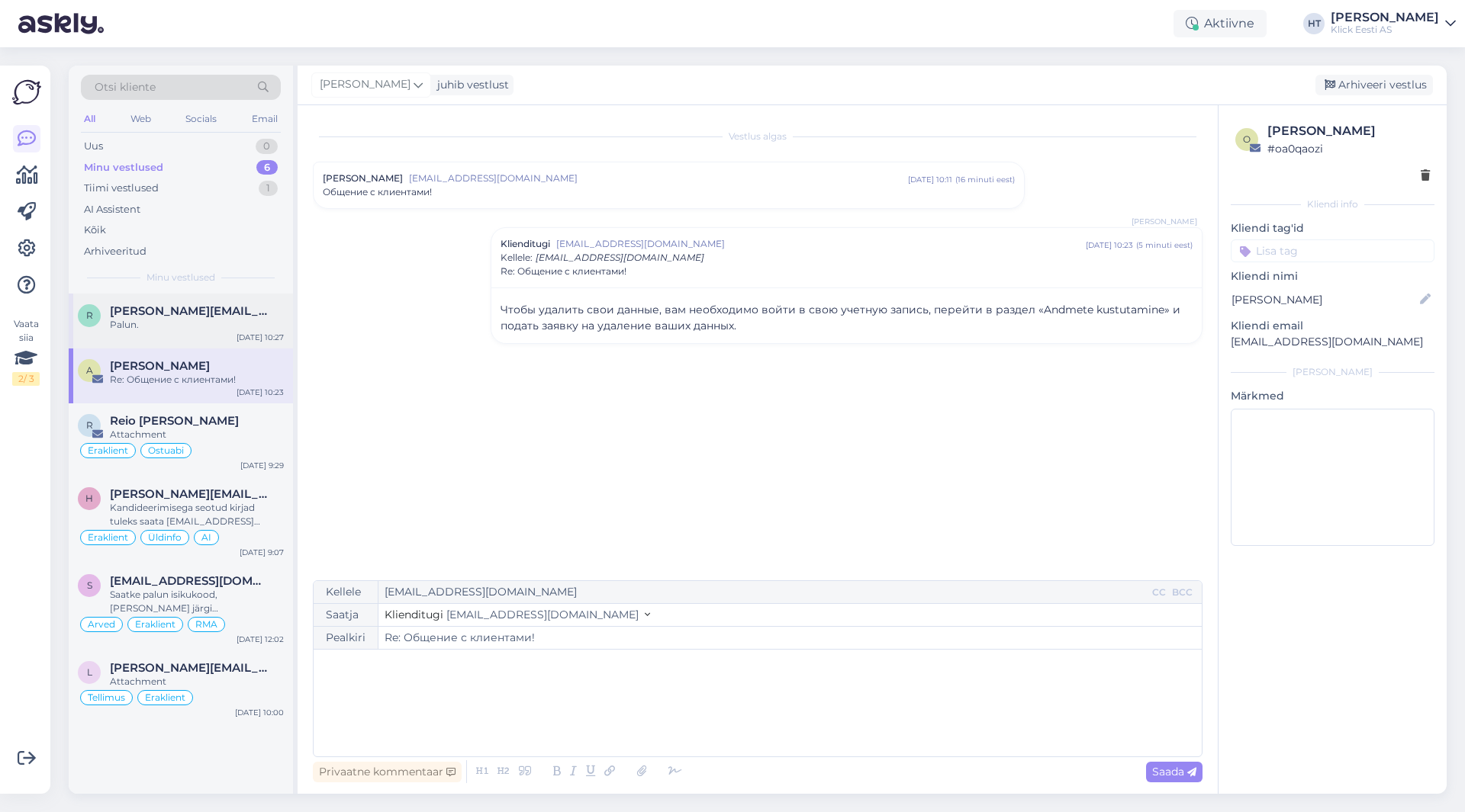
click at [217, 319] on div "Palun." at bounding box center [197, 325] width 174 height 14
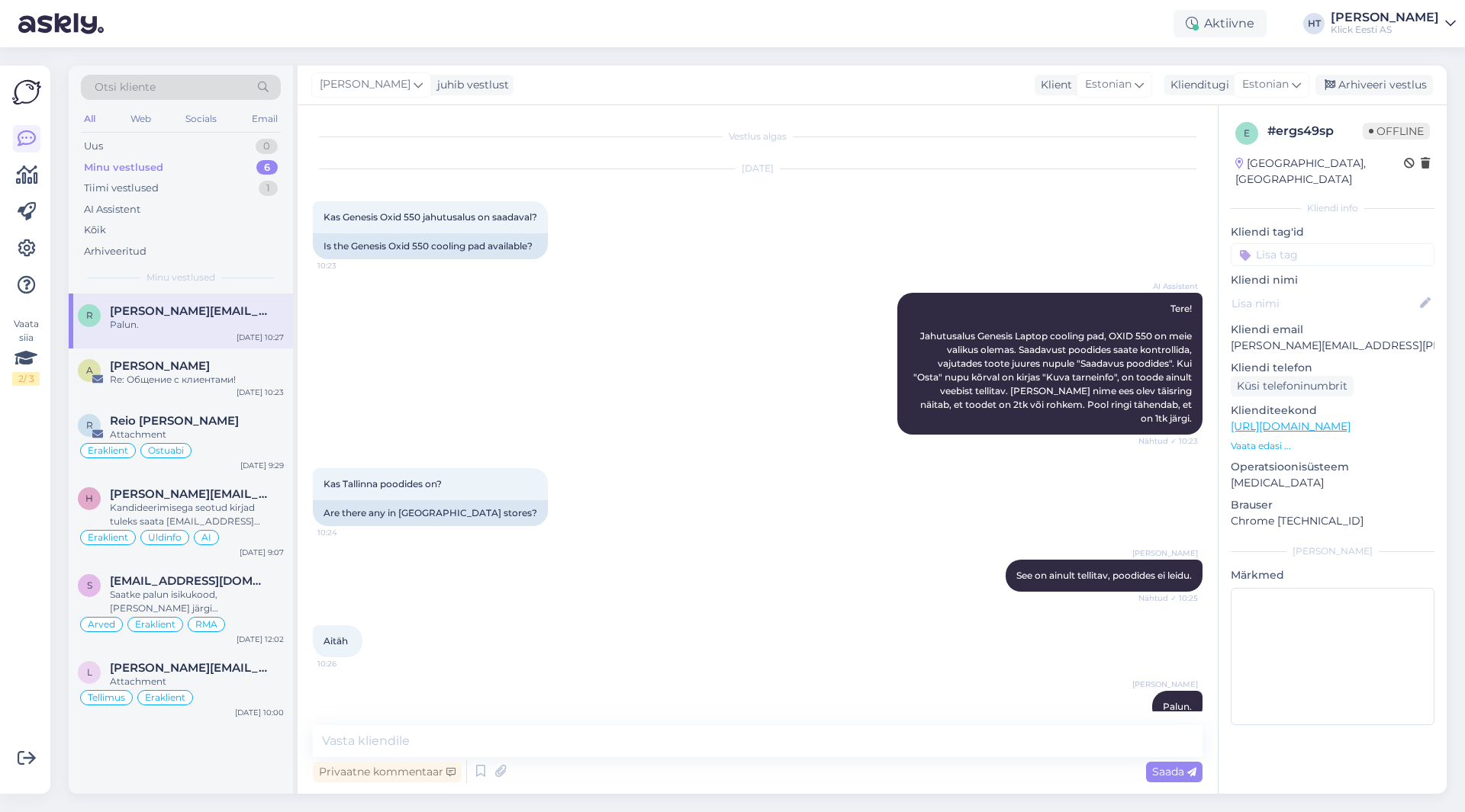
scroll to position [15, 0]
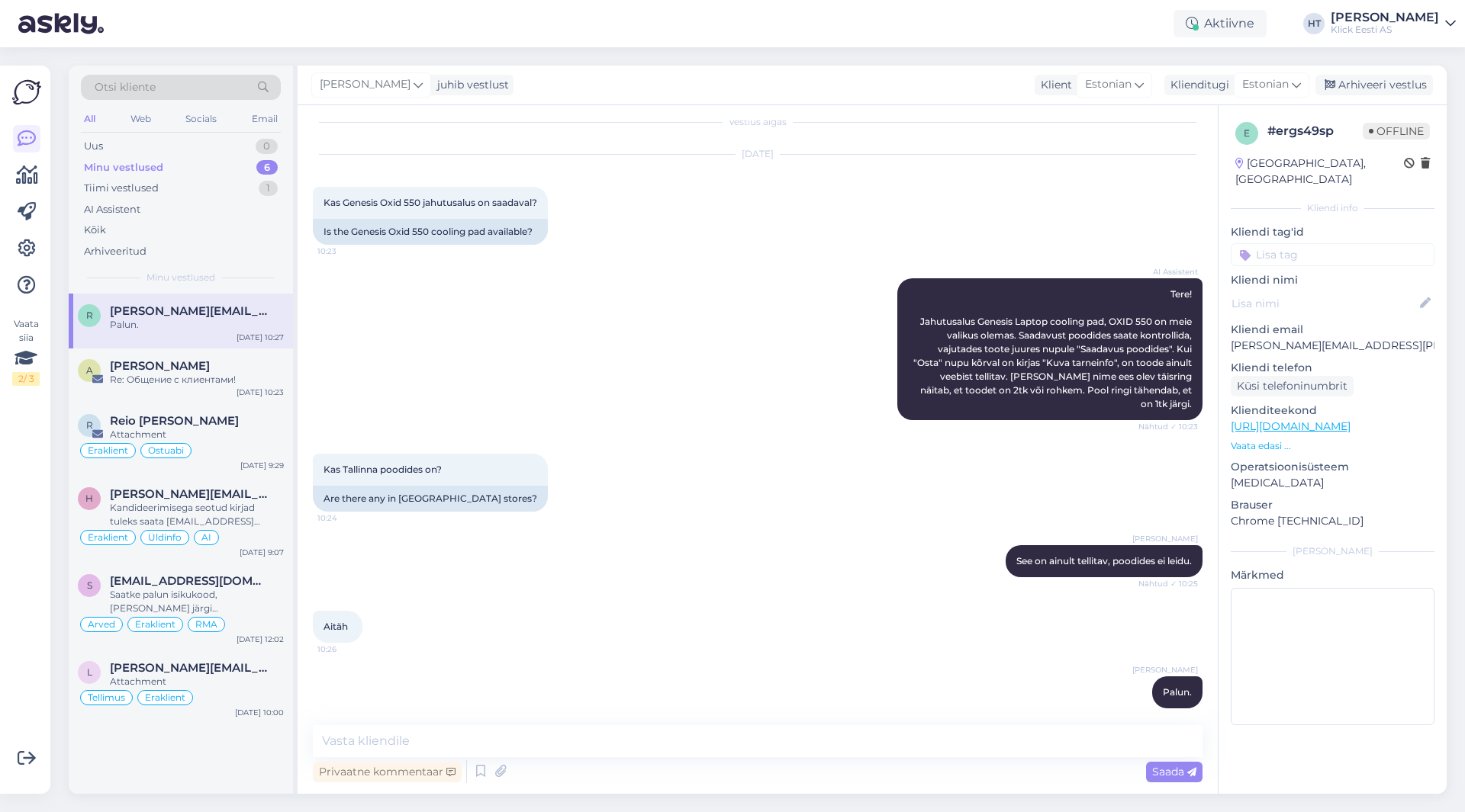
click at [711, 380] on div "AI Assistent Tere! Jahutusalus Genesis Laptop cooling pad, OXID 550 on meie val…" at bounding box center [757, 350] width 890 height 176
click at [544, 327] on div "AI Assistent Tere! Jahutusalus Genesis Laptop cooling pad, OXID 550 on meie val…" at bounding box center [757, 350] width 890 height 176
click at [196, 382] on div "Re: Общение с клиентами!" at bounding box center [197, 379] width 174 height 14
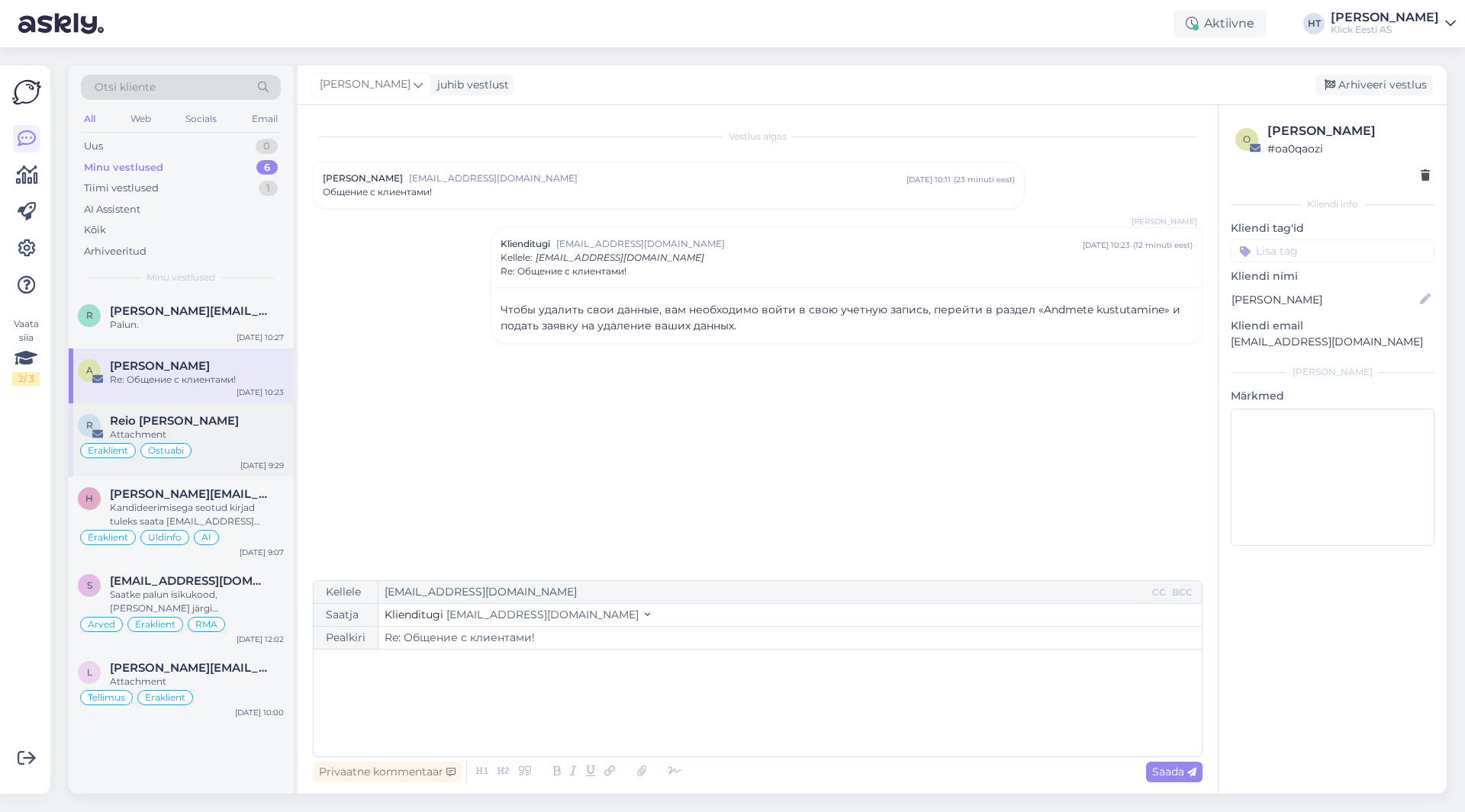
click at [239, 422] on div "Reio [PERSON_NAME]" at bounding box center [197, 421] width 174 height 14
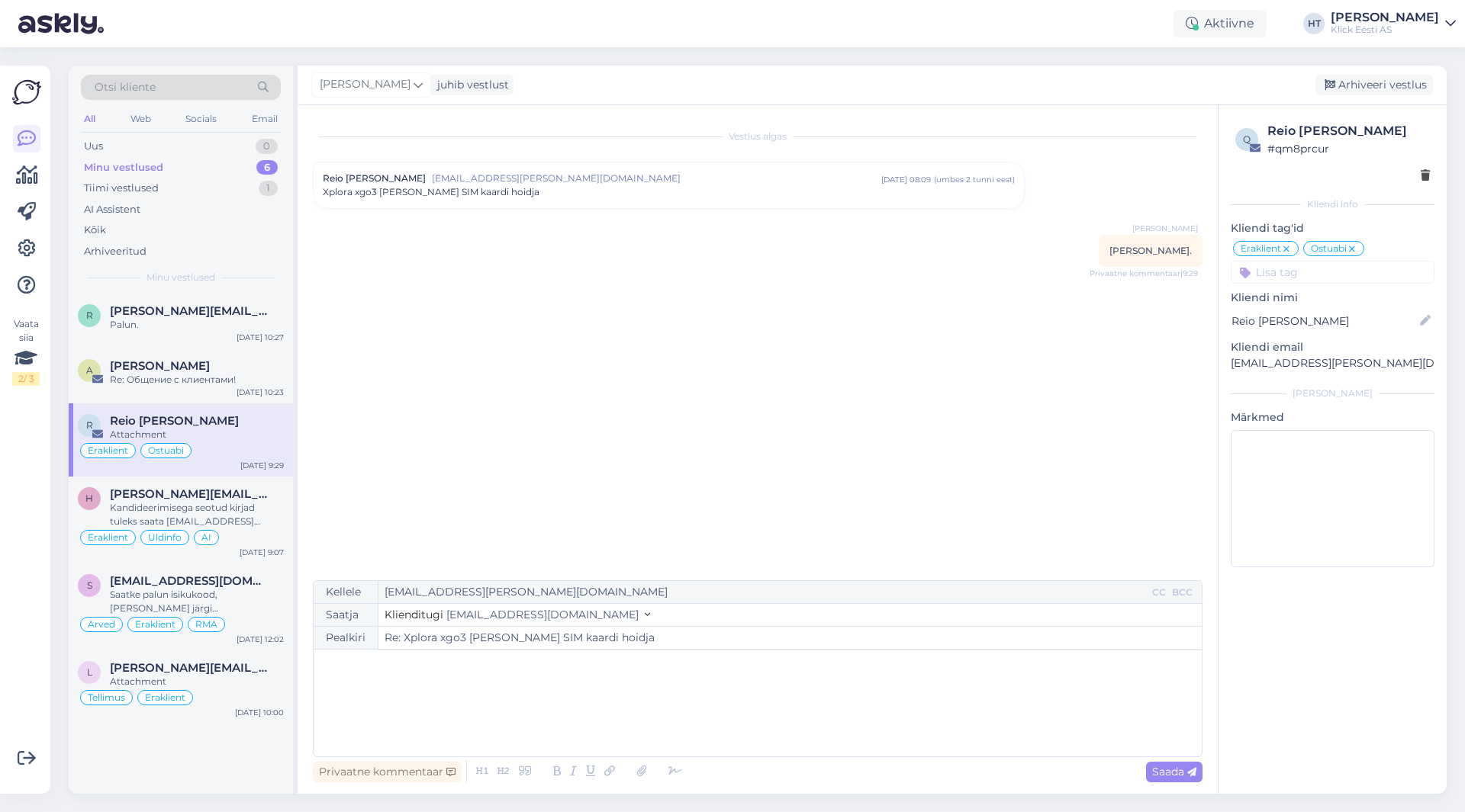
click at [487, 438] on div "Vestlus algas Reio [PERSON_NAME] [PERSON_NAME][EMAIL_ADDRESS][PERSON_NAME][DOMA…" at bounding box center [764, 343] width 903 height 446
click at [225, 311] on span "[PERSON_NAME][EMAIL_ADDRESS][PERSON_NAME][DOMAIN_NAME]" at bounding box center [189, 311] width 159 height 14
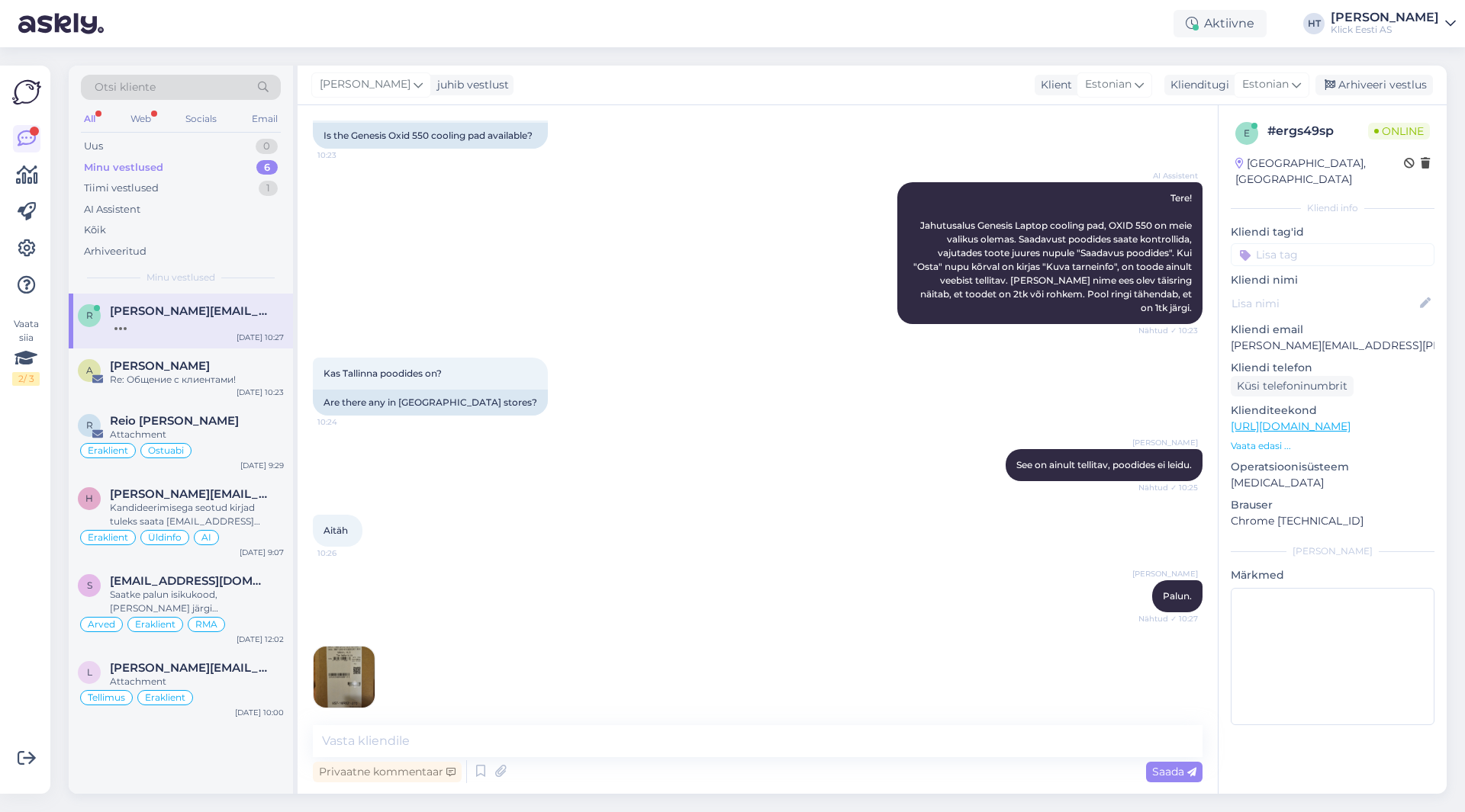
click at [346, 661] on img at bounding box center [343, 677] width 61 height 61
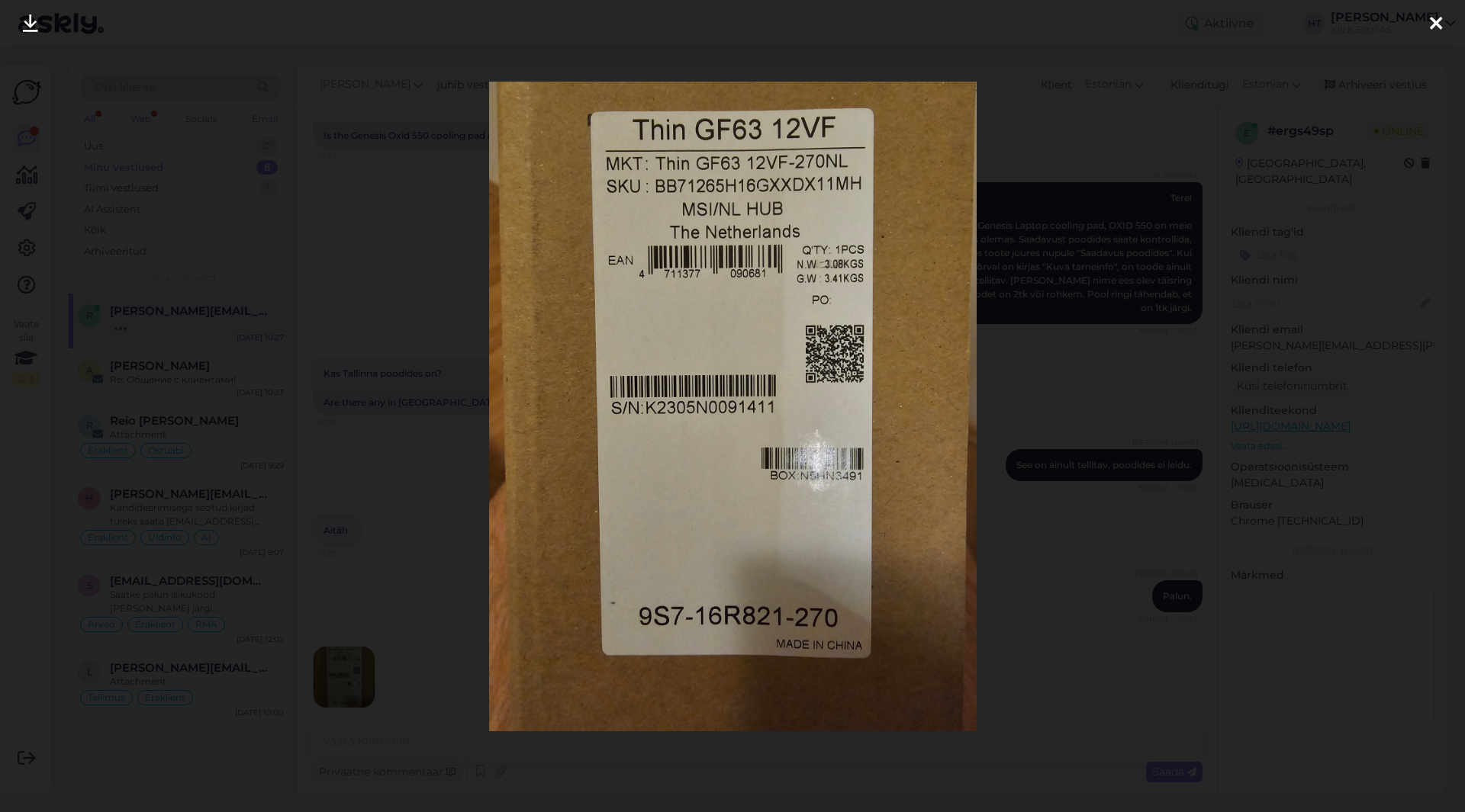
click at [413, 519] on div at bounding box center [732, 406] width 1465 height 812
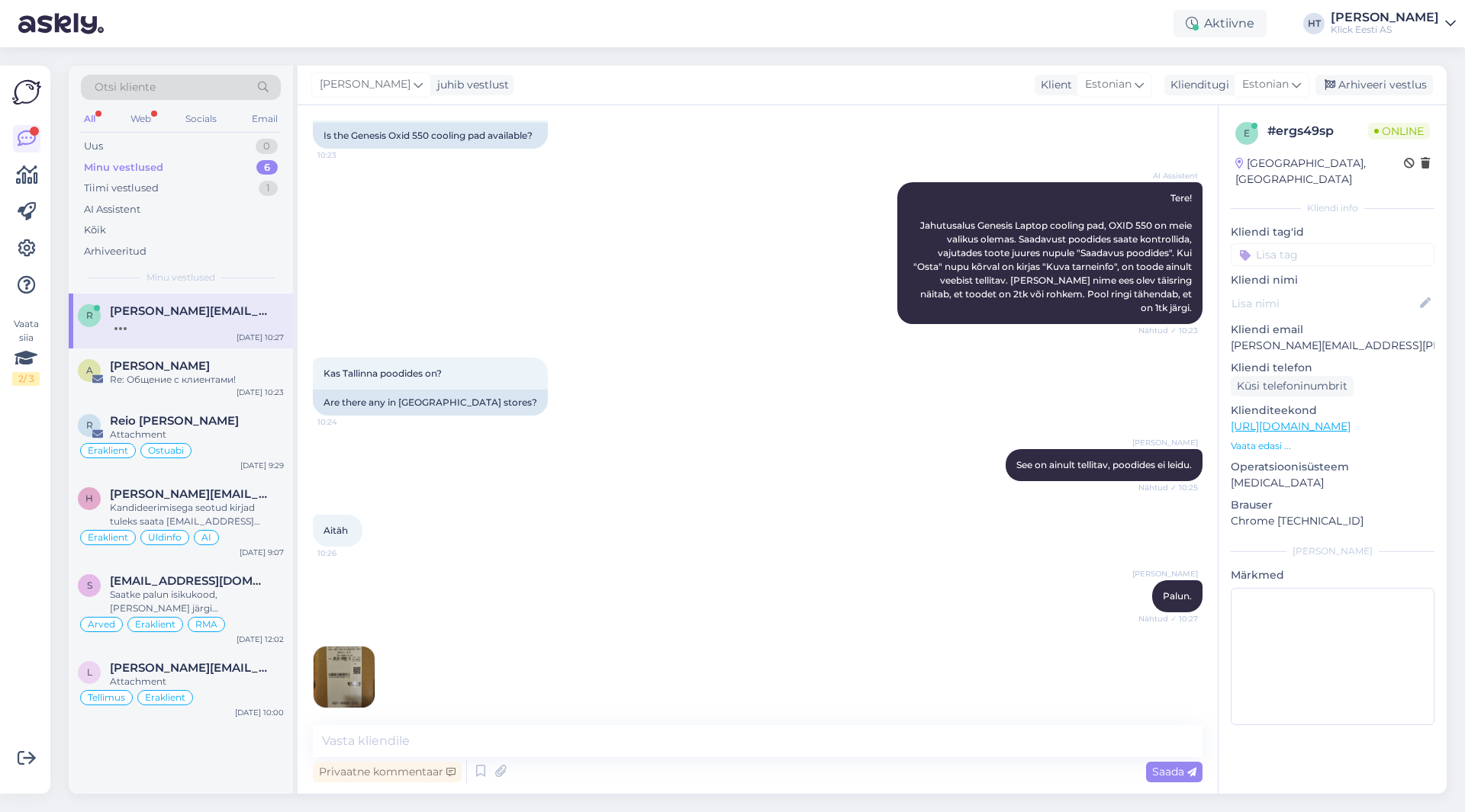
click at [365, 652] on img at bounding box center [343, 677] width 61 height 61
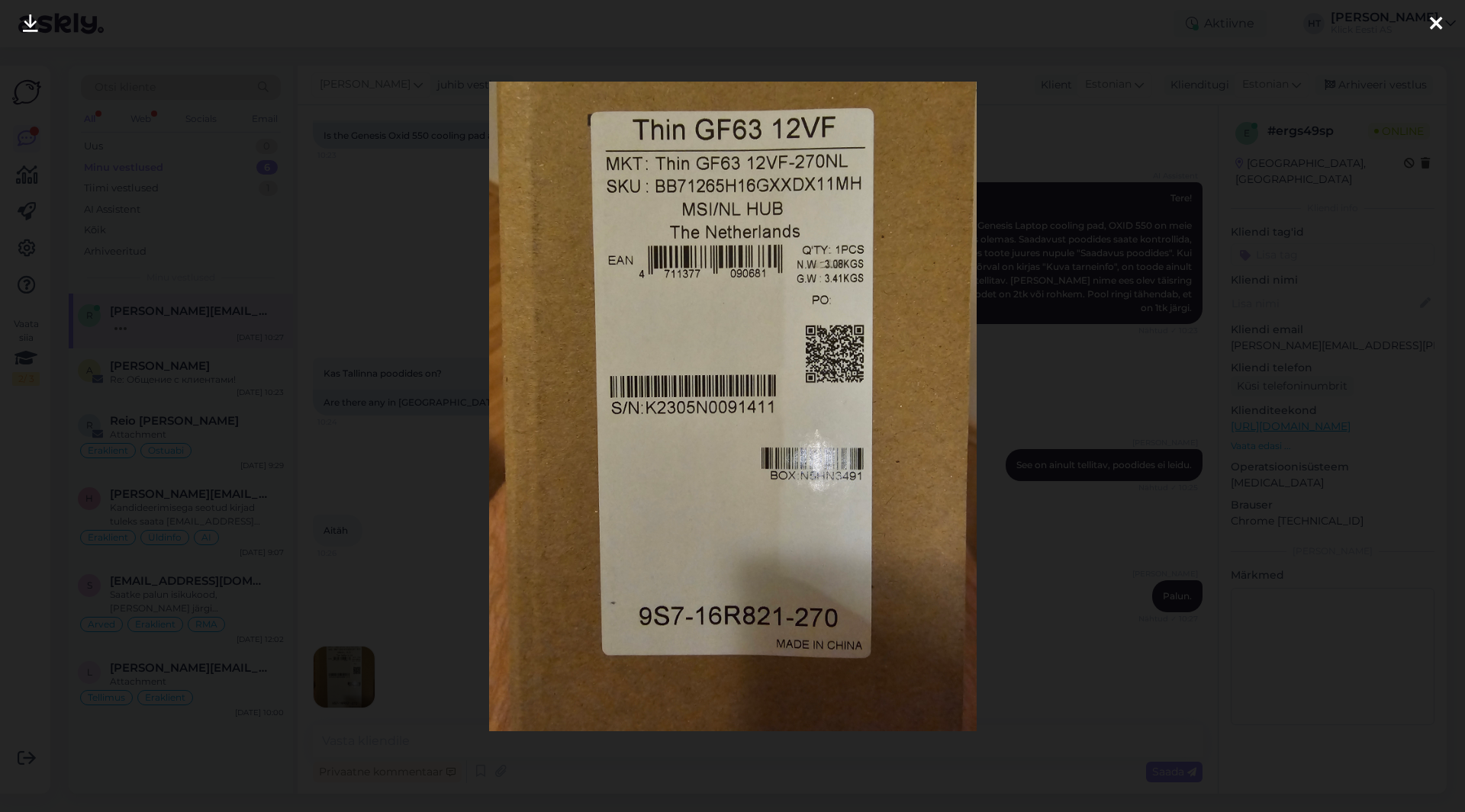
click at [425, 603] on div at bounding box center [732, 406] width 1465 height 812
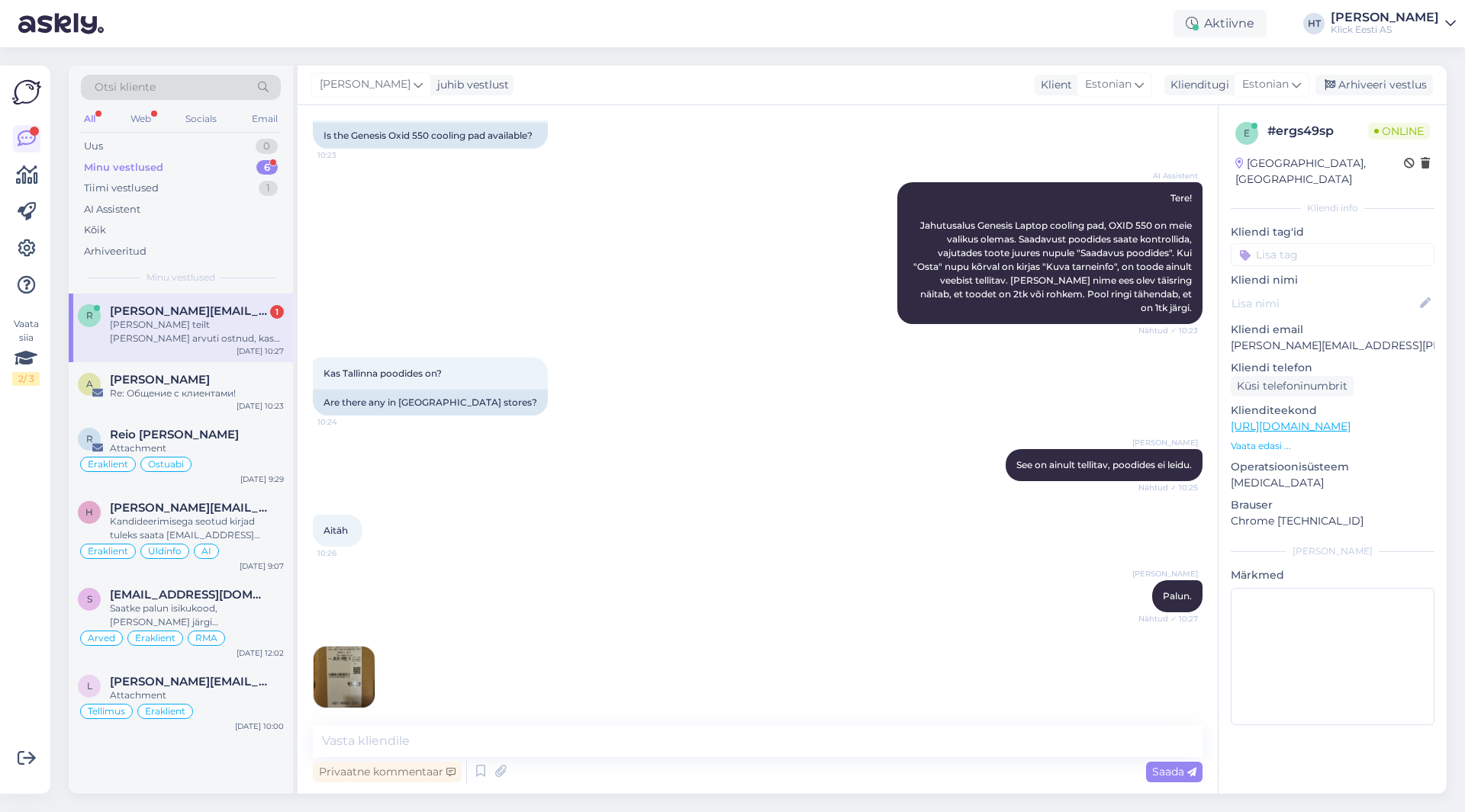
scroll to position [190, 0]
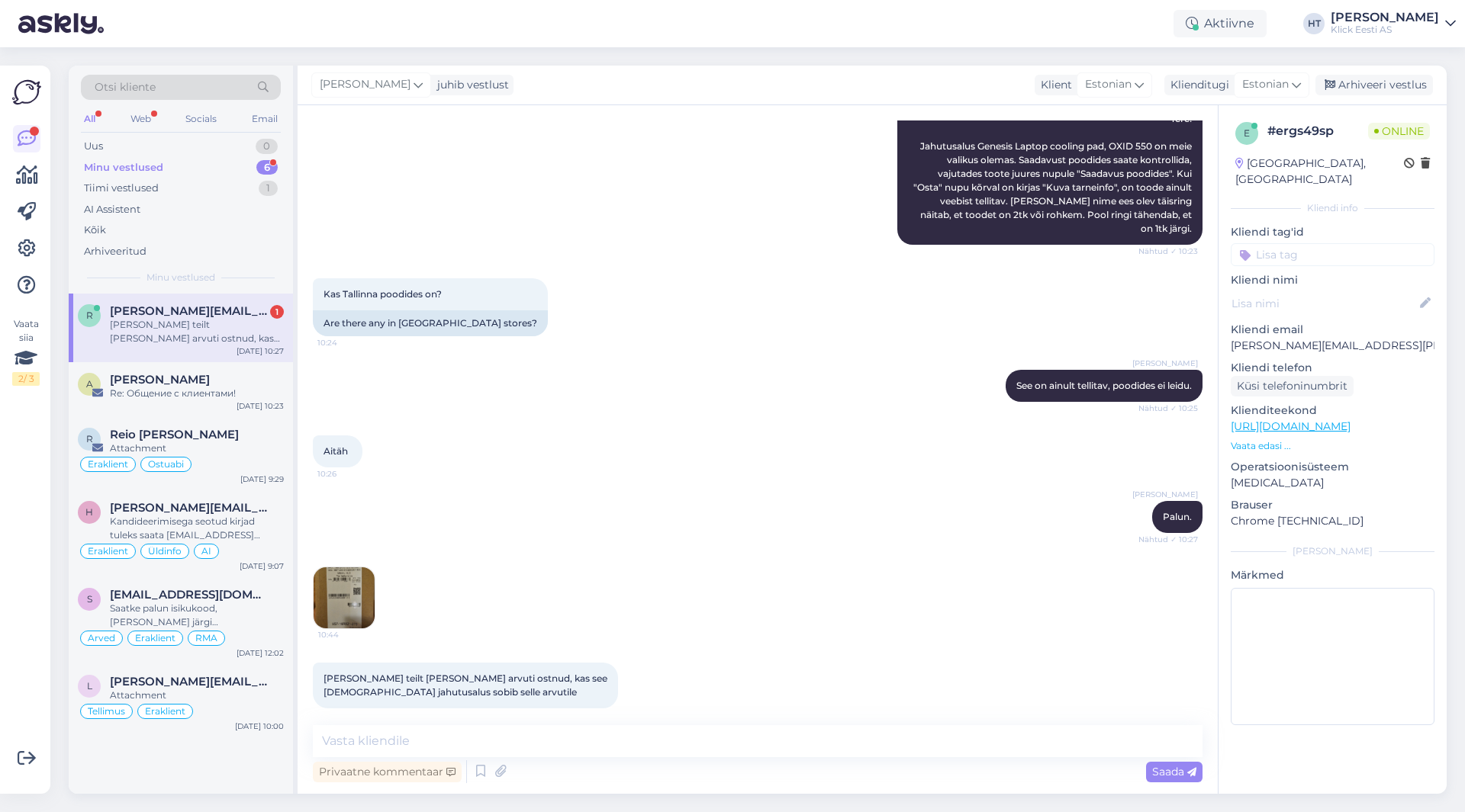
click at [343, 588] on img at bounding box center [343, 597] width 61 height 61
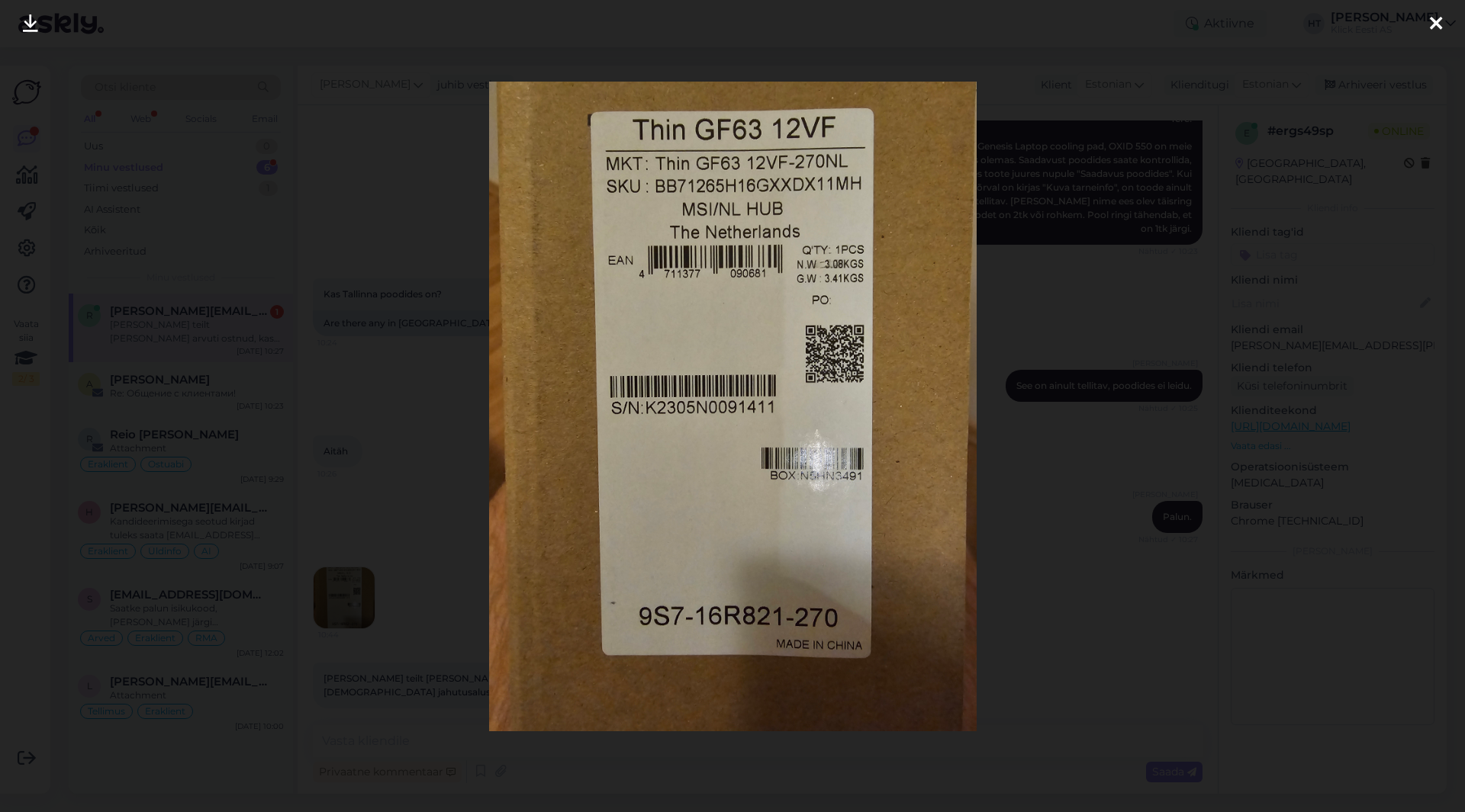
click at [415, 400] on div at bounding box center [732, 406] width 1465 height 812
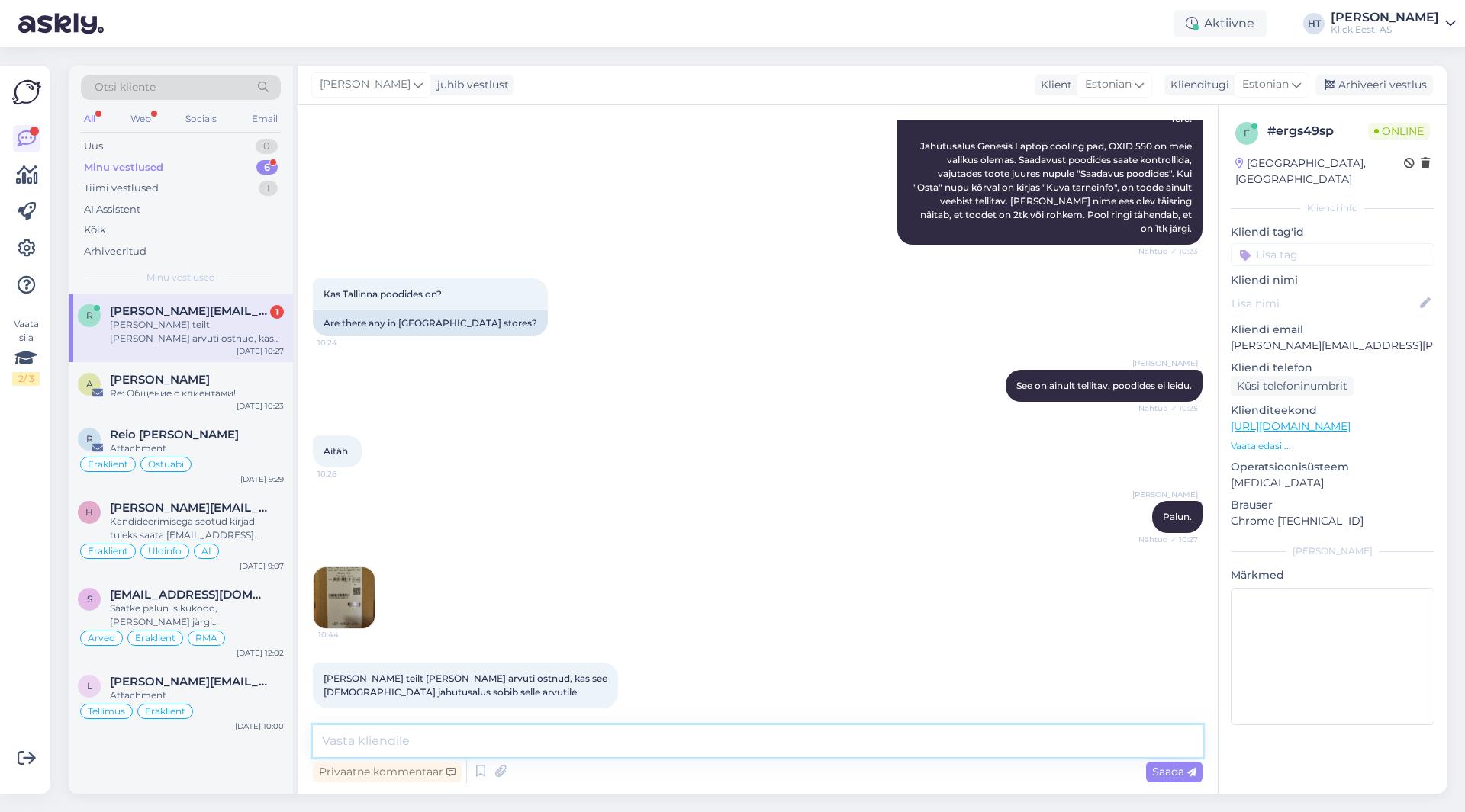
click at [619, 739] on textarea at bounding box center [757, 740] width 890 height 32
type textarea "Sobib ikka."
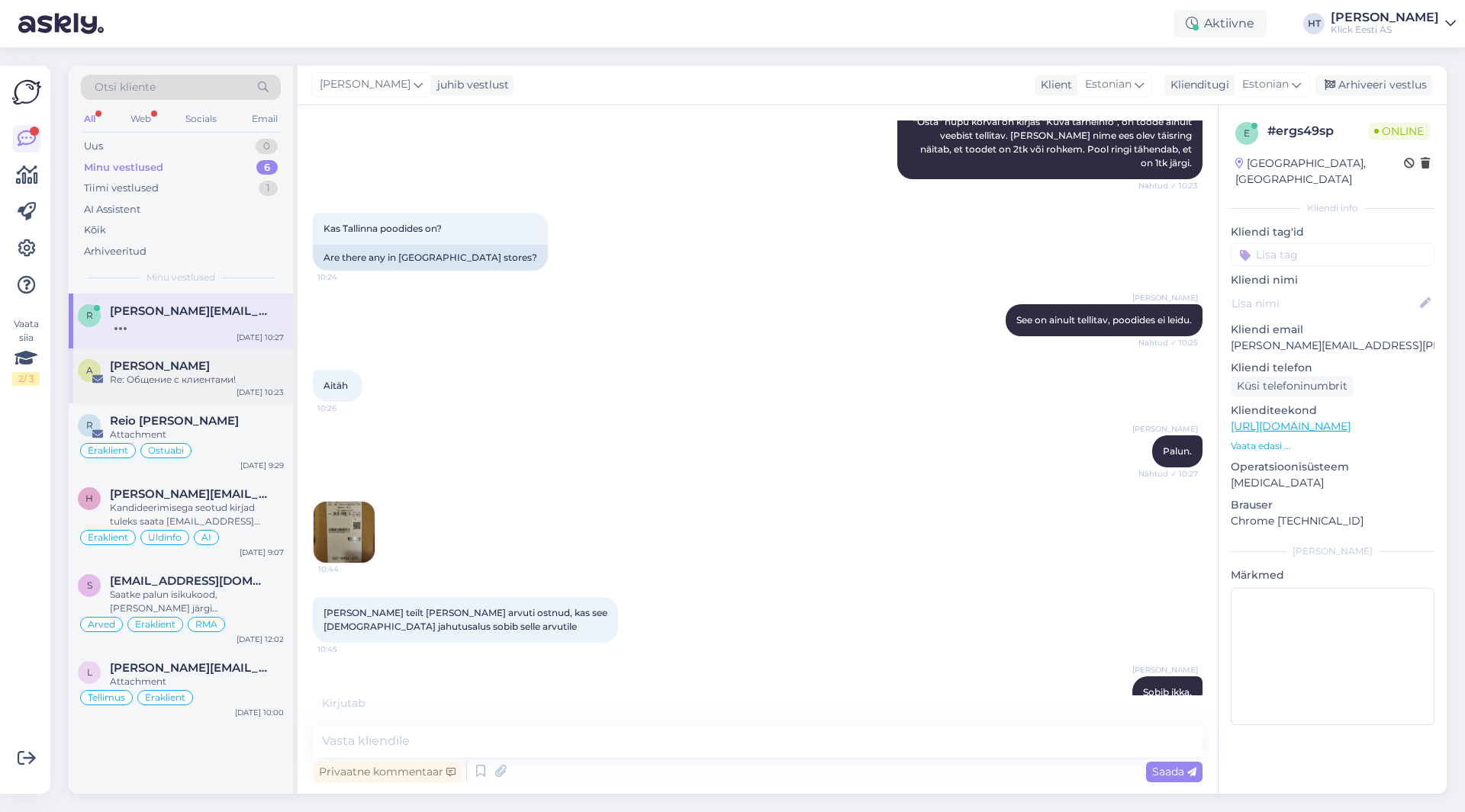
click at [196, 368] on div "[PERSON_NAME]" at bounding box center [197, 366] width 174 height 14
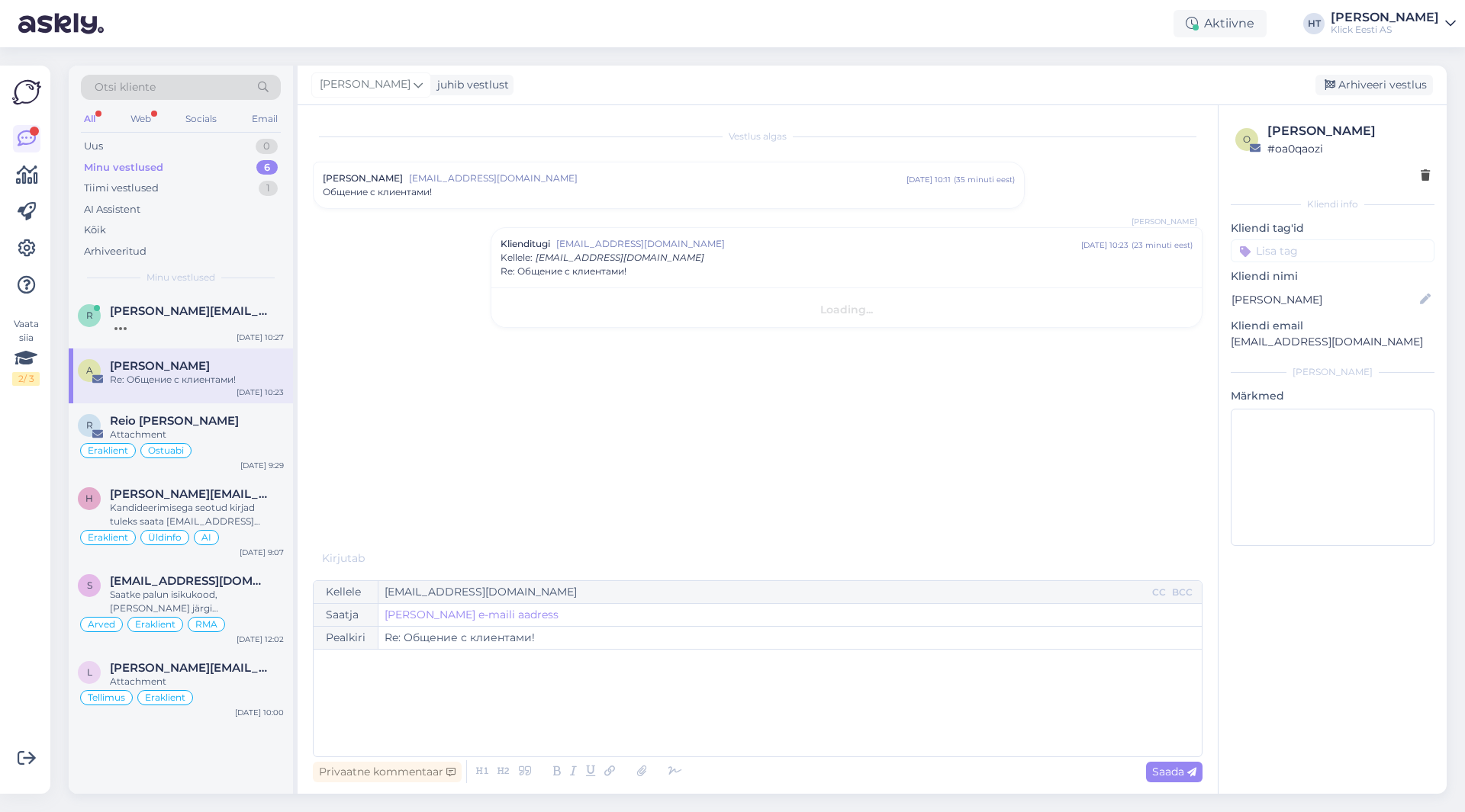
scroll to position [0, 0]
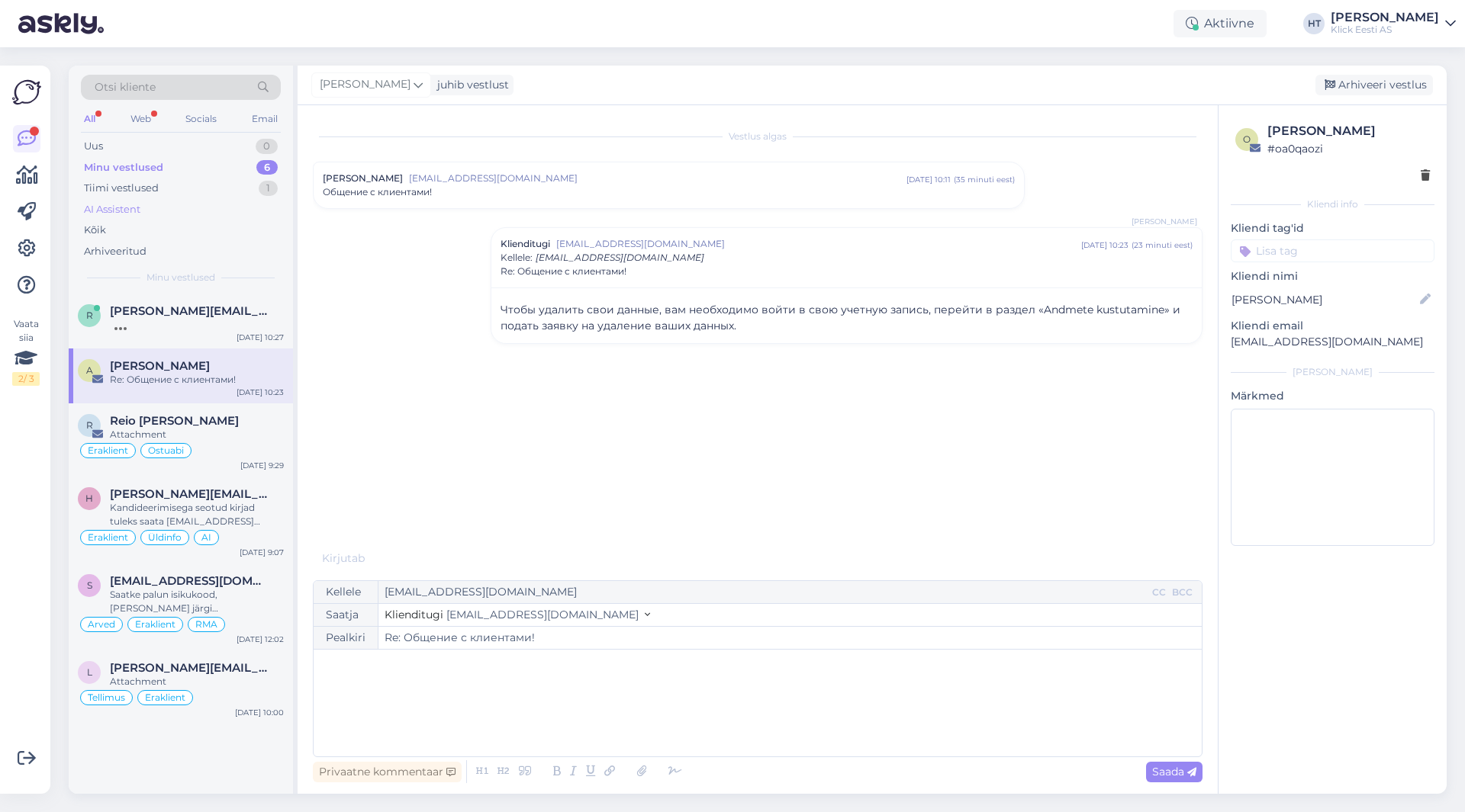
click at [225, 202] on div "AI Assistent" at bounding box center [181, 210] width 200 height 21
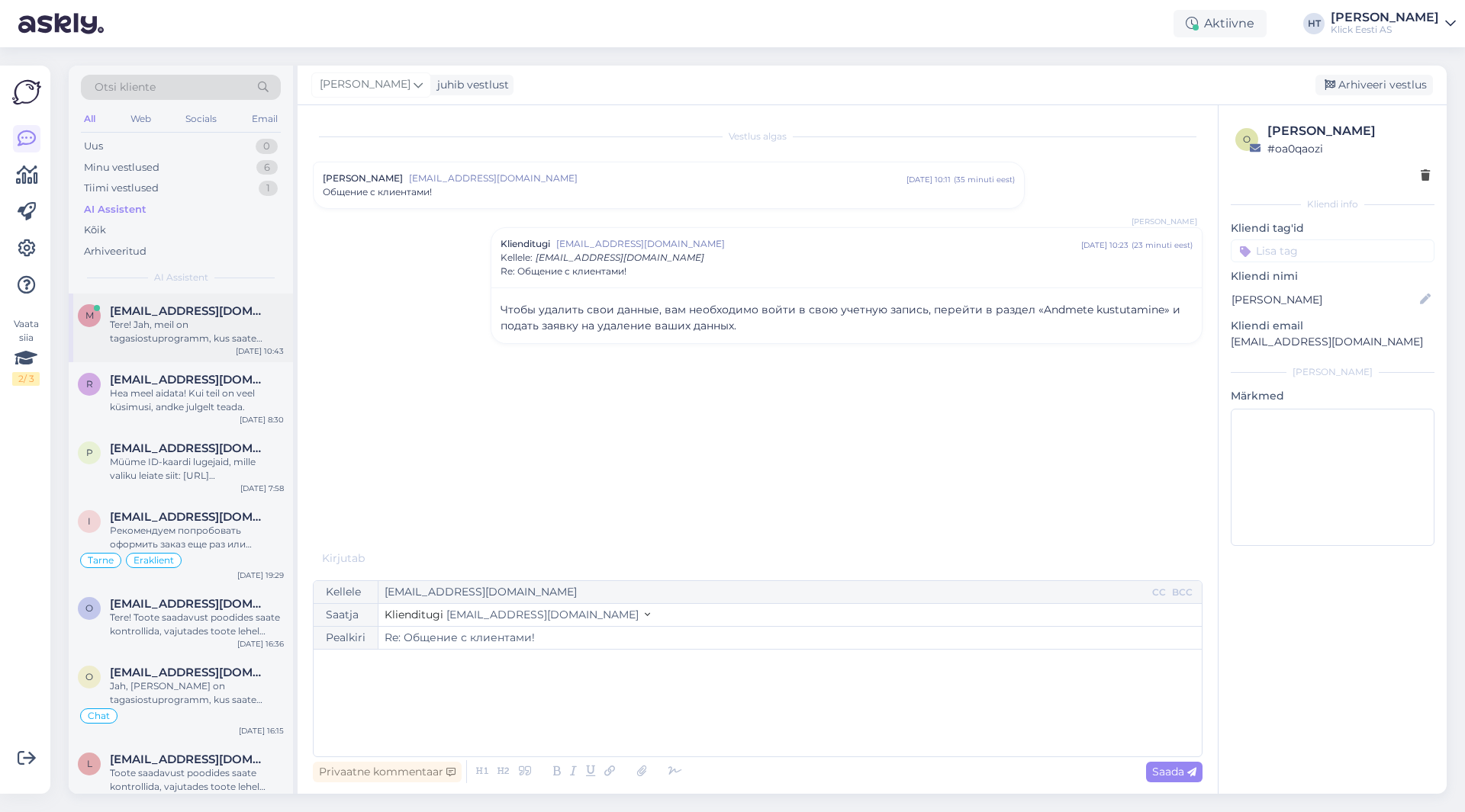
click at [230, 348] on div "m [EMAIL_ADDRESS][DOMAIN_NAME] Tere! Jah, meil on tagasiostuprogramm, kus saate…" at bounding box center [181, 328] width 225 height 68
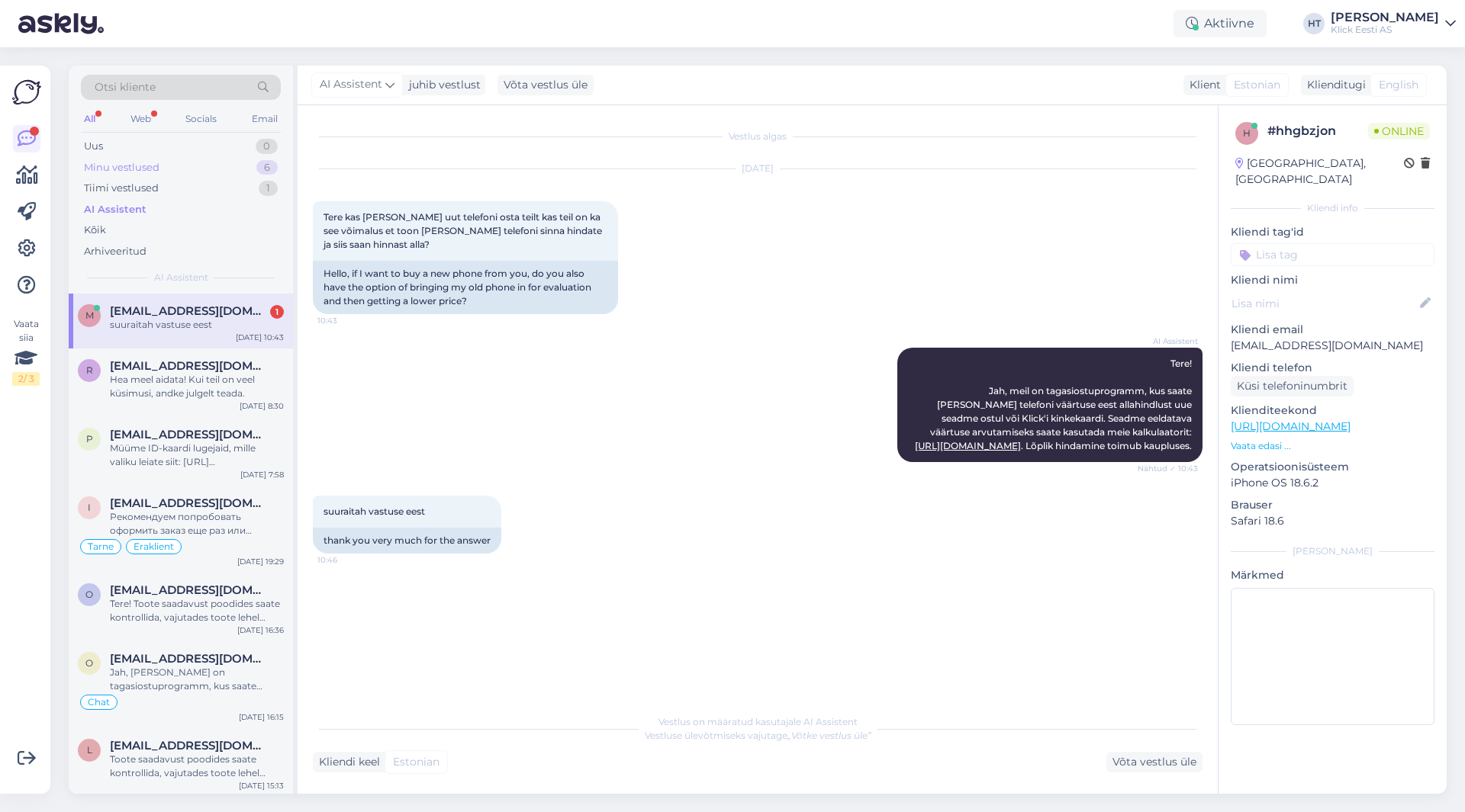
click at [240, 157] on div "Minu vestlused 6" at bounding box center [181, 168] width 200 height 21
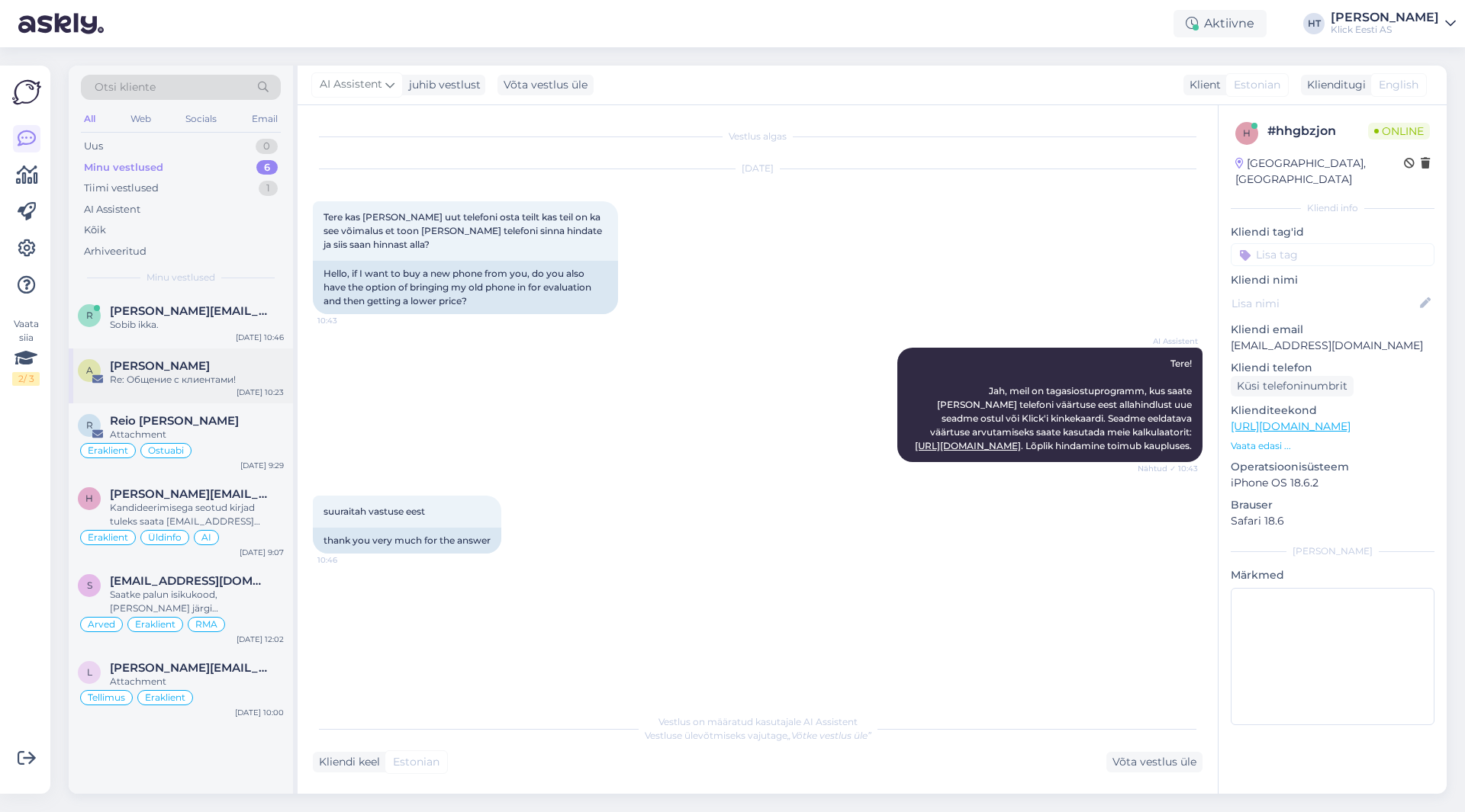
click at [226, 389] on div "A [PERSON_NAME] Re: Общение с клиентами! [DATE] 10:23" at bounding box center [181, 375] width 225 height 55
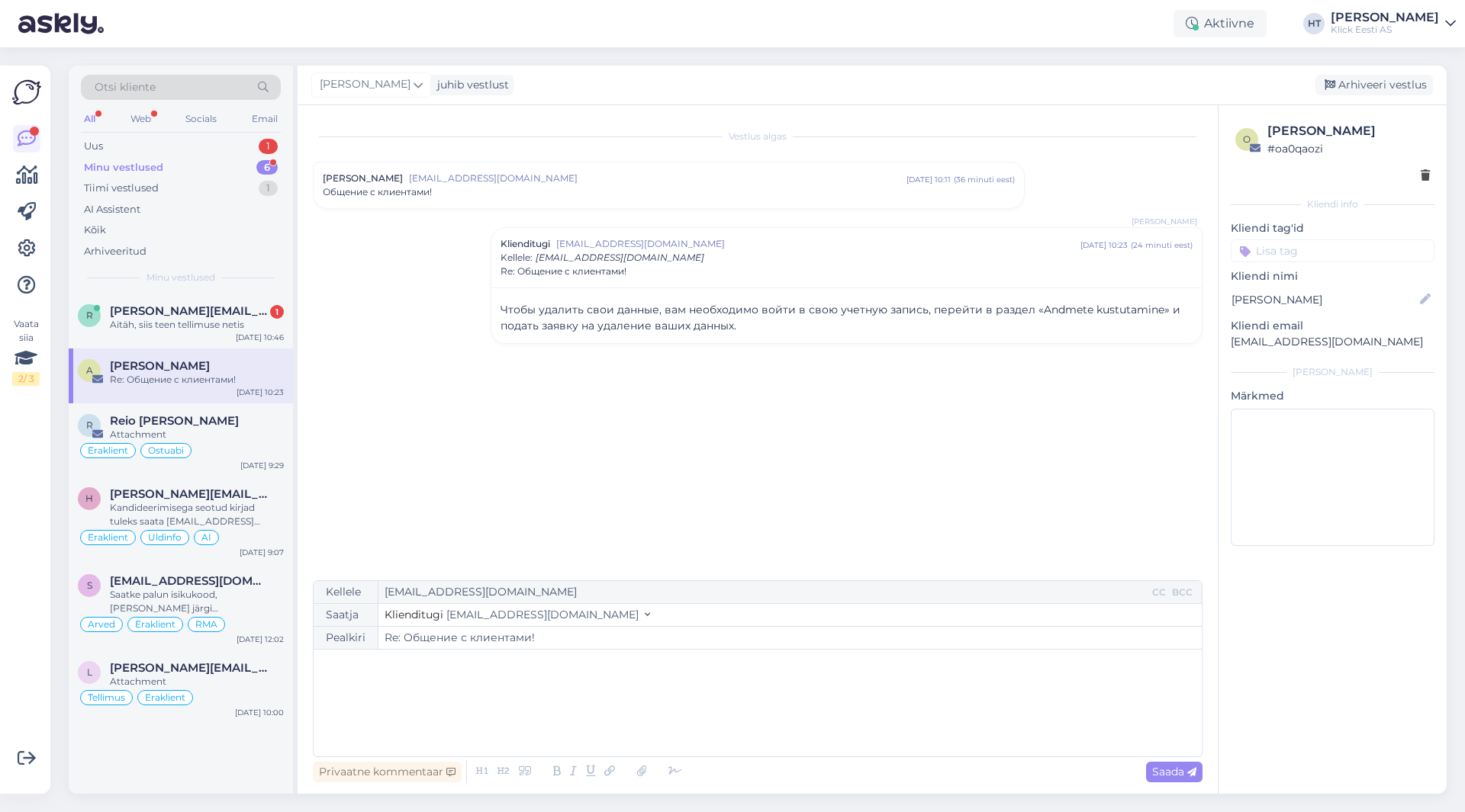
click at [133, 289] on div "Otsi kliente All Web Socials Email Uus 1 Minu vestlused 6 Tiimi vestlused 1 AI …" at bounding box center [181, 180] width 225 height 228
click at [134, 307] on span "[PERSON_NAME][EMAIL_ADDRESS][PERSON_NAME][DOMAIN_NAME]" at bounding box center [189, 311] width 159 height 14
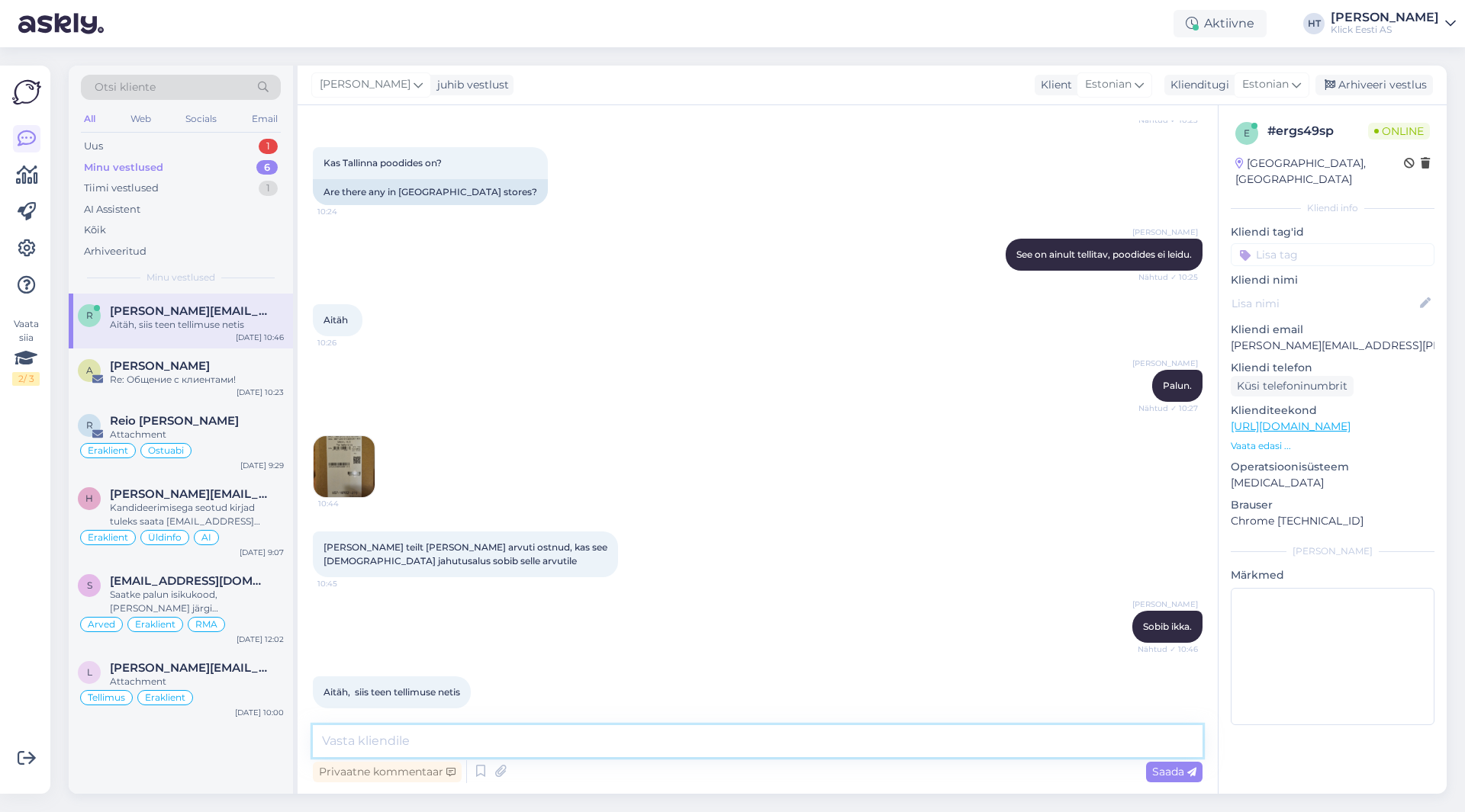
click at [435, 742] on textarea at bounding box center [757, 740] width 890 height 32
type textarea "Palun."
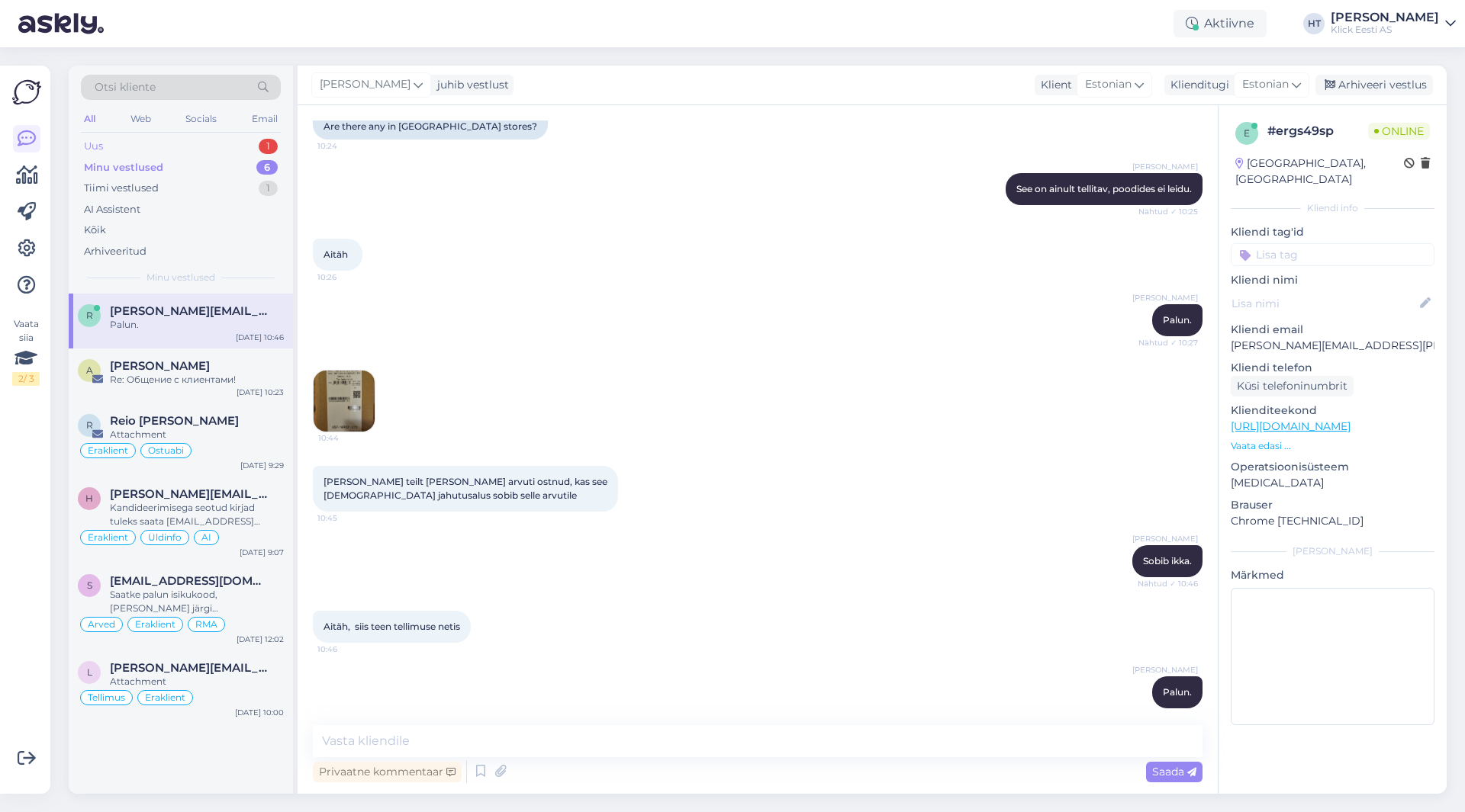
click at [241, 149] on div "Uus 1" at bounding box center [181, 146] width 200 height 21
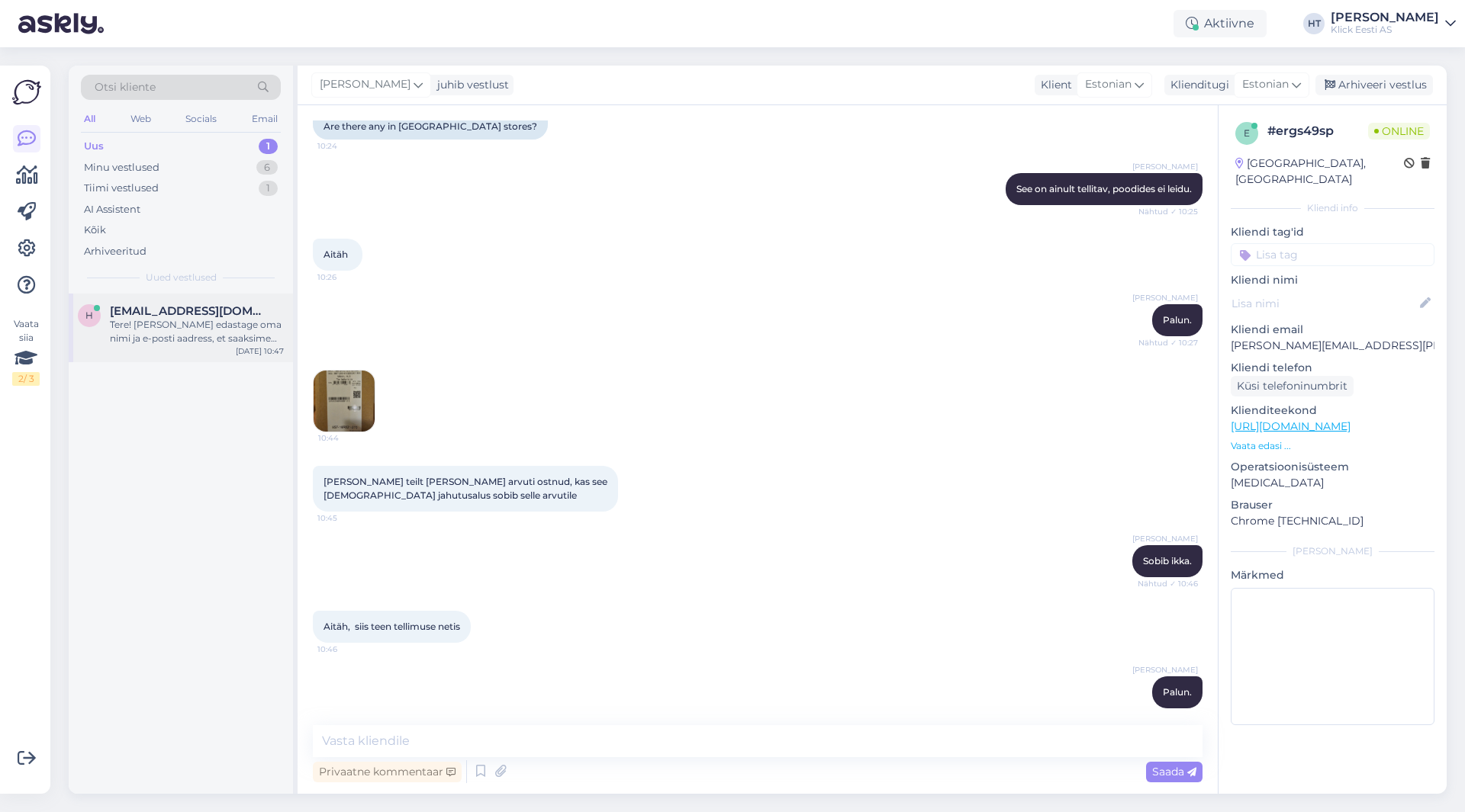
click at [216, 323] on div "Tere! [PERSON_NAME] edastage oma nimi ja e-posti aadress, et saaksime teie tell…" at bounding box center [197, 332] width 174 height 28
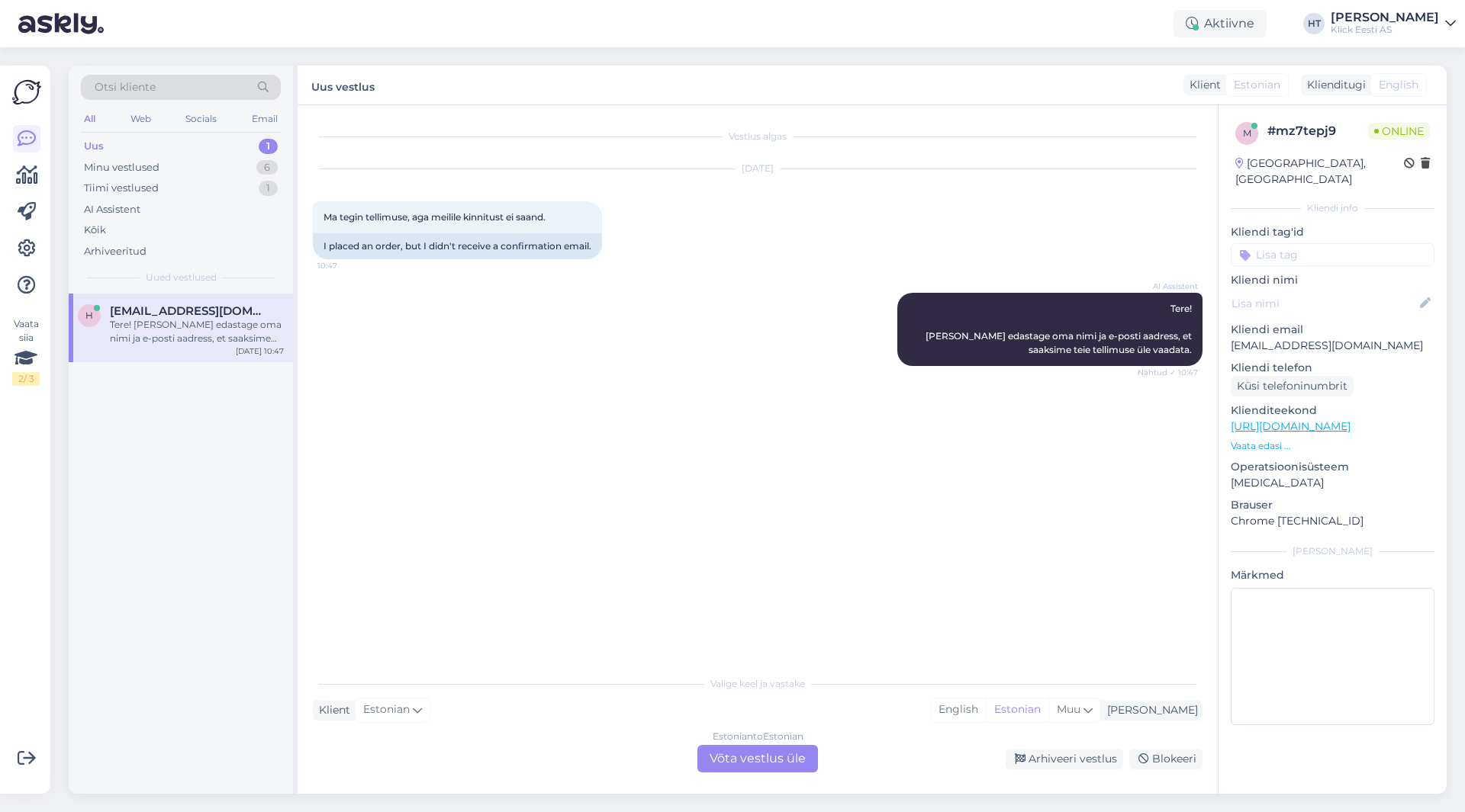
scroll to position [0, 0]
click at [1301, 338] on p "[EMAIL_ADDRESS][DOMAIN_NAME]" at bounding box center [1332, 346] width 203 height 16
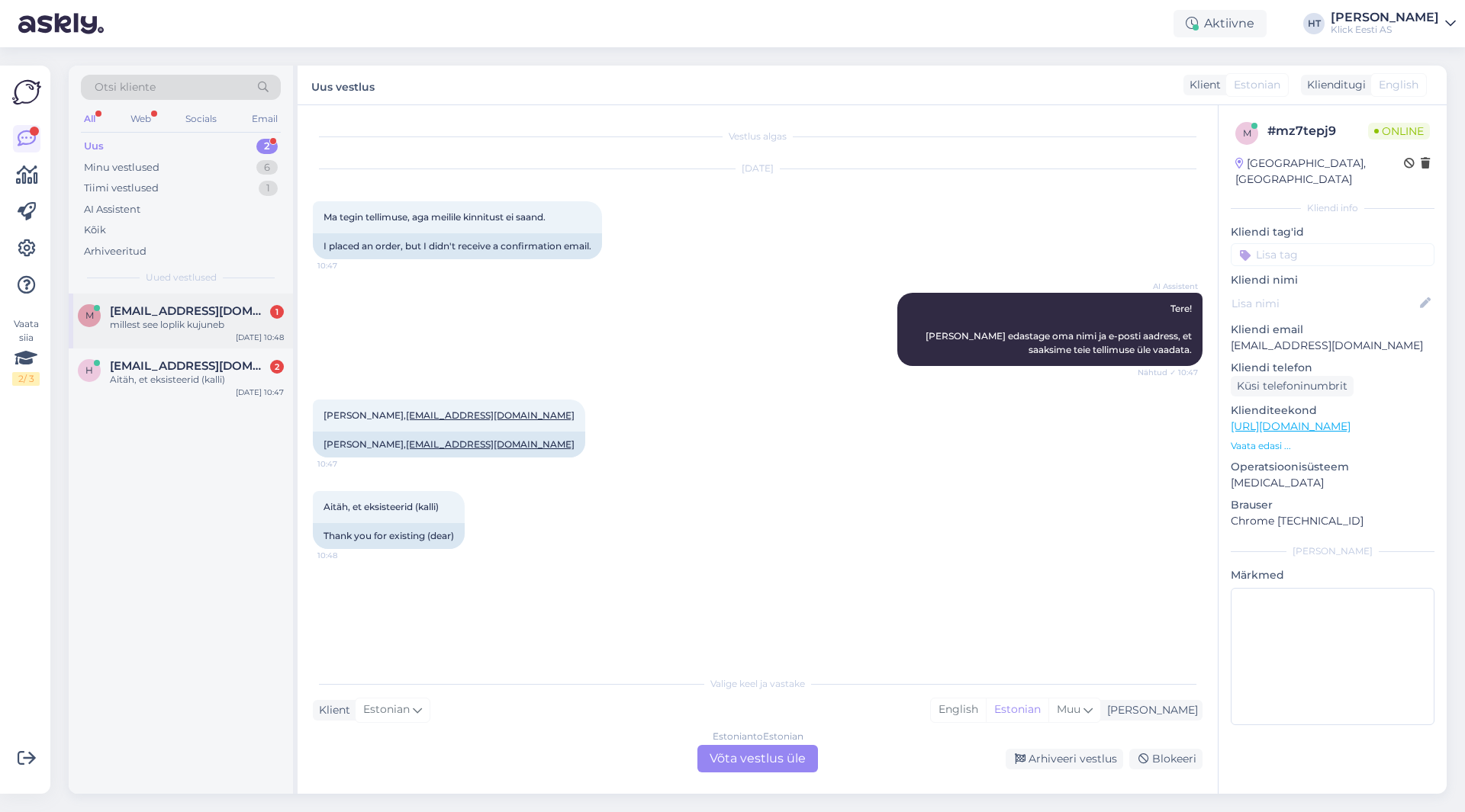
click at [246, 303] on div "m [EMAIL_ADDRESS][DOMAIN_NAME] 1 millest see loplik kujuneb [DATE] 10:48" at bounding box center [181, 321] width 225 height 55
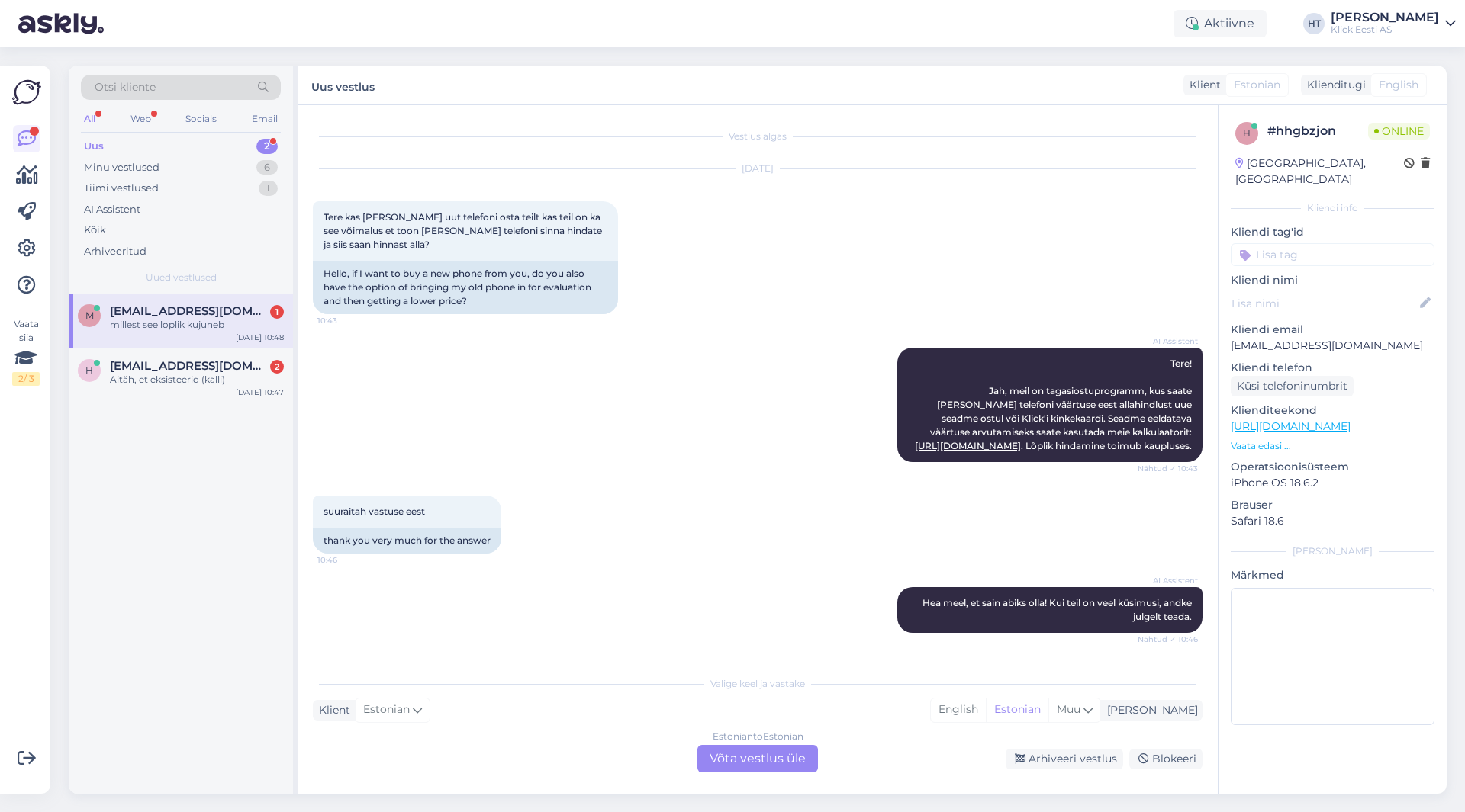
scroll to position [272, 0]
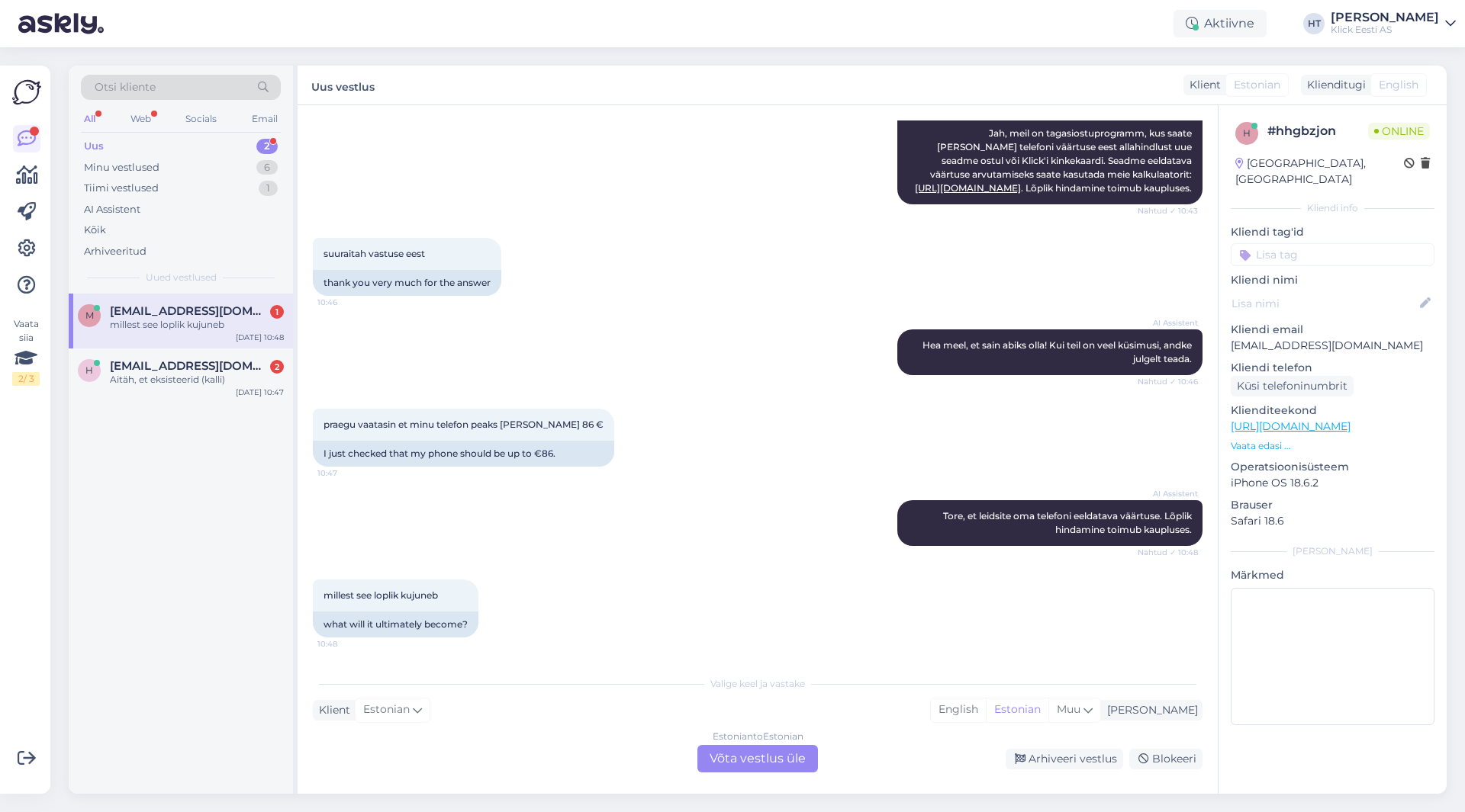
click at [762, 760] on div "Estonian to Estonian Võta vestlus üle" at bounding box center [758, 759] width 120 height 28
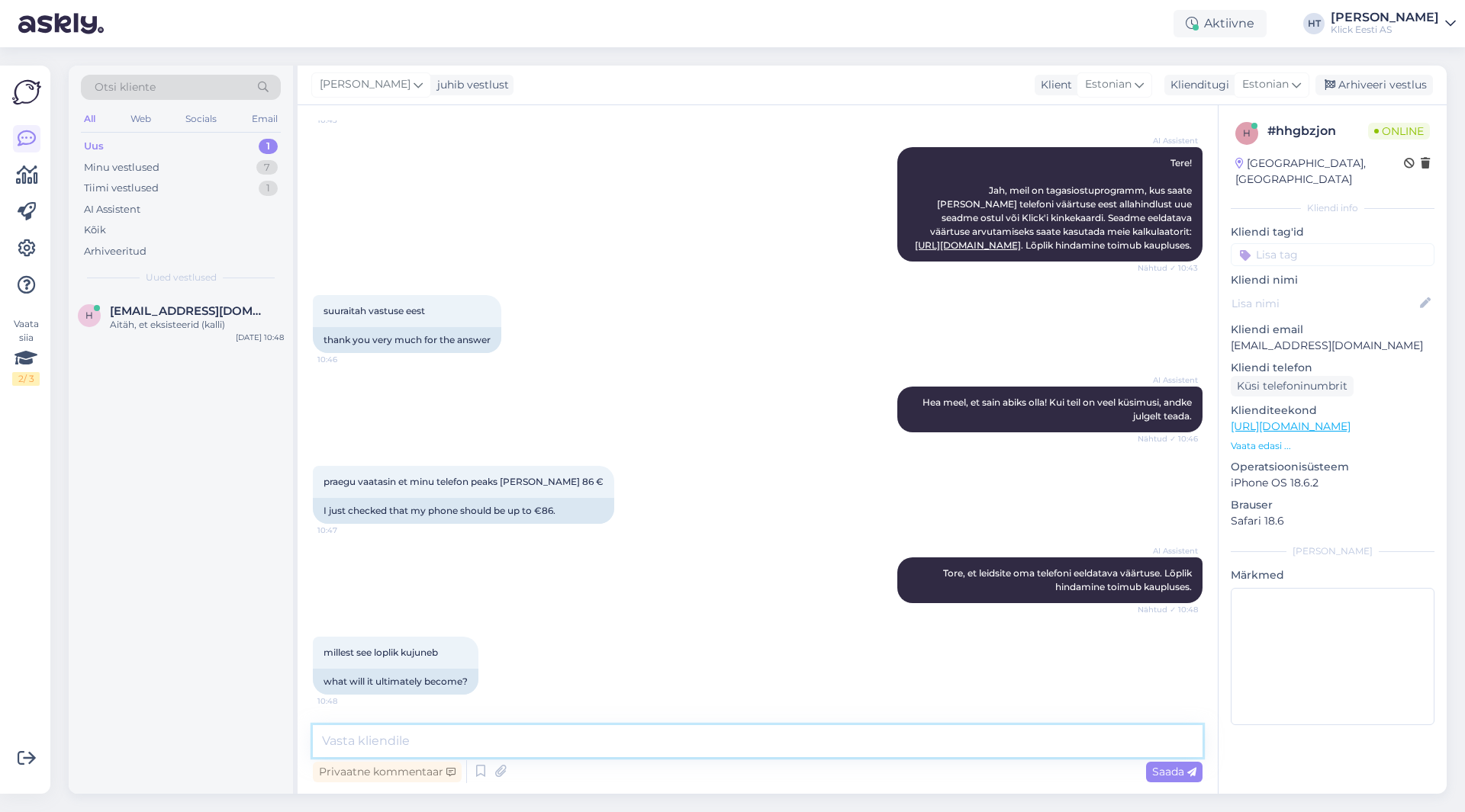
click at [758, 753] on textarea at bounding box center [757, 740] width 890 height 32
type textarea "Telefoni seisust, ehk kuidas on korpuse välimus, kas ekraanil on defekte, lülit…"
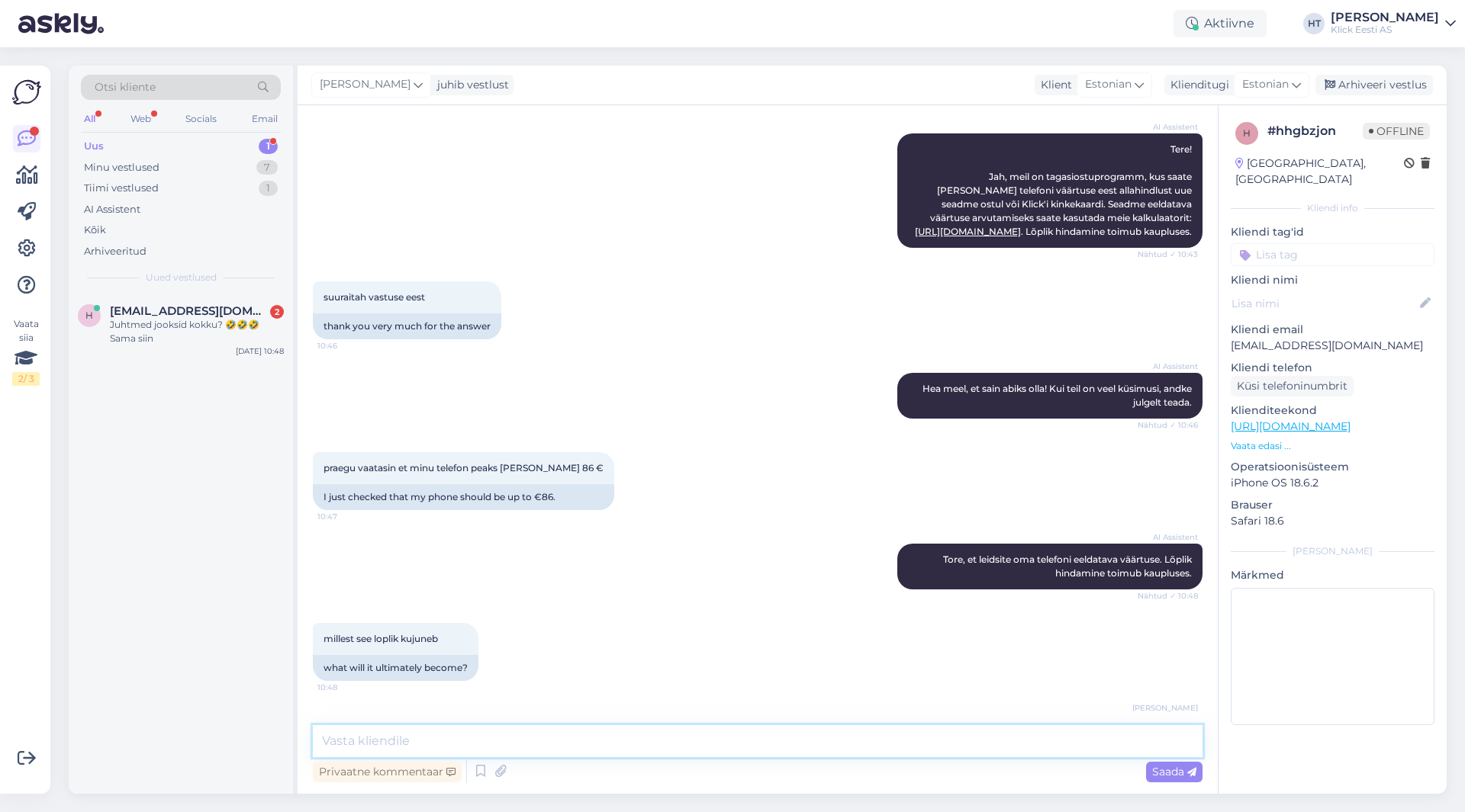
scroll to position [294, 0]
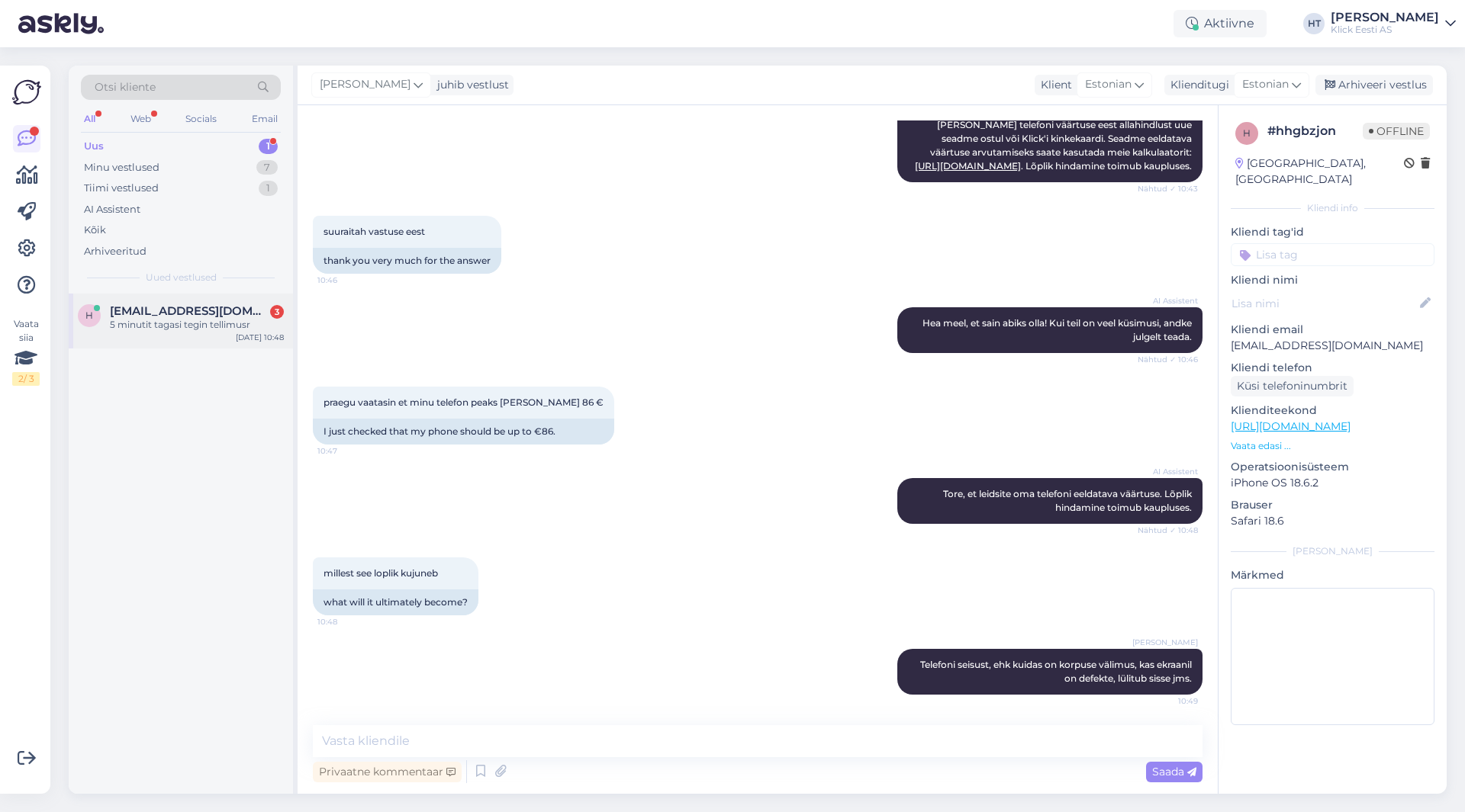
click at [175, 335] on div "[PERSON_NAME] [PERSON_NAME][EMAIL_ADDRESS][DOMAIN_NAME] 3 5 minutit tagasi tegi…" at bounding box center [181, 321] width 225 height 55
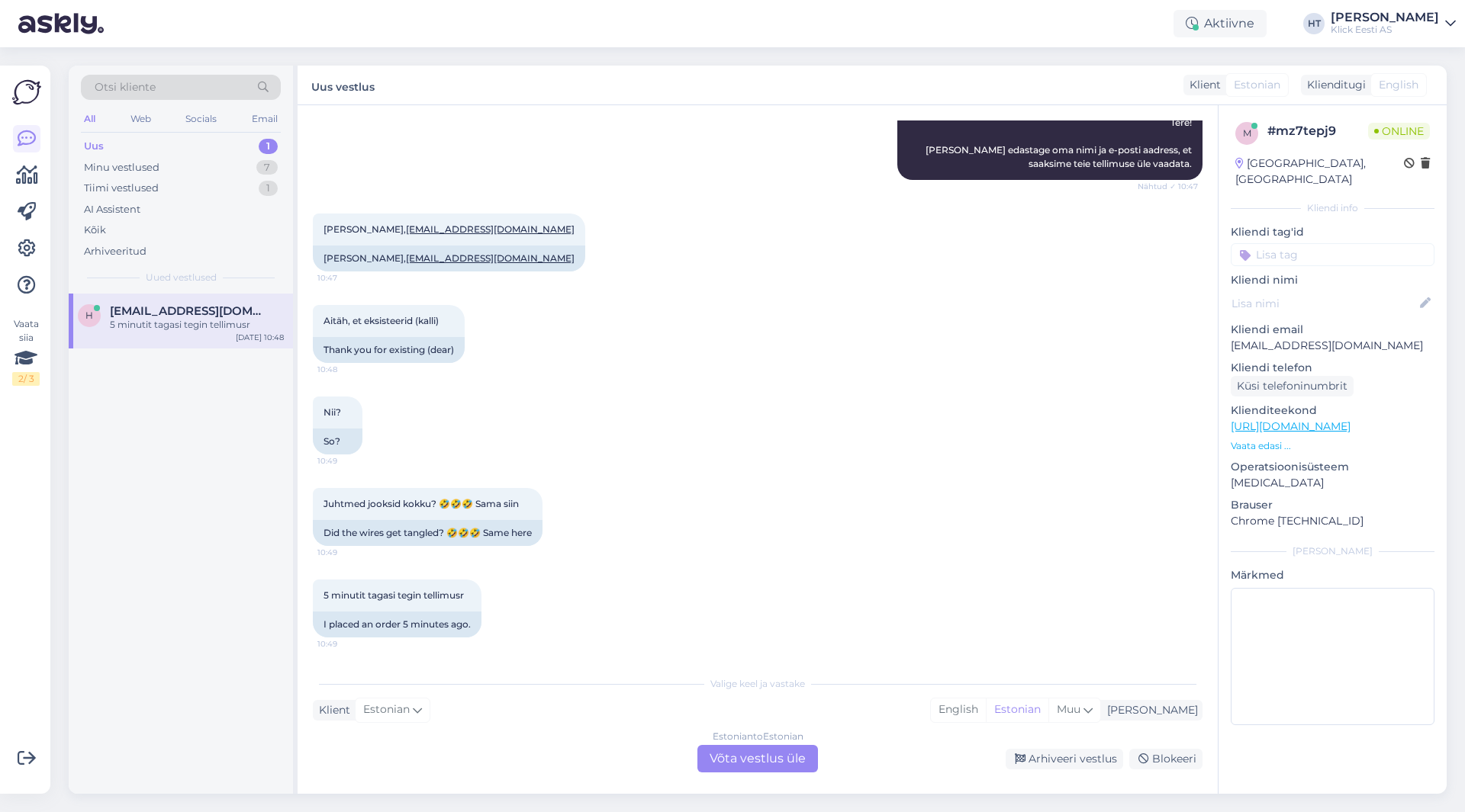
scroll to position [282, 0]
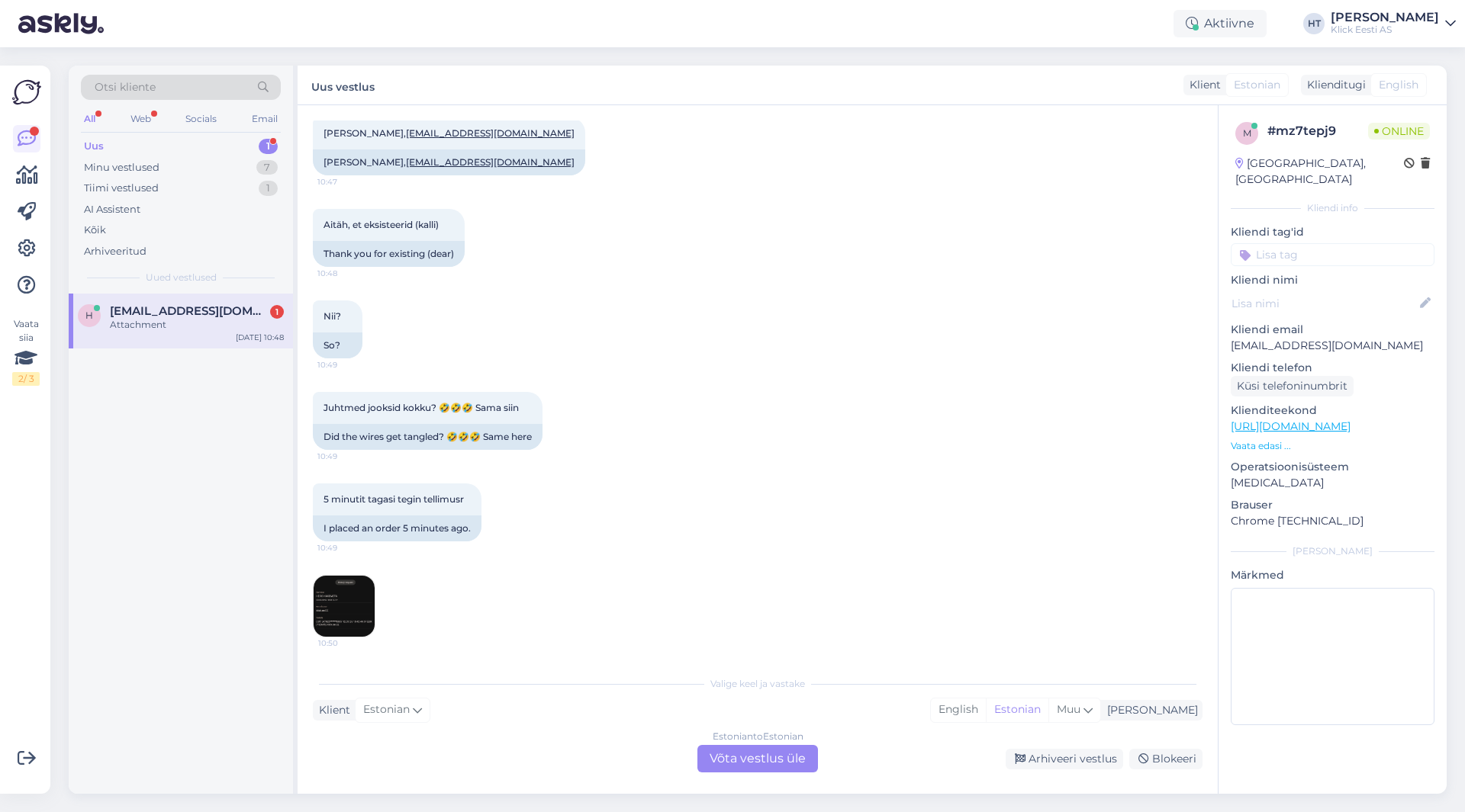
click at [348, 604] on img at bounding box center [343, 606] width 61 height 61
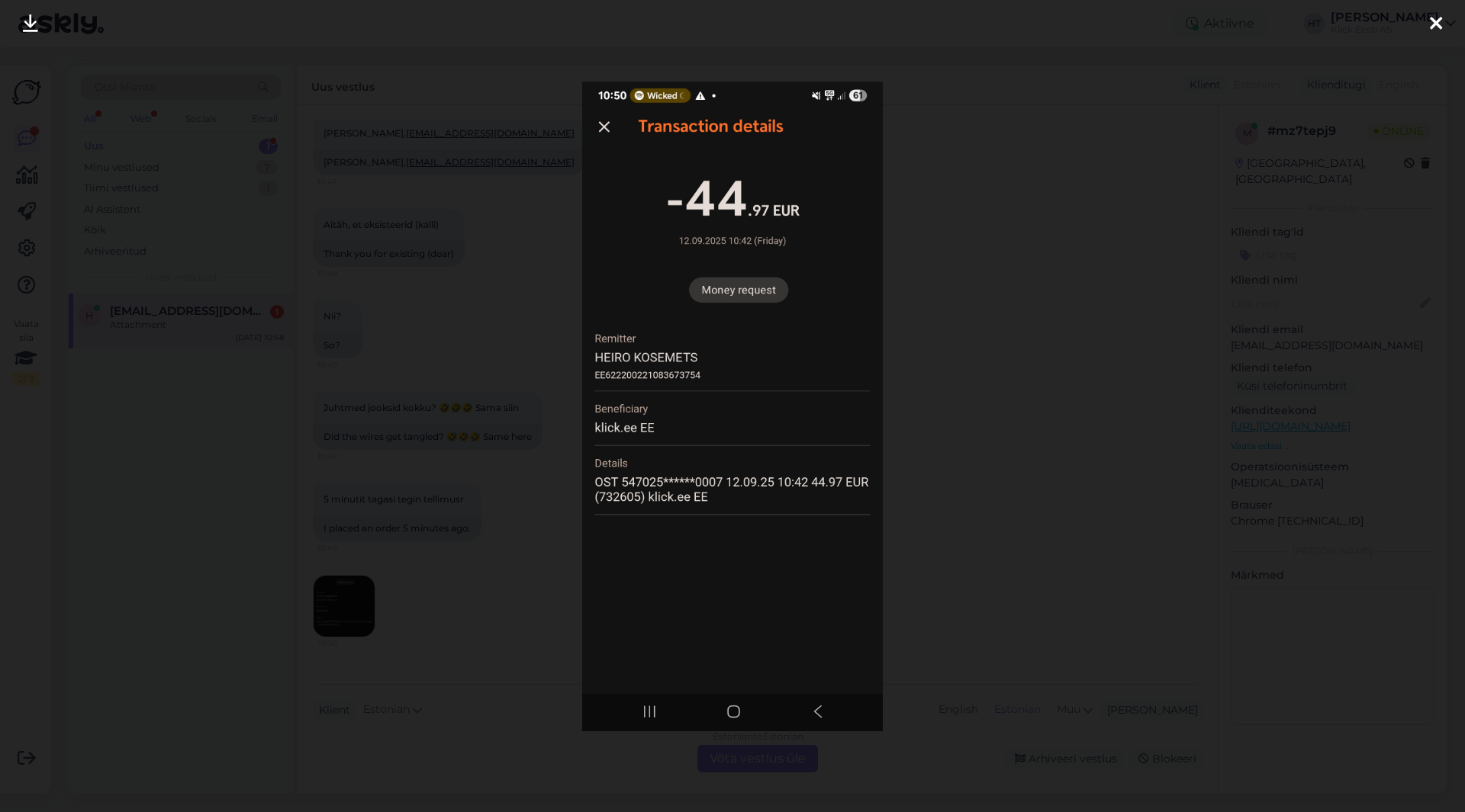
click at [518, 594] on div at bounding box center [732, 406] width 1465 height 812
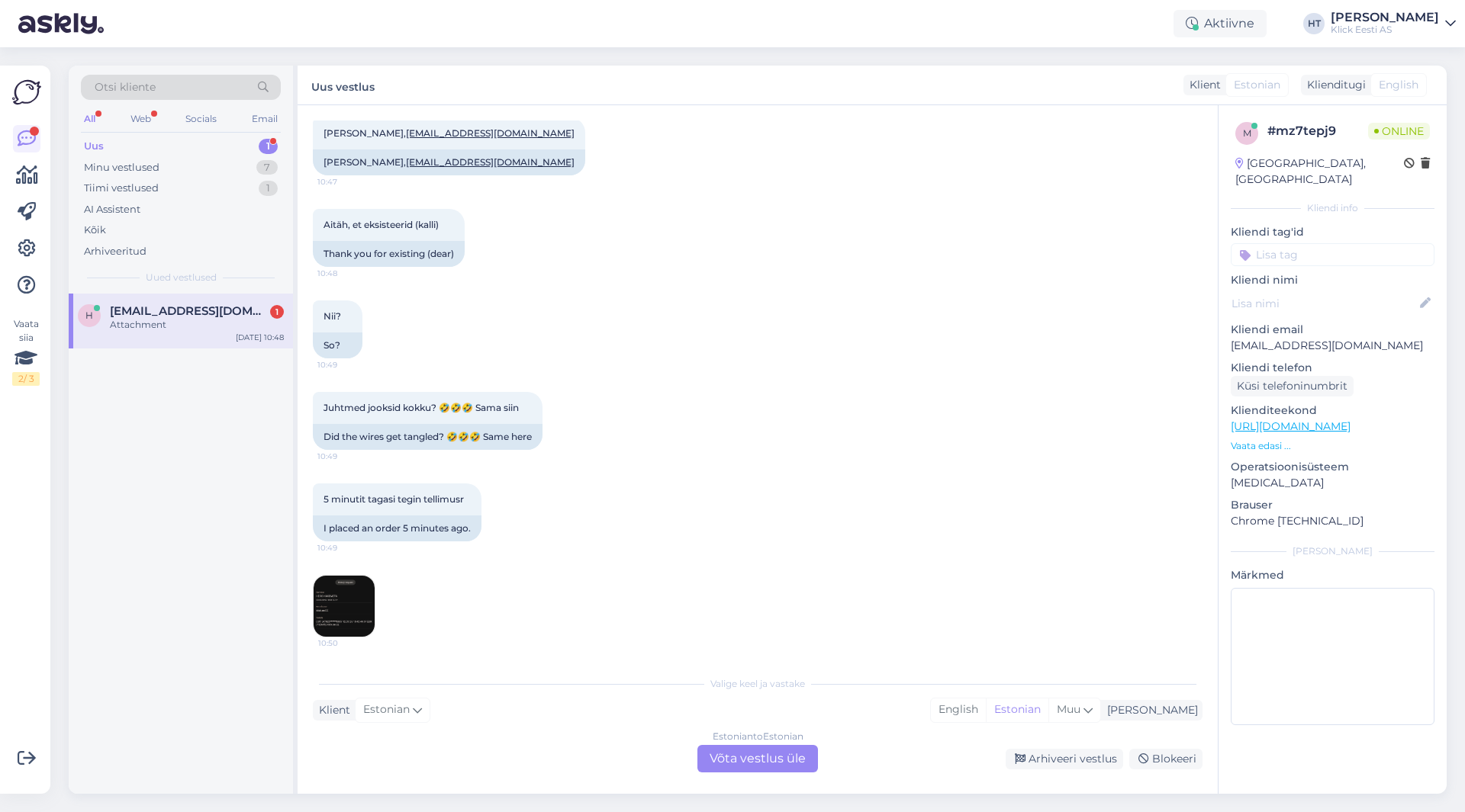
click at [353, 597] on img at bounding box center [343, 606] width 61 height 61
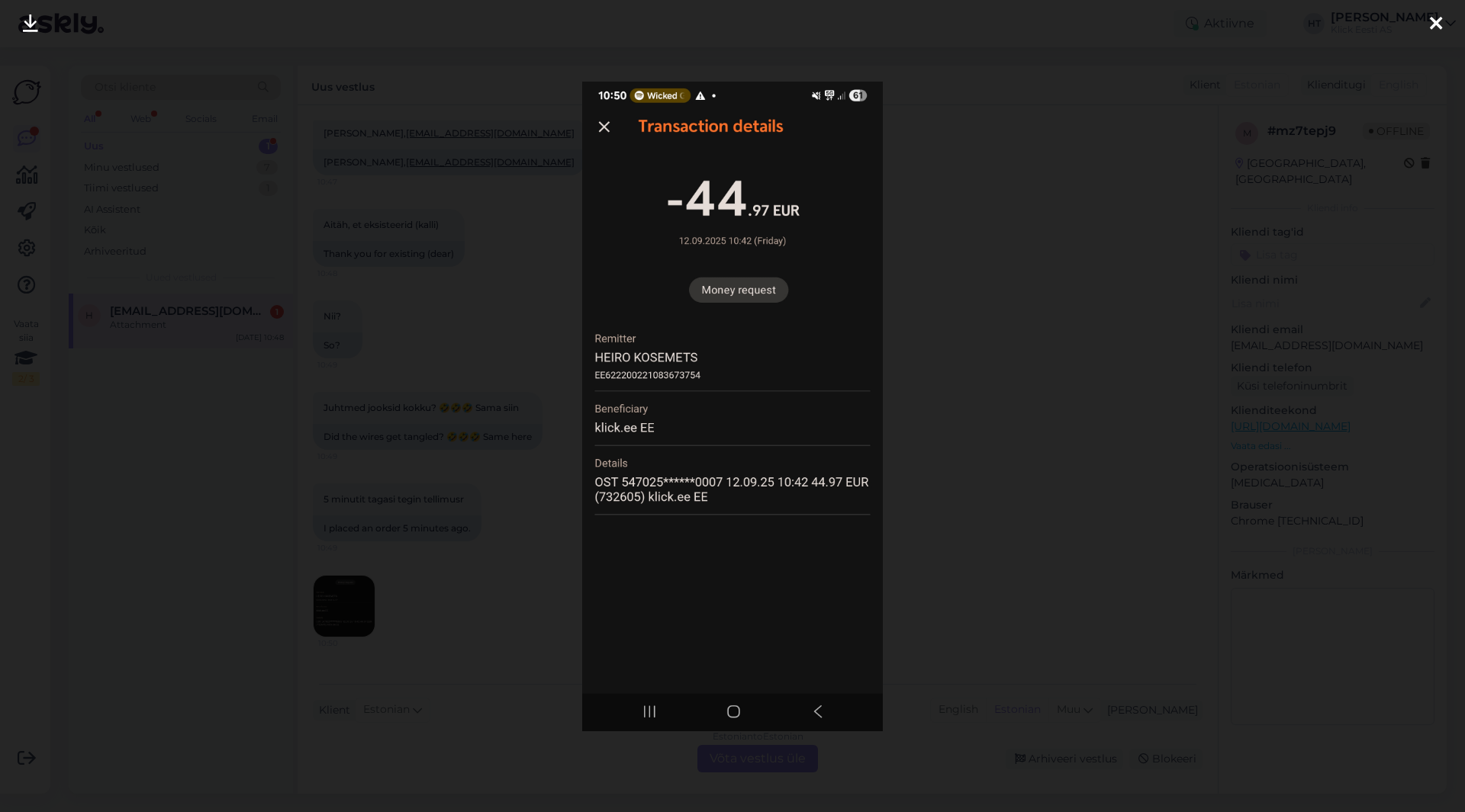
click at [509, 593] on div at bounding box center [732, 406] width 1465 height 812
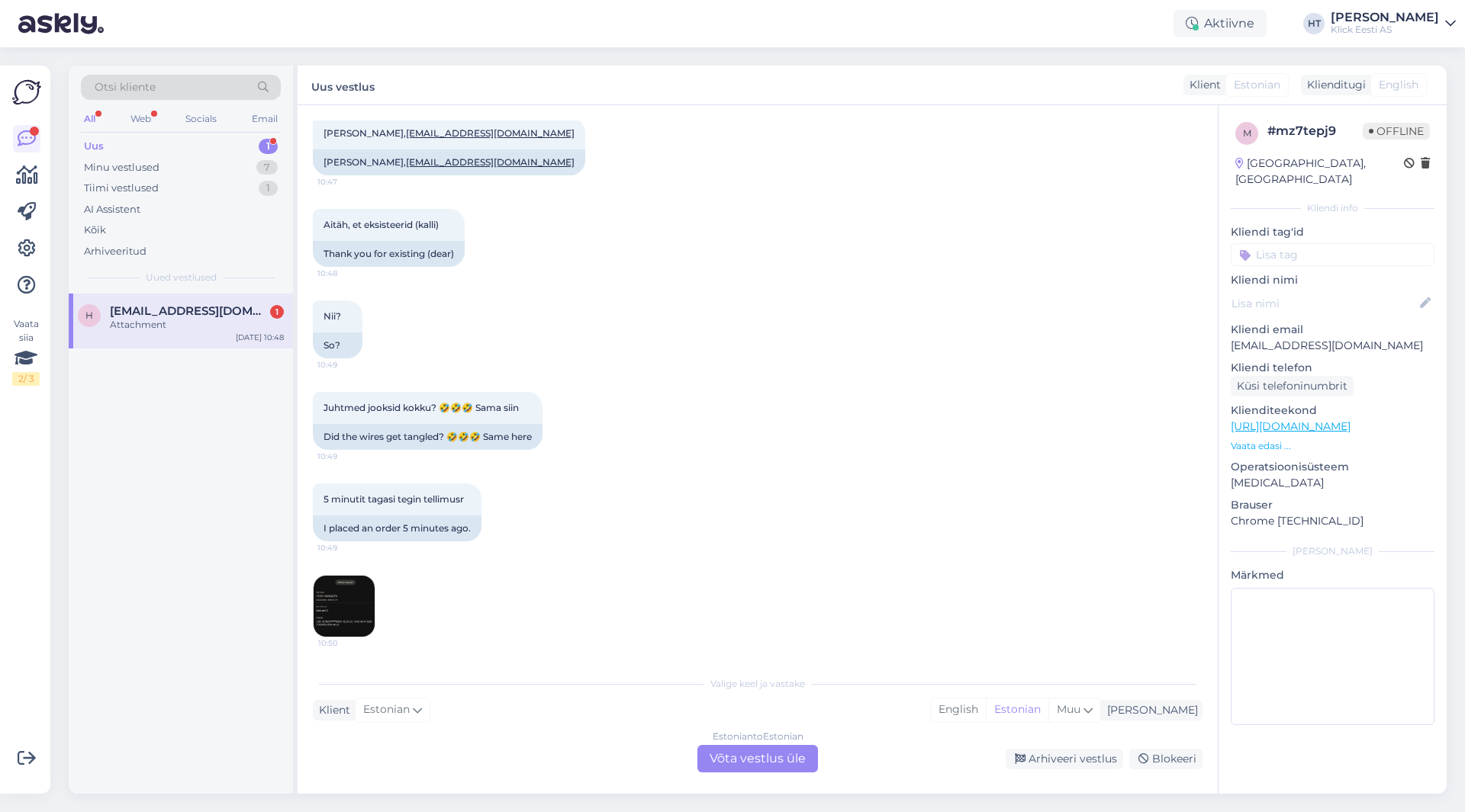
click at [330, 604] on img at bounding box center [343, 606] width 61 height 61
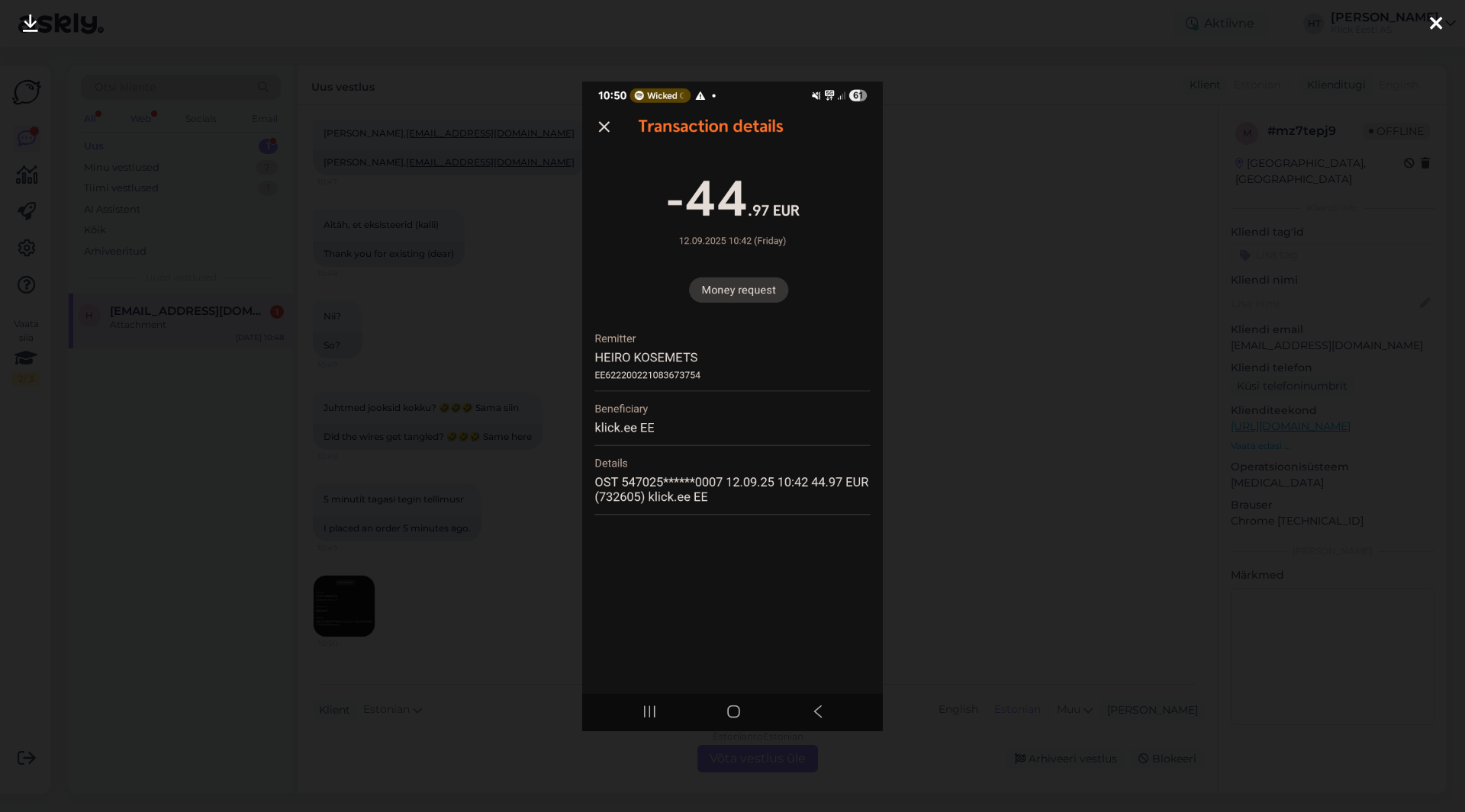
click at [929, 540] on div at bounding box center [732, 406] width 1465 height 812
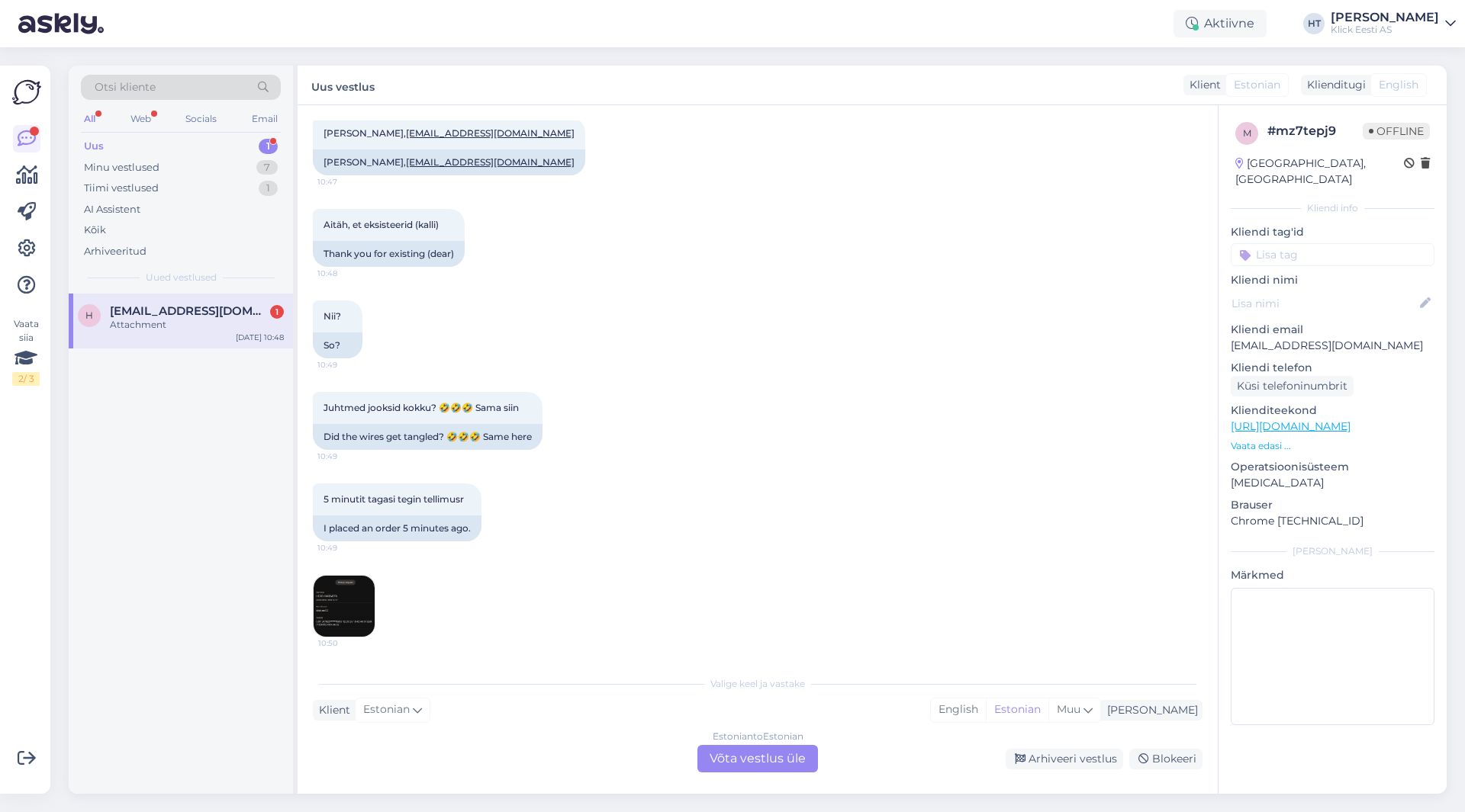
click at [325, 605] on img at bounding box center [343, 606] width 61 height 61
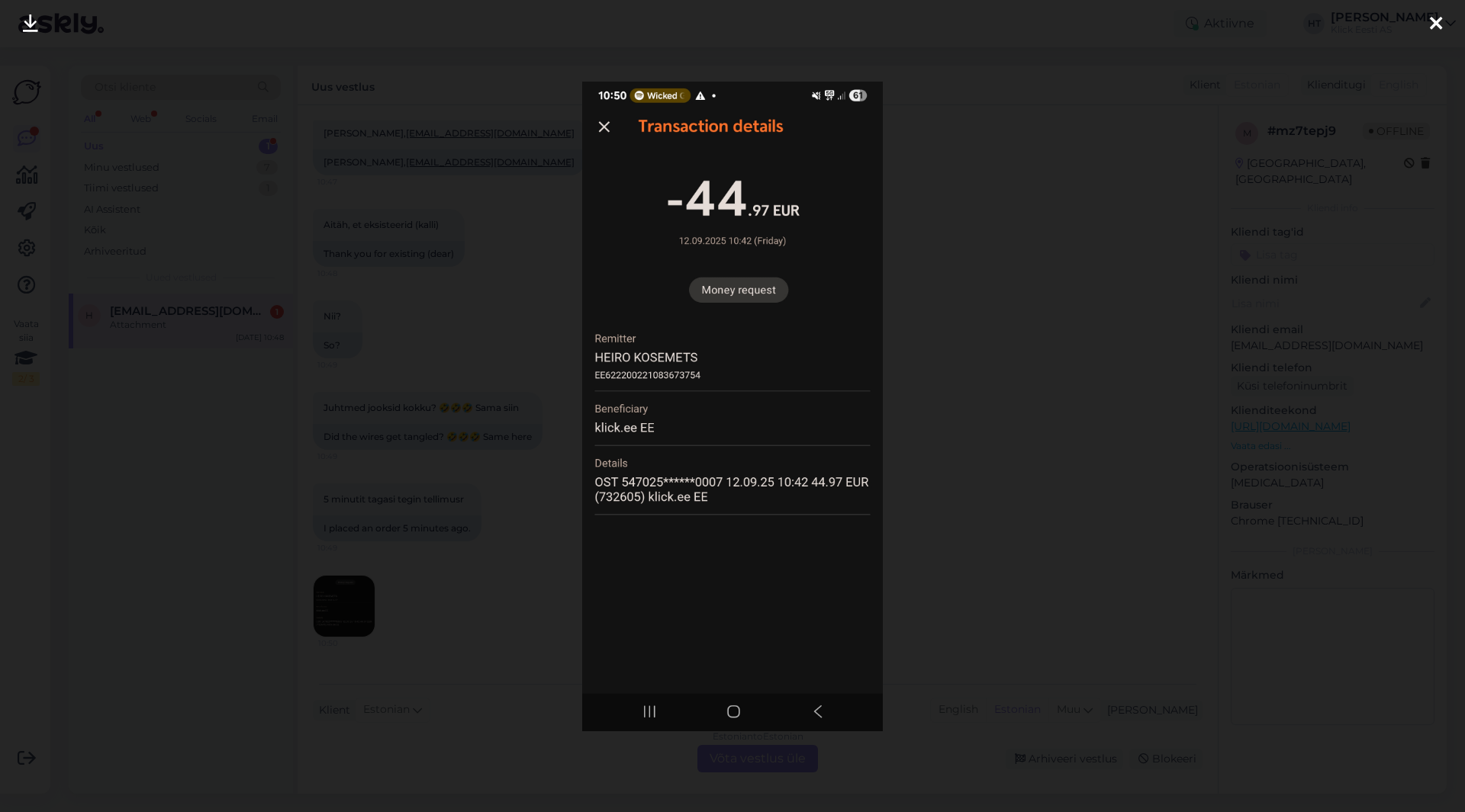
click at [551, 579] on div at bounding box center [732, 406] width 1465 height 812
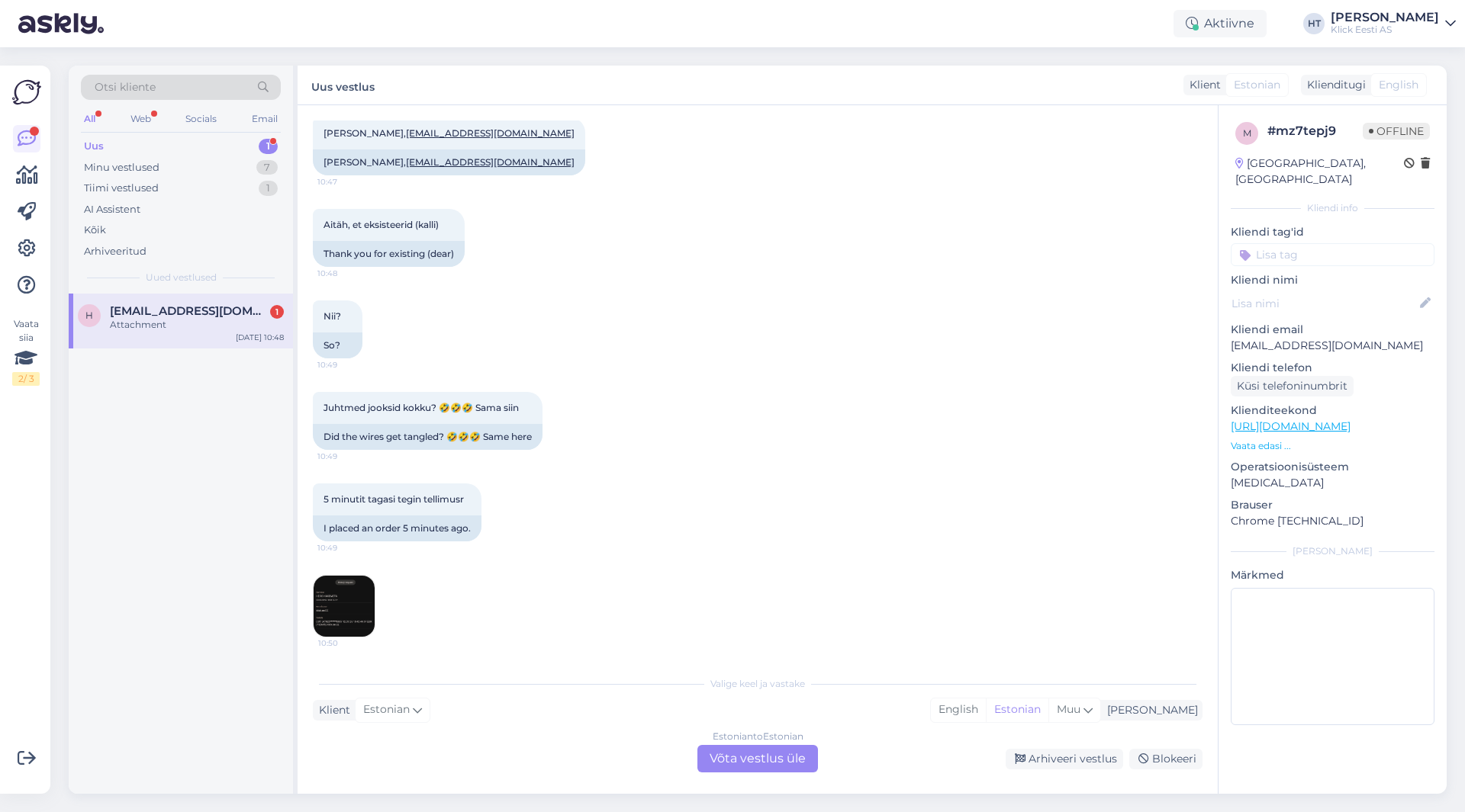
click at [362, 606] on img at bounding box center [343, 606] width 61 height 61
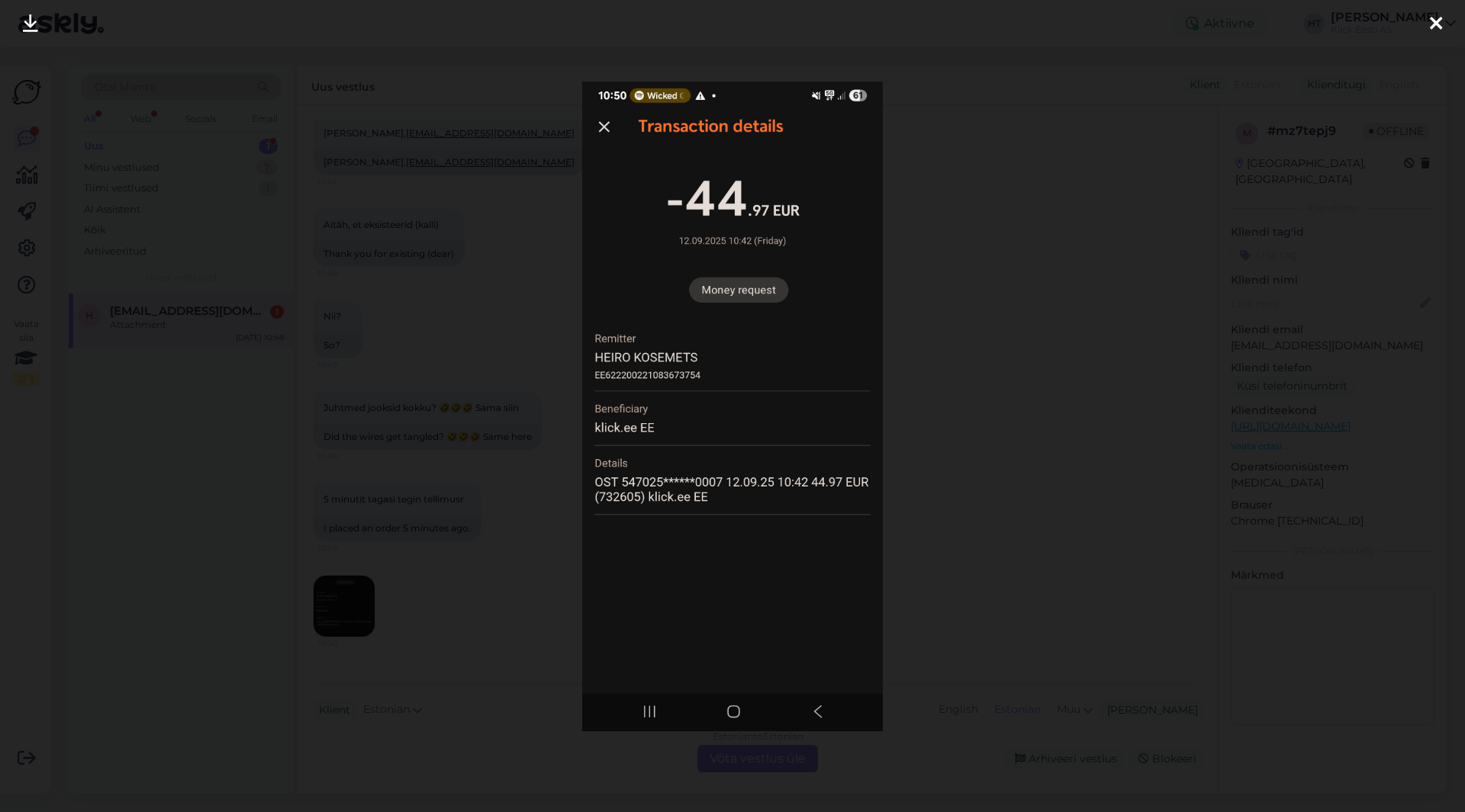
click at [566, 590] on div at bounding box center [732, 406] width 1465 height 812
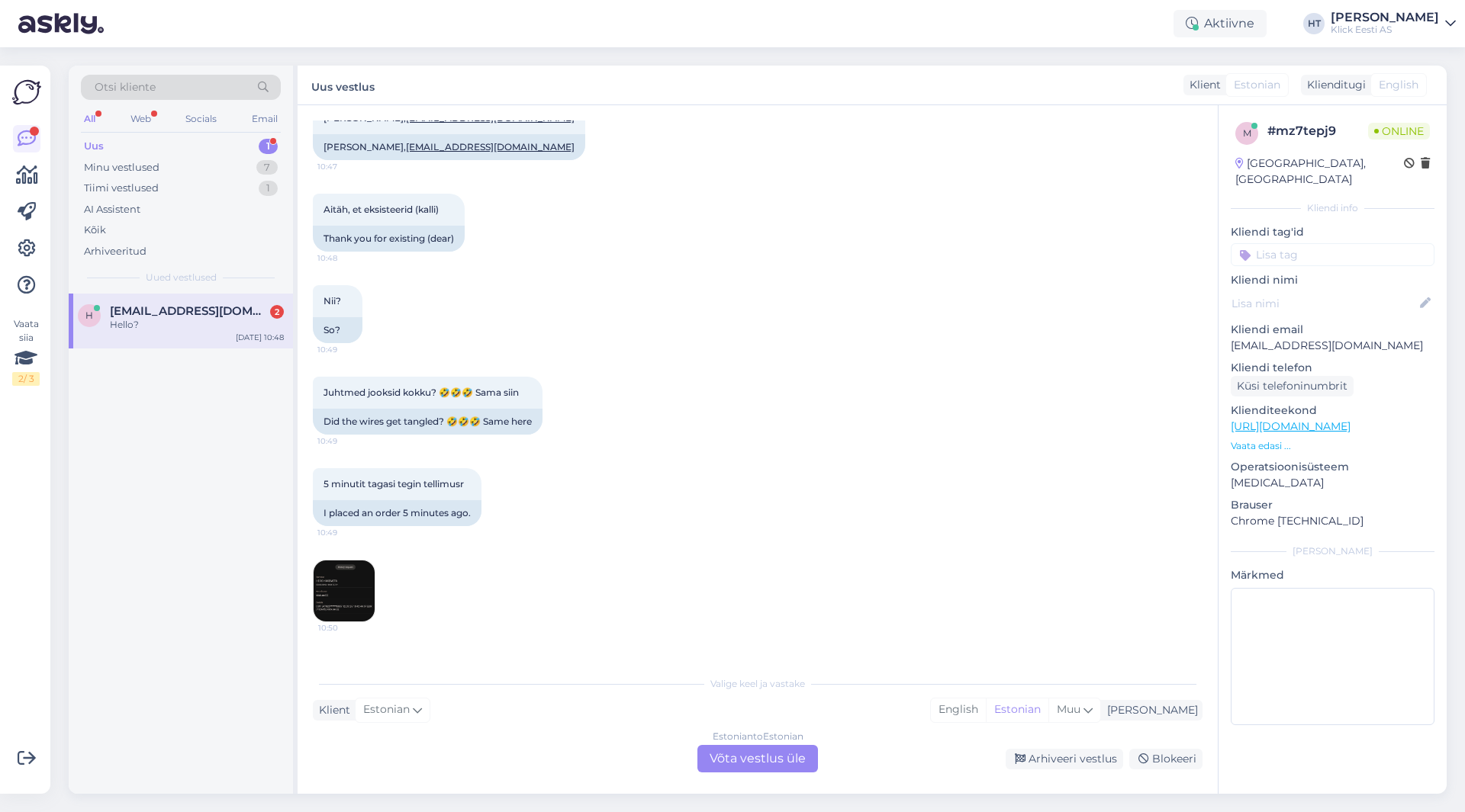
scroll to position [373, 0]
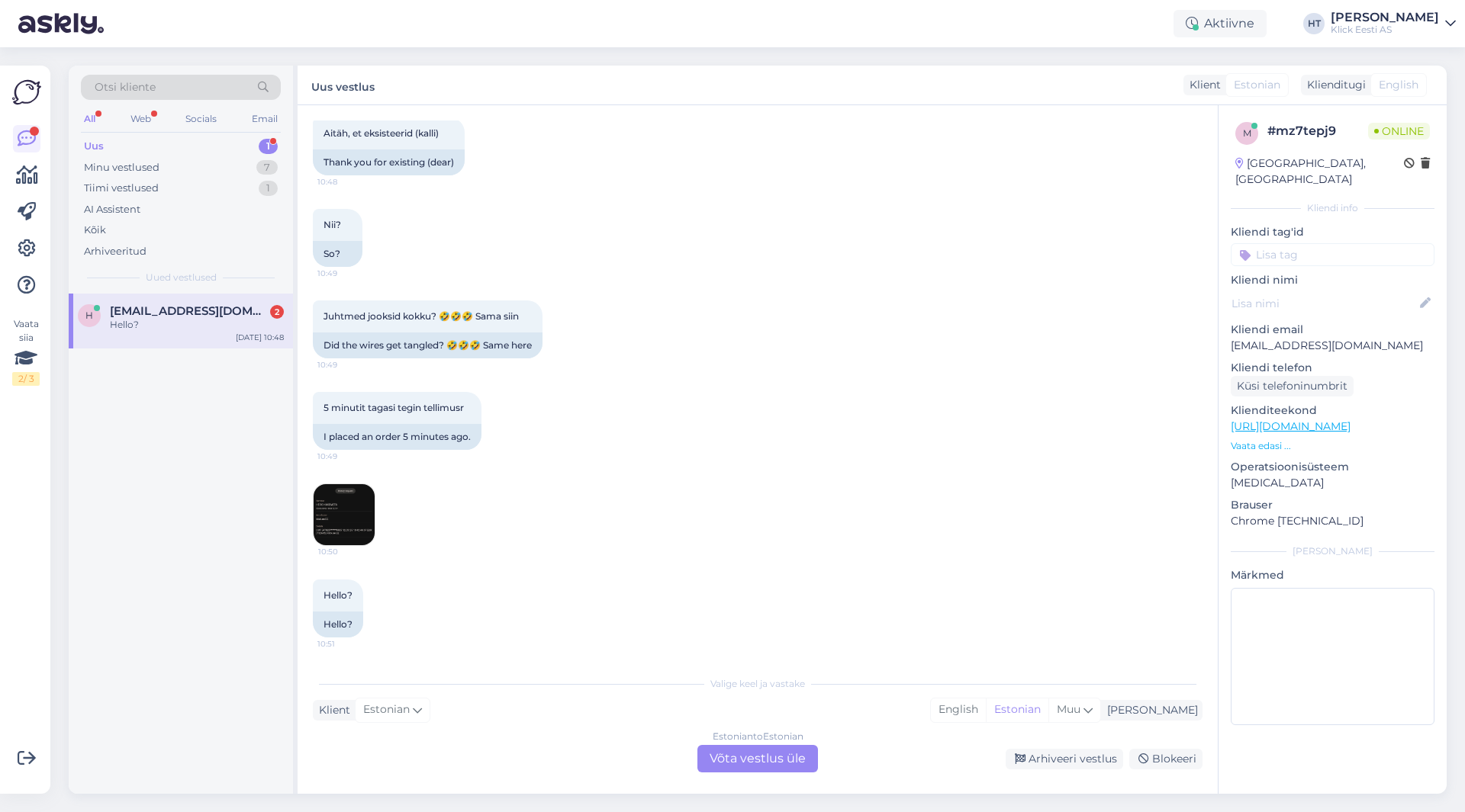
click at [740, 657] on div "Vestlus algas [DATE] Ma tegin tellimuse, aga meilile kinnitust ei saand. 10:47 …" at bounding box center [758, 449] width 921 height 688
drag, startPoint x: 707, startPoint y: 682, endPoint x: 817, endPoint y: 681, distance: 110.0
click at [817, 681] on div "Valige keel ja vastake" at bounding box center [757, 683] width 890 height 14
click at [355, 509] on img at bounding box center [343, 514] width 61 height 61
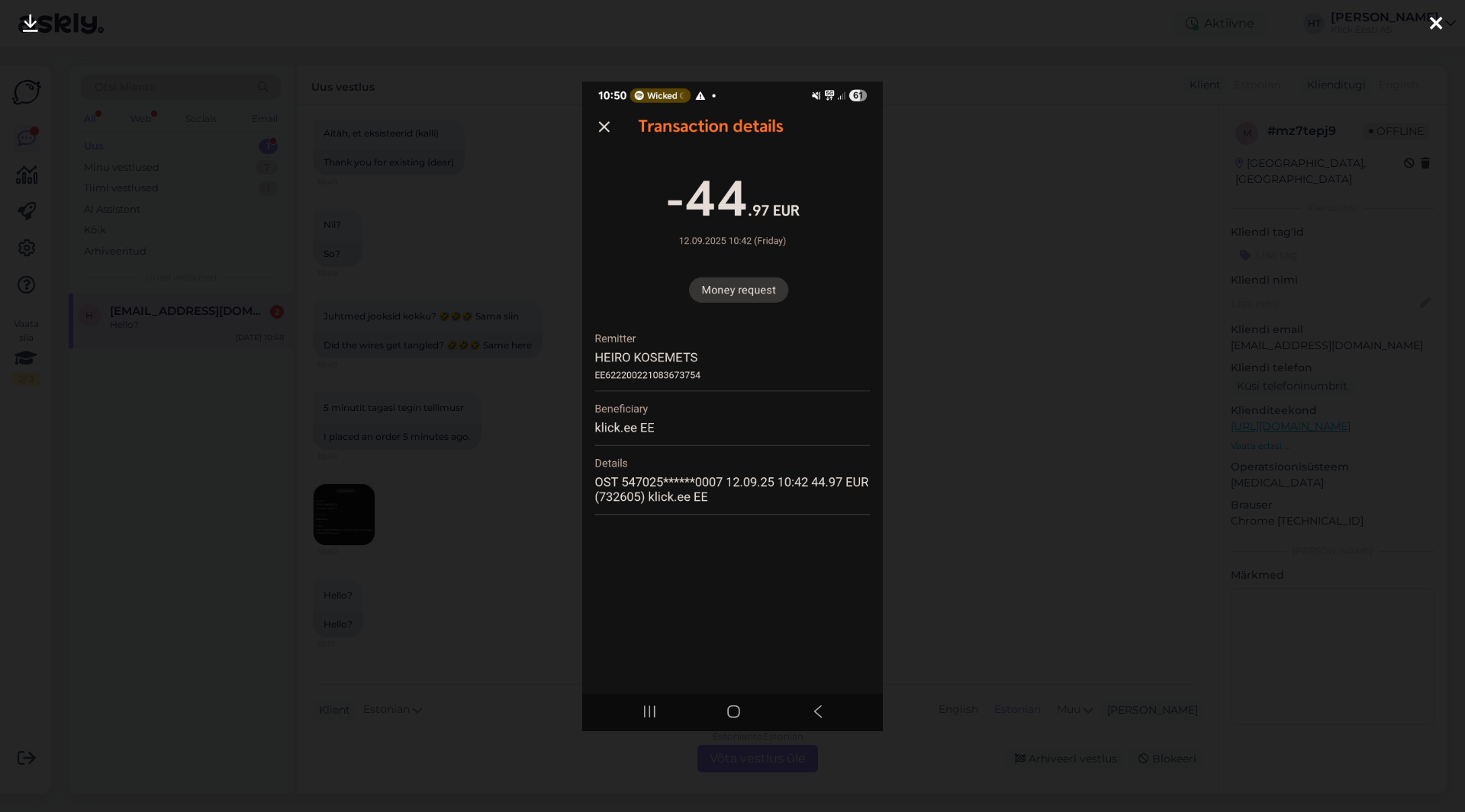
click at [540, 540] on div at bounding box center [732, 406] width 1465 height 812
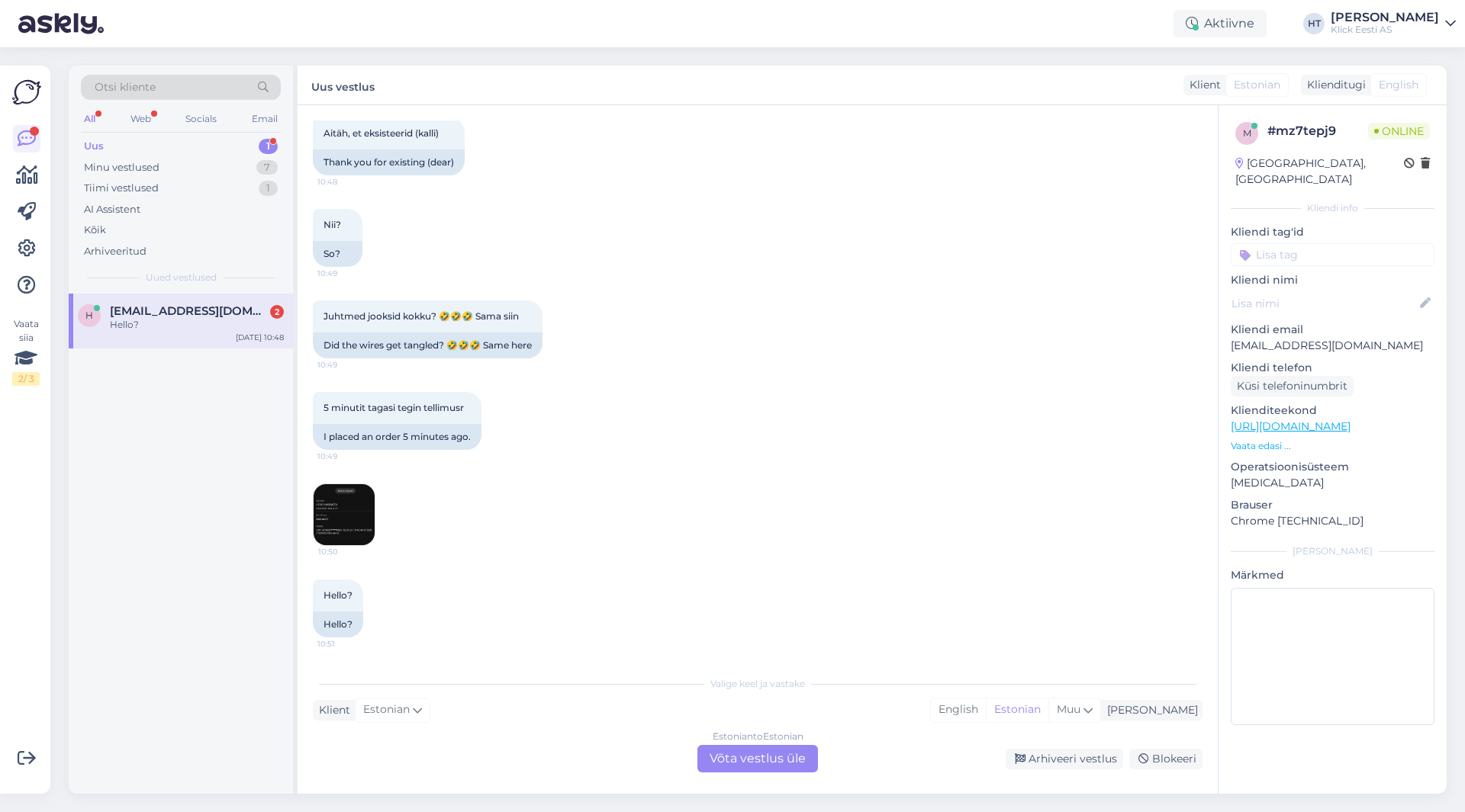
click at [335, 535] on img at bounding box center [343, 514] width 61 height 61
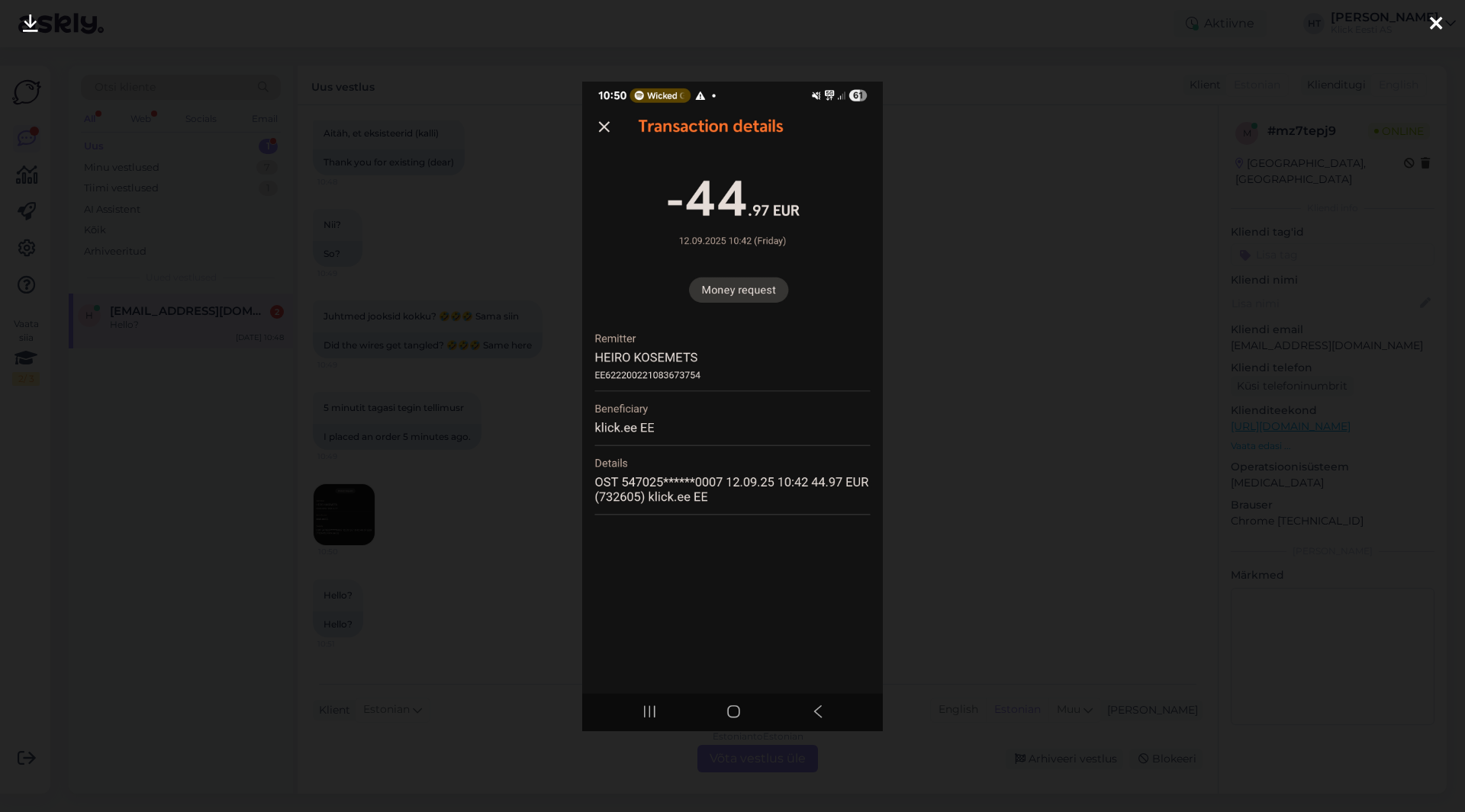
click at [553, 500] on div at bounding box center [732, 406] width 1465 height 812
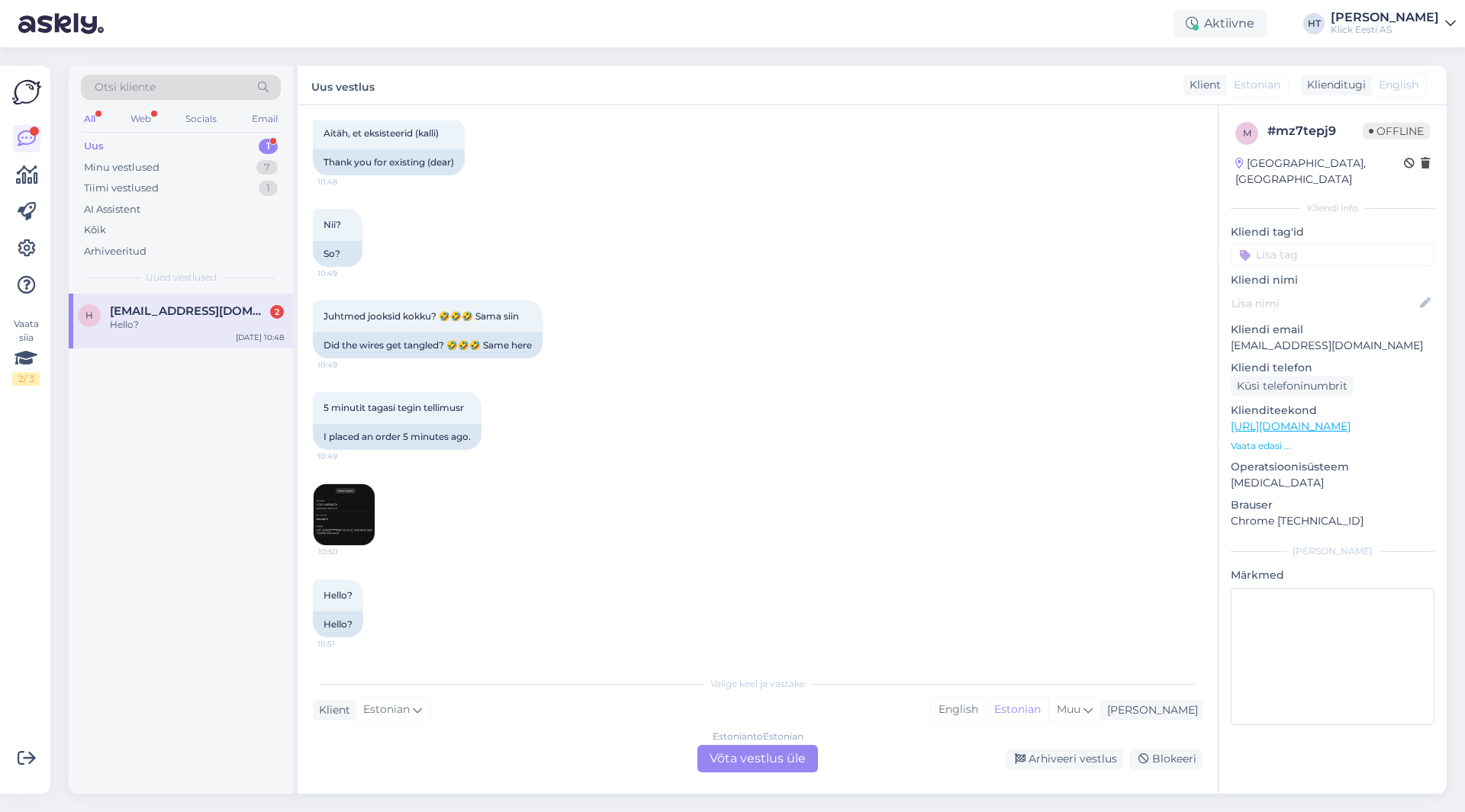
click at [916, 438] on div "5 minutit tagasi tegin tellimusr 10:49 I placed an order 5 minutes ago." at bounding box center [757, 421] width 890 height 91
click at [358, 521] on img at bounding box center [343, 514] width 61 height 61
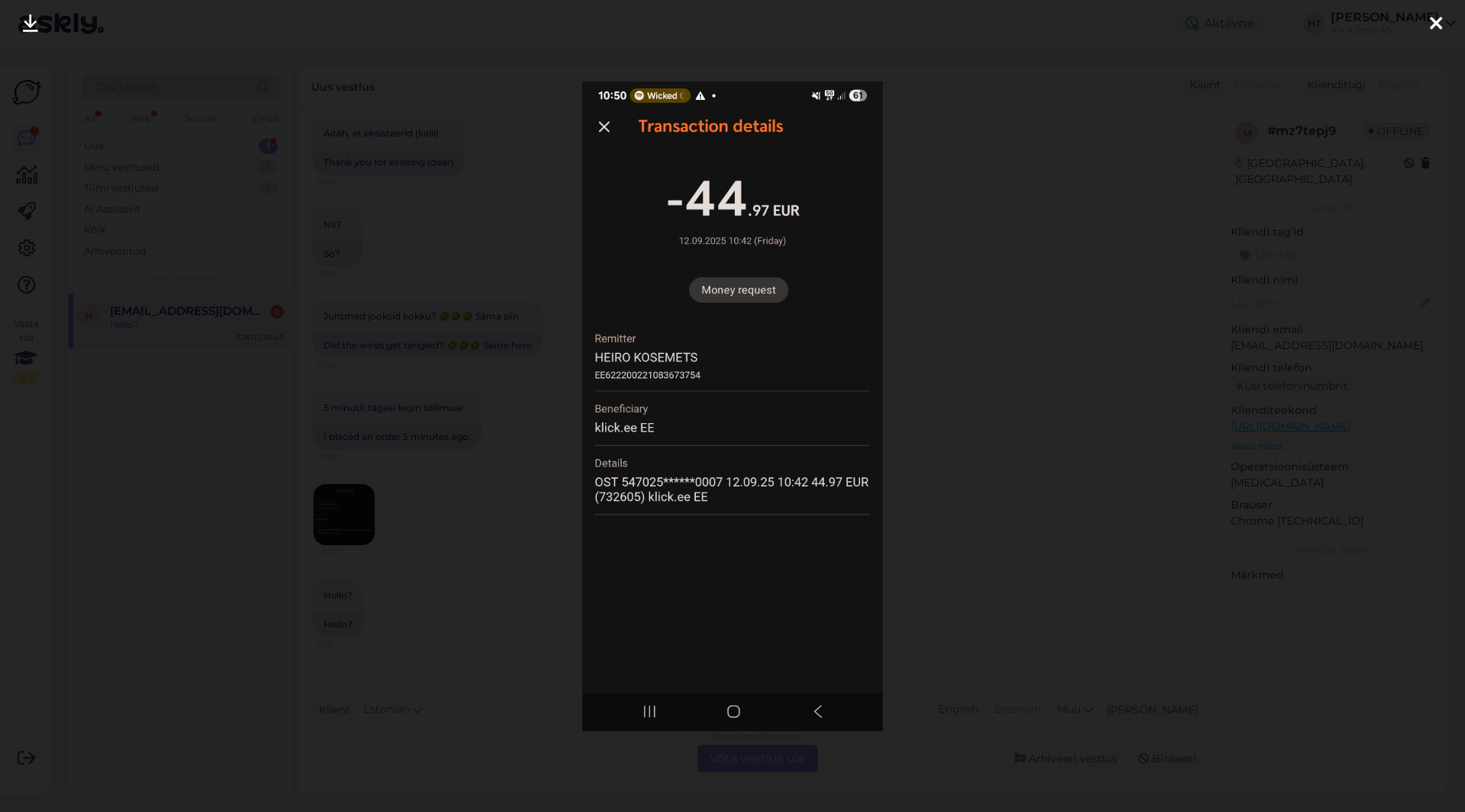
click at [566, 500] on div at bounding box center [732, 406] width 1465 height 812
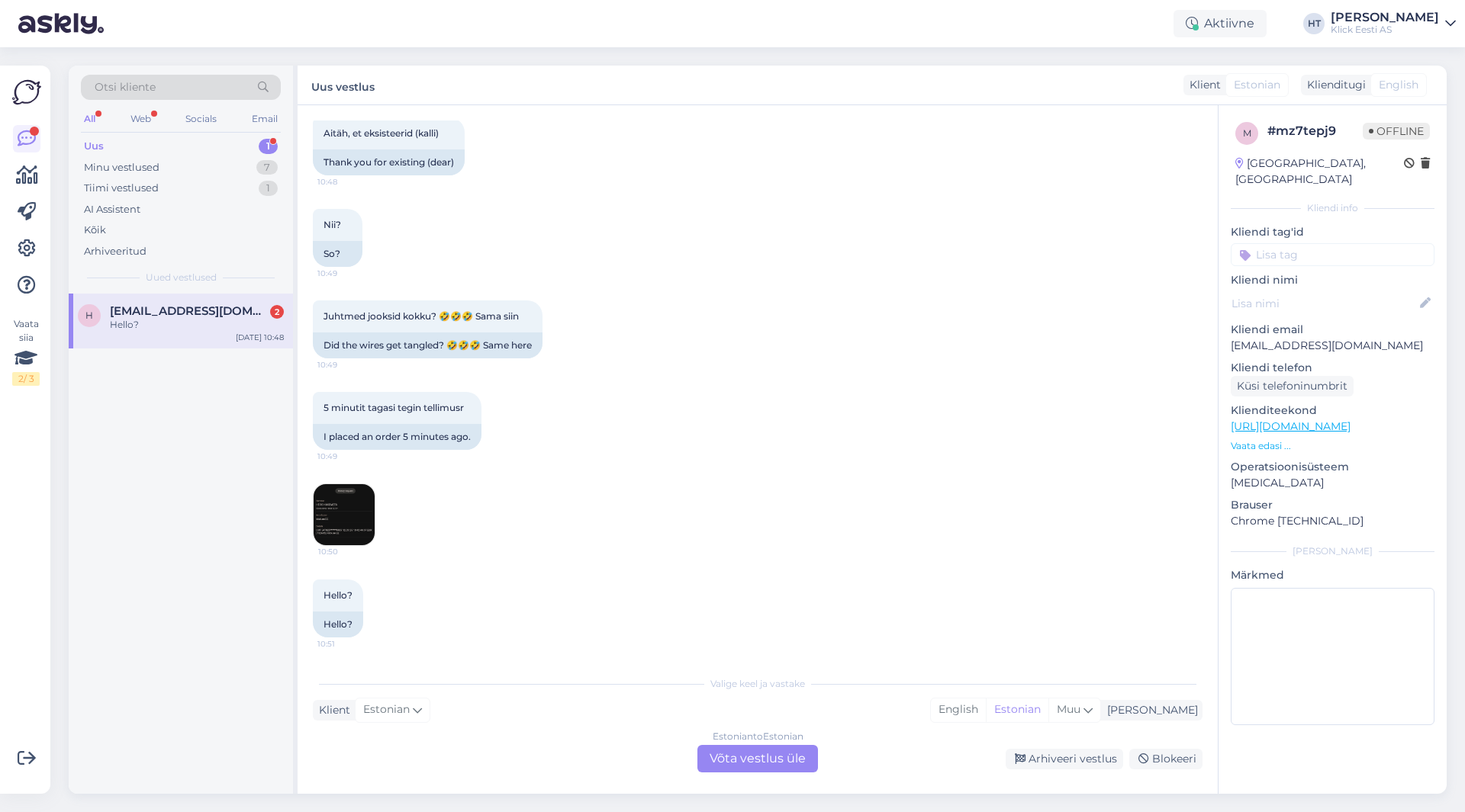
click at [362, 509] on img at bounding box center [343, 514] width 61 height 61
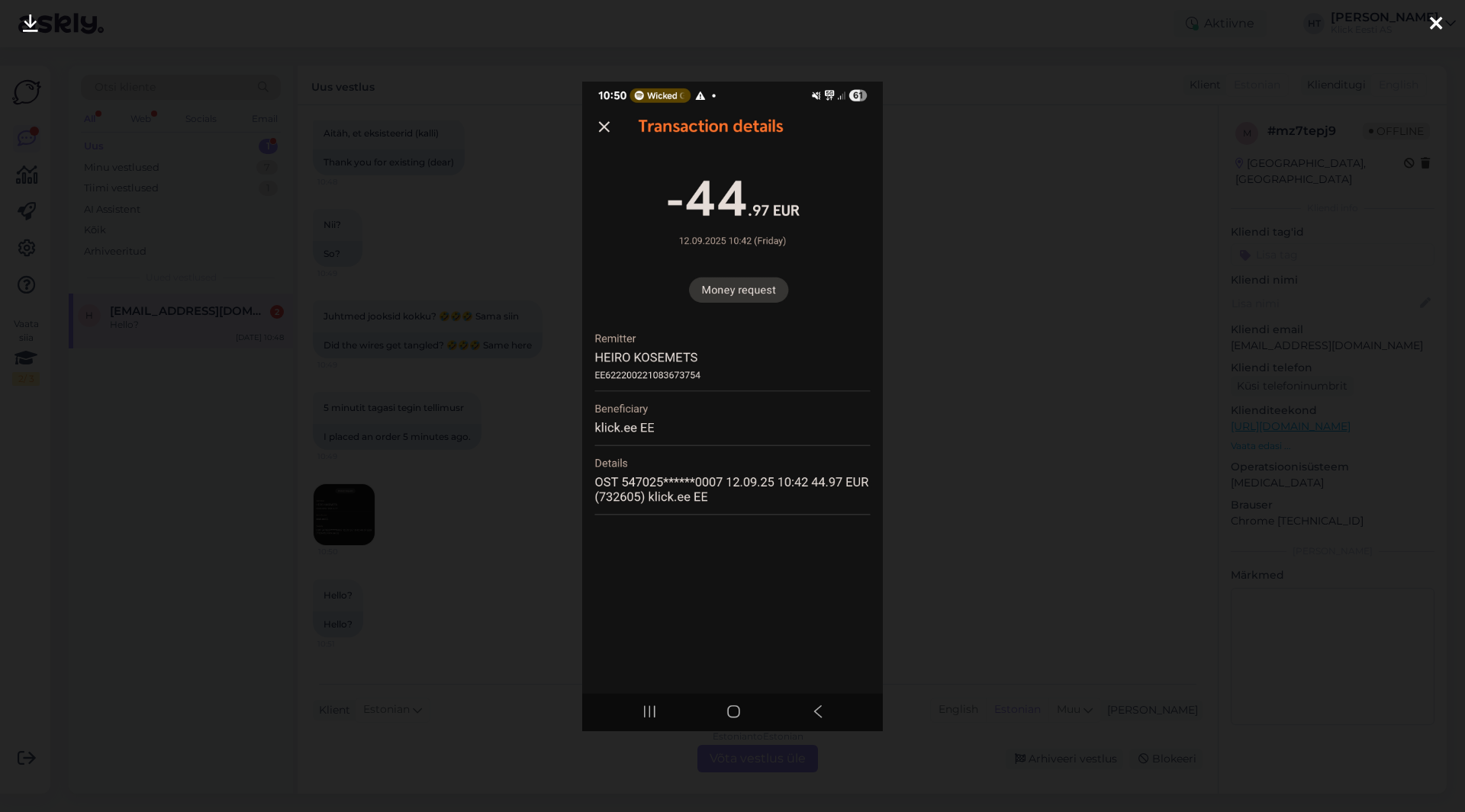
click at [977, 474] on div at bounding box center [732, 406] width 1465 height 812
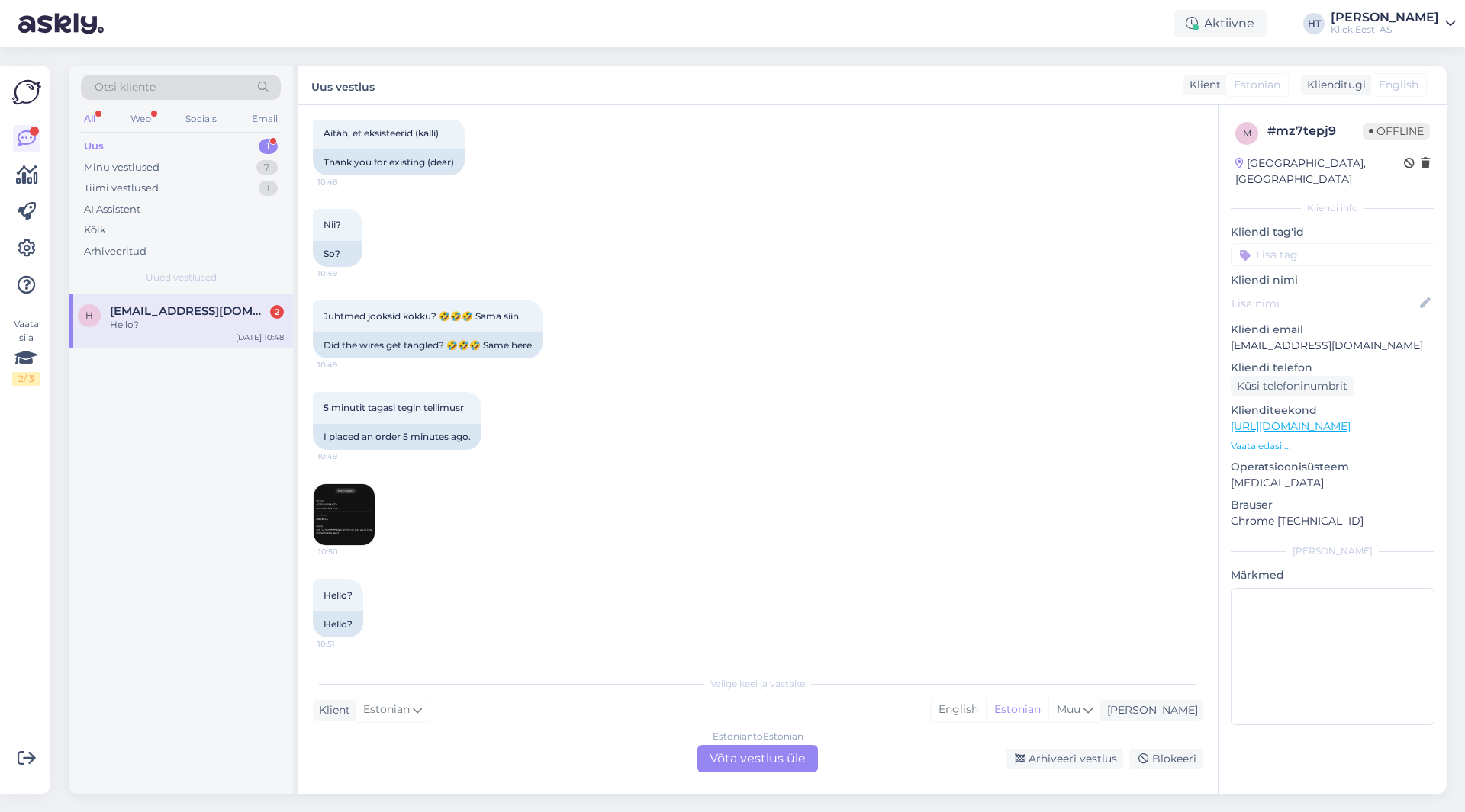
click at [163, 628] on div "[PERSON_NAME] [PERSON_NAME][EMAIL_ADDRESS][DOMAIN_NAME] 2 Hello? [DATE] 10:48" at bounding box center [181, 544] width 225 height 500
click at [160, 523] on div "[PERSON_NAME] [PERSON_NAME][EMAIL_ADDRESS][DOMAIN_NAME] 2 Hello? [DATE] 10:48" at bounding box center [181, 544] width 225 height 500
click at [236, 147] on div "Uus 1" at bounding box center [181, 146] width 200 height 21
click at [247, 307] on span "[EMAIL_ADDRESS][DOMAIN_NAME]" at bounding box center [189, 311] width 159 height 14
click at [242, 164] on div "Minu vestlused 7" at bounding box center [181, 168] width 200 height 21
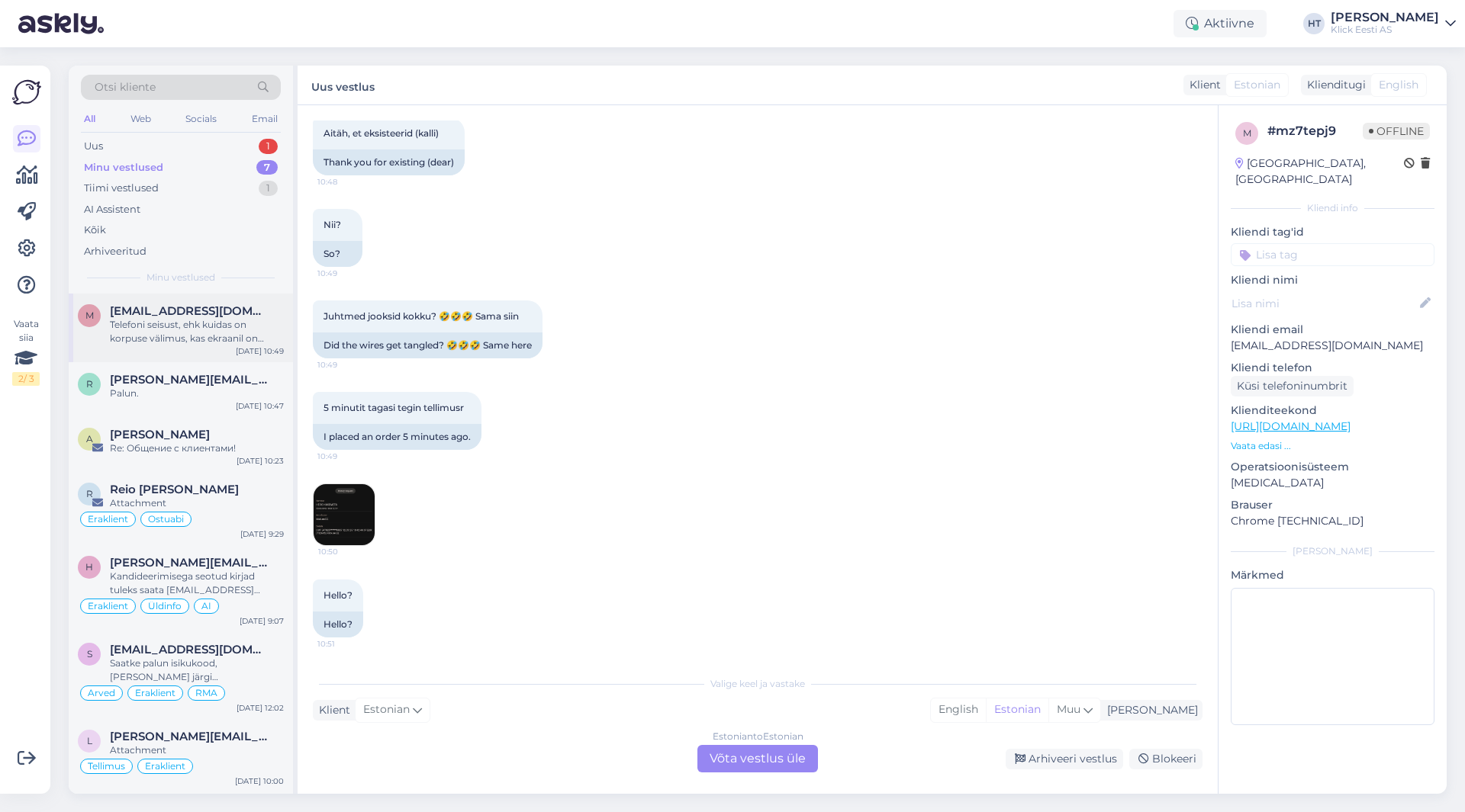
click at [231, 342] on div "Telefoni seisust, ehk kuidas on korpuse välimus, kas ekraanil on defekte, lülit…" at bounding box center [197, 332] width 174 height 28
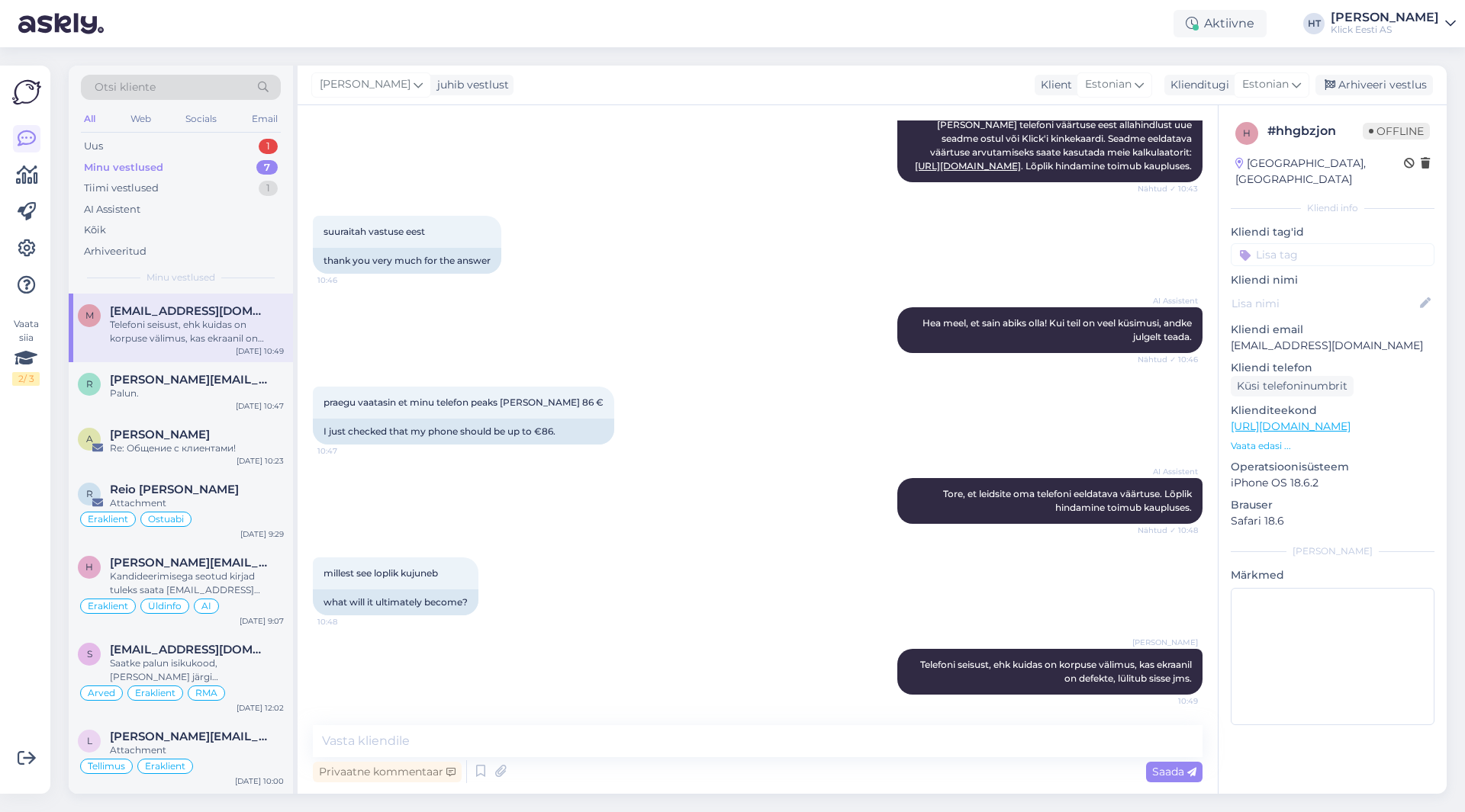
scroll to position [294, 0]
click at [189, 189] on div "Tiimi vestlused 1" at bounding box center [181, 188] width 200 height 21
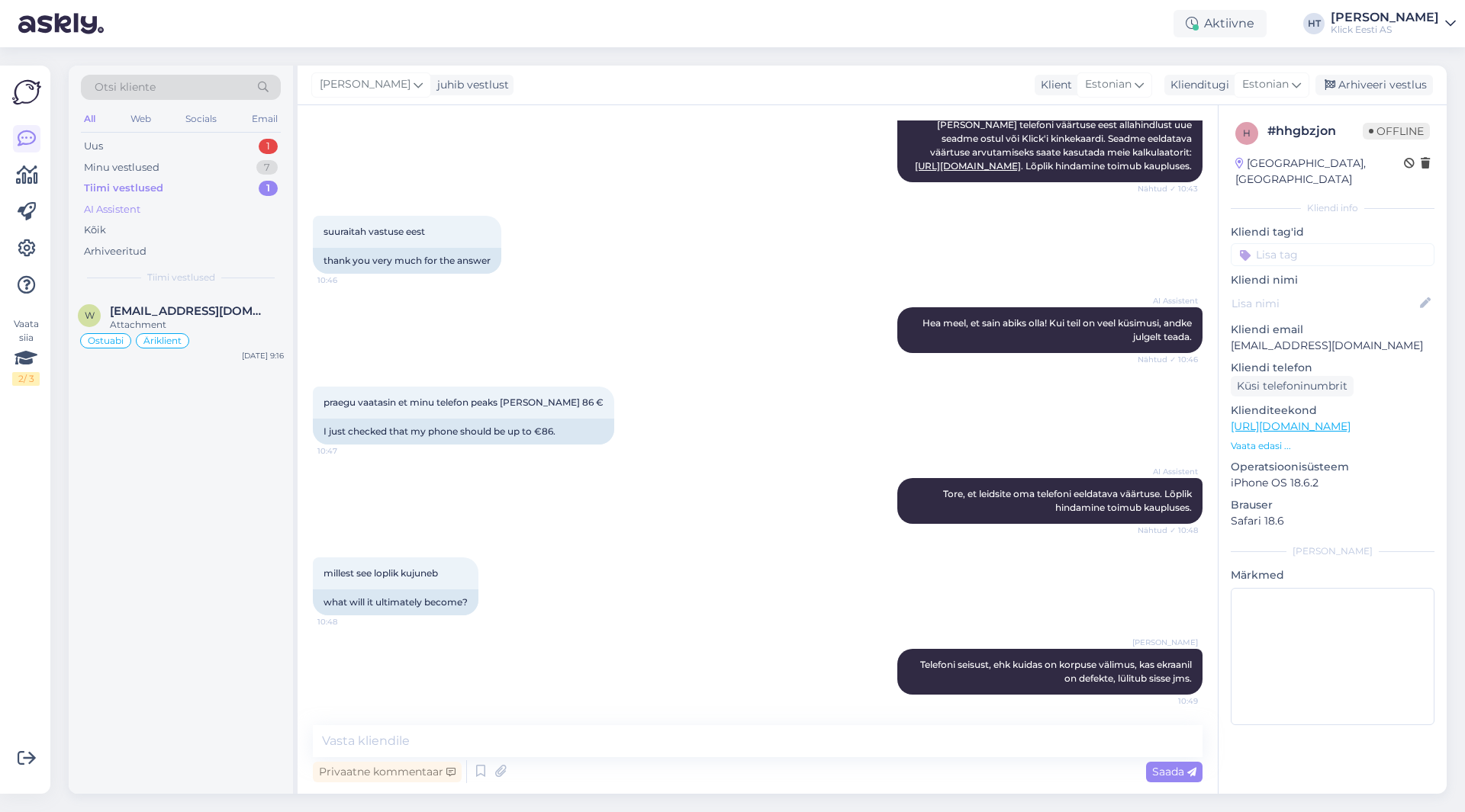
click at [180, 207] on div "AI Assistent" at bounding box center [181, 210] width 200 height 21
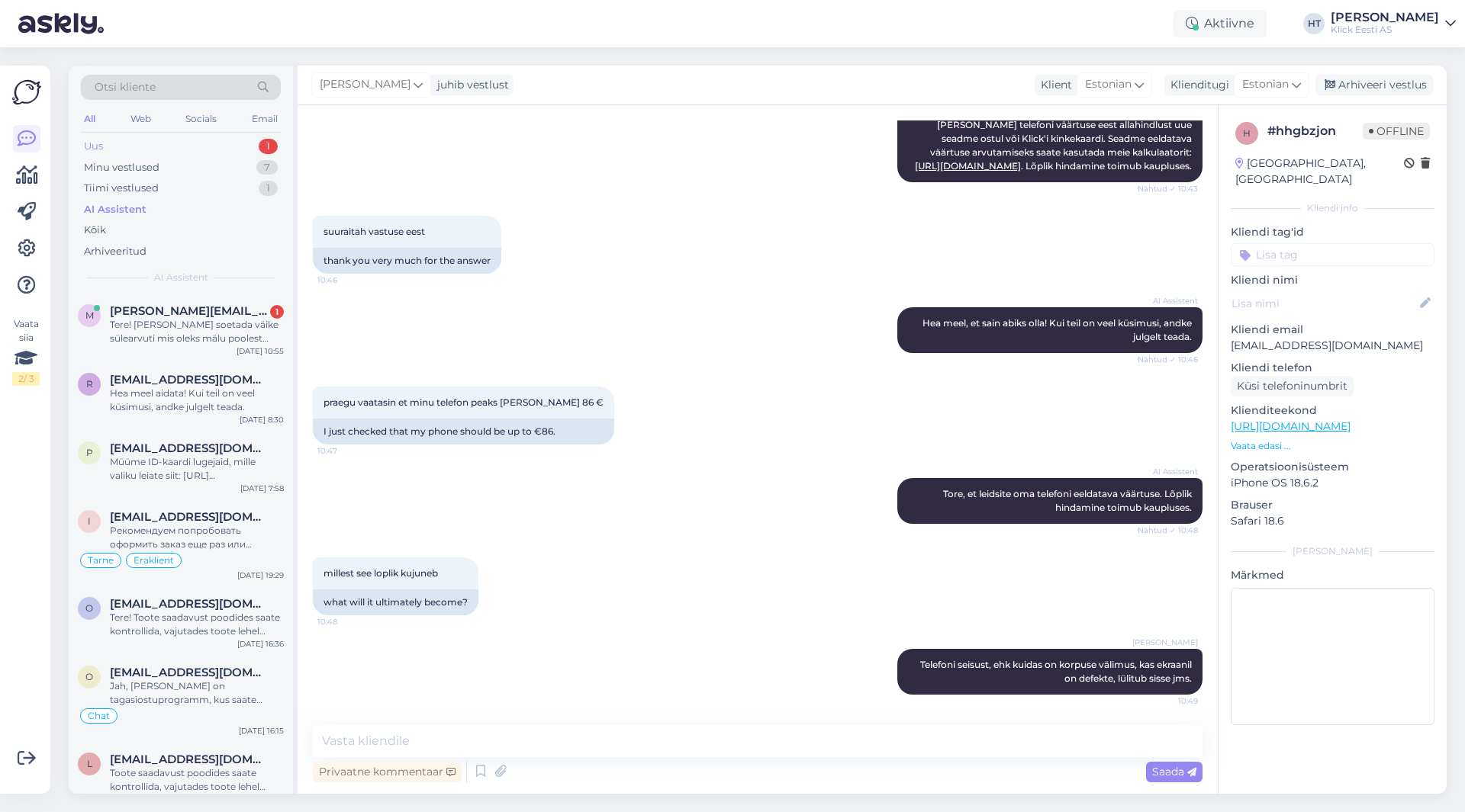
click at [203, 146] on div "Uus 1" at bounding box center [181, 146] width 200 height 21
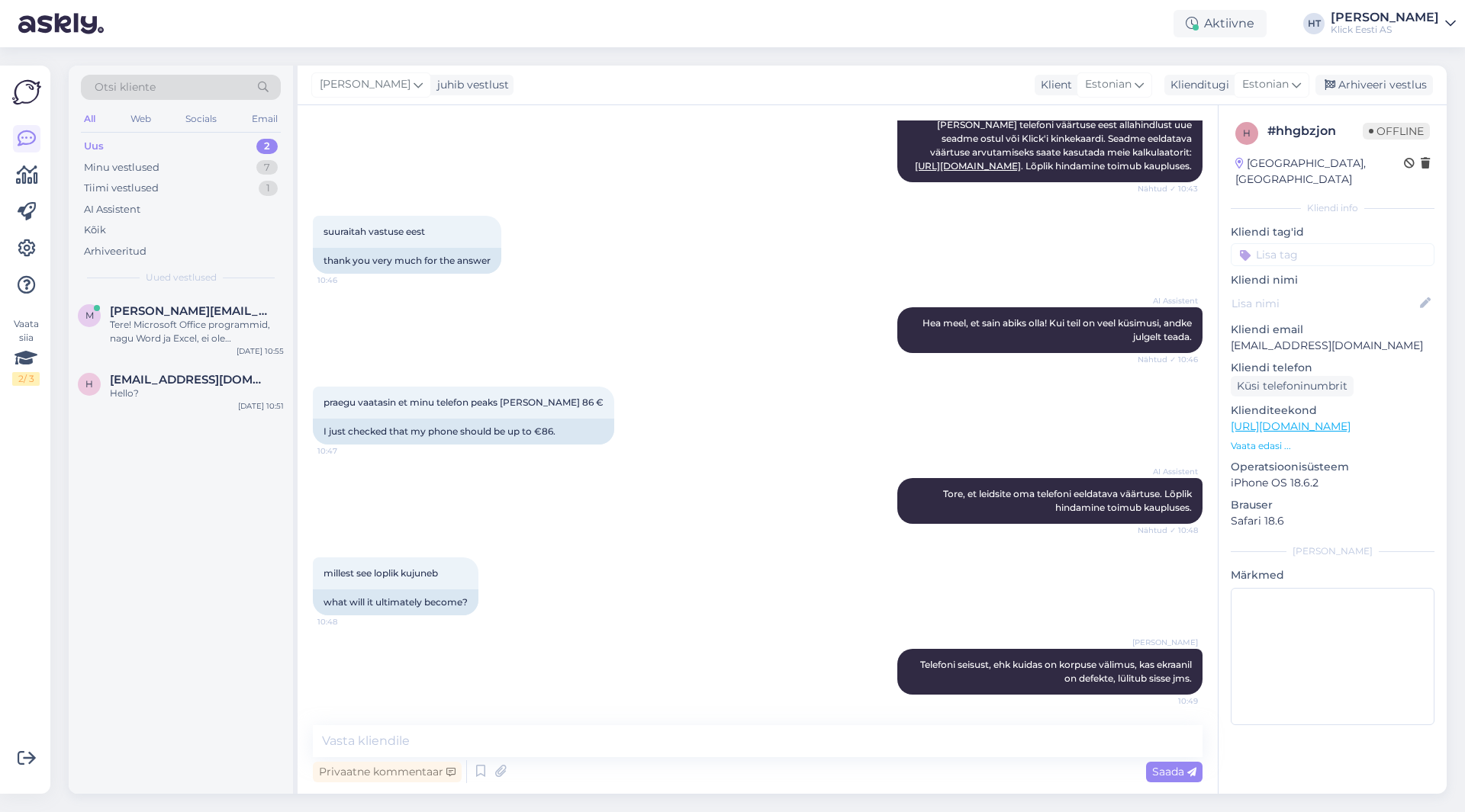
click at [205, 559] on div "m [PERSON_NAME][EMAIL_ADDRESS][DOMAIN_NAME] Tere! Microsoft Office programmid, …" at bounding box center [181, 544] width 225 height 500
click at [222, 324] on div "Tere! Microsoft Office programmid, nagu Word ja Excel, ei ole sülearvutitega ta…" at bounding box center [197, 332] width 174 height 28
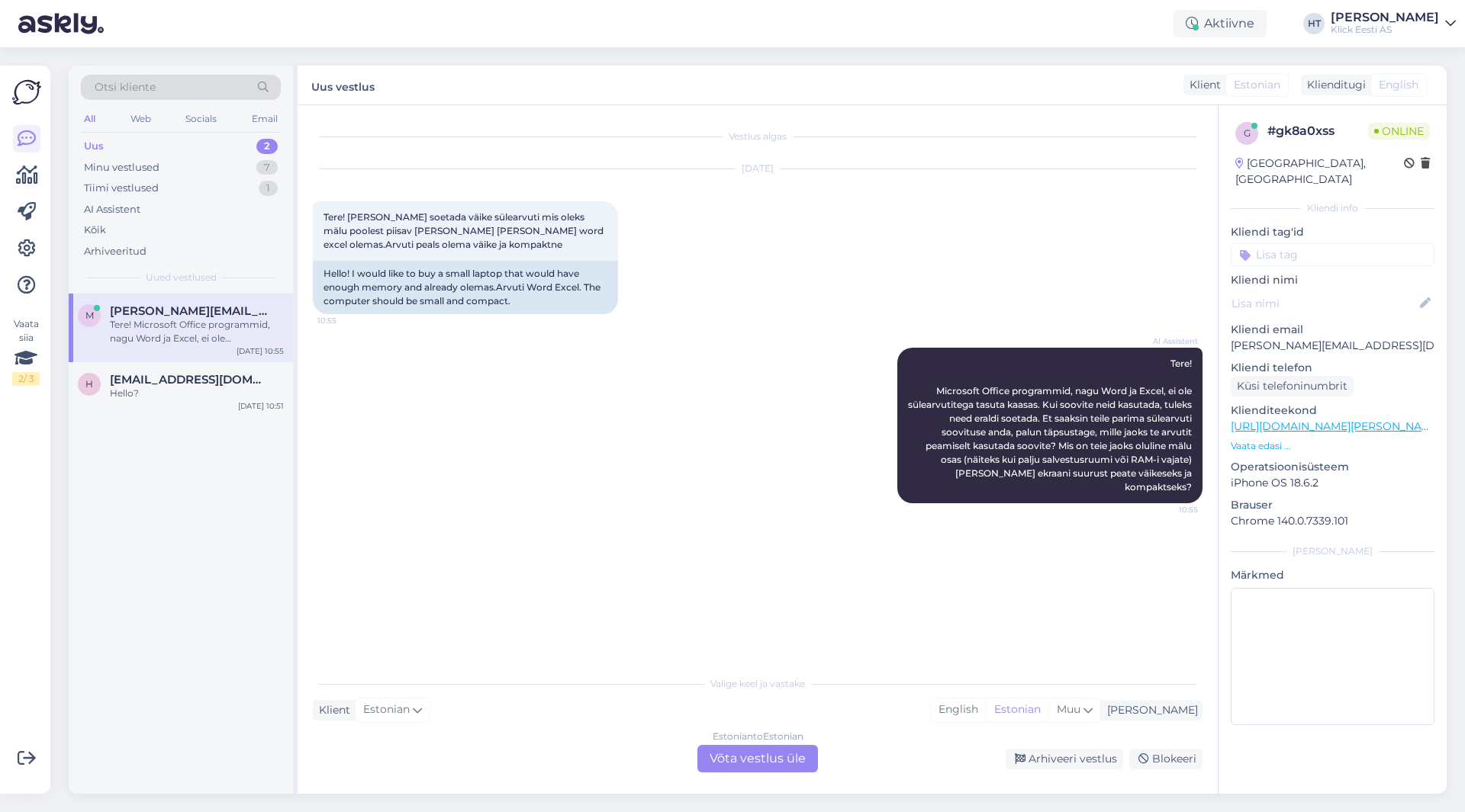
click at [202, 523] on div "m [PERSON_NAME][EMAIL_ADDRESS][DOMAIN_NAME] Tere! Microsoft Office programmid, …" at bounding box center [181, 544] width 225 height 500
click at [210, 603] on div "m [PERSON_NAME][EMAIL_ADDRESS][DOMAIN_NAME] Tere! Microsoft Office programmid, …" at bounding box center [181, 544] width 225 height 500
click at [225, 320] on div "Tere! Microsoft Office programmid, nagu Word ja Excel, ei ole sülearvutitega ta…" at bounding box center [197, 332] width 174 height 28
click at [199, 574] on div "m [PERSON_NAME][EMAIL_ADDRESS][DOMAIN_NAME] Tere! Microsoft Office programmid, …" at bounding box center [181, 544] width 225 height 500
click at [183, 572] on div "m [PERSON_NAME][EMAIL_ADDRESS][DOMAIN_NAME] Tere! Microsoft Office programmid, …" at bounding box center [181, 544] width 225 height 500
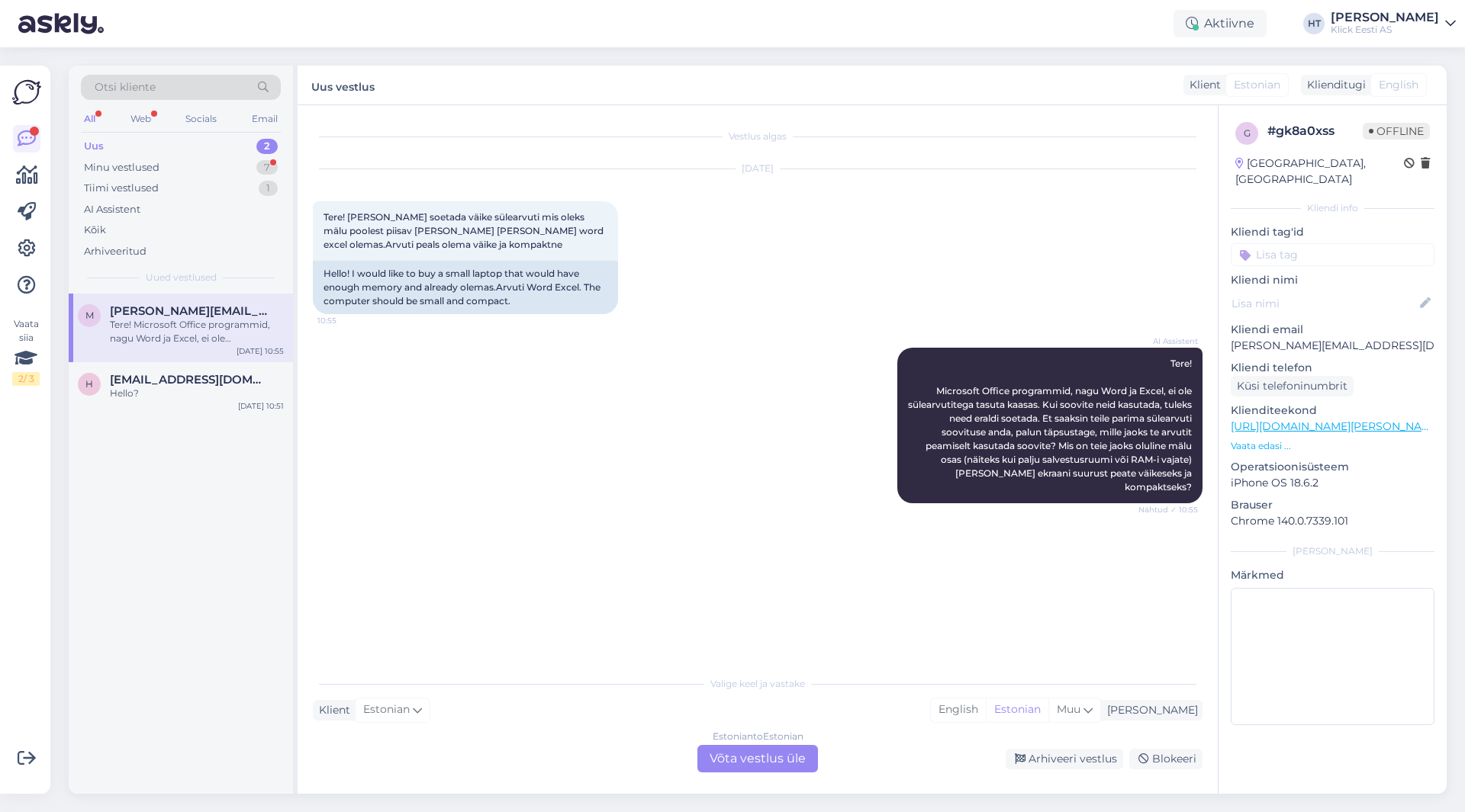
click at [167, 571] on div "m [PERSON_NAME][EMAIL_ADDRESS][DOMAIN_NAME] Tere! Microsoft Office programmid, …" at bounding box center [181, 544] width 225 height 500
click at [173, 385] on span "[EMAIL_ADDRESS][DOMAIN_NAME]" at bounding box center [189, 379] width 159 height 14
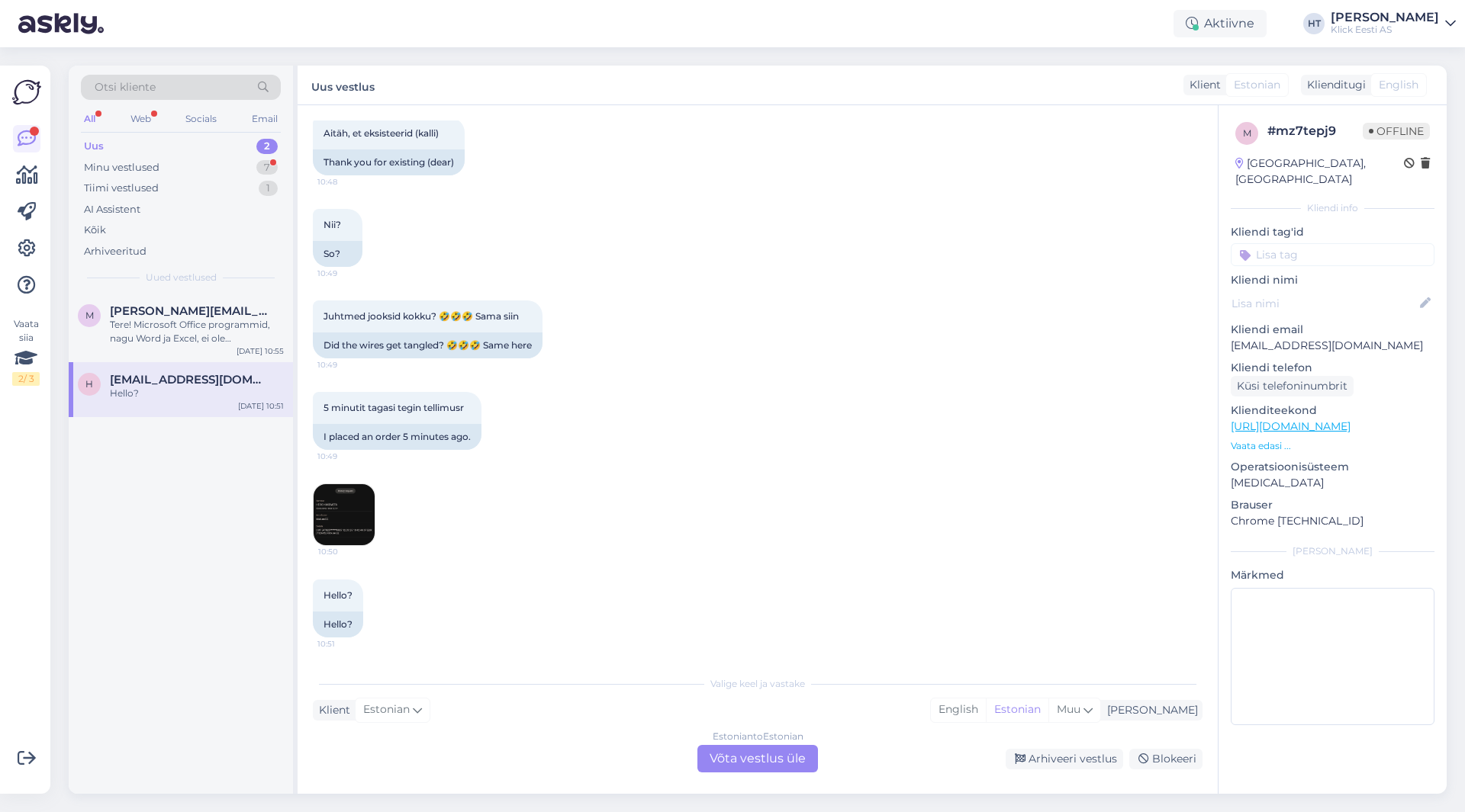
click at [743, 752] on div "Estonian to Estonian Võta vestlus üle" at bounding box center [758, 759] width 120 height 28
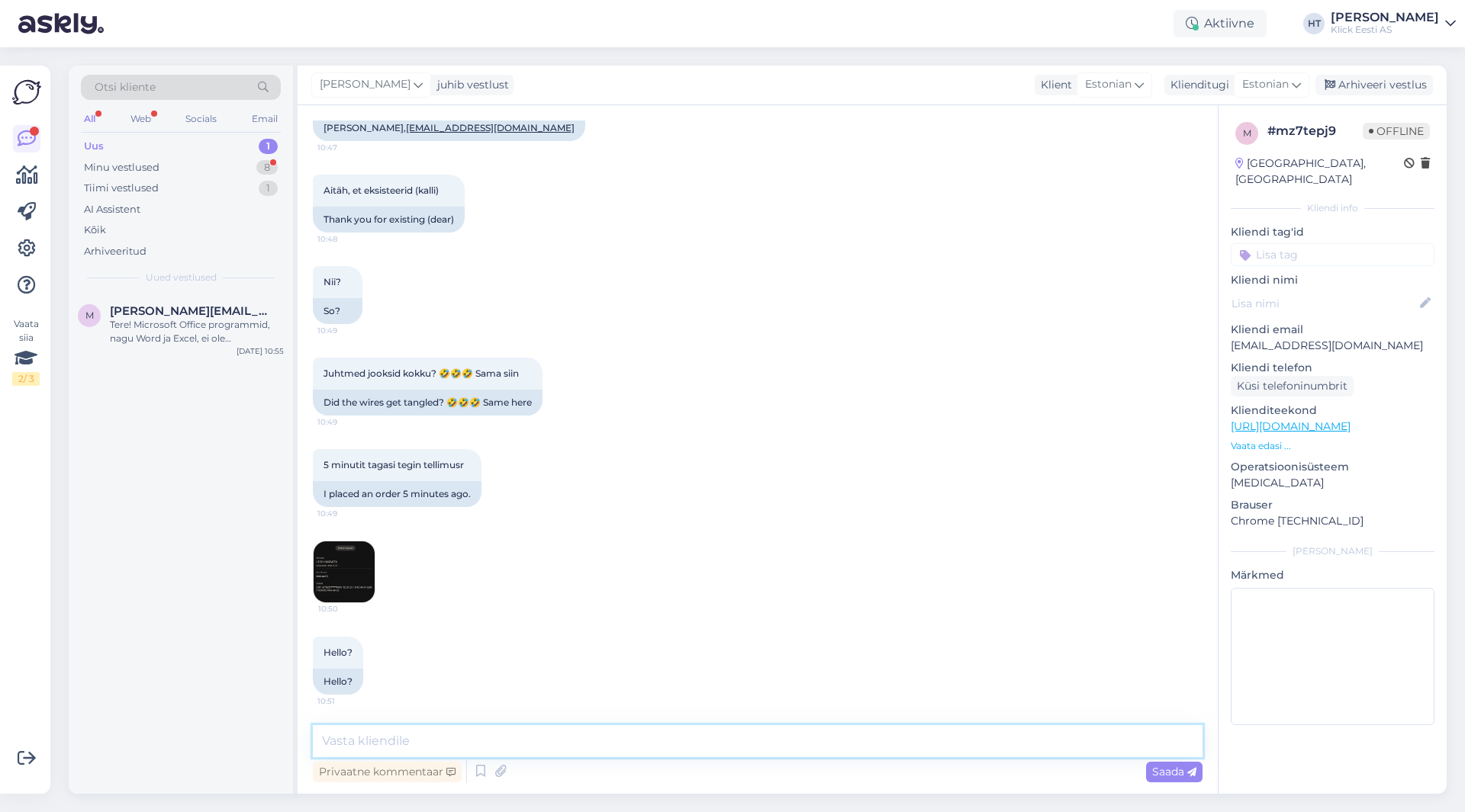
click at [657, 731] on textarea at bounding box center [757, 740] width 890 height 32
type textarea "M"
type textarea "Makse ei ole ära kinnitatud. Kuna on tehtud pangakaardiga, siis võib laekumine …"
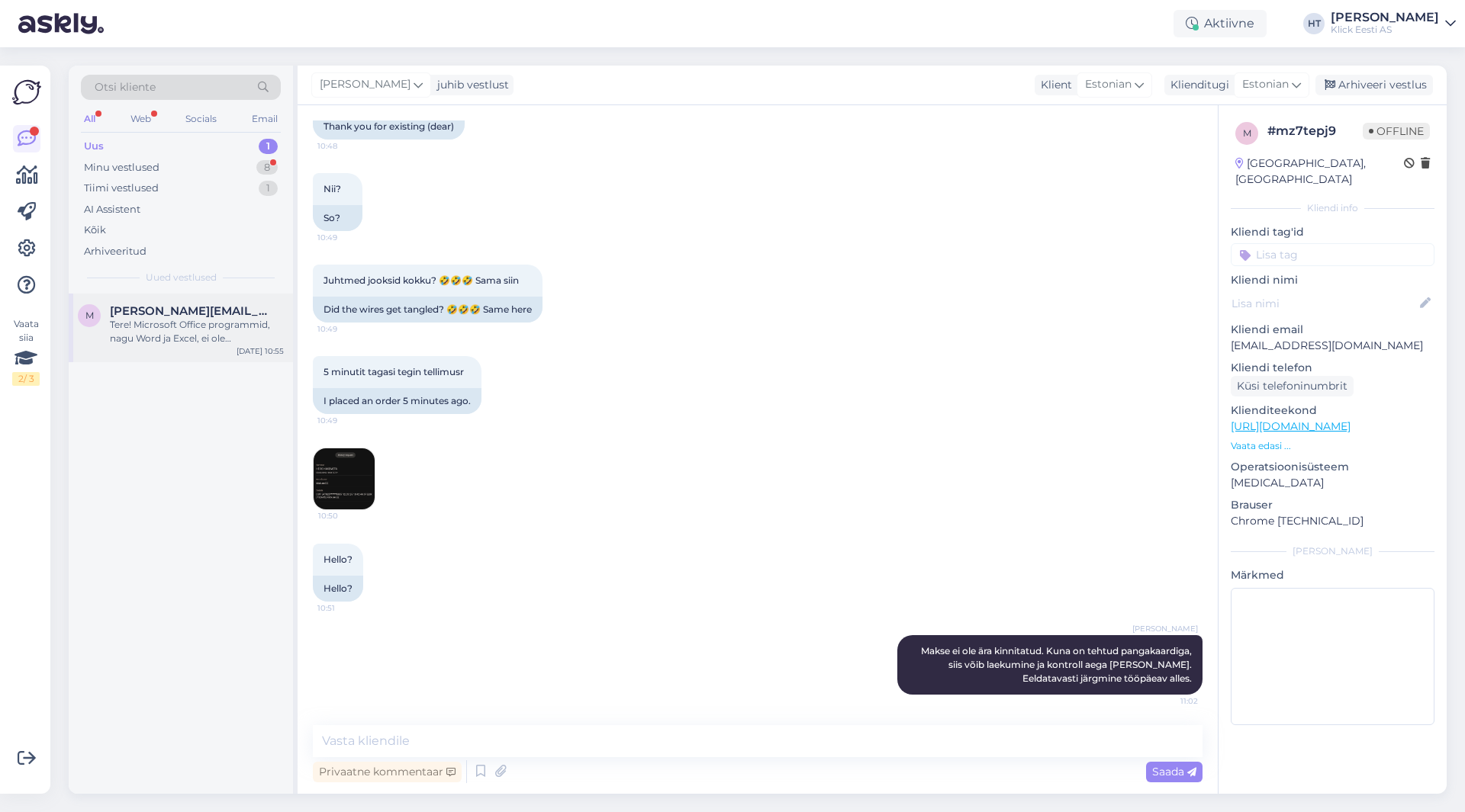
click at [112, 302] on div "m [PERSON_NAME][EMAIL_ADDRESS][DOMAIN_NAME] Tere! Microsoft Office programmid, …" at bounding box center [181, 328] width 225 height 68
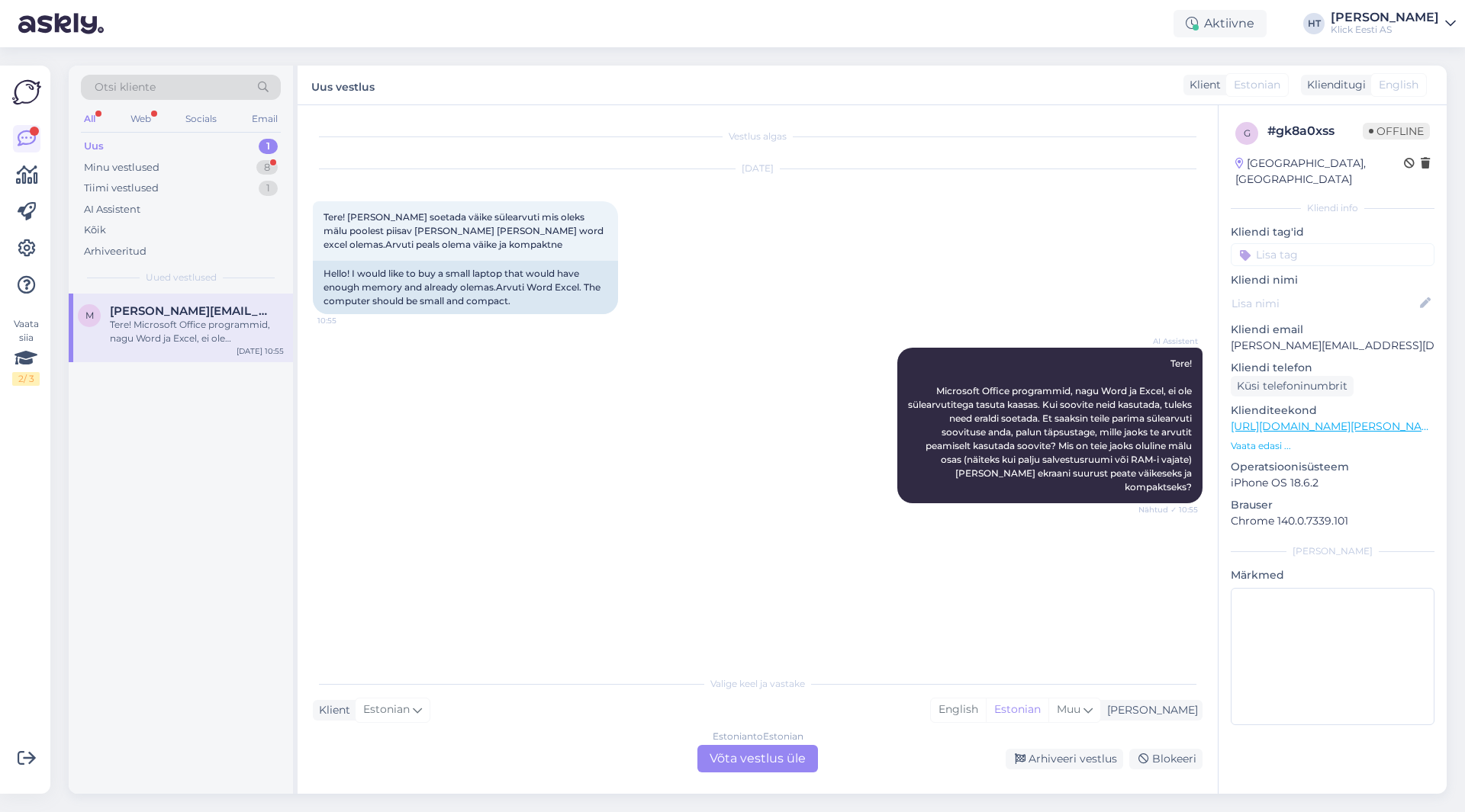
scroll to position [0, 0]
click at [203, 174] on div "Minu vestlused 8" at bounding box center [181, 168] width 200 height 21
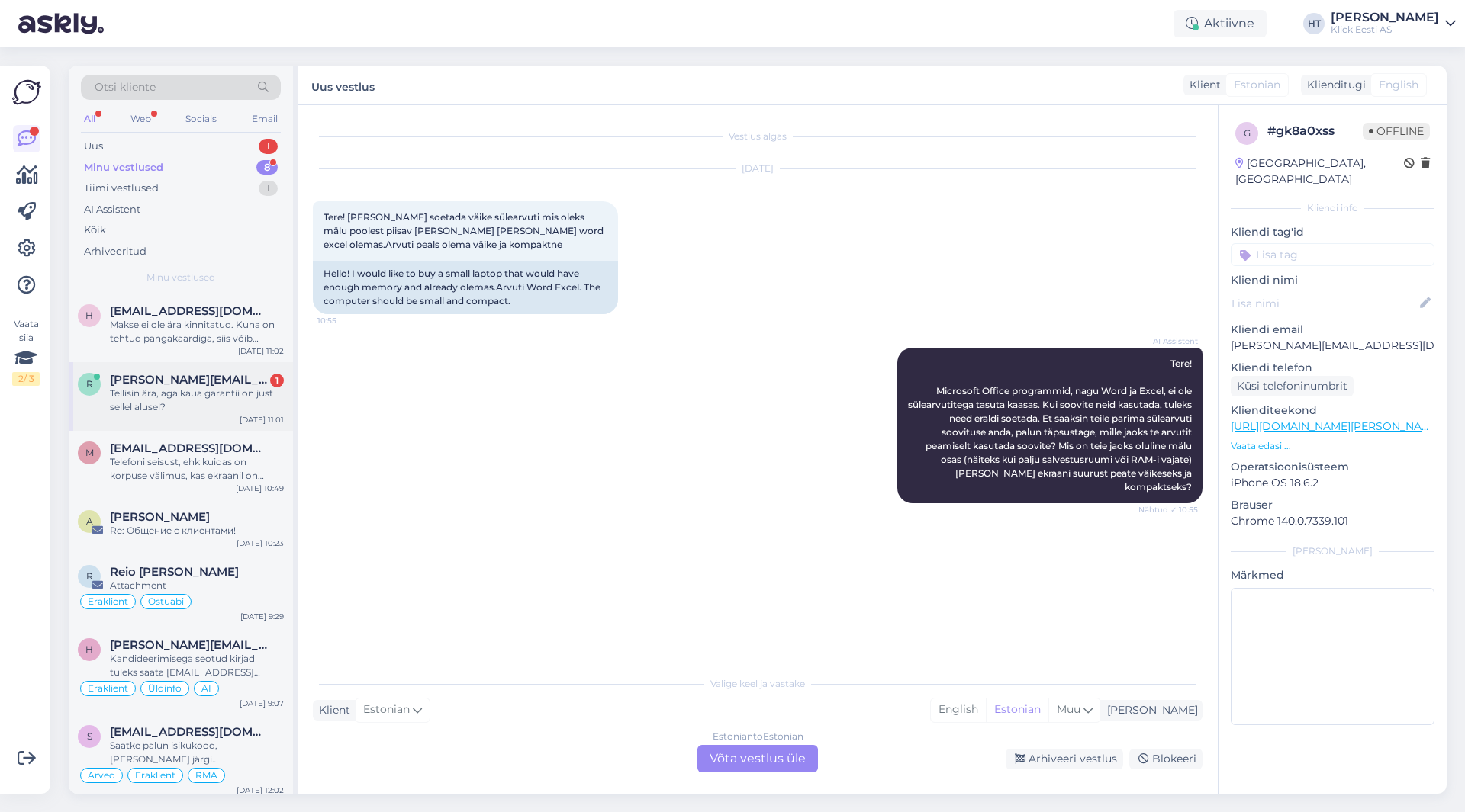
click at [216, 386] on span "[PERSON_NAME][EMAIL_ADDRESS][PERSON_NAME][DOMAIN_NAME]" at bounding box center [189, 379] width 159 height 14
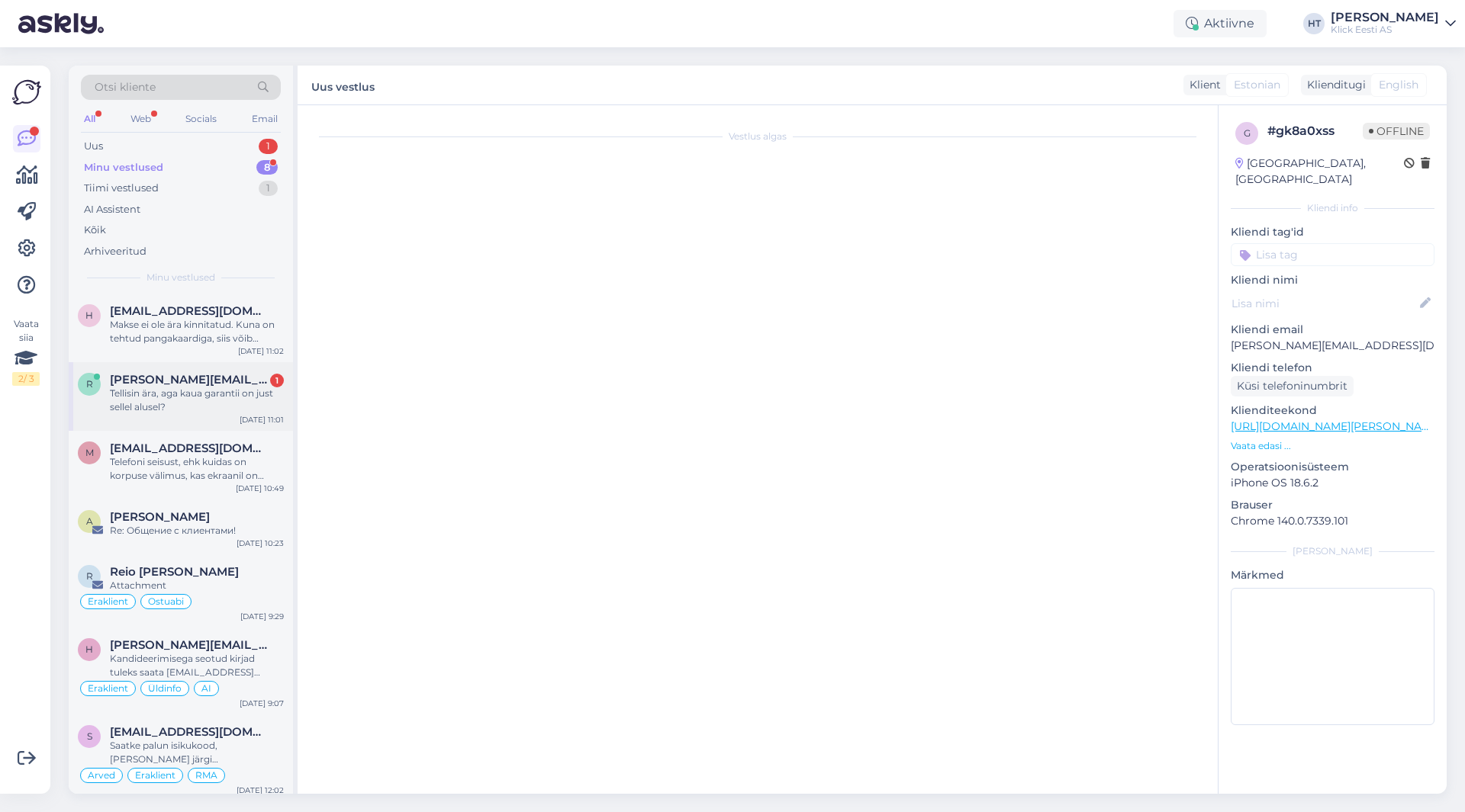
scroll to position [452, 0]
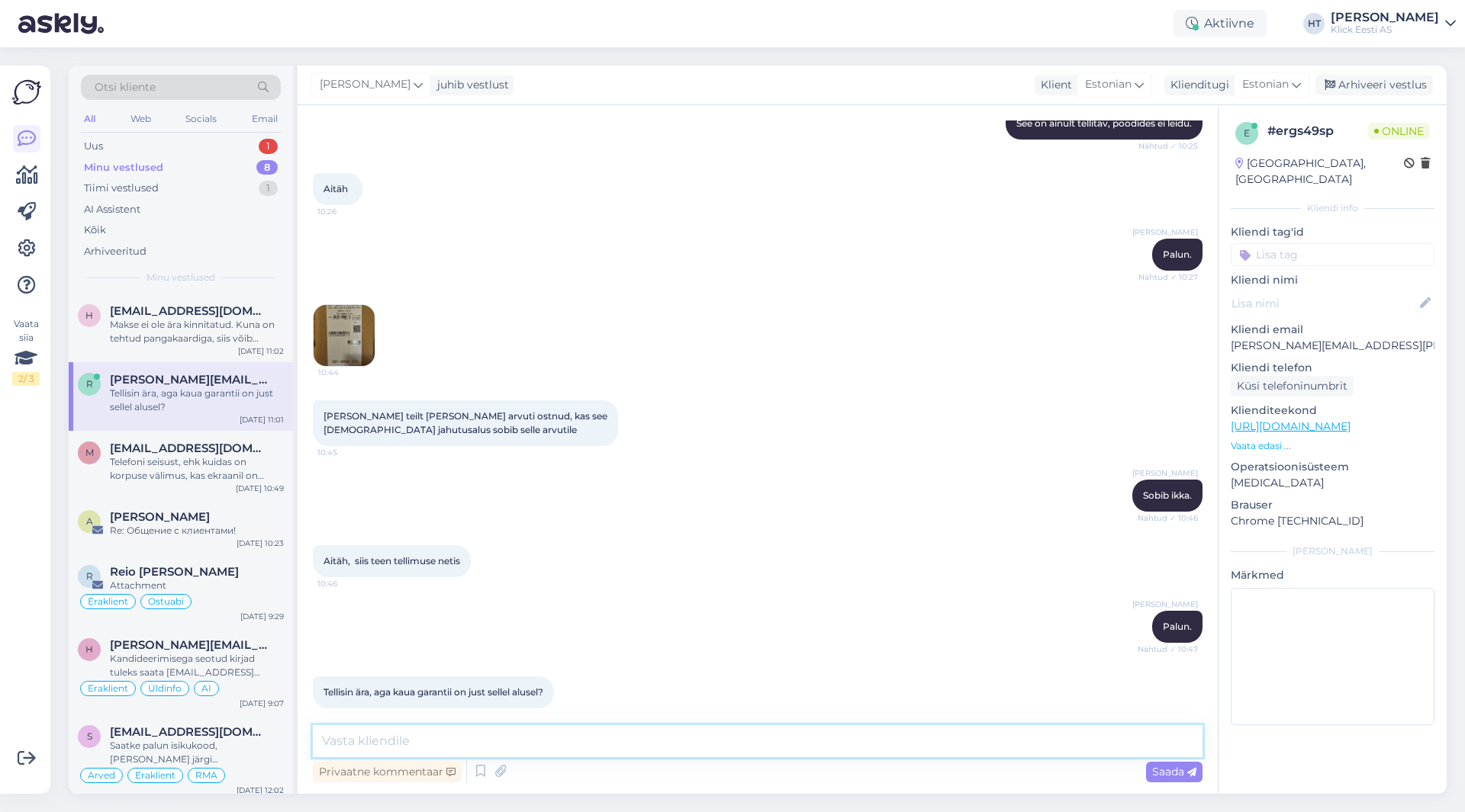
click at [528, 735] on textarea at bounding box center [757, 740] width 890 height 32
click at [1266, 338] on p "[PERSON_NAME][EMAIL_ADDRESS][PERSON_NAME][DOMAIN_NAME]" at bounding box center [1332, 346] width 203 height 16
click at [615, 577] on div "Aitäh, siis teen tellimuse netis 10:46" at bounding box center [757, 561] width 890 height 66
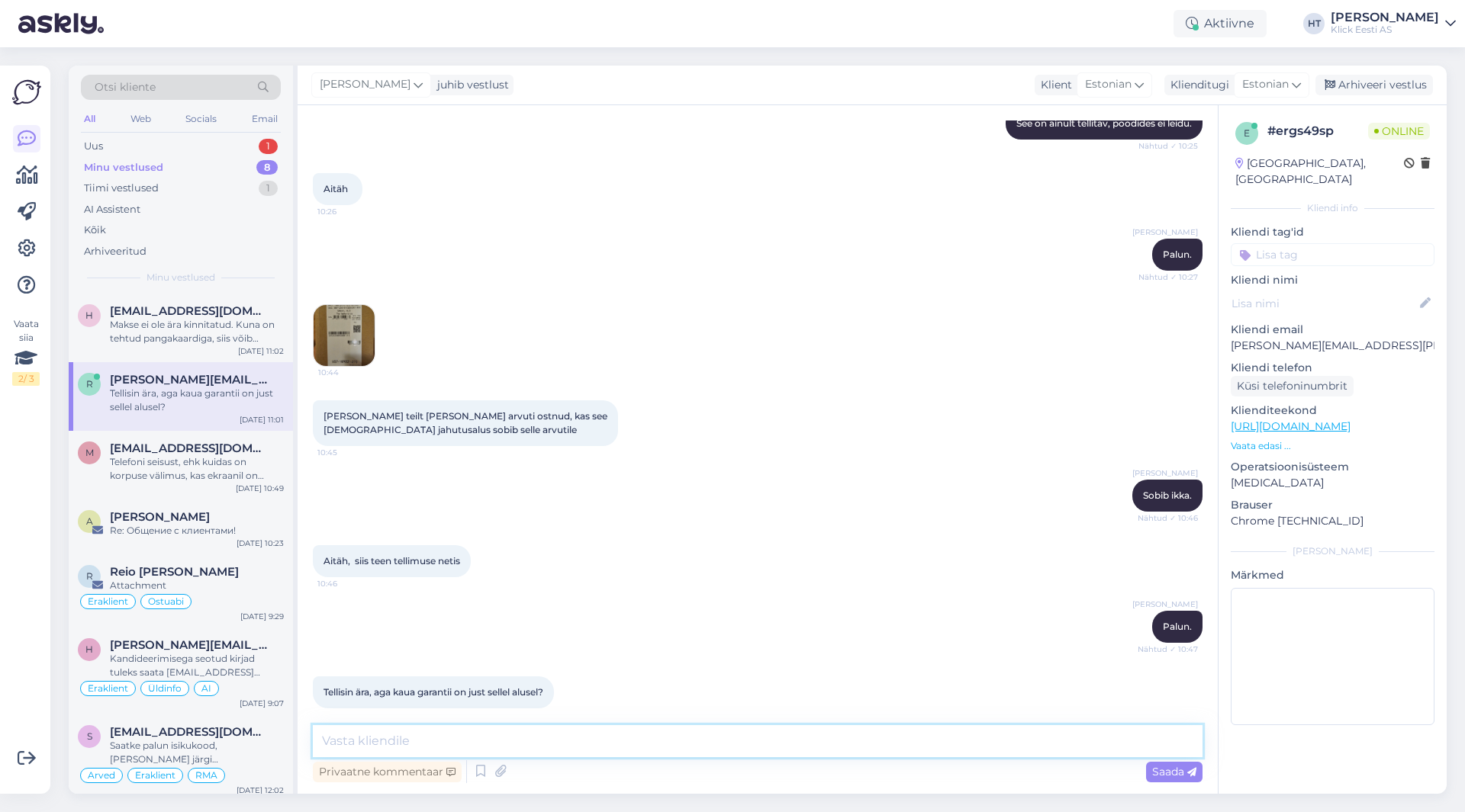
click at [558, 754] on textarea at bounding box center [757, 740] width 890 height 32
type textarea "Garantii on 2 aastat."
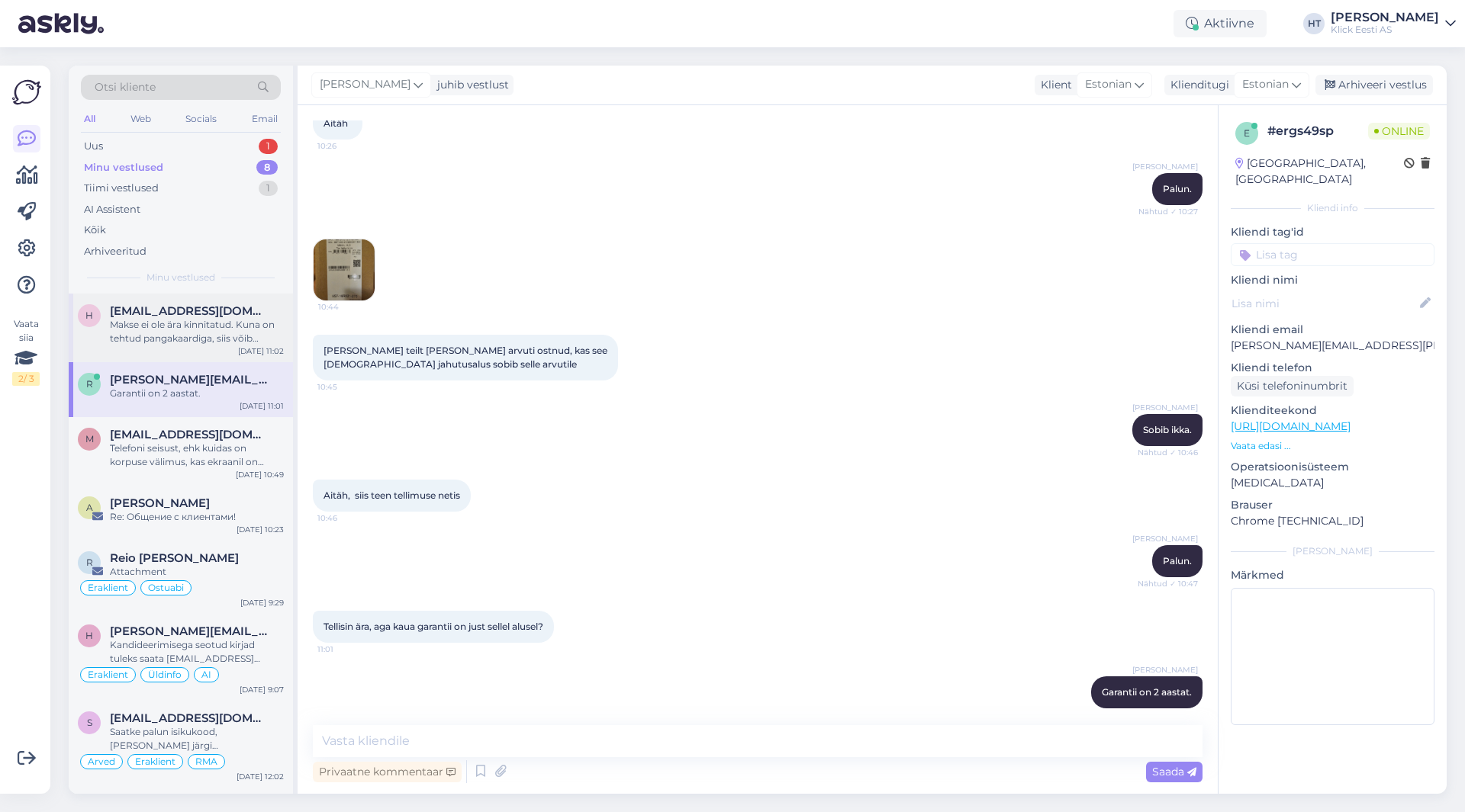
click at [243, 337] on div "Makse ei ole ära kinnitatud. Kuna on tehtud pangakaardiga, siis võib laekumine …" at bounding box center [197, 332] width 174 height 28
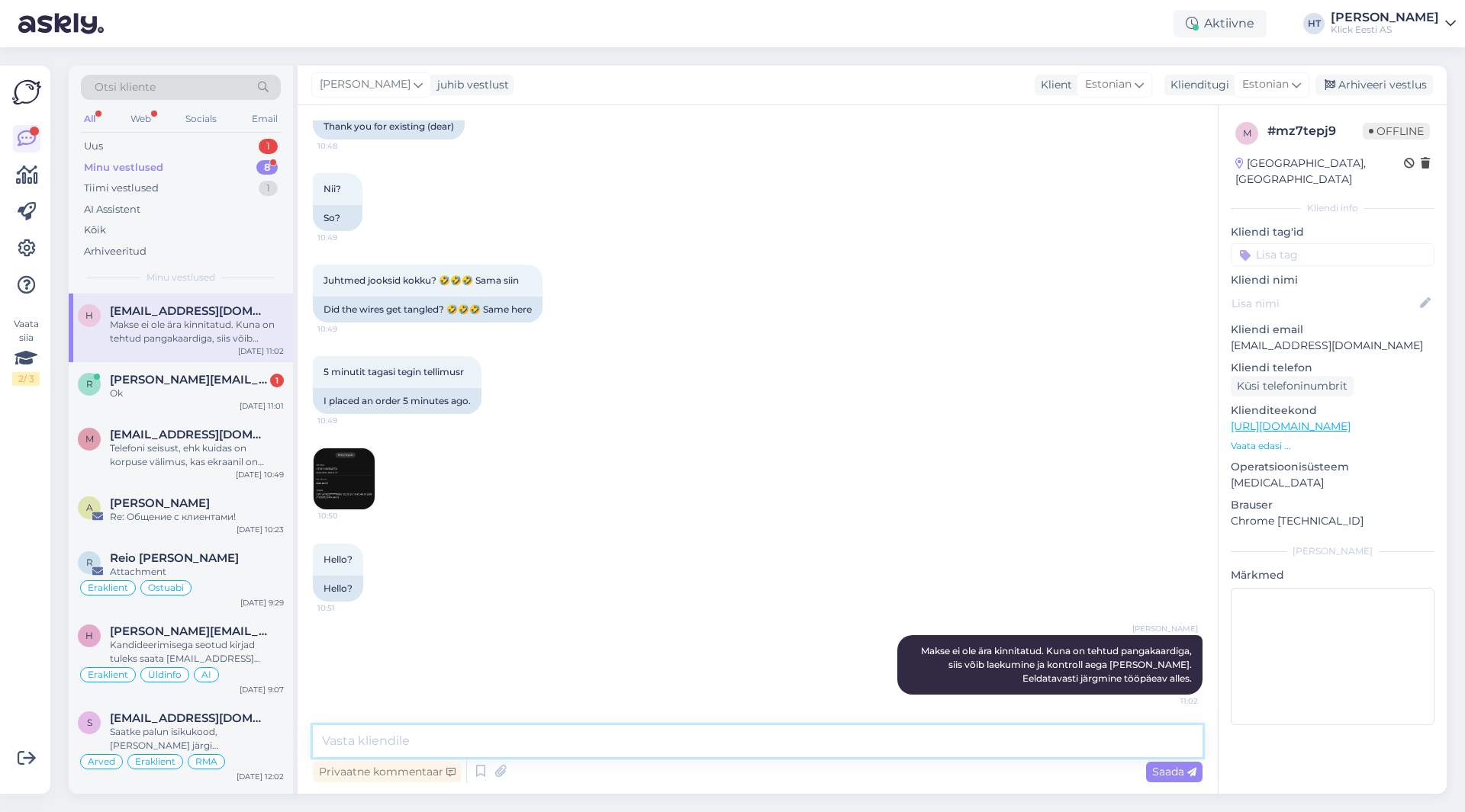
click at [697, 727] on textarea at bounding box center [757, 740] width 890 height 32
click at [1323, 338] on p "[EMAIL_ADDRESS][DOMAIN_NAME]" at bounding box center [1332, 346] width 203 height 16
click at [700, 734] on textarea at bounding box center [757, 740] width 890 height 32
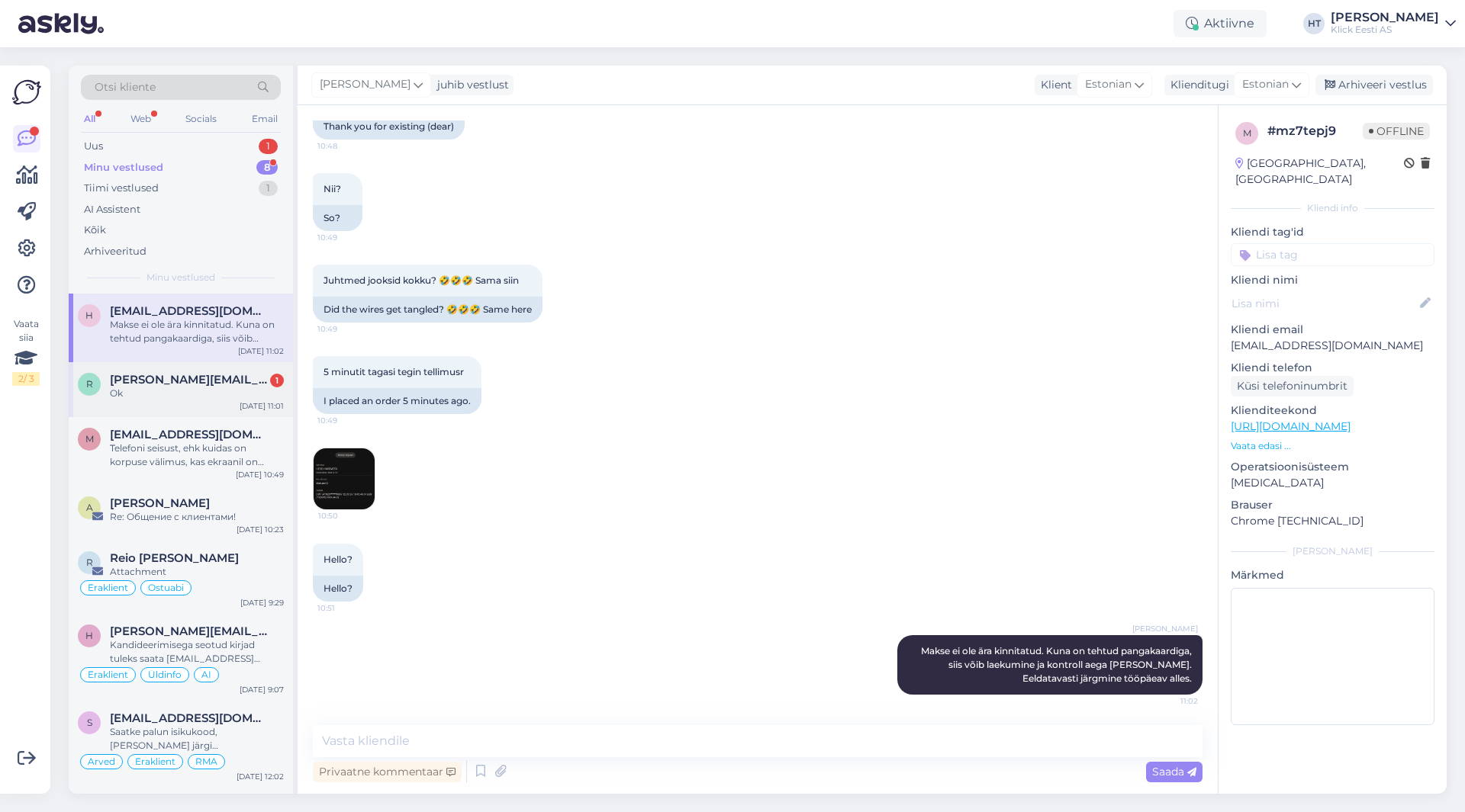
click at [137, 374] on span "[PERSON_NAME][EMAIL_ADDRESS][PERSON_NAME][DOMAIN_NAME]" at bounding box center [189, 379] width 159 height 14
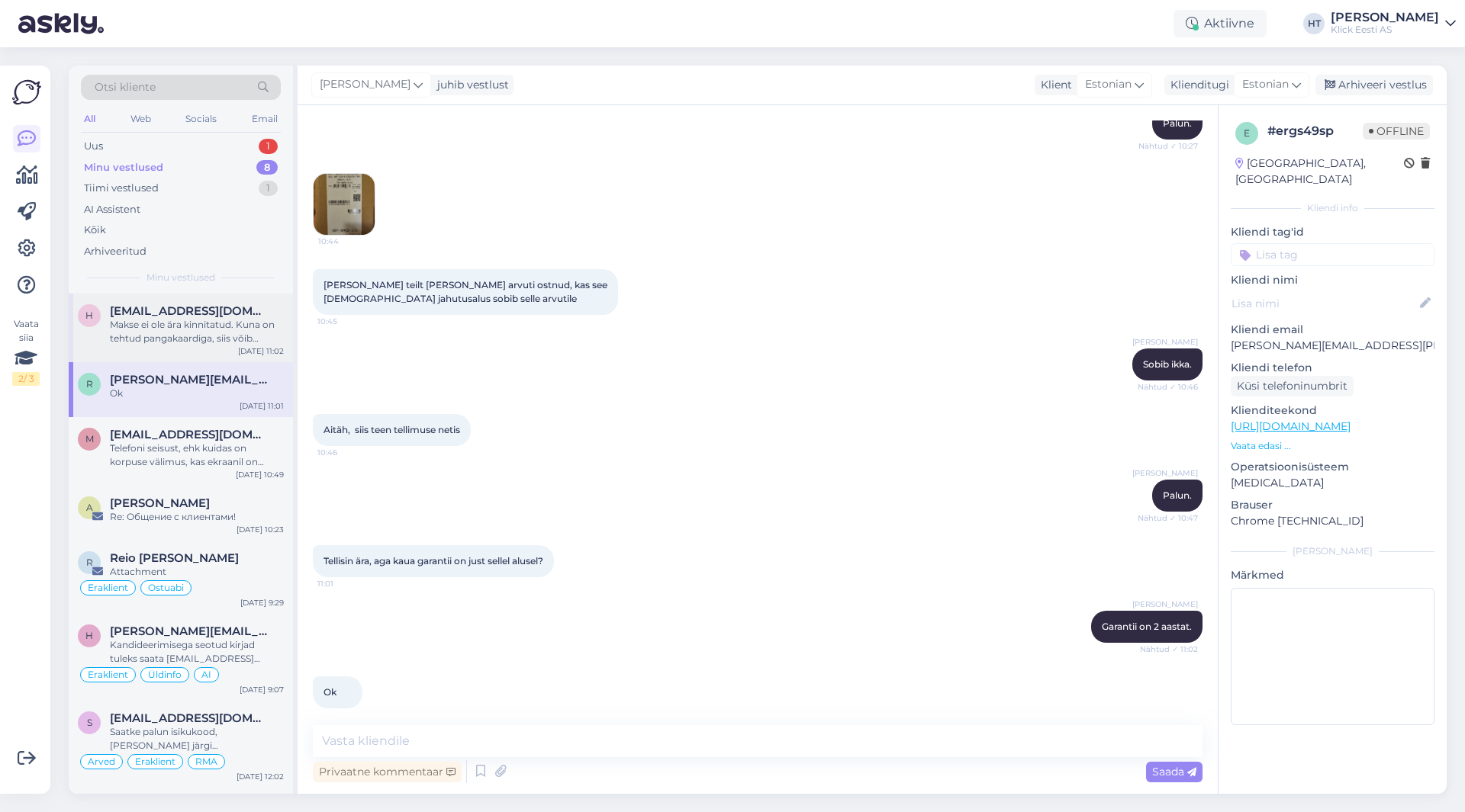
click at [204, 333] on div "Makse ei ole ära kinnitatud. Kuna on tehtud pangakaardiga, siis võib laekumine …" at bounding box center [197, 332] width 174 height 28
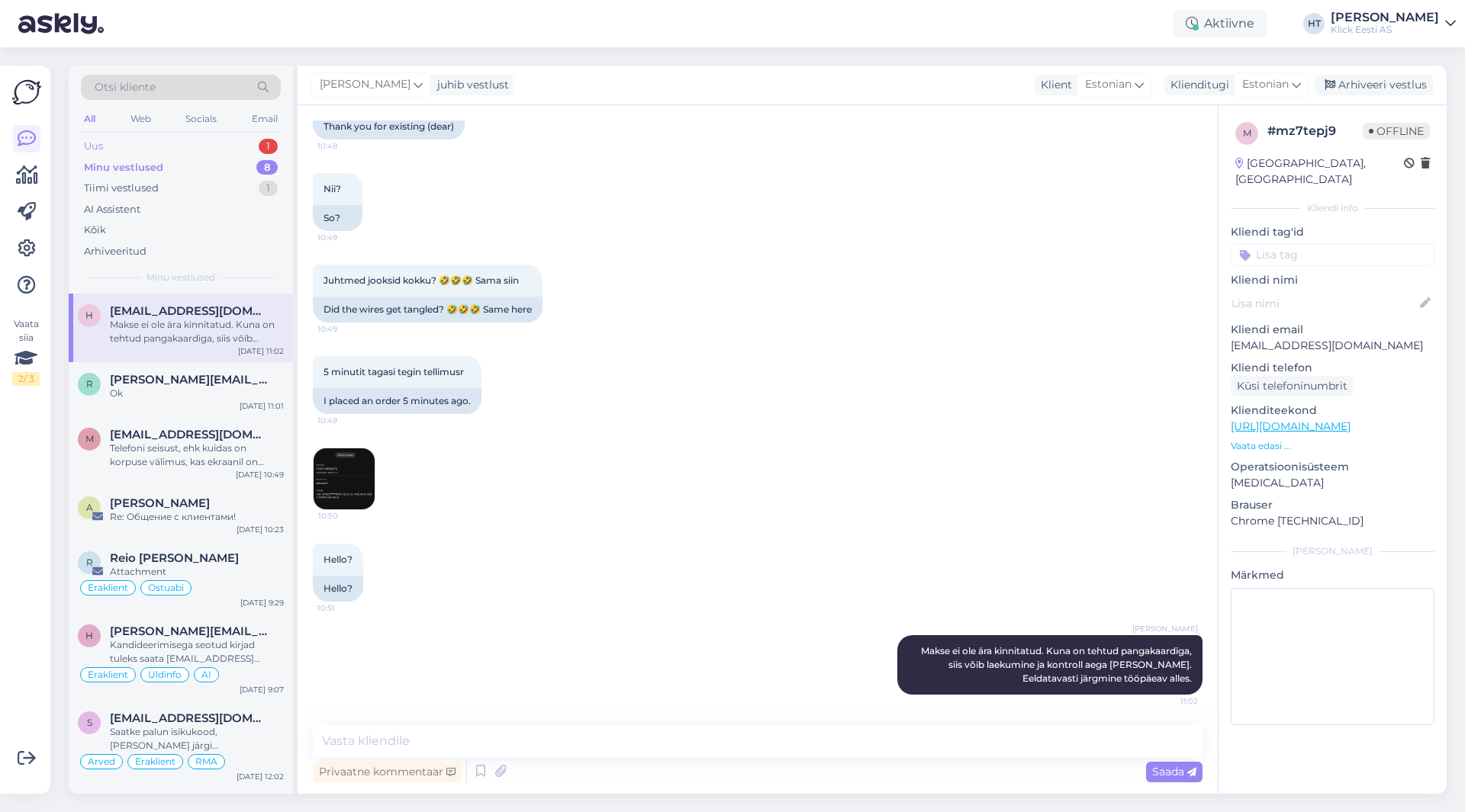
click at [221, 150] on div "Uus 1" at bounding box center [181, 146] width 200 height 21
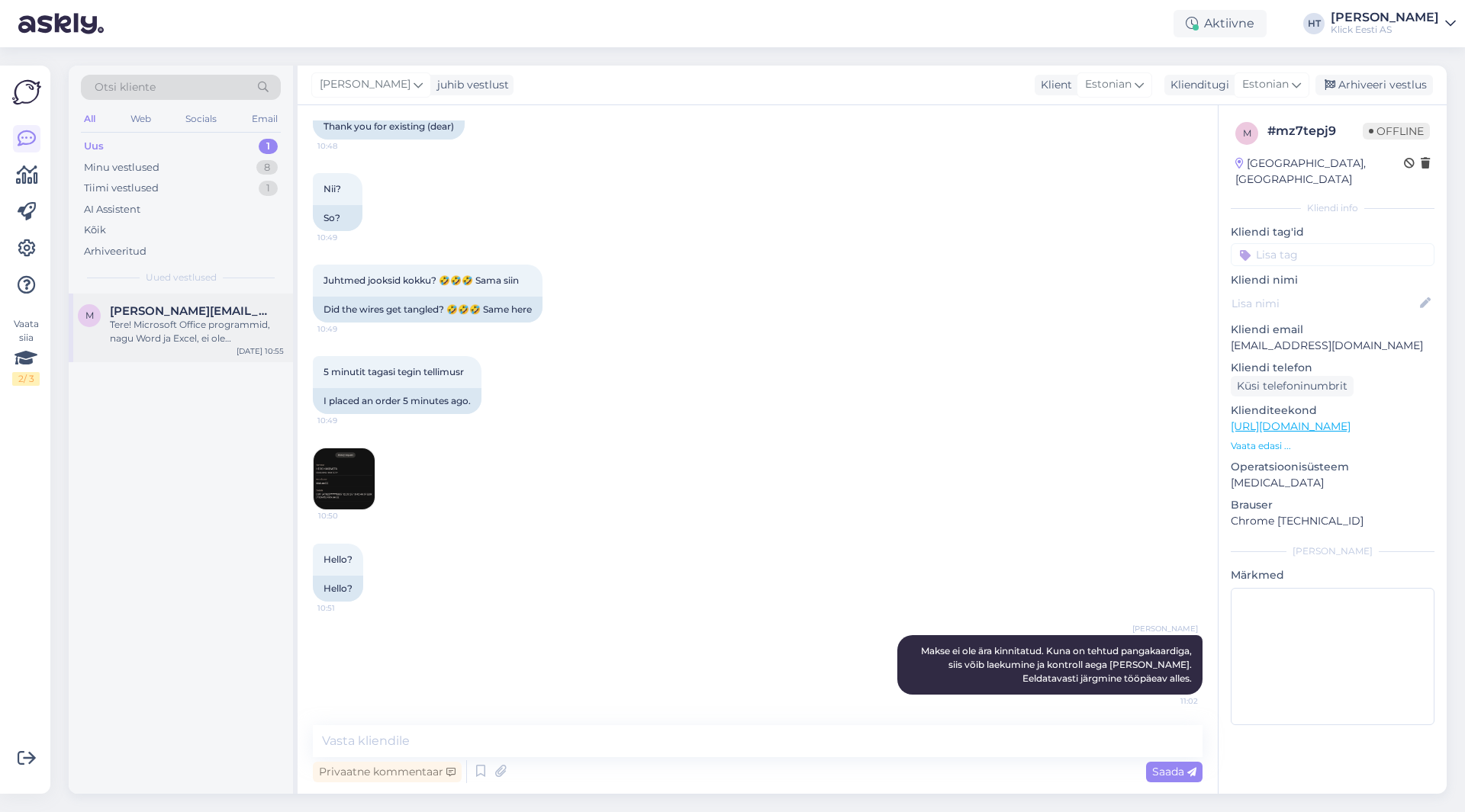
click at [213, 321] on div "Tere! Microsoft Office programmid, nagu Word ja Excel, ei ole sülearvutitega ta…" at bounding box center [197, 332] width 174 height 28
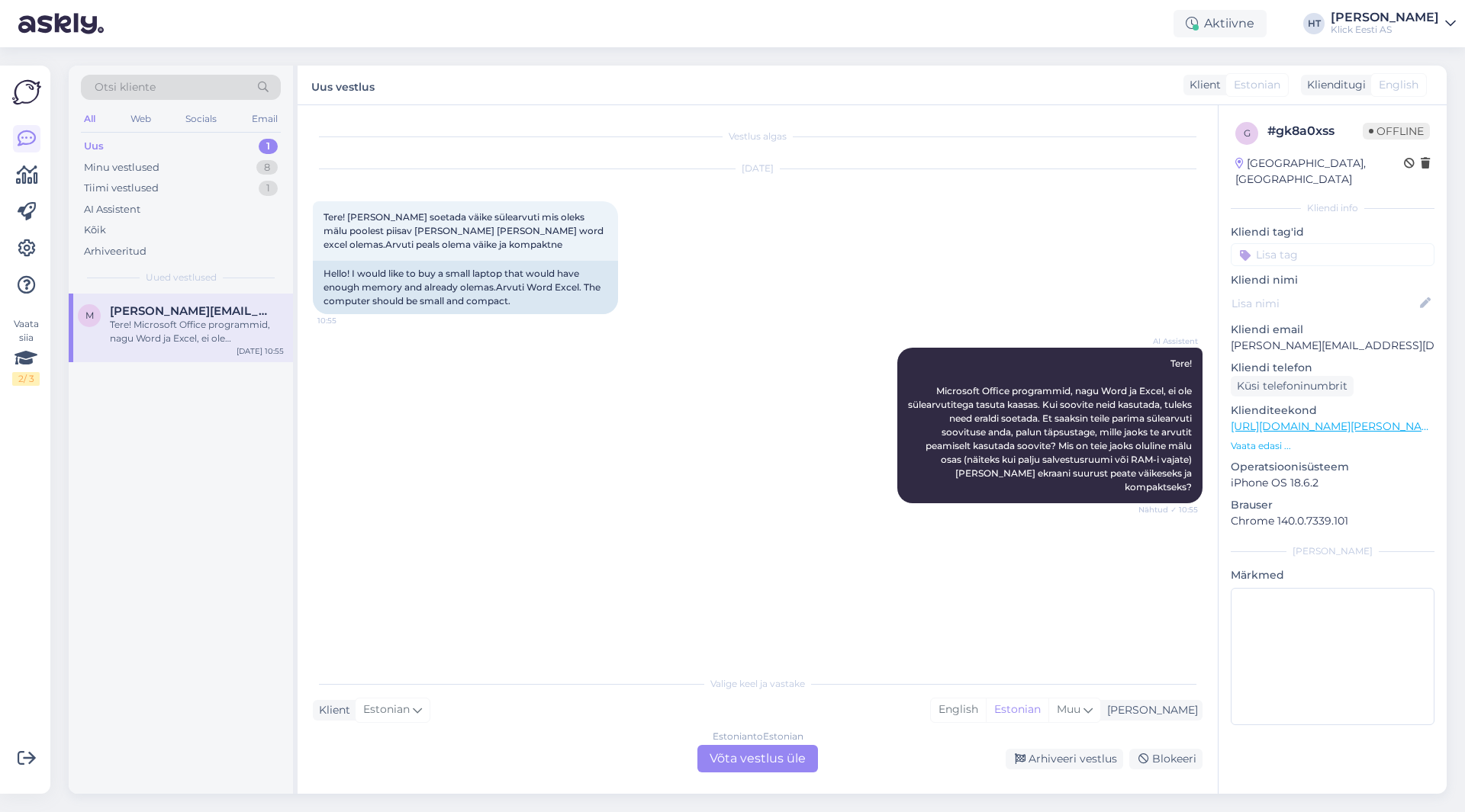
click at [725, 758] on div "Estonian to Estonian Võta vestlus üle" at bounding box center [758, 759] width 120 height 28
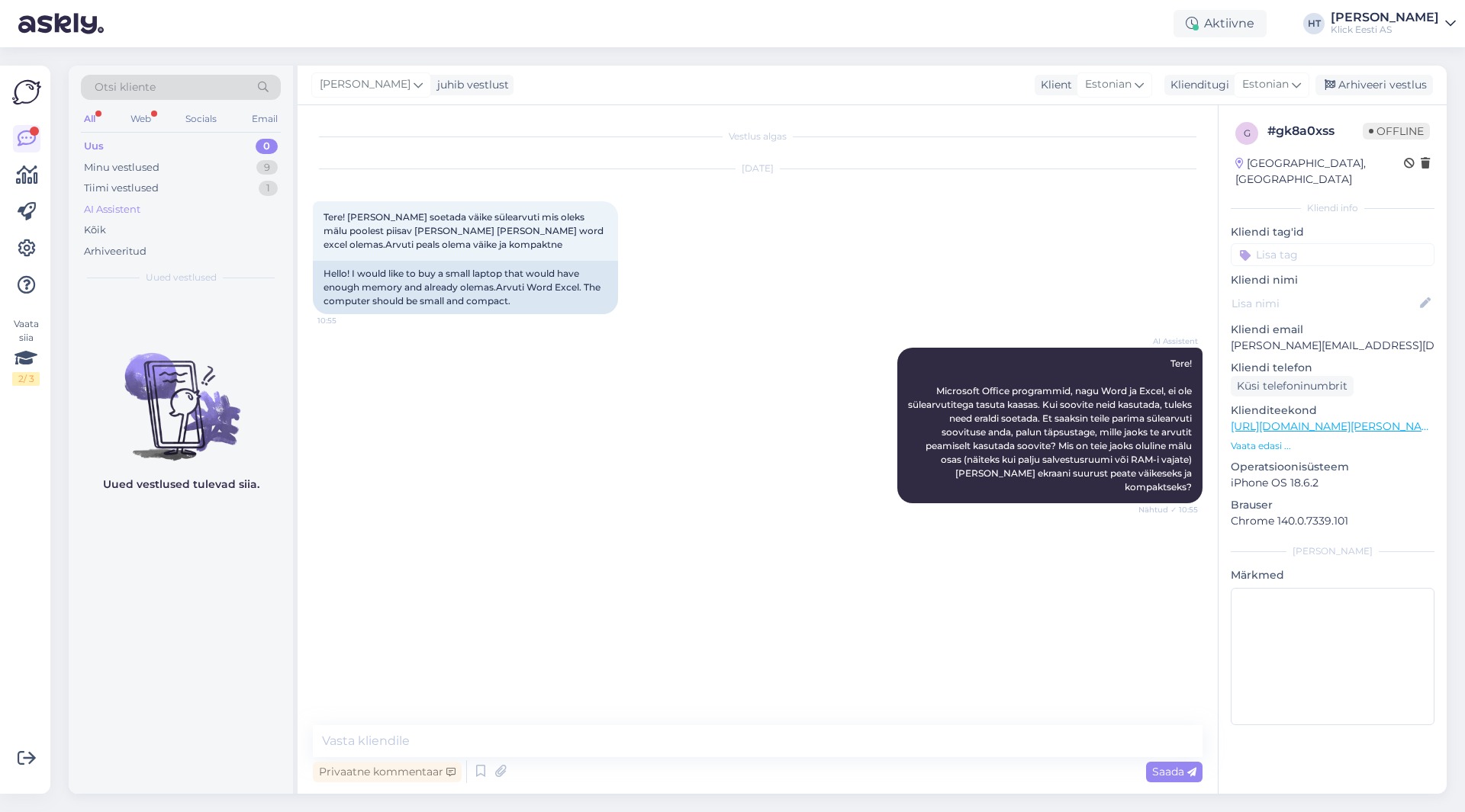
click at [177, 212] on div "AI Assistent" at bounding box center [181, 210] width 200 height 21
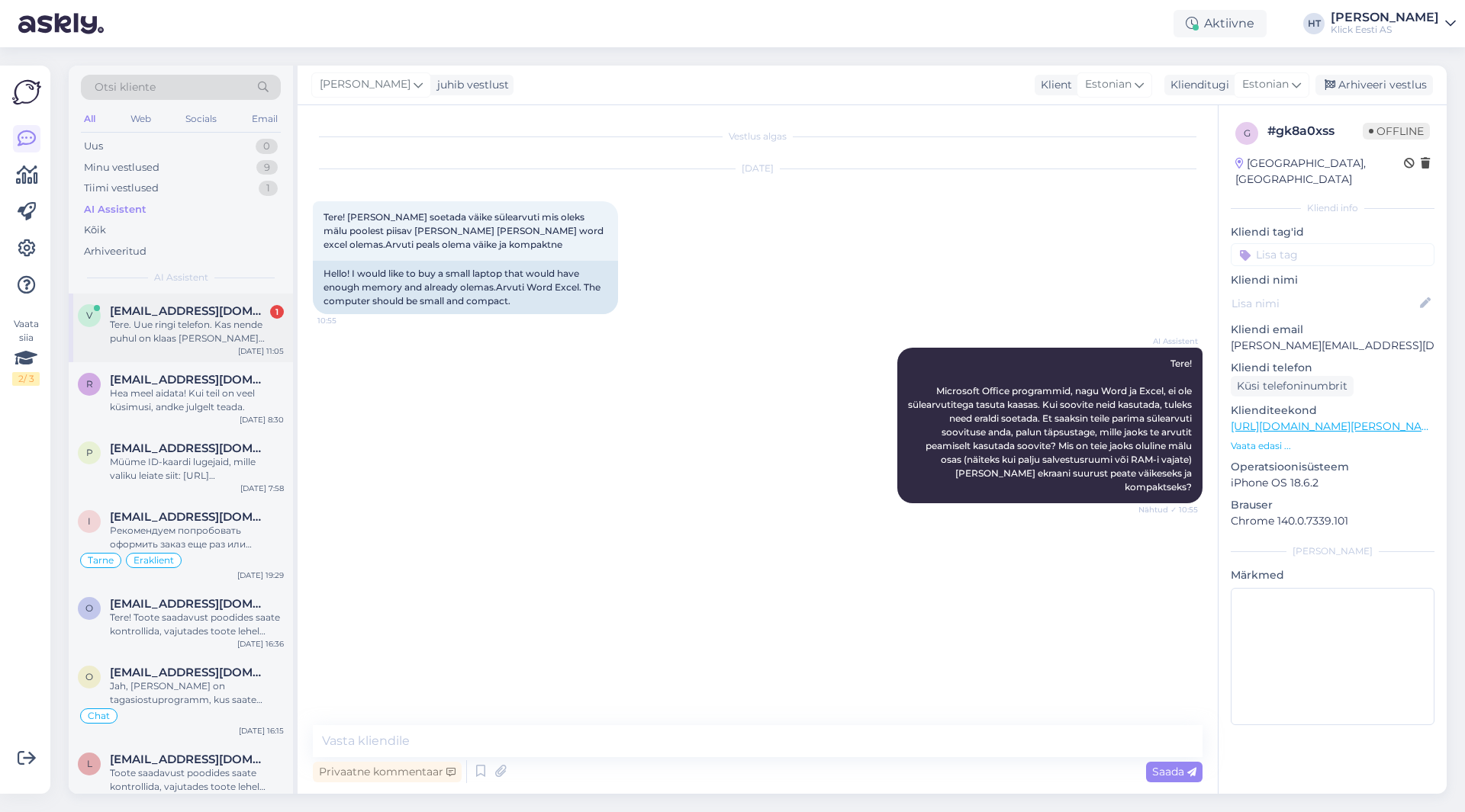
click at [223, 321] on div "Tere. Uue ringi telefon. Kas nende puhul on klaas [PERSON_NAME] kriimuvabad? Ka…" at bounding box center [197, 332] width 174 height 28
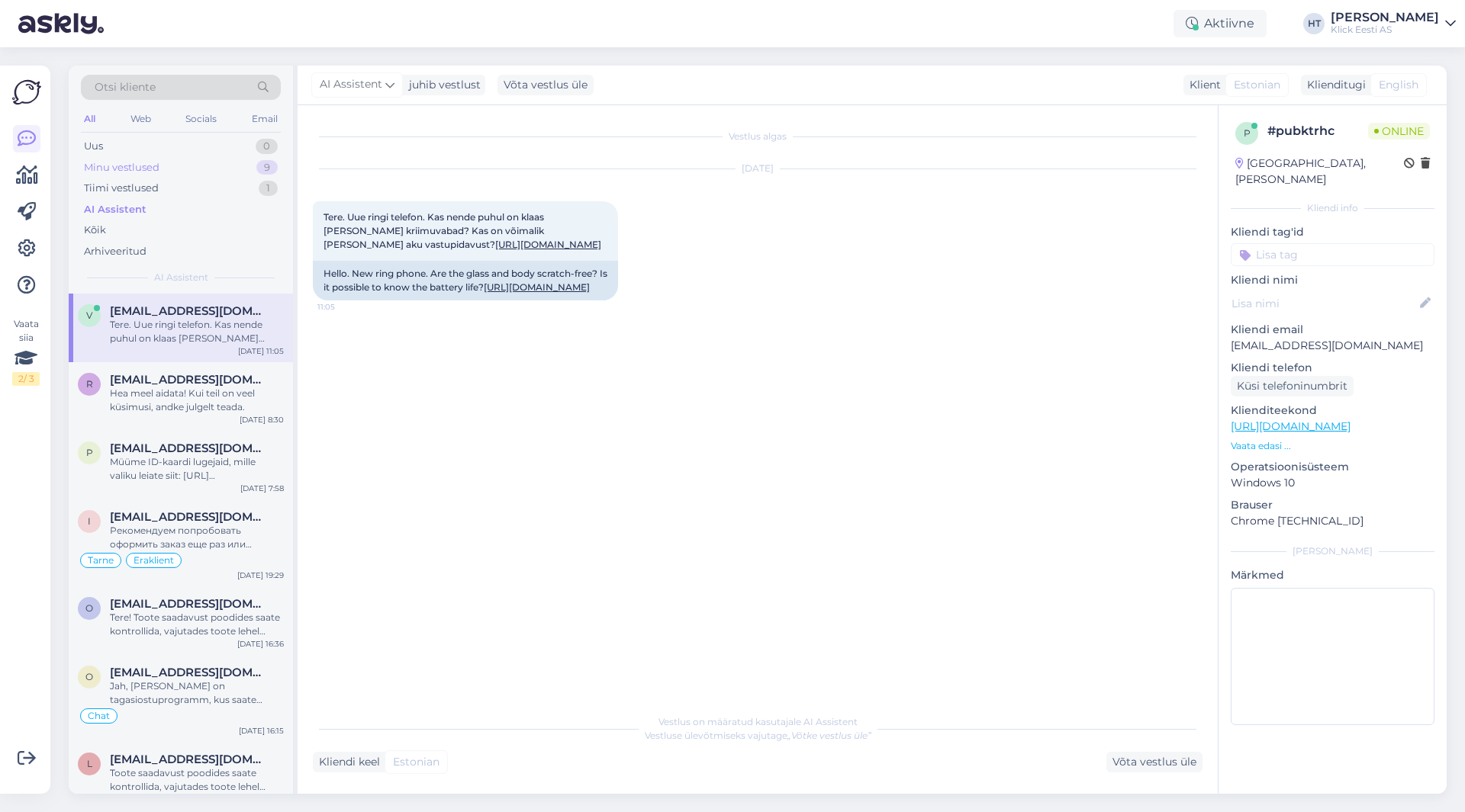
click at [254, 164] on div "Minu vestlused 9" at bounding box center [181, 168] width 200 height 21
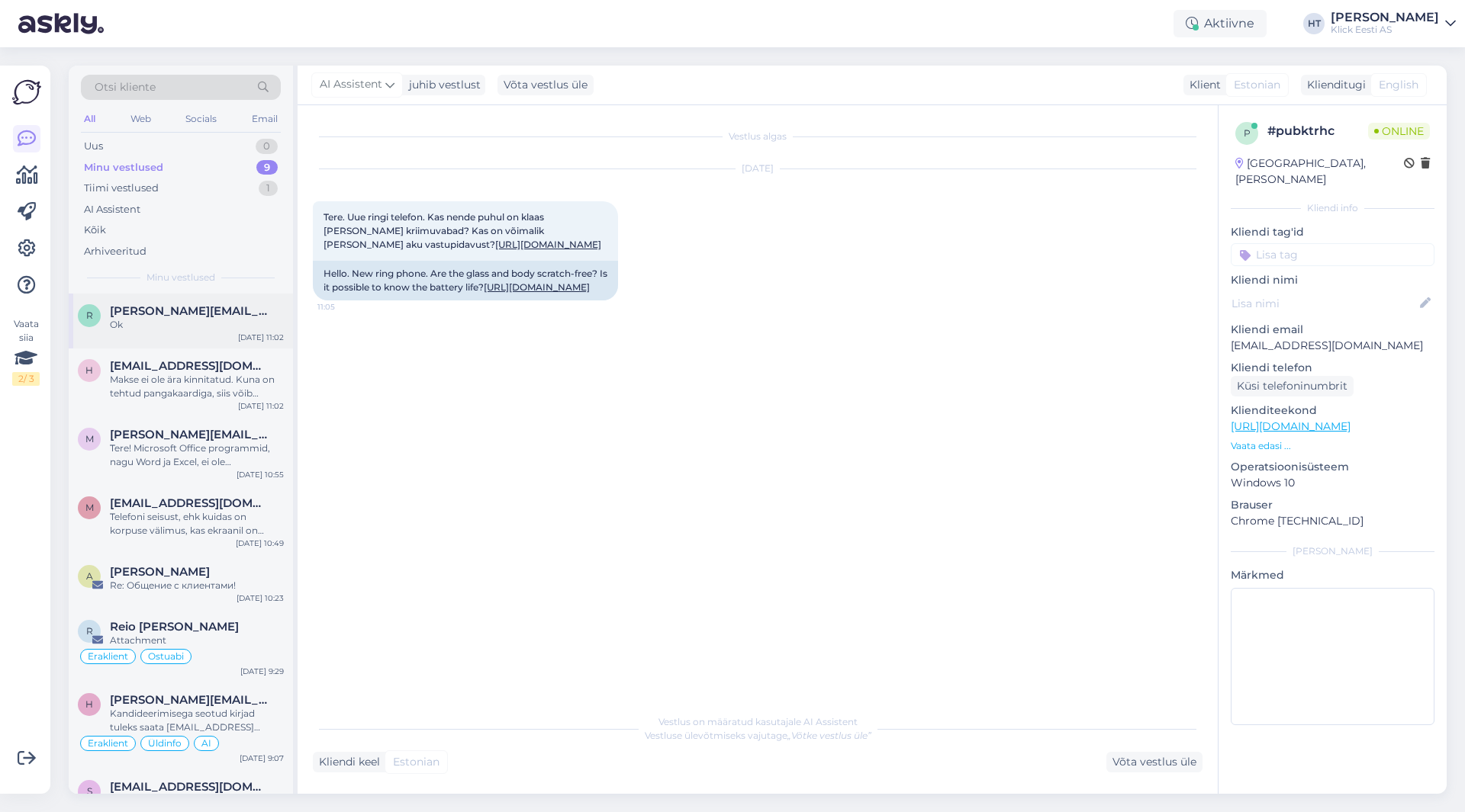
click at [255, 326] on div "Ok" at bounding box center [197, 325] width 174 height 14
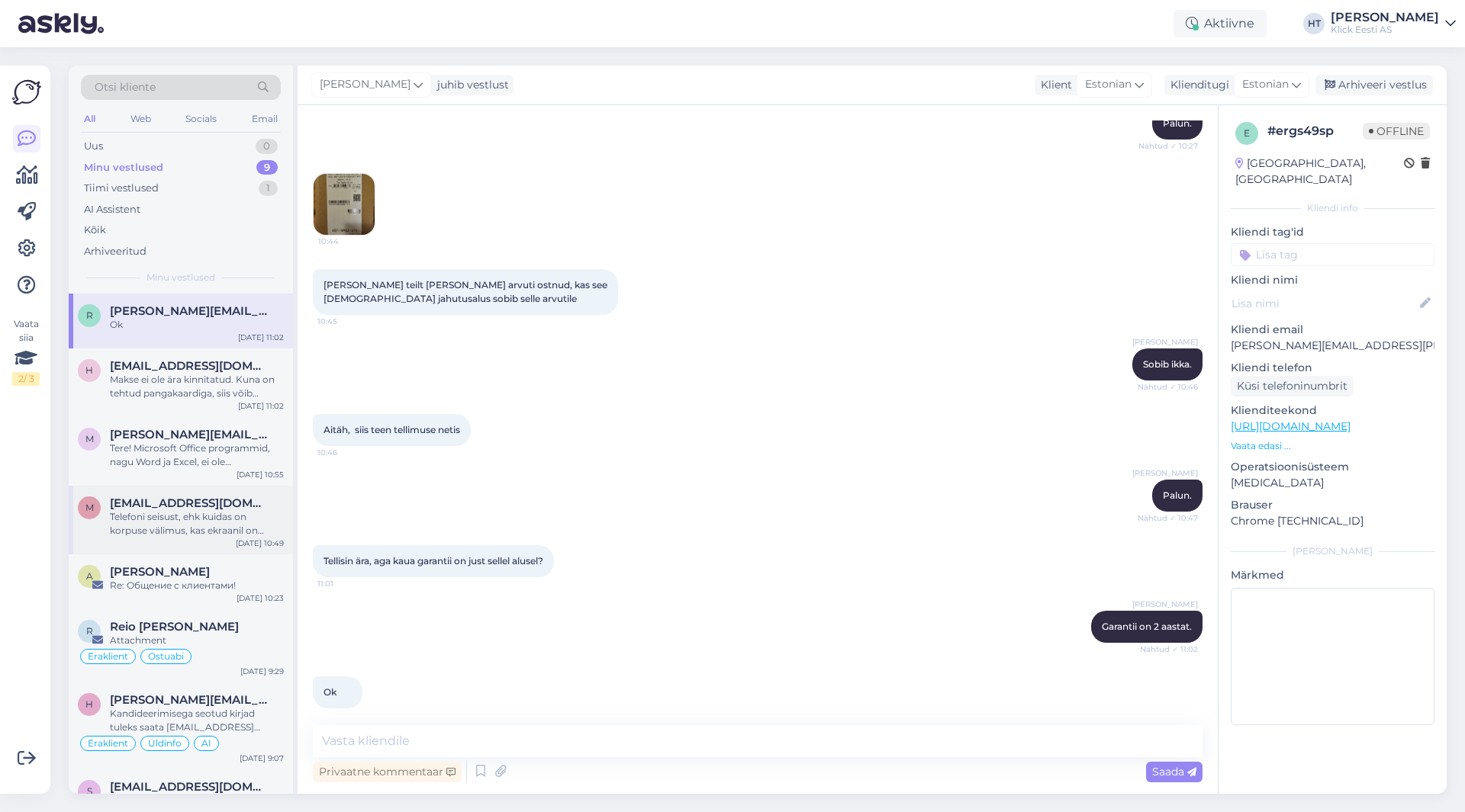
click at [249, 523] on div "Telefoni seisust, ehk kuidas on korpuse välimus, kas ekraanil on defekte, lülit…" at bounding box center [197, 524] width 174 height 28
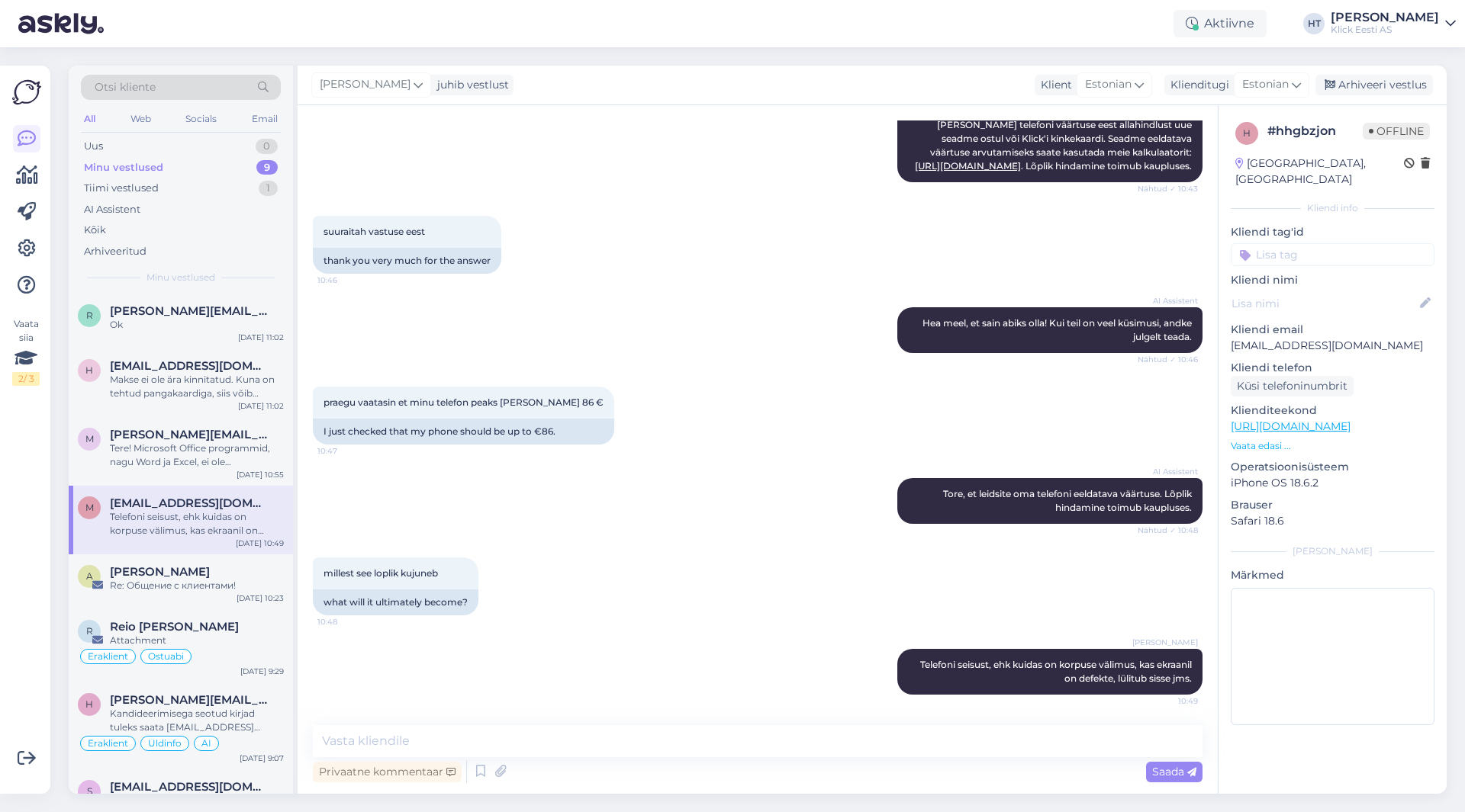
click at [21, 527] on div "Vaata siia 2 / 3" at bounding box center [27, 430] width 29 height 704
click at [451, 682] on div "[PERSON_NAME] Telefoni seisust, ehk kuidas on korpuse välimus, kas ekraanil on …" at bounding box center [757, 671] width 890 height 79
click at [265, 146] on div "1" at bounding box center [268, 146] width 19 height 15
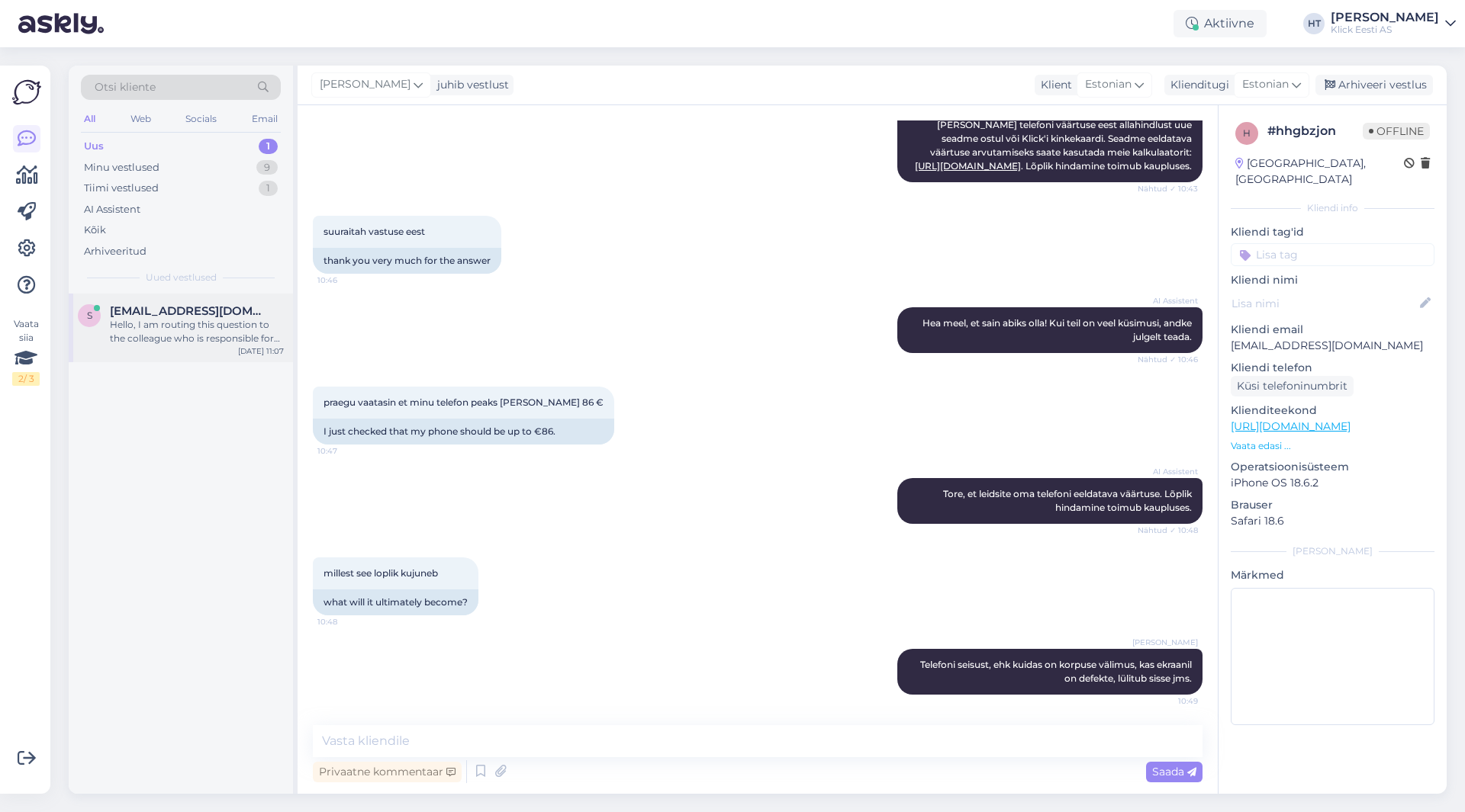
click at [245, 325] on div "Hello, I am routing this question to the colleague who is responsible for this …" at bounding box center [197, 332] width 174 height 28
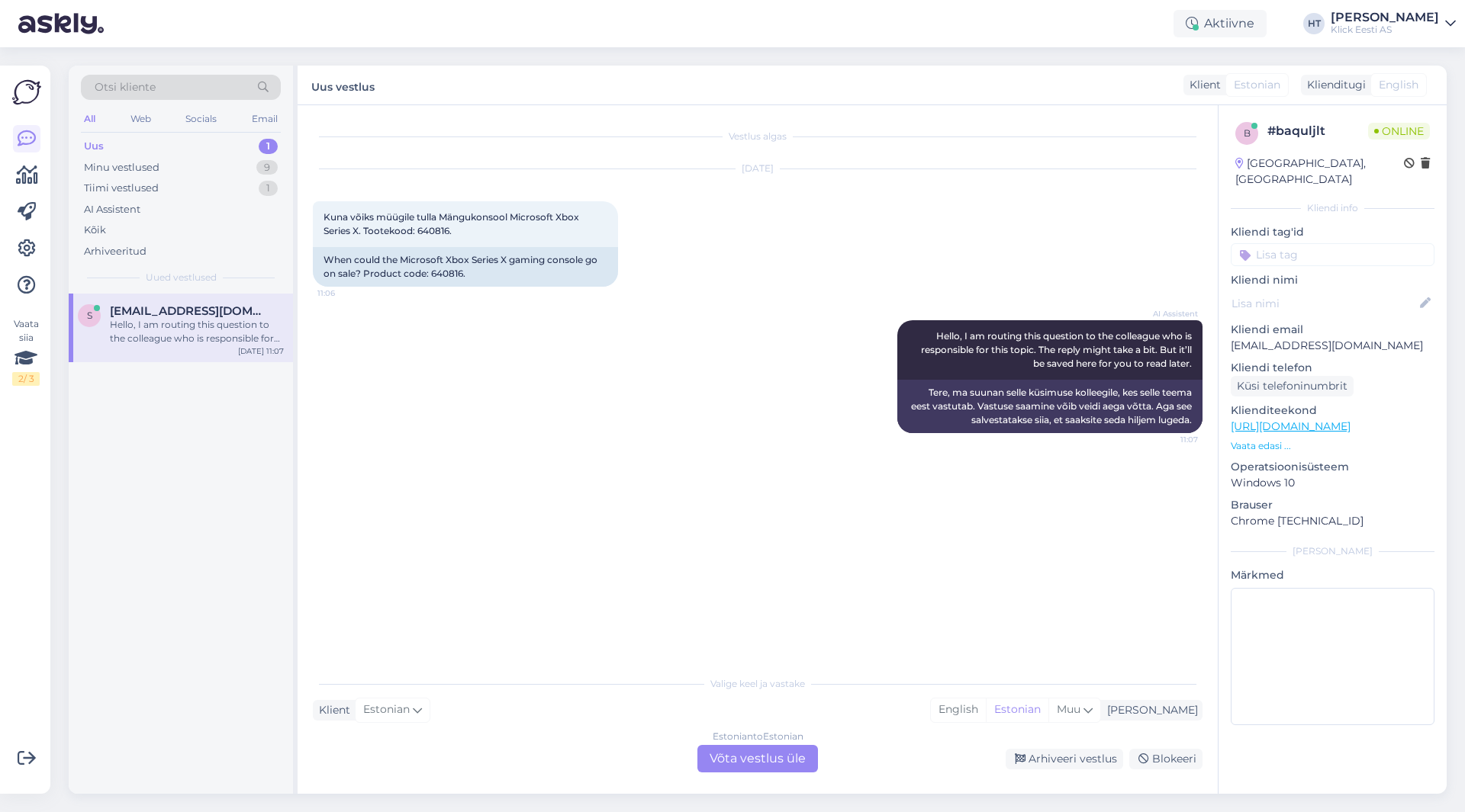
click at [759, 762] on div "Estonian to Estonian Võta vestlus üle" at bounding box center [758, 759] width 120 height 28
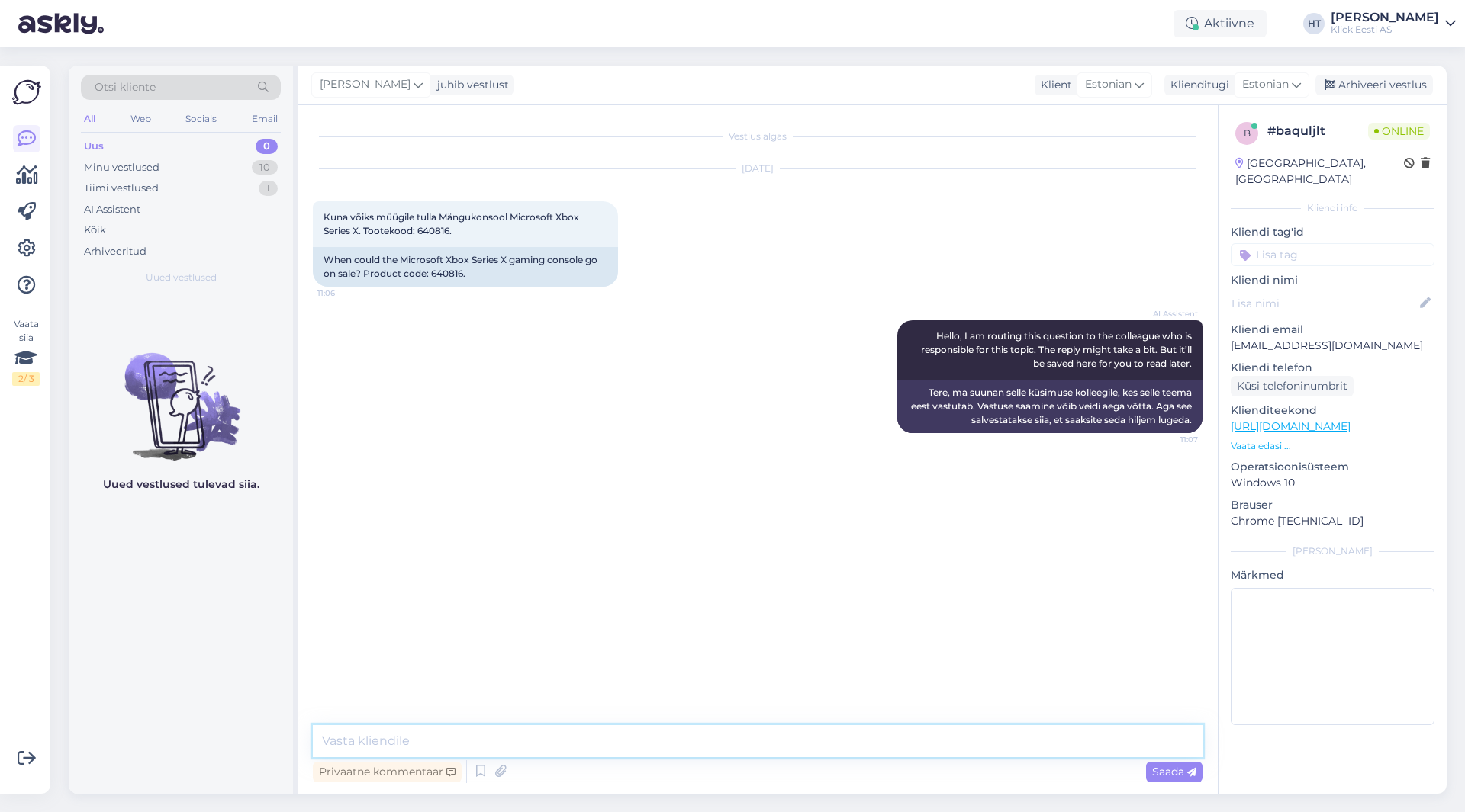
click at [746, 746] on textarea at bounding box center [757, 740] width 890 height 32
type textarea "Ei ole kahjuks infot uue koguse saabumise kohta."
click at [224, 168] on div "Minu vestlused 10" at bounding box center [181, 168] width 200 height 21
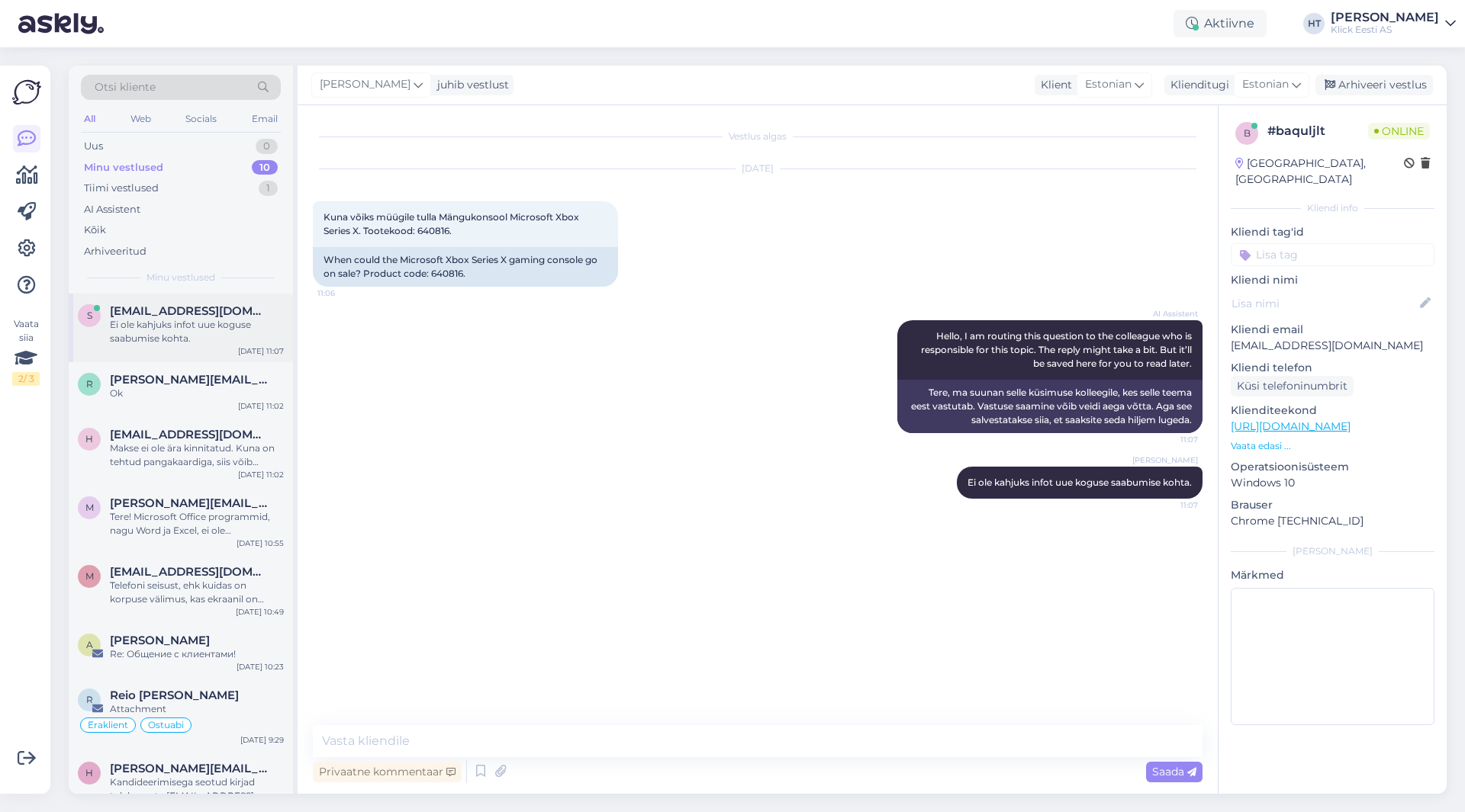
click at [240, 349] on div "s [EMAIL_ADDRESS][DOMAIN_NAME] Ei ole kahjuks infot uue koguse saabumise kohta.…" at bounding box center [181, 328] width 225 height 68
click at [224, 380] on span "[PERSON_NAME][EMAIL_ADDRESS][PERSON_NAME][DOMAIN_NAME]" at bounding box center [189, 379] width 159 height 14
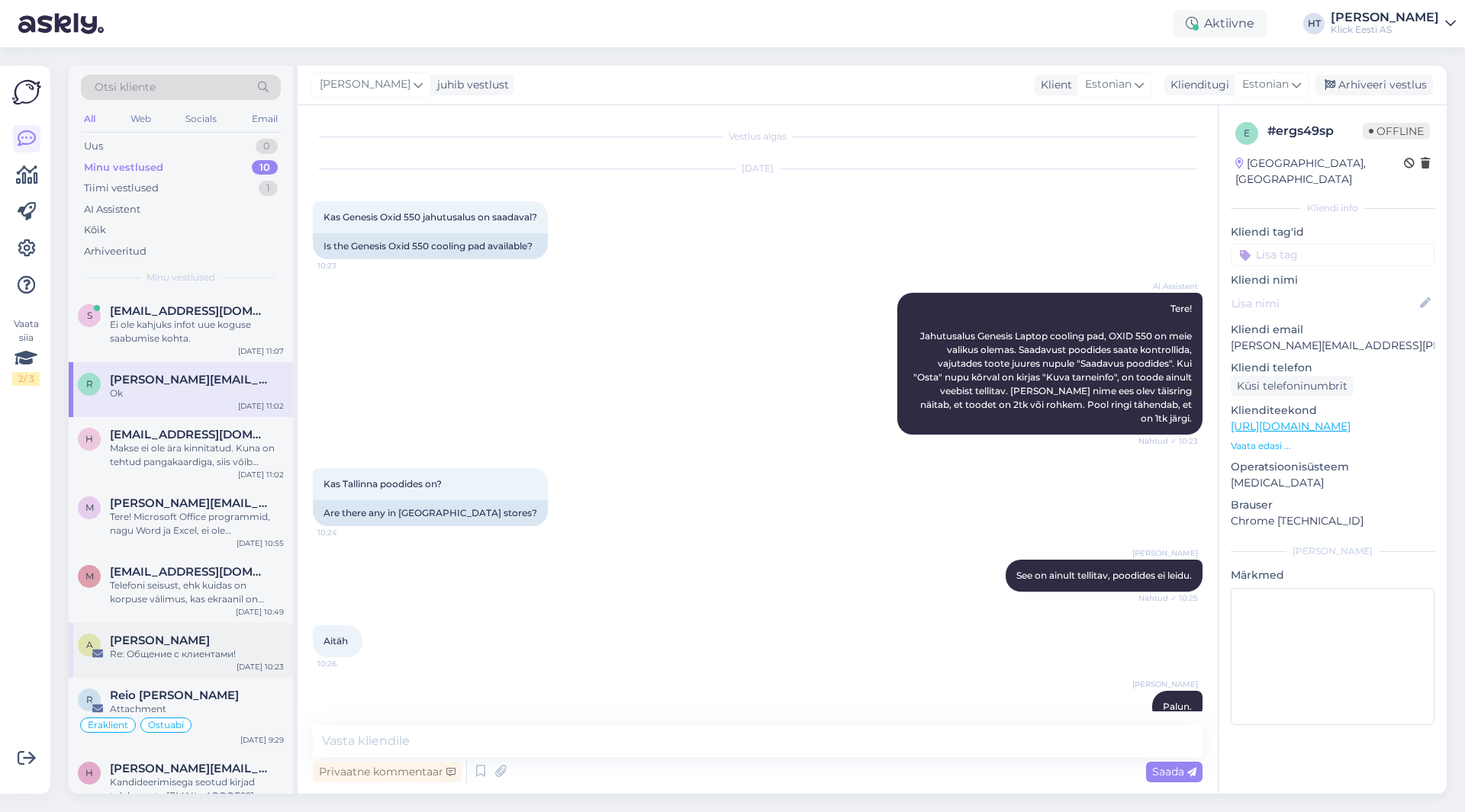
scroll to position [583, 0]
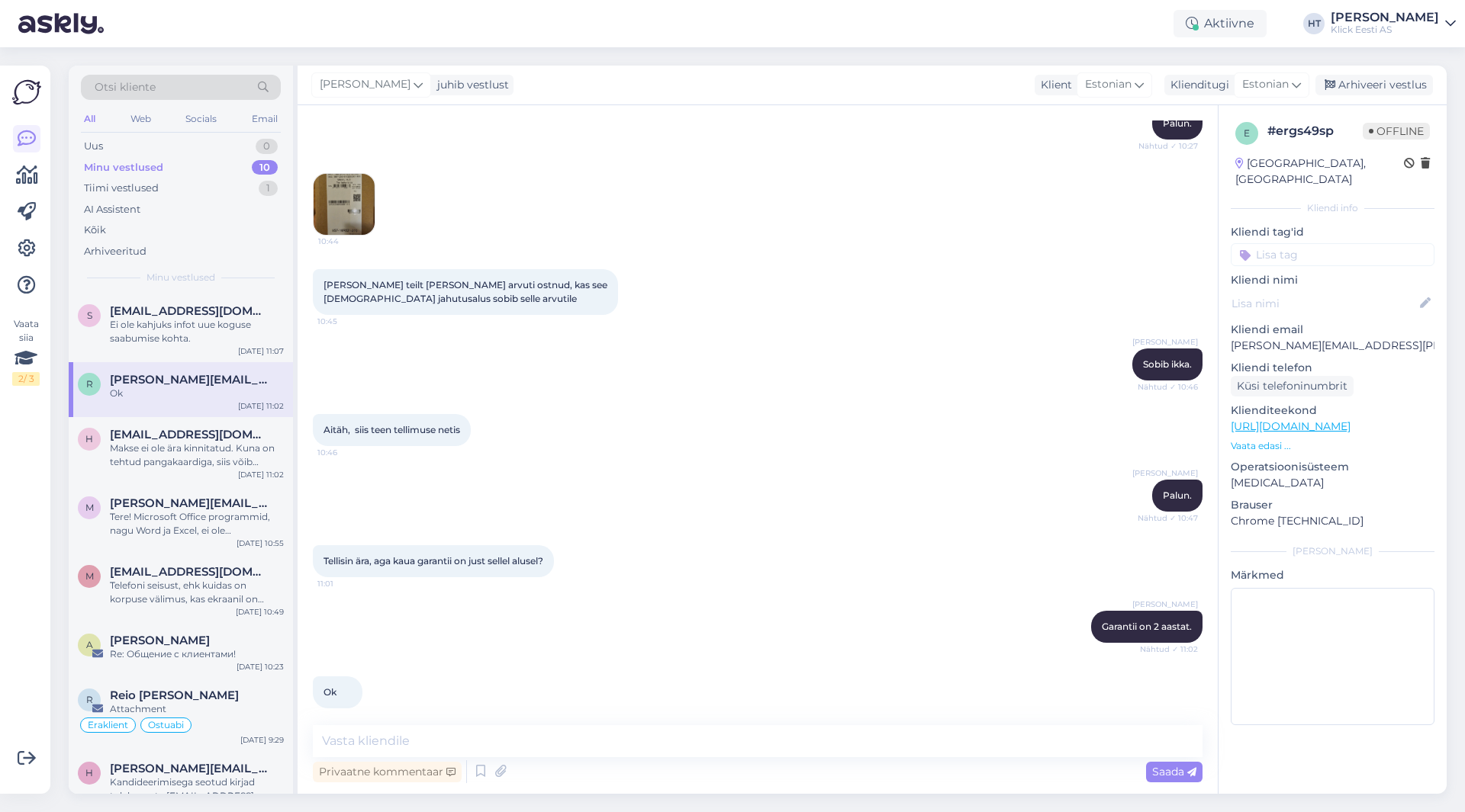
click at [34, 638] on div "Vaata siia 2 / 3" at bounding box center [27, 430] width 29 height 704
click at [663, 681] on div "Ok 11:02" at bounding box center [757, 692] width 890 height 66
click at [224, 142] on div "Uus 1" at bounding box center [181, 146] width 200 height 21
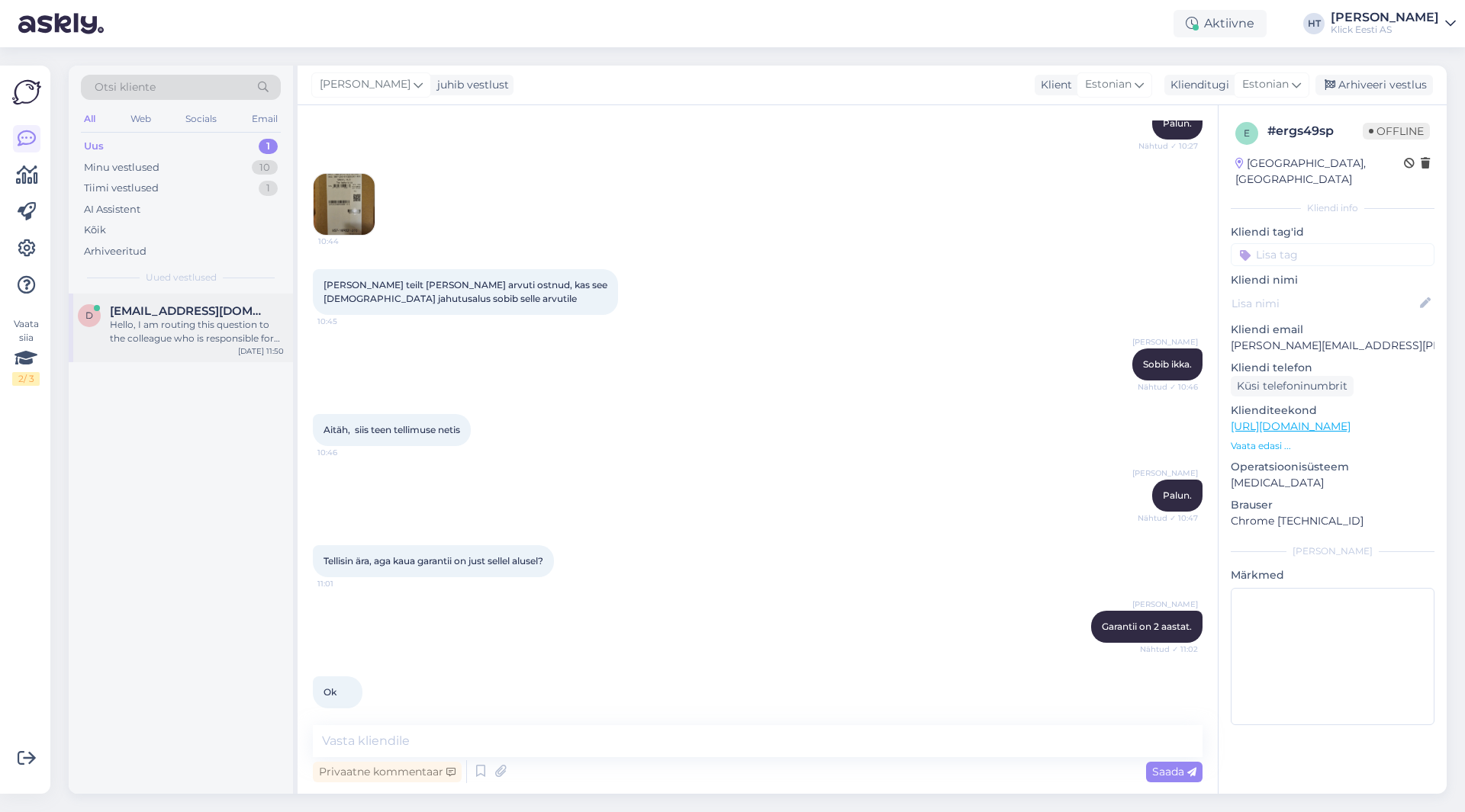
click at [218, 340] on div "Hello, I am routing this question to the colleague who is responsible for this …" at bounding box center [197, 332] width 174 height 28
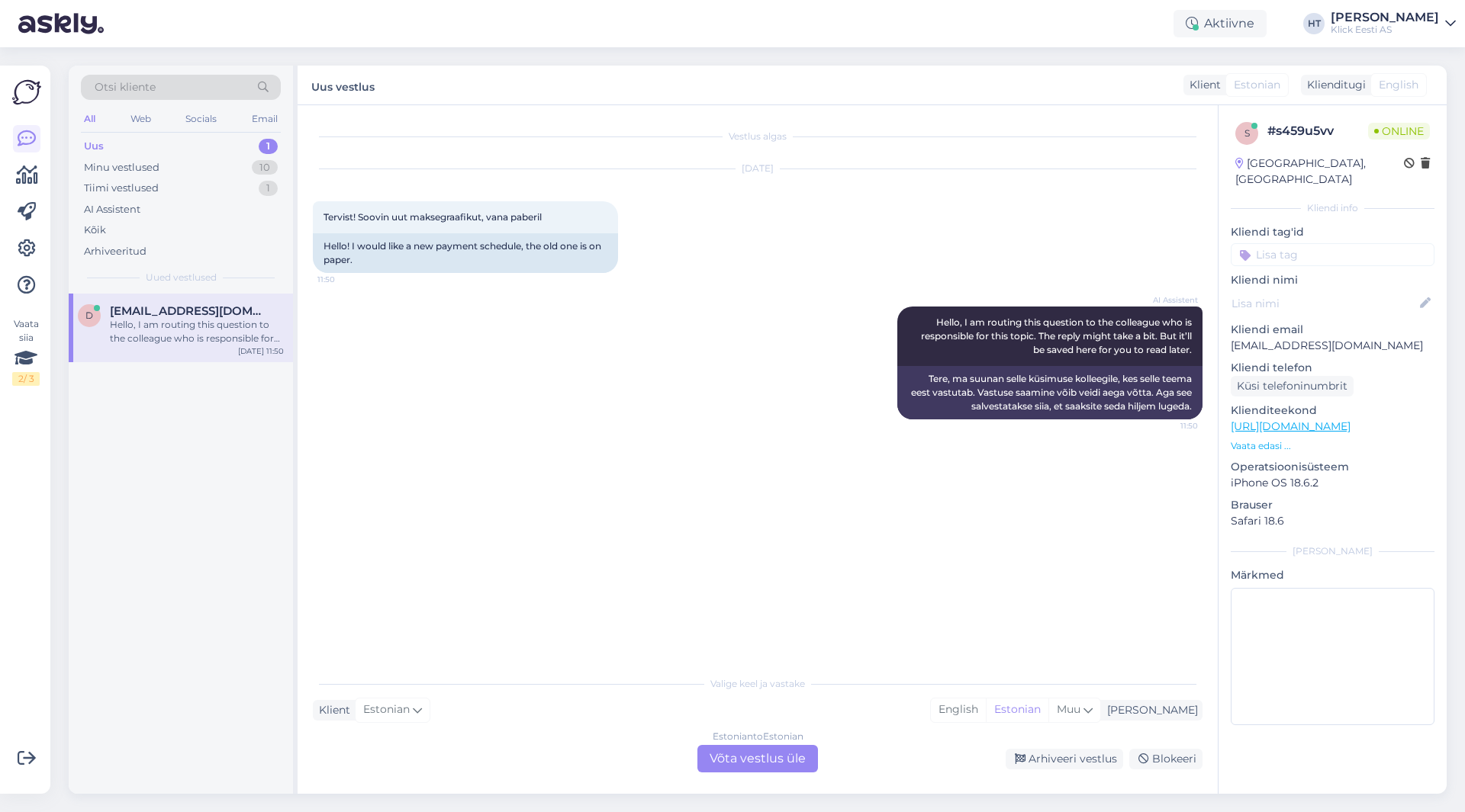
scroll to position [0, 0]
click at [1294, 338] on p "[EMAIL_ADDRESS][DOMAIN_NAME]" at bounding box center [1332, 346] width 203 height 16
click at [704, 749] on div "Estonian to Estonian Võta vestlus üle" at bounding box center [758, 759] width 120 height 28
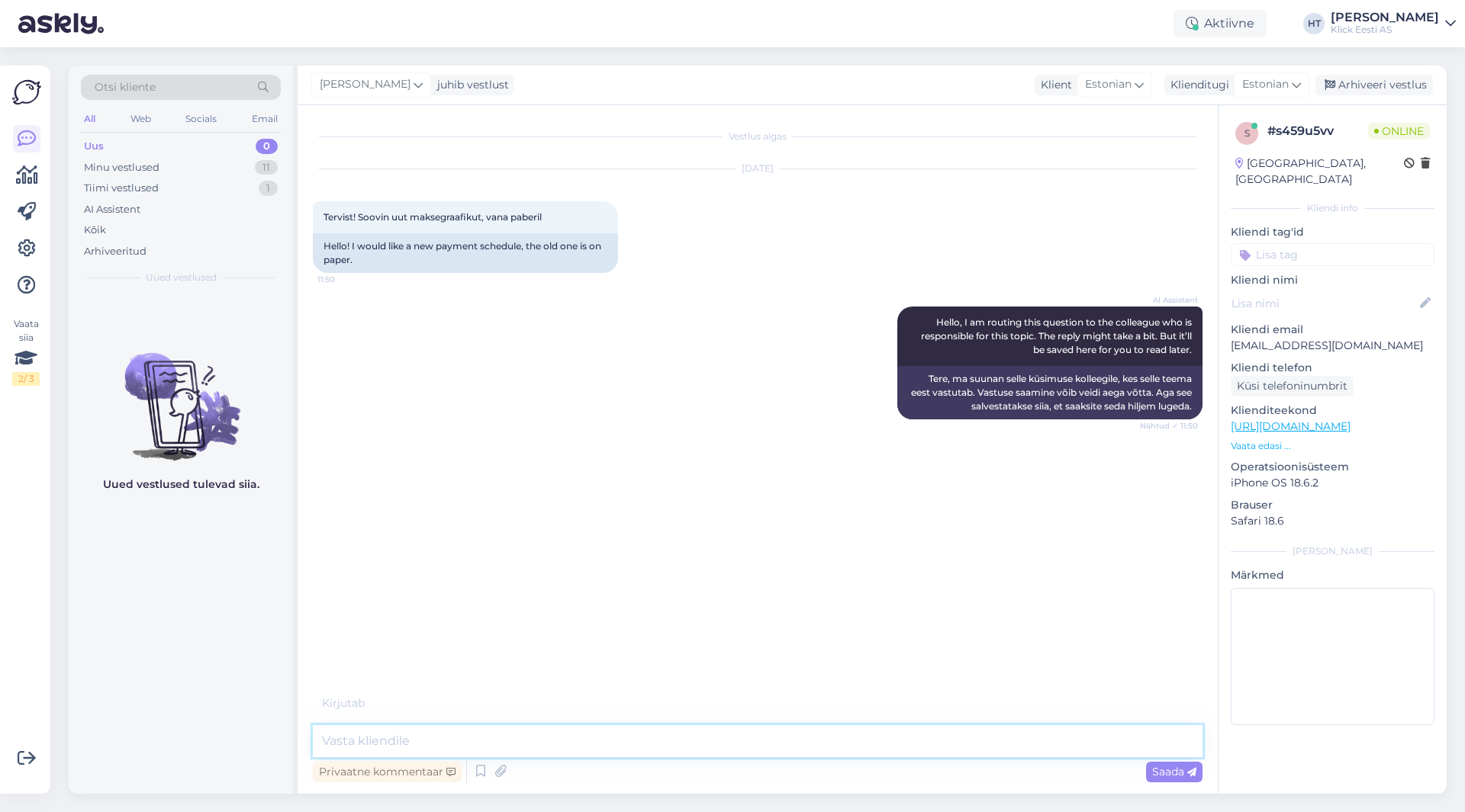
click at [707, 741] on textarea at bounding box center [757, 740] width 890 height 32
type textarea "Tuleb ühendust [PERSON_NAME] järelmaksu pakkujaga uue maksegraafiku saamiseks."
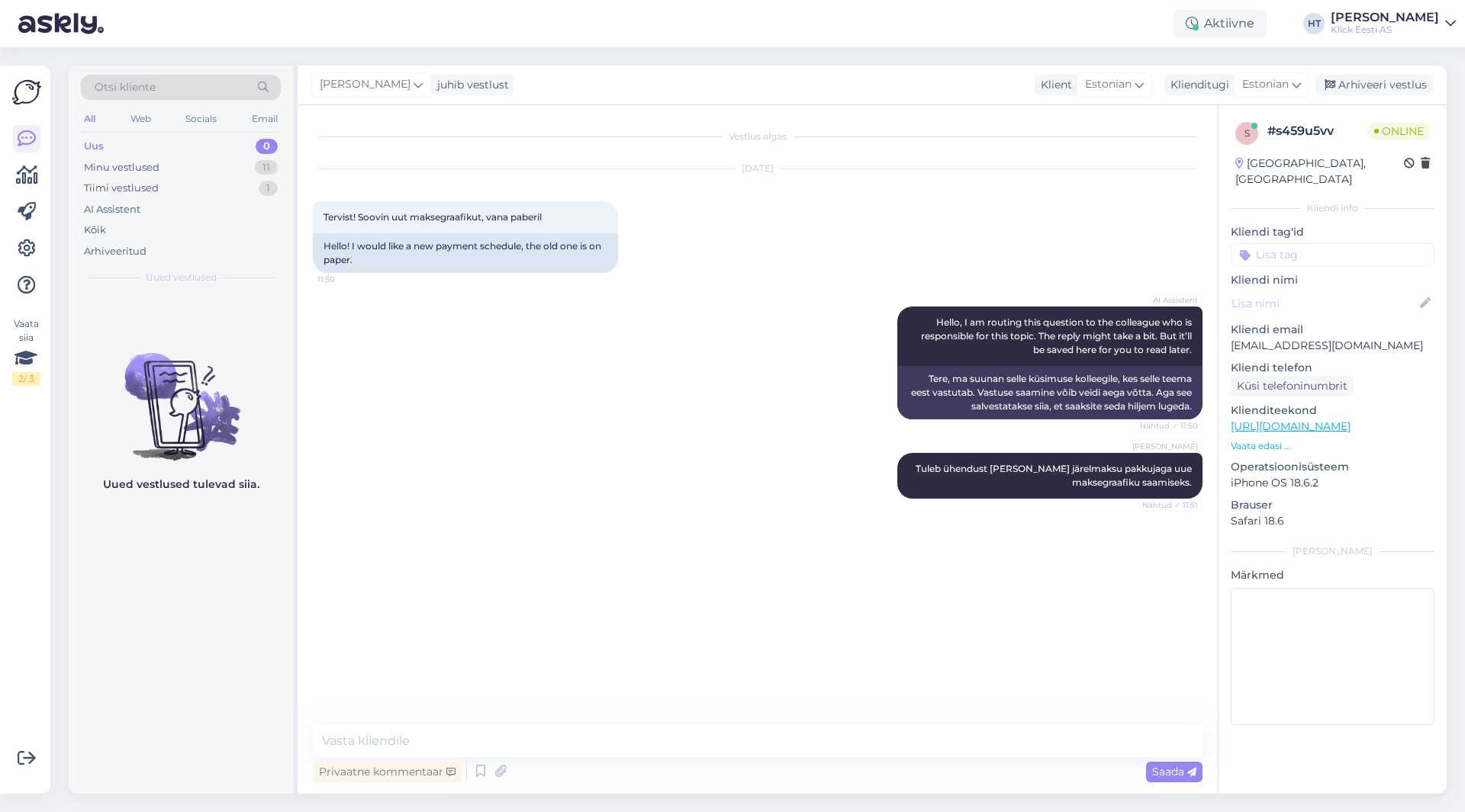
click at [1285, 439] on p "Vaata edasi ..." at bounding box center [1332, 446] width 203 height 14
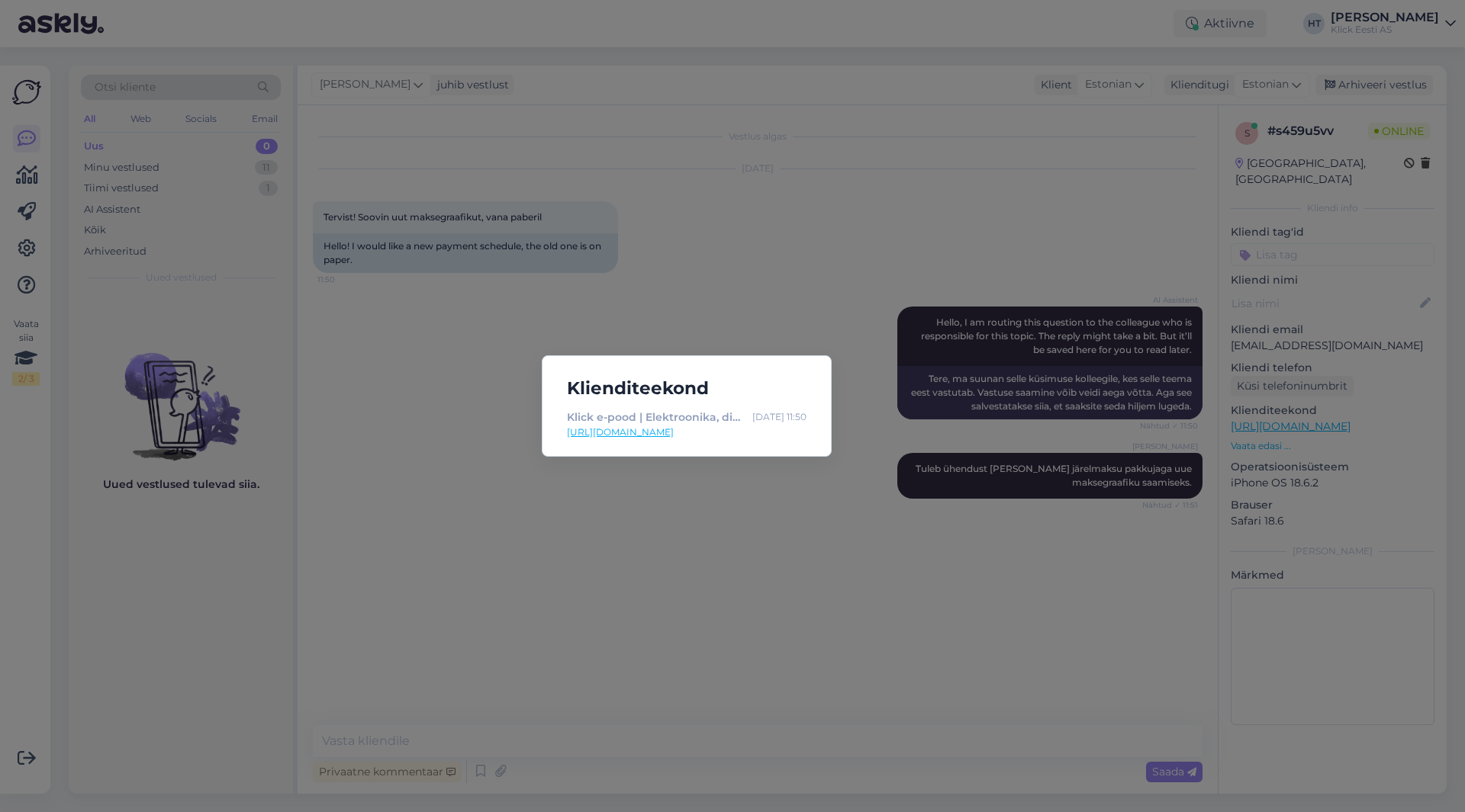
click at [442, 462] on div "Klienditeekond Klick e-pood | Elektroonika, digikaup, kodutehnika [DATE] 11:50 …" at bounding box center [732, 406] width 1465 height 812
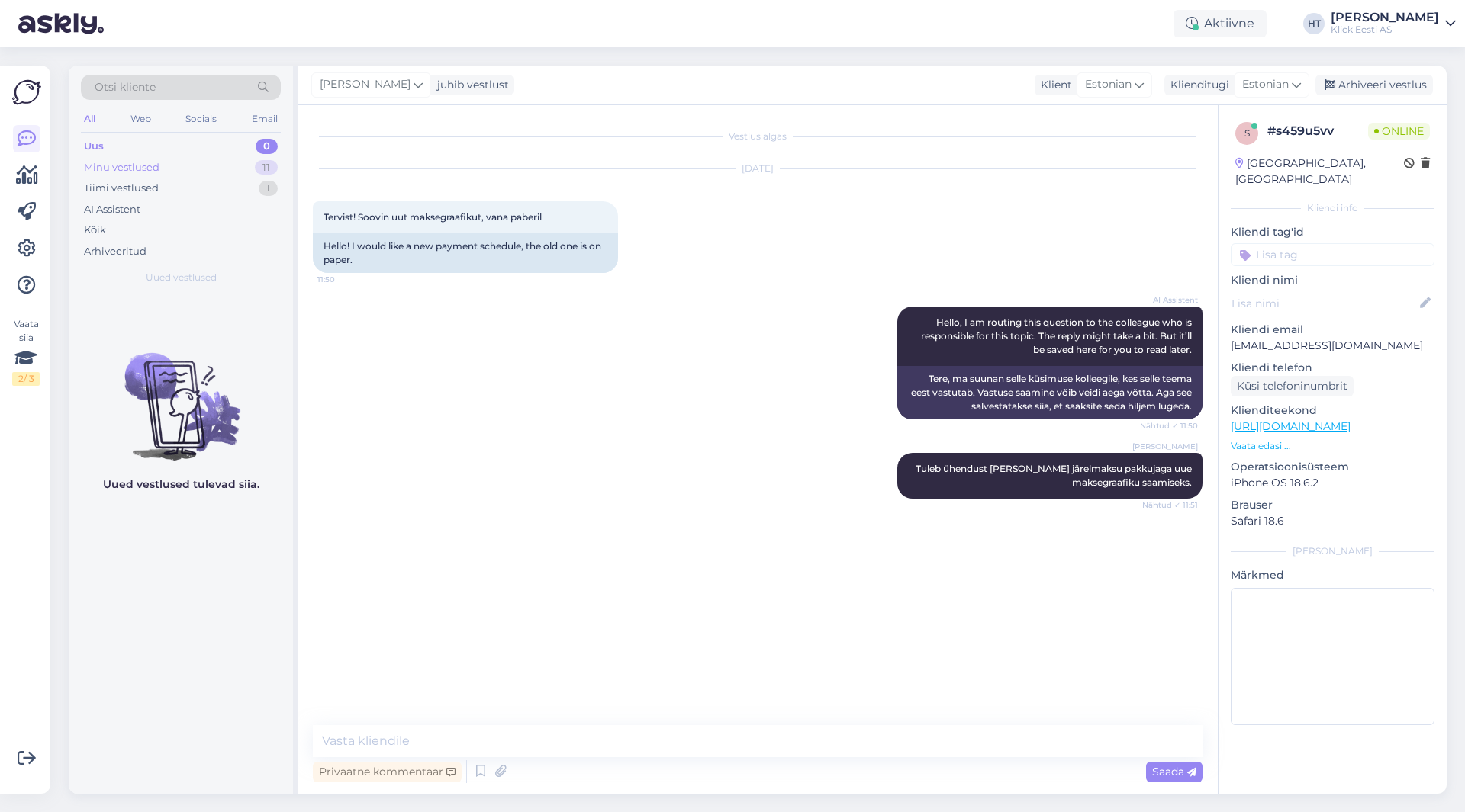
click at [228, 165] on div "Minu vestlused 11" at bounding box center [181, 168] width 200 height 21
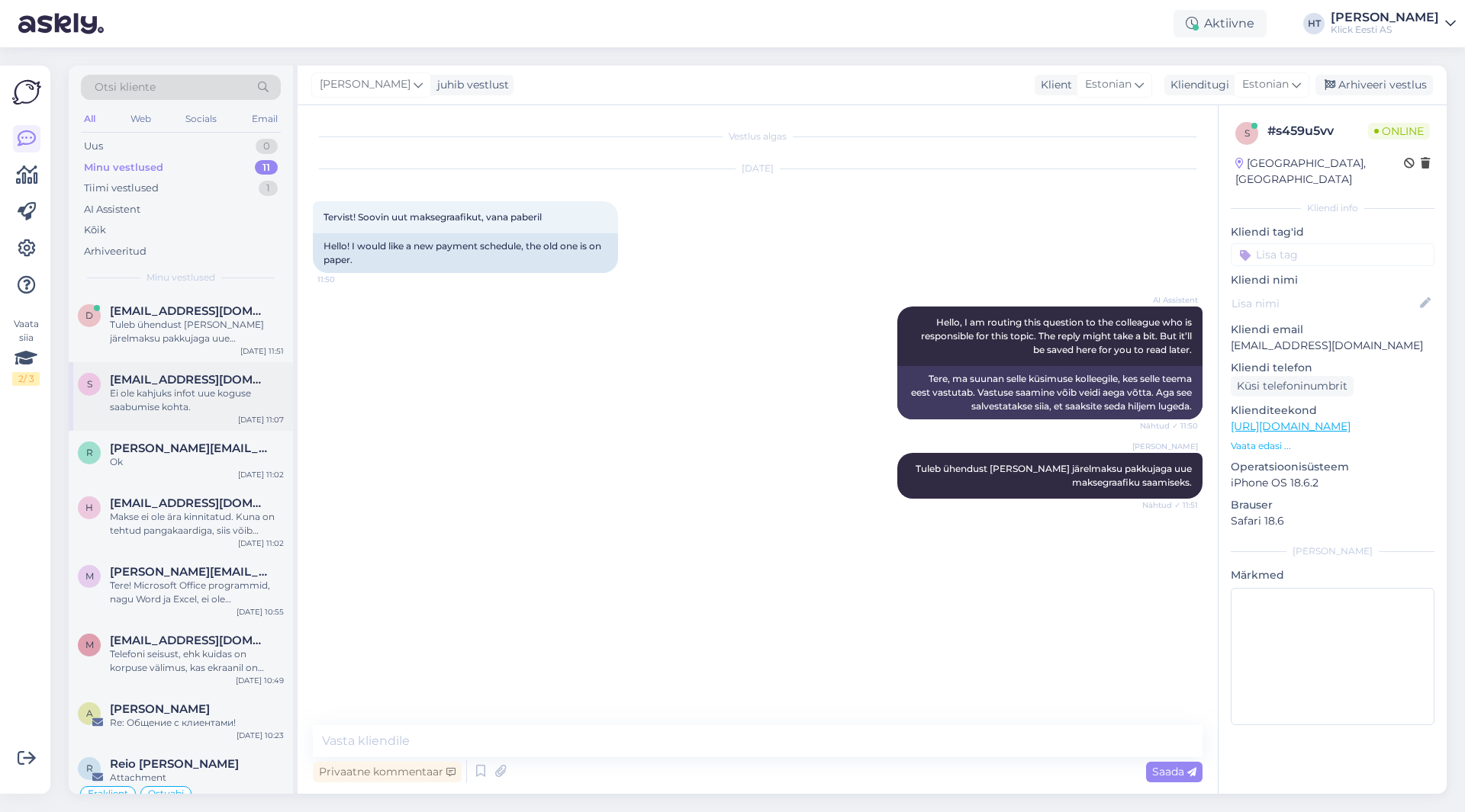
click at [212, 413] on div "Ei ole kahjuks infot uue koguse saabumise kohta." at bounding box center [197, 400] width 174 height 28
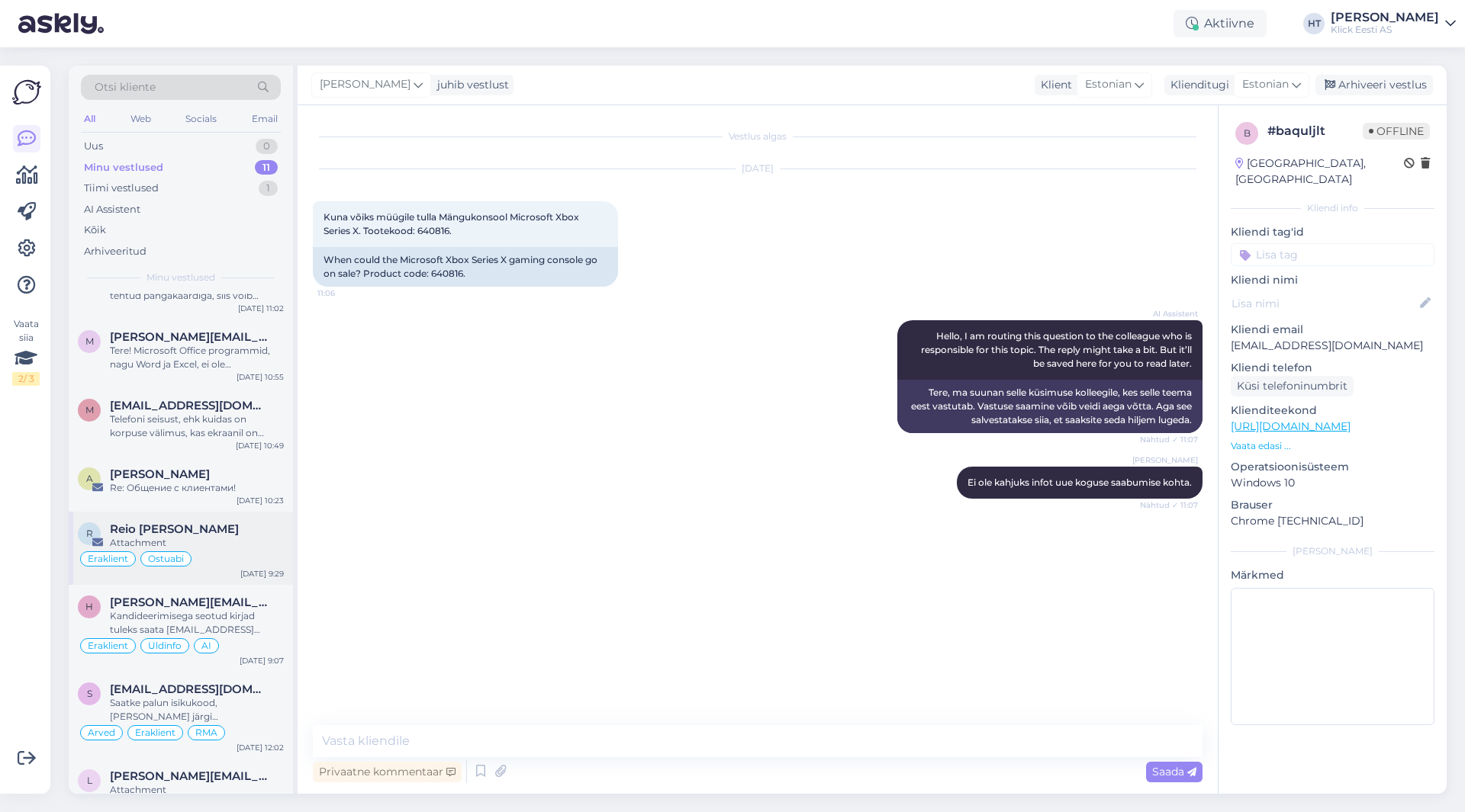
scroll to position [273, 0]
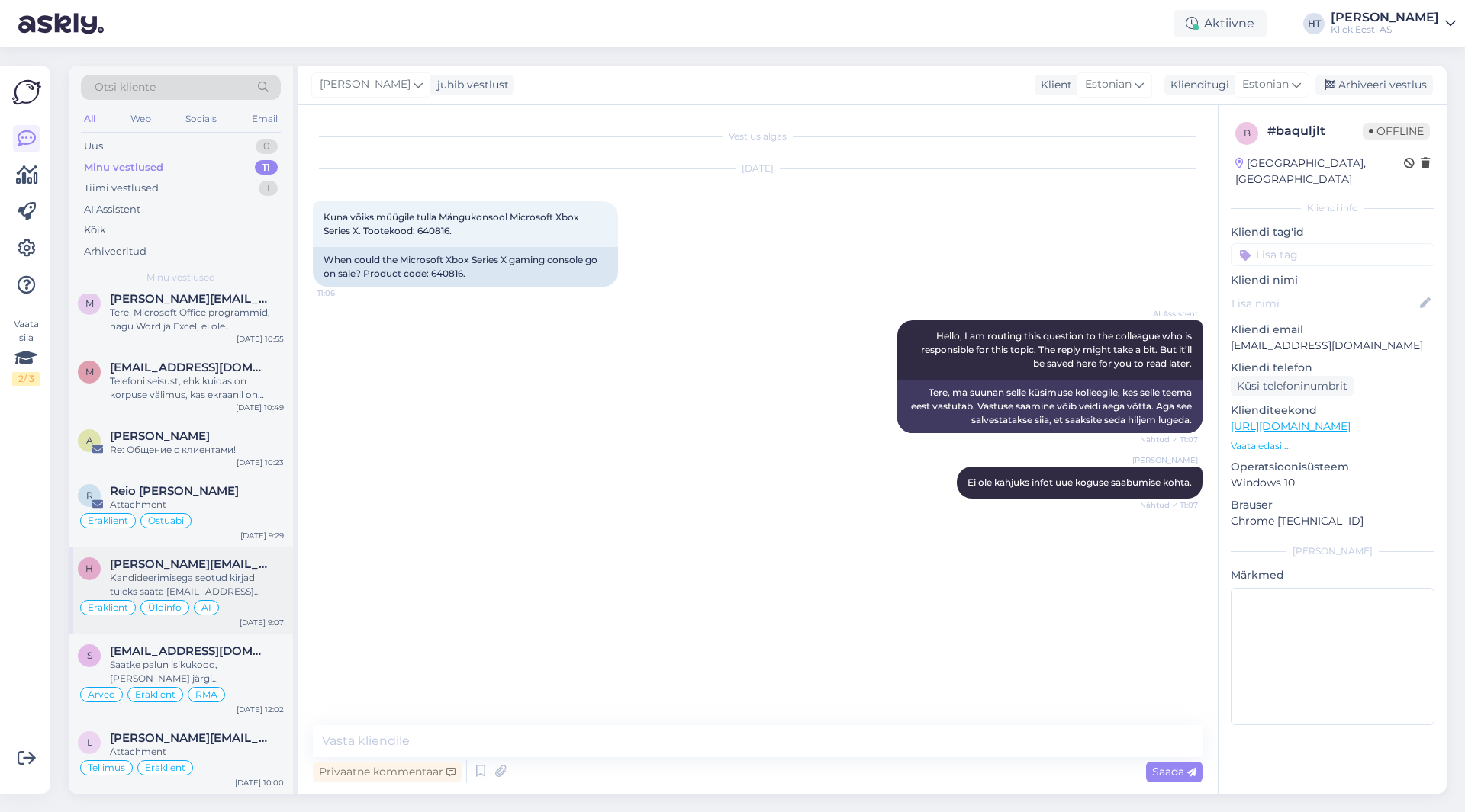
click at [198, 593] on div "Kandideerimisega seotud kirjad tuleks saata [EMAIL_ADDRESS][DOMAIN_NAME] aadres…" at bounding box center [197, 585] width 174 height 28
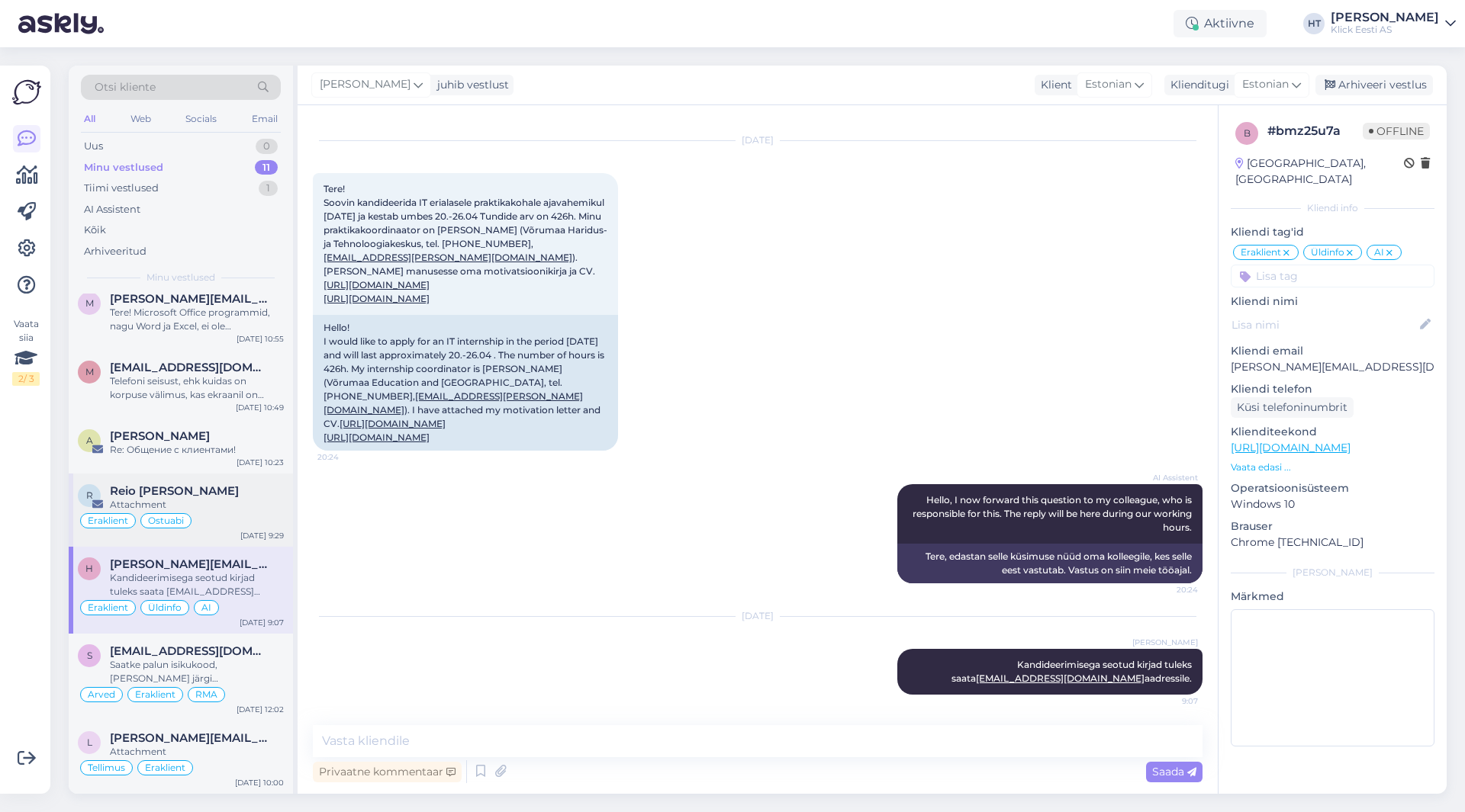
click at [222, 518] on div "Eraklient Ostuabi" at bounding box center [181, 521] width 206 height 18
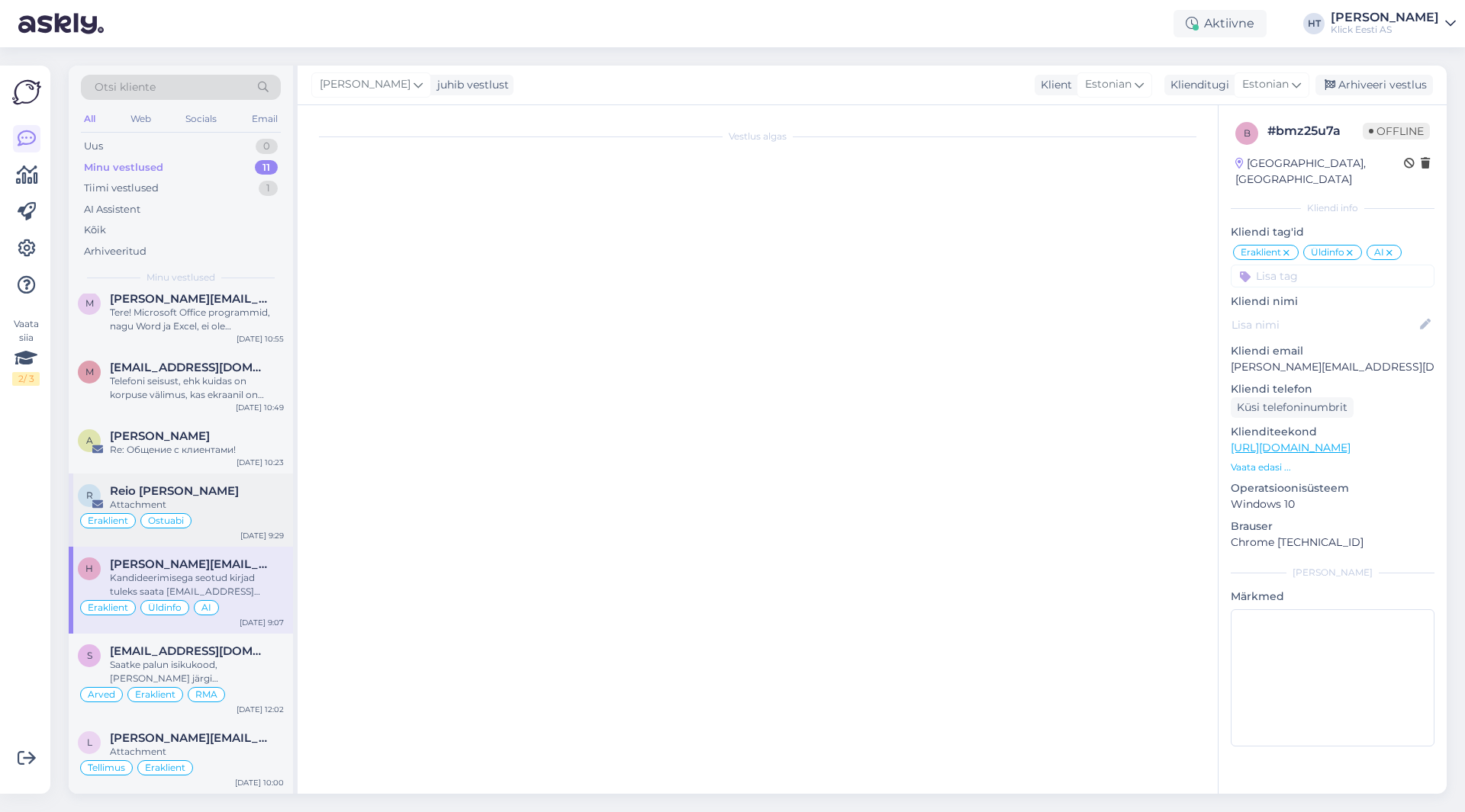
scroll to position [0, 0]
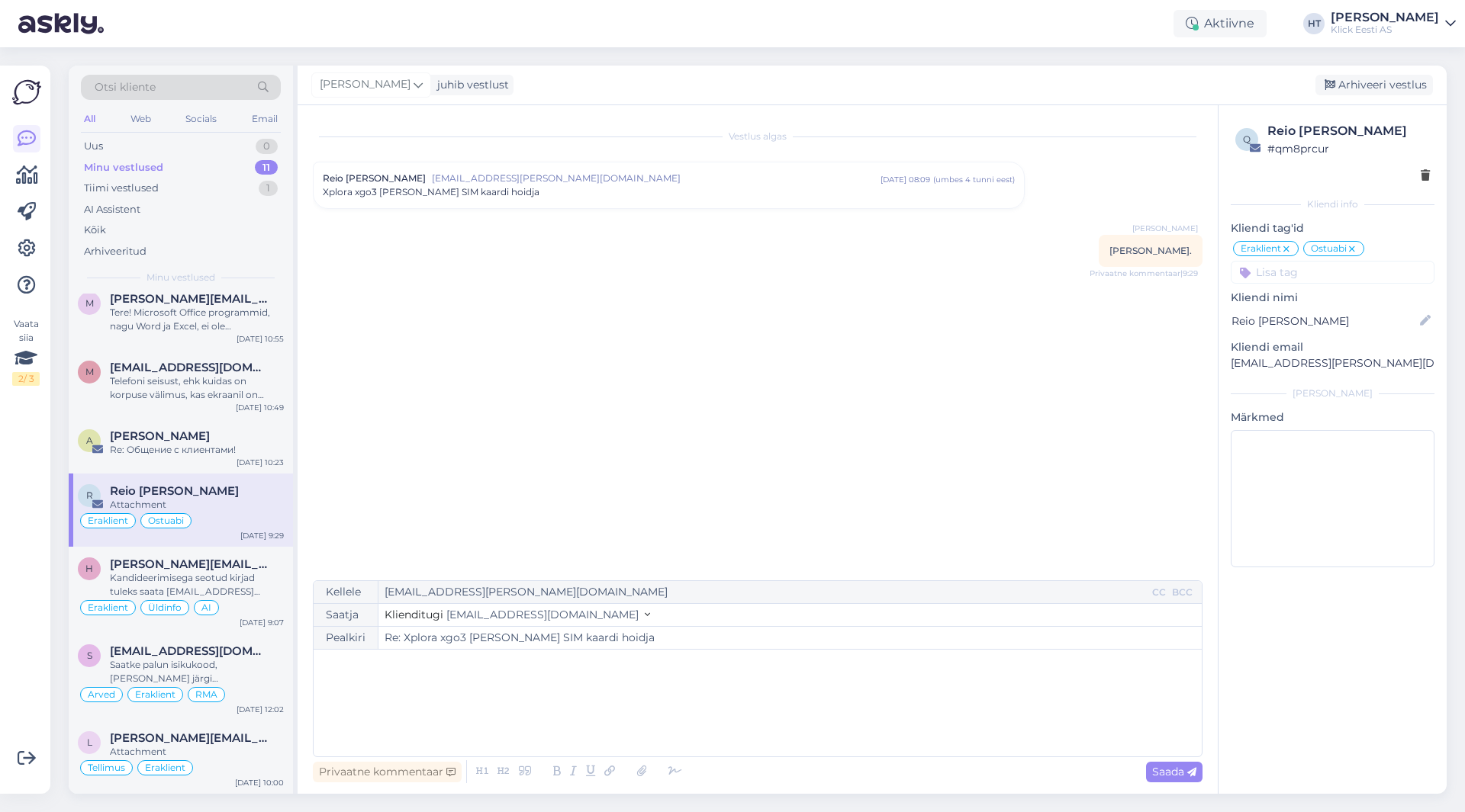
click at [425, 671] on p "﻿" at bounding box center [758, 666] width 872 height 16
click at [658, 172] on span "[EMAIL_ADDRESS][PERSON_NAME][DOMAIN_NAME]" at bounding box center [656, 178] width 448 height 14
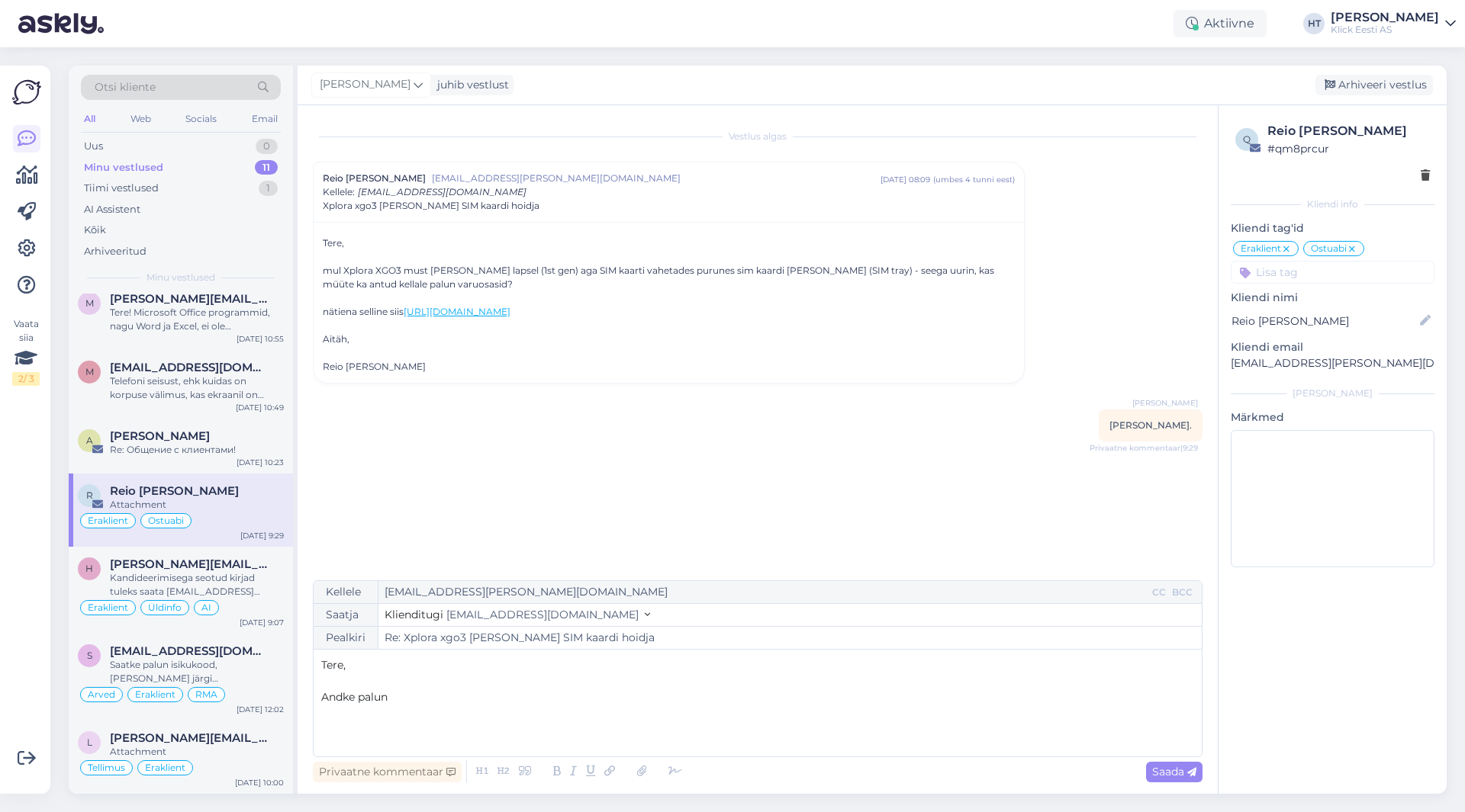
click at [482, 690] on p "Andke palun" at bounding box center [758, 697] width 872 height 16
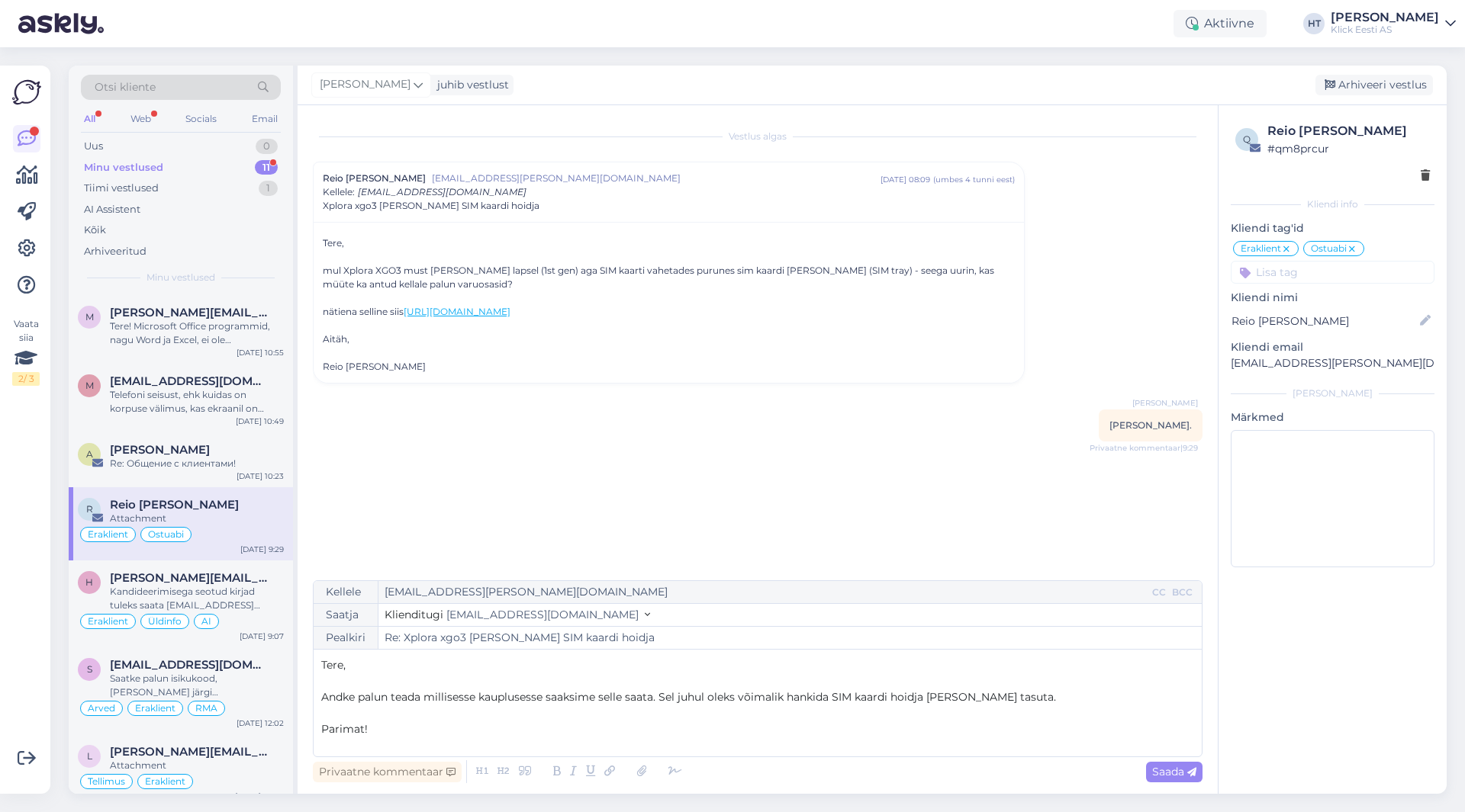
scroll to position [273, 0]
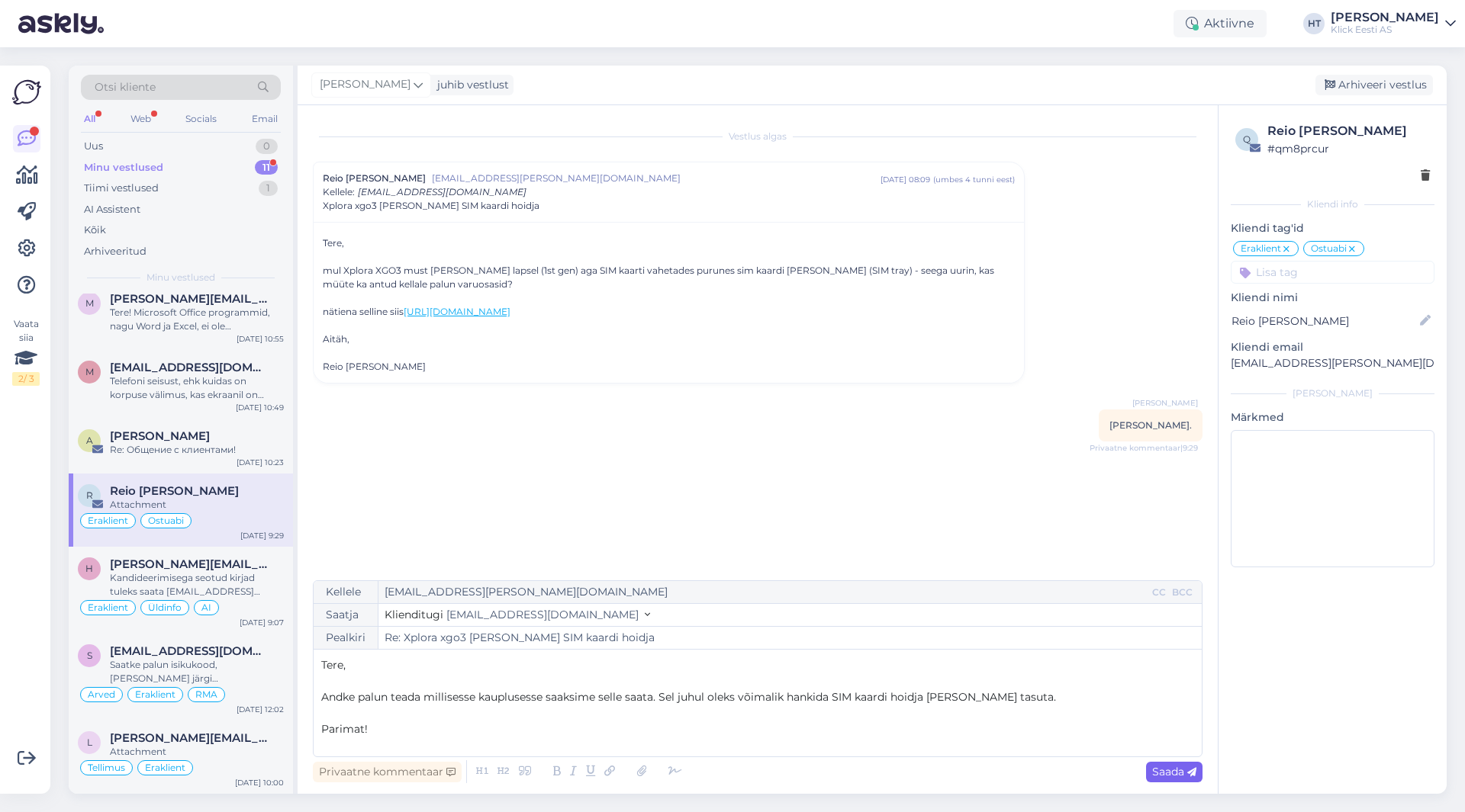
click at [1165, 773] on span "Saada" at bounding box center [1174, 771] width 44 height 14
type input "Re: Re: Xplora xgo3 [PERSON_NAME] SIM kaardi hoidja"
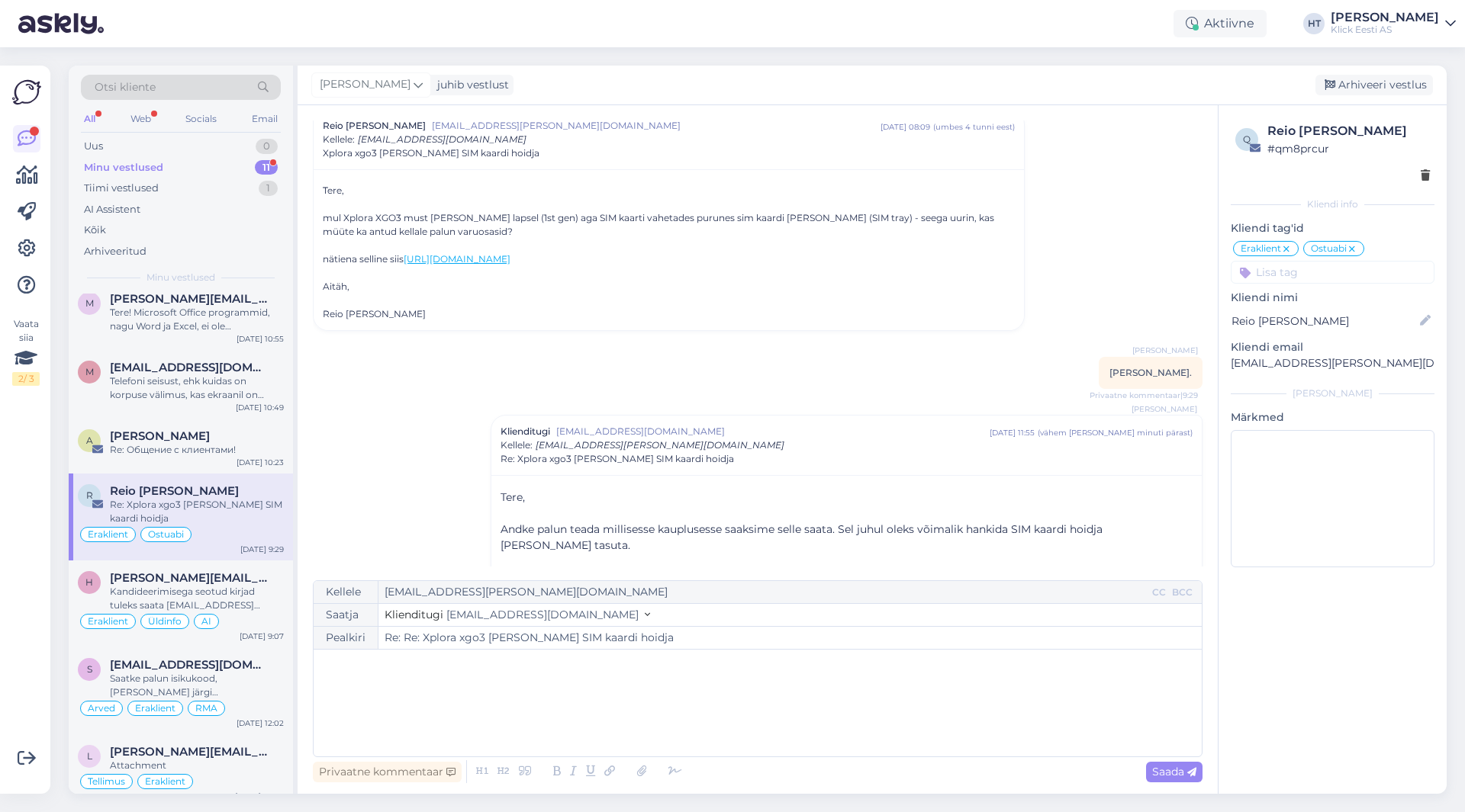
scroll to position [75, 0]
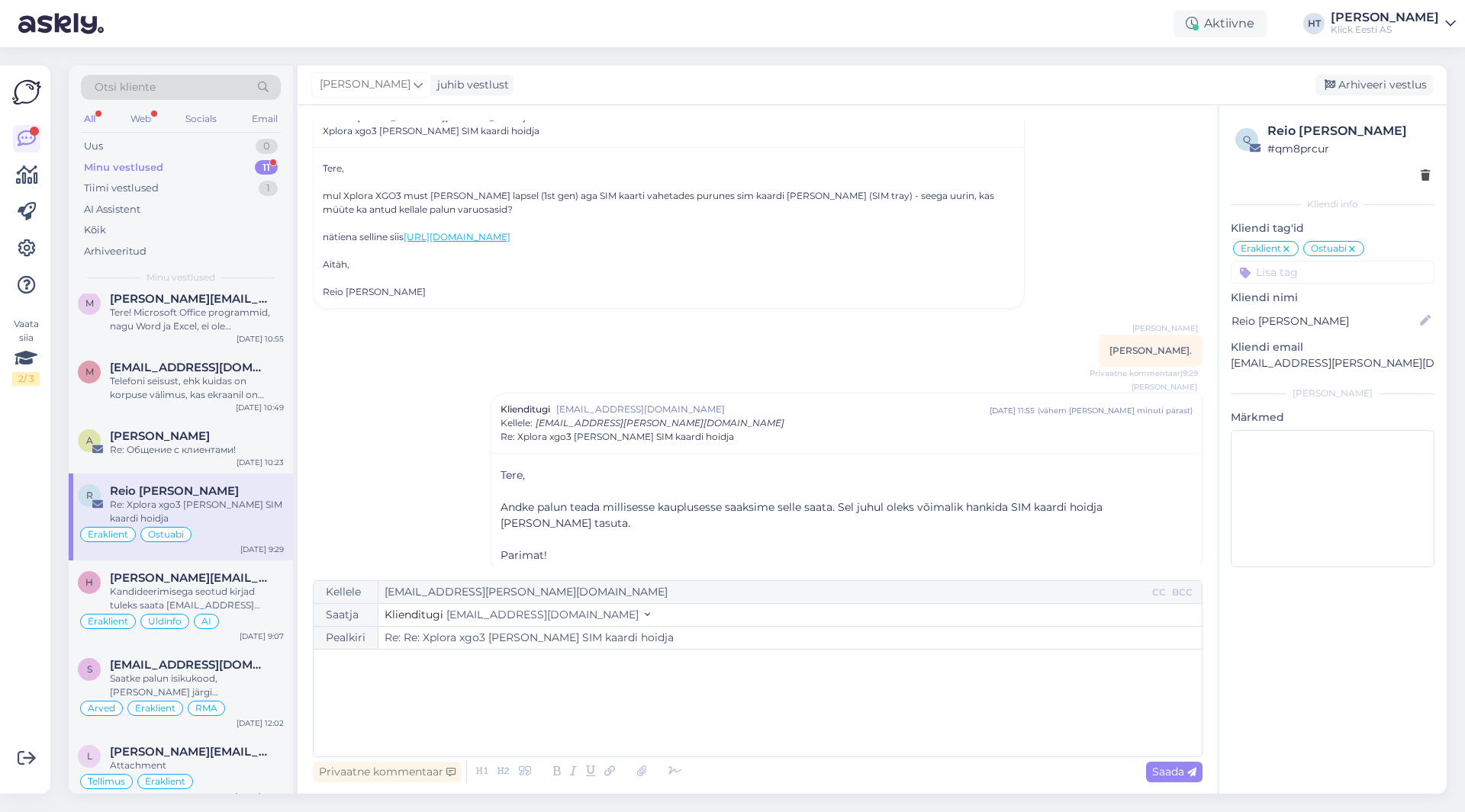
click at [234, 172] on div "Minu vestlused 11" at bounding box center [181, 168] width 200 height 21
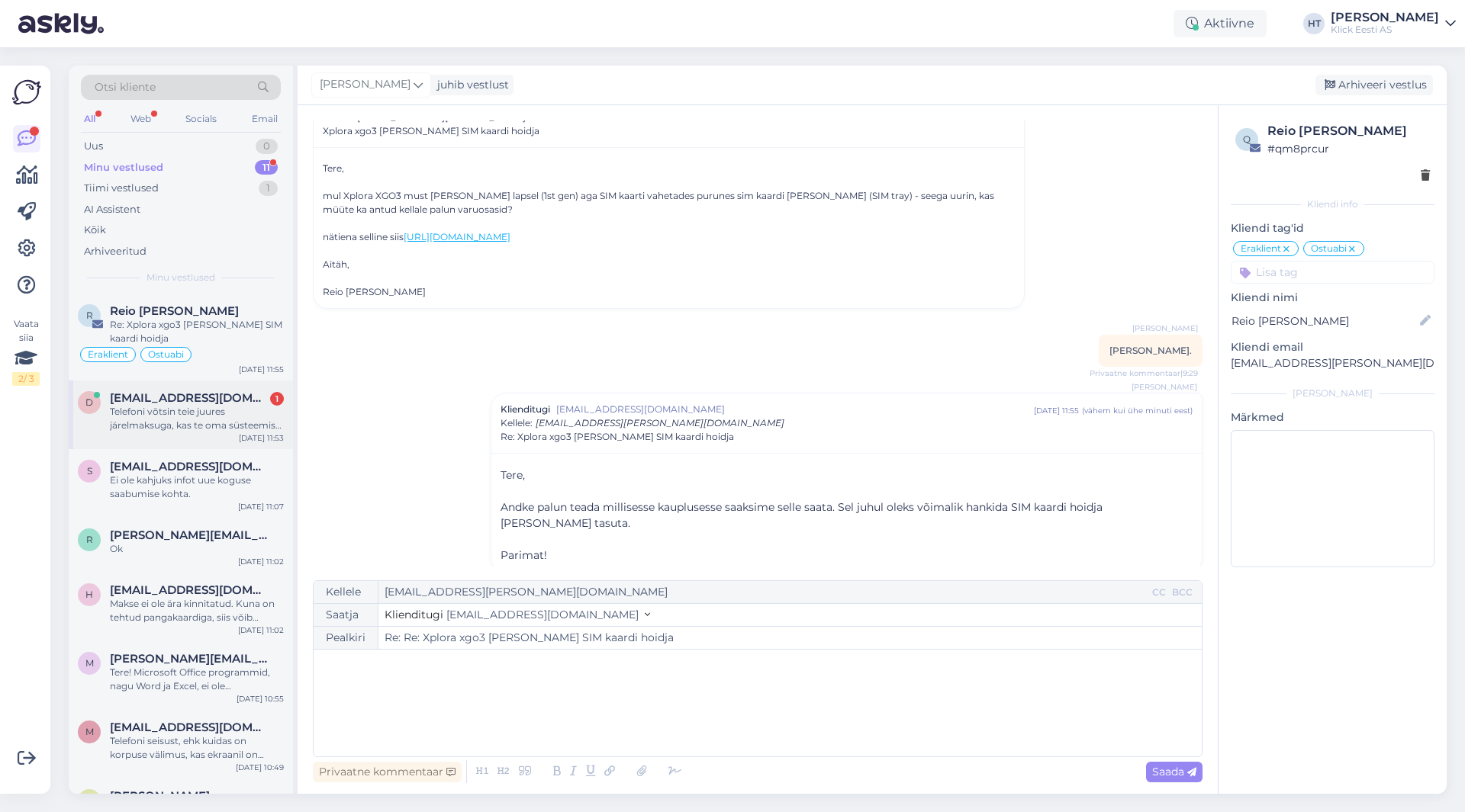
click at [273, 395] on div "1" at bounding box center [277, 399] width 14 height 14
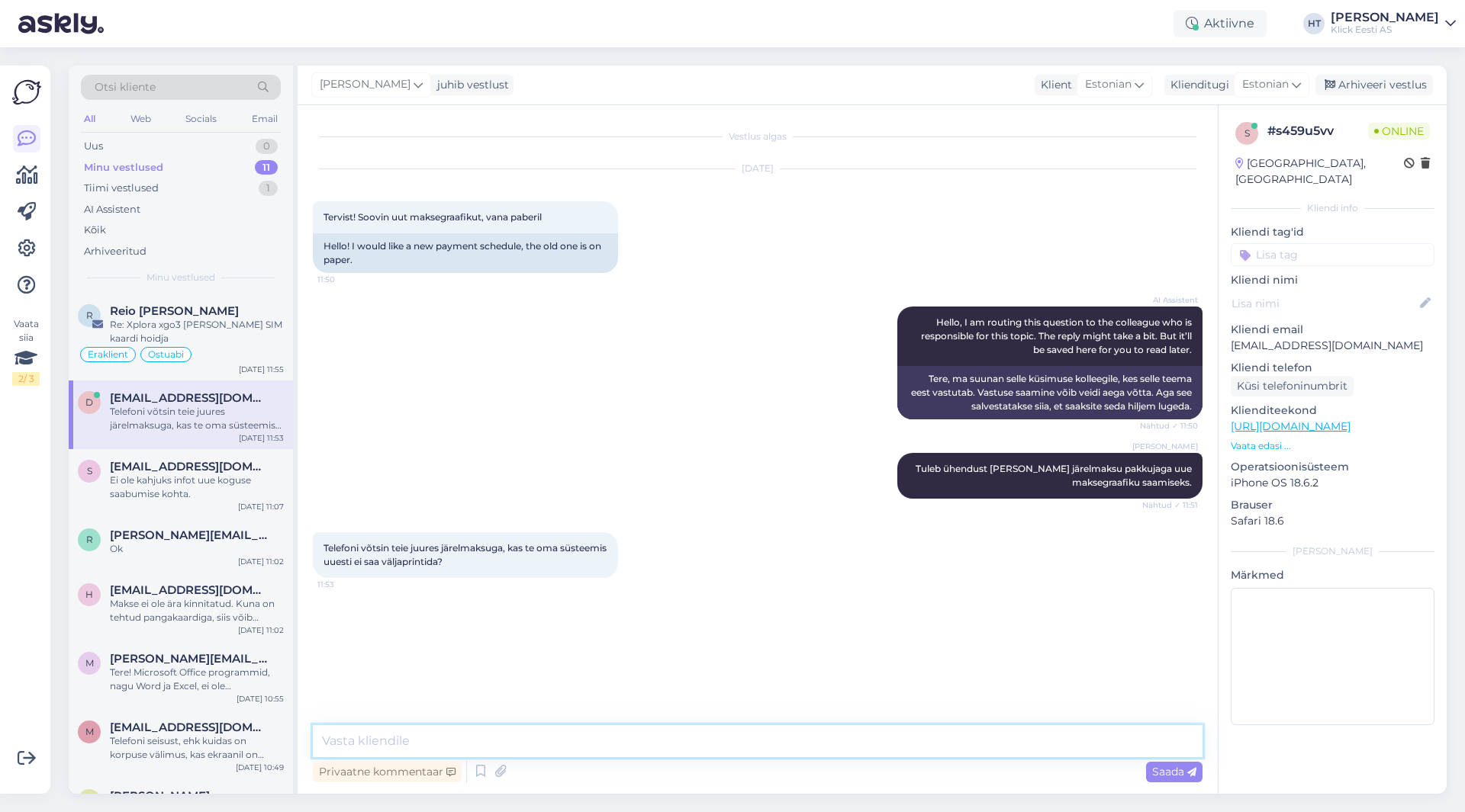
click at [541, 742] on textarea at bounding box center [757, 740] width 890 height 32
type textarea "V"
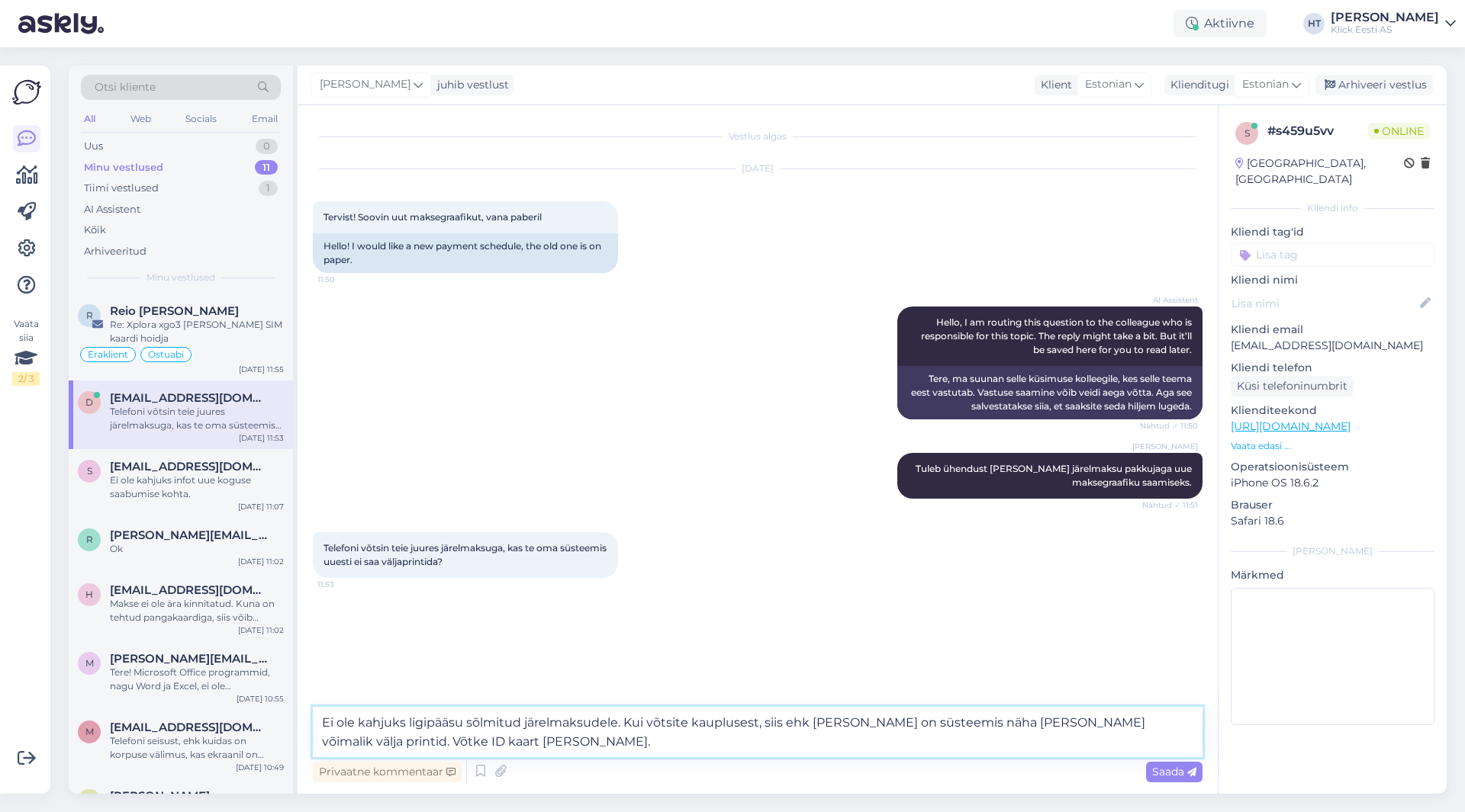
type textarea "Ei ole kahjuks ligipääsu sõlmitud järelmaksudele. Kui võtsite kauplusest, siis …"
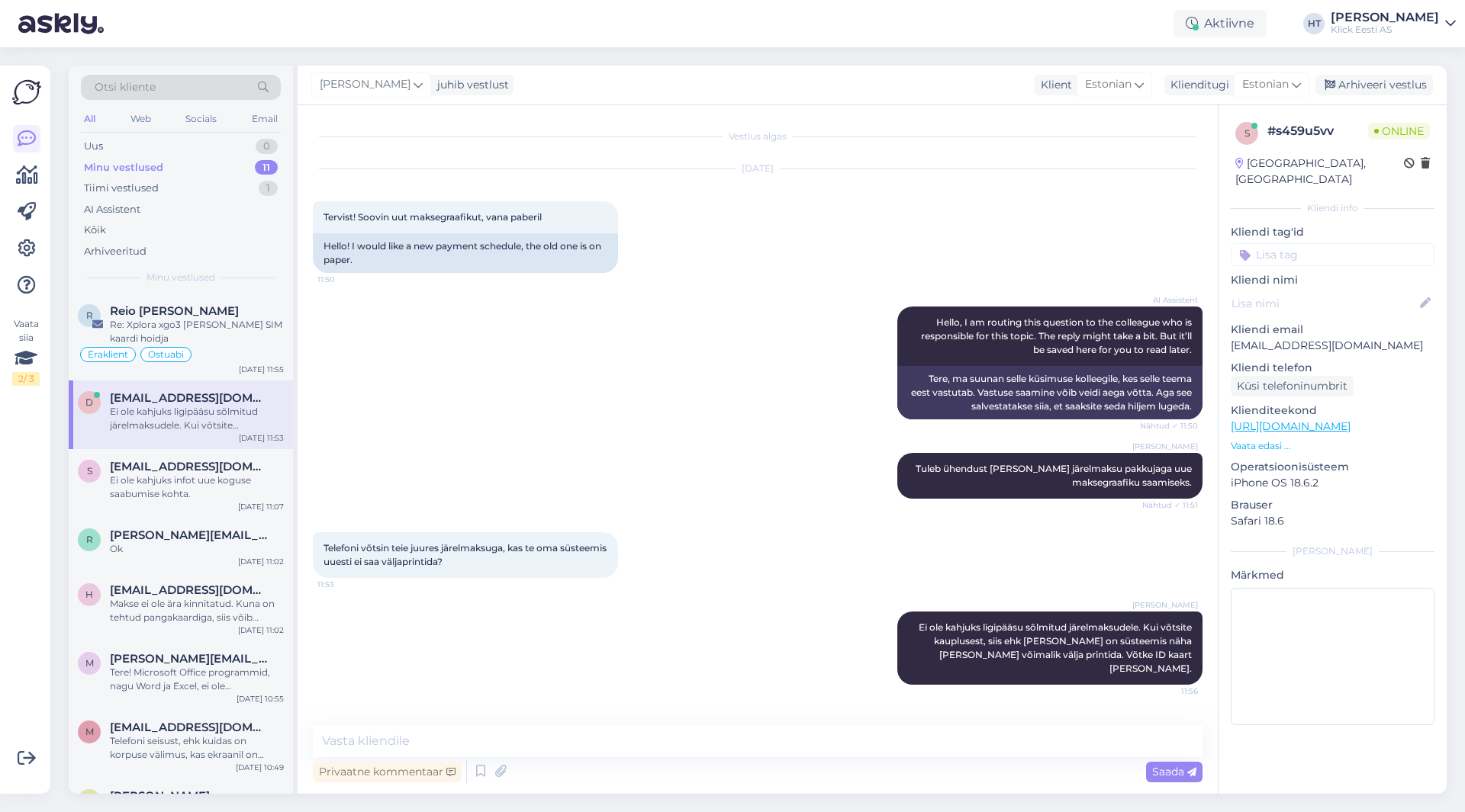
click at [391, 404] on div "AI Assistent Hello, I am routing this question to the colleague who is responsi…" at bounding box center [757, 363] width 890 height 146
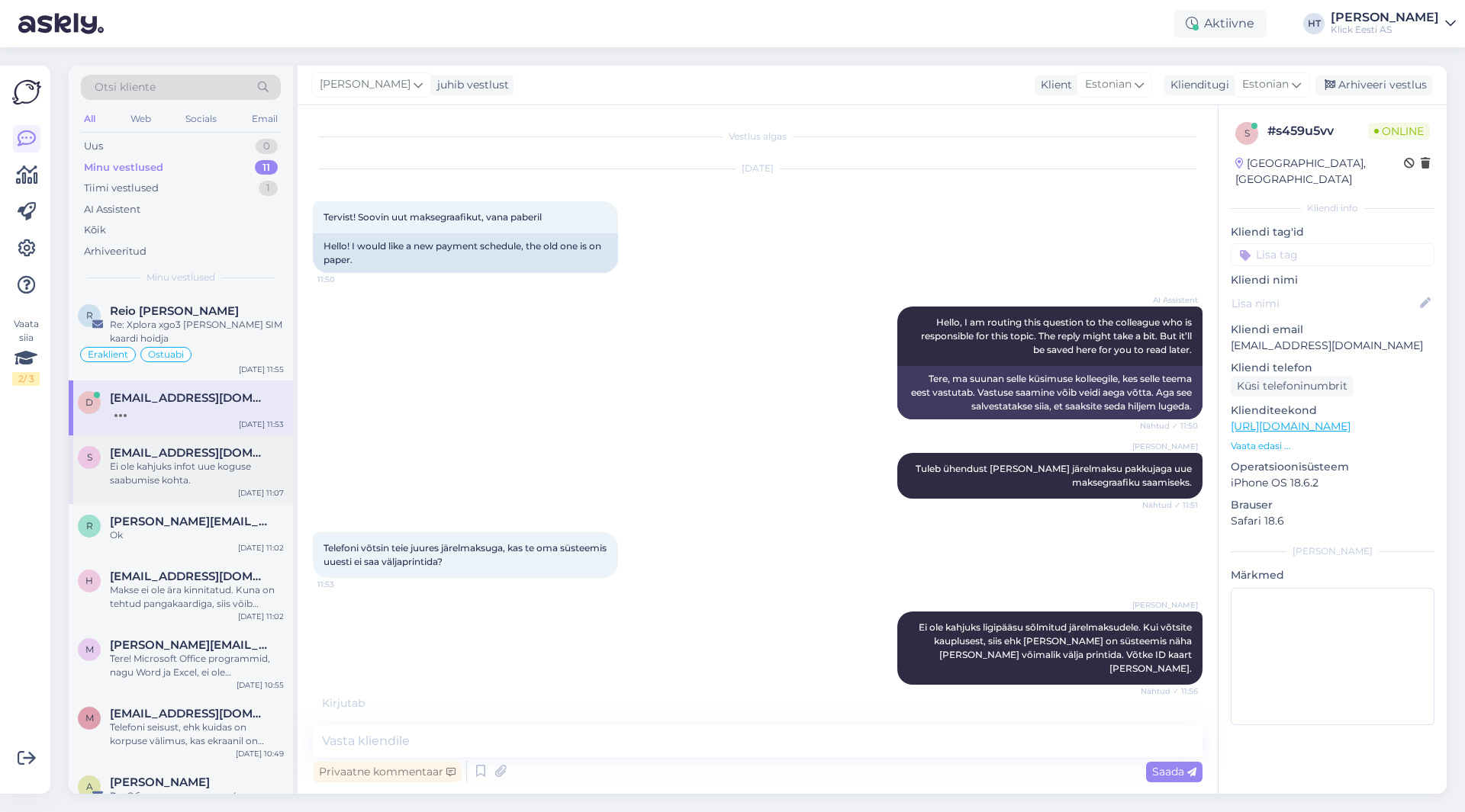
click at [146, 454] on span "[EMAIL_ADDRESS][DOMAIN_NAME]" at bounding box center [189, 452] width 159 height 14
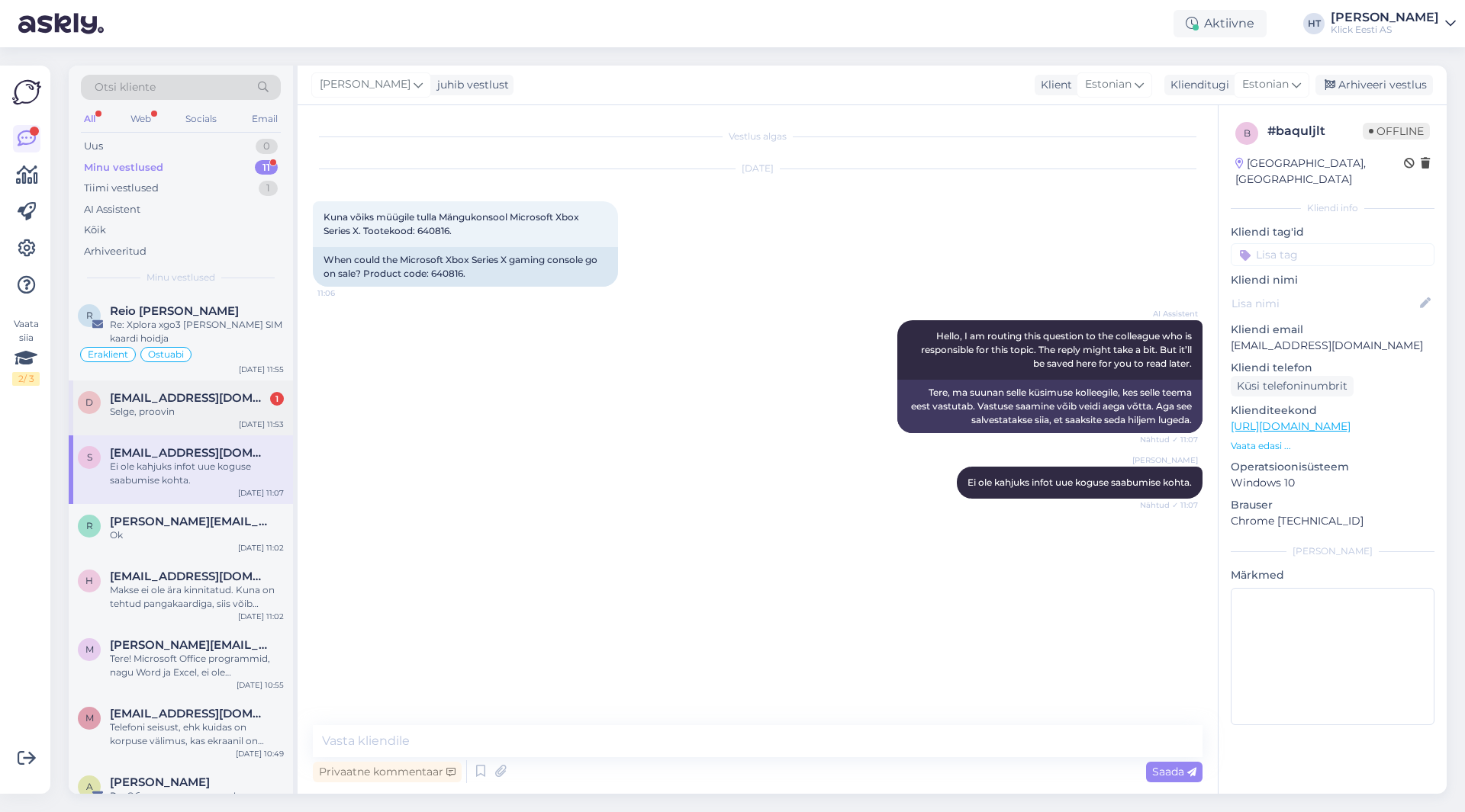
click at [227, 394] on span "[EMAIL_ADDRESS][DOMAIN_NAME]" at bounding box center [189, 398] width 159 height 14
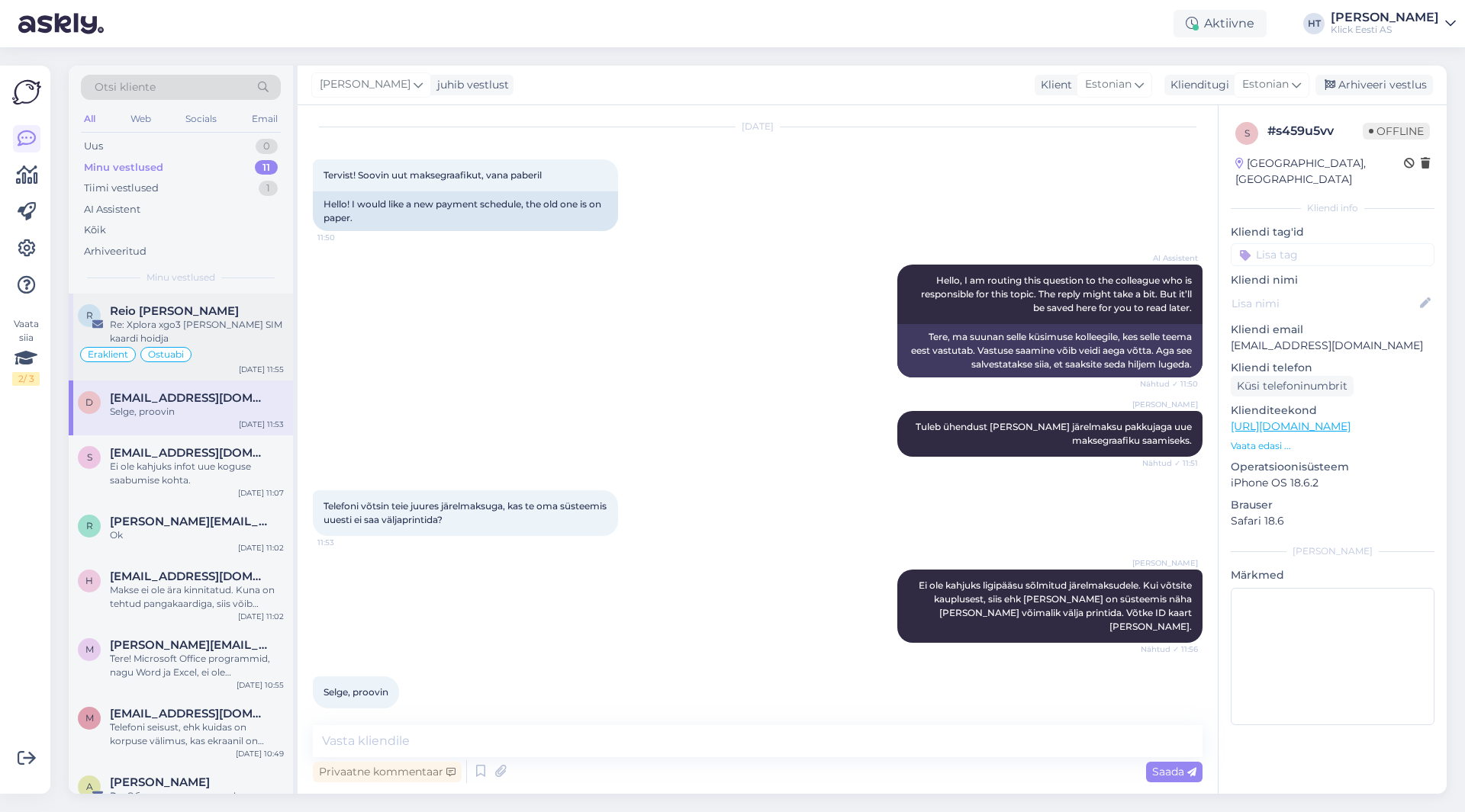
click at [243, 324] on div "Re: Xplora xgo3 [PERSON_NAME] SIM kaardi hoidja" at bounding box center [197, 332] width 174 height 28
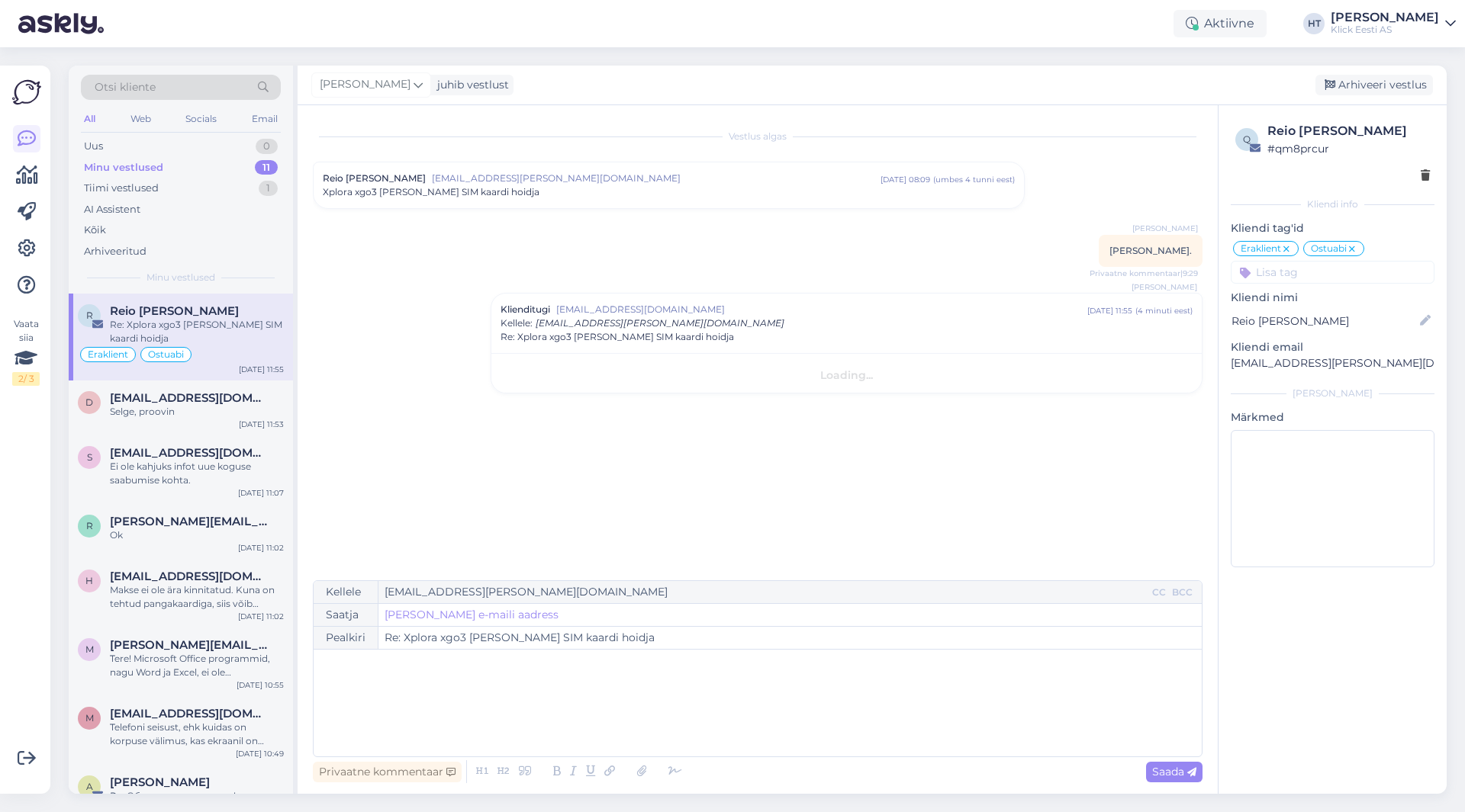
scroll to position [0, 0]
click at [203, 483] on div "Ei ole kahjuks infot uue koguse saabumise kohta." at bounding box center [197, 474] width 174 height 28
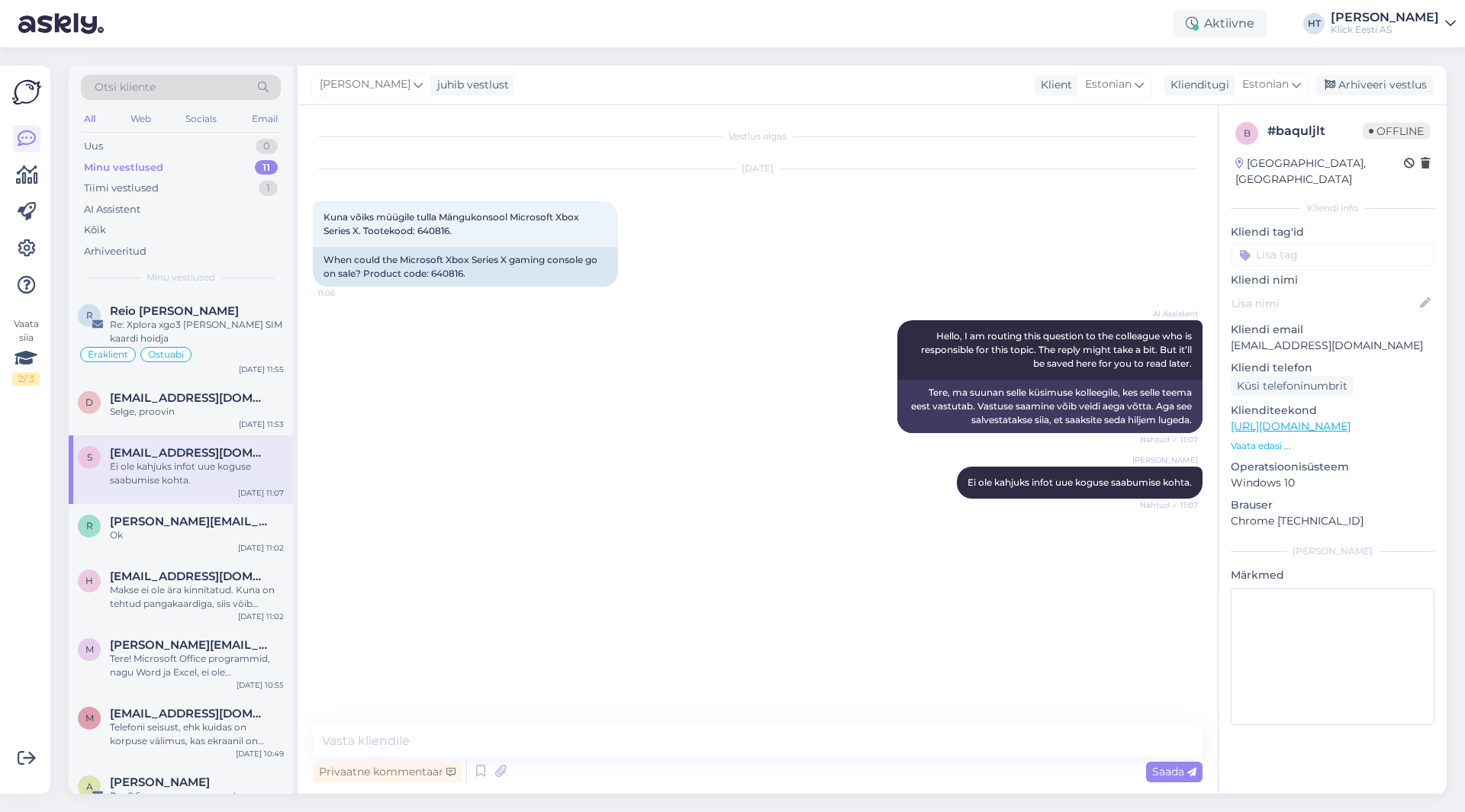
click at [24, 480] on div "Vaata siia 2 / 3" at bounding box center [27, 430] width 29 height 704
click at [203, 136] on div "Uus 1" at bounding box center [181, 146] width 200 height 21
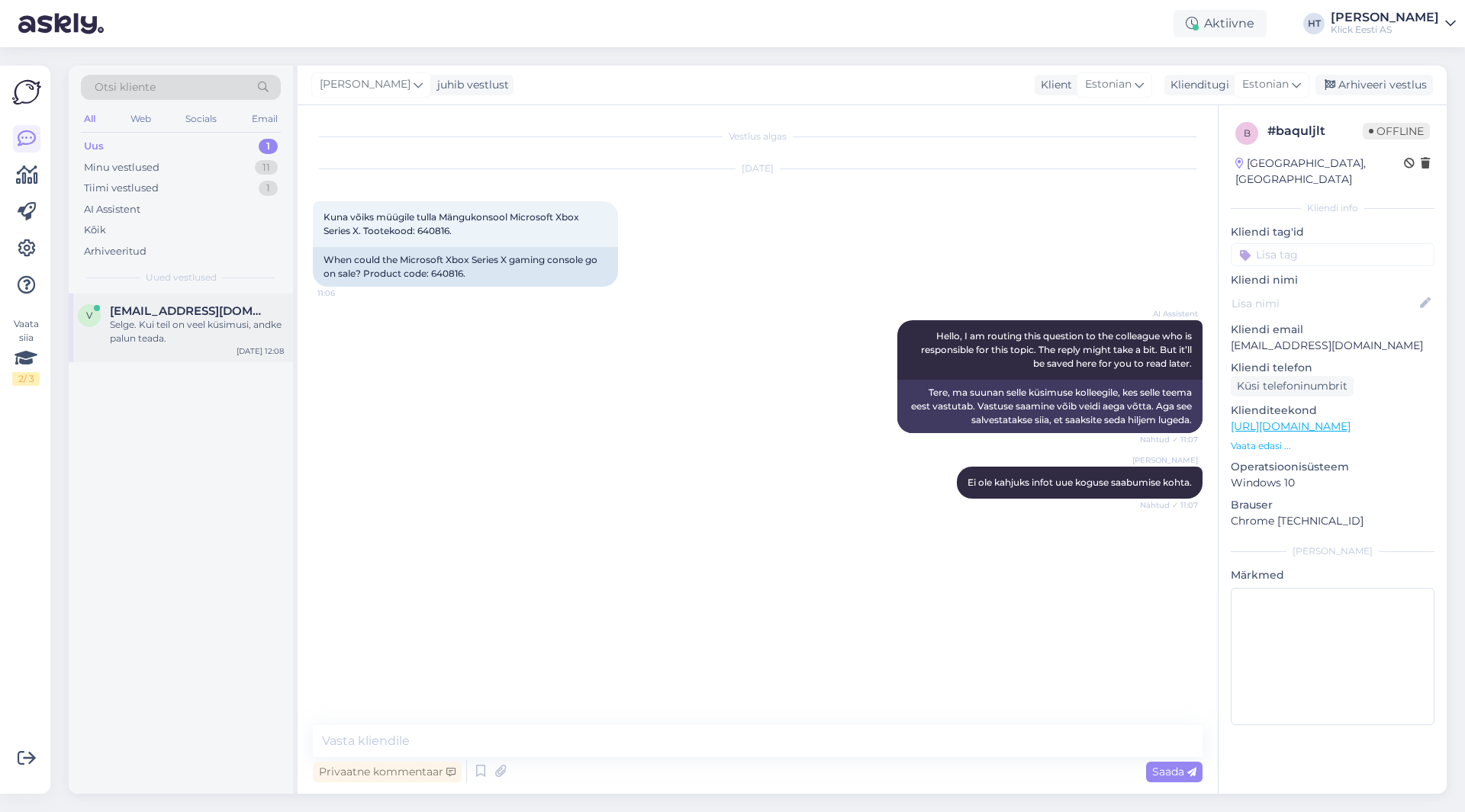
click at [231, 311] on span "[EMAIL_ADDRESS][DOMAIN_NAME]" at bounding box center [189, 311] width 159 height 14
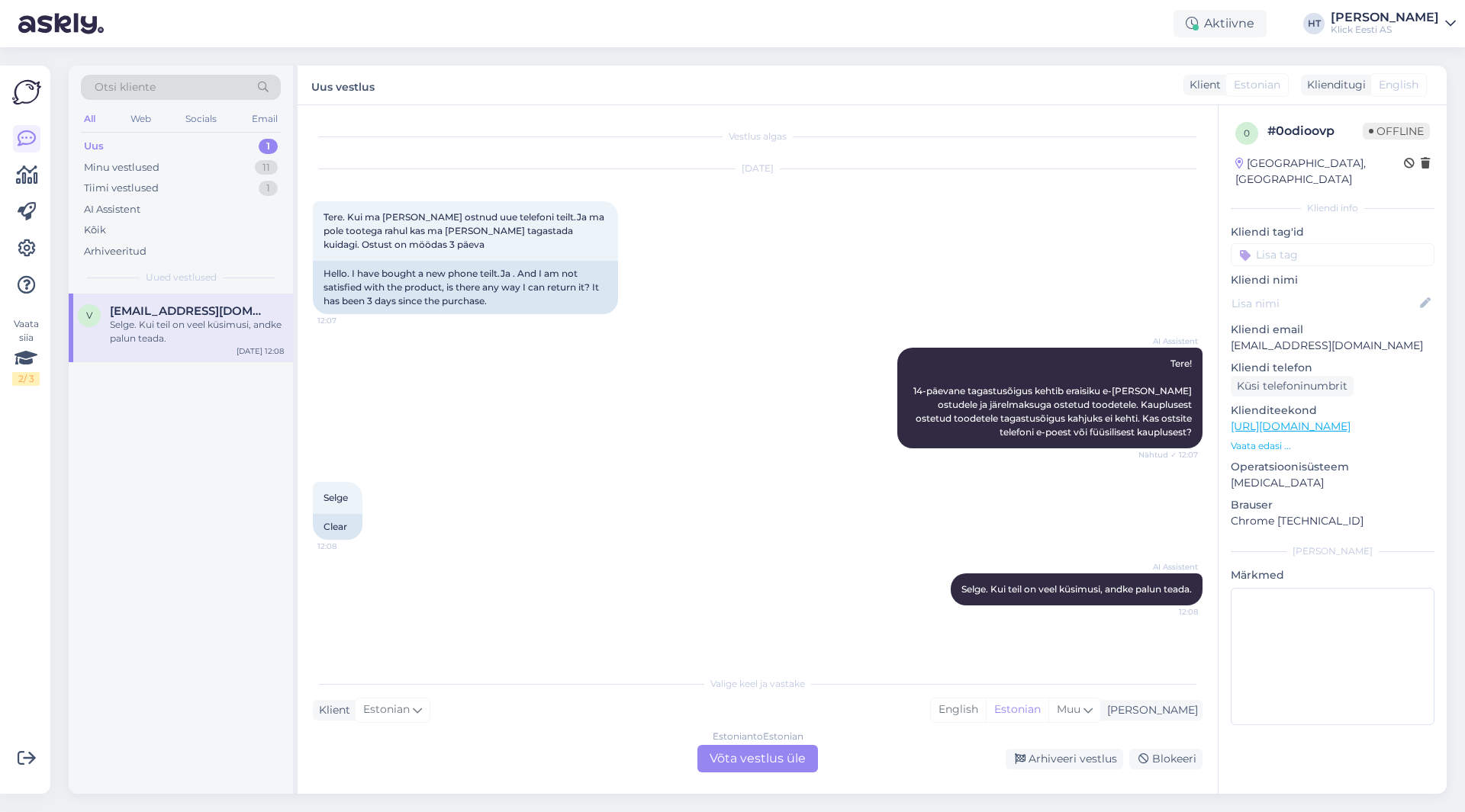
click at [1309, 243] on input at bounding box center [1332, 255] width 203 height 23
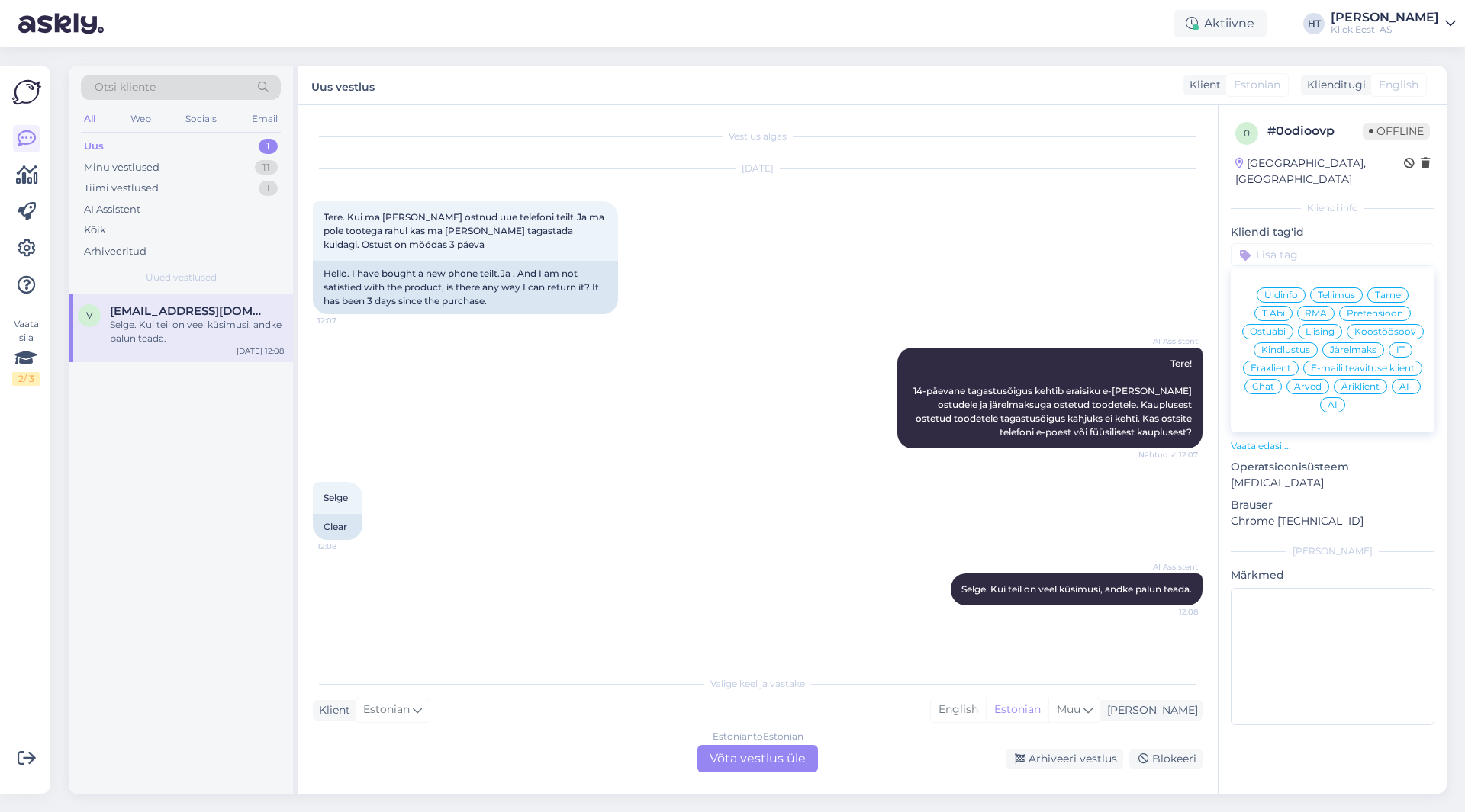
click at [1292, 287] on div "Üldinfo" at bounding box center [1281, 295] width 49 height 15
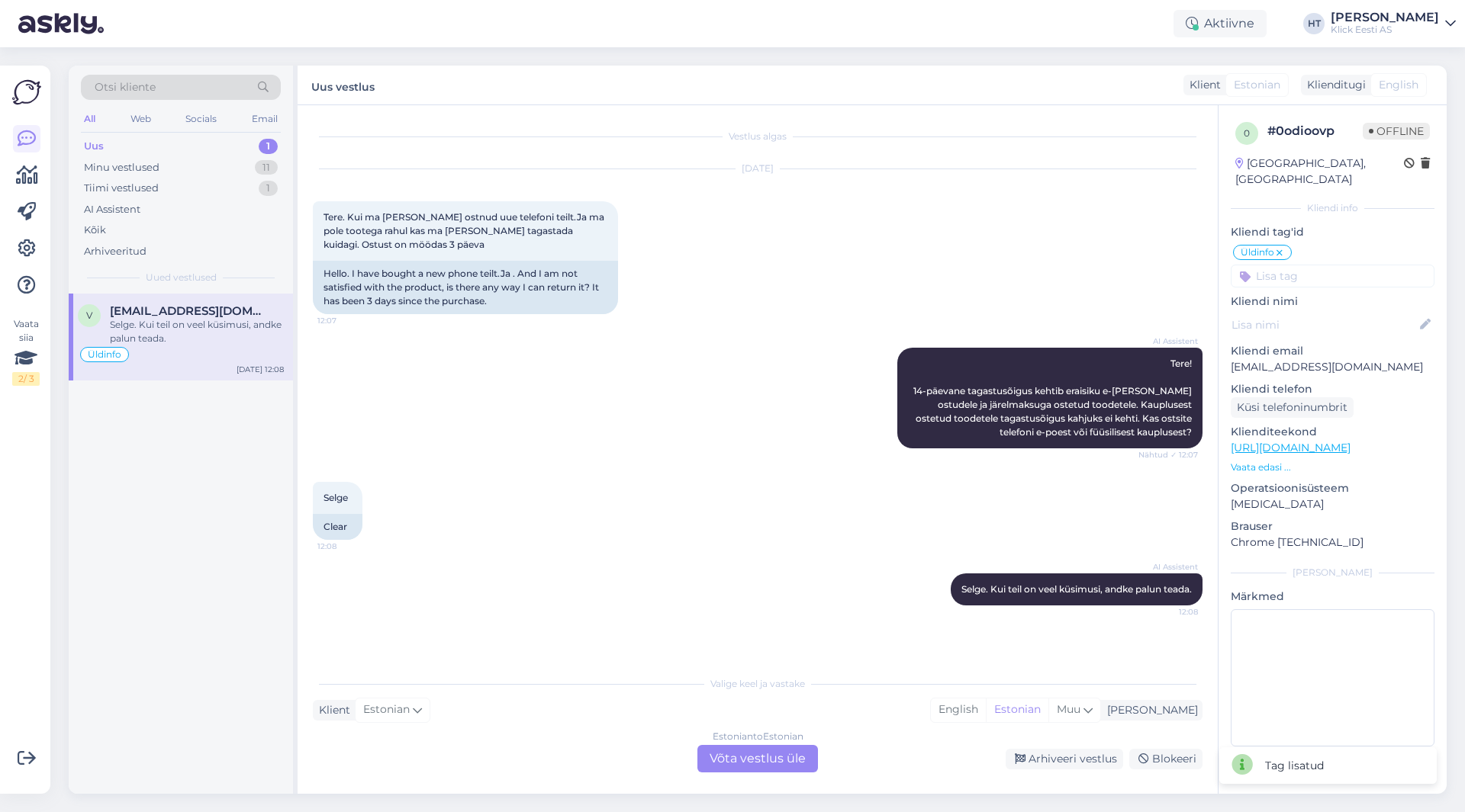
click at [1300, 264] on input at bounding box center [1332, 276] width 203 height 23
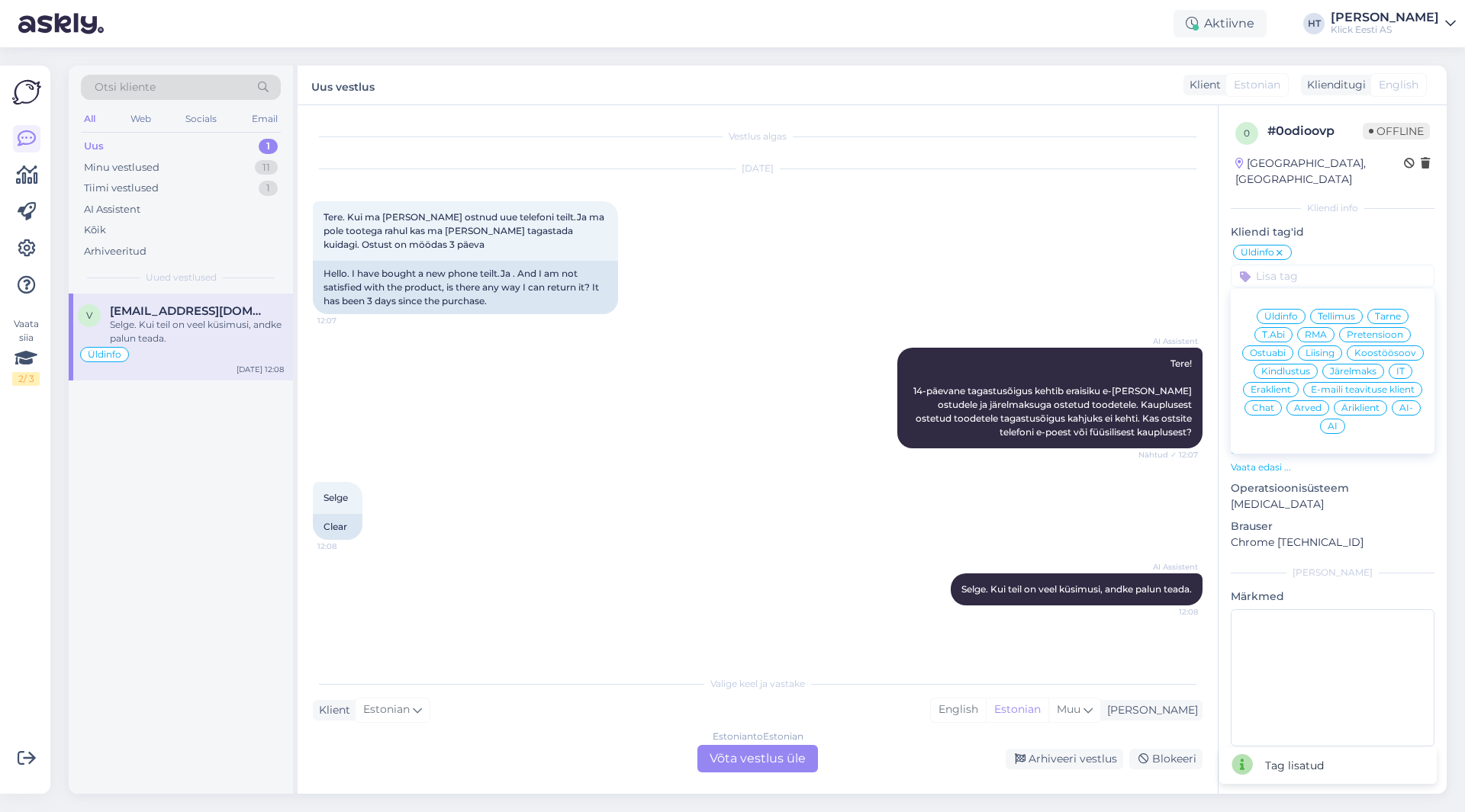
click at [1282, 385] on span "Eraklient" at bounding box center [1270, 389] width 41 height 9
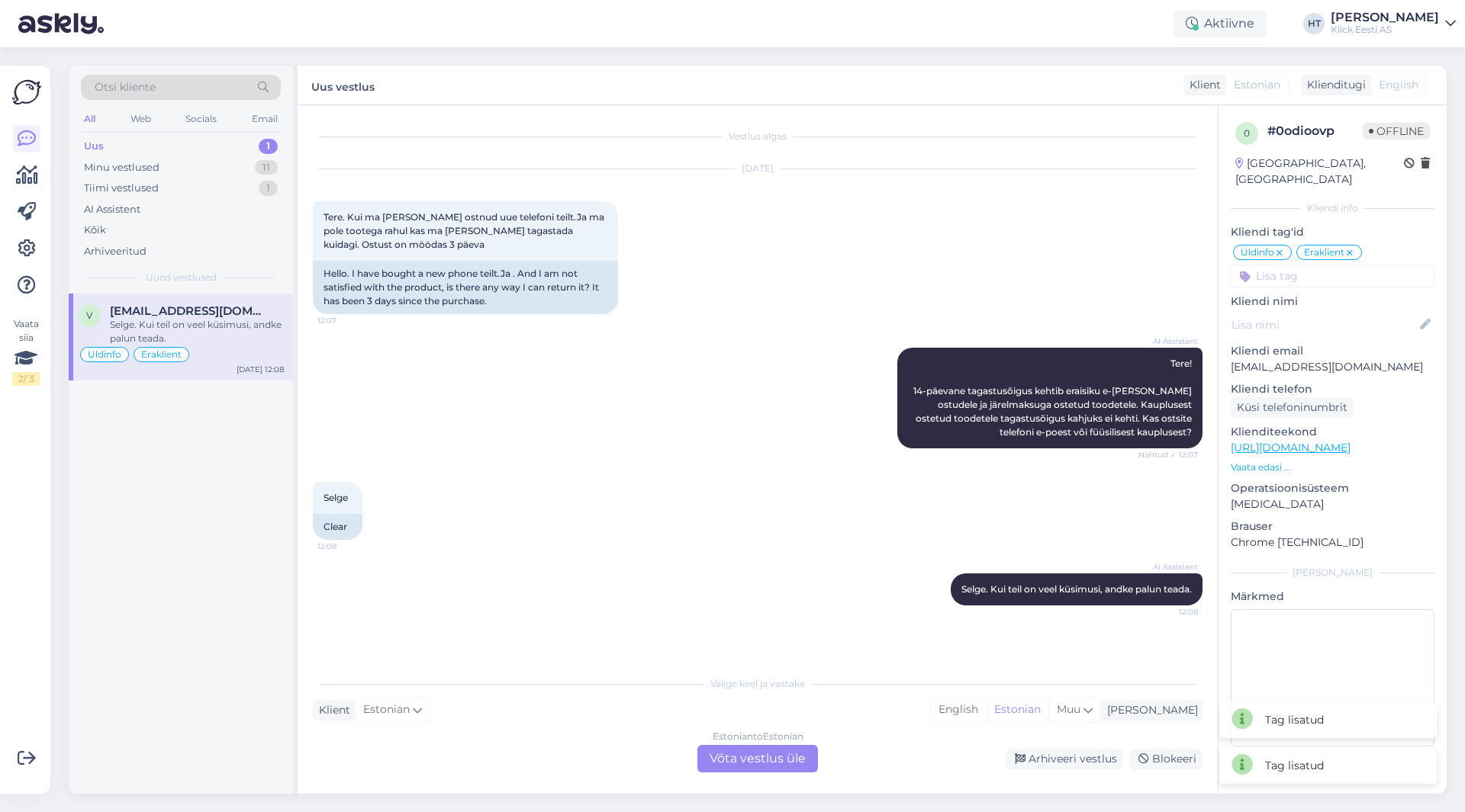
click at [1300, 264] on input at bounding box center [1332, 276] width 203 height 23
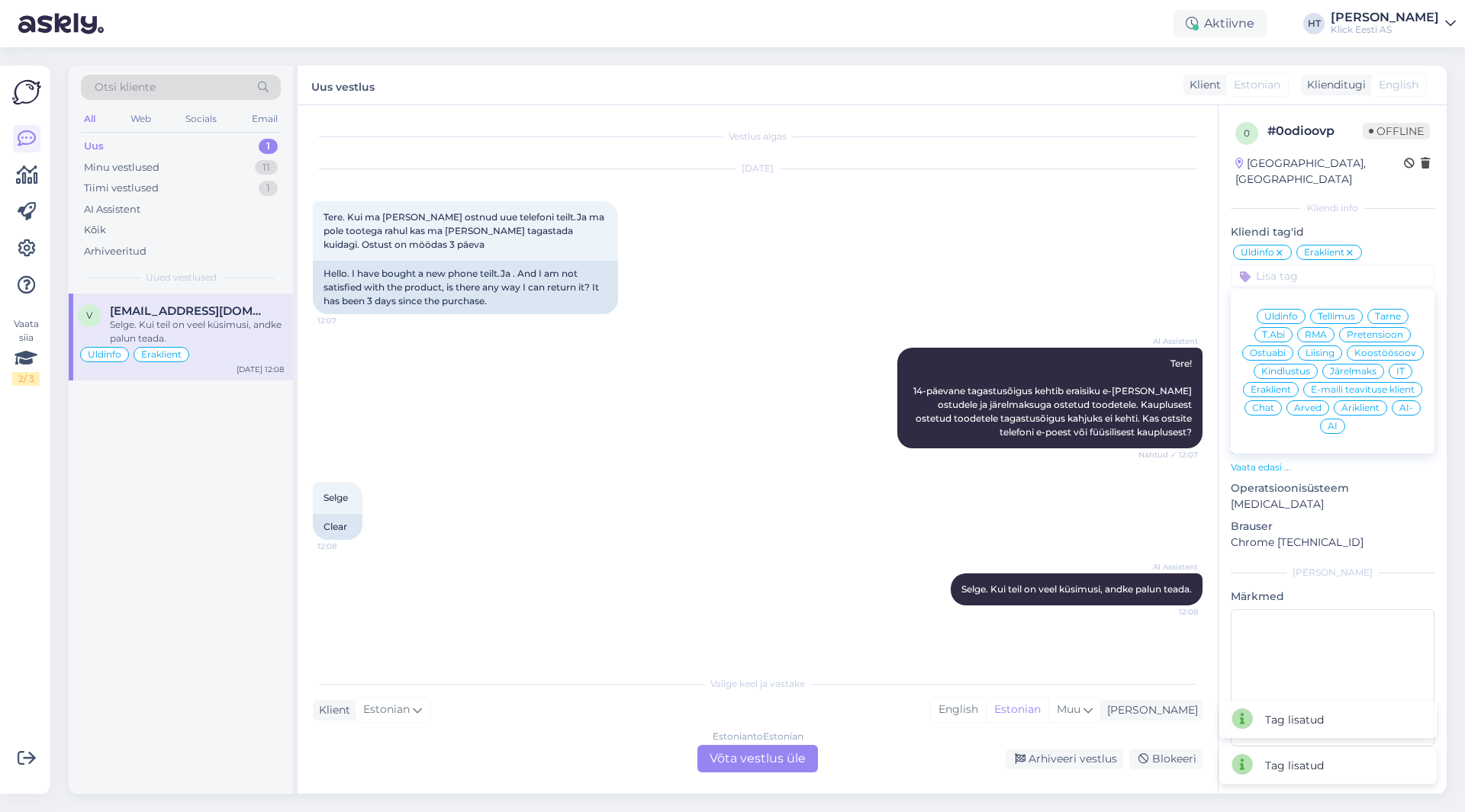
click at [1323, 419] on div "AI" at bounding box center [1332, 426] width 25 height 15
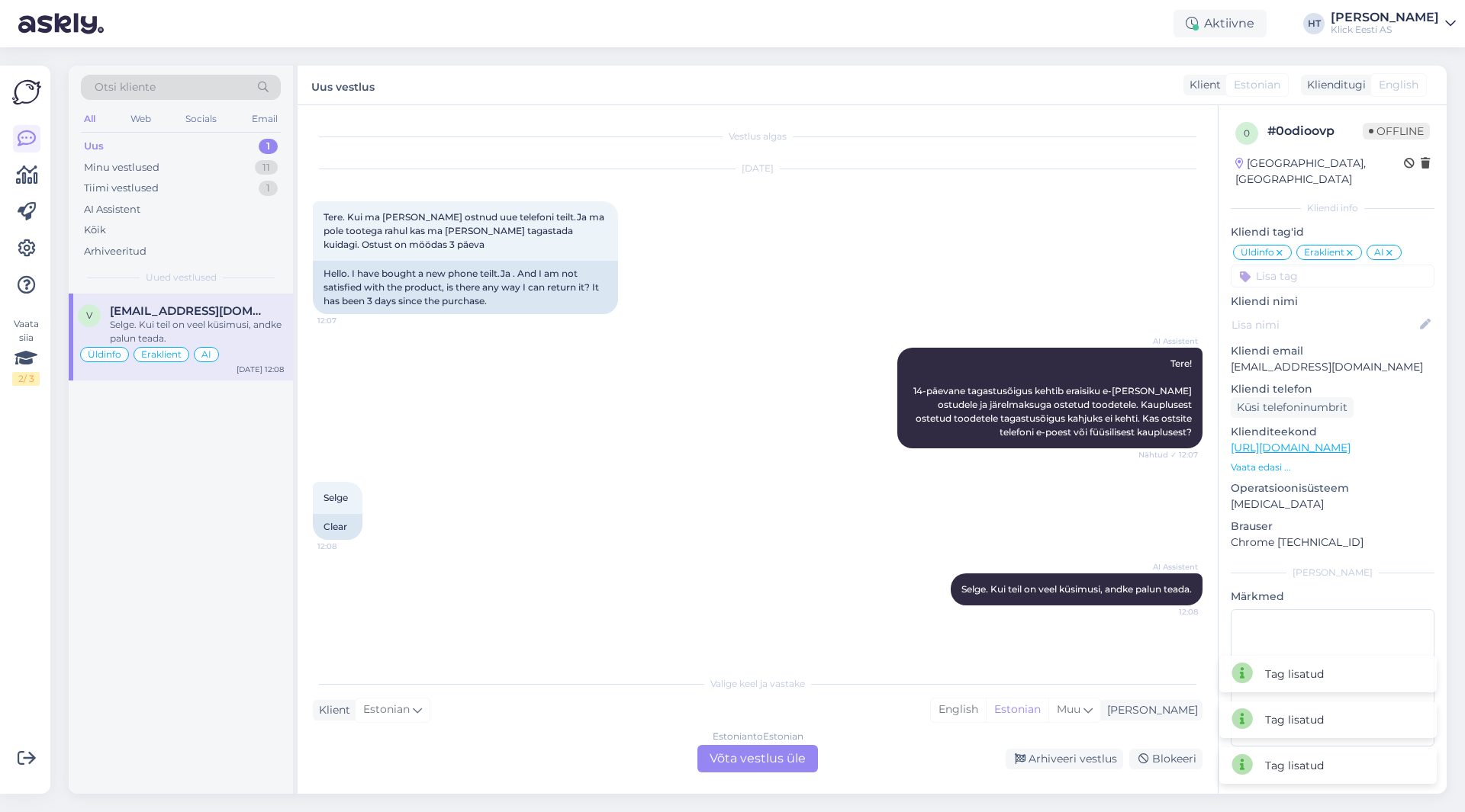
click at [1026, 262] on div "[DATE] Tere. Kui ma [PERSON_NAME] ostnud uue telefoni teilt.Ja ma pole tootega …" at bounding box center [757, 241] width 890 height 178
click at [1049, 765] on div "Arhiveeri vestlus" at bounding box center [1065, 759] width 117 height 20
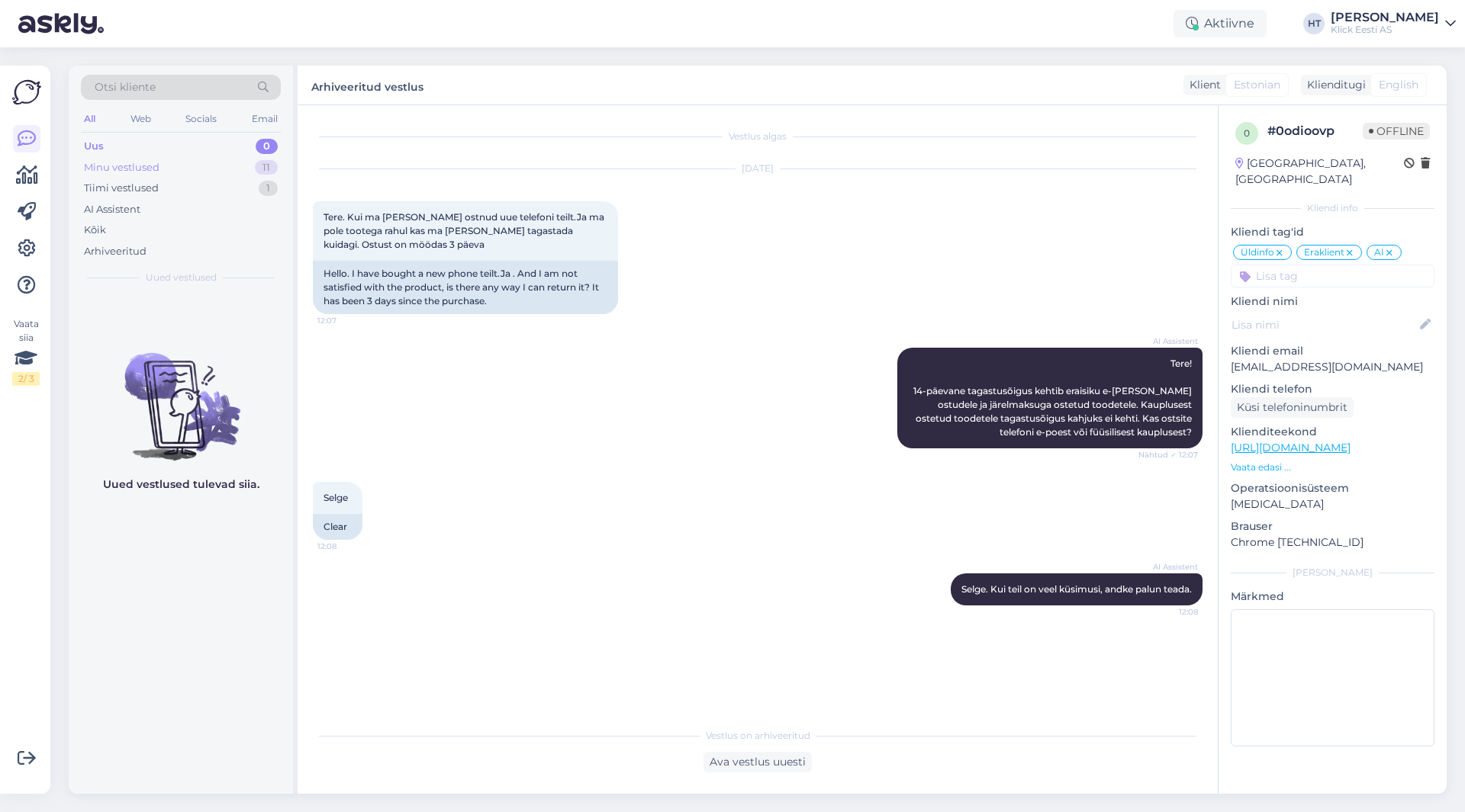
click at [245, 166] on div "Minu vestlused 11" at bounding box center [181, 168] width 200 height 21
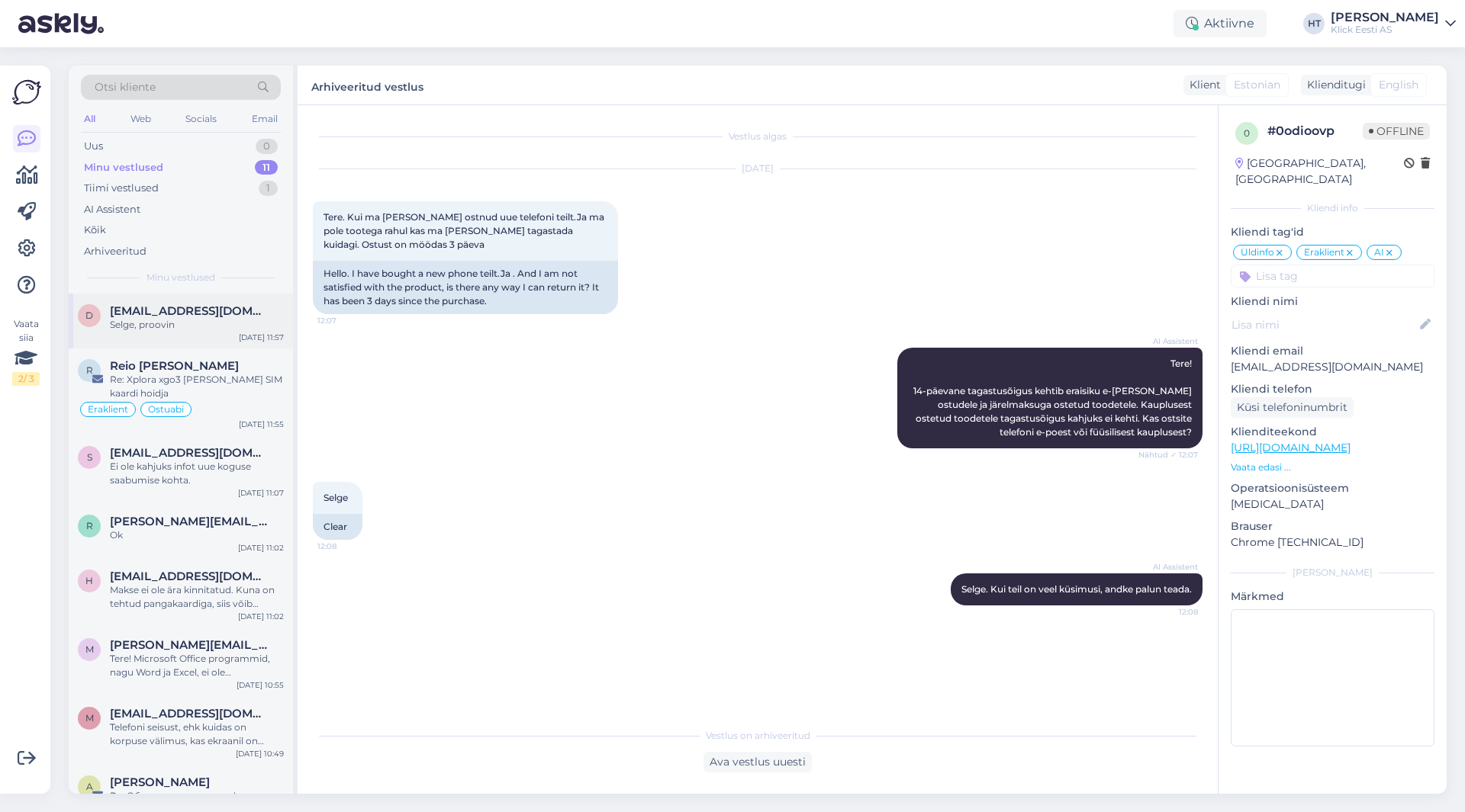
click at [214, 323] on div "Selge, proovin" at bounding box center [197, 325] width 174 height 14
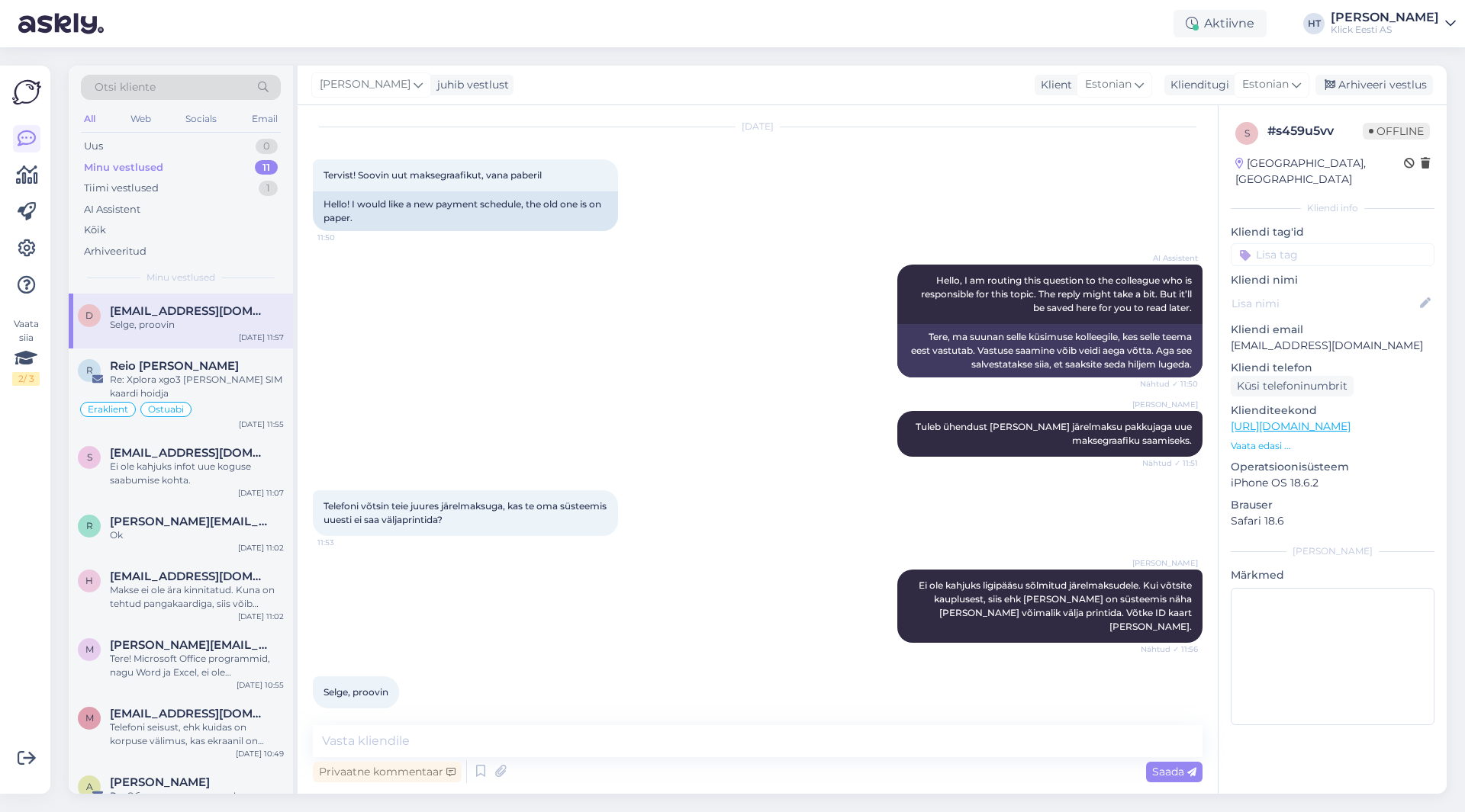
click at [417, 330] on div "AI Assistent Hello, I am routing this question to the colleague who is responsi…" at bounding box center [757, 321] width 890 height 146
click at [205, 384] on div "Re: Xplora xgo3 [PERSON_NAME] SIM kaardi hoidja" at bounding box center [197, 386] width 174 height 28
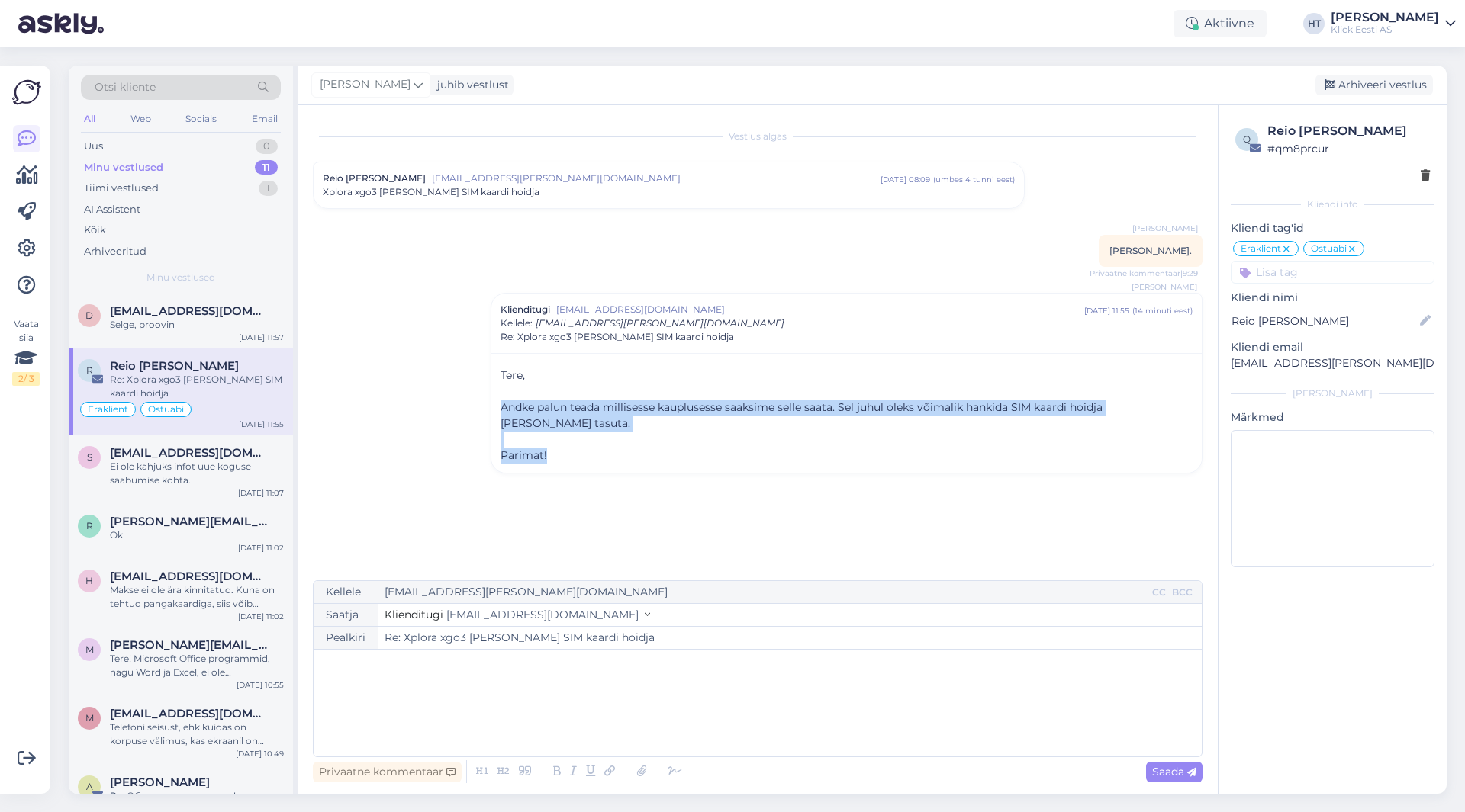
drag, startPoint x: 498, startPoint y: 405, endPoint x: 1176, endPoint y: 440, distance: 678.9
click at [1176, 440] on div "Tere, ﻿ Andke palun teada millisesse kauplusesse saaksime selle saata. Sel juhu…" at bounding box center [846, 413] width 711 height 120
click at [1157, 447] on p "Parimat!" at bounding box center [846, 456] width 692 height 16
drag, startPoint x: 542, startPoint y: 435, endPoint x: 502, endPoint y: 372, distance: 74.6
click at [502, 372] on div "Tere, ﻿ Andke palun teada millisesse kauplusesse saaksime selle saata. Sel juhu…" at bounding box center [846, 416] width 692 height 96
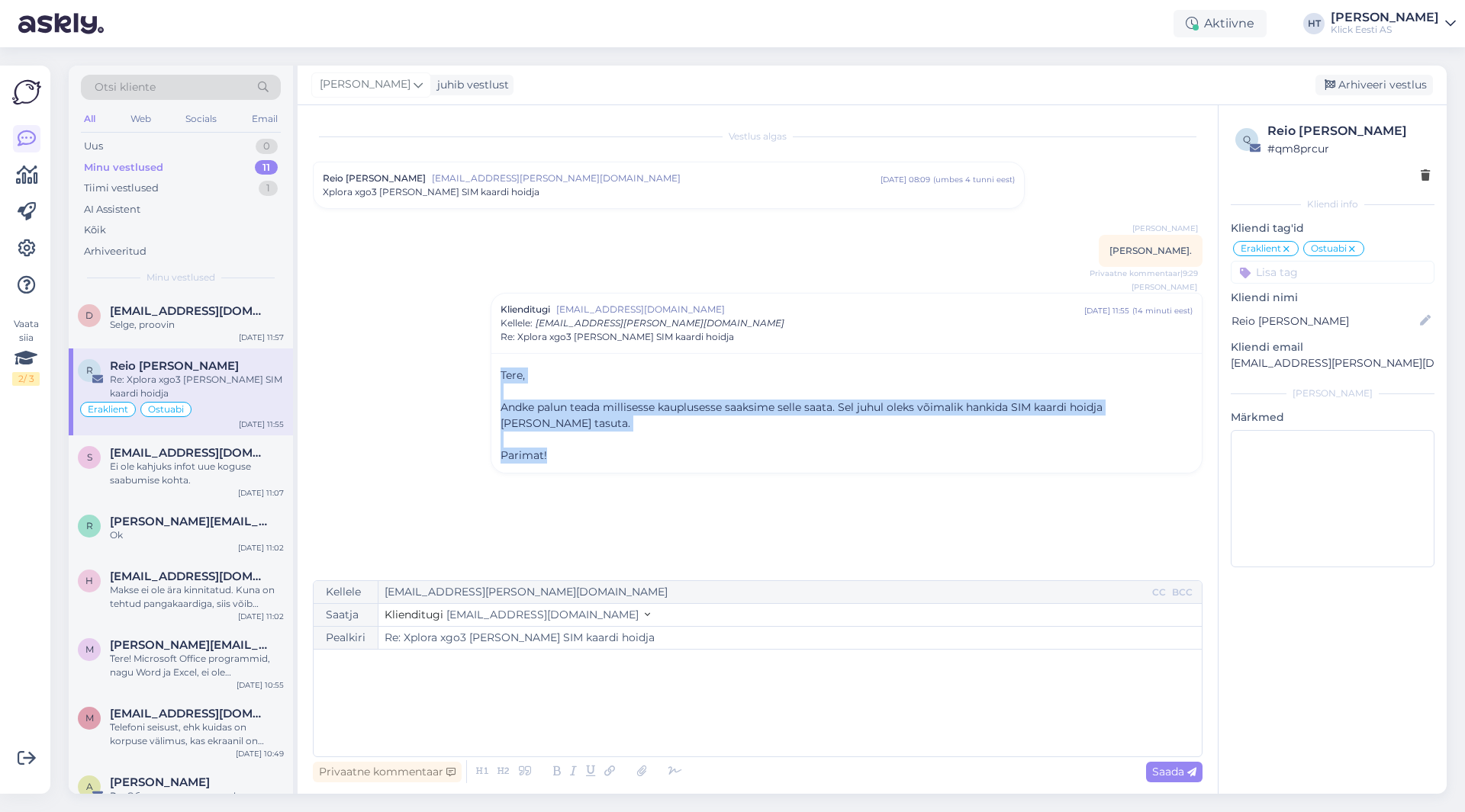
click at [502, 372] on span "Tere," at bounding box center [513, 375] width 24 height 14
drag, startPoint x: 502, startPoint y: 372, endPoint x: 588, endPoint y: 443, distance: 111.5
click at [588, 443] on div "Tere, ﻿ Andke palun teada millisesse kauplusesse saaksime selle saata. Sel juhu…" at bounding box center [846, 416] width 692 height 96
click at [588, 447] on p "Parimat!" at bounding box center [846, 456] width 692 height 16
drag, startPoint x: 567, startPoint y: 444, endPoint x: 499, endPoint y: 372, distance: 99.0
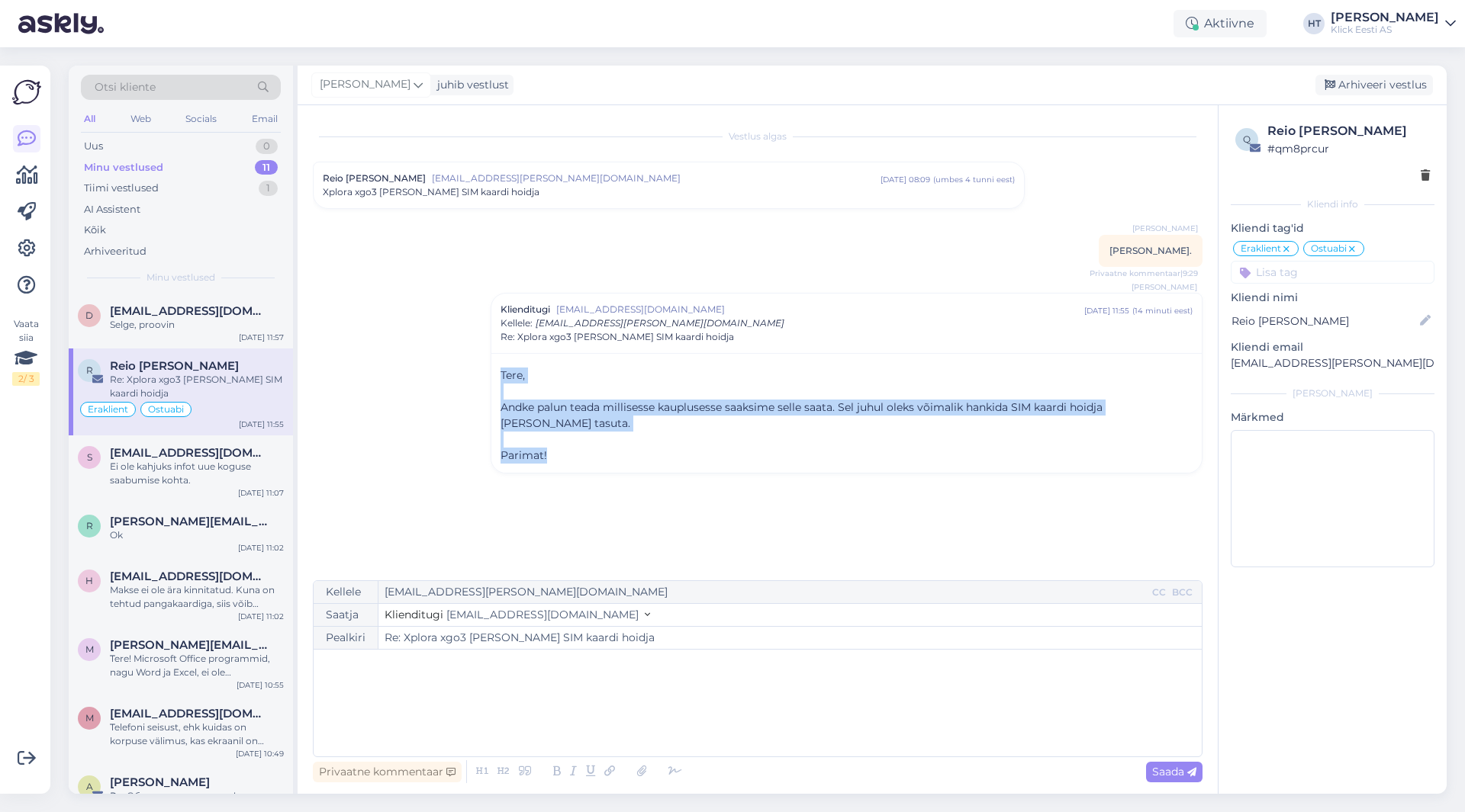
click at [499, 372] on div "Tere, ﻿ Andke palun teada millisesse kauplusesse saaksime selle saata. Sel juhu…" at bounding box center [846, 413] width 711 height 120
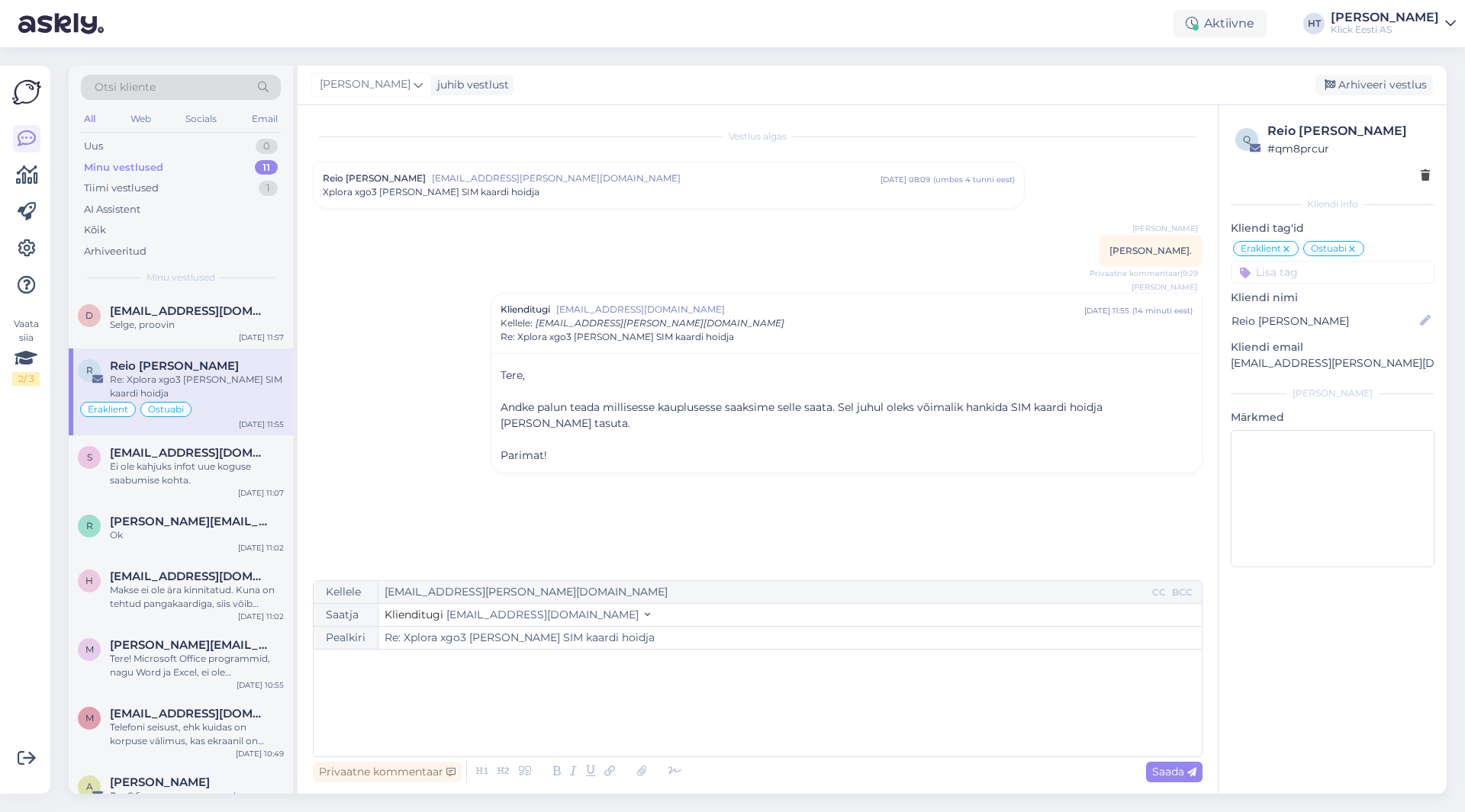
drag, startPoint x: 499, startPoint y: 372, endPoint x: 568, endPoint y: 445, distance: 100.4
click at [568, 445] on div "Tere, ﻿ Andke palun teada millisesse kauplusesse saaksime selle saata. Sel juhu…" at bounding box center [846, 413] width 711 height 120
click at [568, 447] on p "Parimat!" at bounding box center [846, 456] width 692 height 16
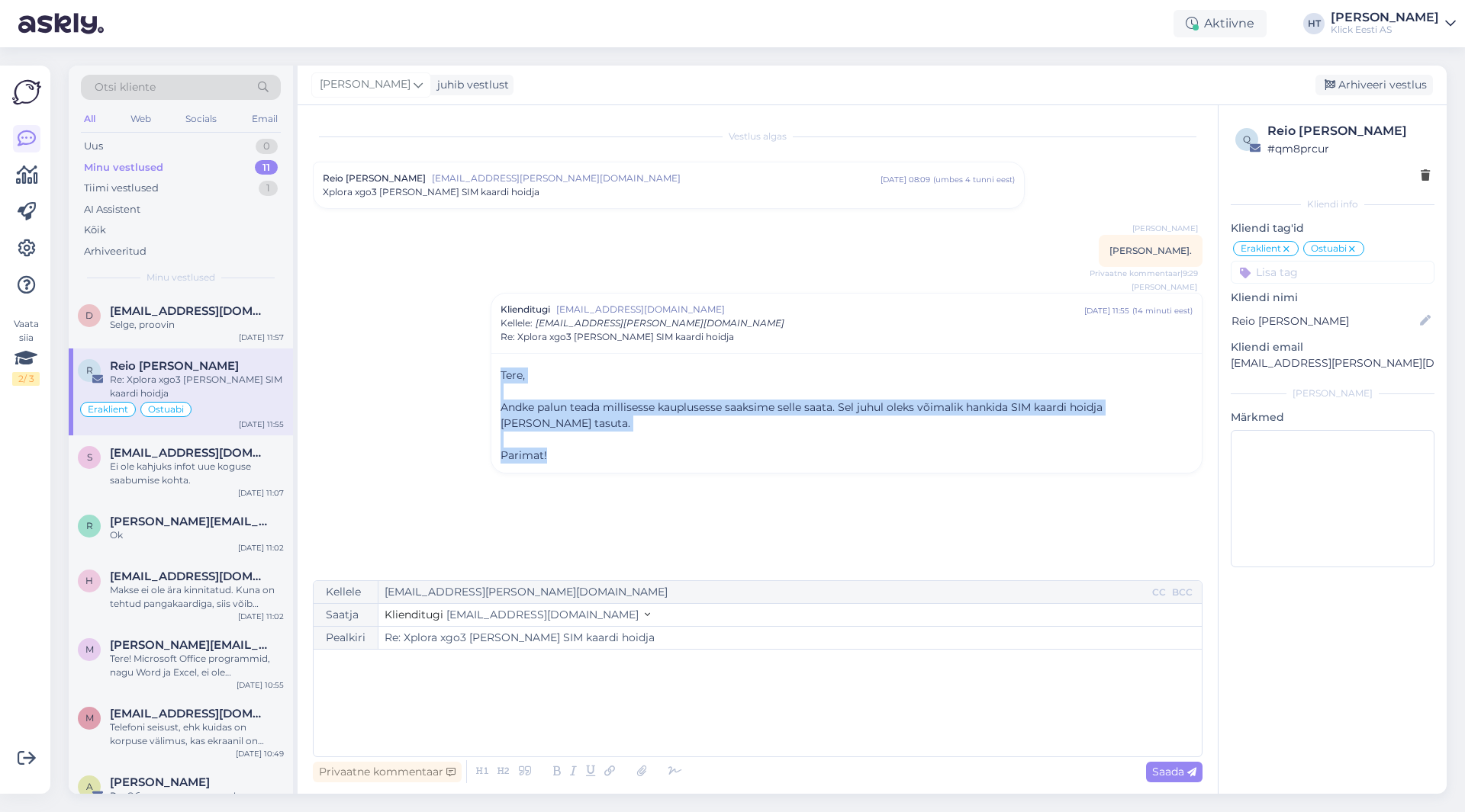
drag, startPoint x: 559, startPoint y: 445, endPoint x: 491, endPoint y: 369, distance: 102.0
click at [491, 369] on div "[PERSON_NAME] Klienditugi [EMAIL_ADDRESS][DOMAIN_NAME] [DATE] 11:55 ( 14 minuti…" at bounding box center [846, 383] width 712 height 181
click at [493, 369] on div "Tere, ﻿ Andke palun teada millisesse kauplusesse saaksime selle saata. Sel juhu…" at bounding box center [846, 413] width 711 height 120
drag, startPoint x: 495, startPoint y: 369, endPoint x: 585, endPoint y: 447, distance: 119.1
click at [585, 447] on div "Tere, ﻿ Andke palun teada millisesse kauplusesse saaksime selle saata. Sel juhu…" at bounding box center [846, 413] width 711 height 120
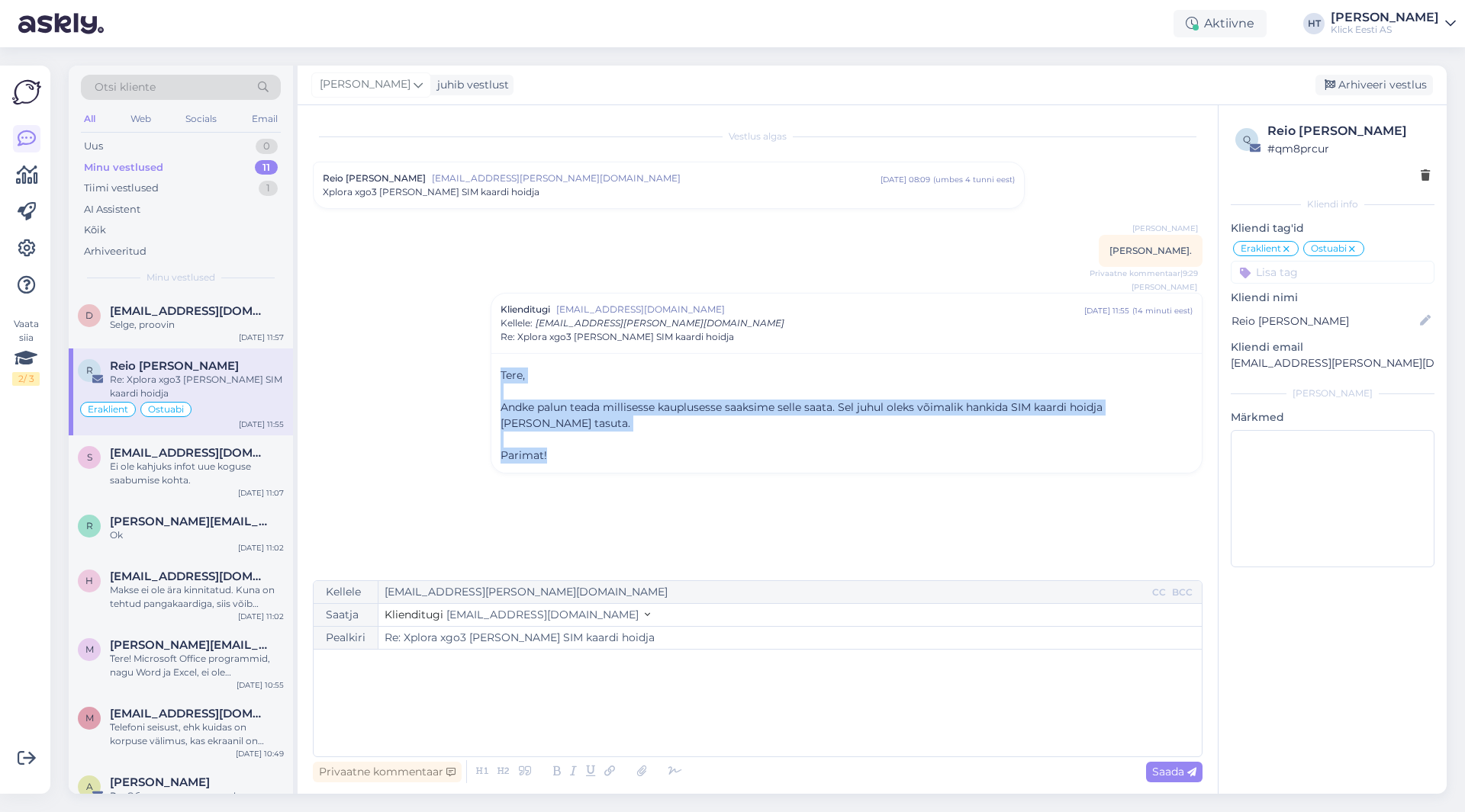
click at [585, 447] on p "Parimat!" at bounding box center [846, 456] width 692 height 16
drag, startPoint x: 580, startPoint y: 445, endPoint x: 501, endPoint y: 372, distance: 107.6
click at [501, 372] on div "Tere, ﻿ Andke palun teada millisesse kauplusesse saaksime selle saata. Sel juhu…" at bounding box center [846, 416] width 692 height 96
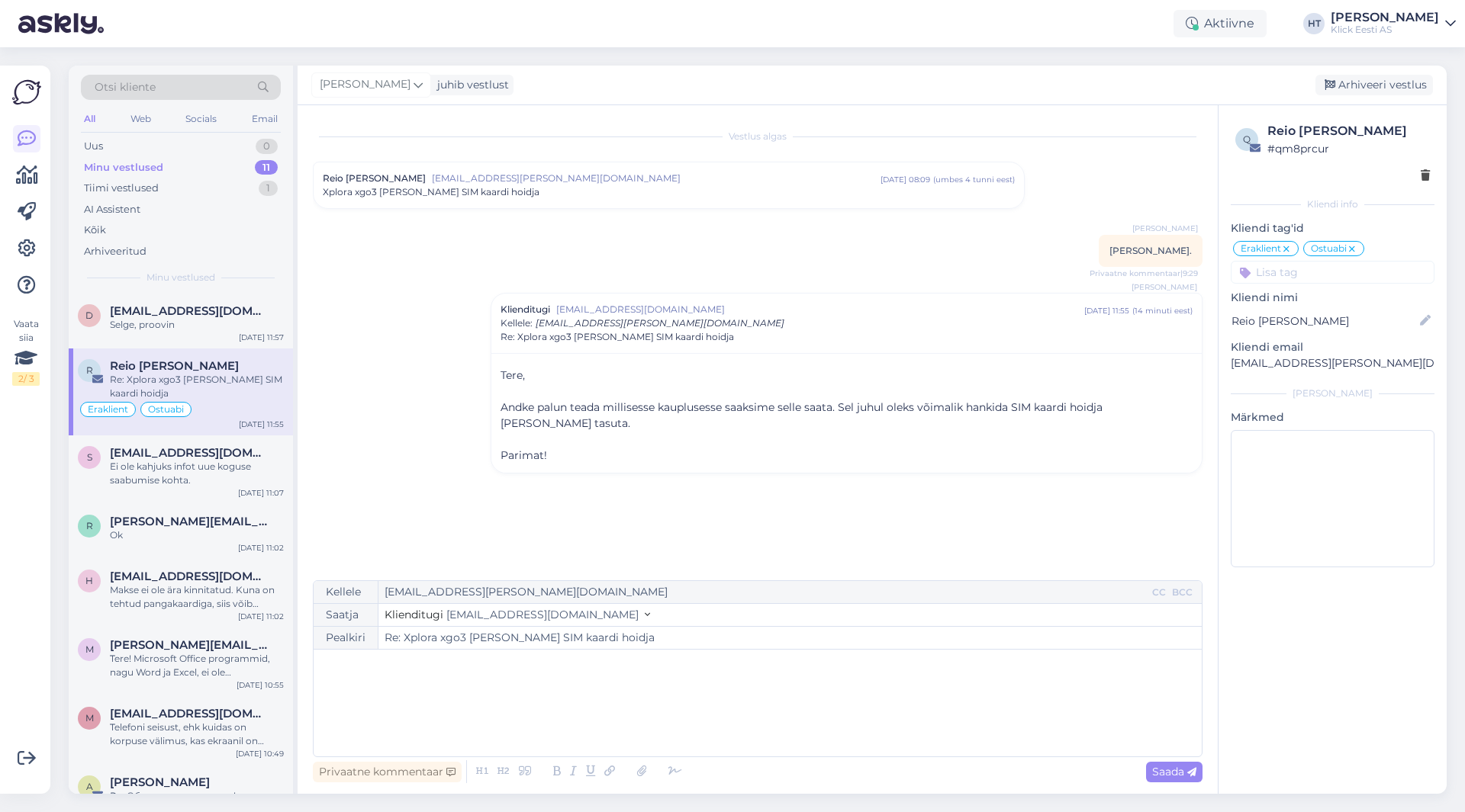
click at [501, 372] on span "Tere," at bounding box center [513, 375] width 24 height 14
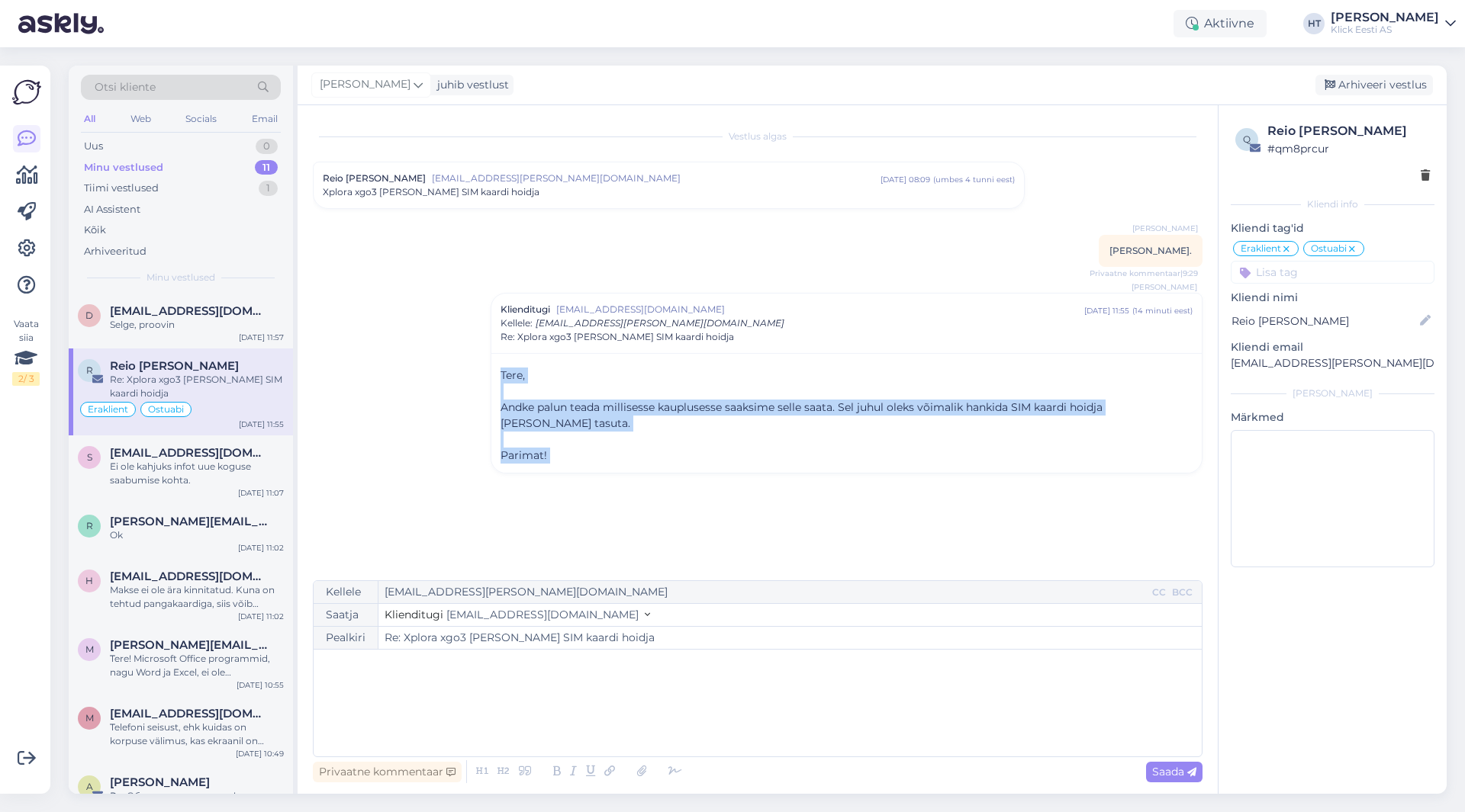
drag, startPoint x: 501, startPoint y: 372, endPoint x: 576, endPoint y: 443, distance: 103.3
click at [576, 447] on p "Parimat!" at bounding box center [846, 456] width 692 height 16
drag, startPoint x: 566, startPoint y: 443, endPoint x: 494, endPoint y: 371, distance: 101.8
click at [494, 371] on div "Tere, ﻿ Andke palun teada millisesse kauplusesse saaksime selle saata. Sel juhu…" at bounding box center [846, 413] width 711 height 120
click at [494, 370] on div "Tere, ﻿ Andke palun teada millisesse kauplusesse saaksime selle saata. Sel juhu…" at bounding box center [846, 413] width 711 height 120
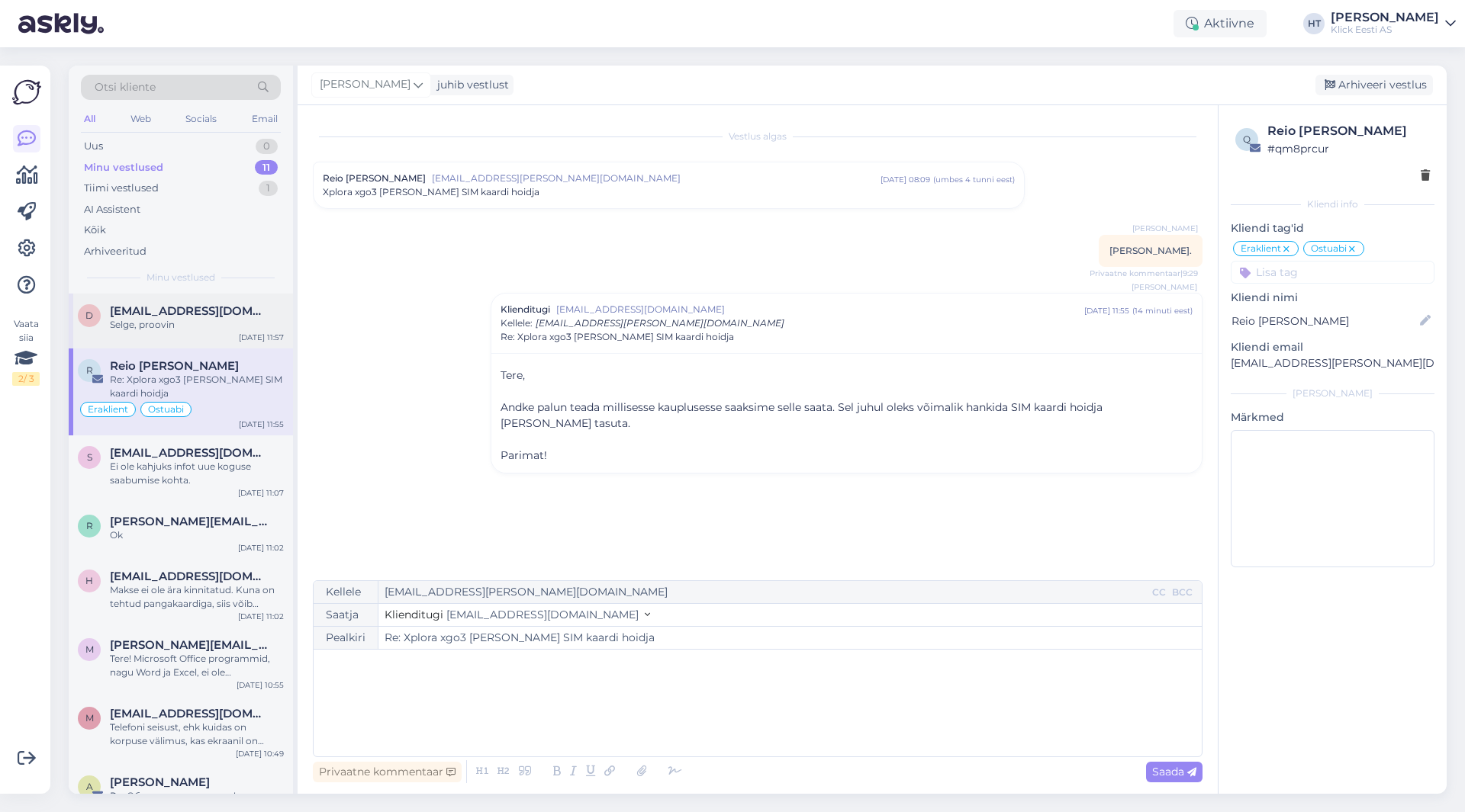
click at [200, 315] on span "[EMAIL_ADDRESS][DOMAIN_NAME]" at bounding box center [189, 311] width 159 height 14
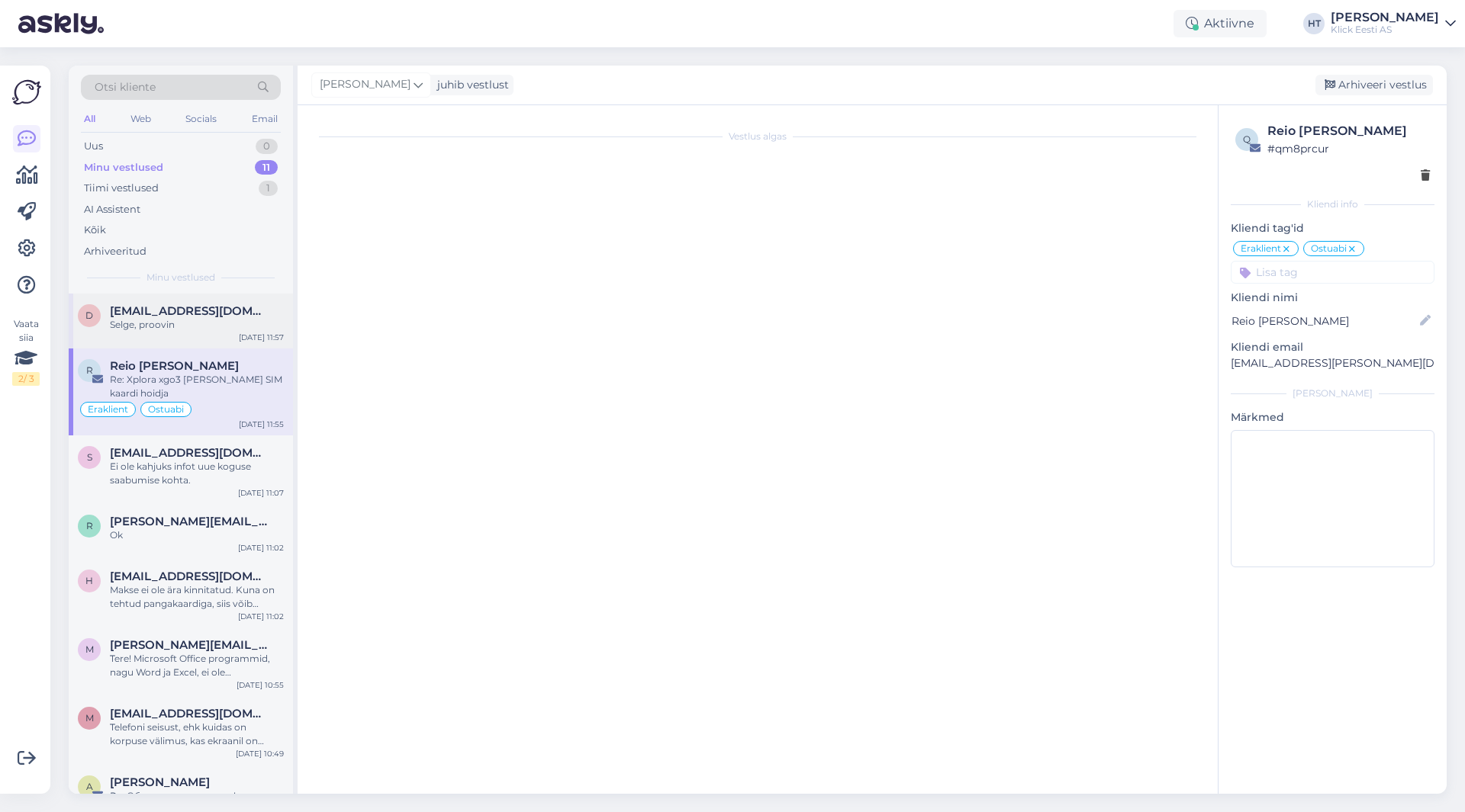
scroll to position [42, 0]
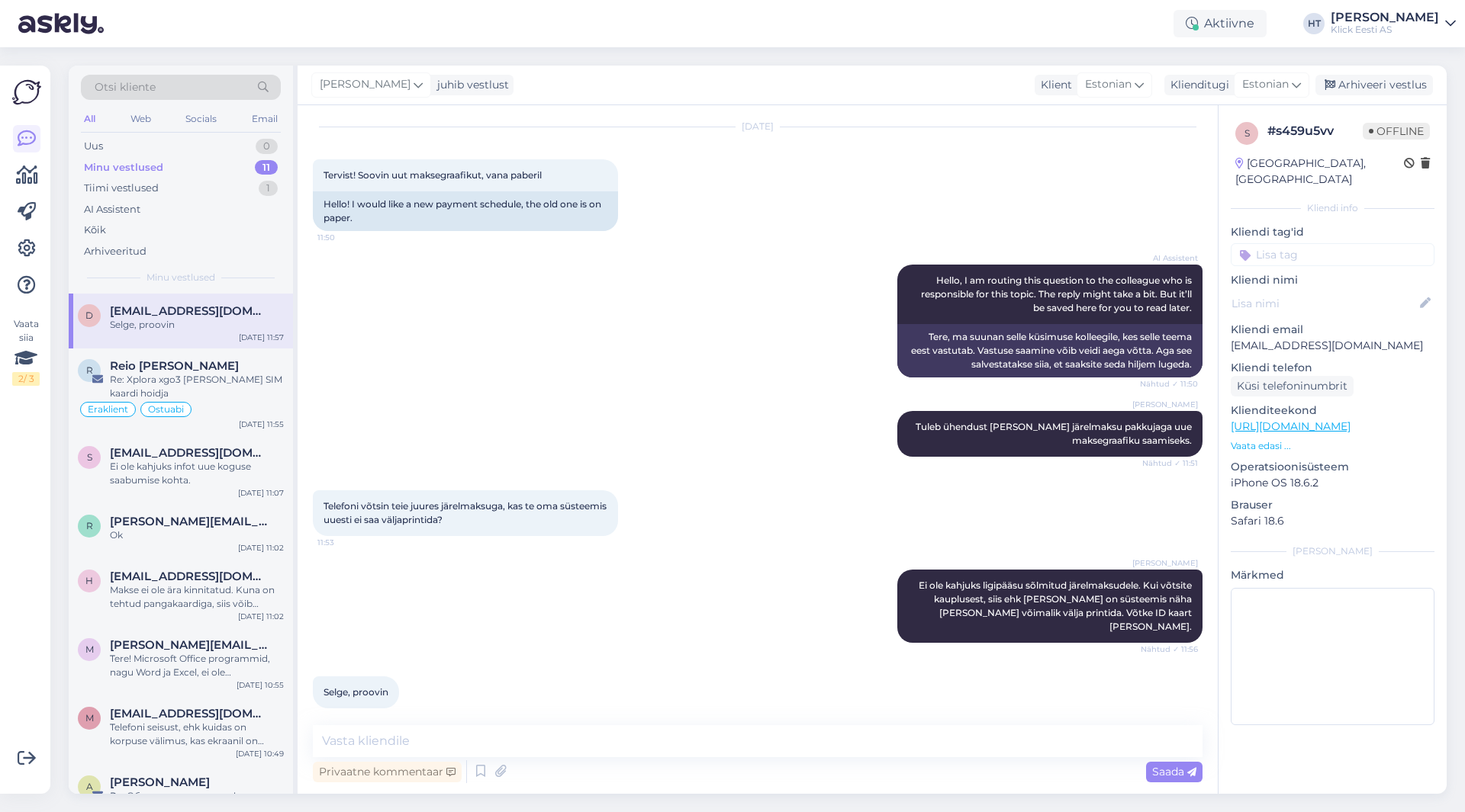
click at [1297, 243] on input at bounding box center [1332, 255] width 203 height 23
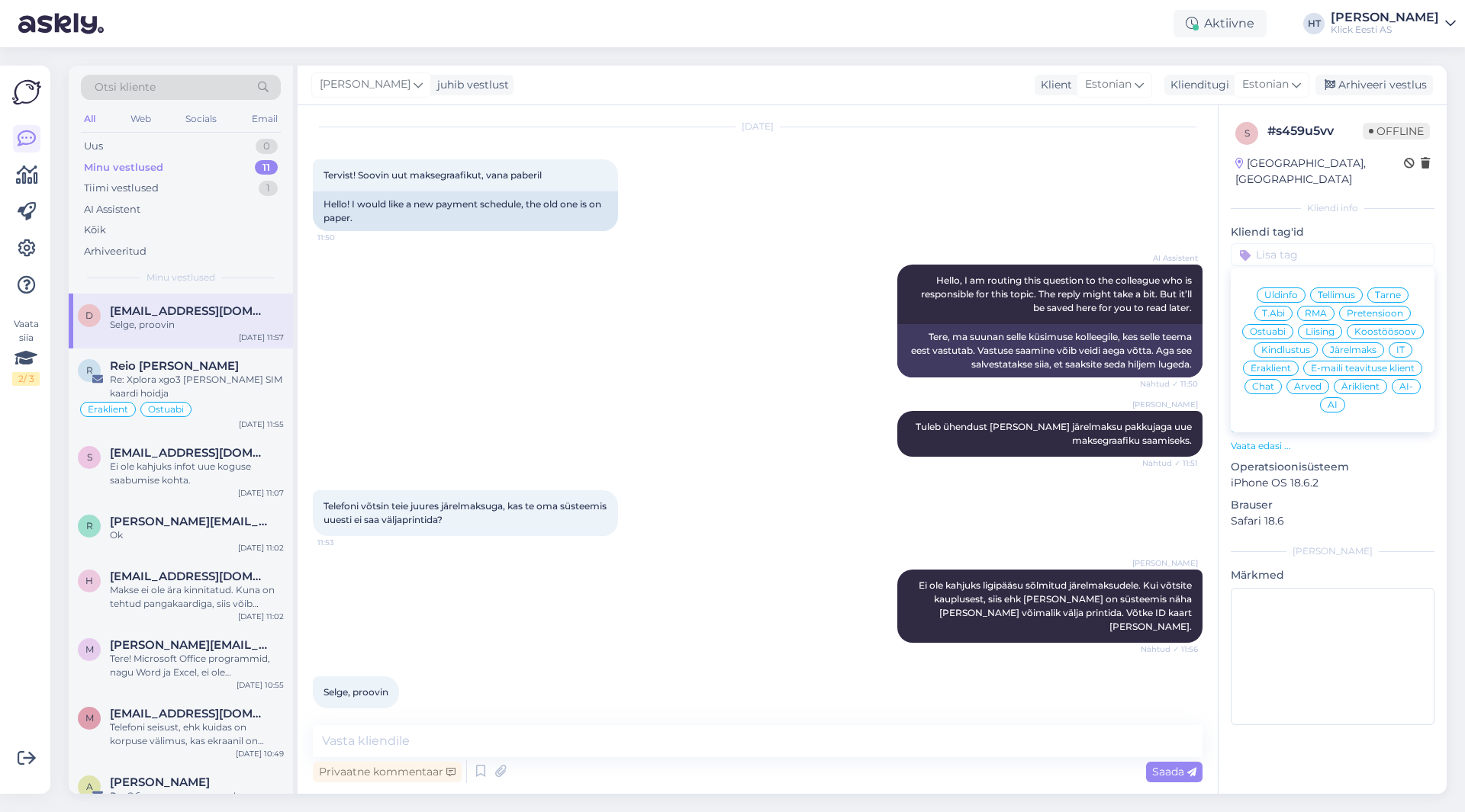
click at [1367, 346] on span "Järelmaks" at bounding box center [1353, 350] width 46 height 9
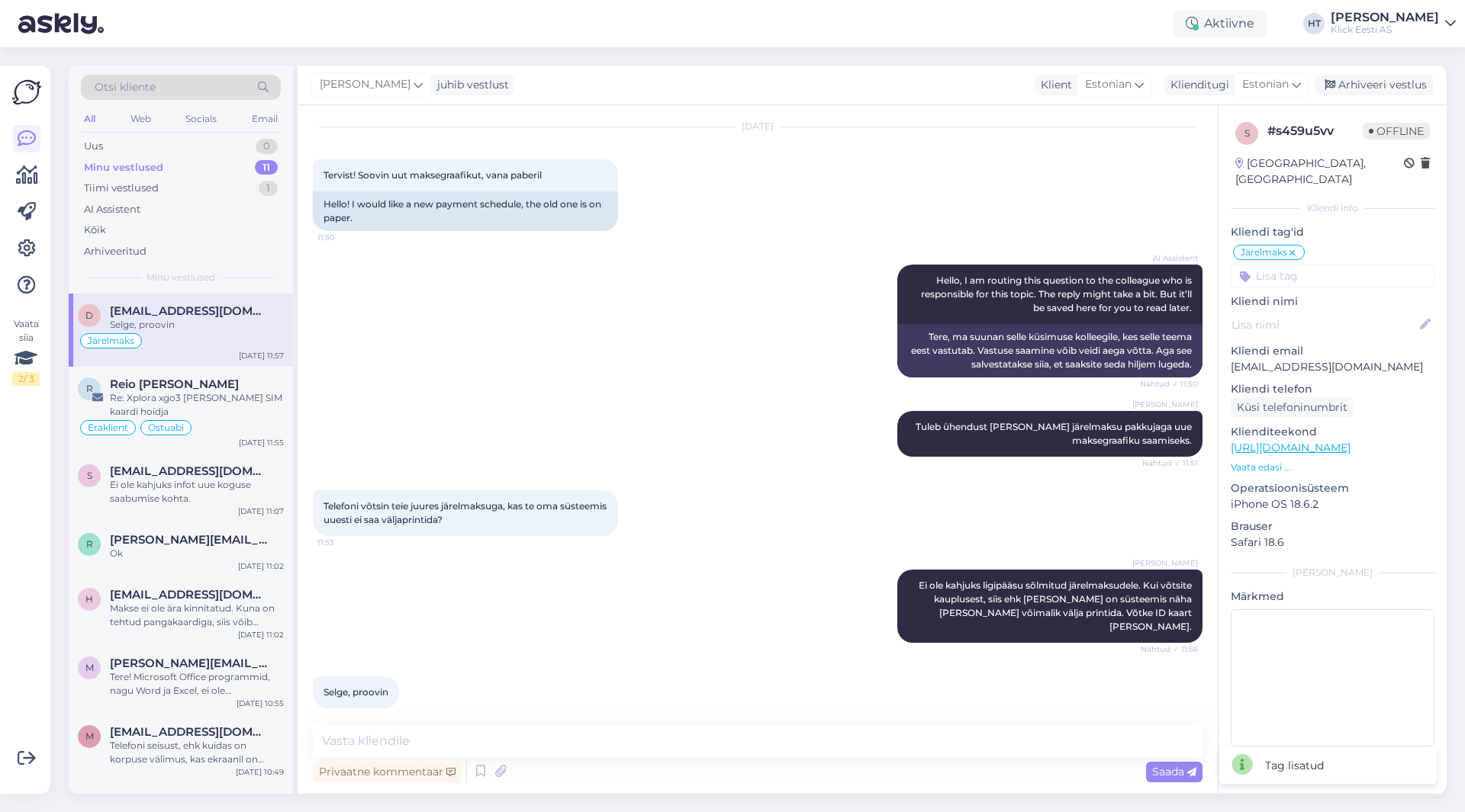
click at [1316, 269] on input at bounding box center [1332, 276] width 203 height 23
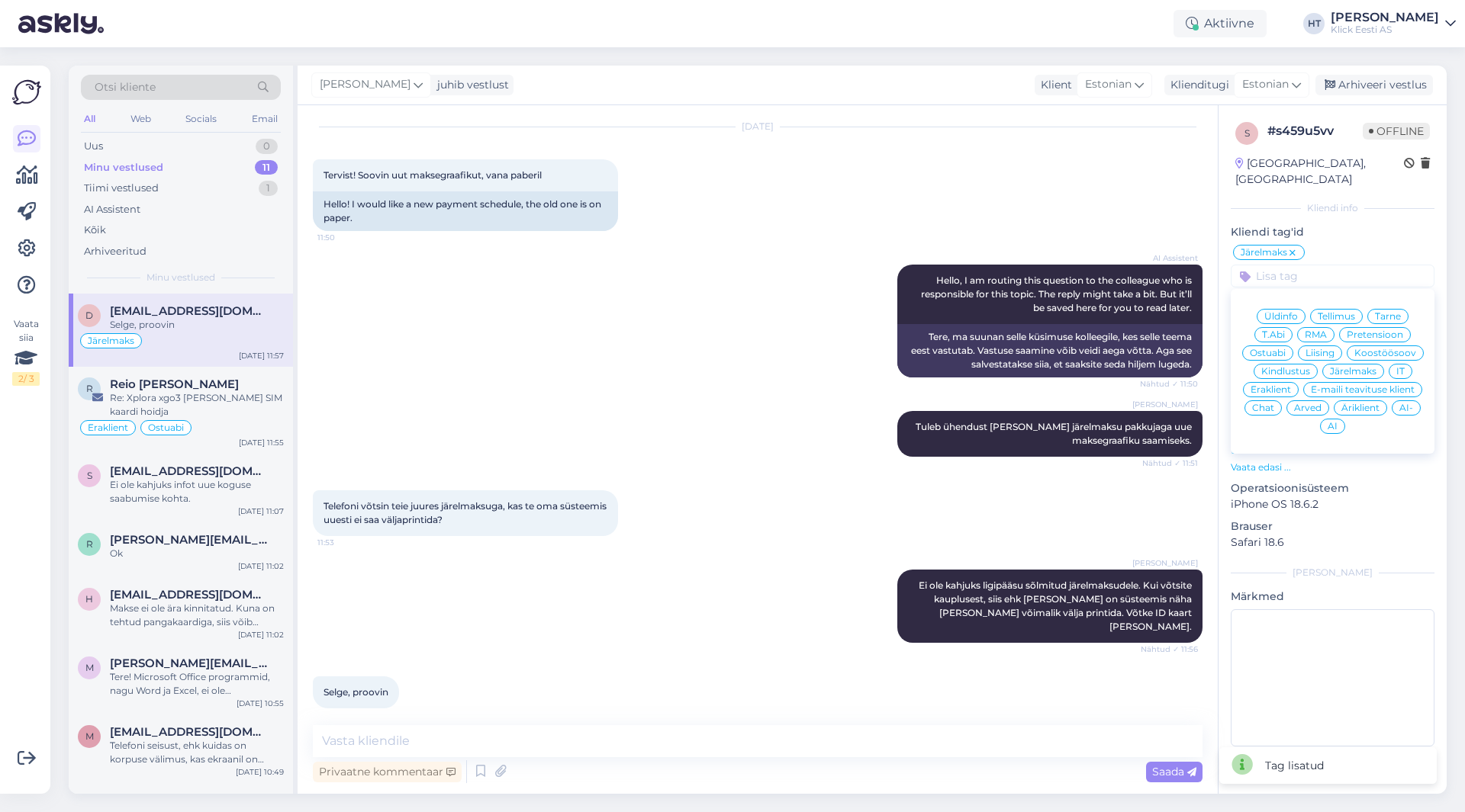
click at [1281, 382] on div "Eraklient" at bounding box center [1270, 390] width 55 height 15
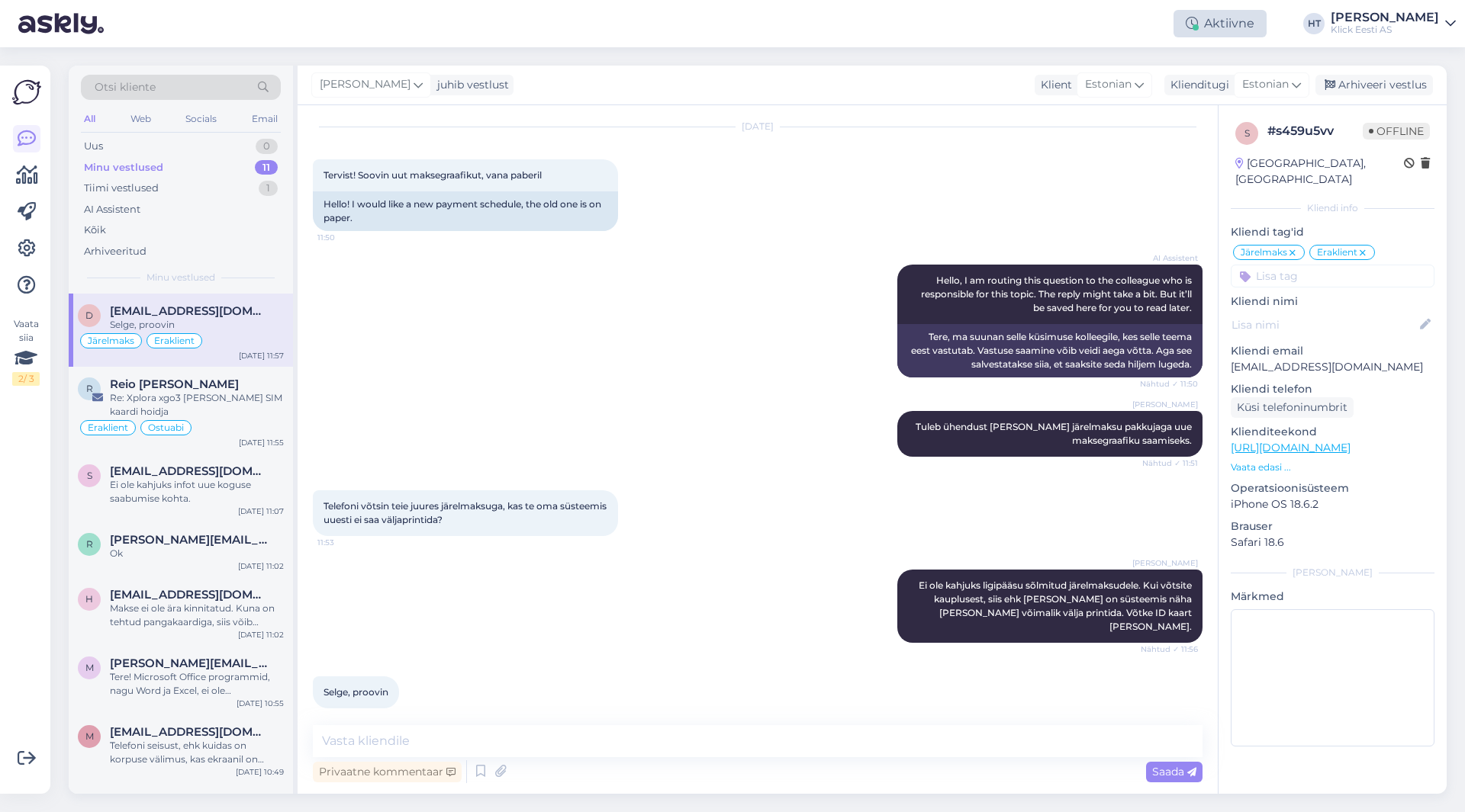
click at [1262, 32] on div "Aktiivne" at bounding box center [1220, 24] width 93 height 28
click at [1139, 119] on button "1 tund" at bounding box center [1117, 117] width 44 height 17
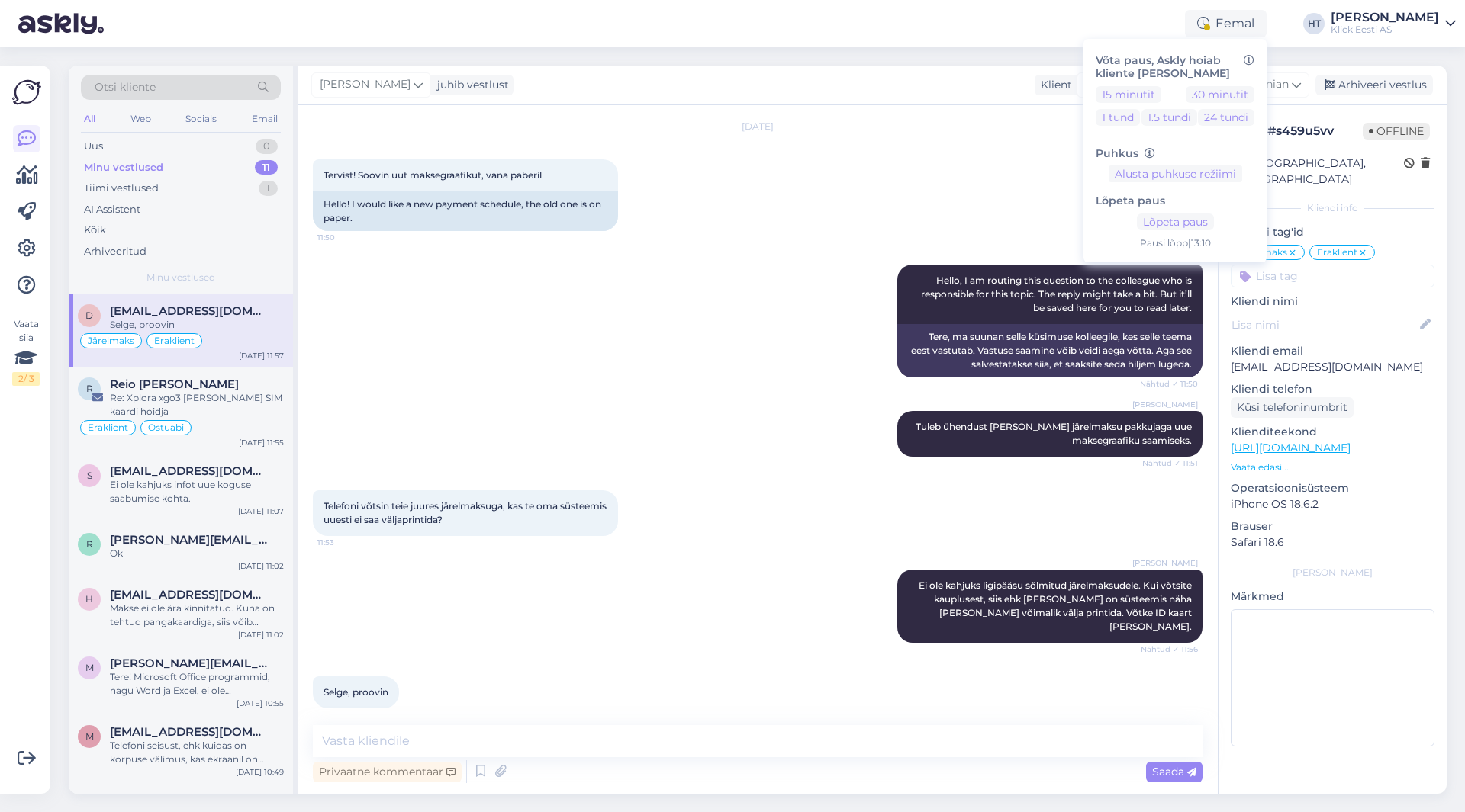
click at [952, 71] on div "[PERSON_NAME] juhib vestlust Klient [DEMOGRAPHIC_DATA] Klienditugi [DEMOGRAPHIC…" at bounding box center [872, 85] width 1149 height 40
